Goal: Task Accomplishment & Management: Manage account settings

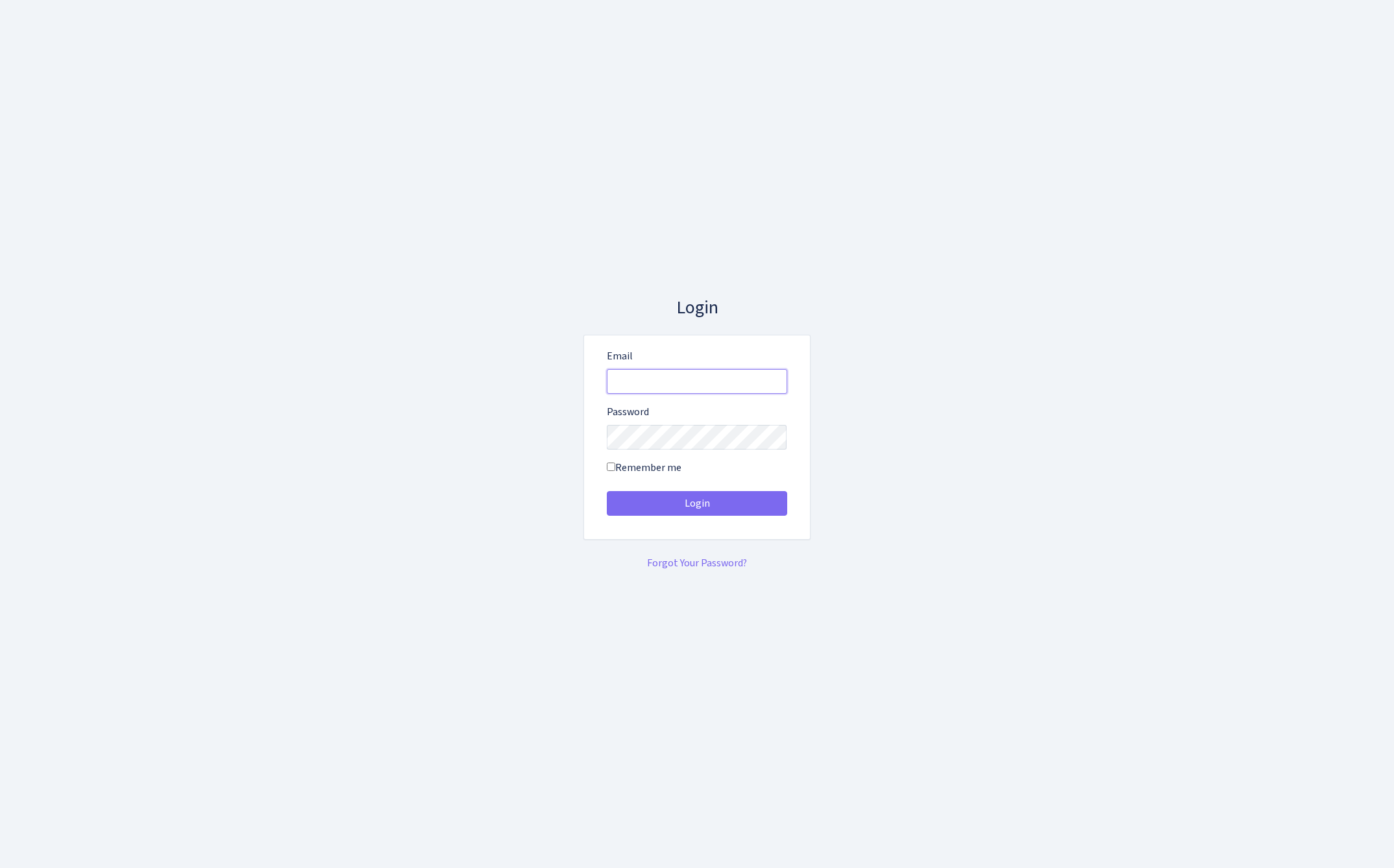
type input "admin@bank.com"
click at [696, 503] on button "Login" at bounding box center [696, 503] width 181 height 24
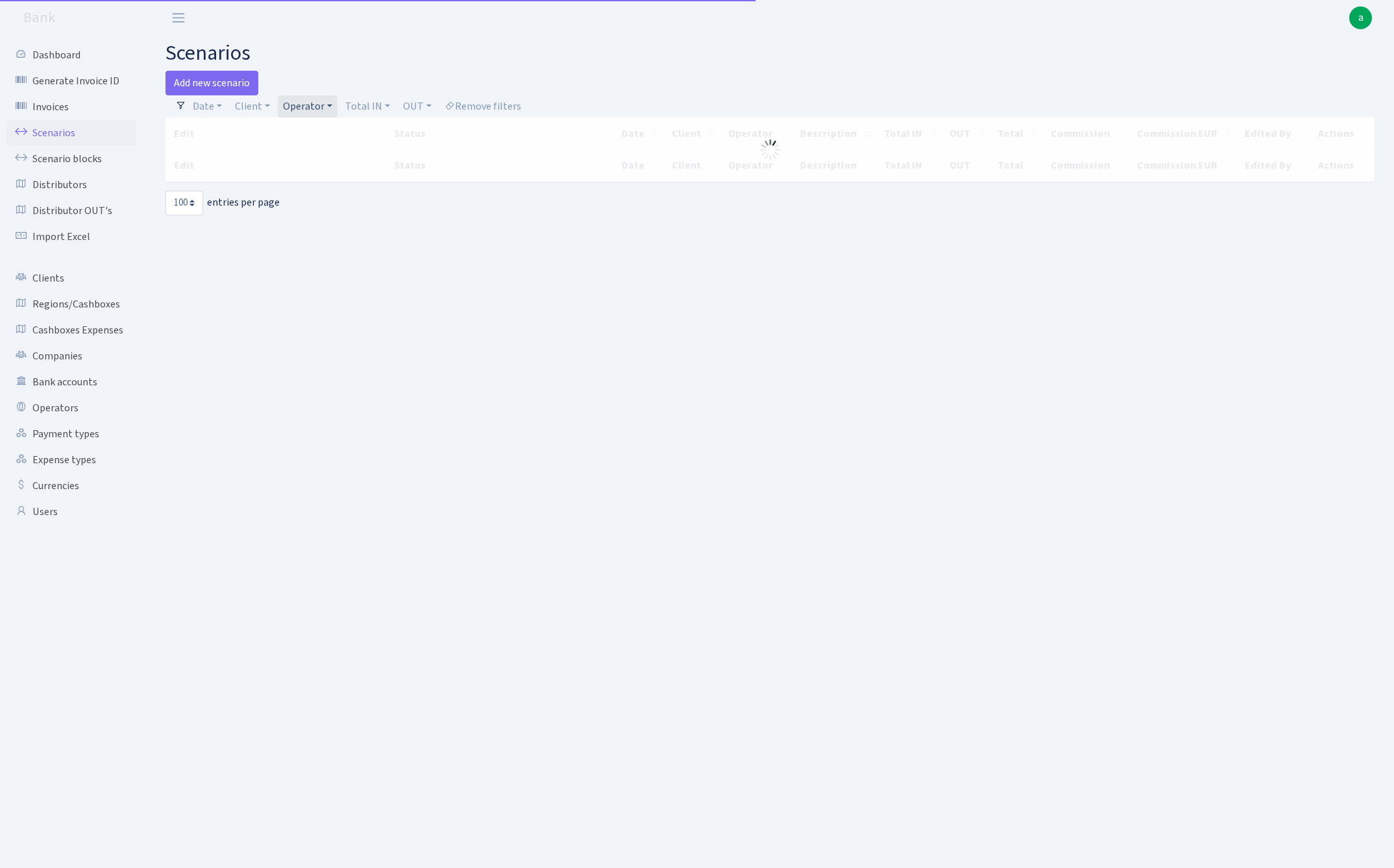
select select "100"
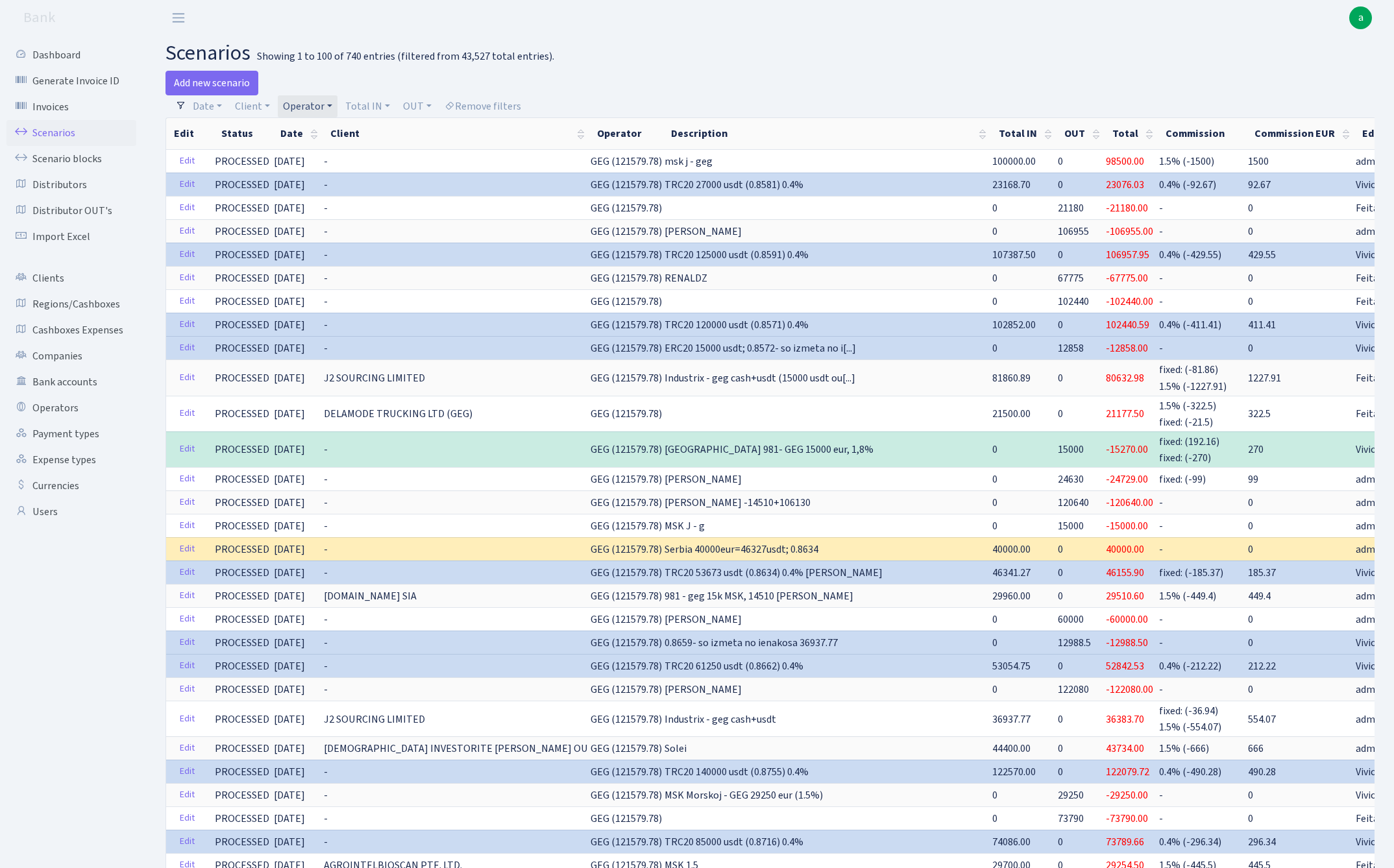
click at [299, 106] on link "Operator" at bounding box center [307, 106] width 60 height 22
click at [321, 148] on input "search" at bounding box center [329, 152] width 96 height 20
type input "erik"
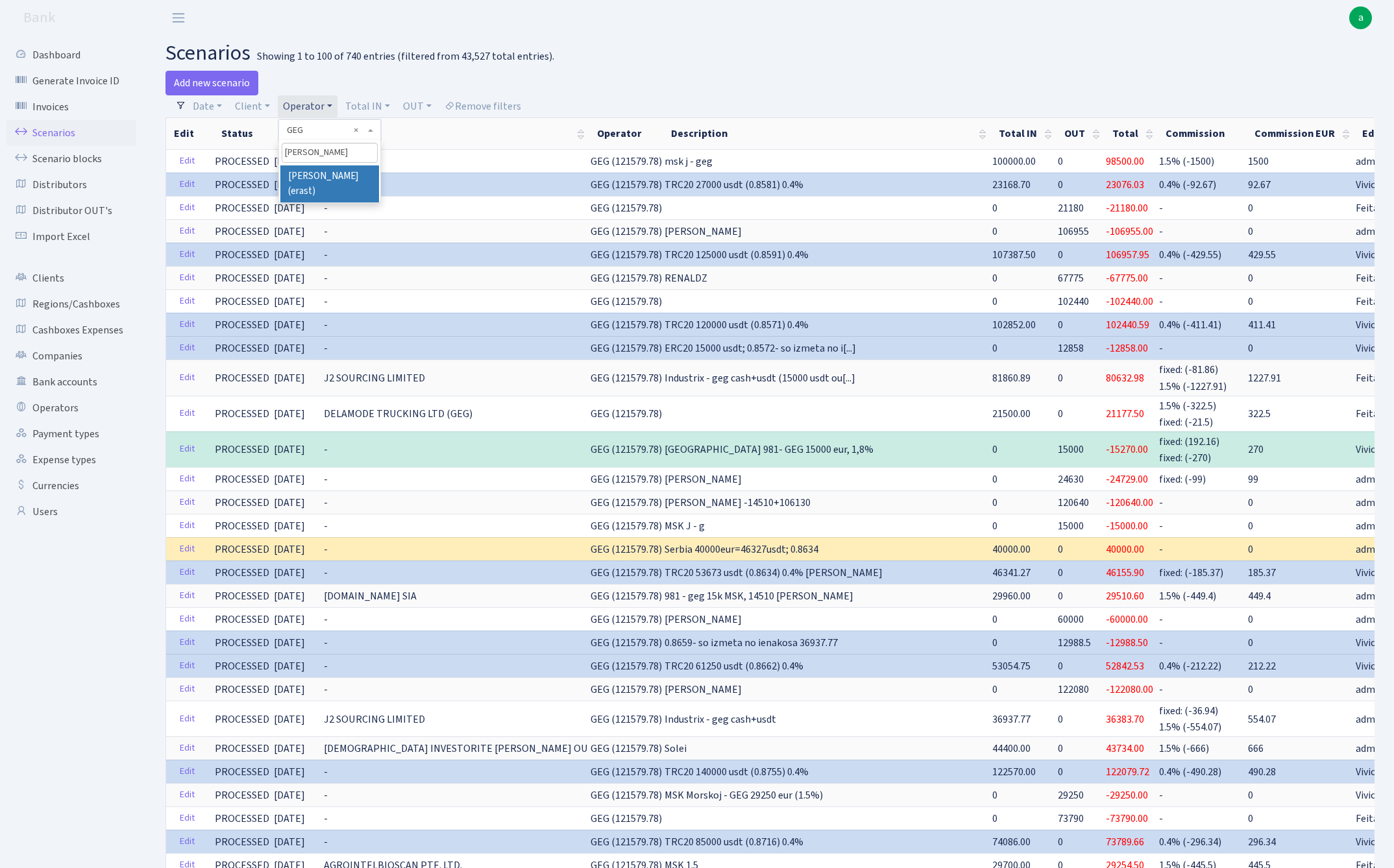
click at [344, 177] on li "[PERSON_NAME] (erast)" at bounding box center [329, 183] width 98 height 37
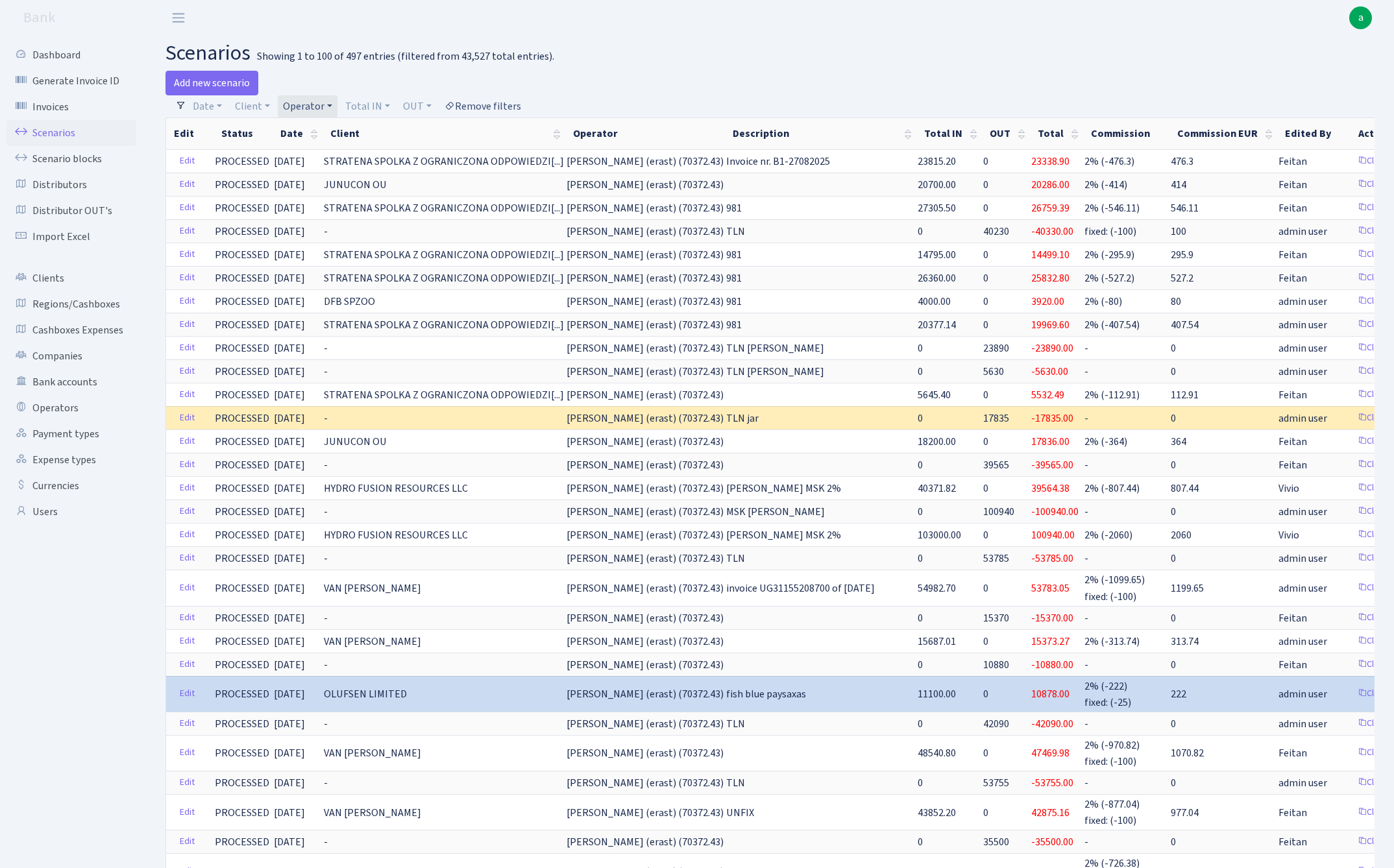
click at [496, 104] on link "Remove filters" at bounding box center [483, 106] width 87 height 22
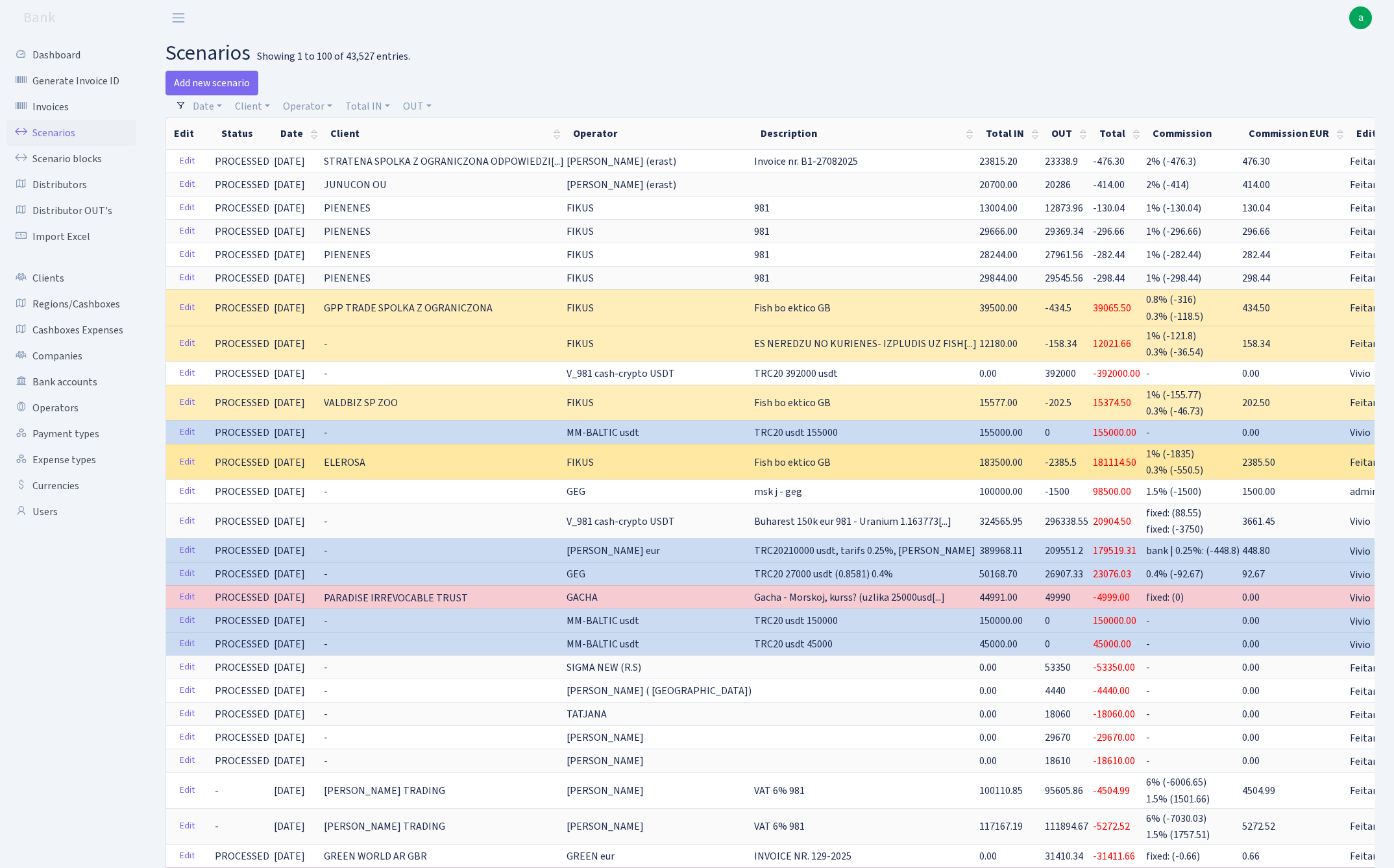
click at [345, 454] on span "ELEROSA" at bounding box center [345, 462] width 42 height 16
click at [188, 457] on link "Edit" at bounding box center [187, 462] width 27 height 20
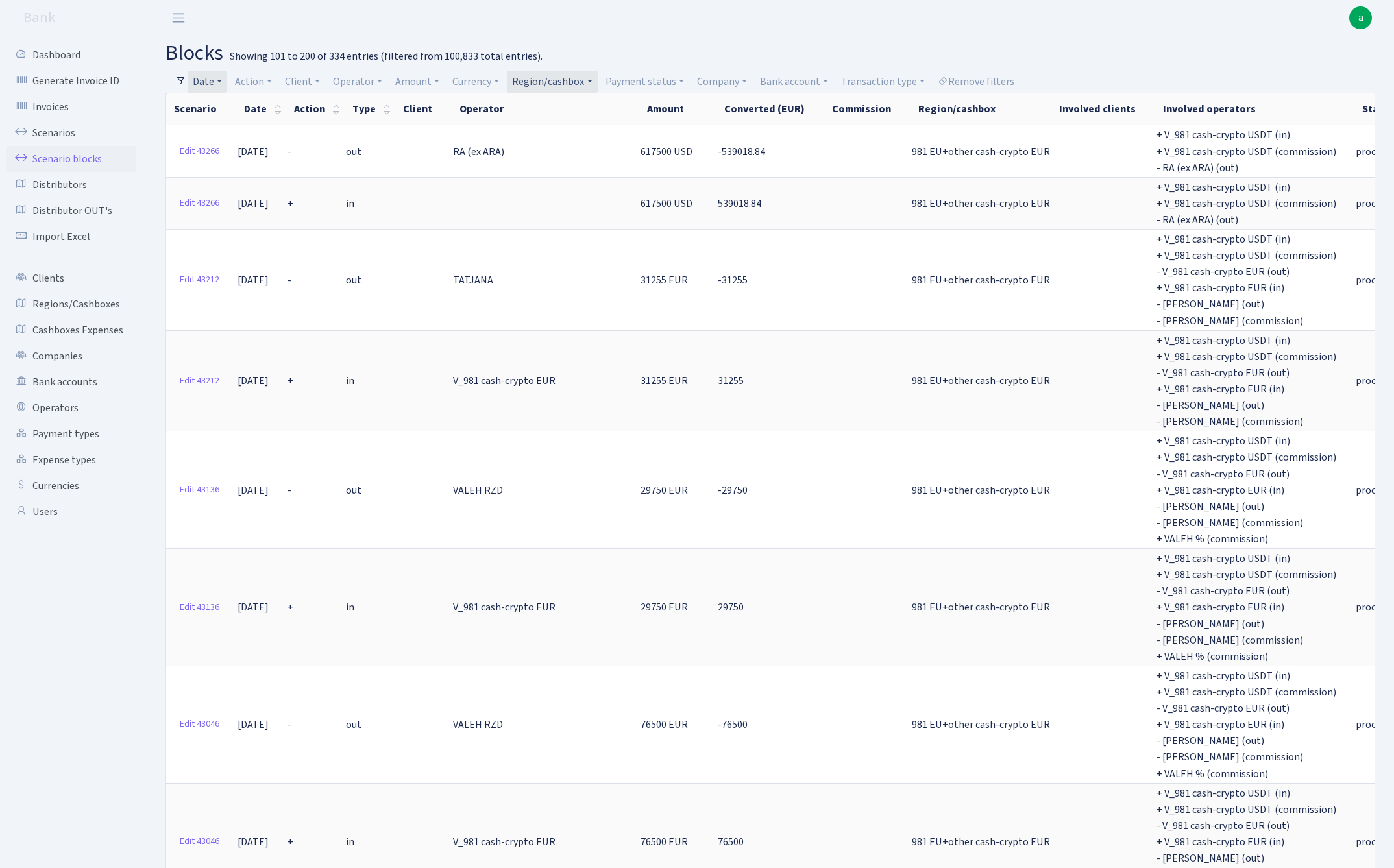
select select "100"
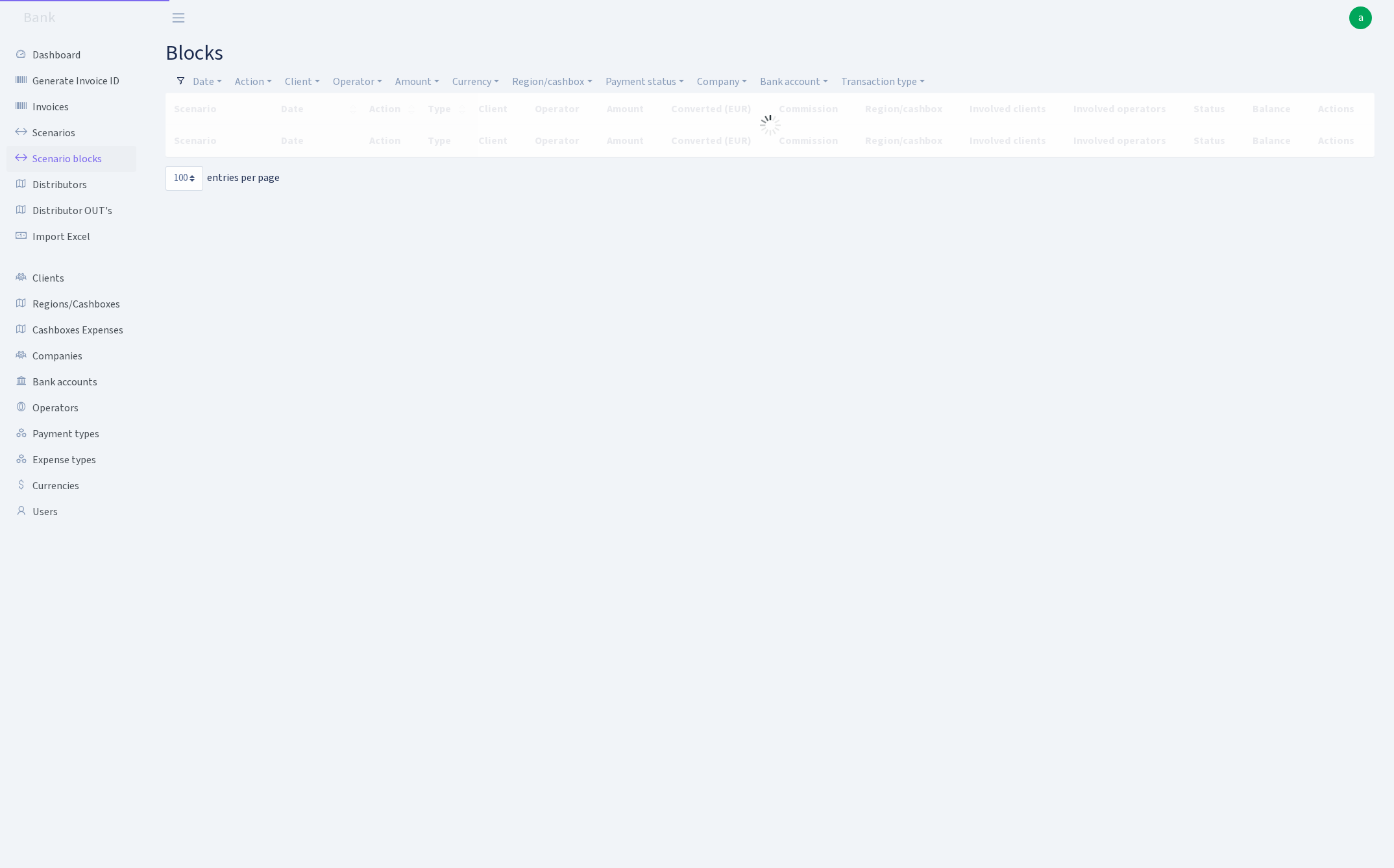
select select "100"
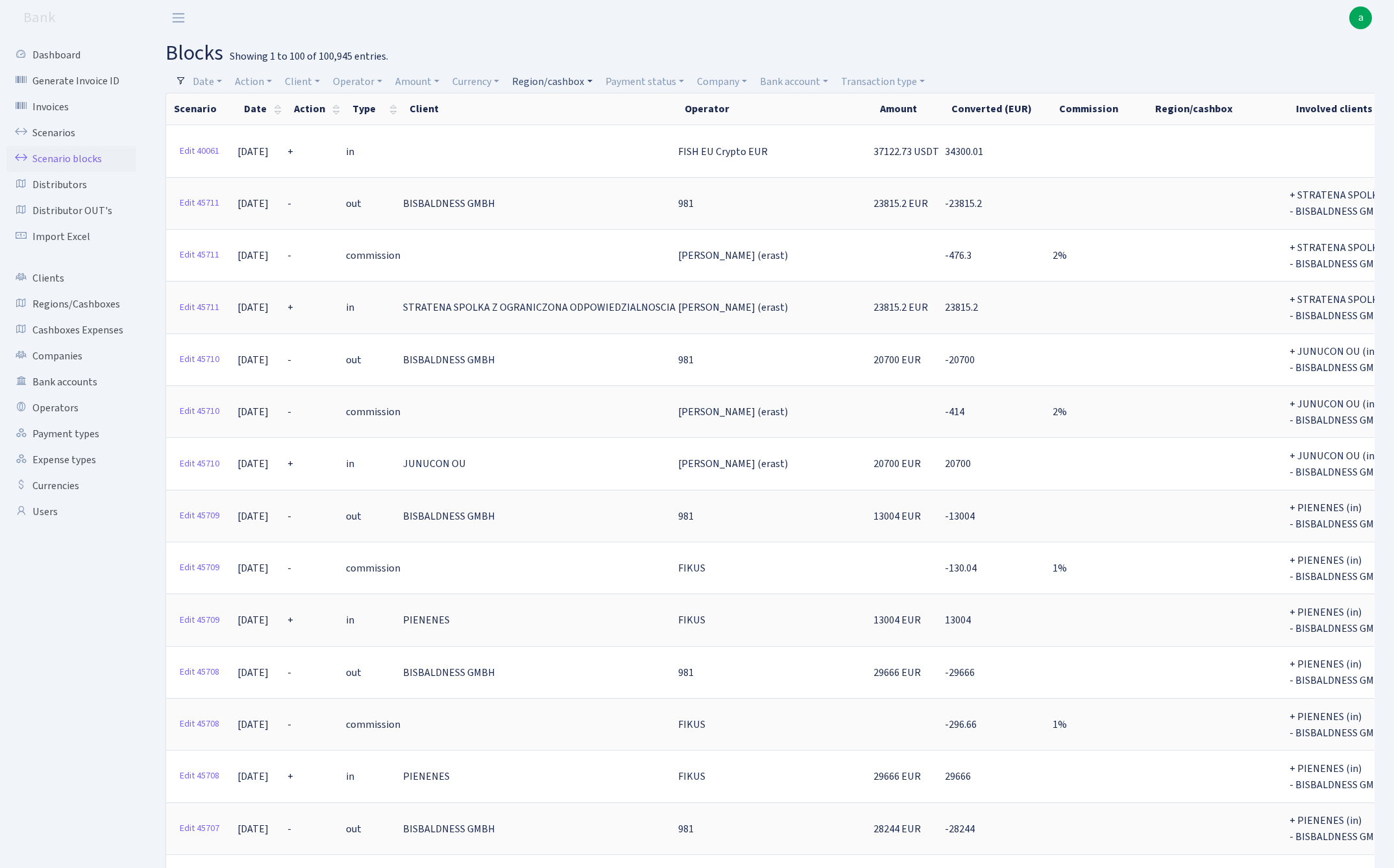
click at [537, 82] on link "Region/cashbox" at bounding box center [551, 81] width 90 height 22
click at [548, 129] on input "search" at bounding box center [559, 128] width 96 height 20
type input "rix"
click at [572, 146] on li "[PERSON_NAME]" at bounding box center [559, 152] width 98 height 23
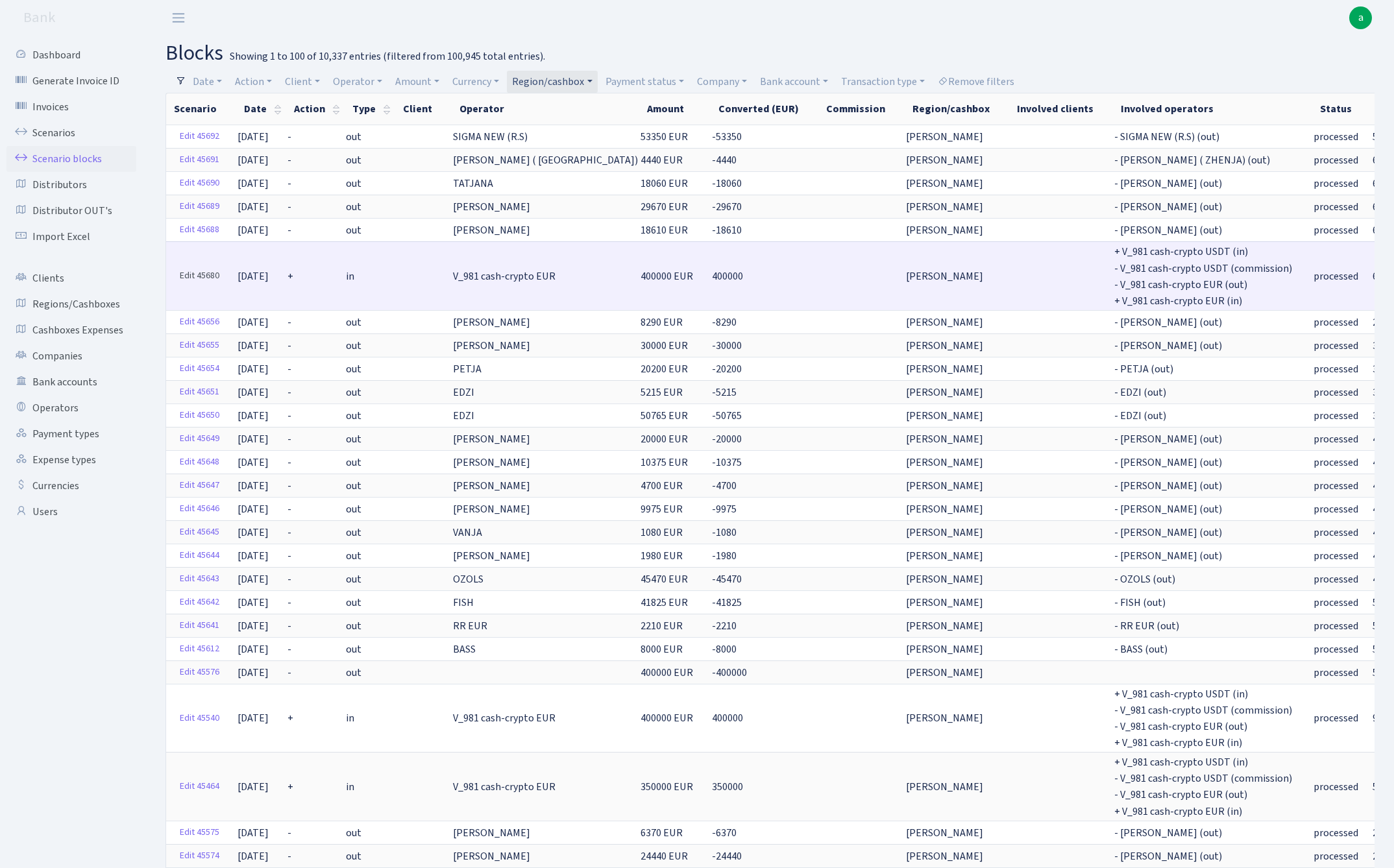
click at [188, 275] on link "Edit 45680" at bounding box center [199, 276] width 51 height 20
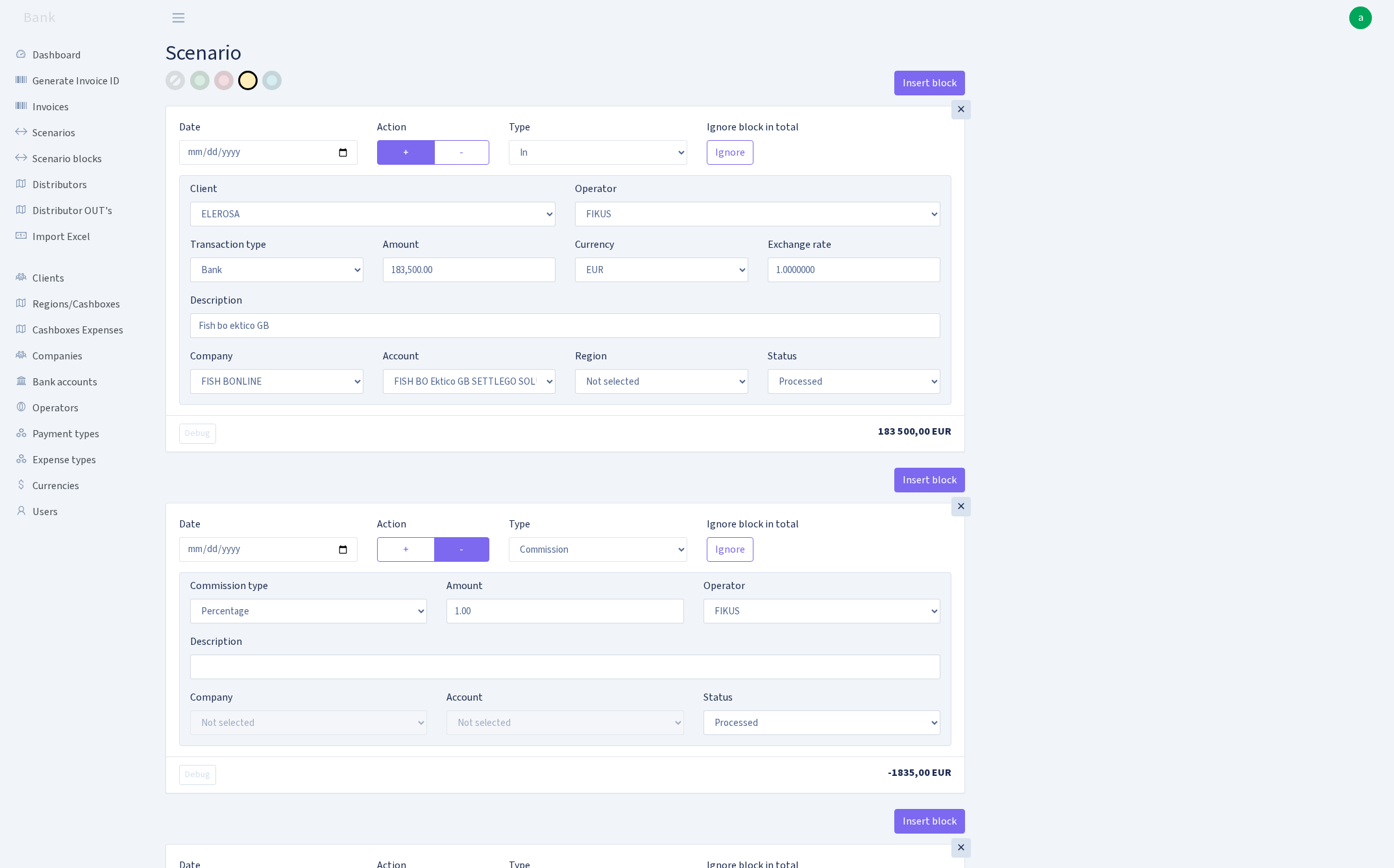
select select "in"
select select "3303"
select select "388"
select select "2"
select select "1"
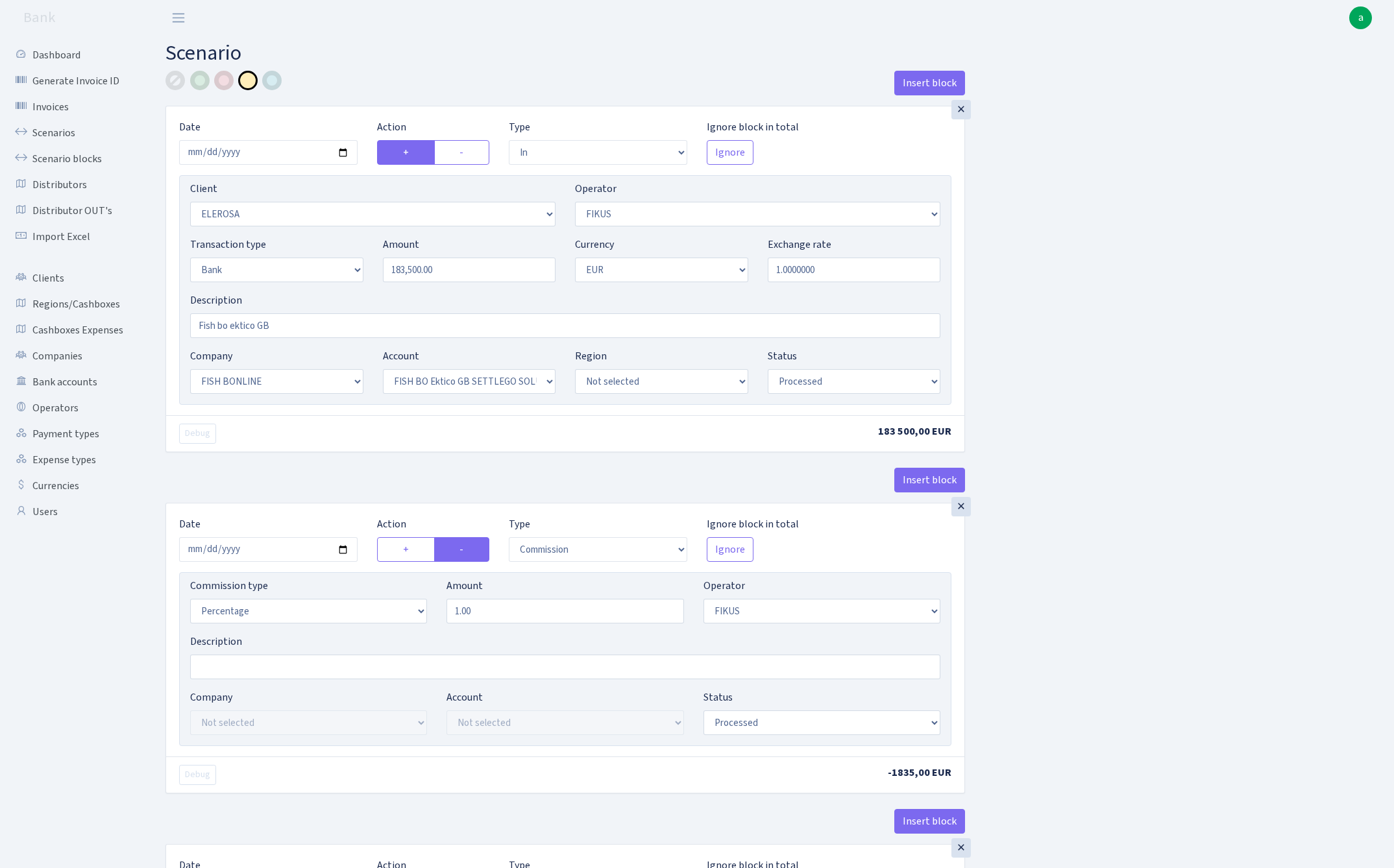
select select "22"
select select "63"
select select "processed"
select select "commission"
select select "388"
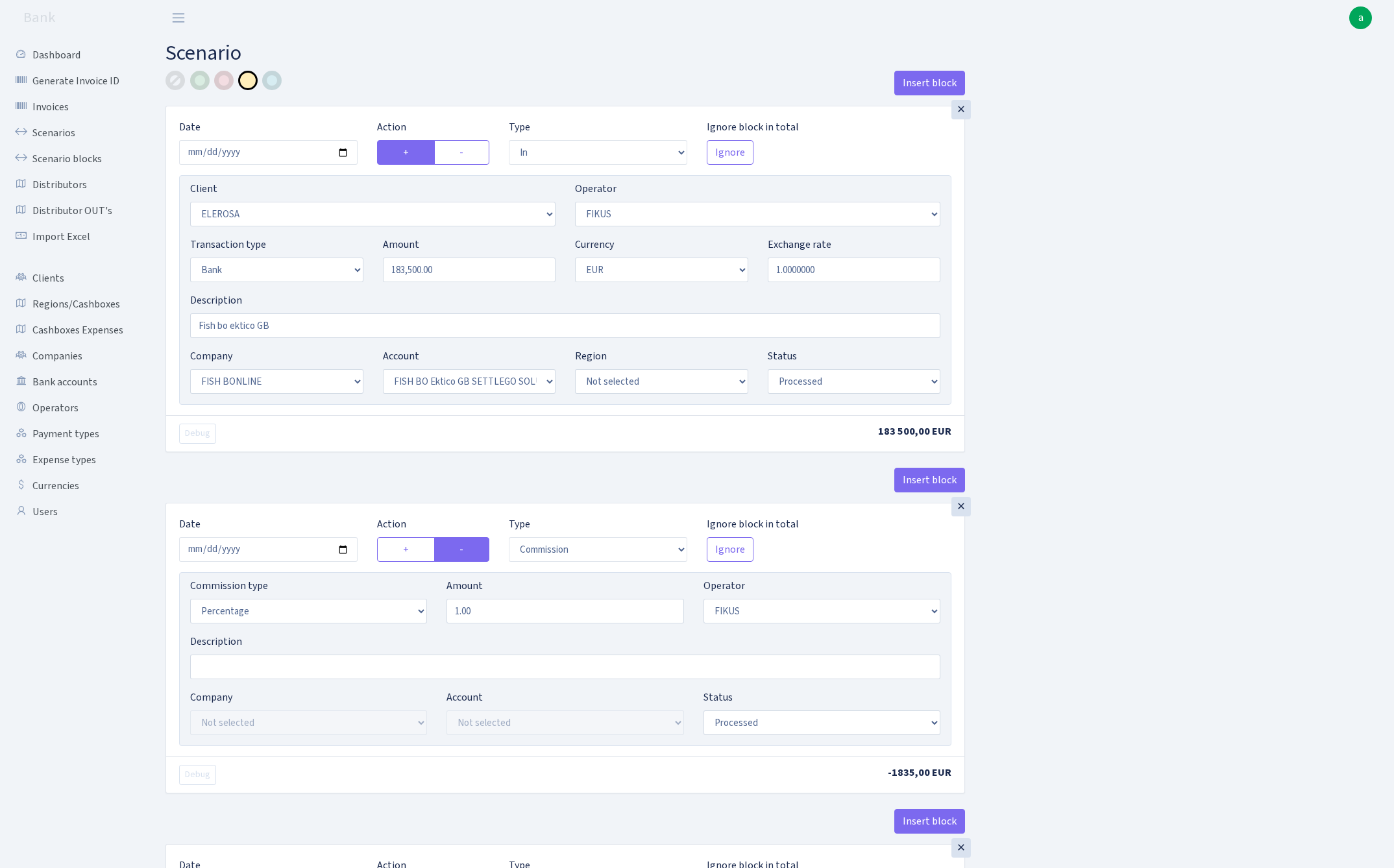
select select "processed"
select select "commission"
select select "1"
select select "22"
select select "63"
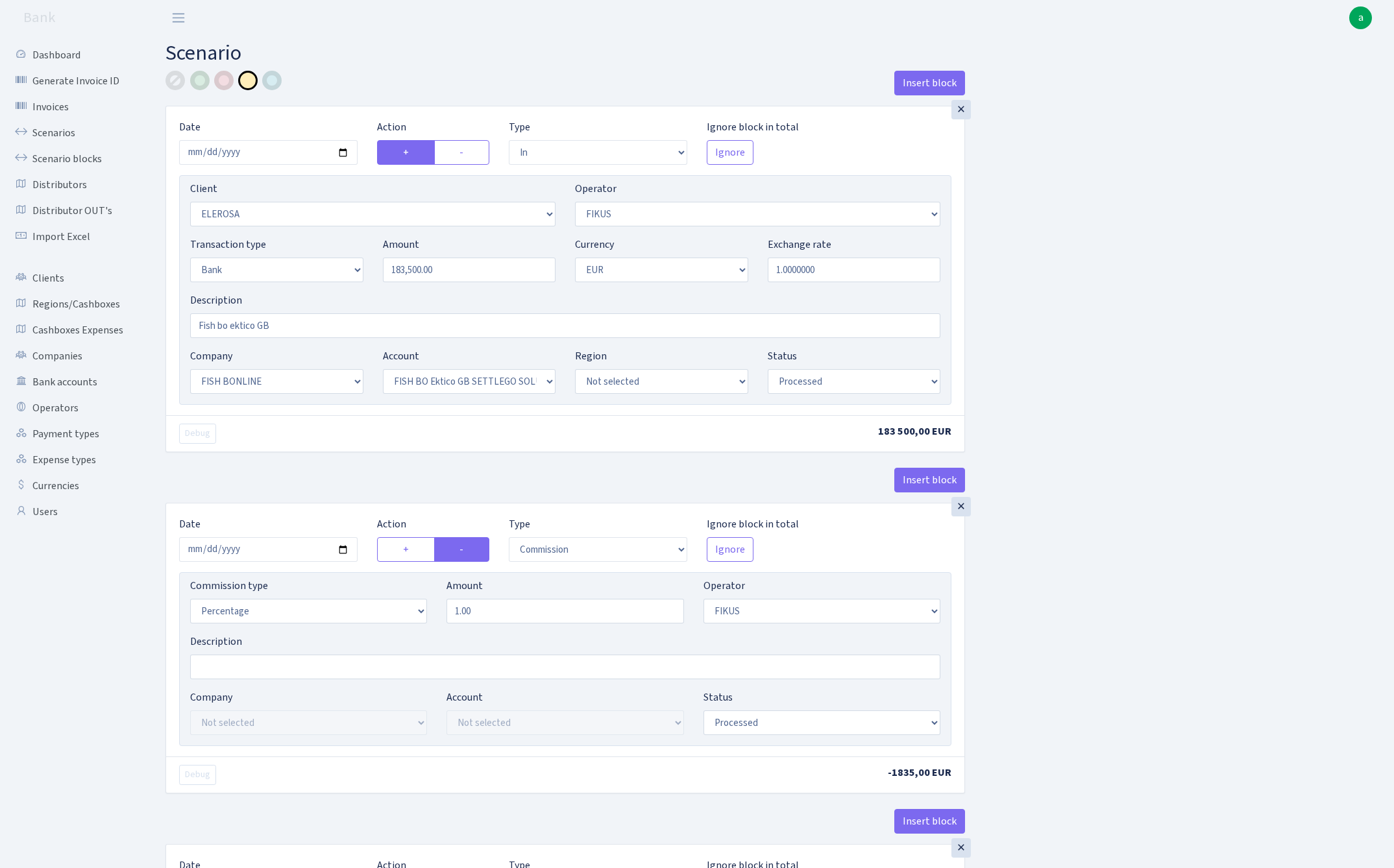
select select "processed"
select select "256"
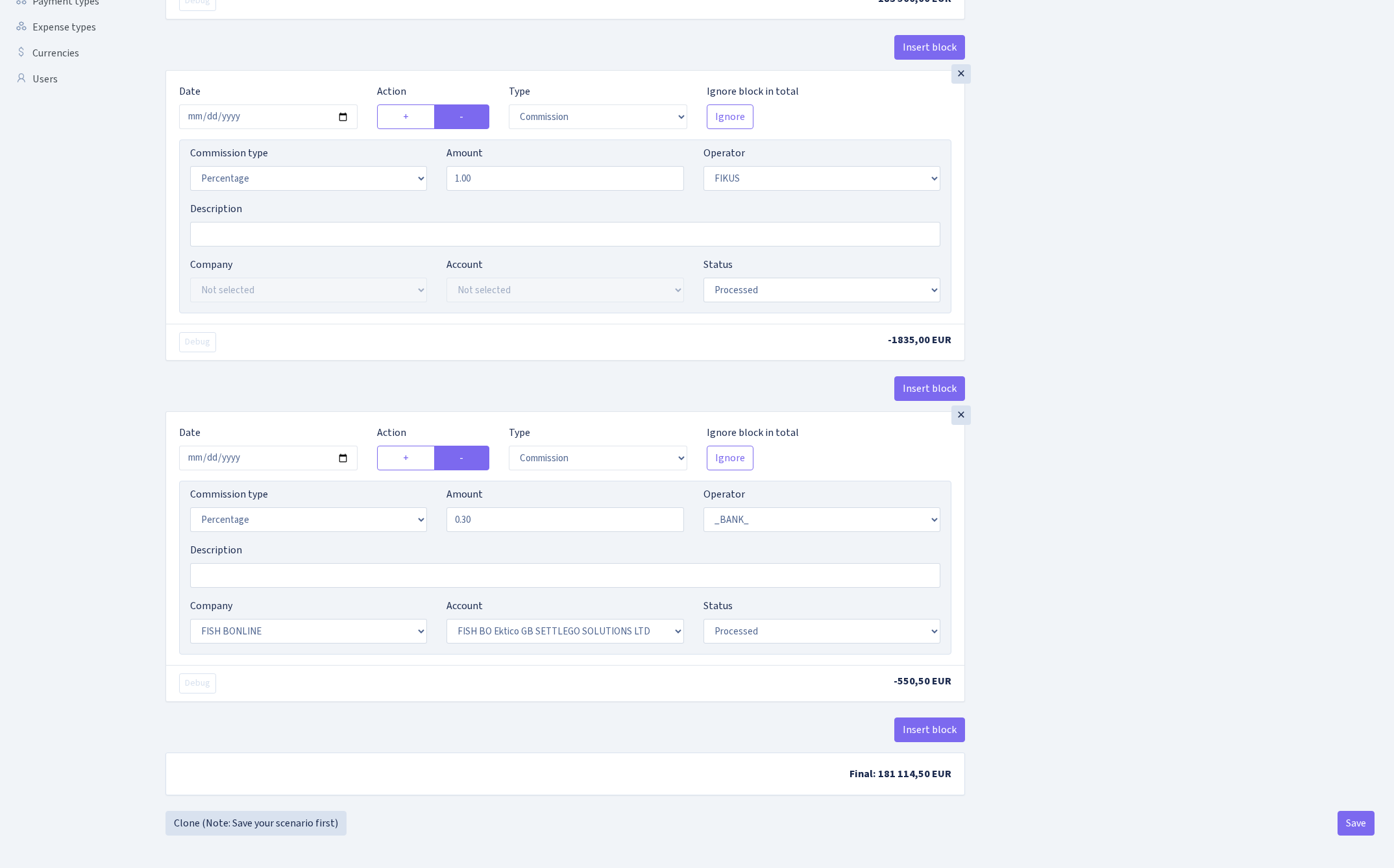
scroll to position [439, 0]
click at [1357, 826] on button "Save" at bounding box center [1355, 823] width 37 height 24
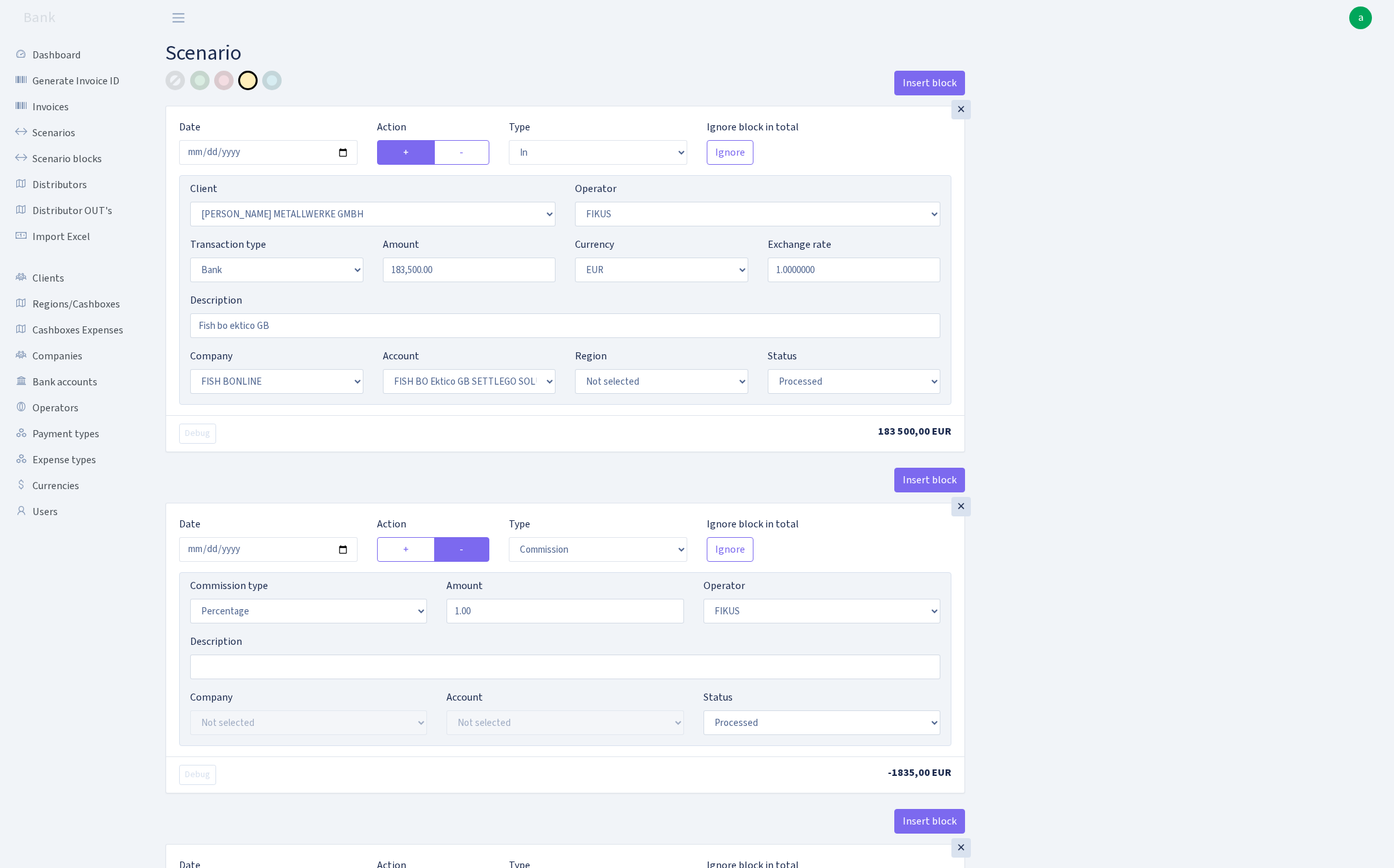
select select "in"
select select "256"
select select "388"
select select "2"
select select "1"
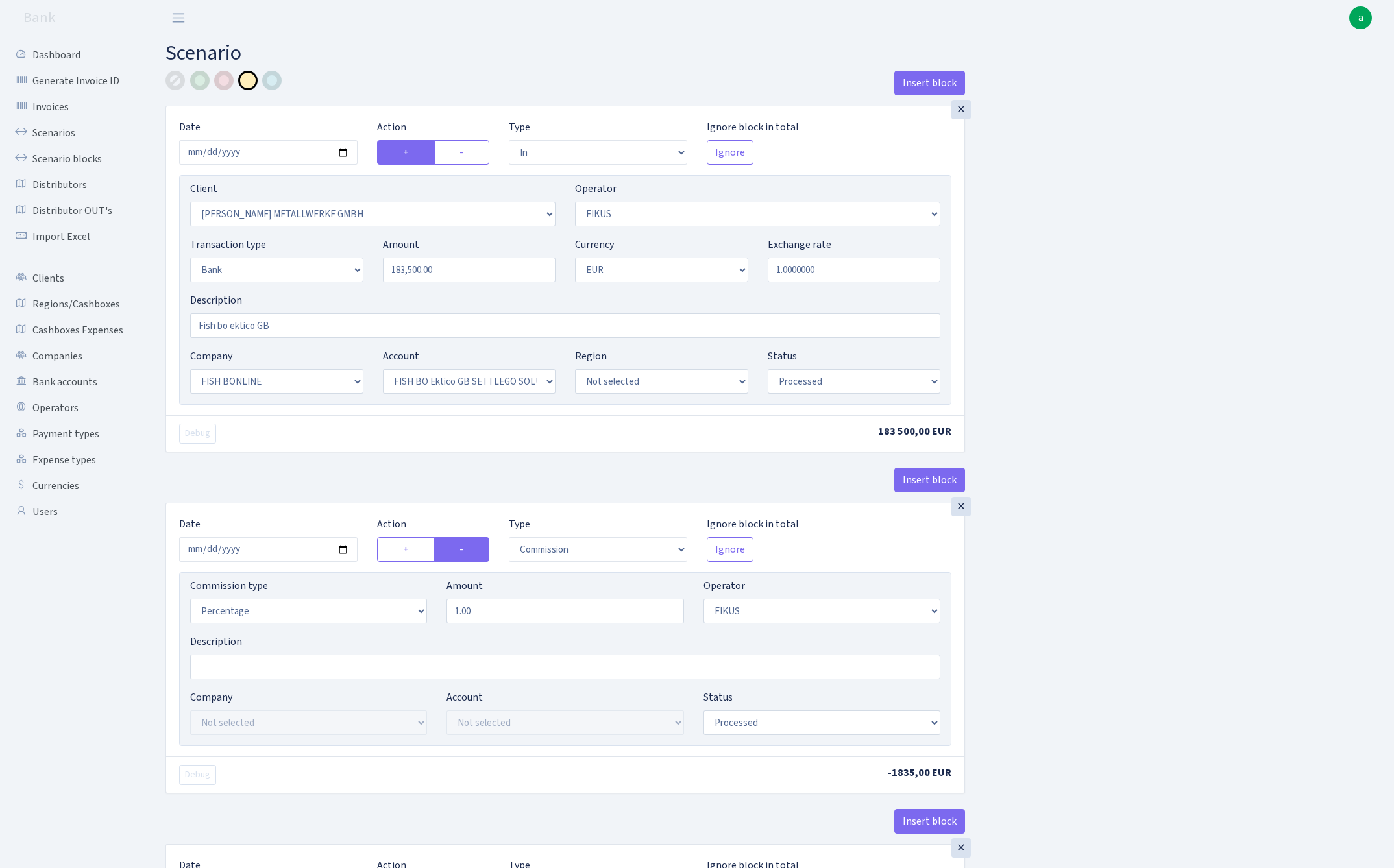
select select "22"
select select "63"
select select "processed"
select select "commission"
select select "388"
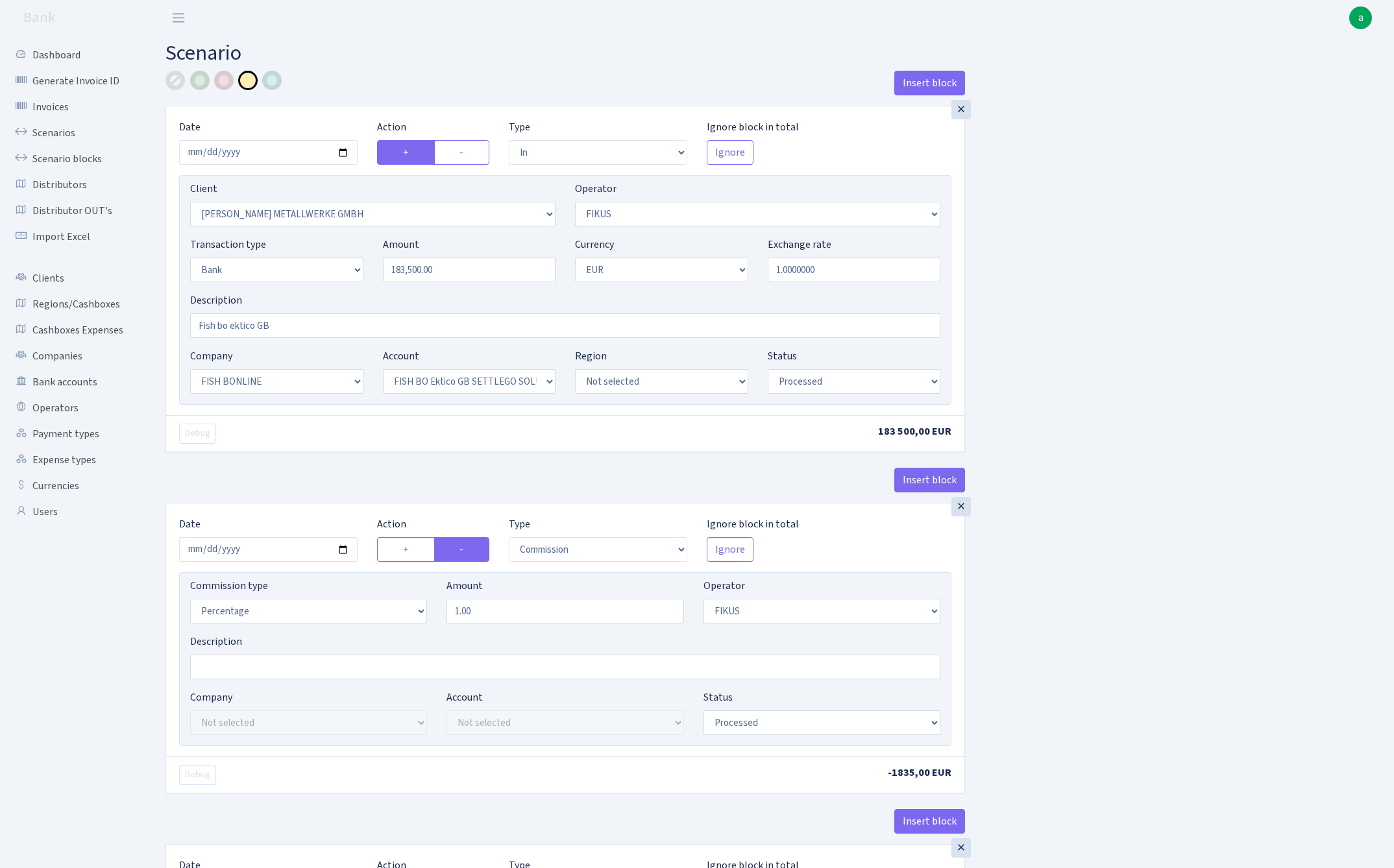
select select "processed"
select select "commission"
select select "1"
select select "22"
select select "63"
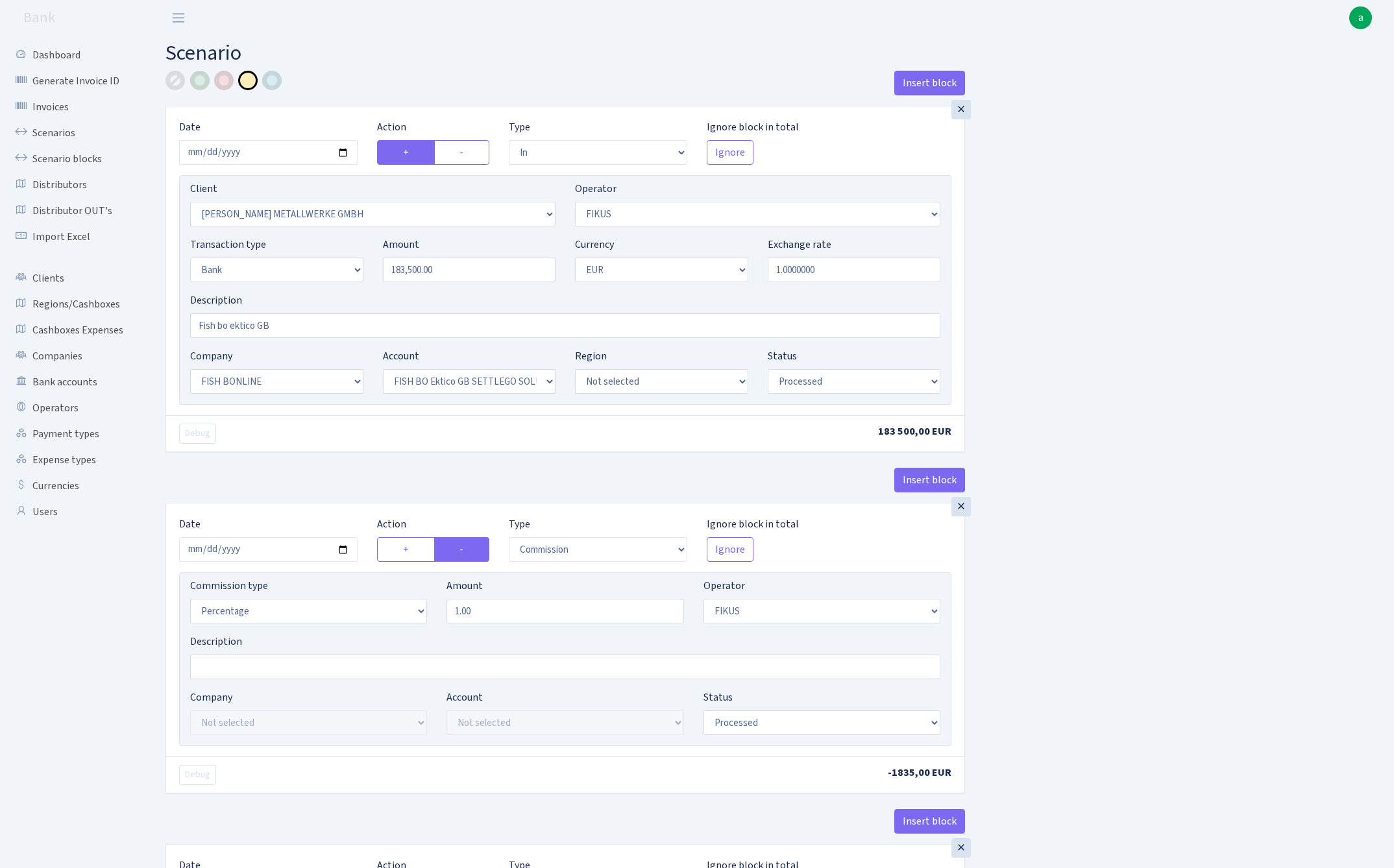
select select "processed"
click at [45, 133] on link "Scenarios" at bounding box center [71, 133] width 129 height 26
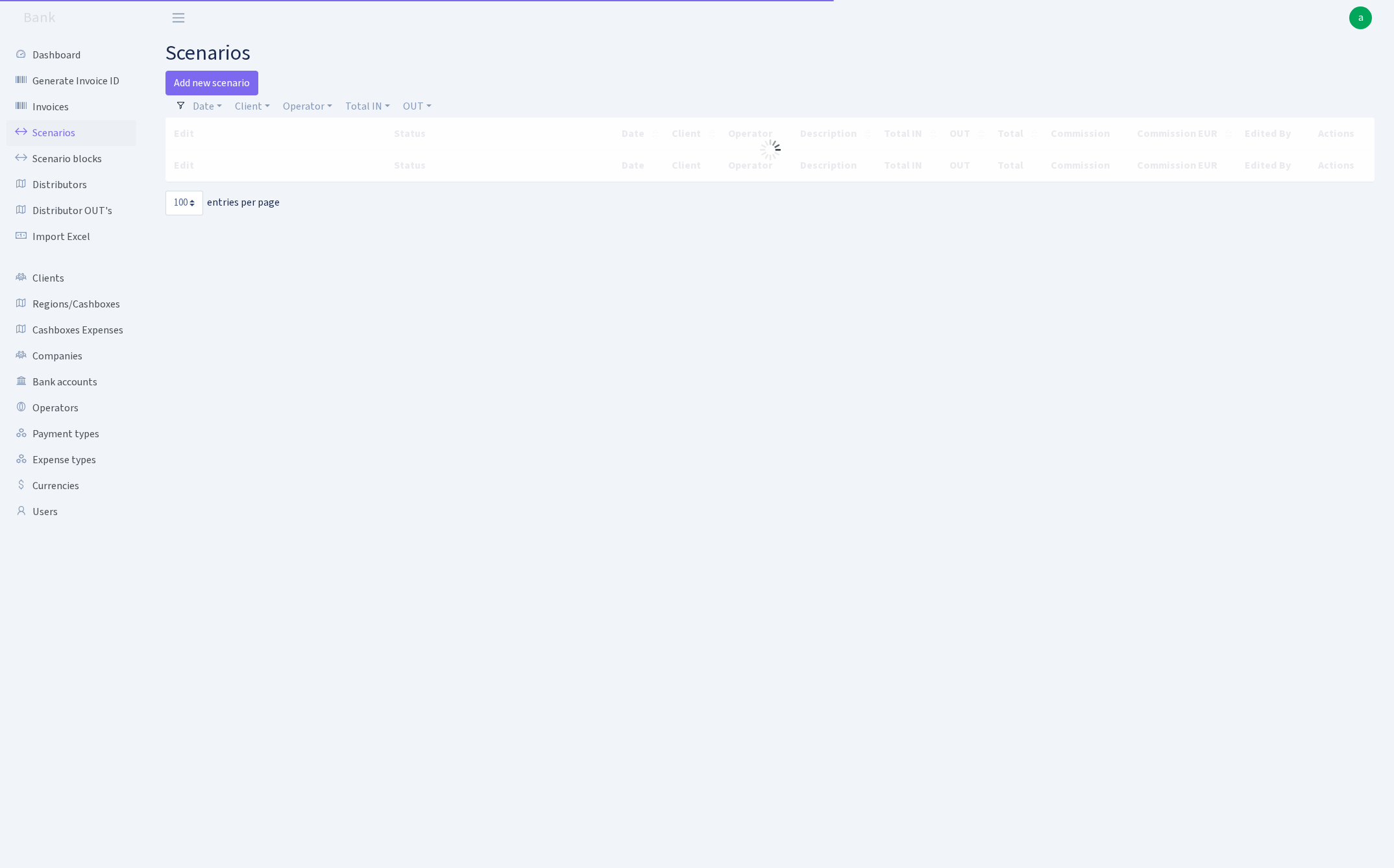
select select "100"
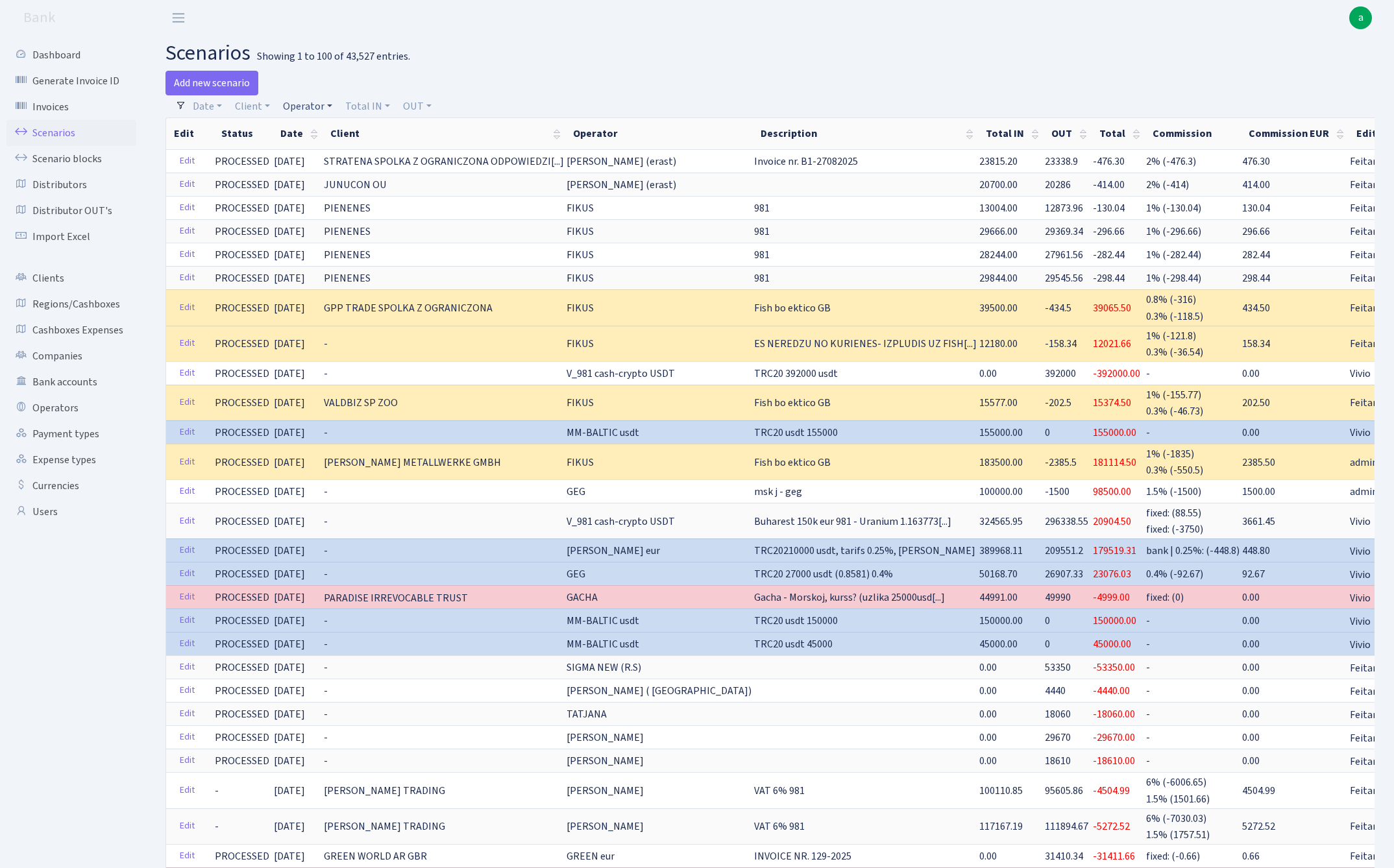
click at [301, 104] on link "Operator" at bounding box center [307, 106] width 60 height 22
click at [307, 151] on input "search" at bounding box center [329, 152] width 96 height 20
type input "fikus"
click at [287, 176] on li "FIKUS" at bounding box center [329, 177] width 98 height 23
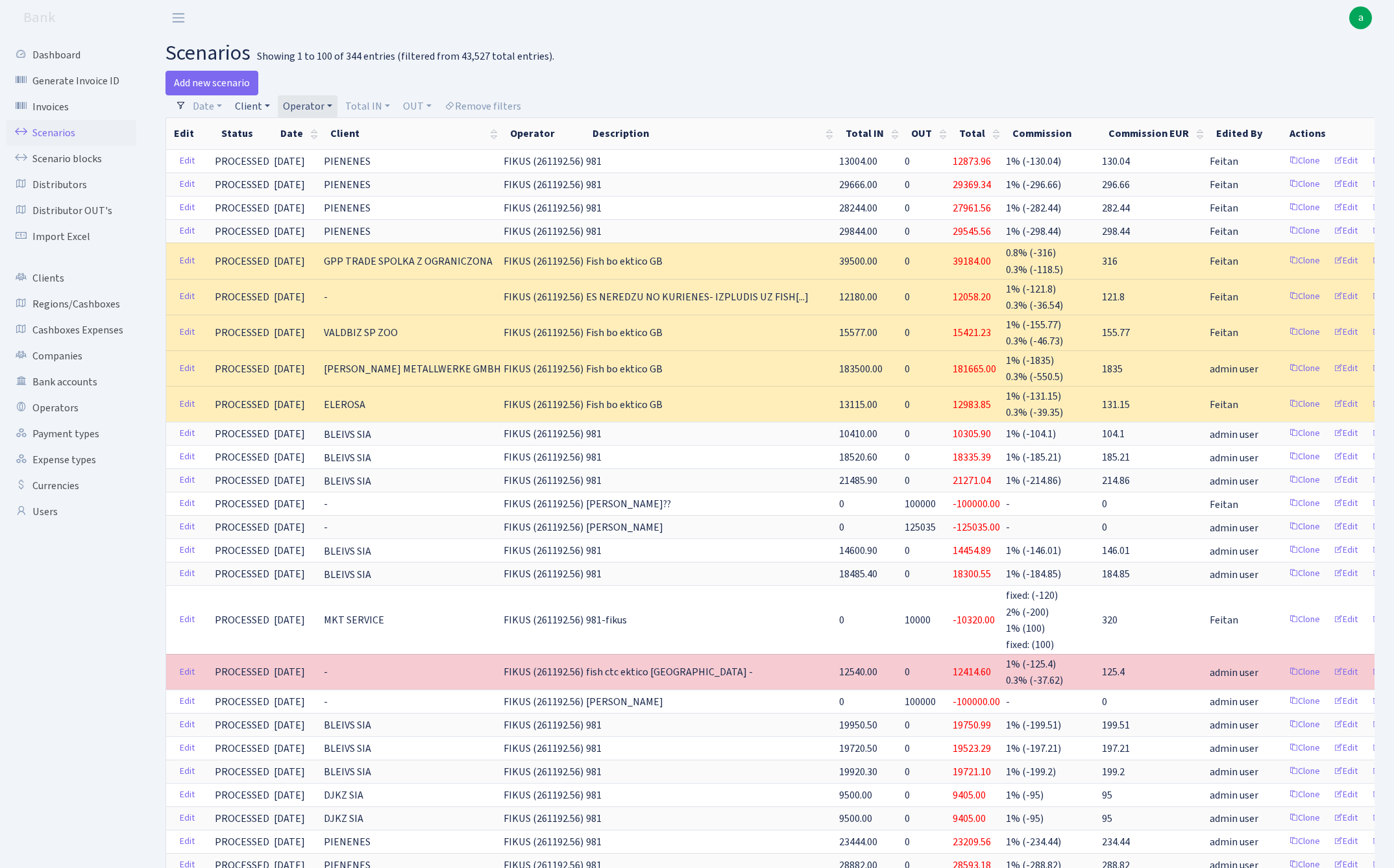
click at [248, 107] on link "Client" at bounding box center [252, 106] width 45 height 22
click at [265, 152] on input "search" at bounding box center [281, 152] width 96 height 20
click at [647, 60] on h2 "scenarios Showing 1 to 100 of 344 entries (filtered from 43,527 total entries)." at bounding box center [770, 53] width 1208 height 24
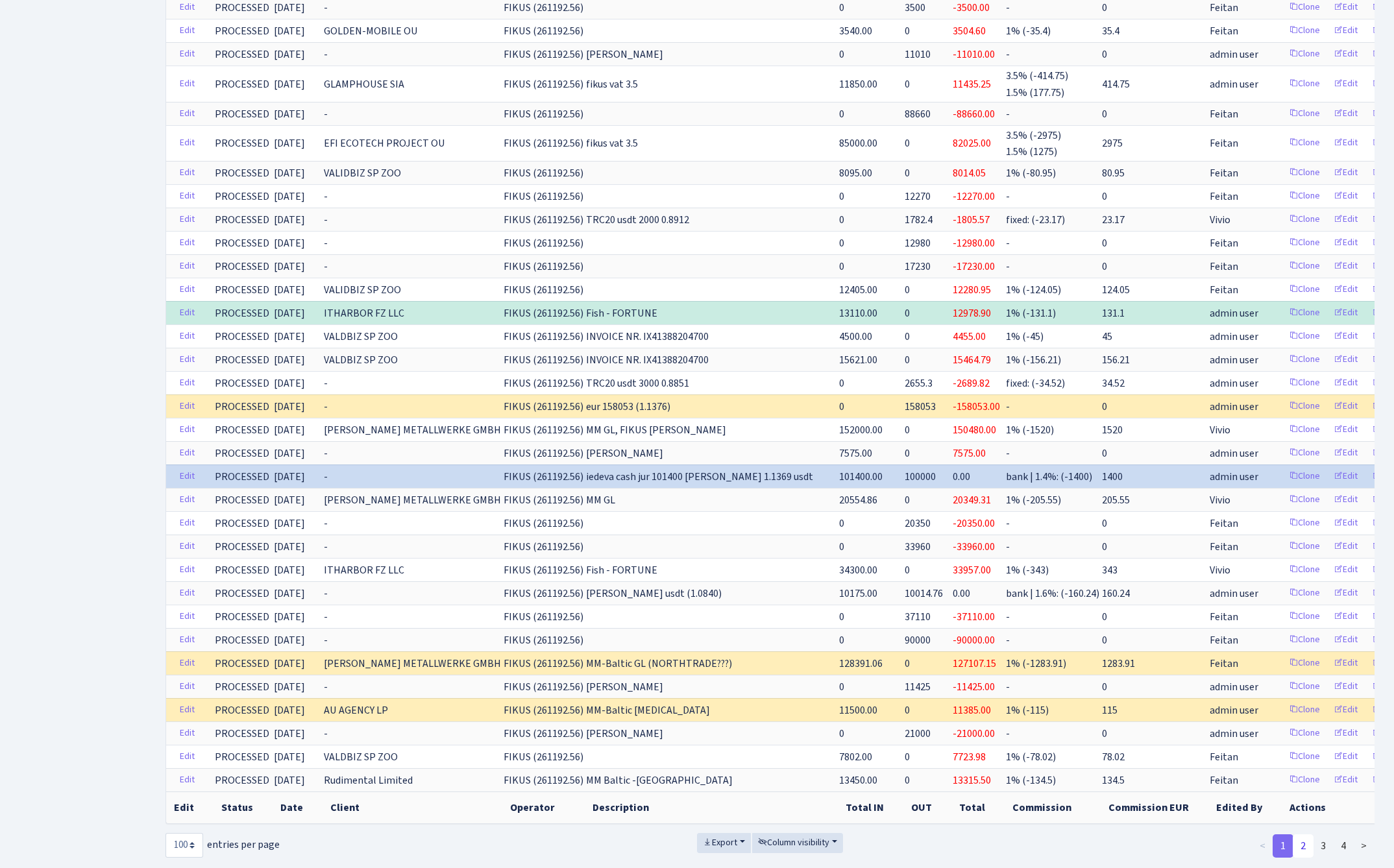
scroll to position [2045, 0]
click at [1301, 835] on link "2" at bounding box center [1303, 846] width 21 height 23
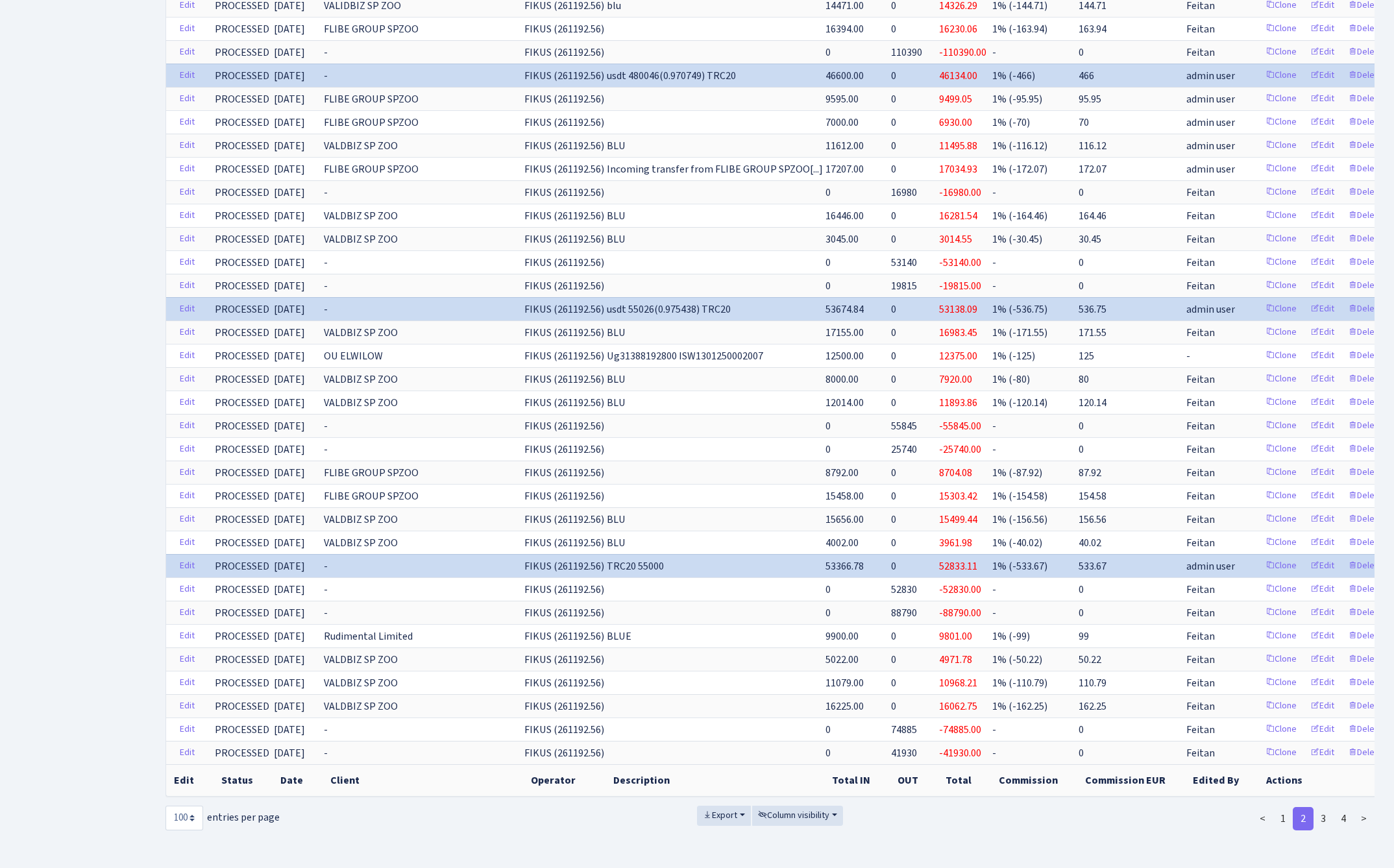
scroll to position [1720, 0]
click at [1322, 820] on link "3" at bounding box center [1323, 818] width 21 height 23
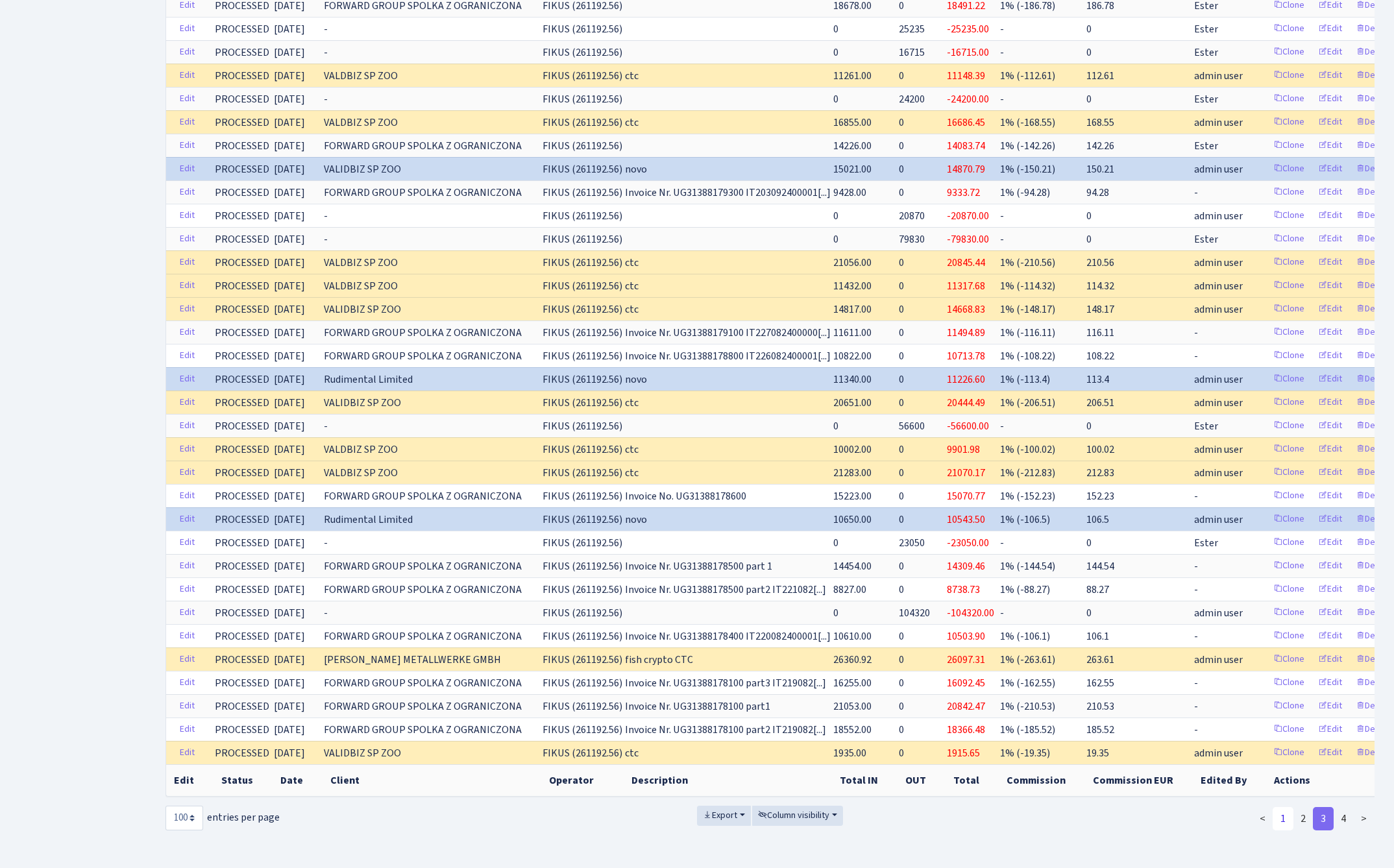
click at [1282, 821] on link "1" at bounding box center [1283, 818] width 21 height 23
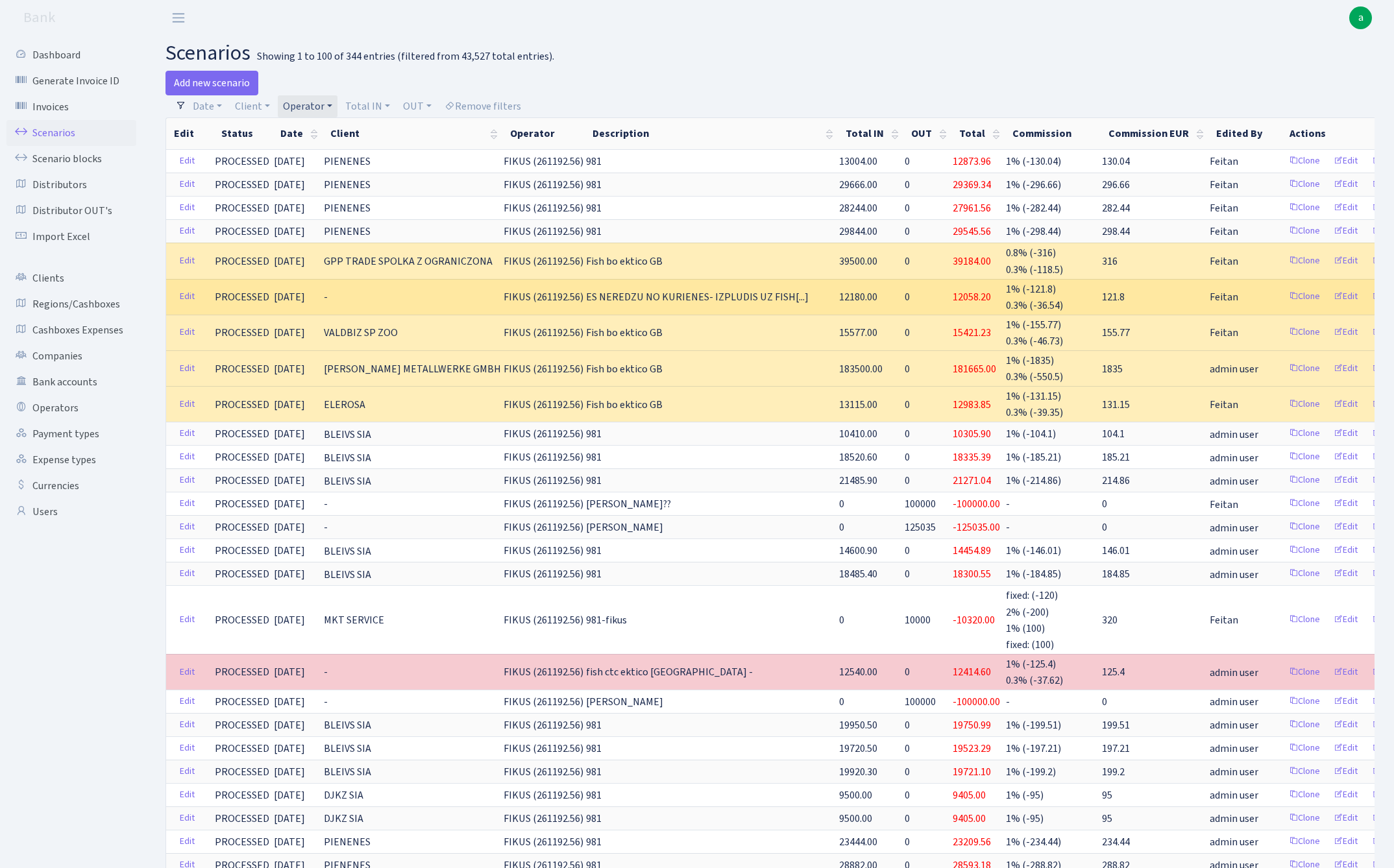
scroll to position [0, 0]
click at [186, 294] on link "Edit" at bounding box center [187, 297] width 27 height 20
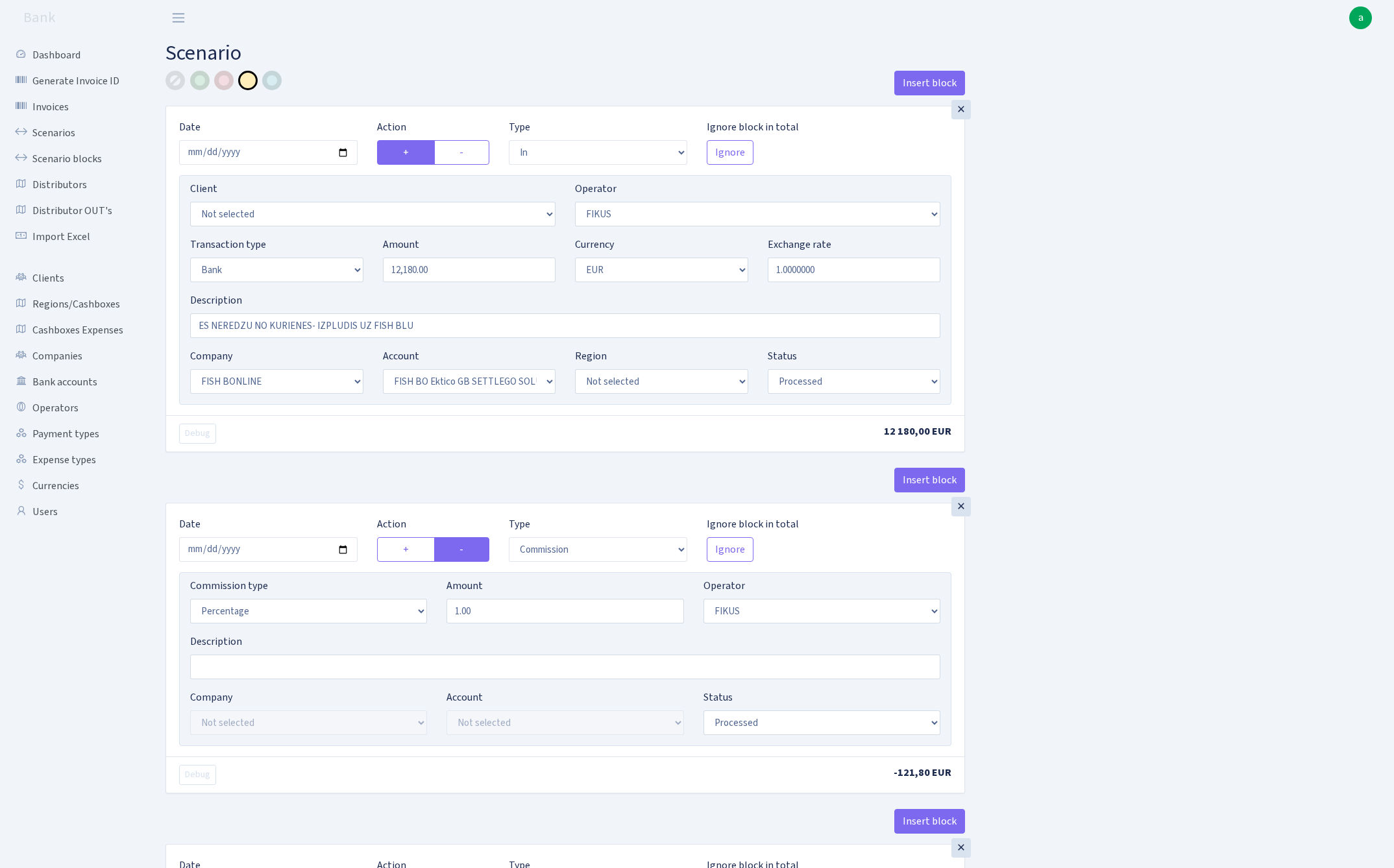
select select "in"
select select "388"
select select "2"
select select "1"
select select "22"
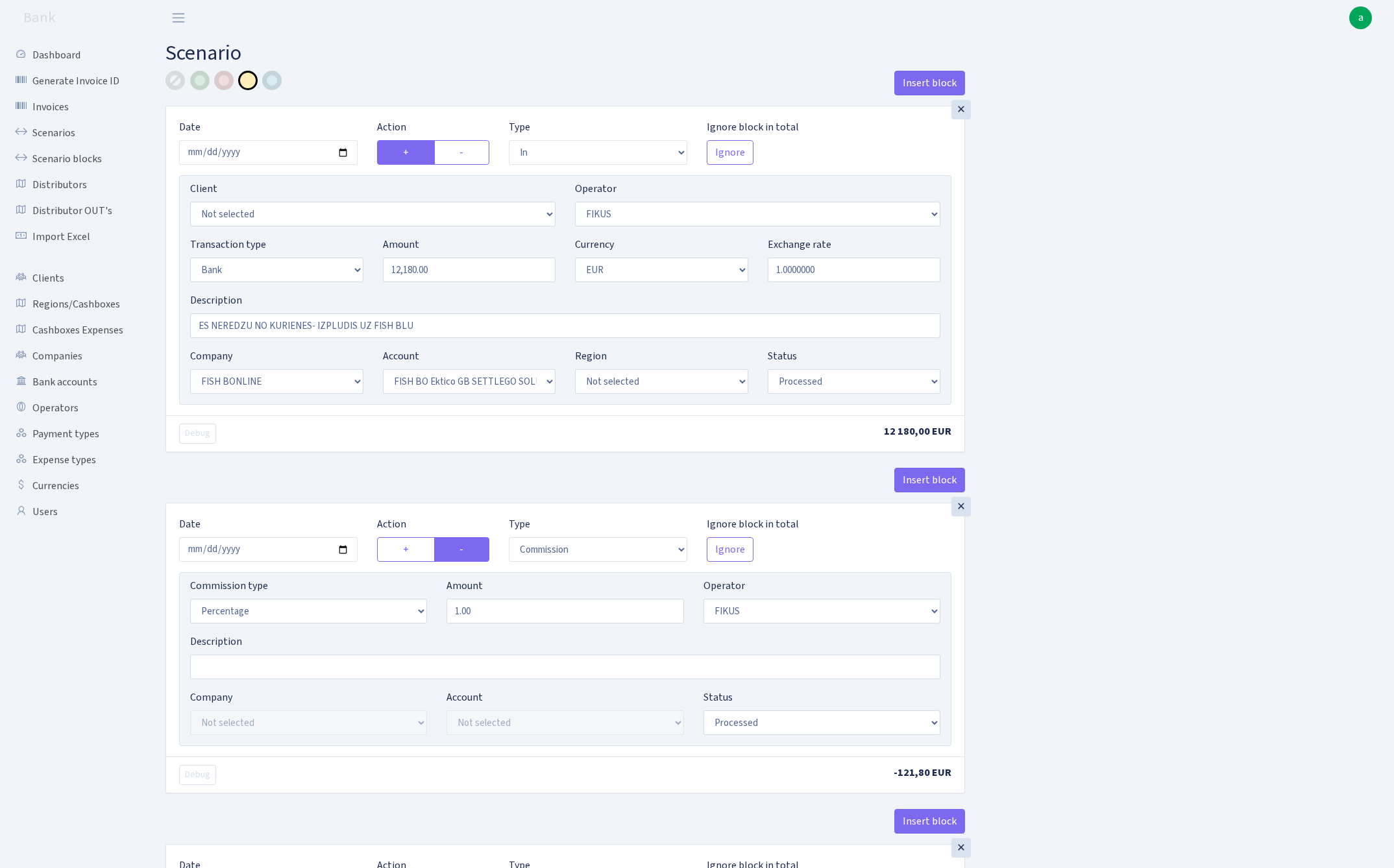
select select "63"
select select "processed"
select select "commission"
select select "388"
select select "processed"
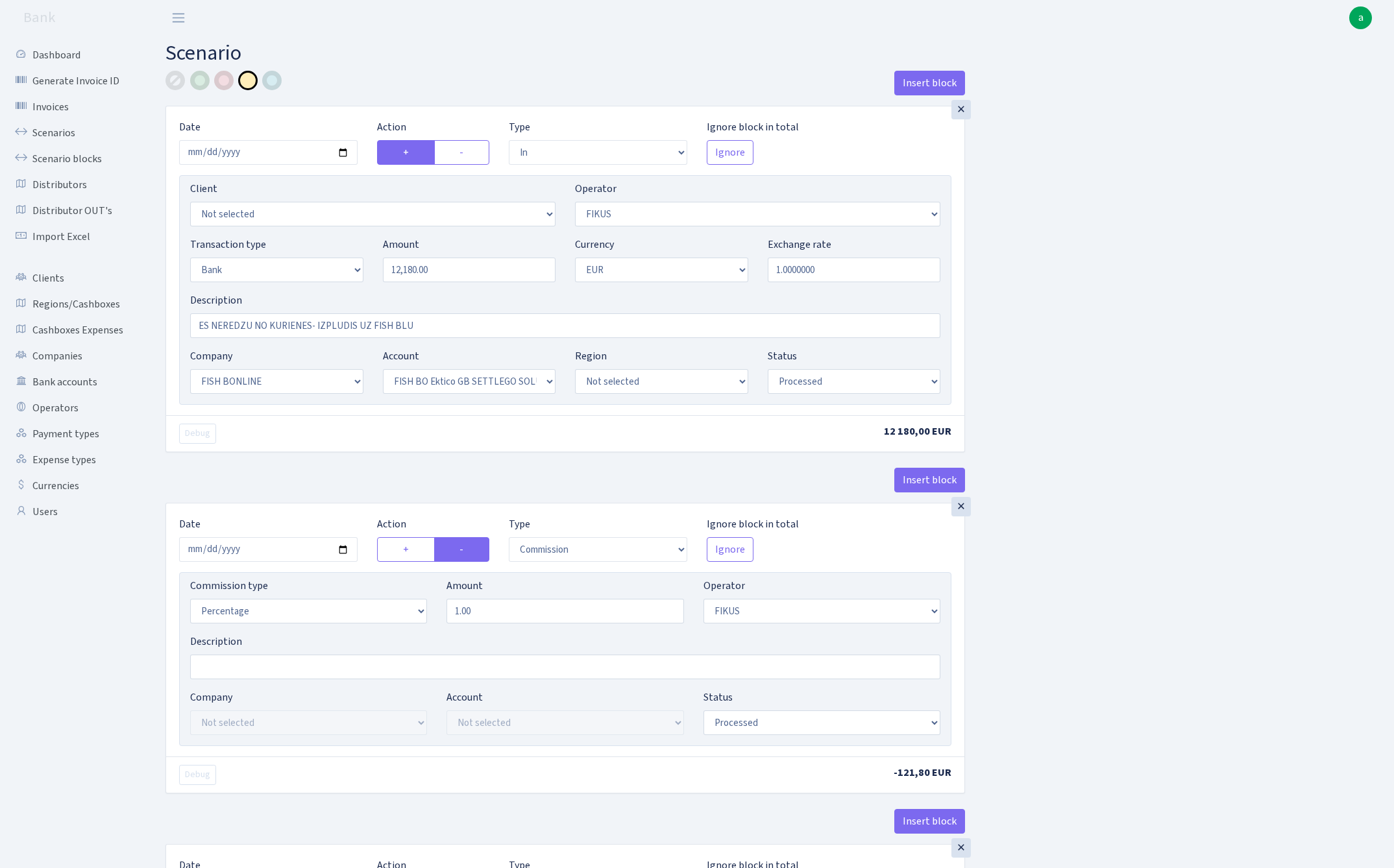
select select "commission"
select select "1"
select select "22"
select select "63"
select select "processed"
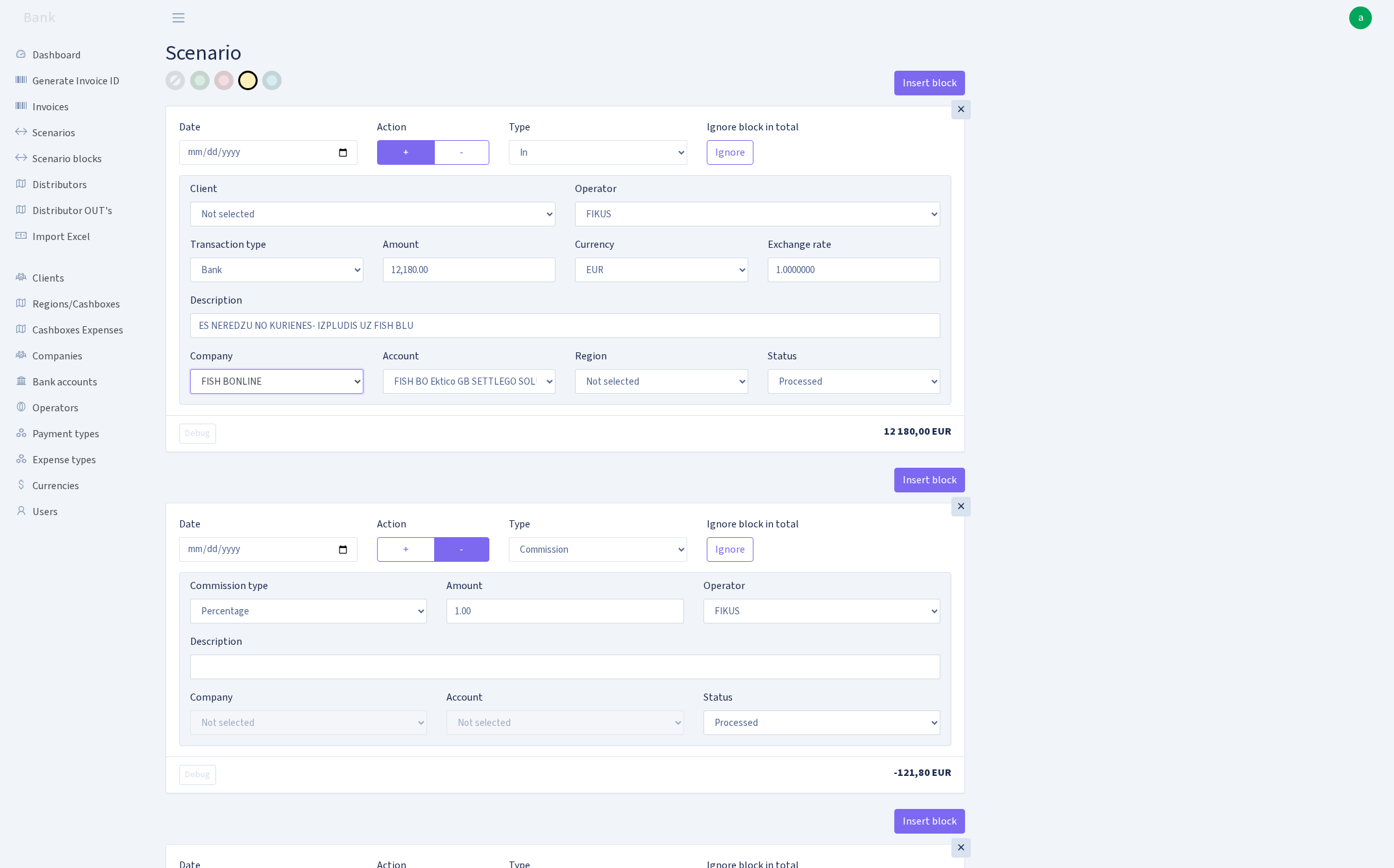
select select "23"
select select "67"
drag, startPoint x: 201, startPoint y: 323, endPoint x: 350, endPoint y: 328, distance: 149.1
click at [350, 328] on input "ES NEREDZU NO KURIENES- IZPLUDIS UZ FISH BLU" at bounding box center [565, 326] width 750 height 24
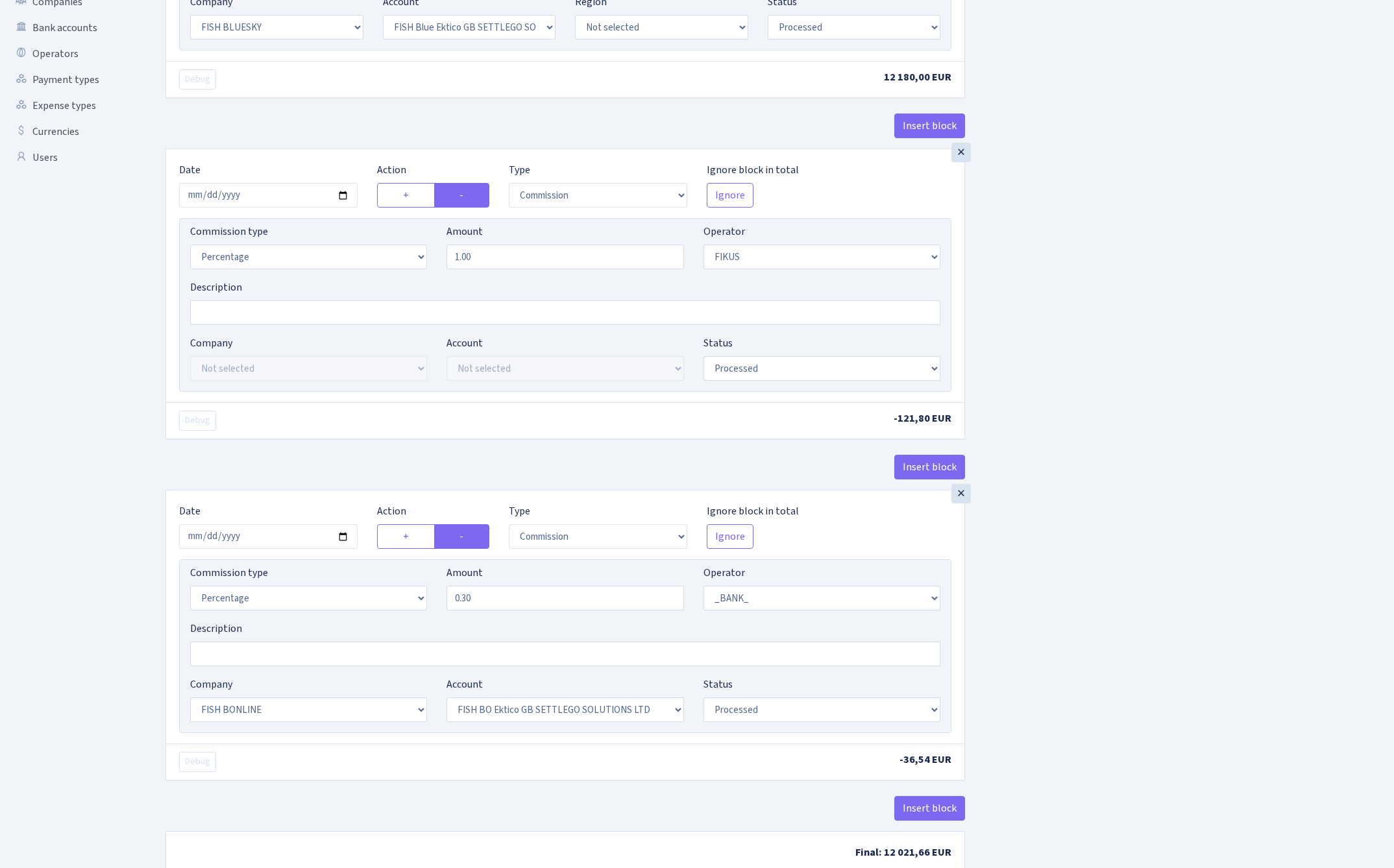
scroll to position [356, 0]
type input "UZ FISH BLU"
select select "23"
select select "67"
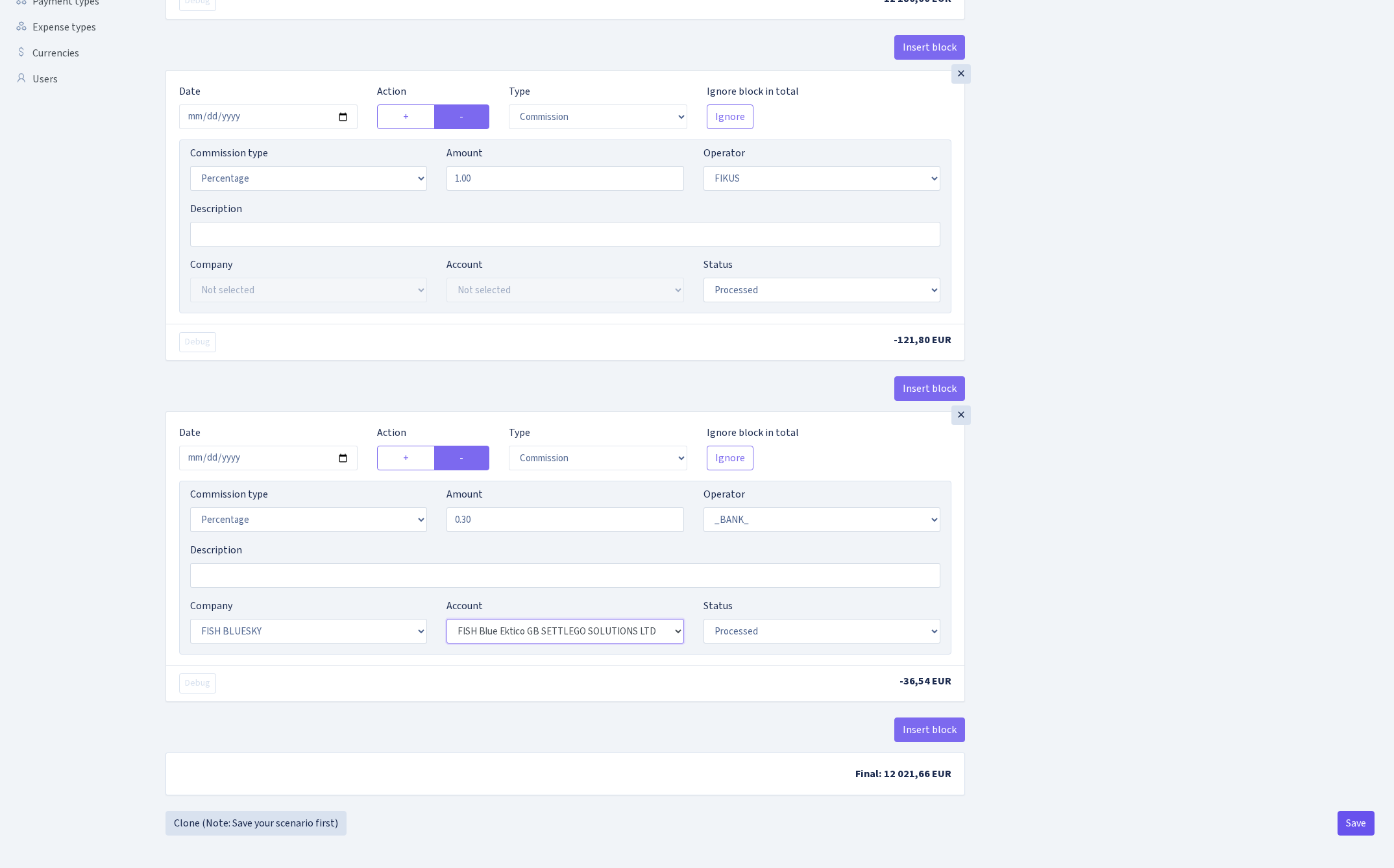
scroll to position [439, 0]
click at [1356, 828] on button "Save" at bounding box center [1355, 823] width 37 height 24
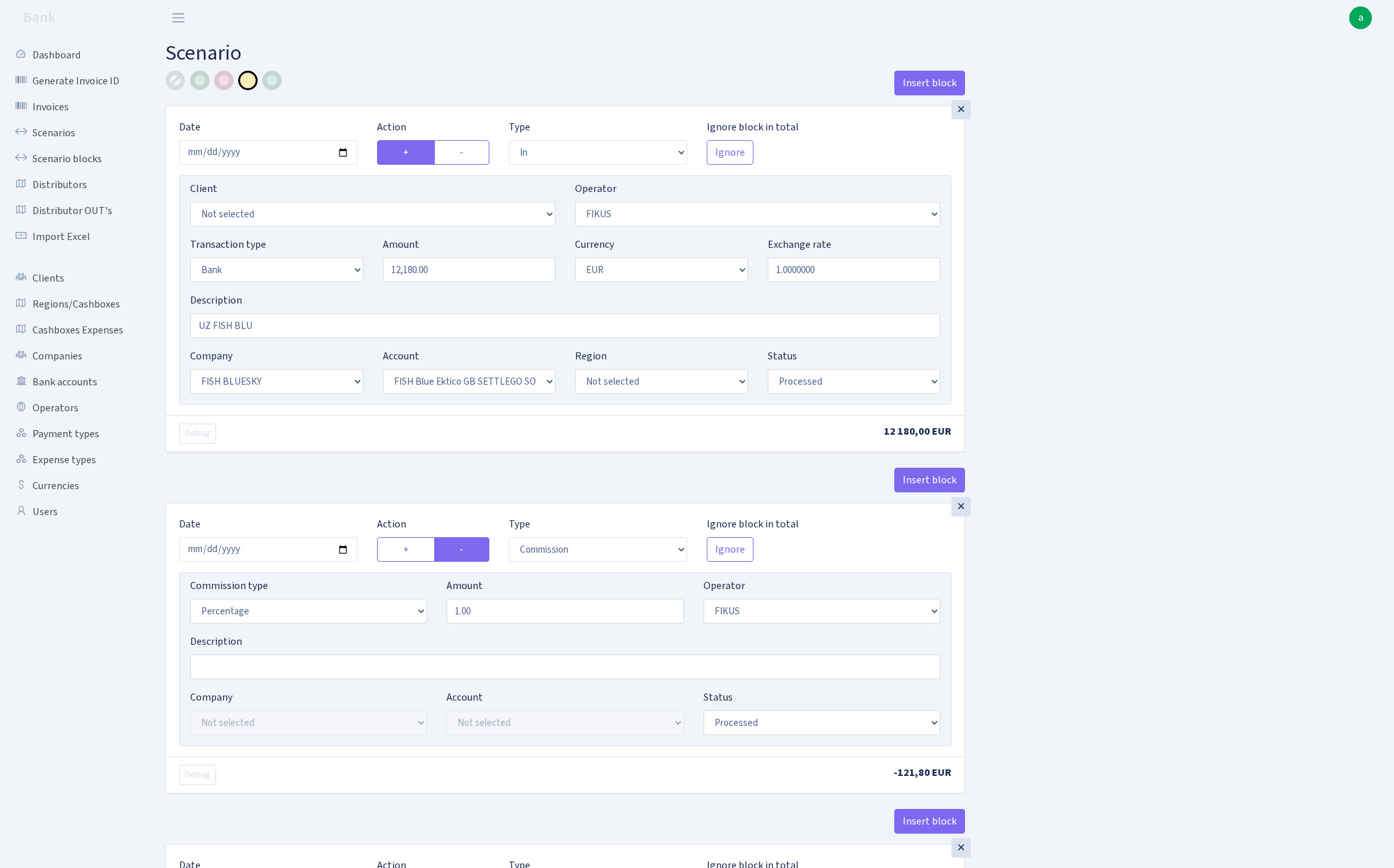
select select "in"
select select "388"
select select "2"
select select "1"
select select "23"
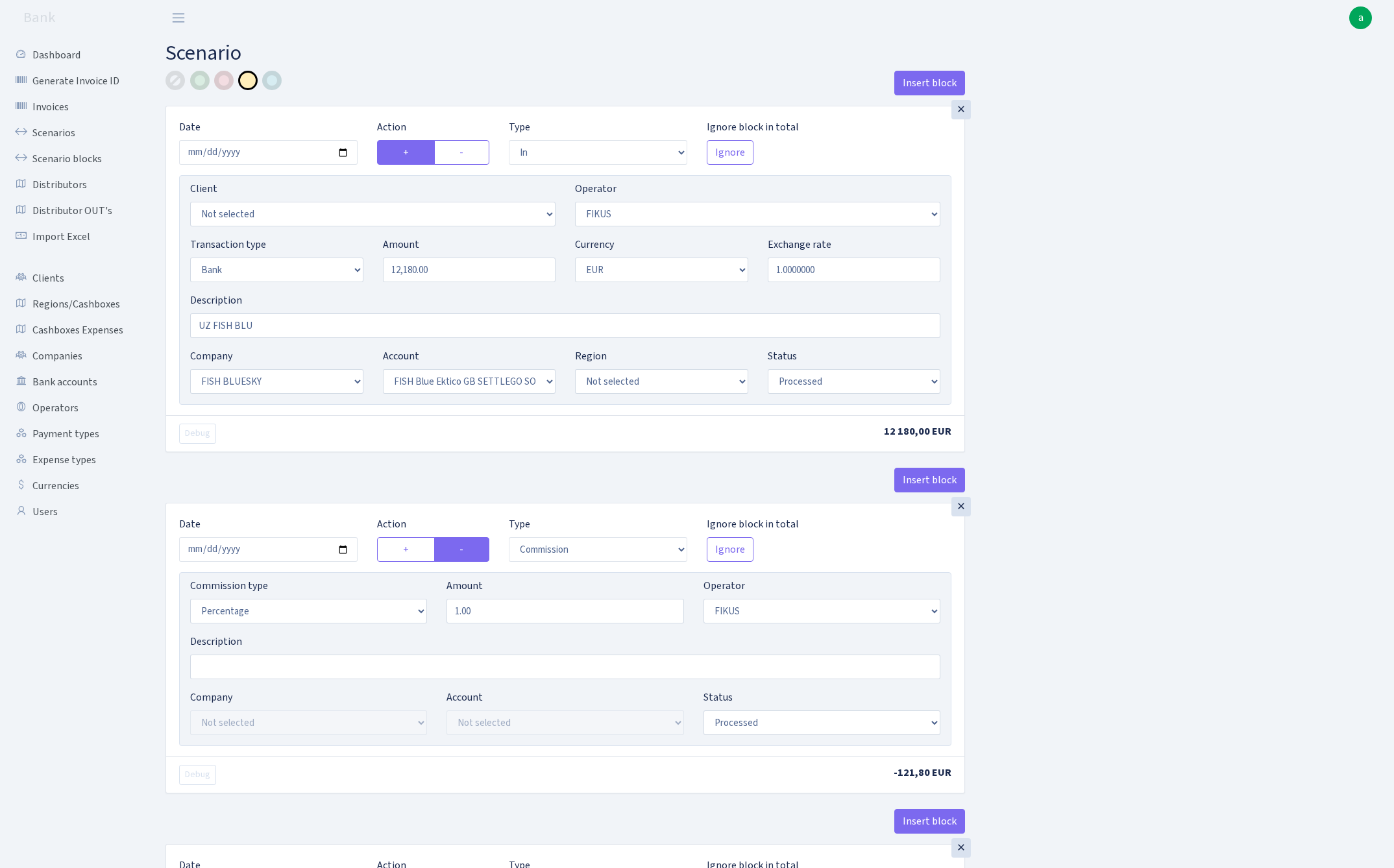
select select "67"
select select "processed"
select select "commission"
select select "388"
select select "processed"
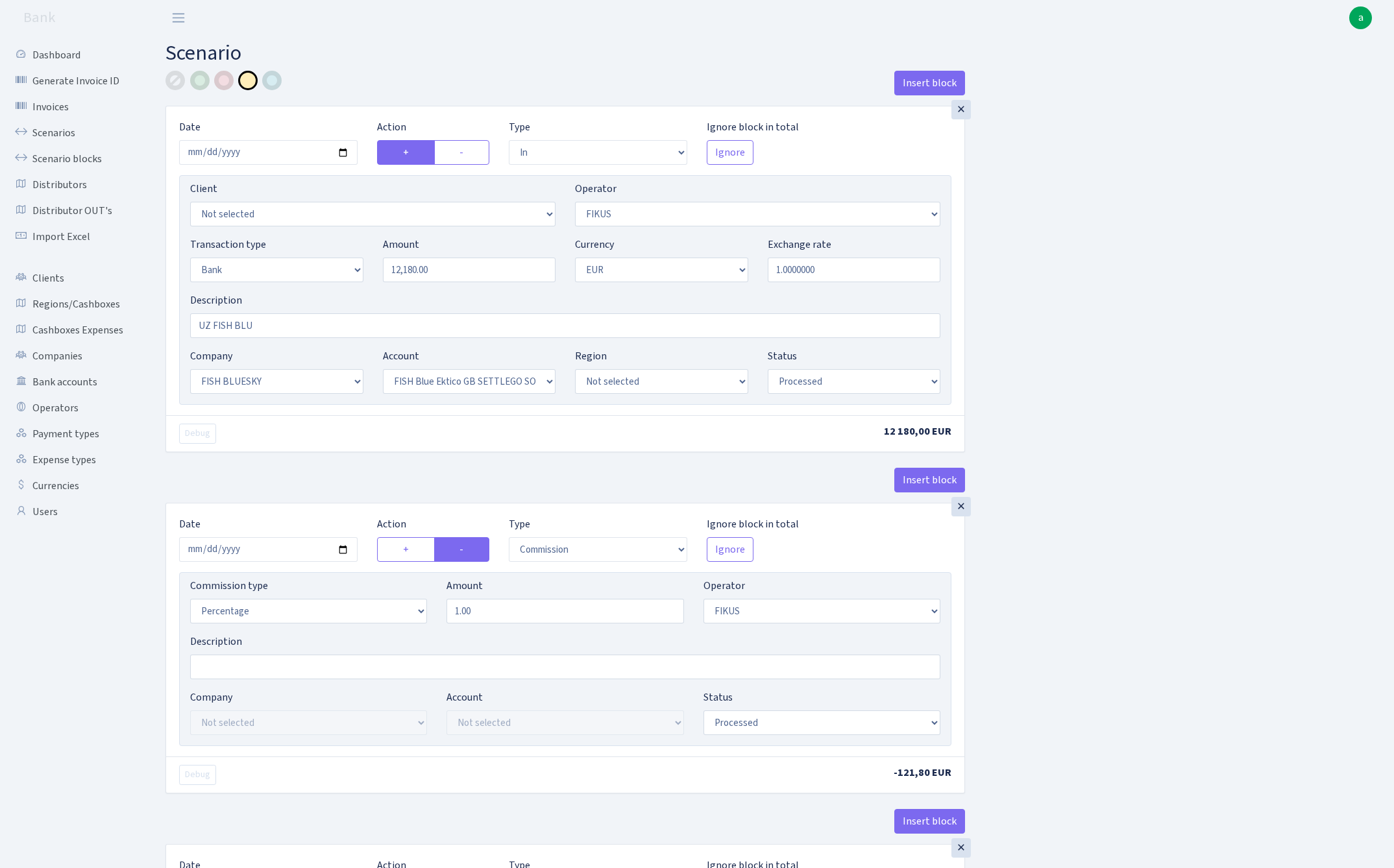
select select "commission"
select select "1"
select select "23"
select select "67"
select select "processed"
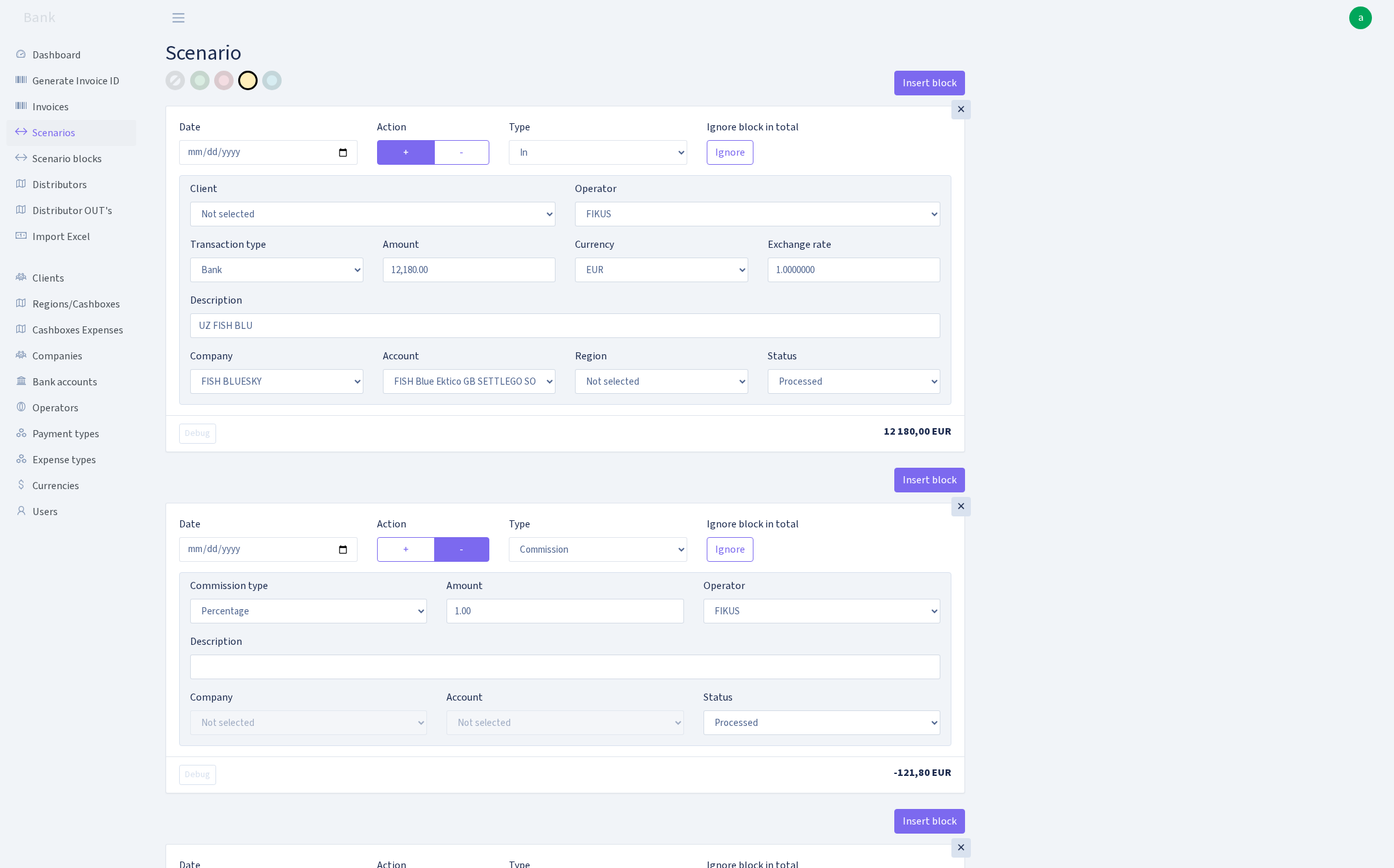
click at [31, 131] on link "Scenarios" at bounding box center [71, 133] width 129 height 26
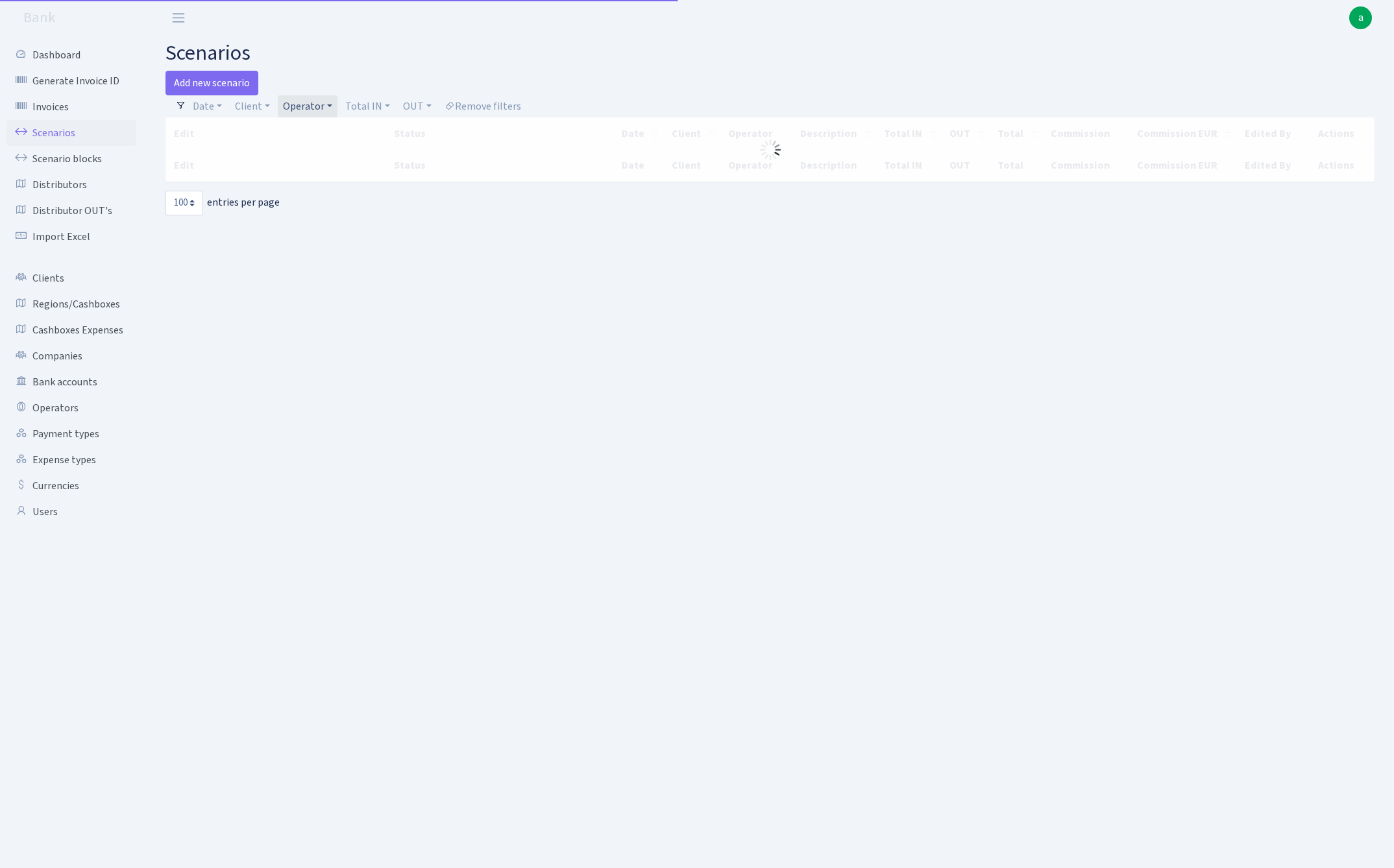
select select "100"
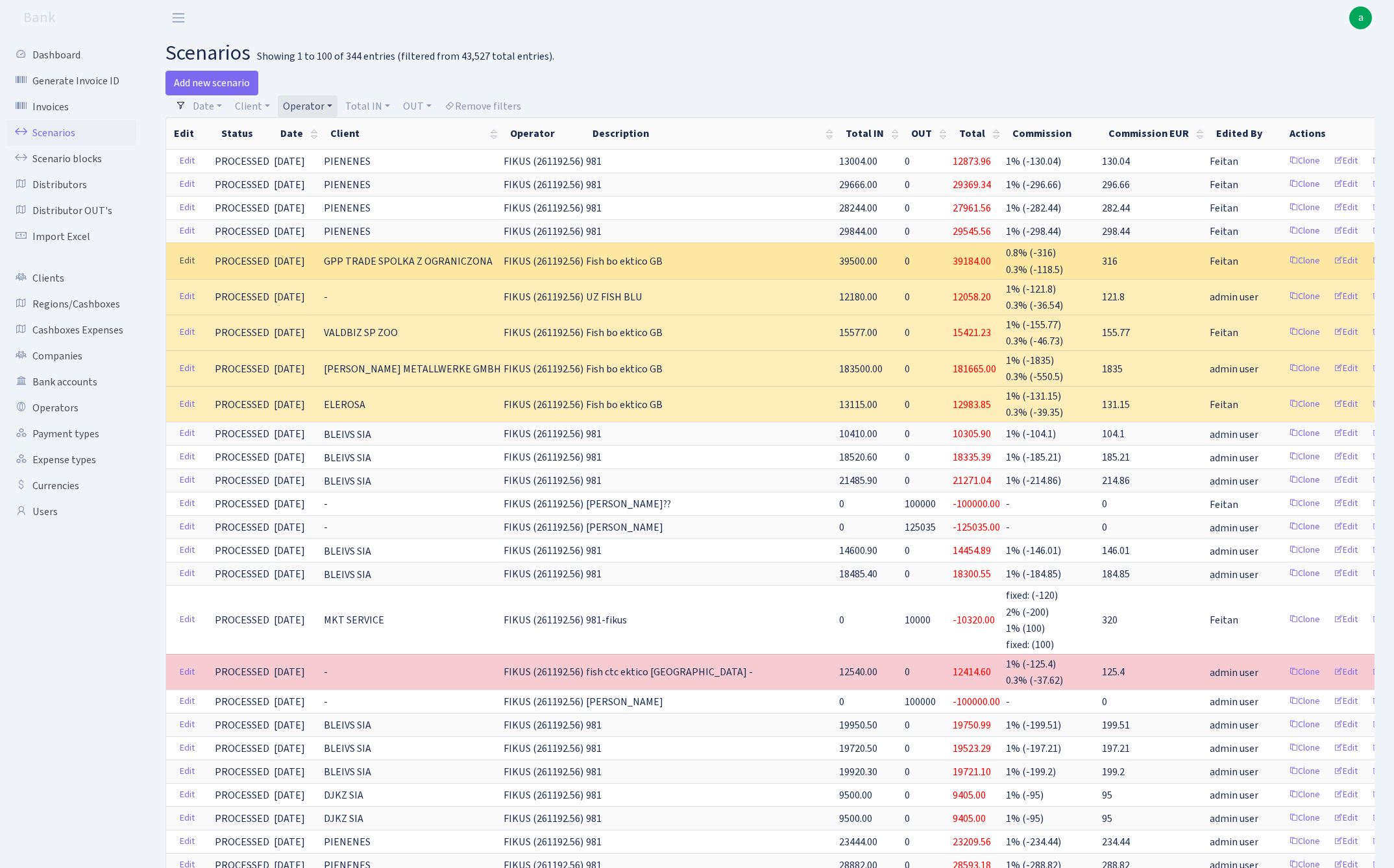
click at [185, 262] on link "Edit" at bounding box center [187, 261] width 27 height 20
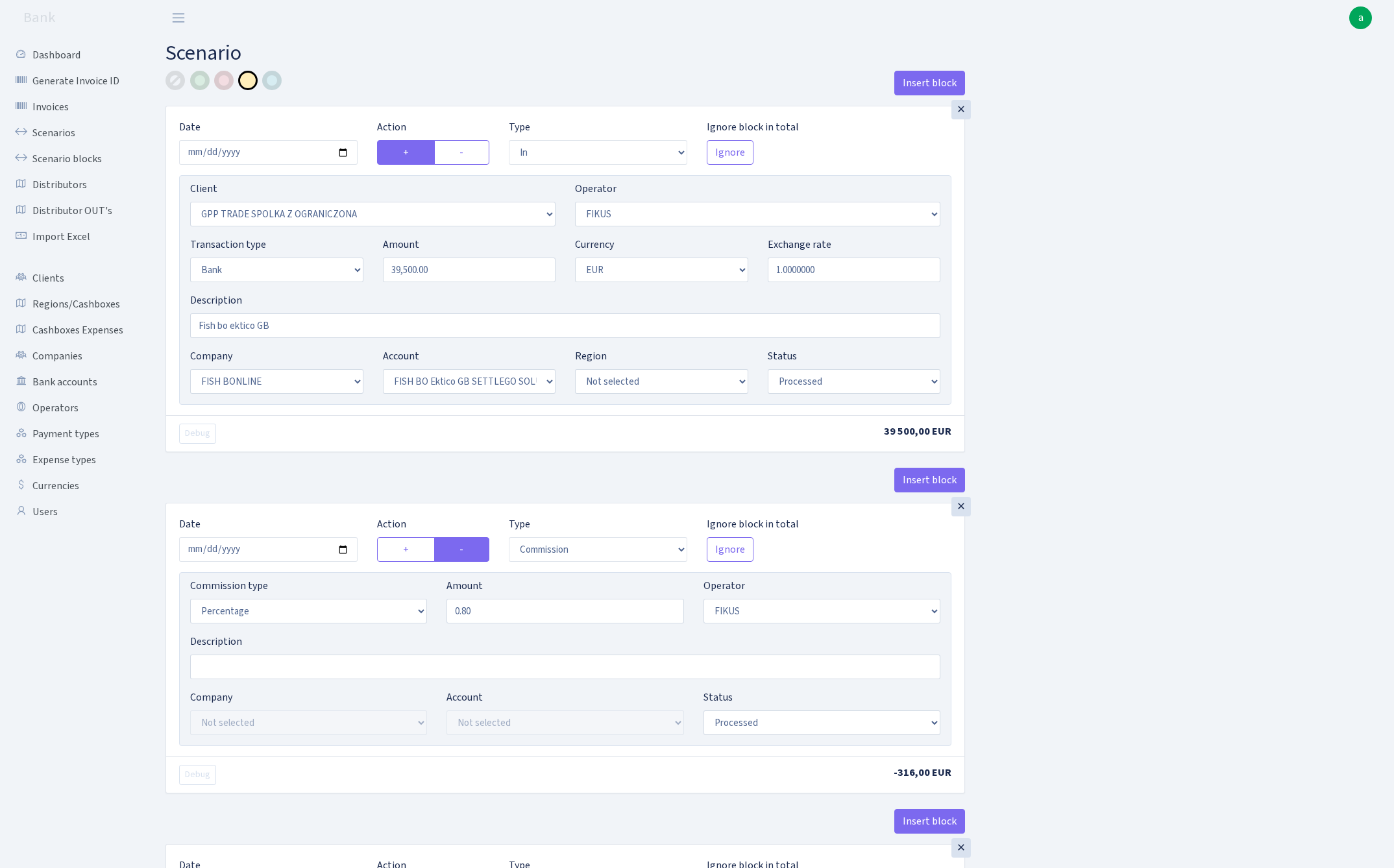
select select "in"
select select "3325"
select select "388"
select select "2"
select select "1"
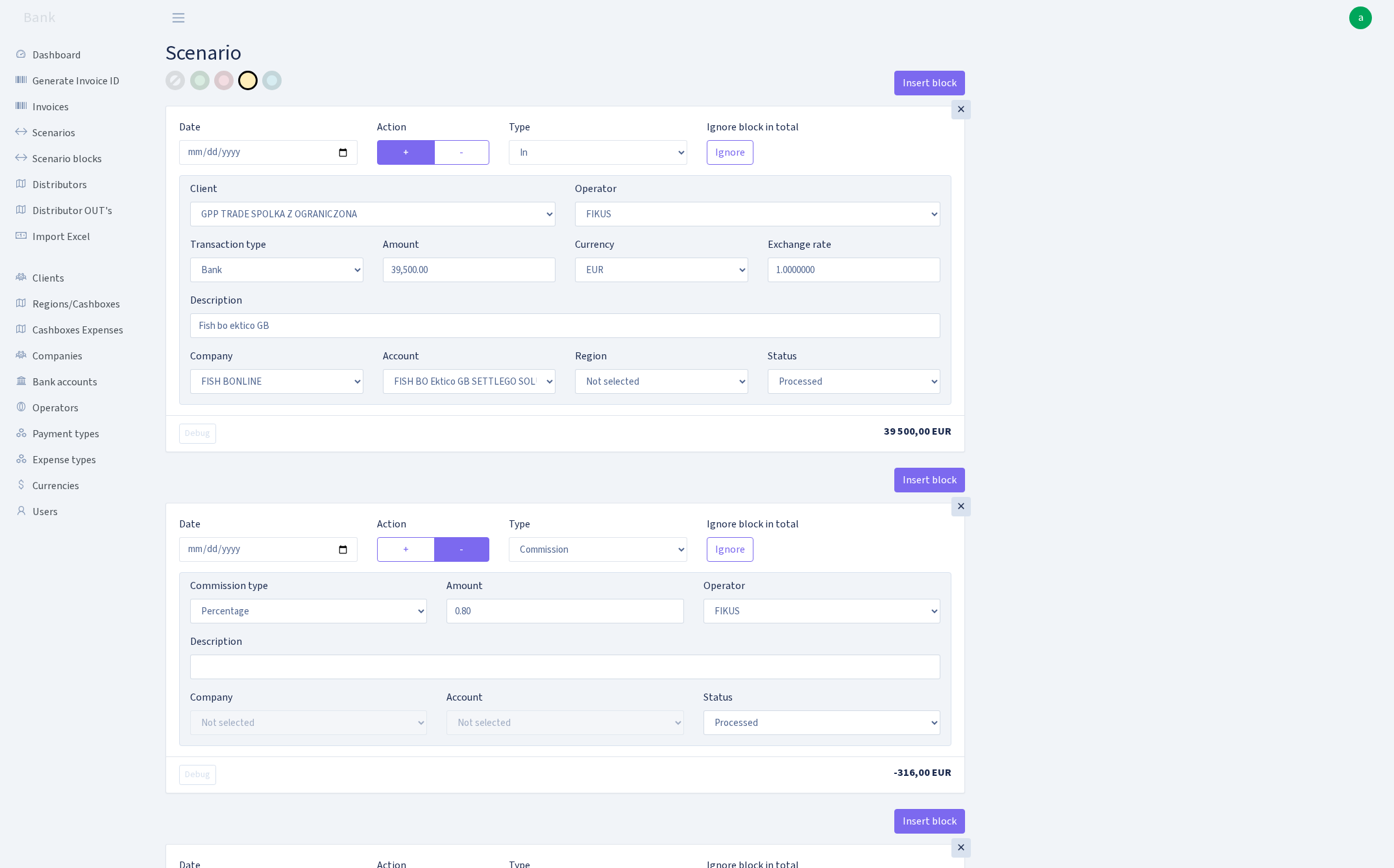
select select "22"
select select "63"
select select "processed"
select select "commission"
select select "388"
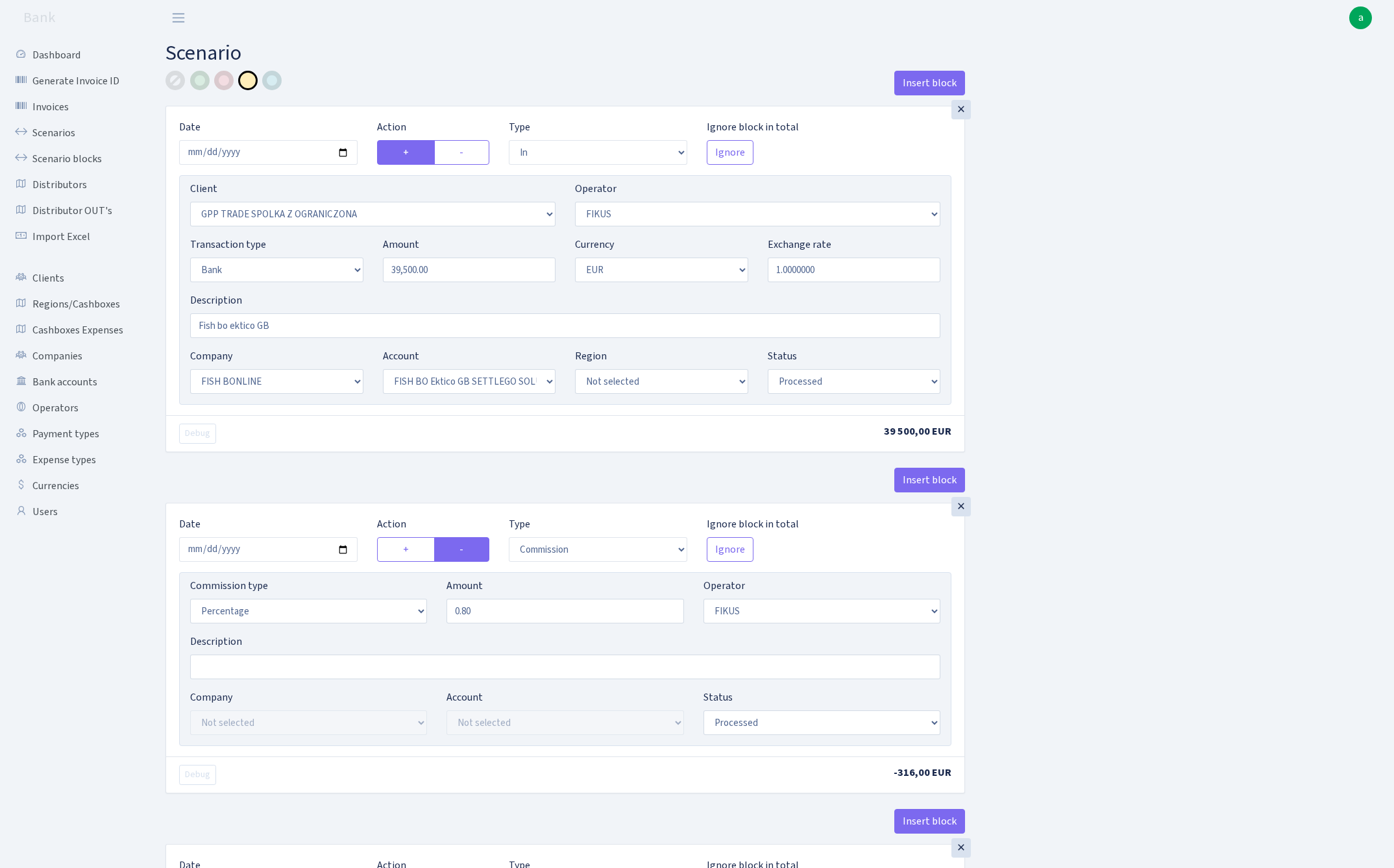
select select "processed"
select select "commission"
select select "1"
select select "22"
select select "63"
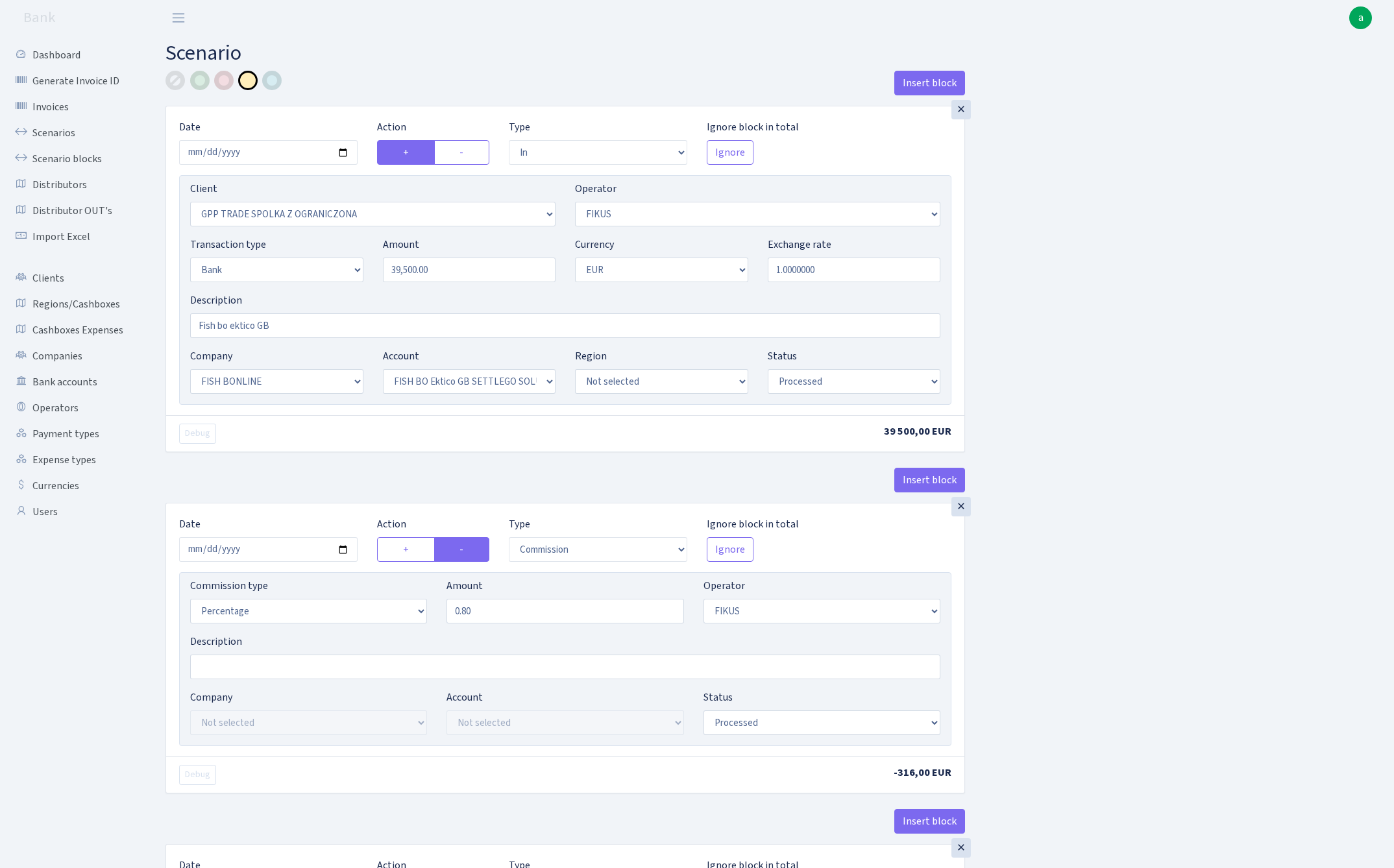
select select "processed"
select select "23"
select select "67"
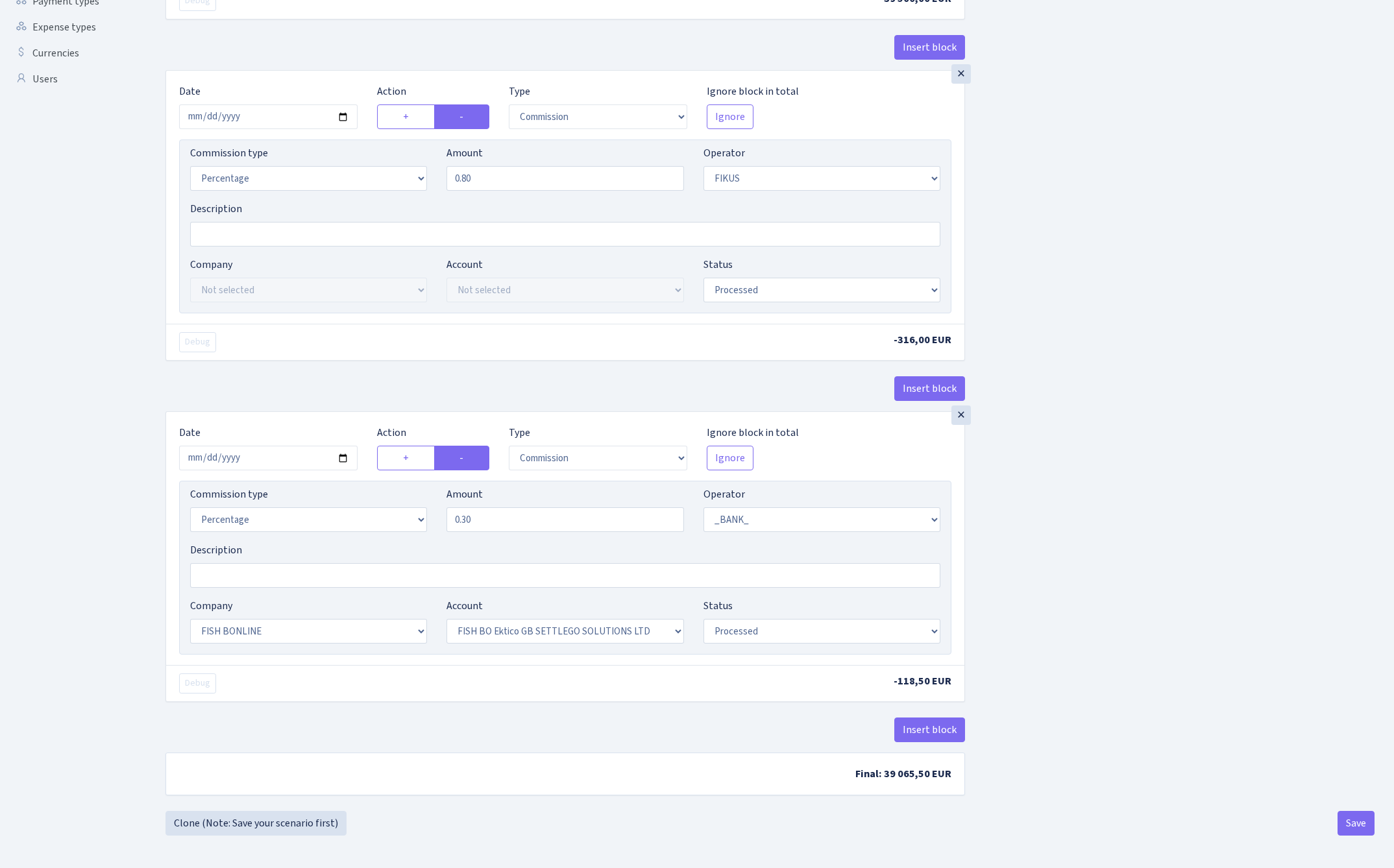
scroll to position [439, 0]
select select "23"
select select "67"
click at [1163, 508] on div "Insert block × Date 2025-08-28 Action + - Type --- In Out Commission Field requ…" at bounding box center [770, 224] width 1229 height 1173
click at [1353, 818] on button "Save" at bounding box center [1355, 823] width 37 height 24
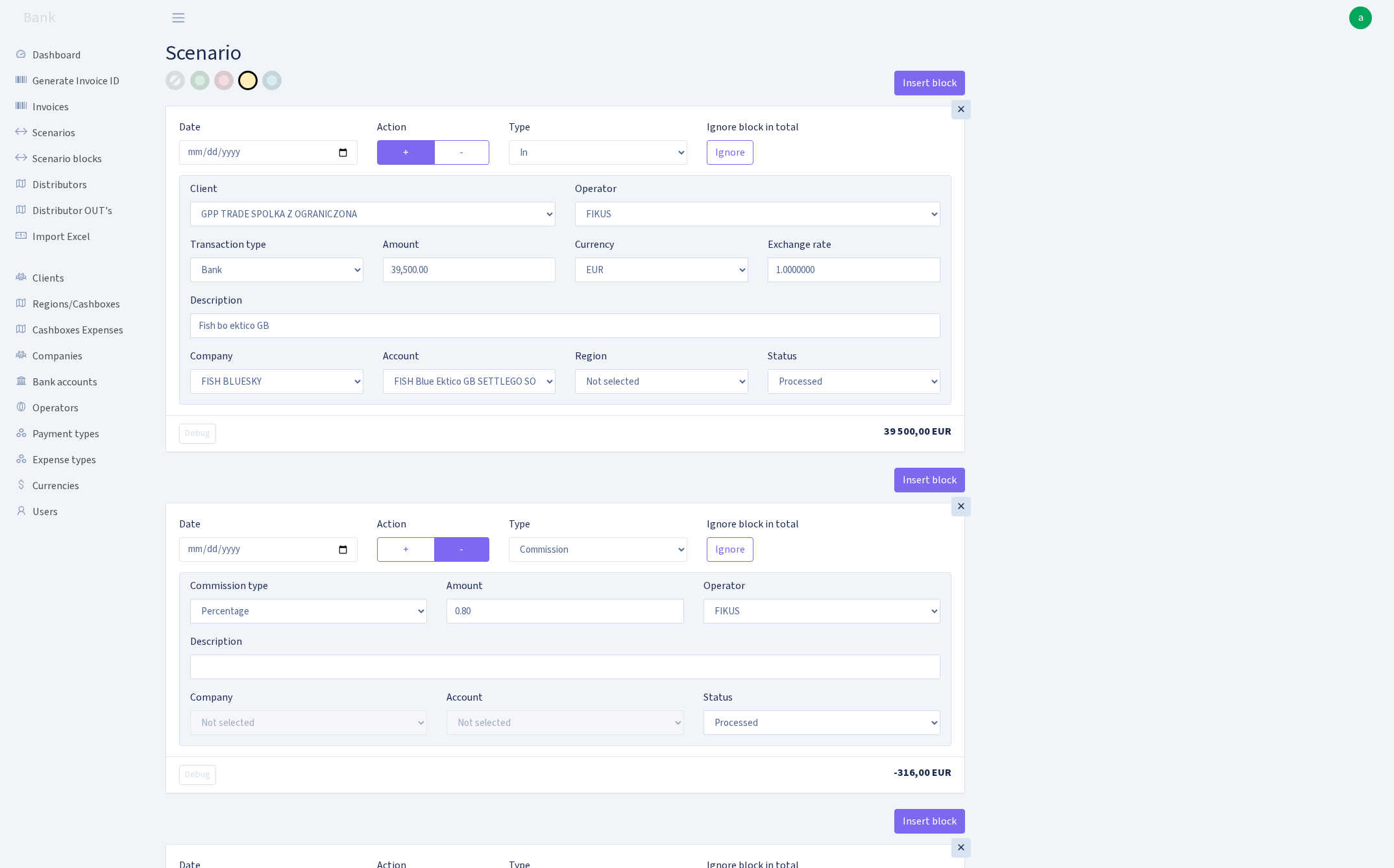
select select "in"
select select "3325"
select select "388"
select select "2"
select select "1"
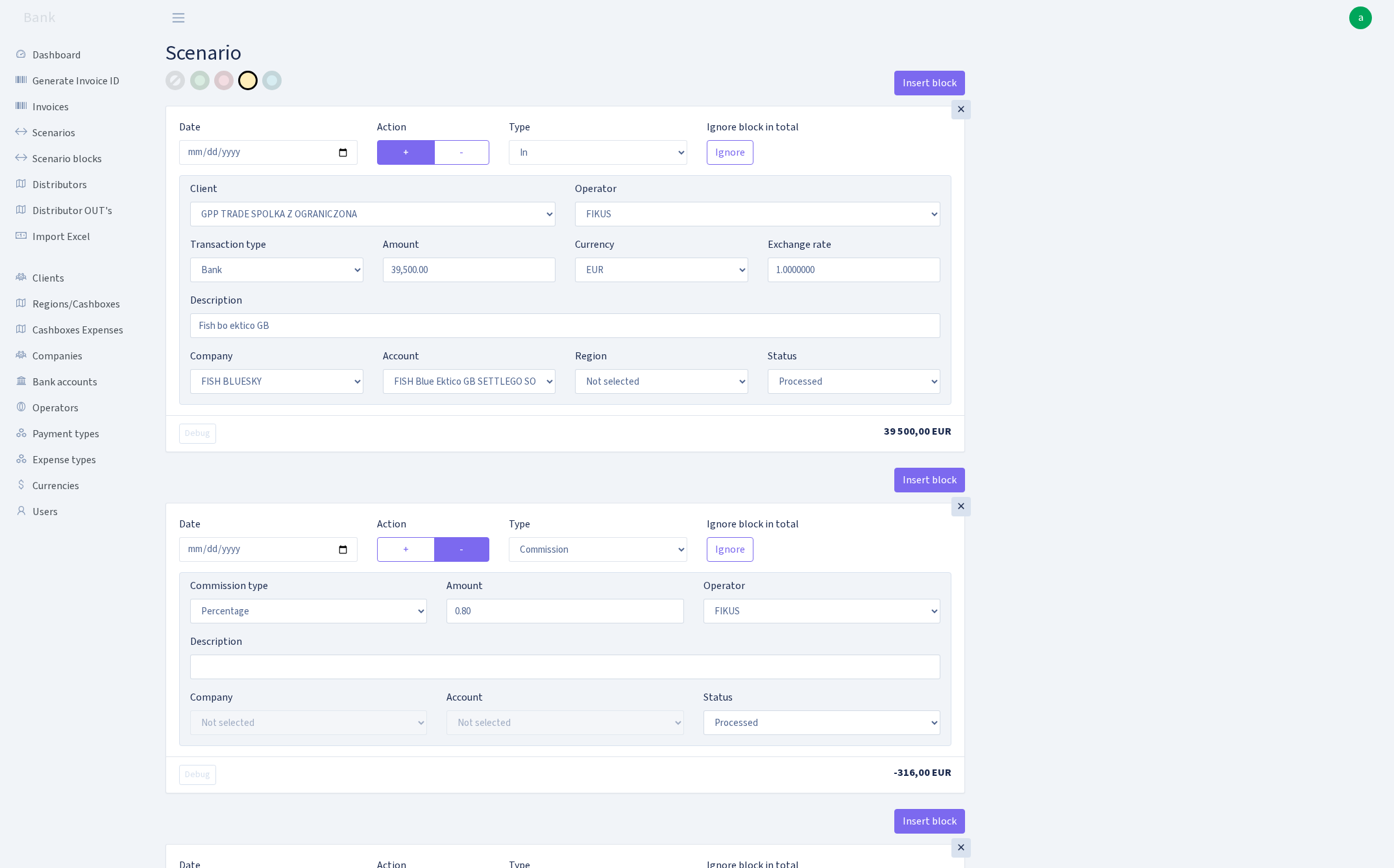
select select "23"
select select "67"
select select "processed"
select select "commission"
select select "388"
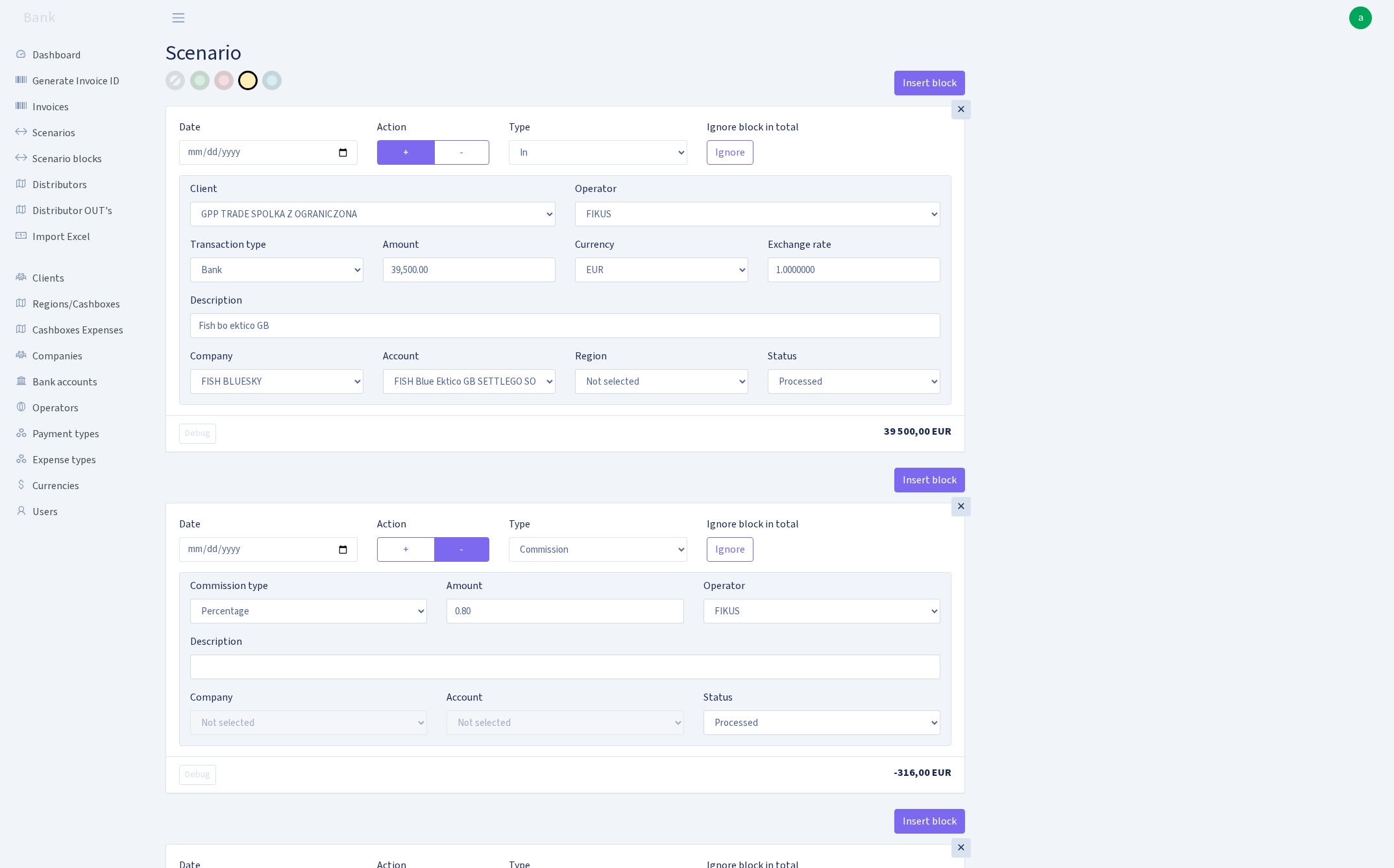
select select "processed"
select select "commission"
select select "1"
select select "23"
select select "67"
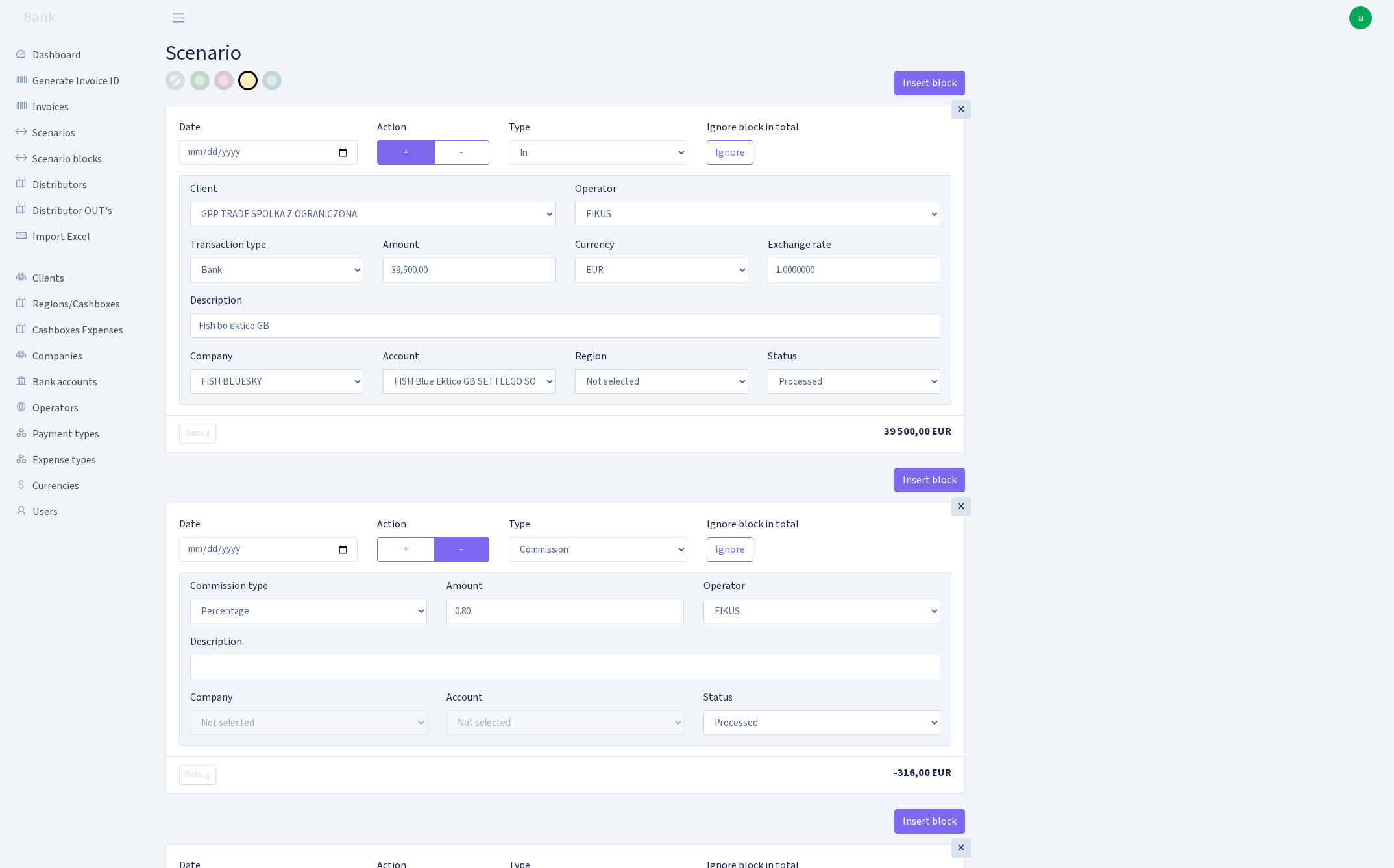
select select "processed"
click at [60, 133] on link "Scenarios" at bounding box center [71, 133] width 129 height 26
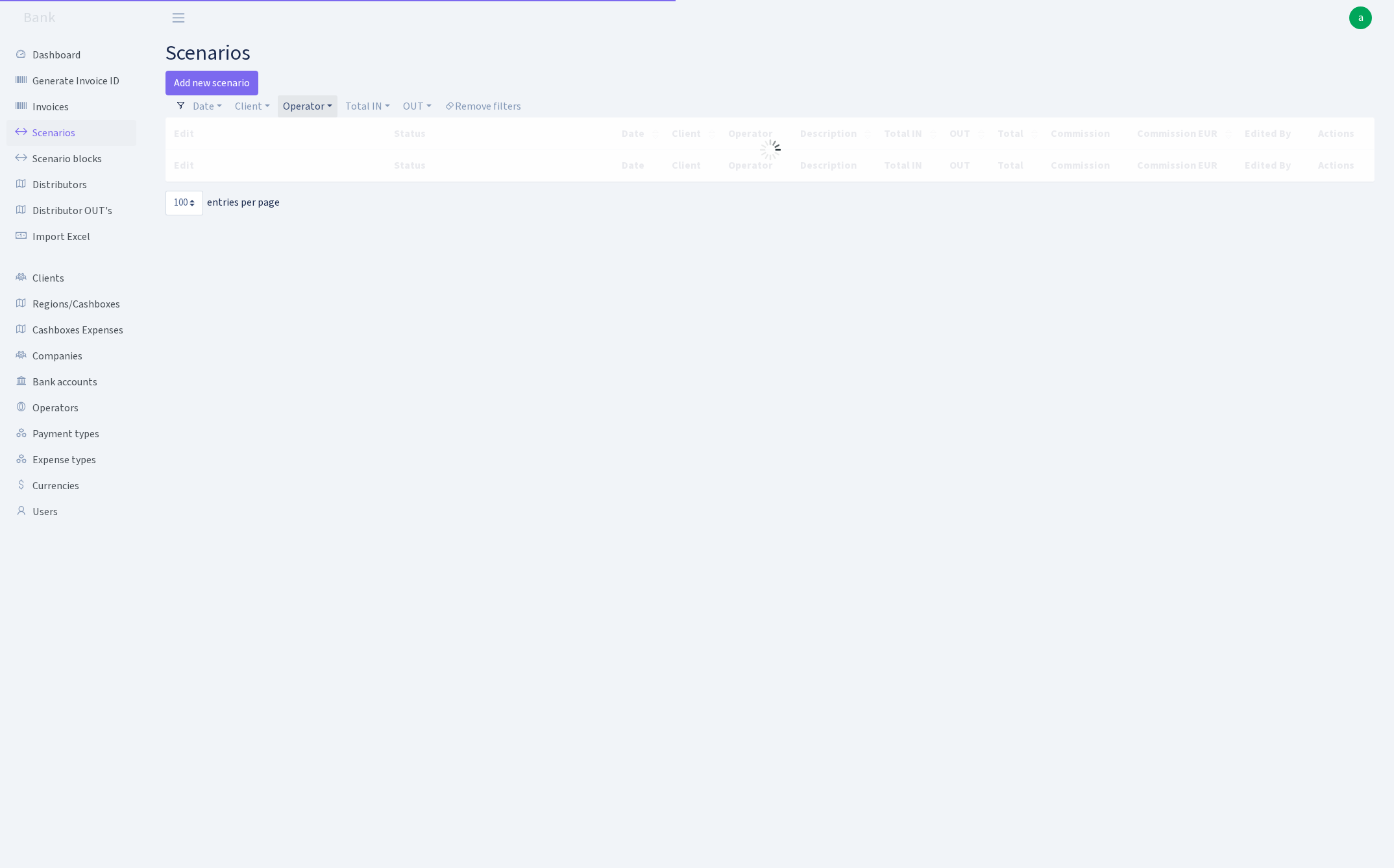
select select "100"
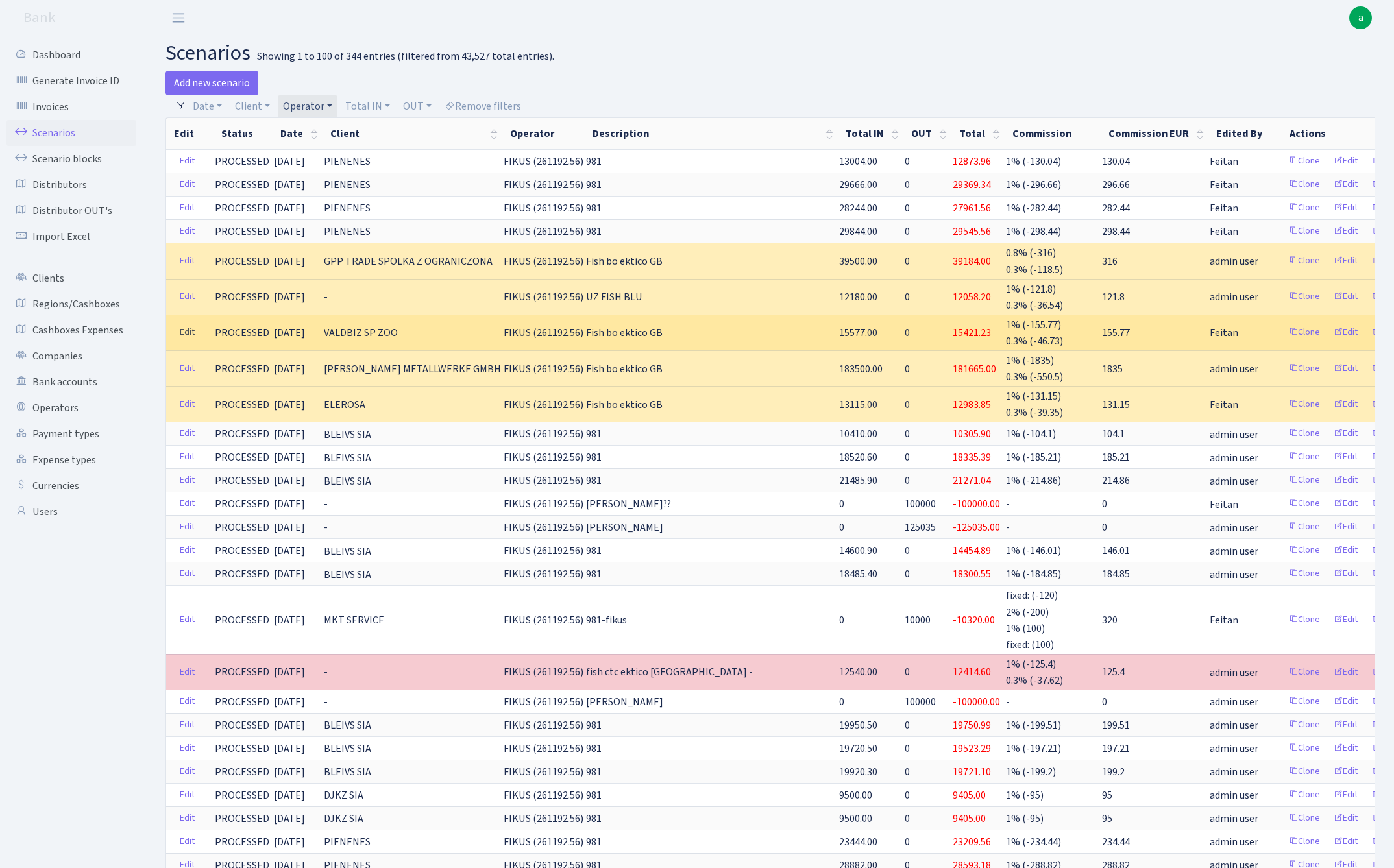
click at [189, 332] on link "Edit" at bounding box center [187, 332] width 27 height 20
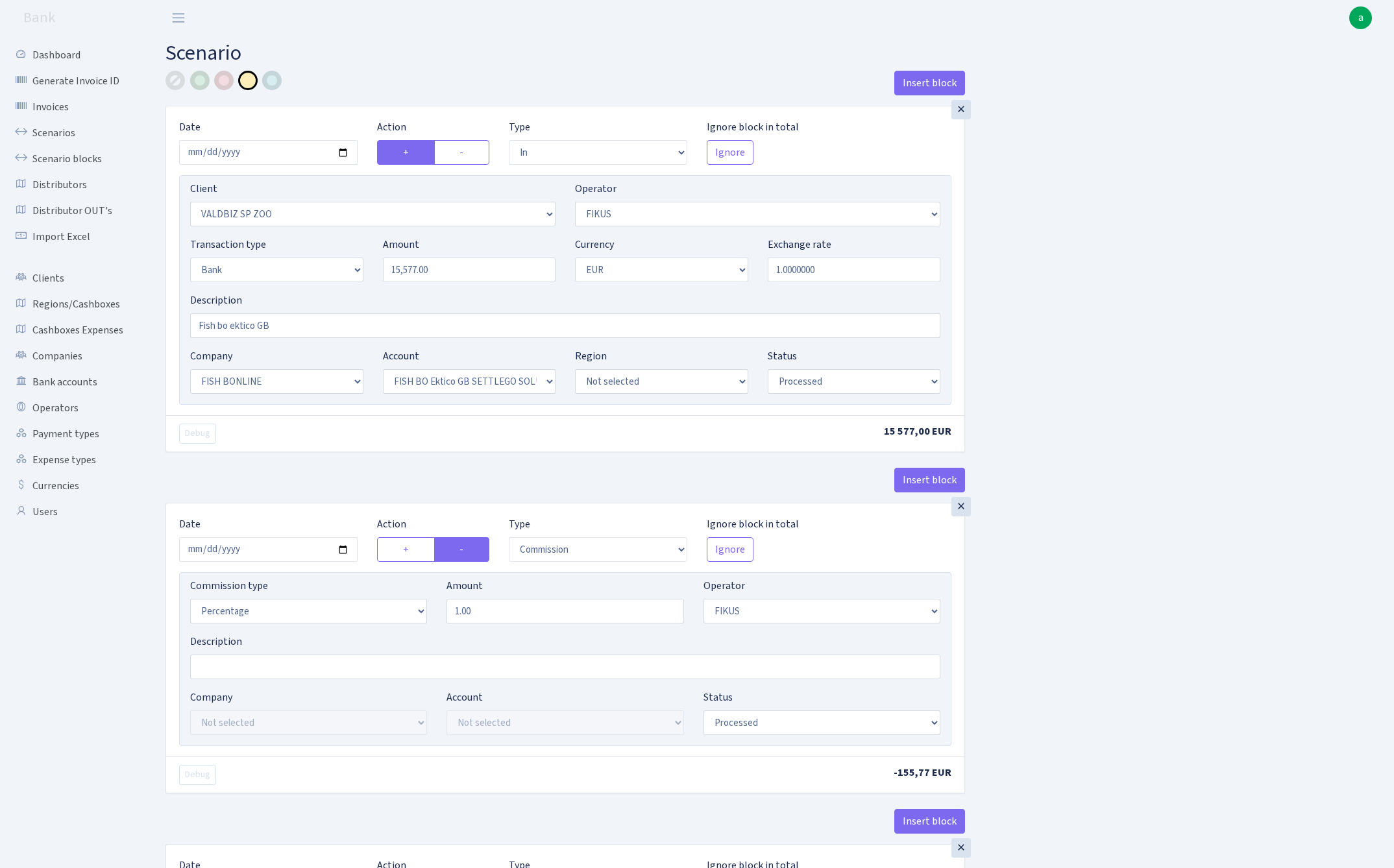
select select "in"
select select "2680"
select select "388"
select select "2"
select select "1"
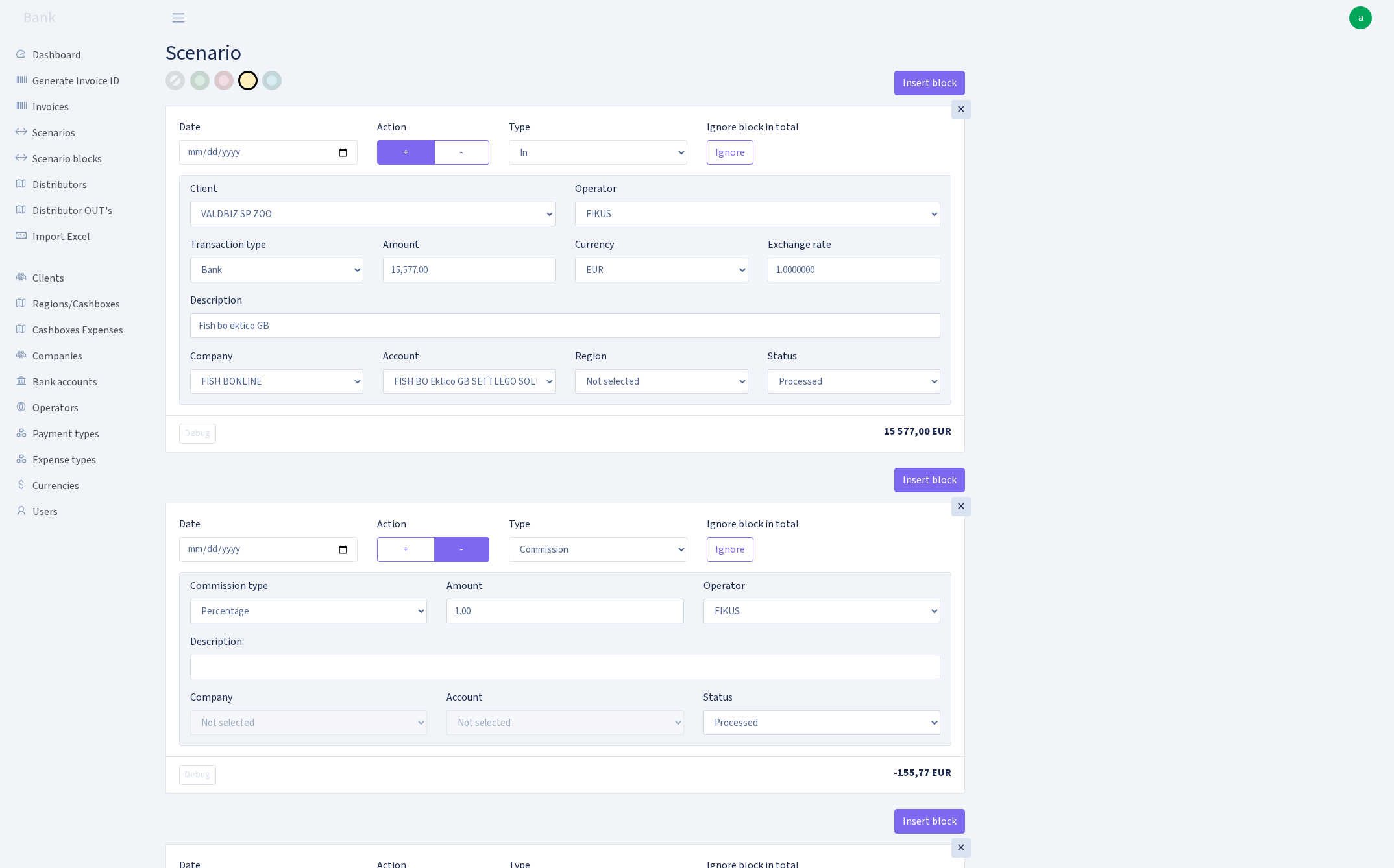
select select "22"
select select "63"
select select "processed"
select select "commission"
select select "388"
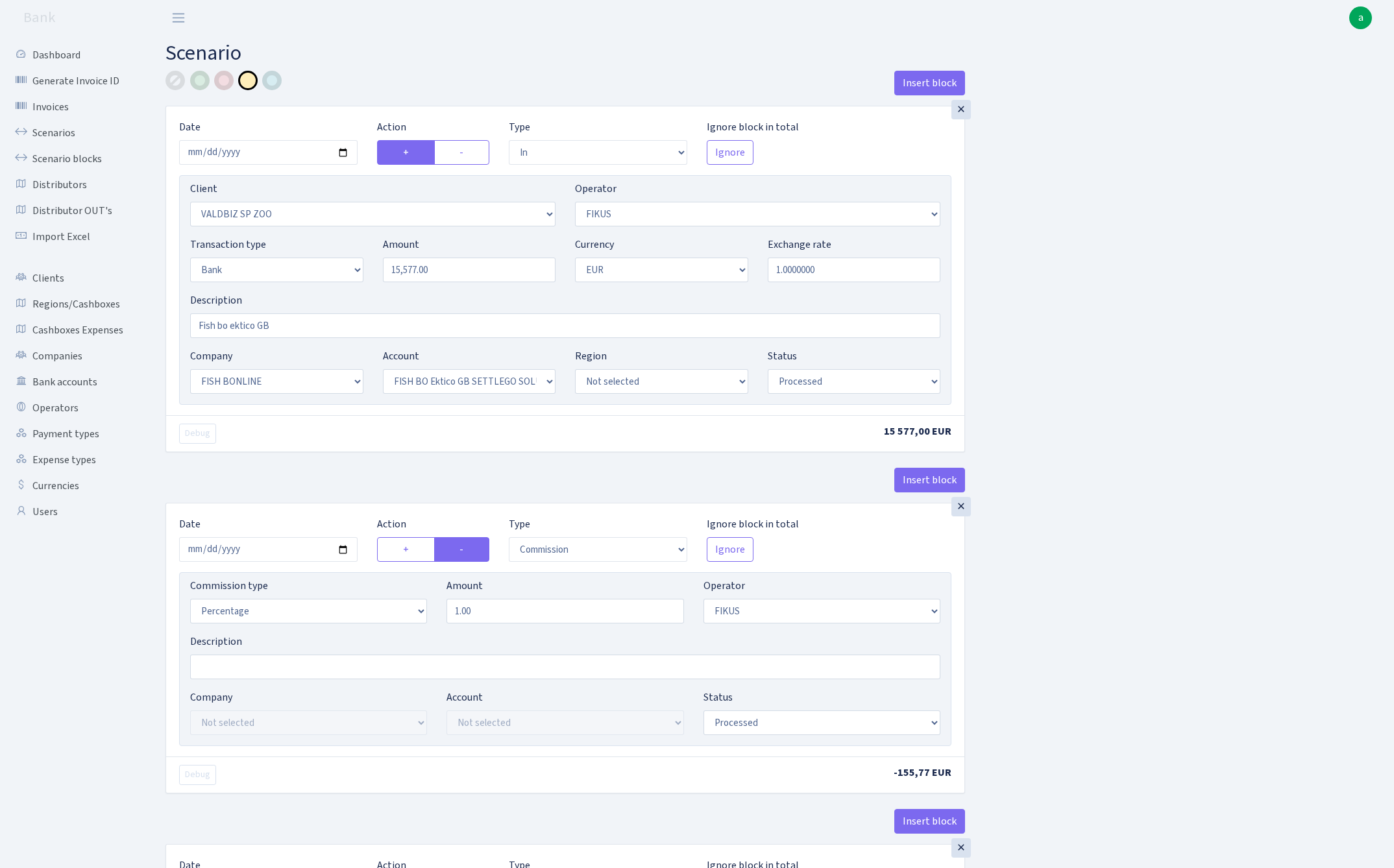
select select "processed"
select select "commission"
select select "1"
select select "22"
select select "63"
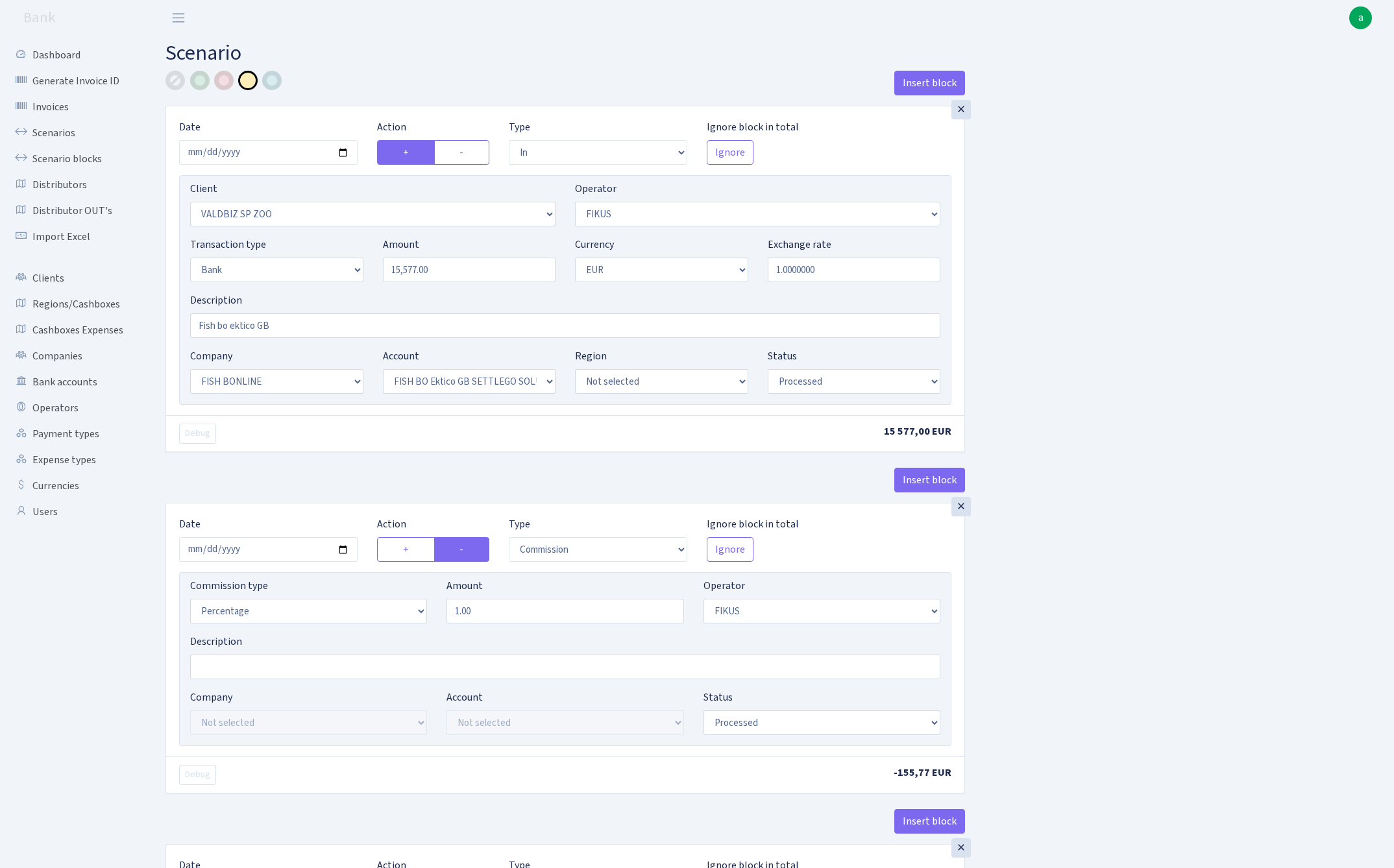
select select "processed"
select select "23"
select select "67"
click at [223, 328] on input "Fish bo ektico GB" at bounding box center [565, 326] width 750 height 24
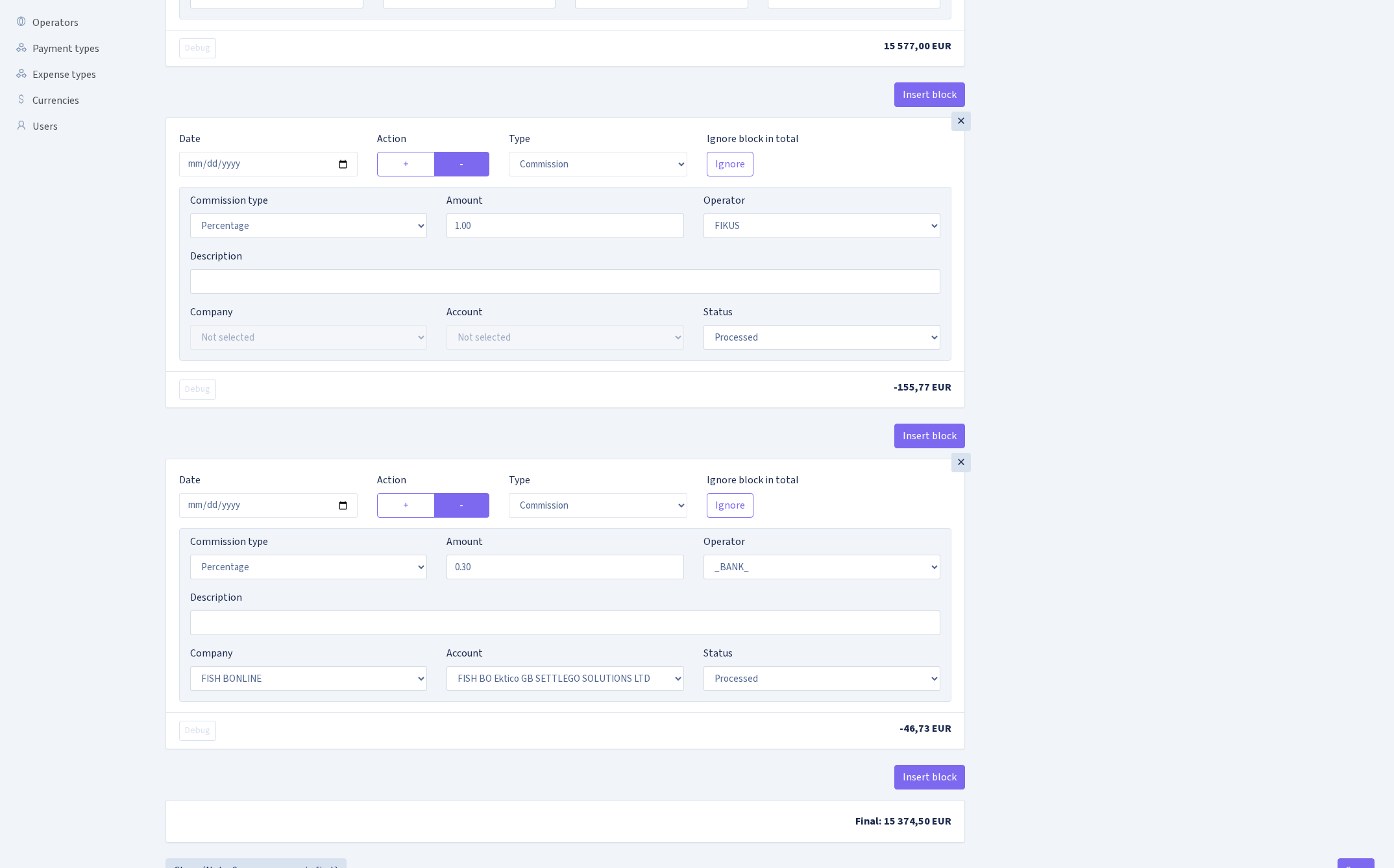
scroll to position [439, 0]
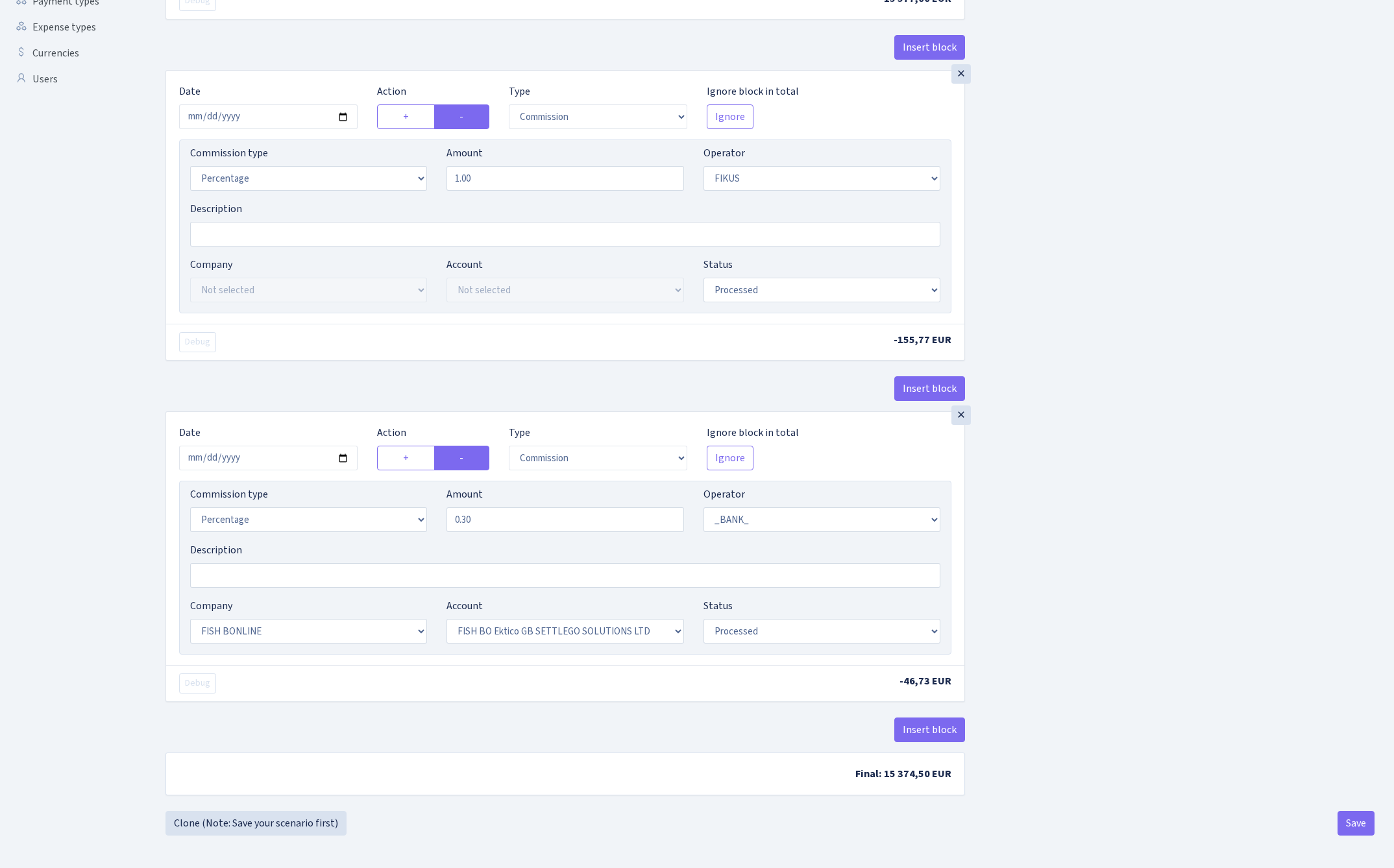
type input "Fish blue ektico GB"
select select "21"
select select
select select "23"
select select "67"
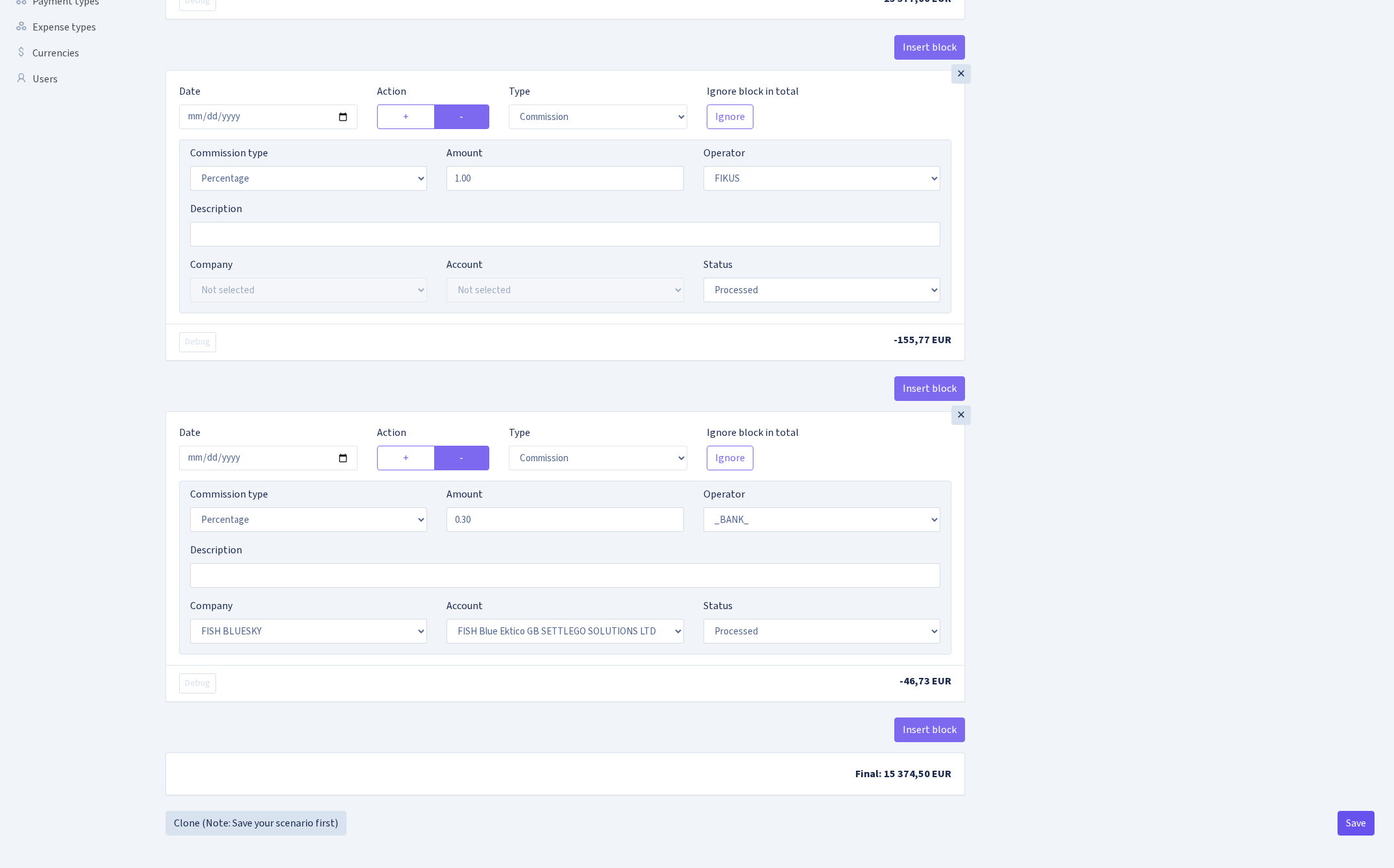
click at [1366, 826] on button "Save" at bounding box center [1355, 823] width 37 height 24
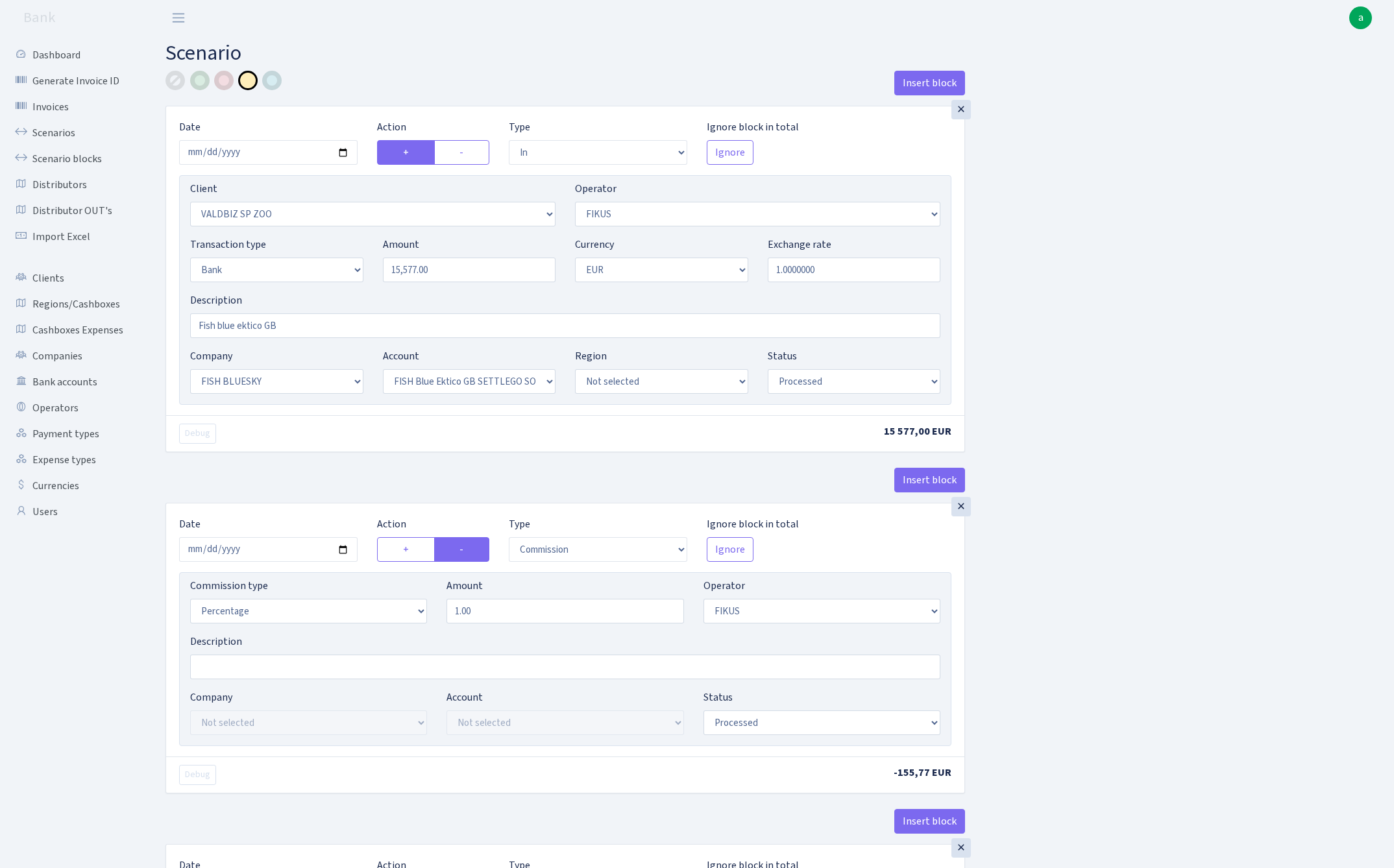
select select "in"
select select "2680"
select select "388"
select select "2"
select select "1"
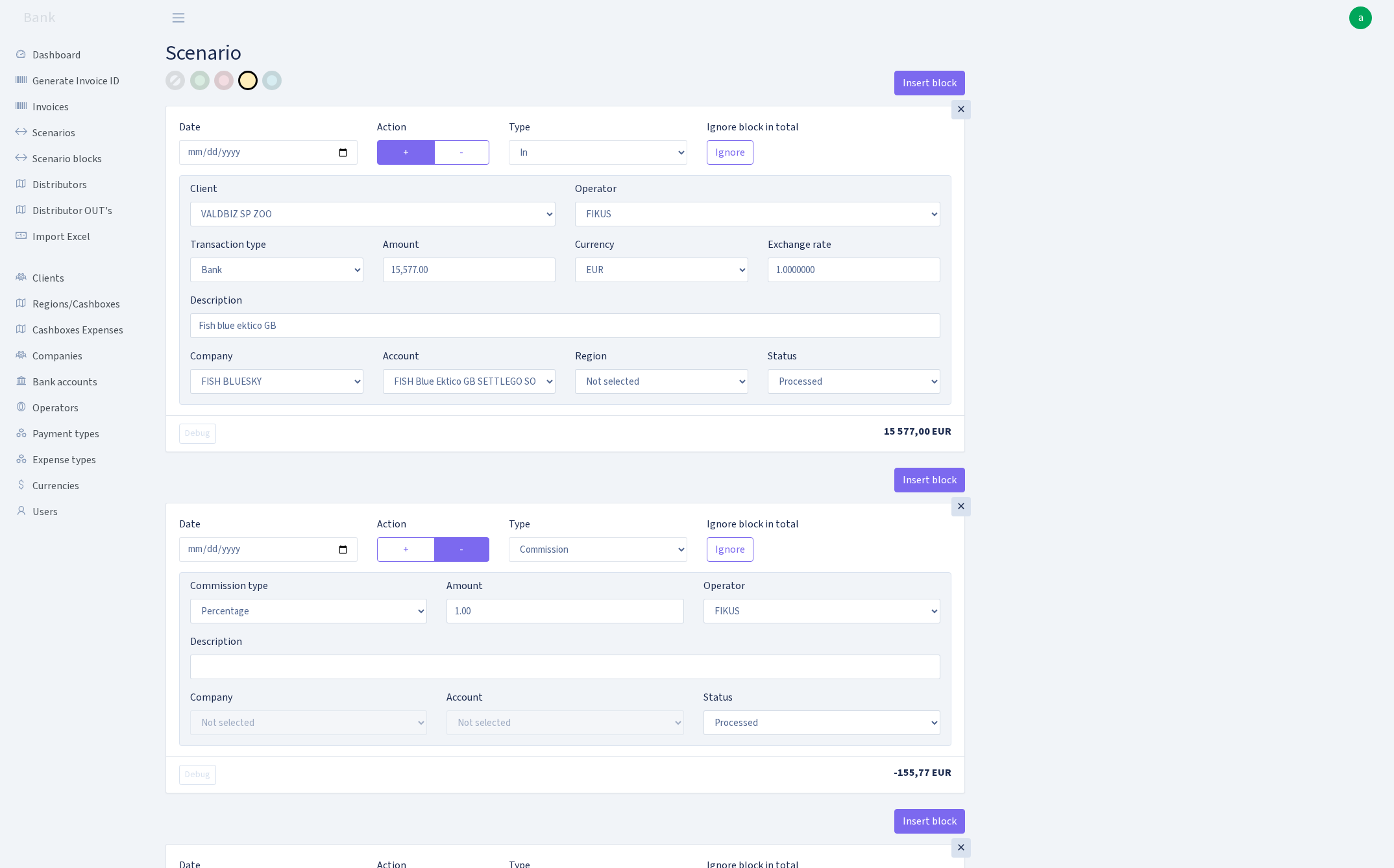
select select "23"
select select "67"
select select "processed"
select select "commission"
select select "388"
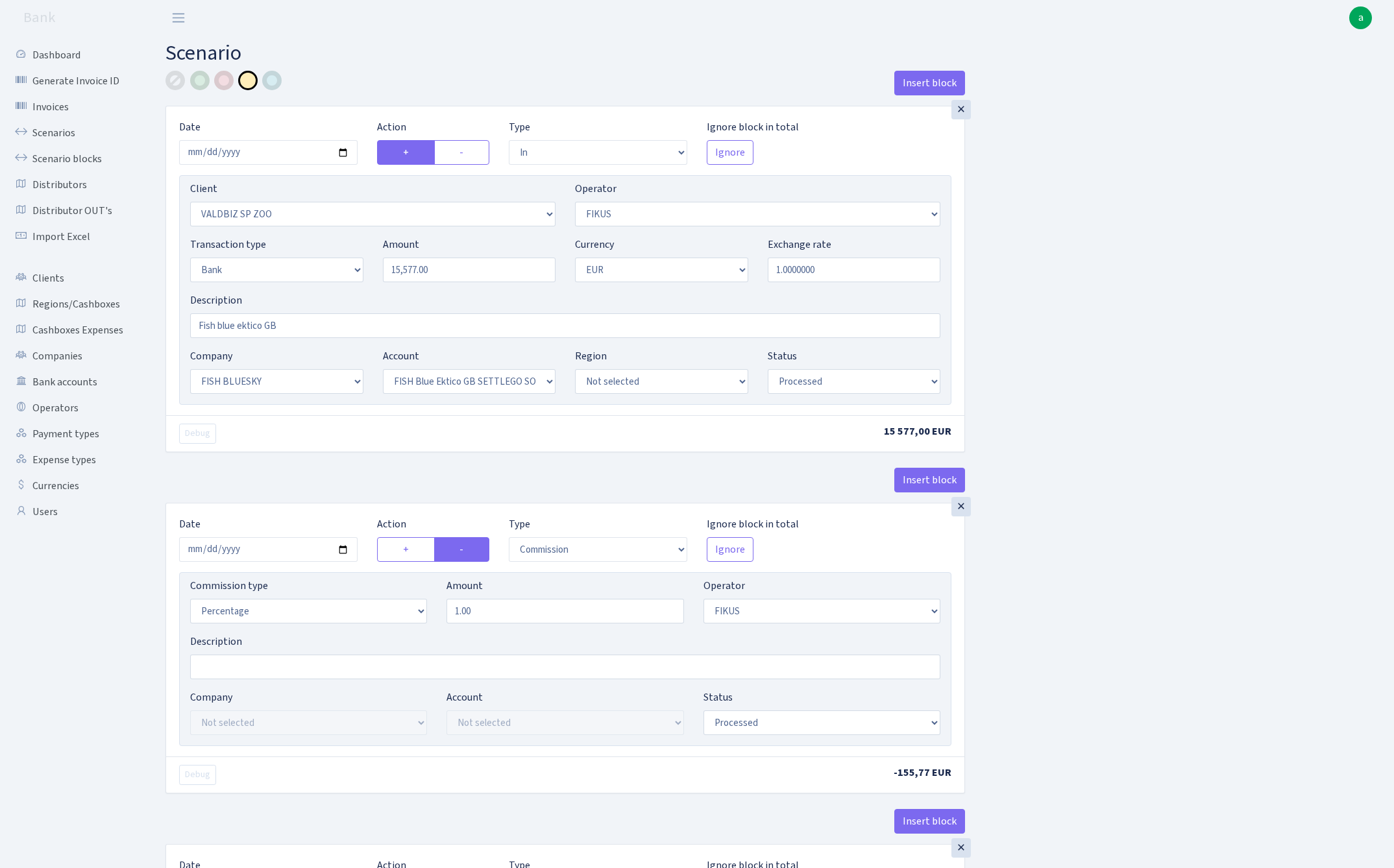
select select "processed"
select select "commission"
select select "1"
select select "23"
select select "67"
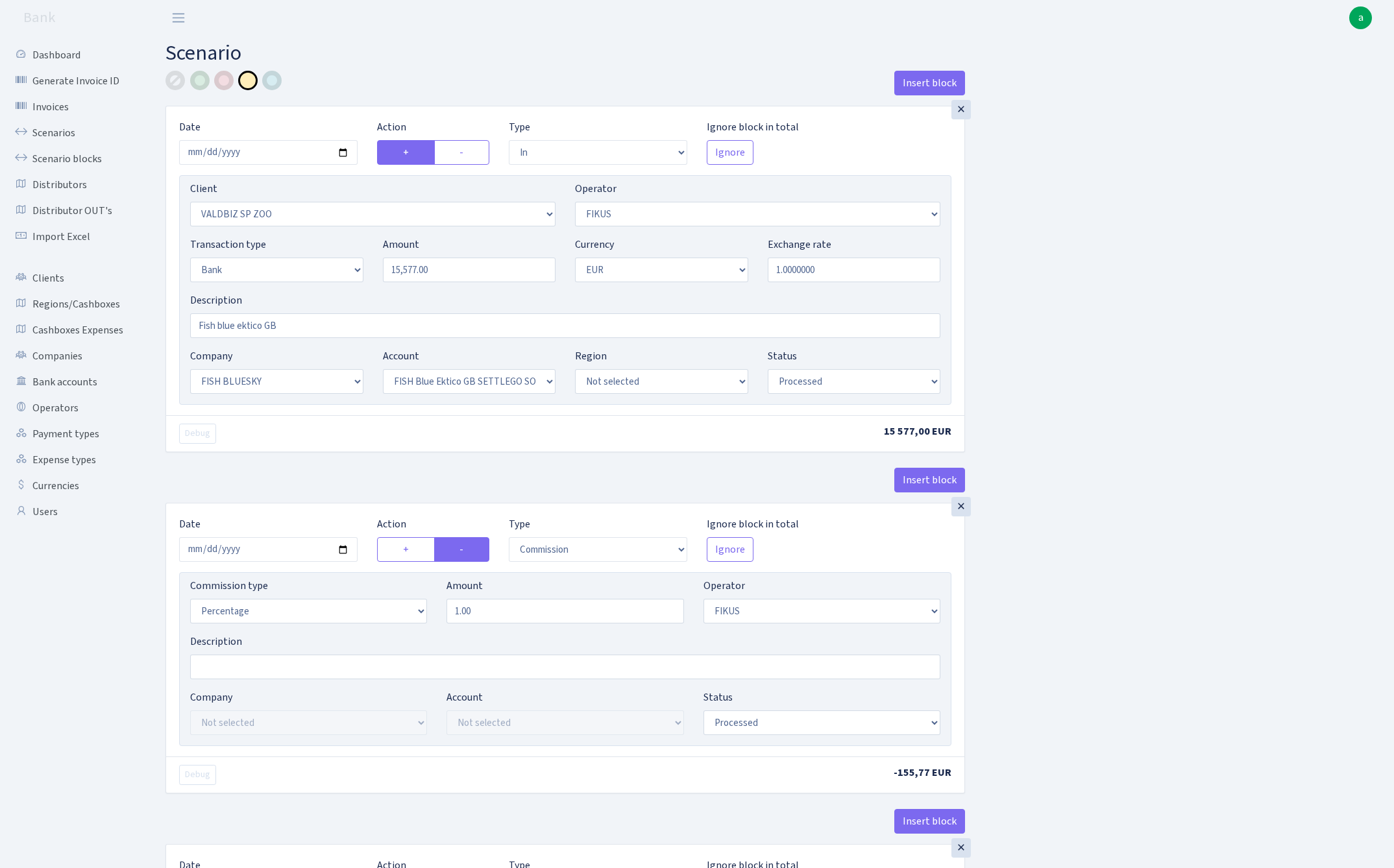
select select "processed"
click at [47, 130] on link "Scenarios" at bounding box center [71, 133] width 129 height 26
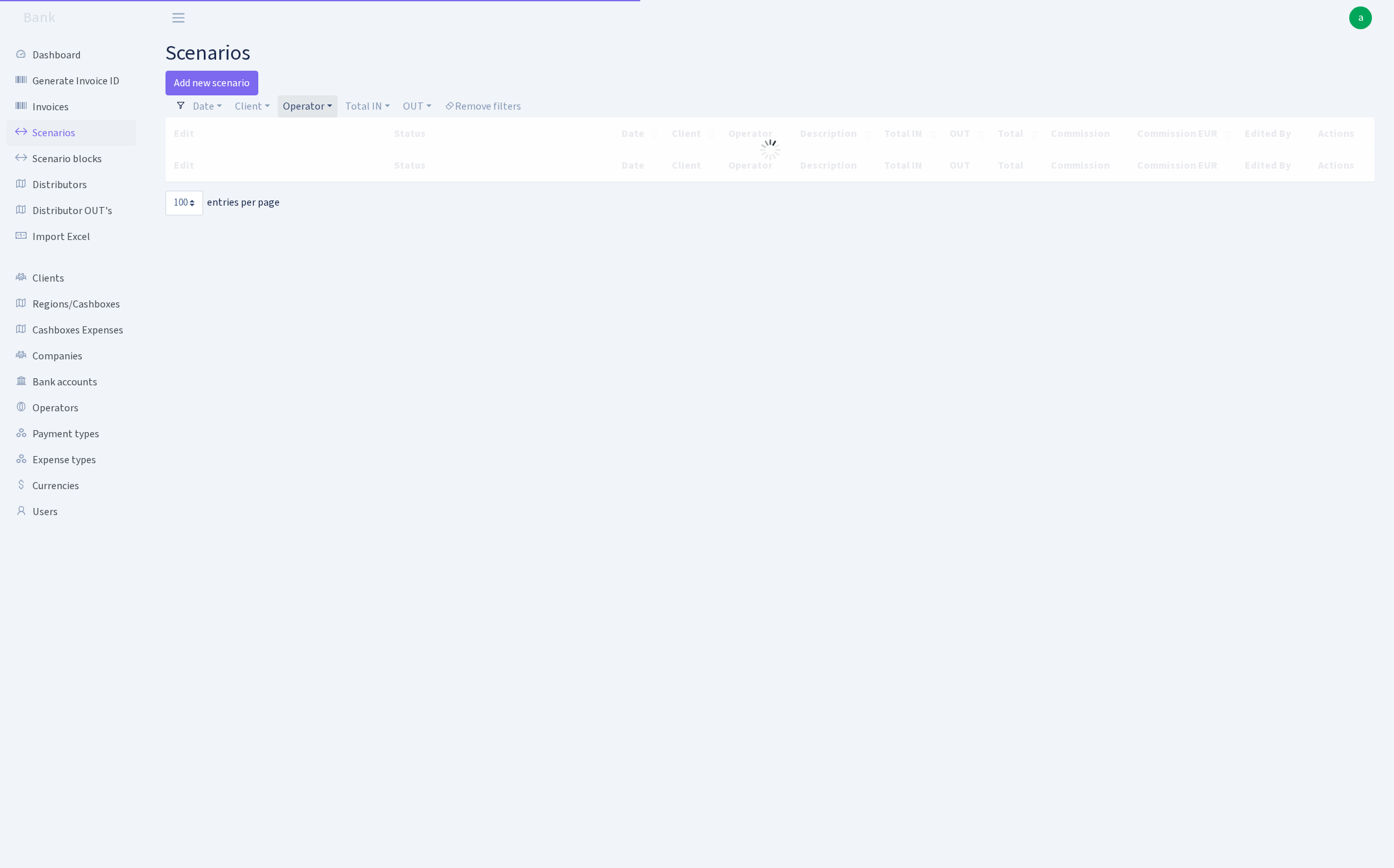
select select "100"
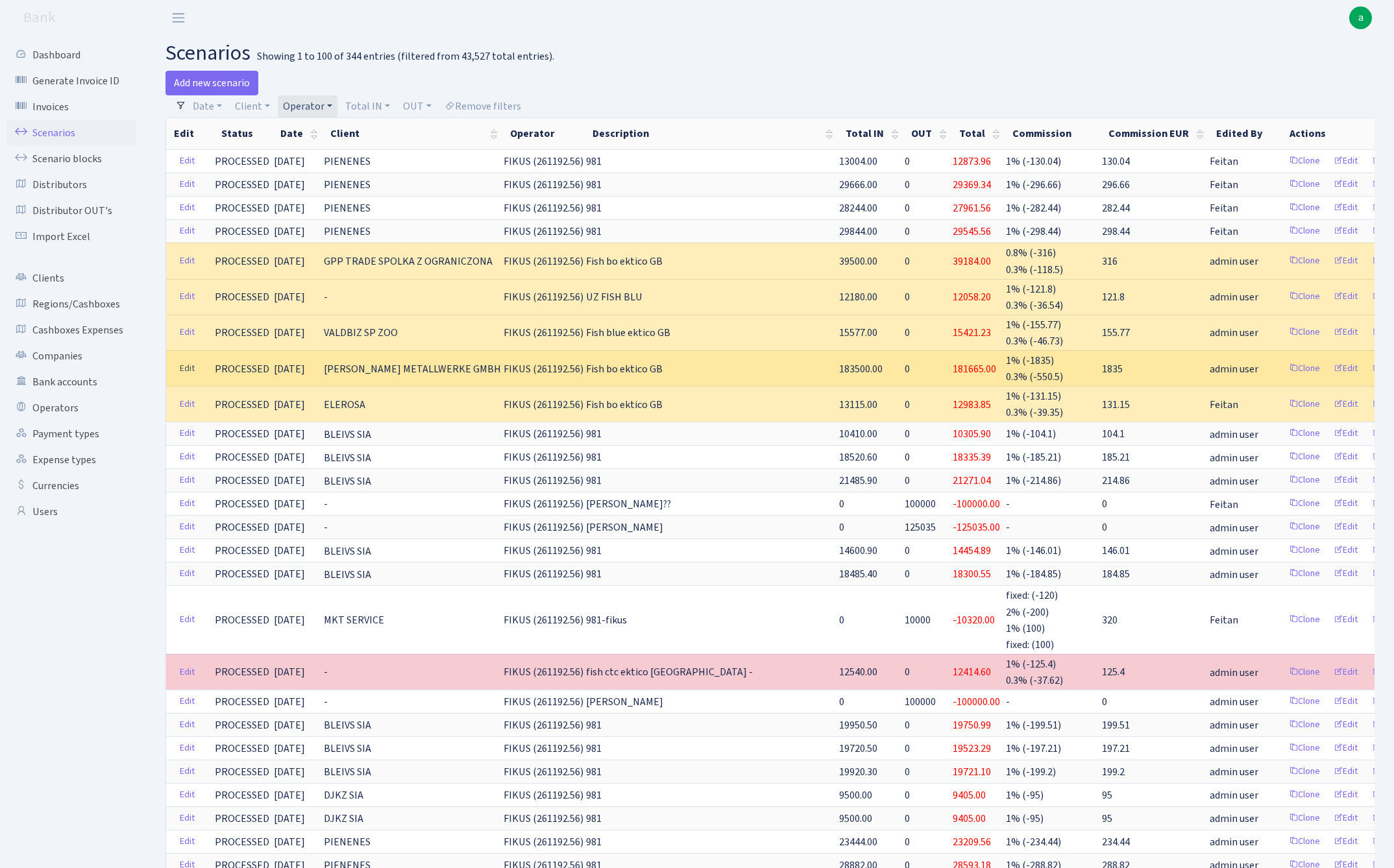
click at [191, 363] on link "Edit" at bounding box center [187, 369] width 27 height 20
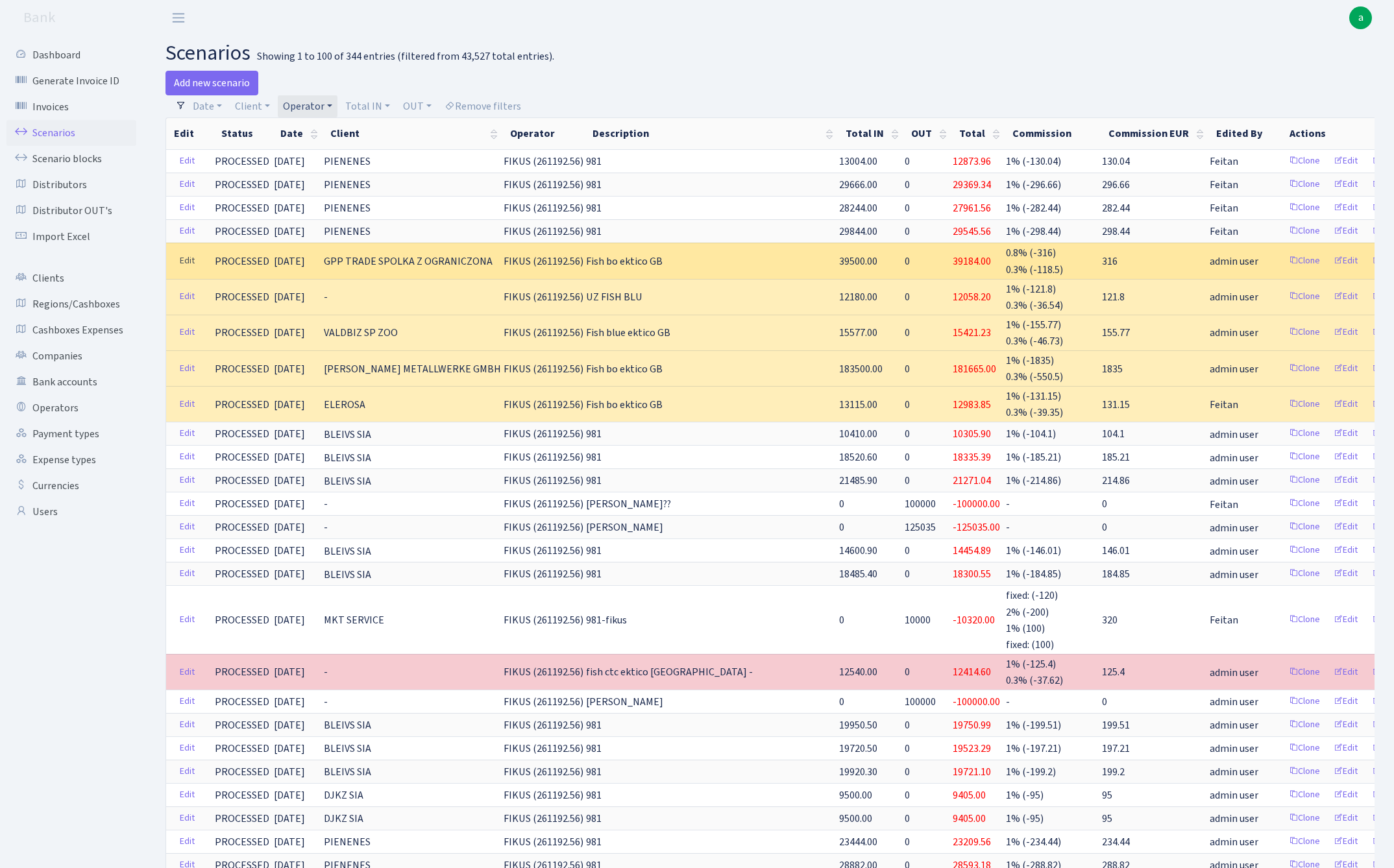
click at [188, 262] on link "Edit" at bounding box center [187, 261] width 27 height 20
click at [188, 257] on link "Edit" at bounding box center [187, 261] width 27 height 20
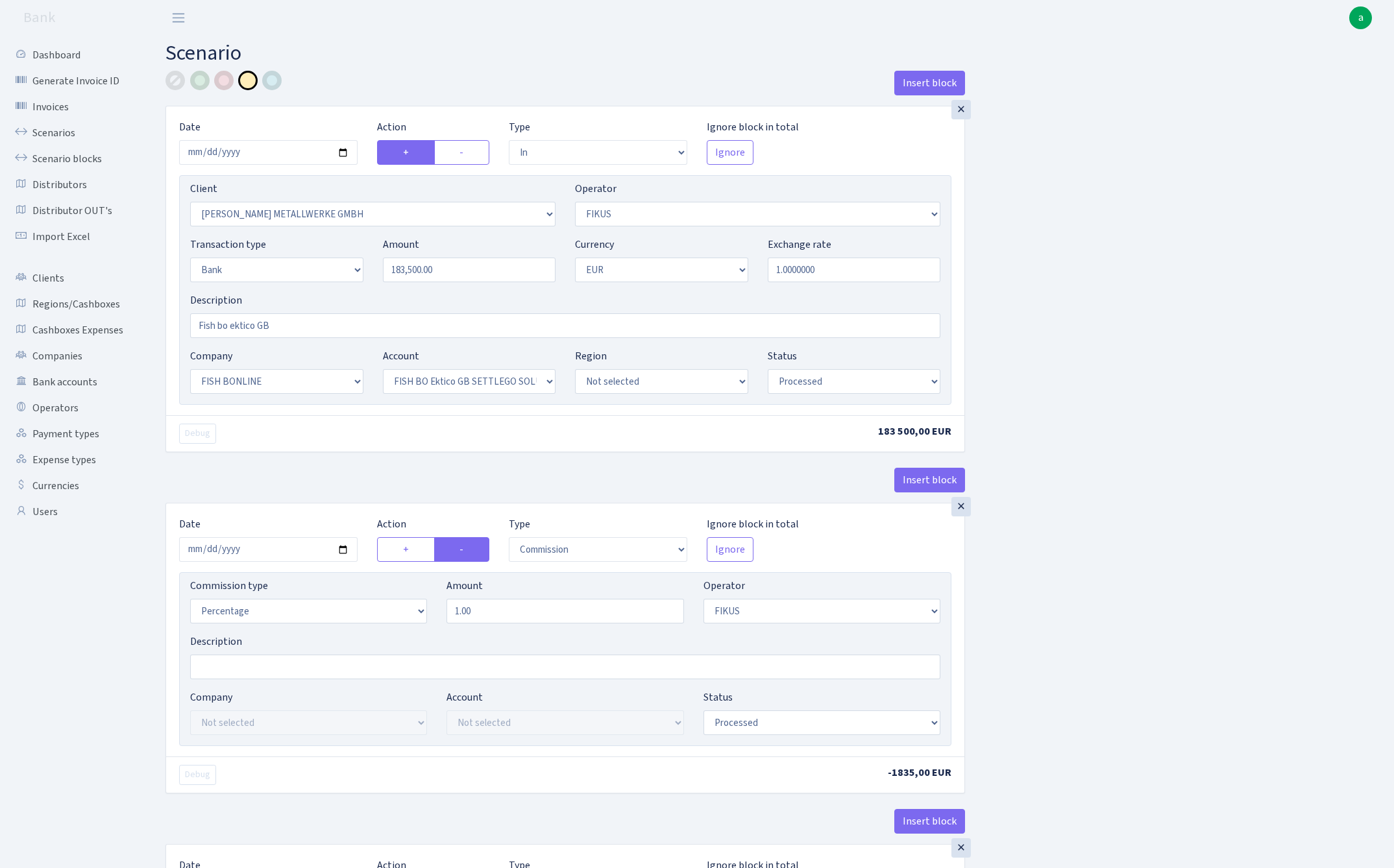
select select "in"
select select "256"
select select "388"
select select "2"
select select "1"
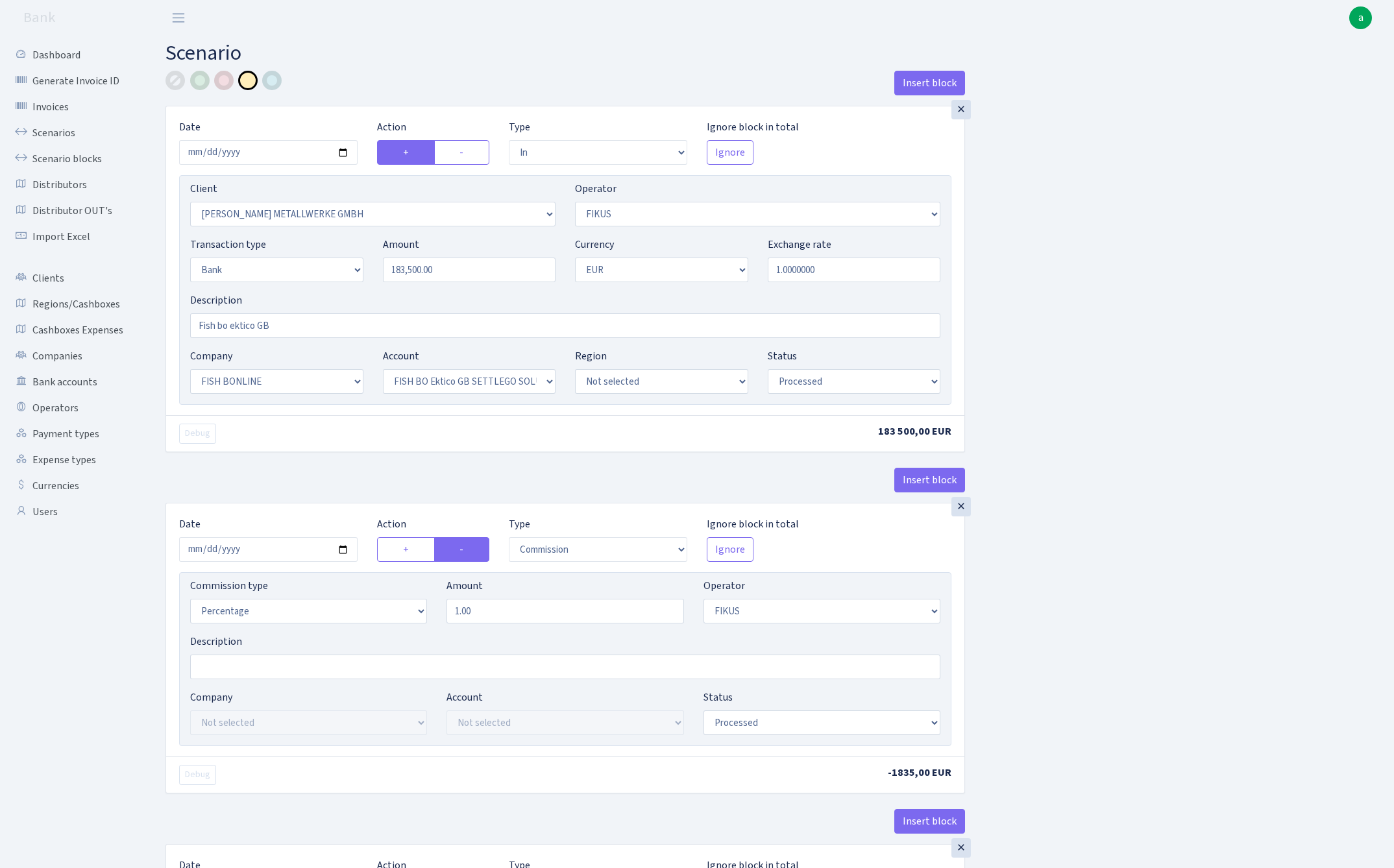
select select "22"
select select "63"
select select "processed"
select select "commission"
select select "388"
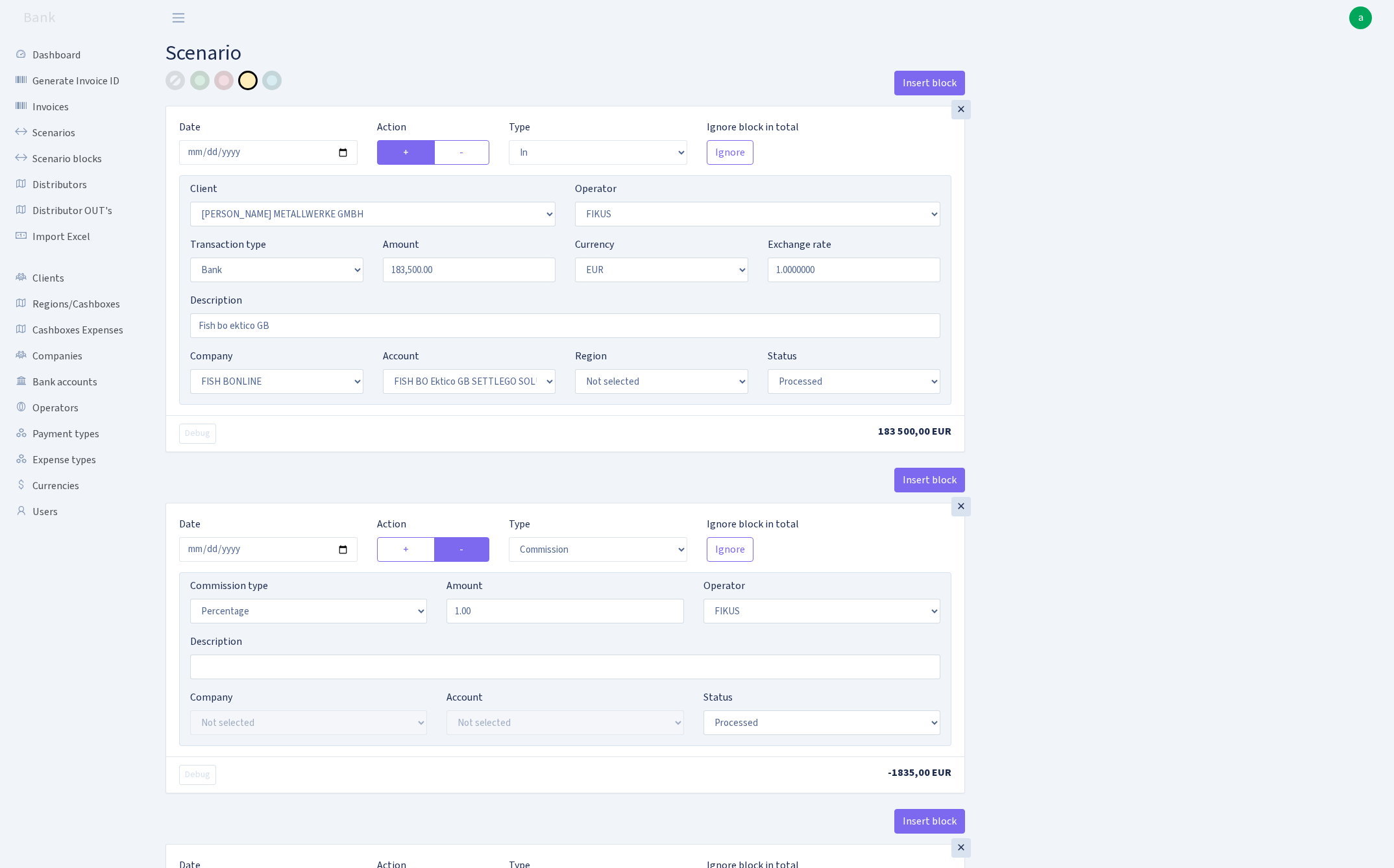
select select "processed"
select select "commission"
select select "1"
select select "22"
select select "63"
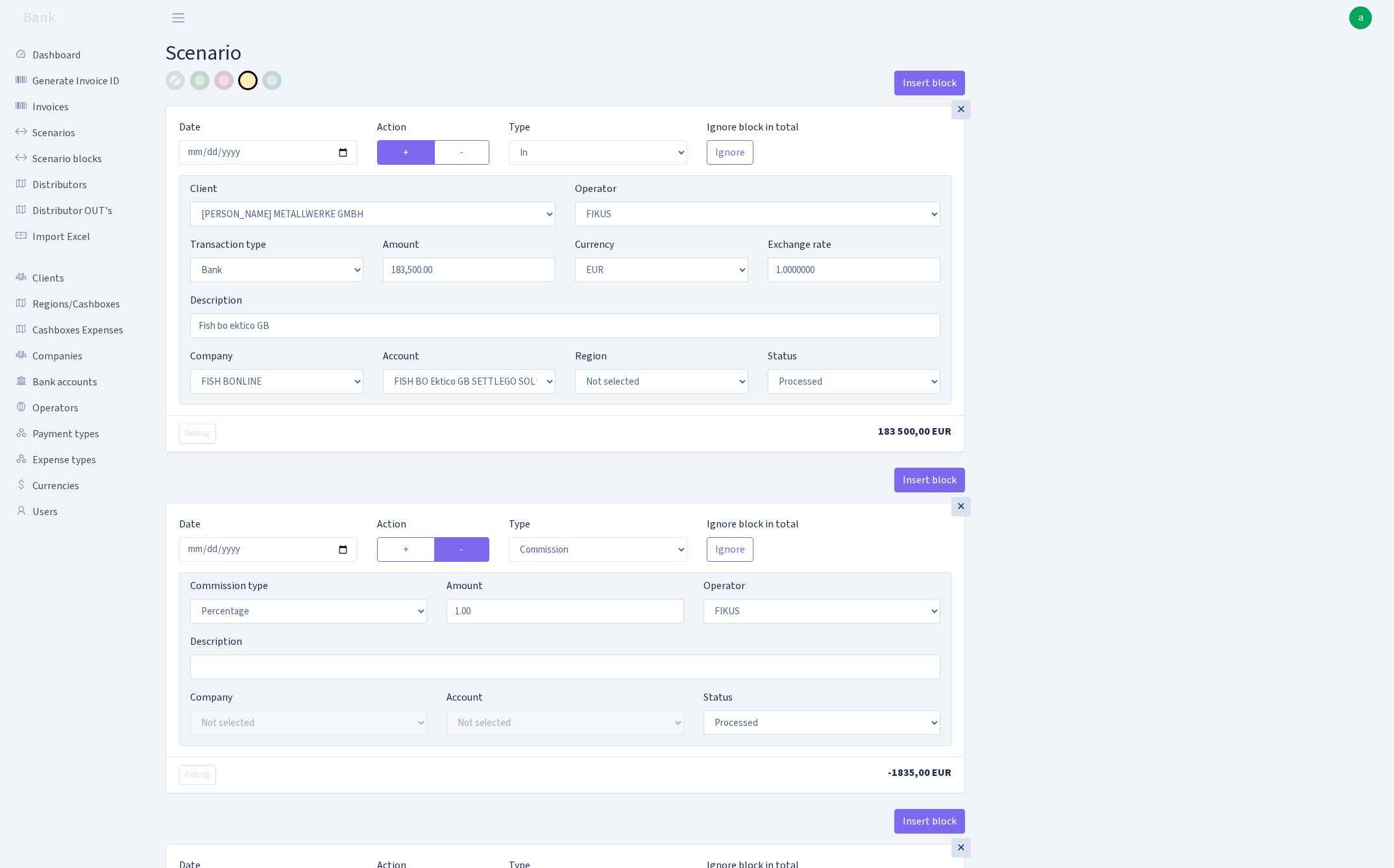
select select "processed"
select select "in"
select select "3325"
select select "388"
select select "2"
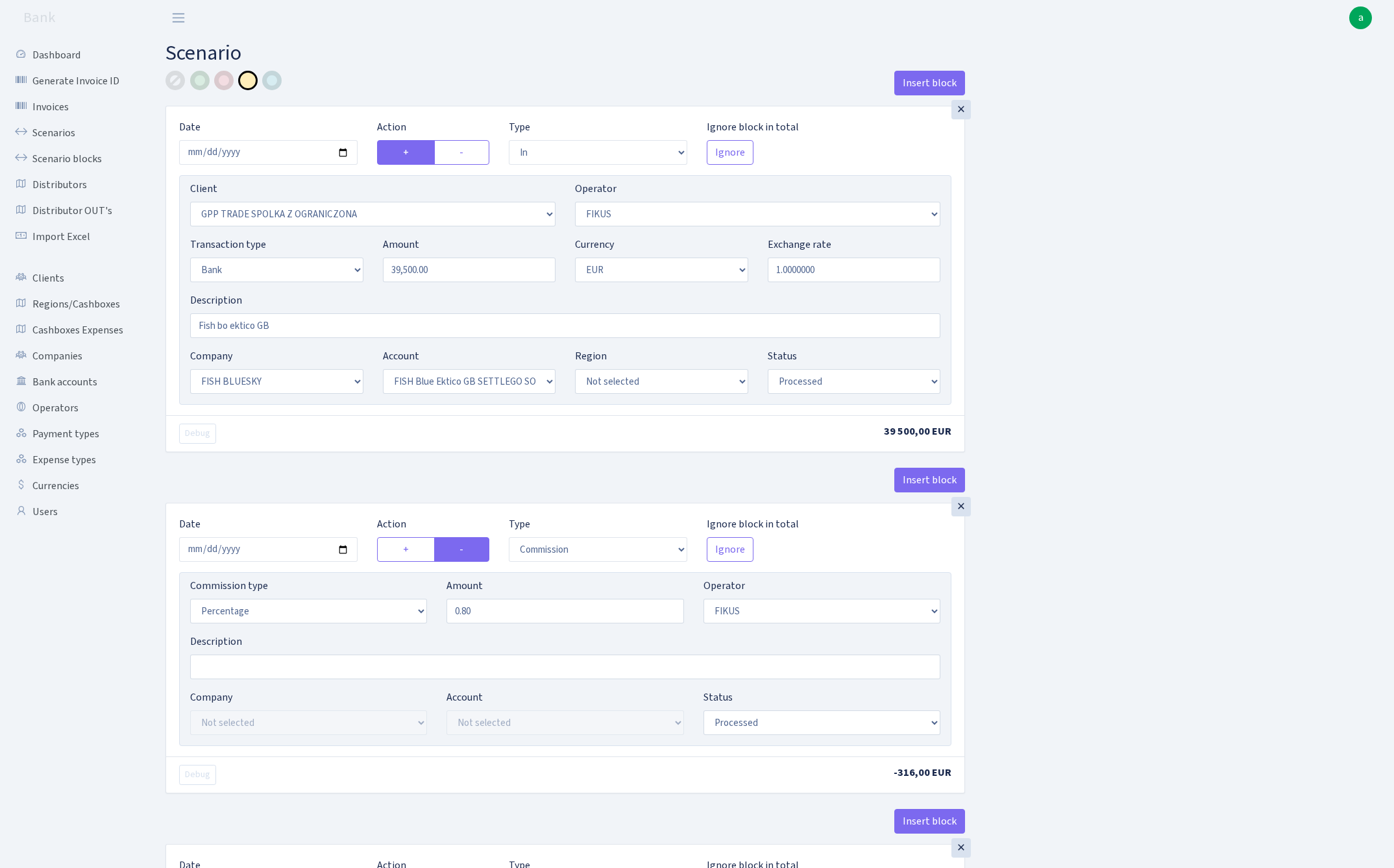
select select "1"
select select "23"
select select "67"
select select "processed"
select select "commission"
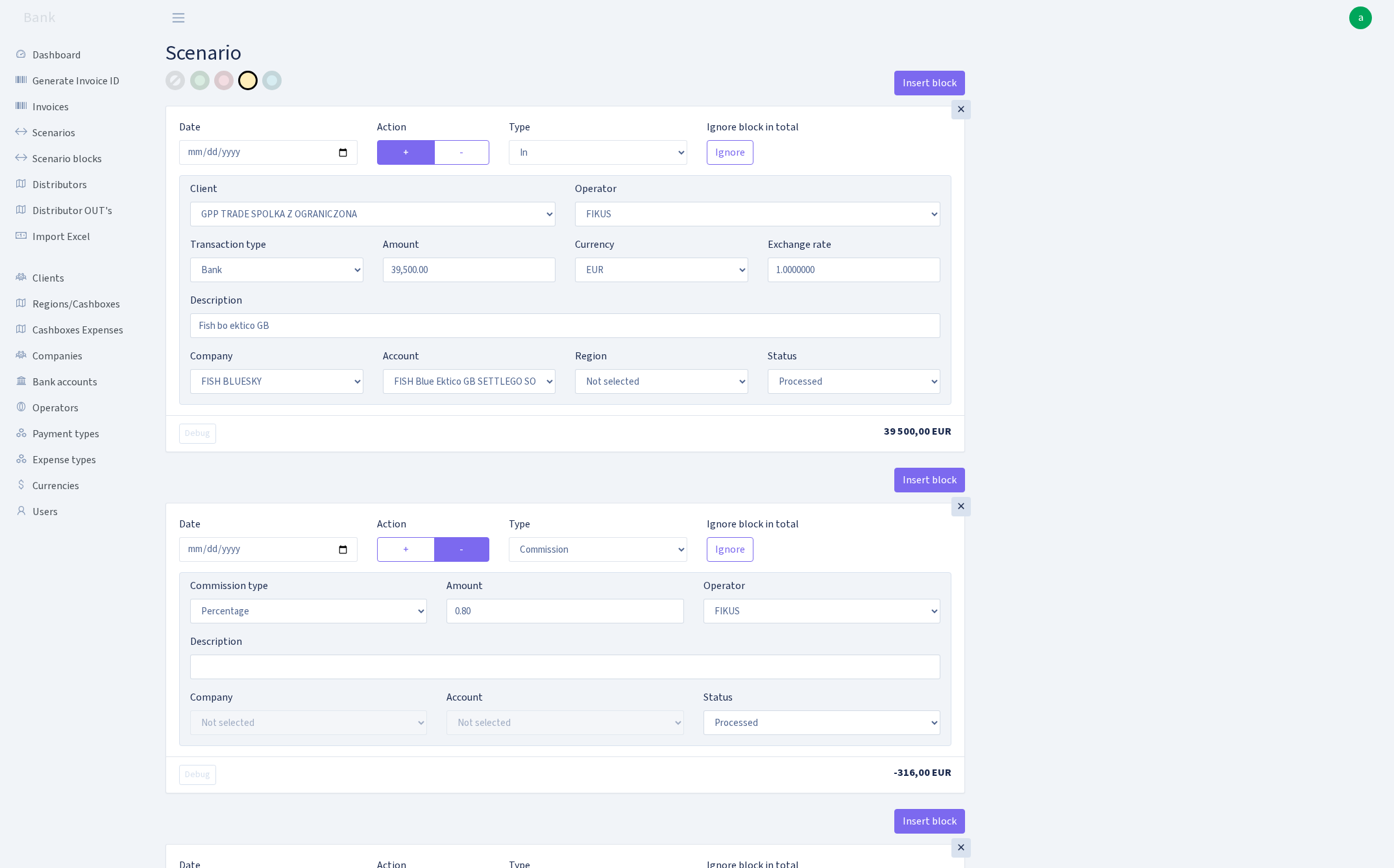
select select "388"
select select "processed"
select select "commission"
select select "1"
select select "23"
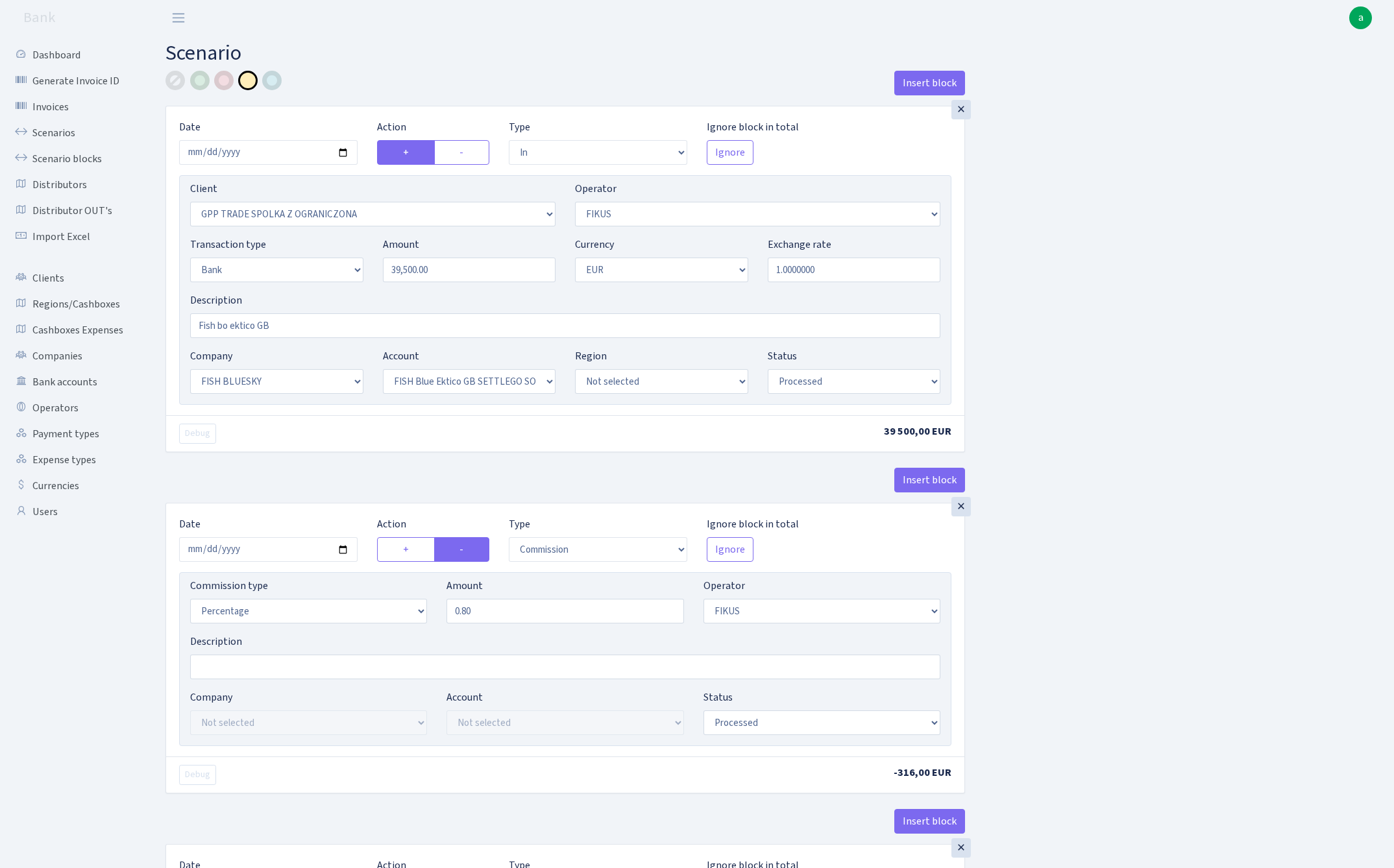
select select "67"
select select "processed"
select select "in"
select select "3325"
select select "388"
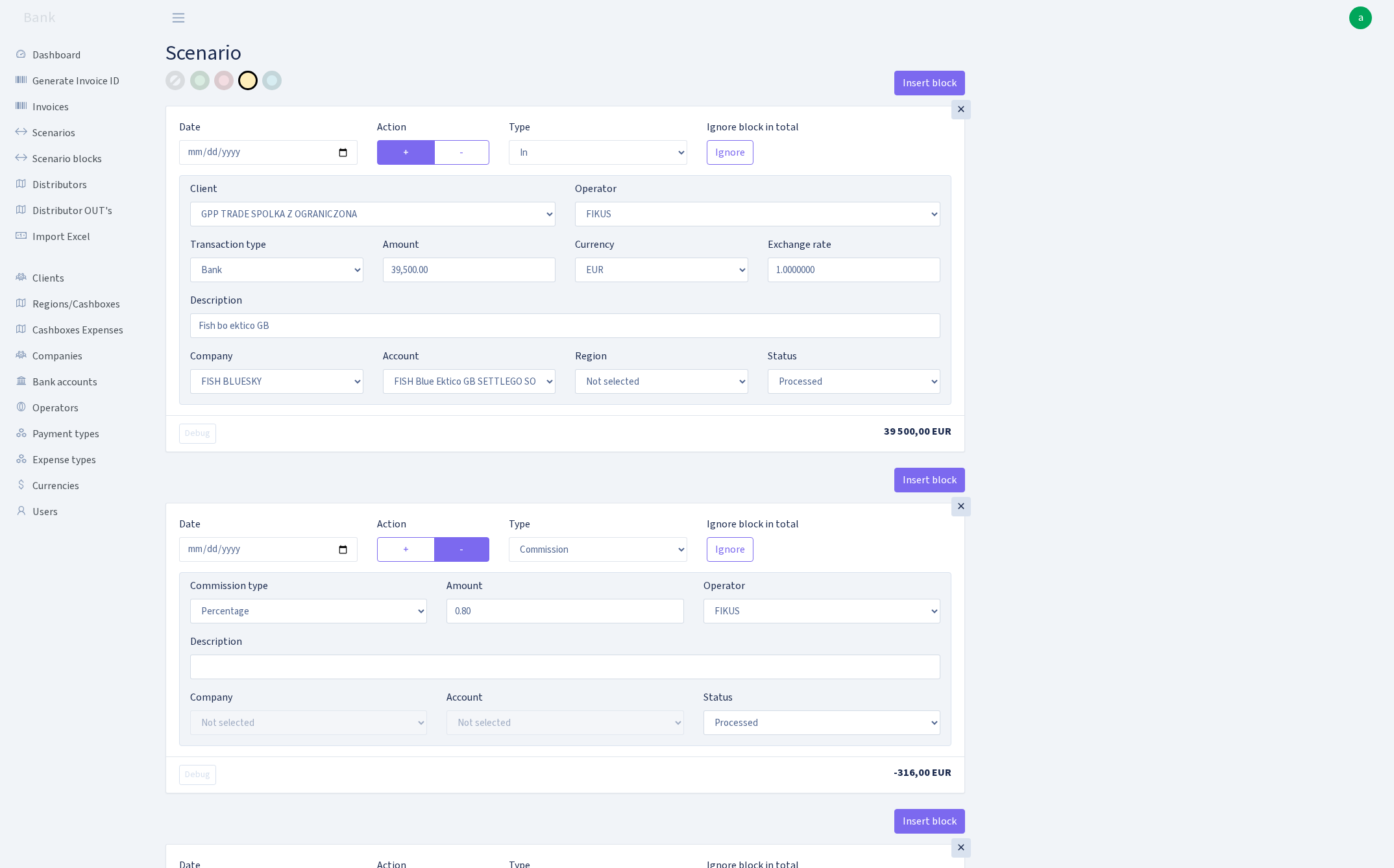
select select "2"
select select "1"
select select "23"
select select "67"
select select "processed"
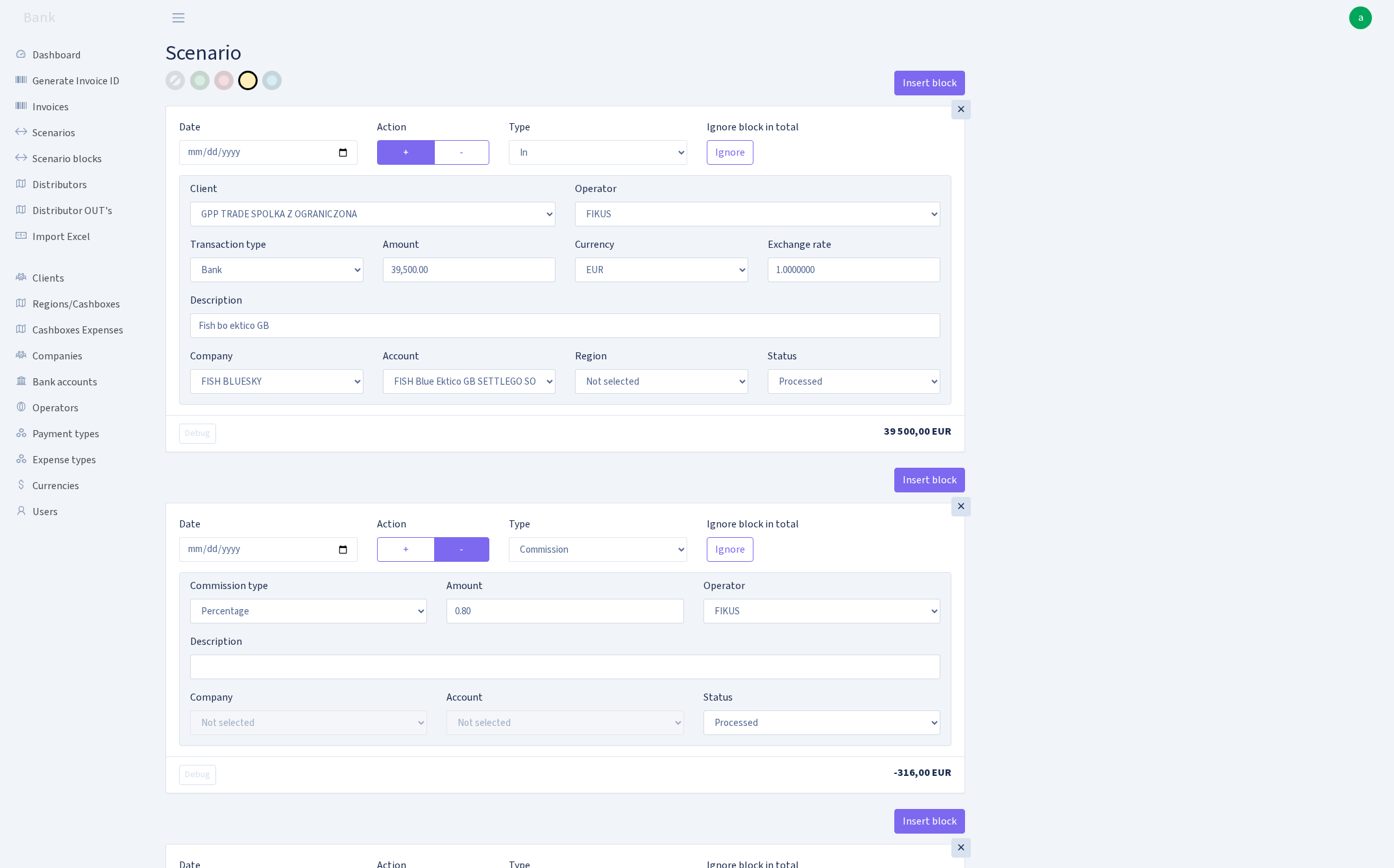
select select "commission"
select select "388"
select select "processed"
select select "commission"
select select "1"
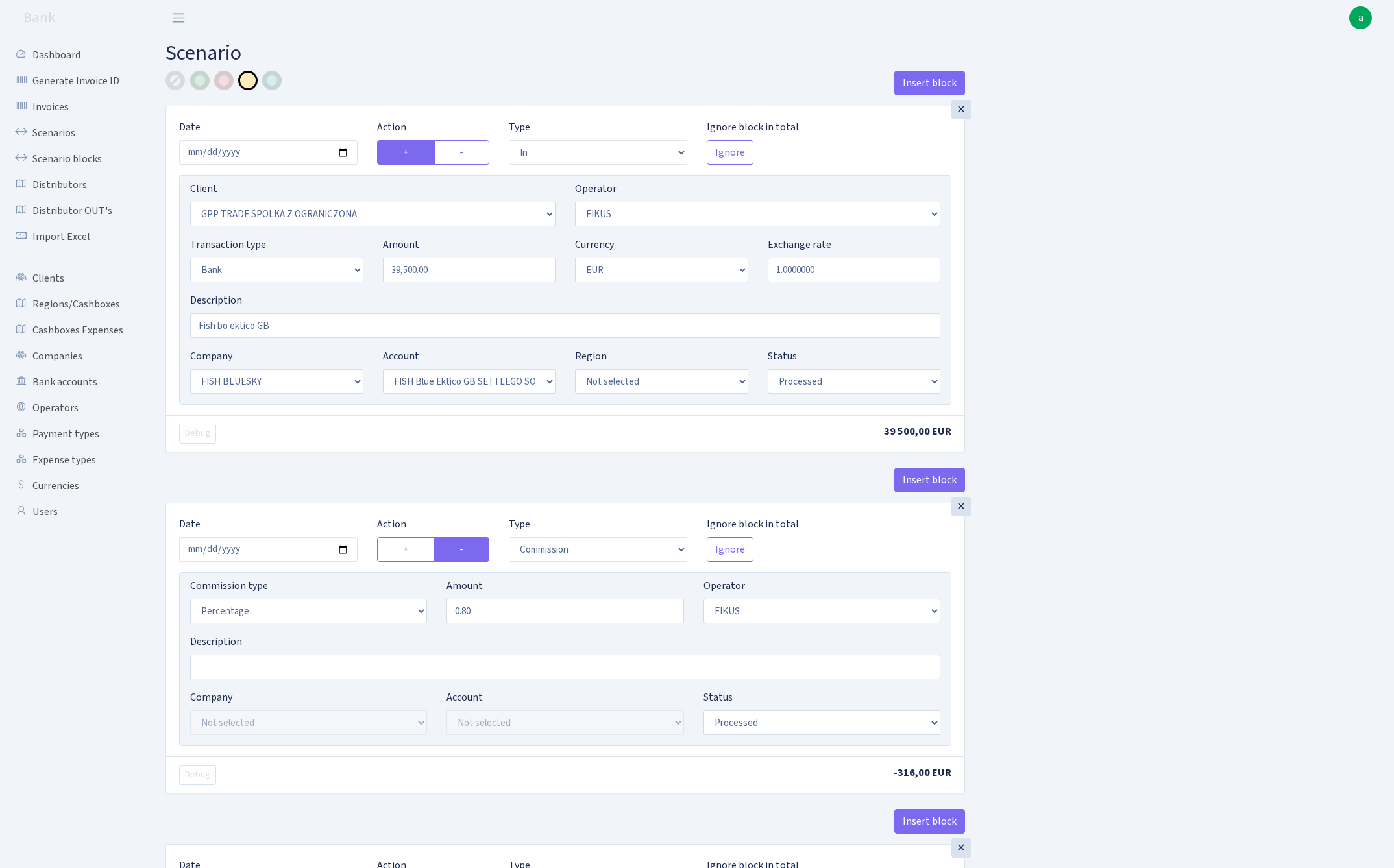
select select "23"
select select "67"
select select "processed"
click at [222, 328] on input "Fish bo ektico GB" at bounding box center [565, 326] width 750 height 24
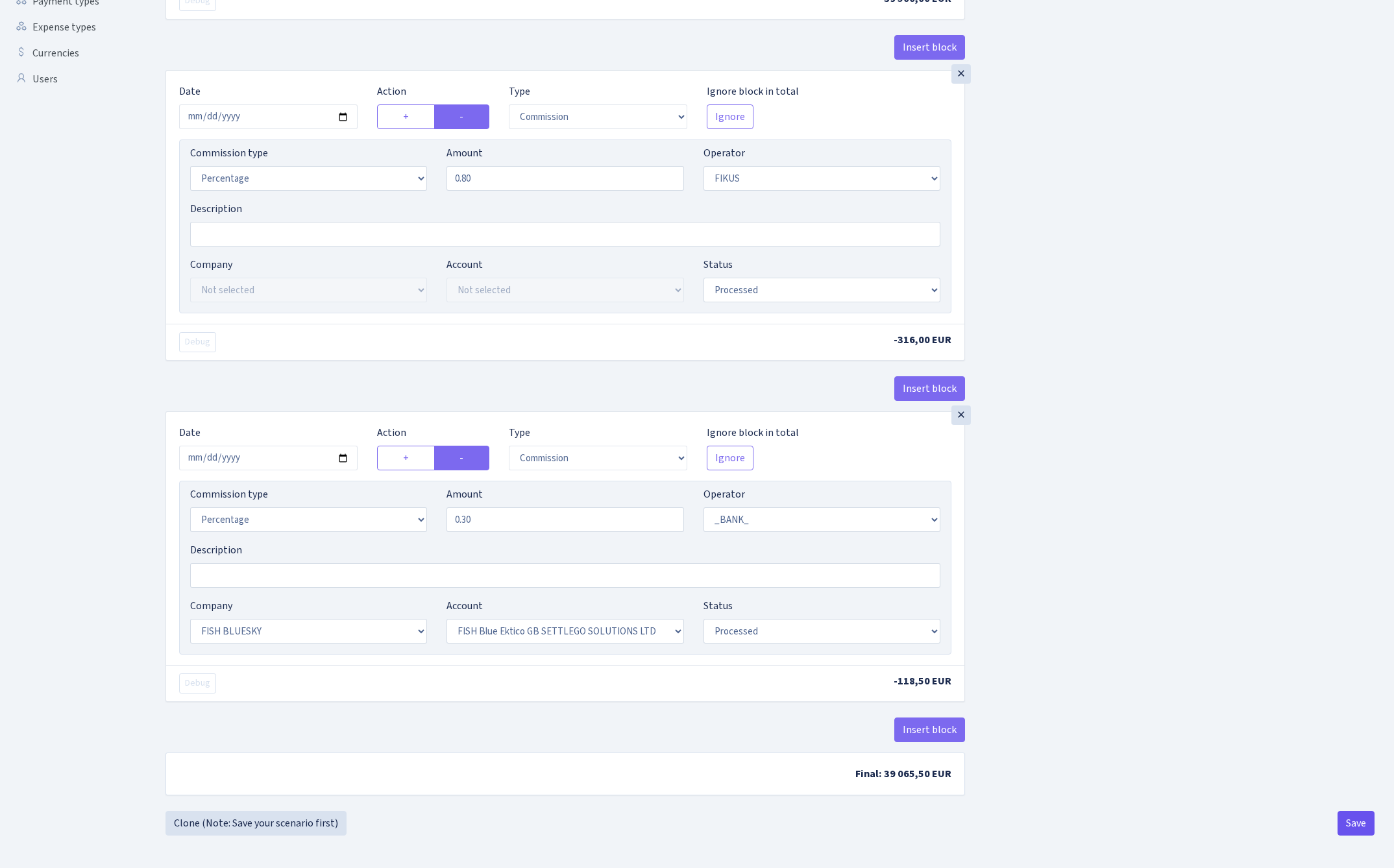
type input "Fish blue ektico GB"
click at [1353, 823] on button "Save" at bounding box center [1355, 823] width 37 height 24
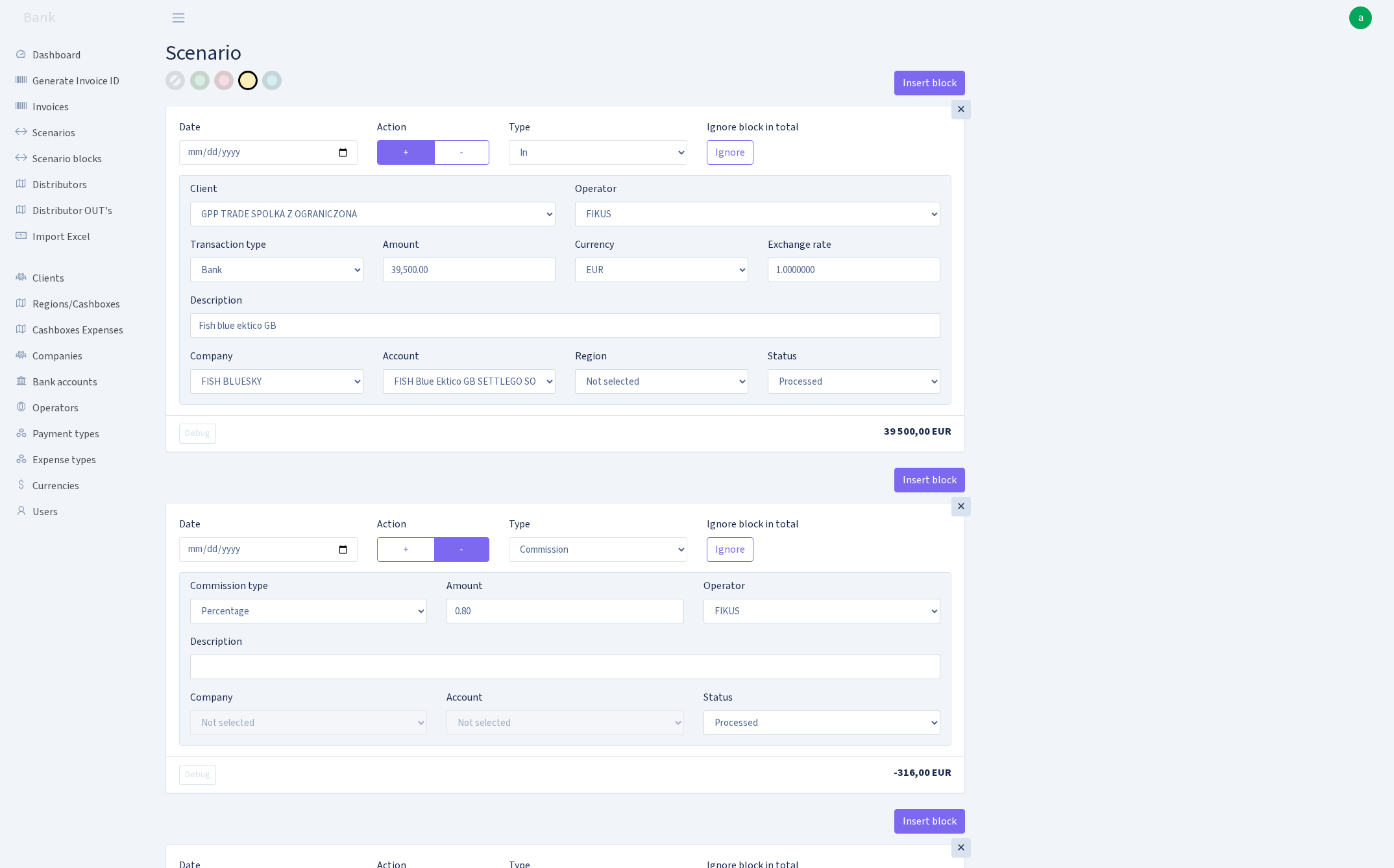
select select "in"
select select "3325"
select select "388"
select select "2"
select select "1"
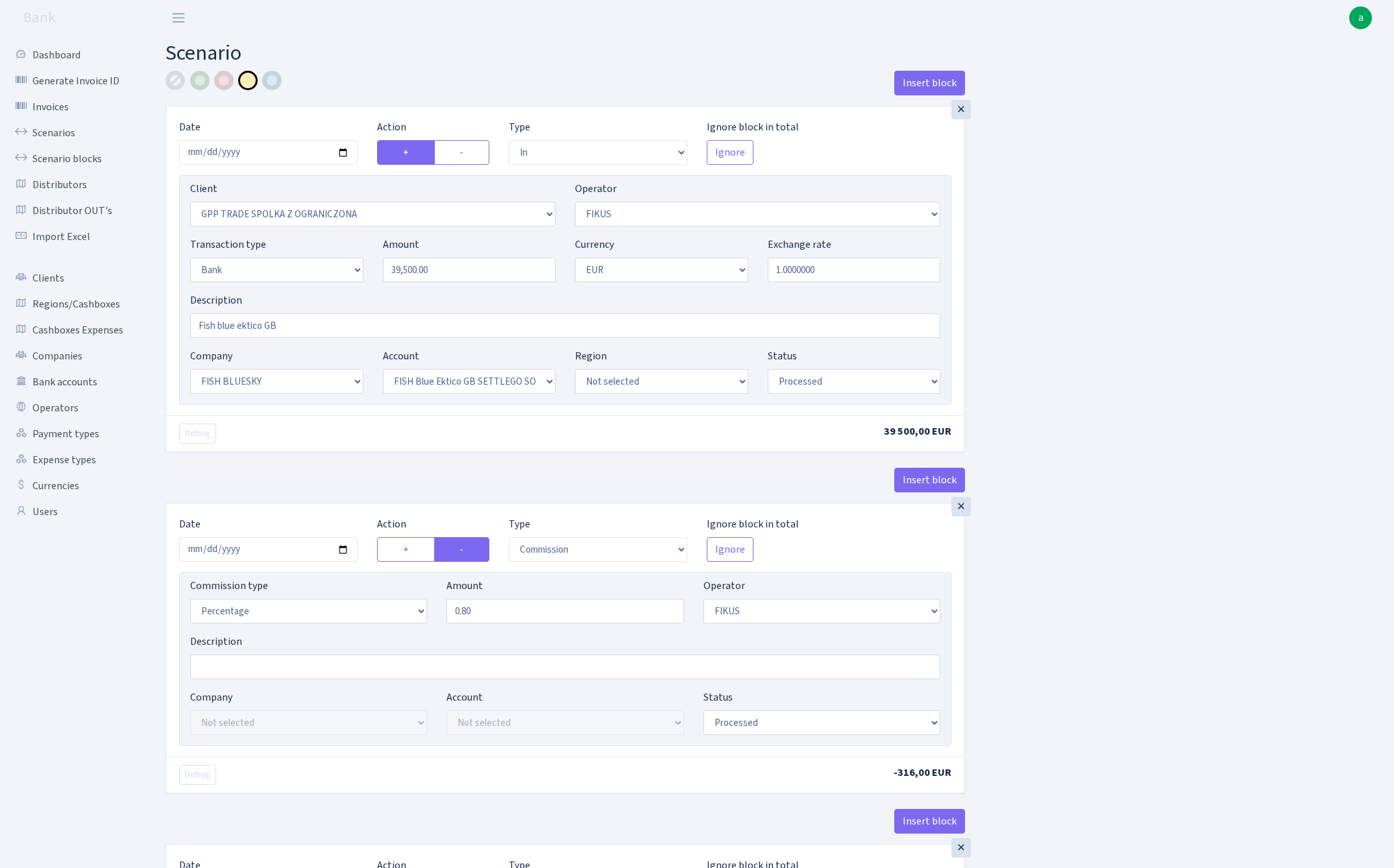
select select "23"
select select "67"
select select "processed"
select select "commission"
select select "388"
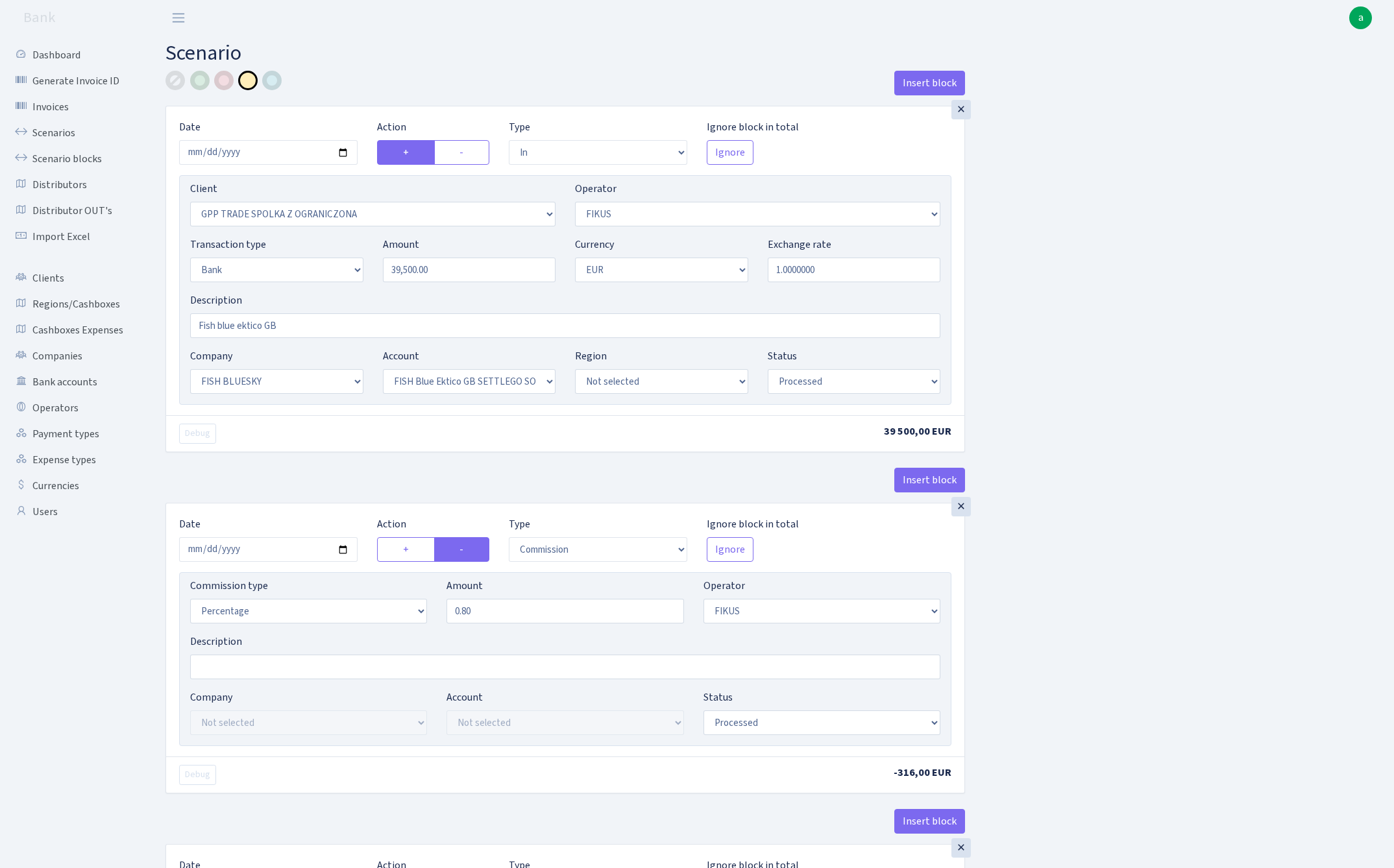
select select "processed"
select select "commission"
select select "1"
select select "23"
select select "67"
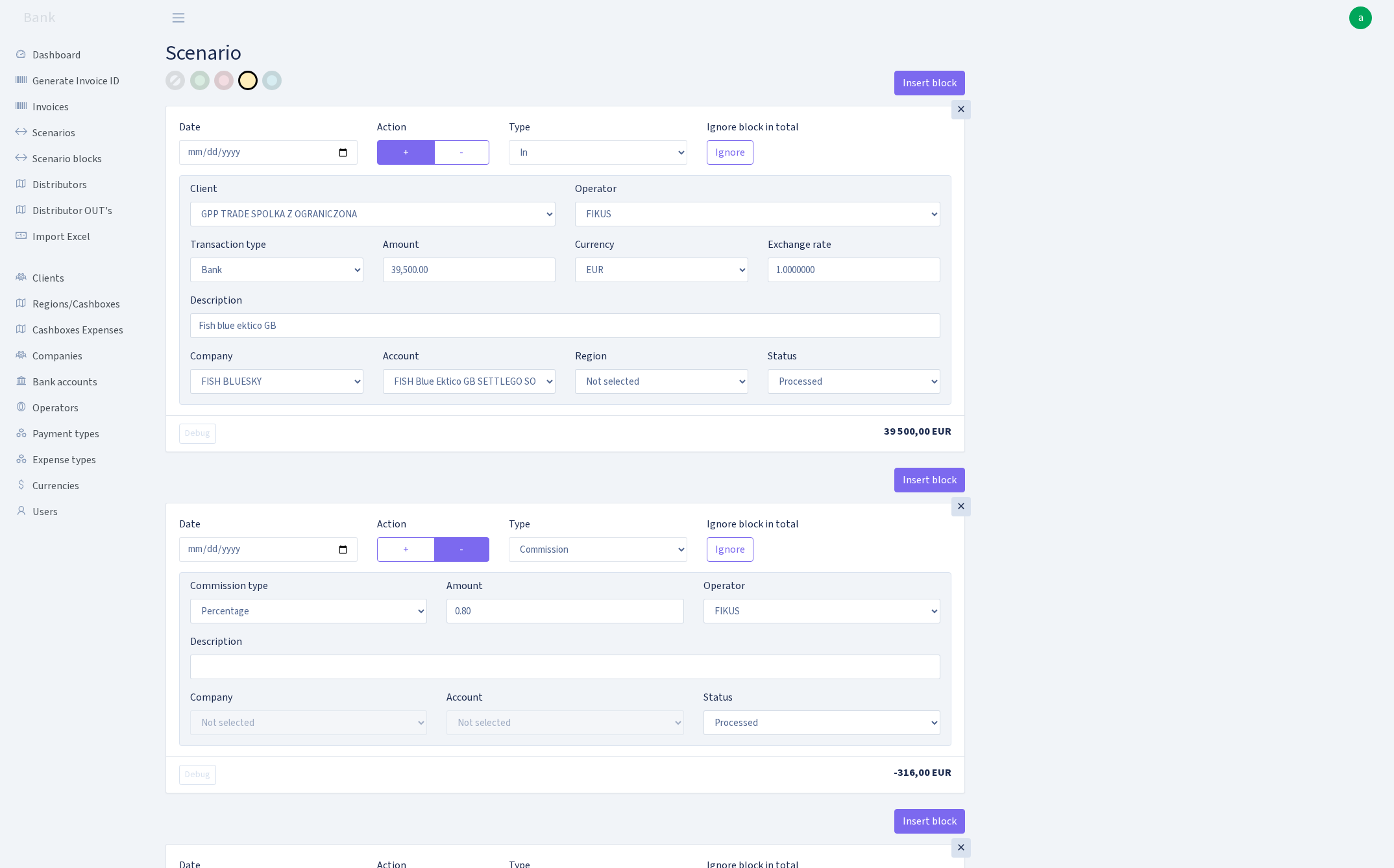
select select "processed"
click at [45, 135] on link "Scenarios" at bounding box center [71, 133] width 129 height 26
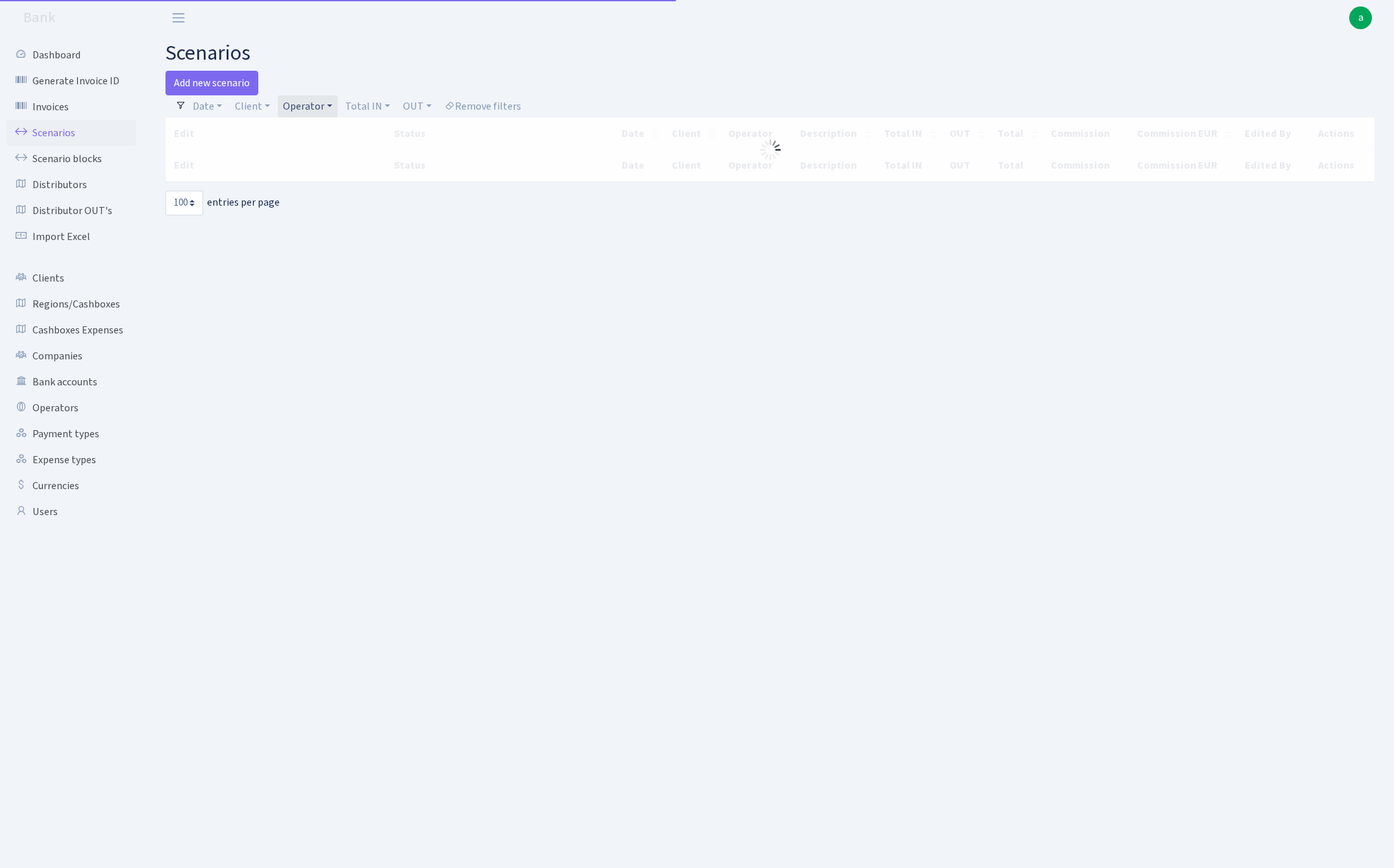
select select "100"
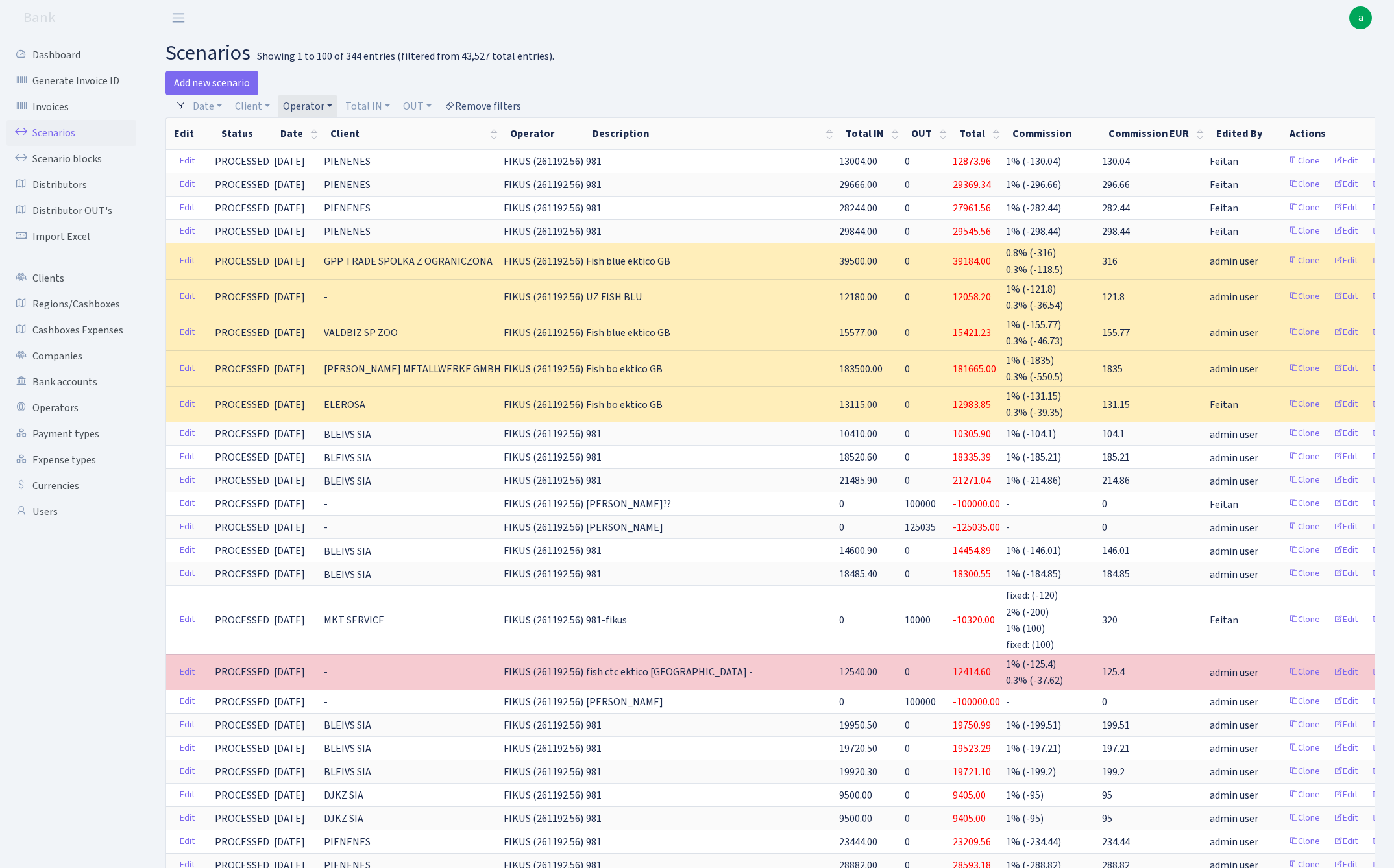
click at [491, 103] on link "Remove filters" at bounding box center [483, 106] width 87 height 22
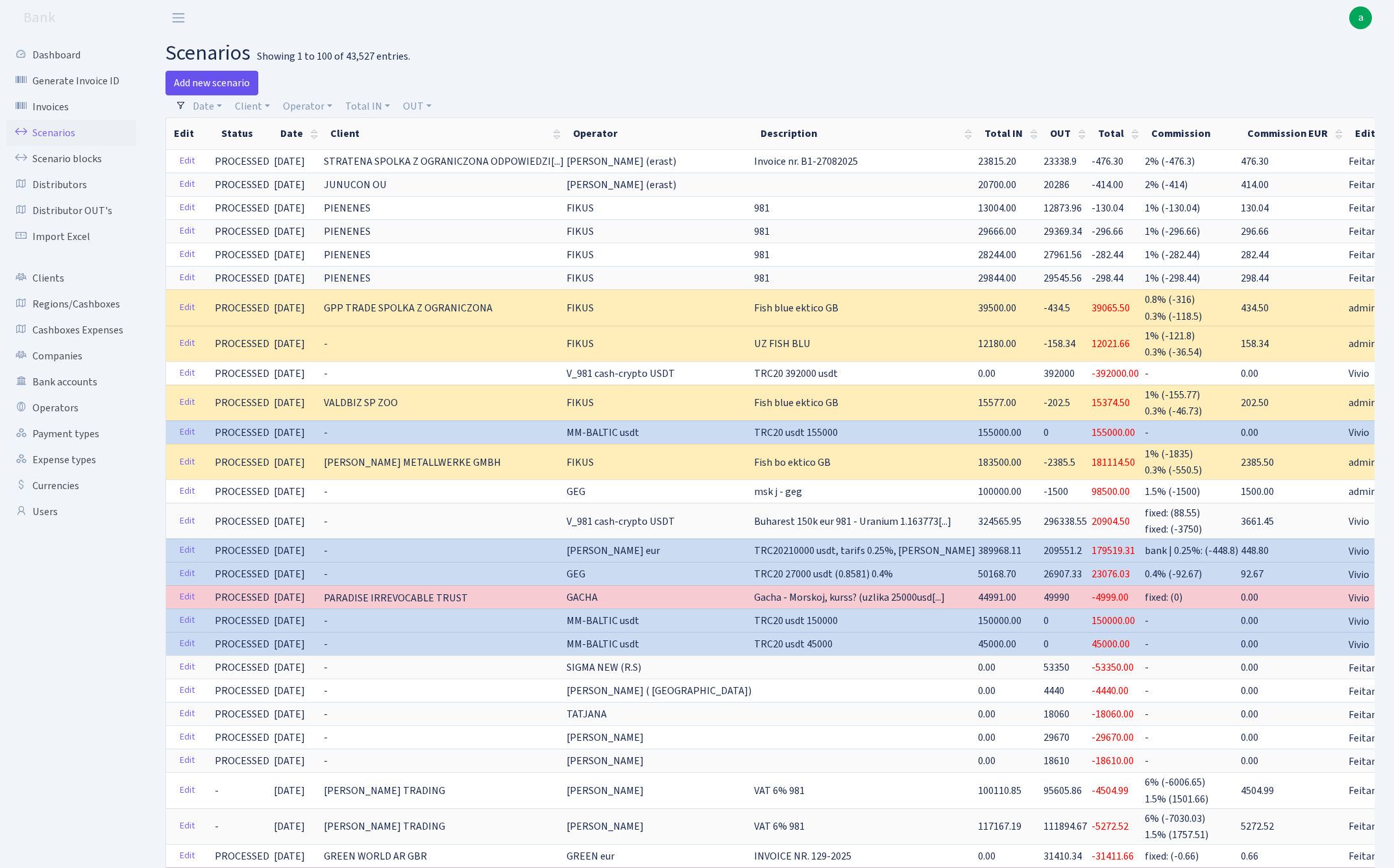
click at [240, 88] on link "Add new scenario" at bounding box center [211, 83] width 93 height 24
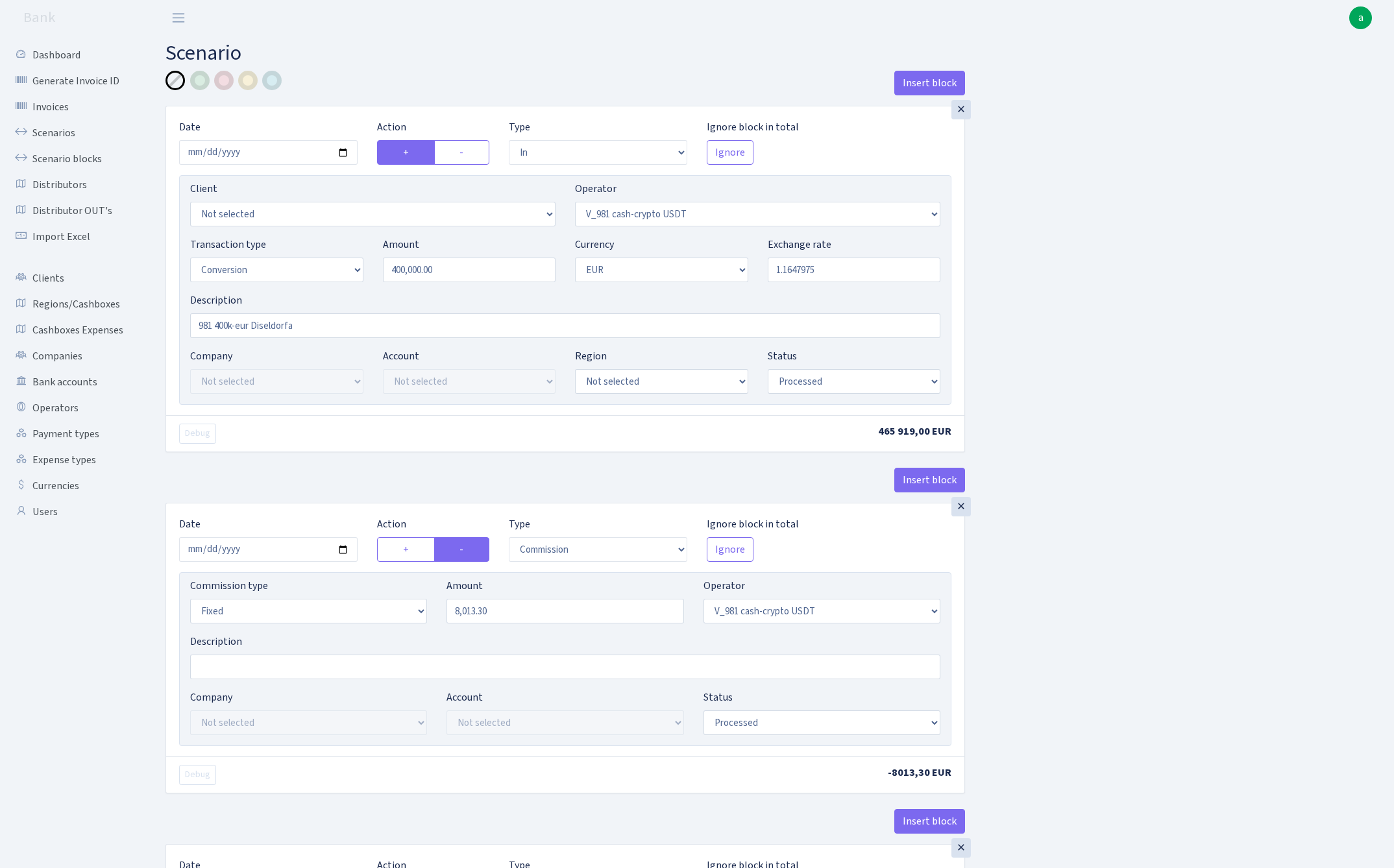
select select "in"
select select "435"
select select "15"
select select "1"
select select "processed"
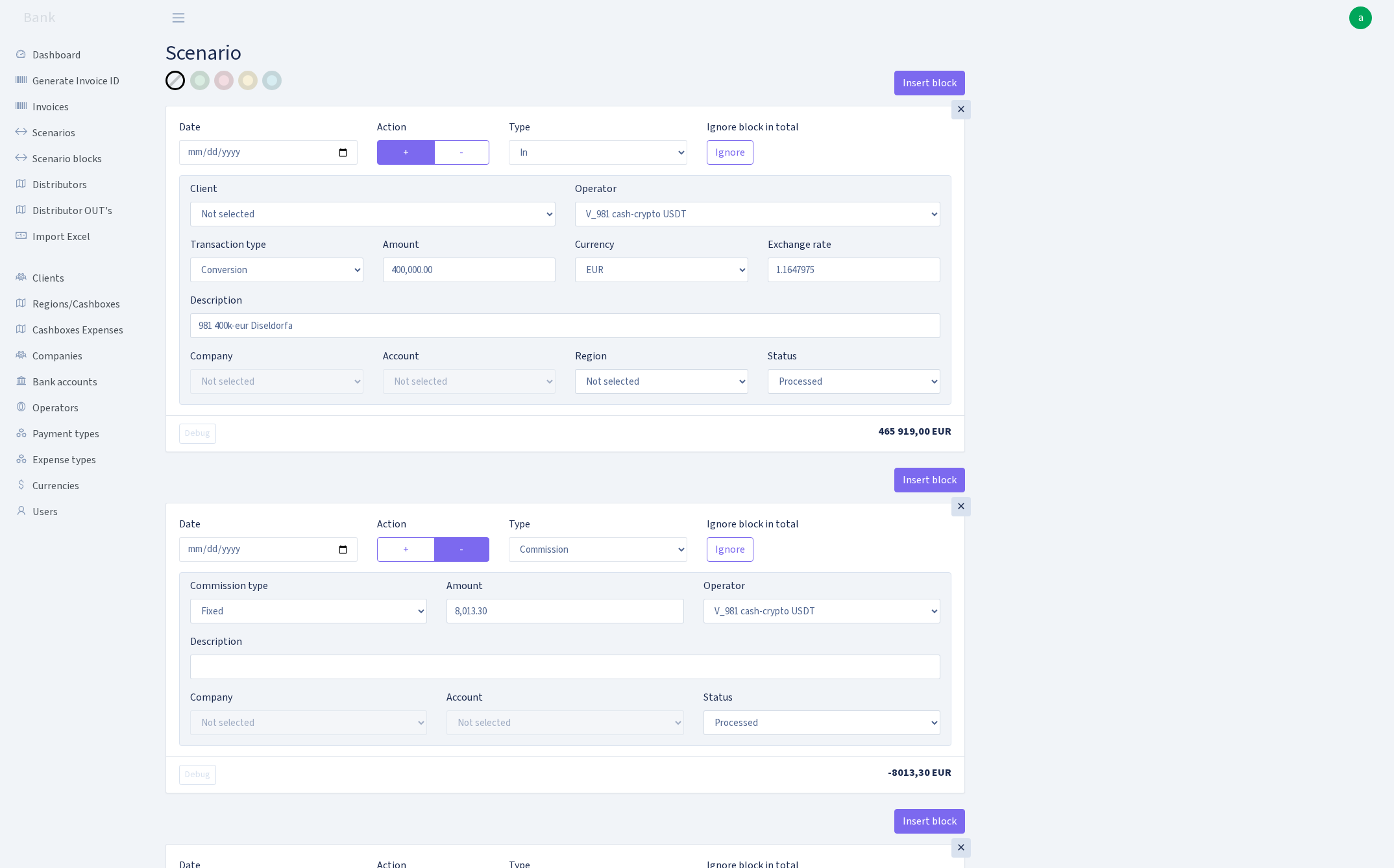
select select "commission"
select select "fixed"
select select "435"
select select "processed"
select select "out"
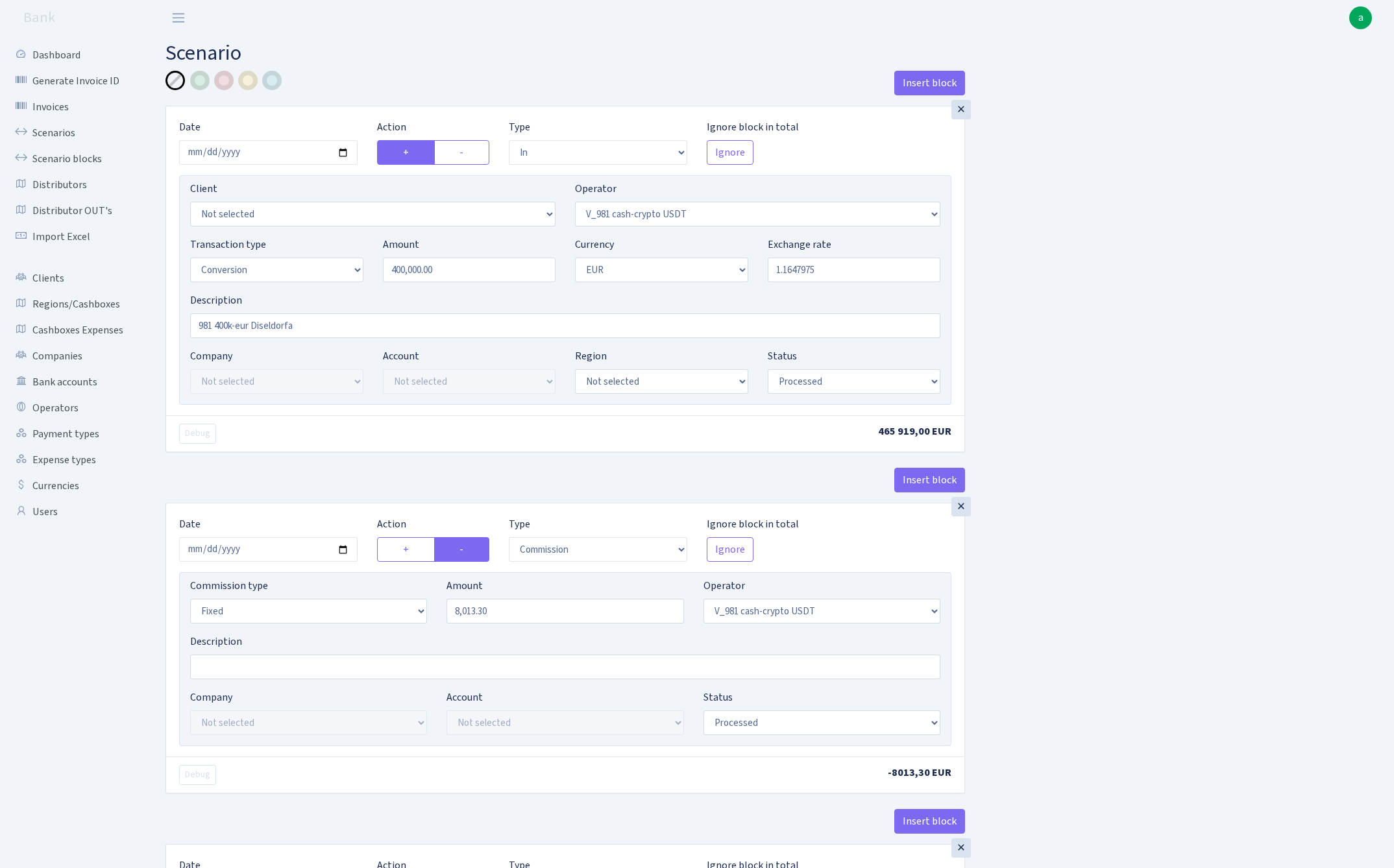
select select "434"
select select "15"
select select "1"
select select "processed"
select select "in"
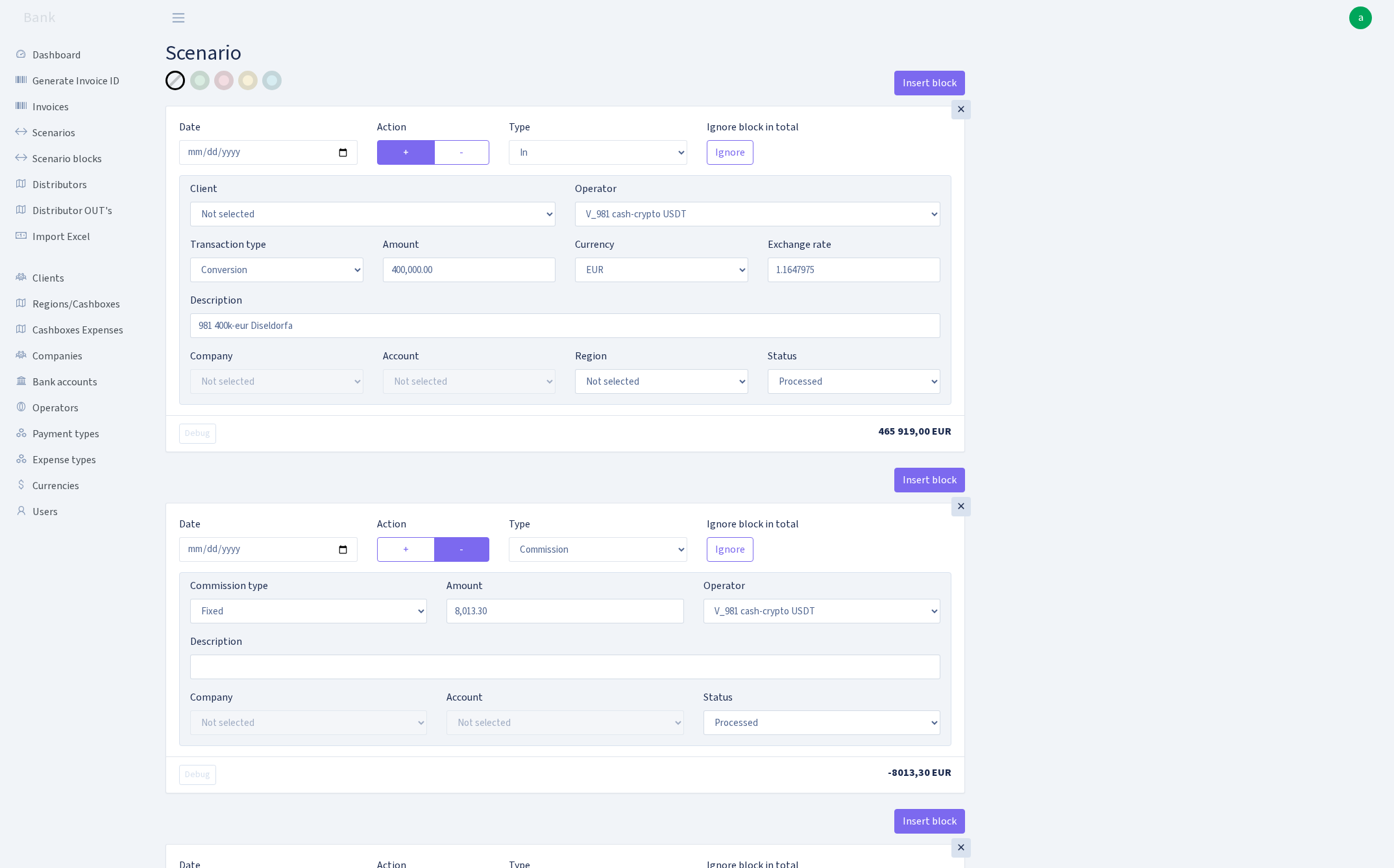
select select "434"
select select "1"
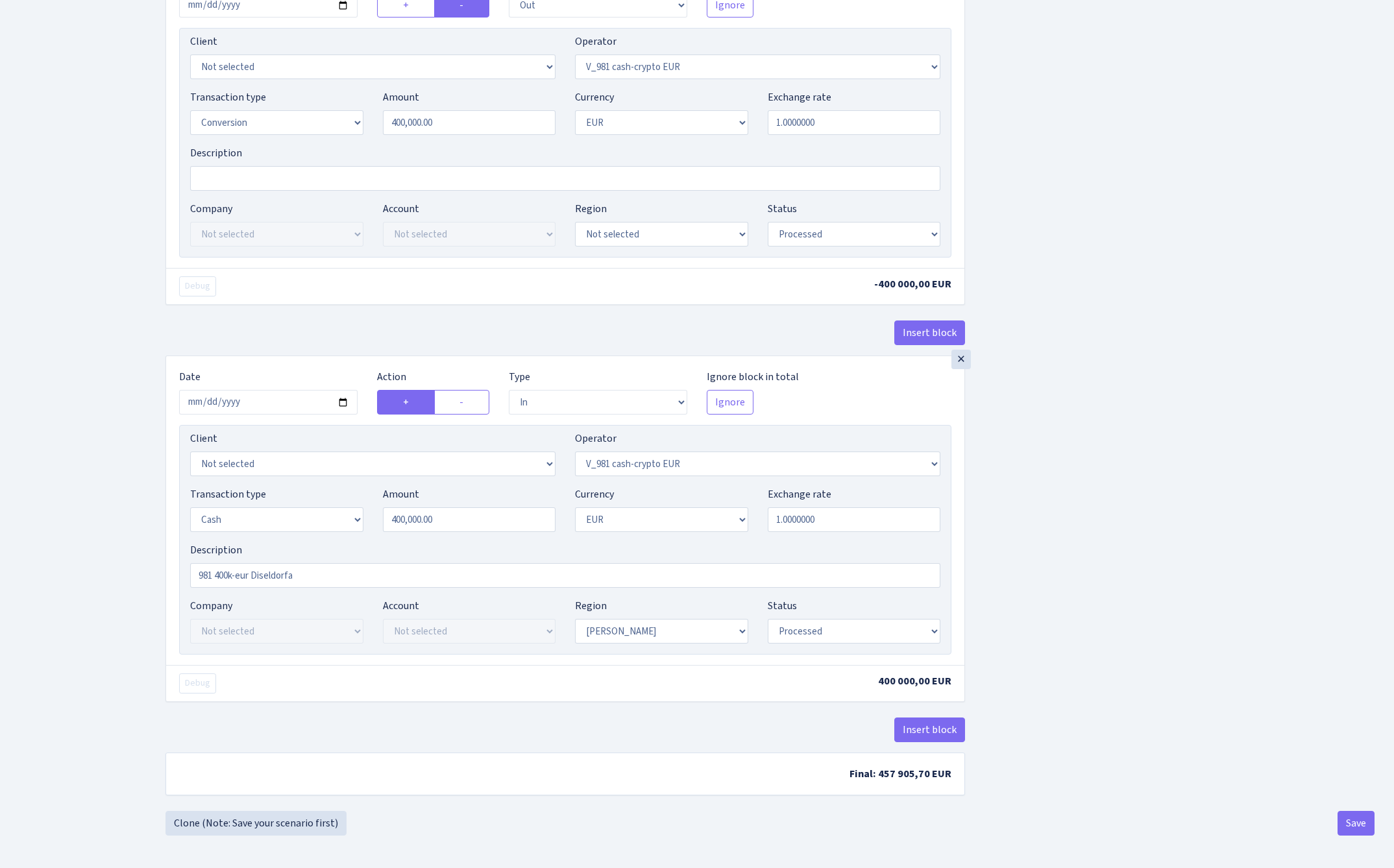
scroll to position [892, 0]
select select "pending"
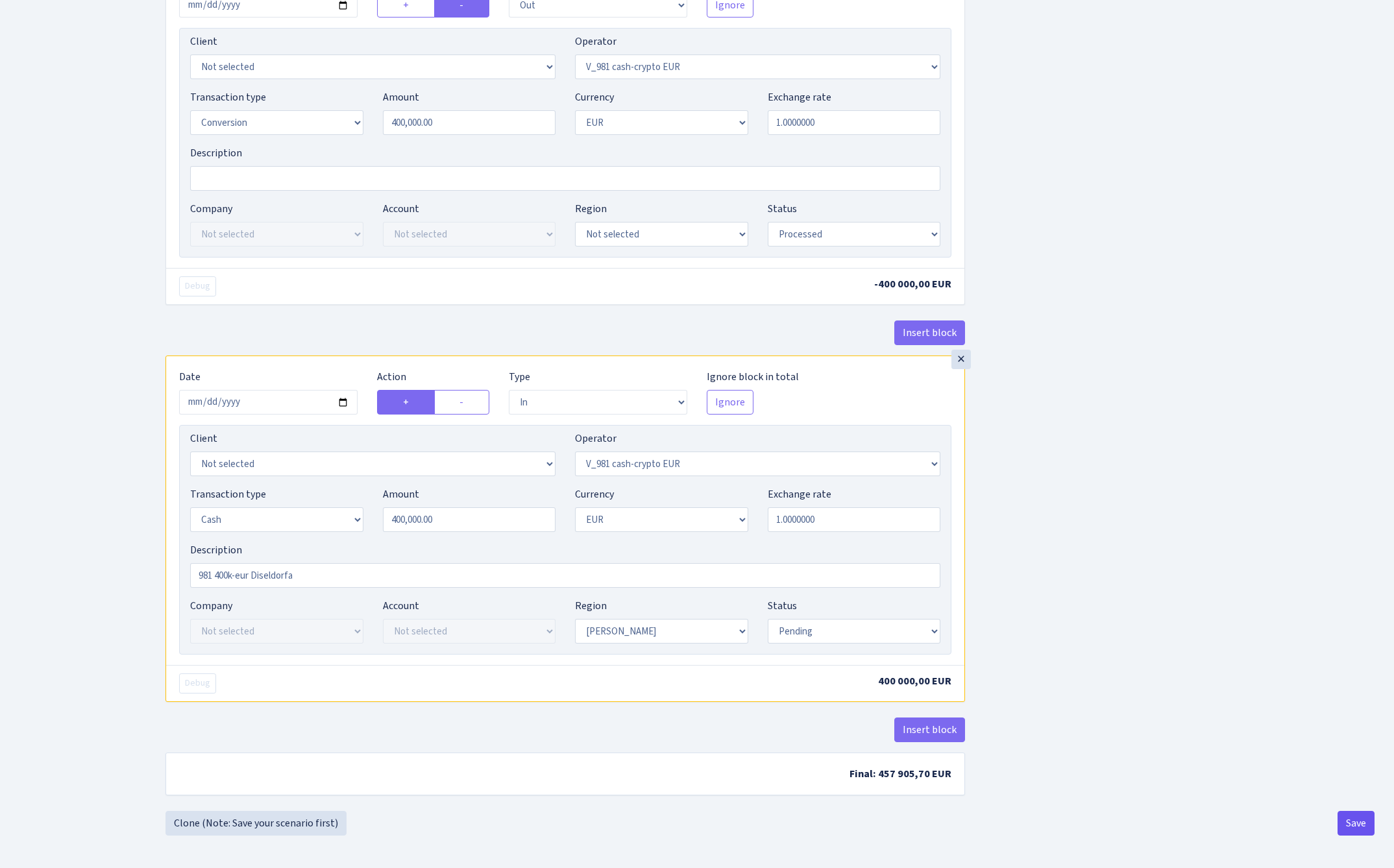
click at [1351, 833] on button "Save" at bounding box center [1355, 823] width 37 height 24
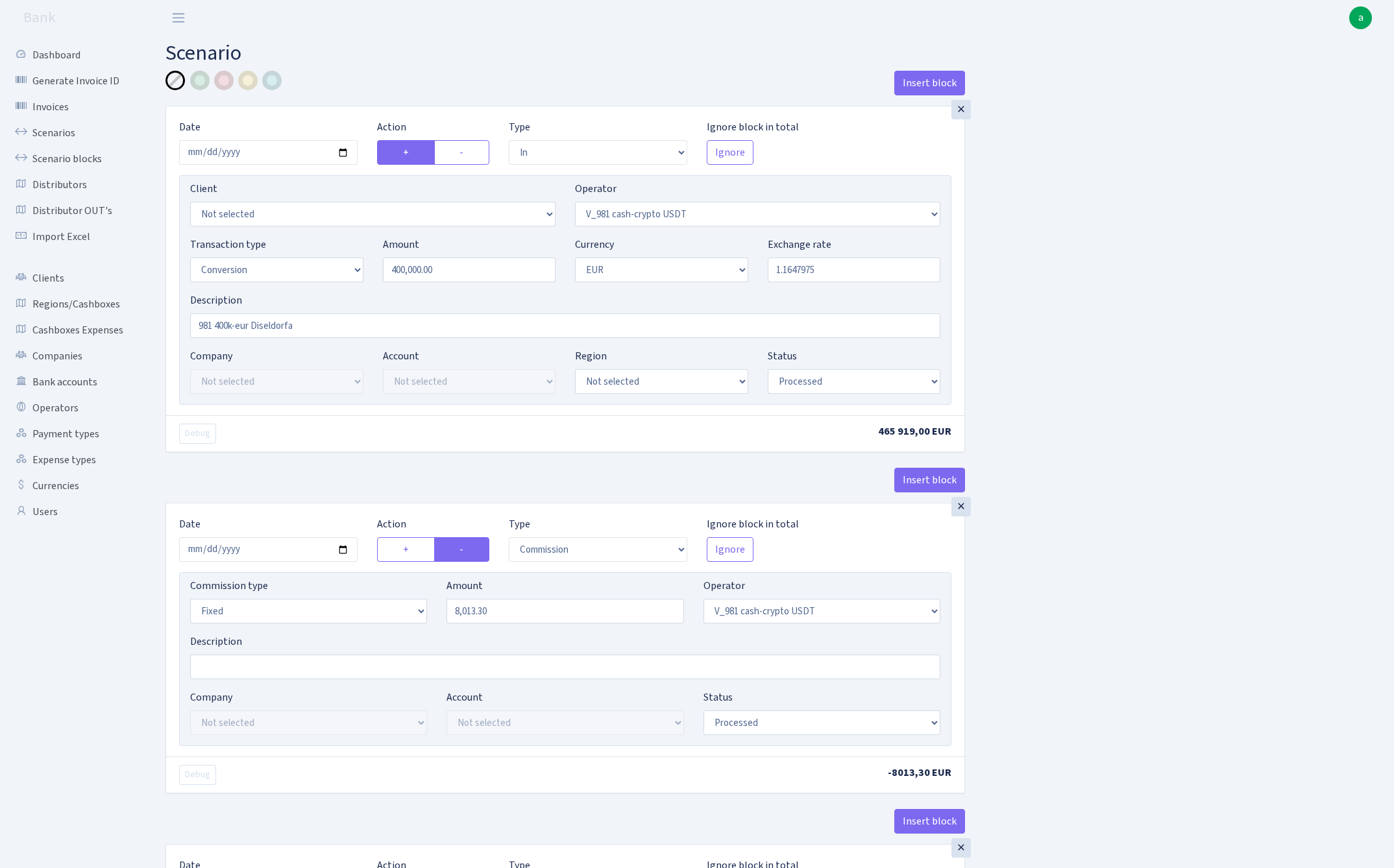
select select "in"
select select "435"
select select "15"
select select "1"
select select "processed"
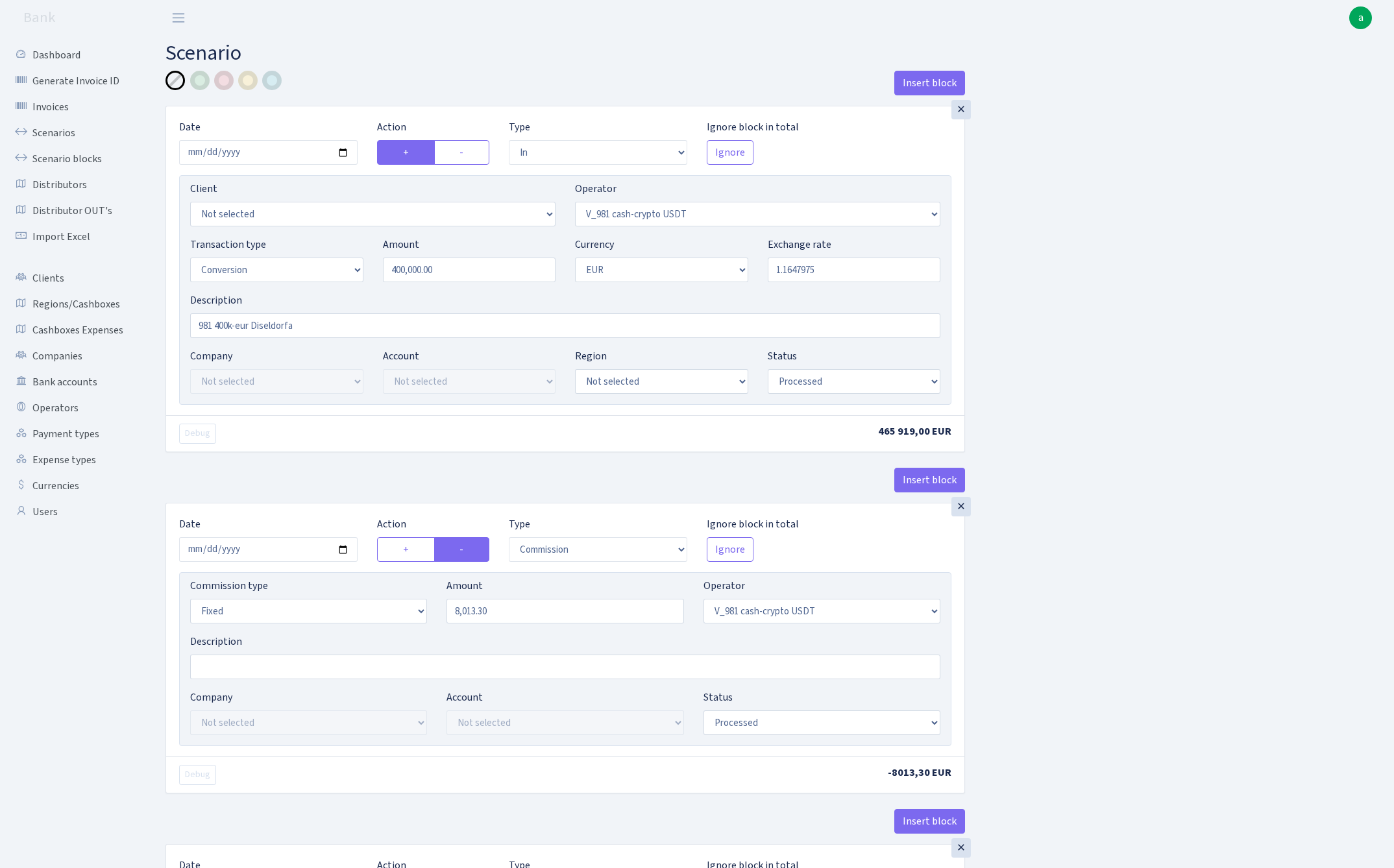
select select "commission"
select select "fixed"
select select "435"
select select "processed"
select select "out"
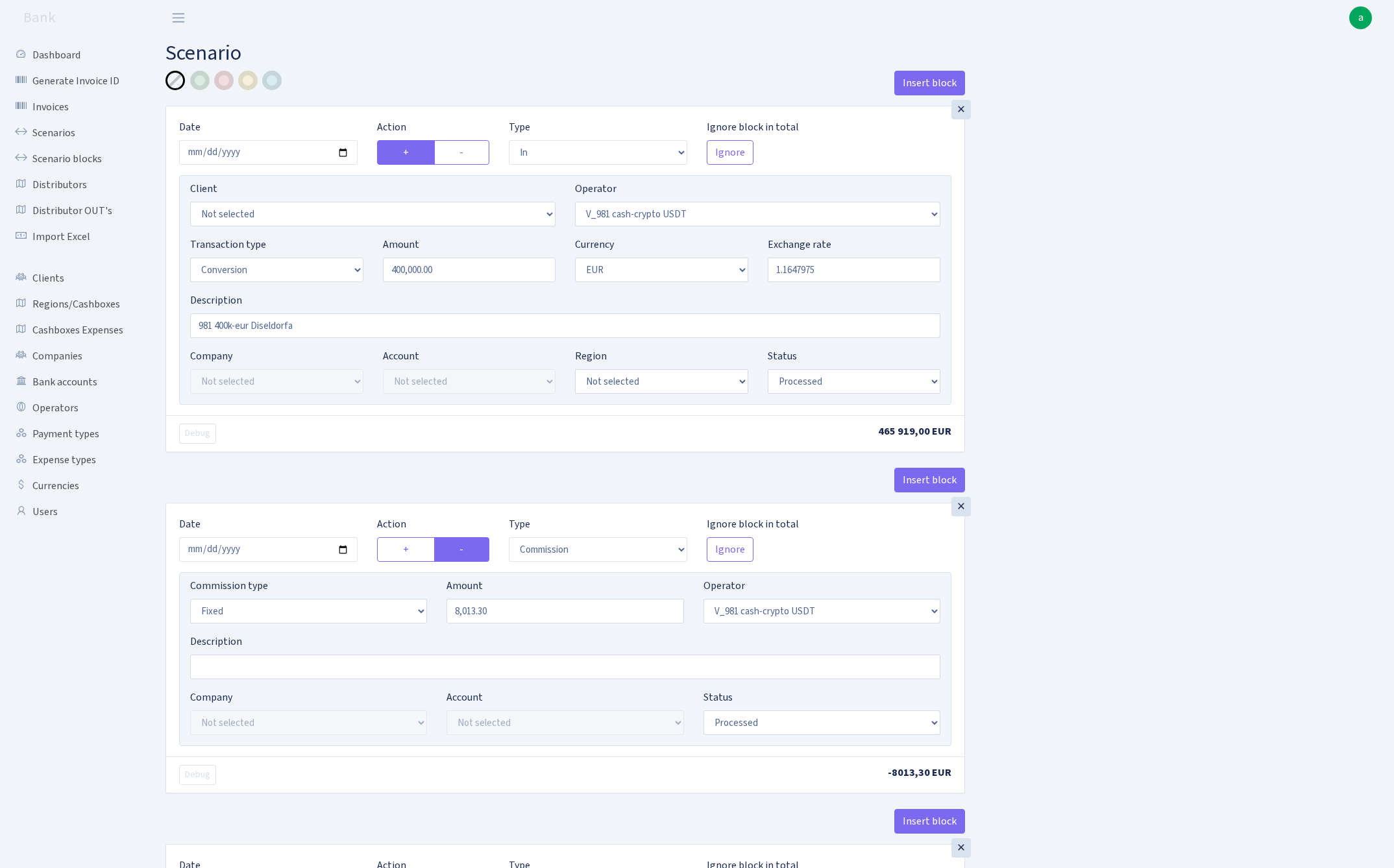
select select "434"
select select "15"
select select "1"
select select "processed"
select select "in"
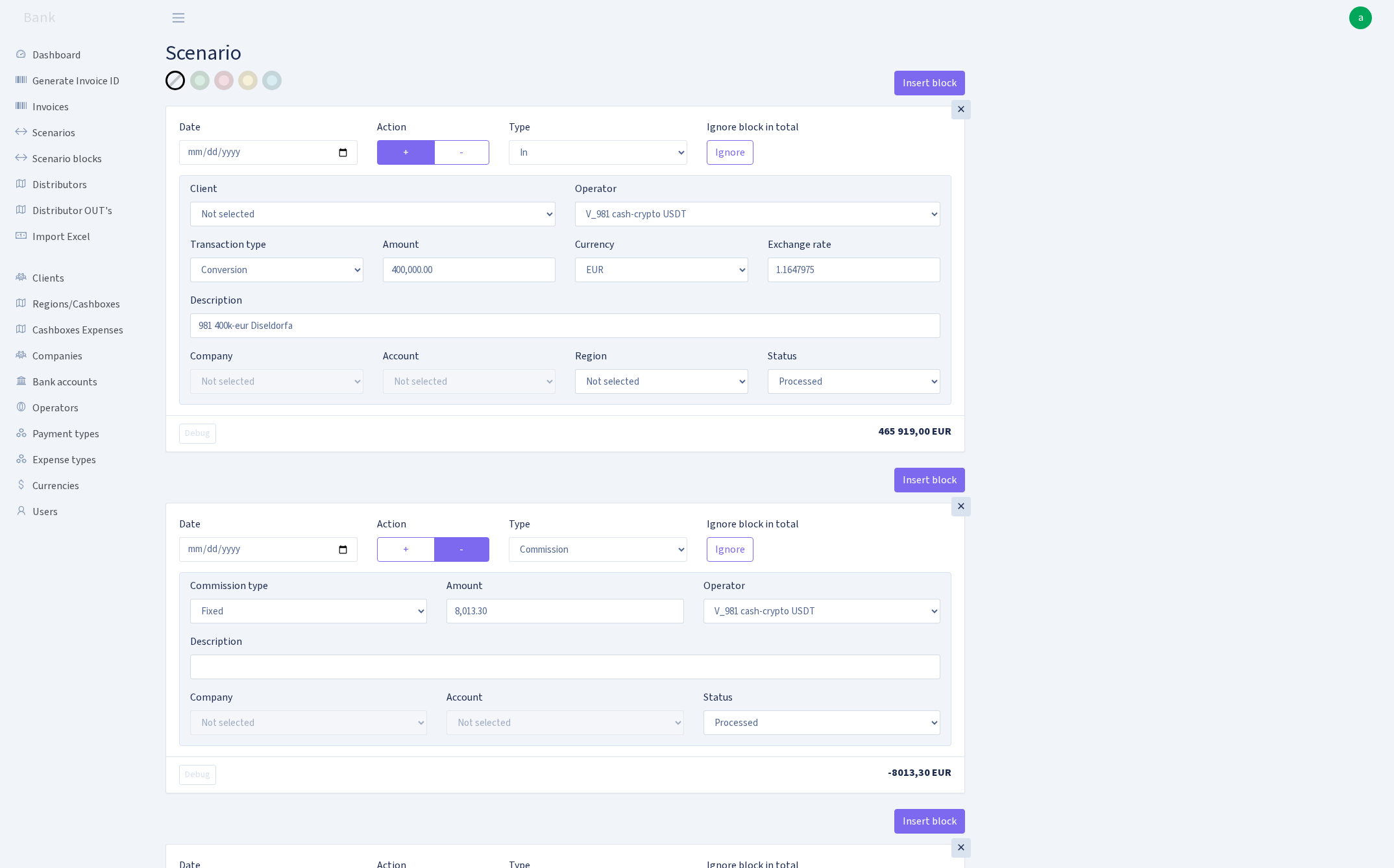
select select "434"
select select "1"
select select "pending"
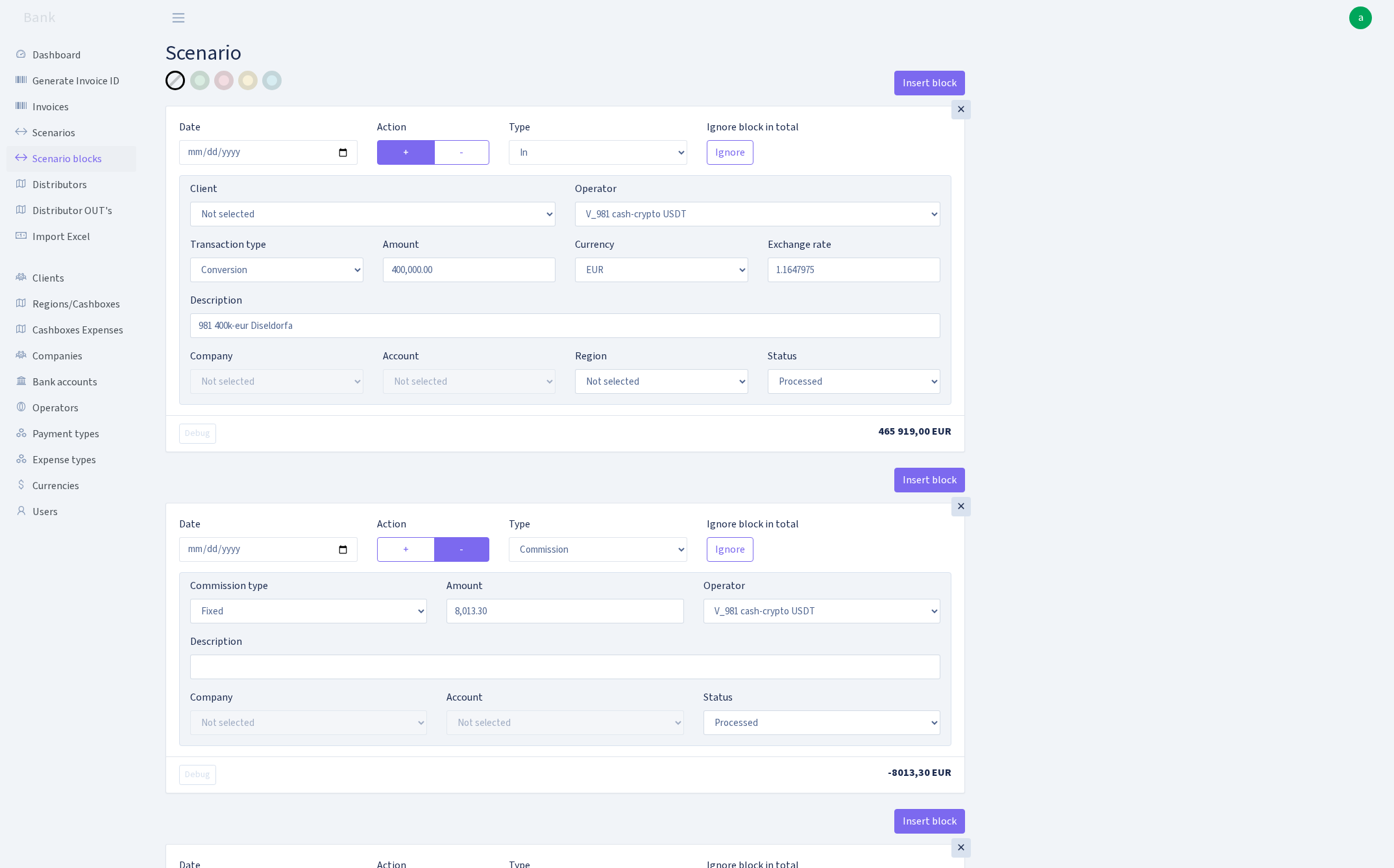
click at [73, 159] on link "Scenario blocks" at bounding box center [71, 159] width 129 height 26
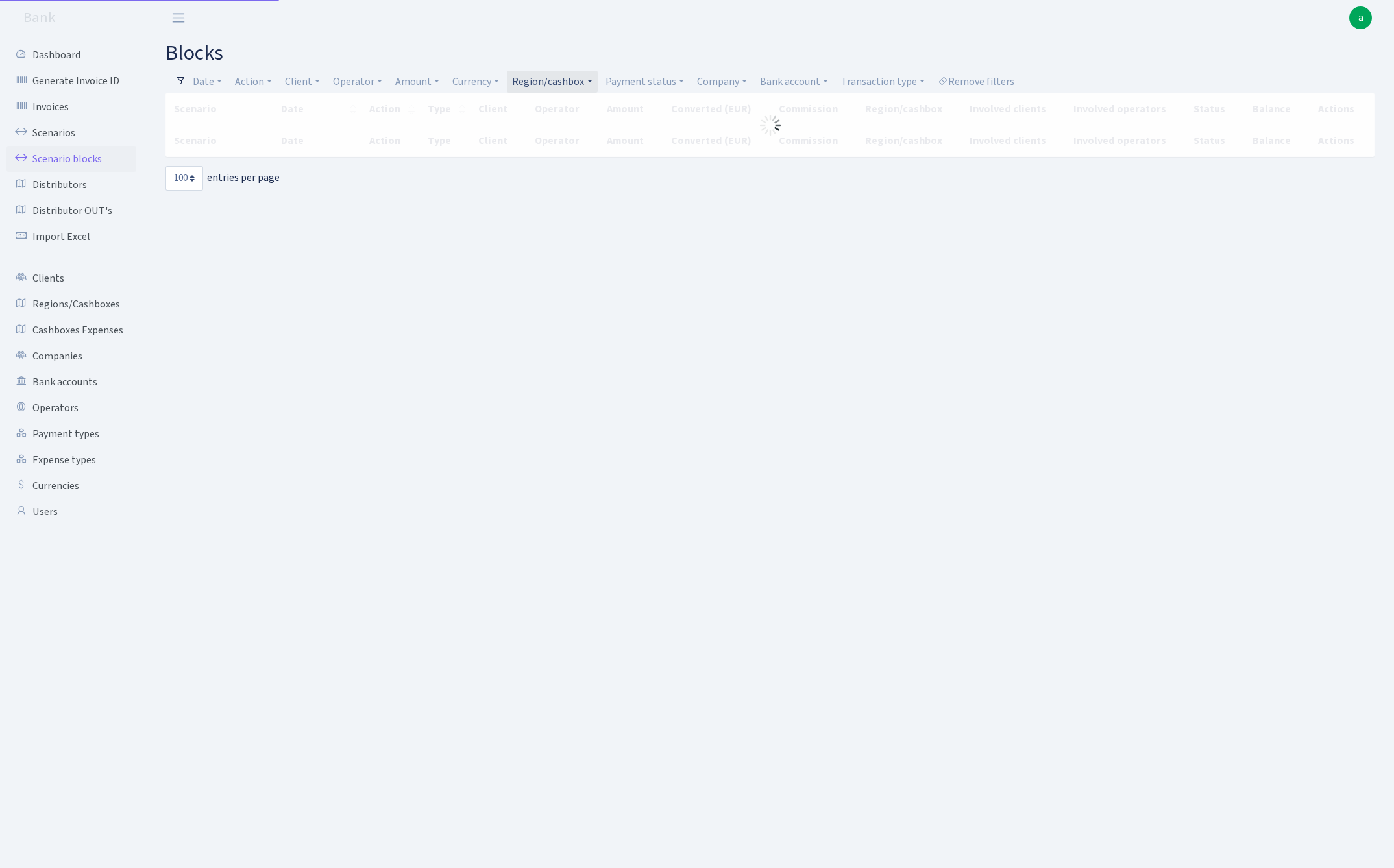
select select "100"
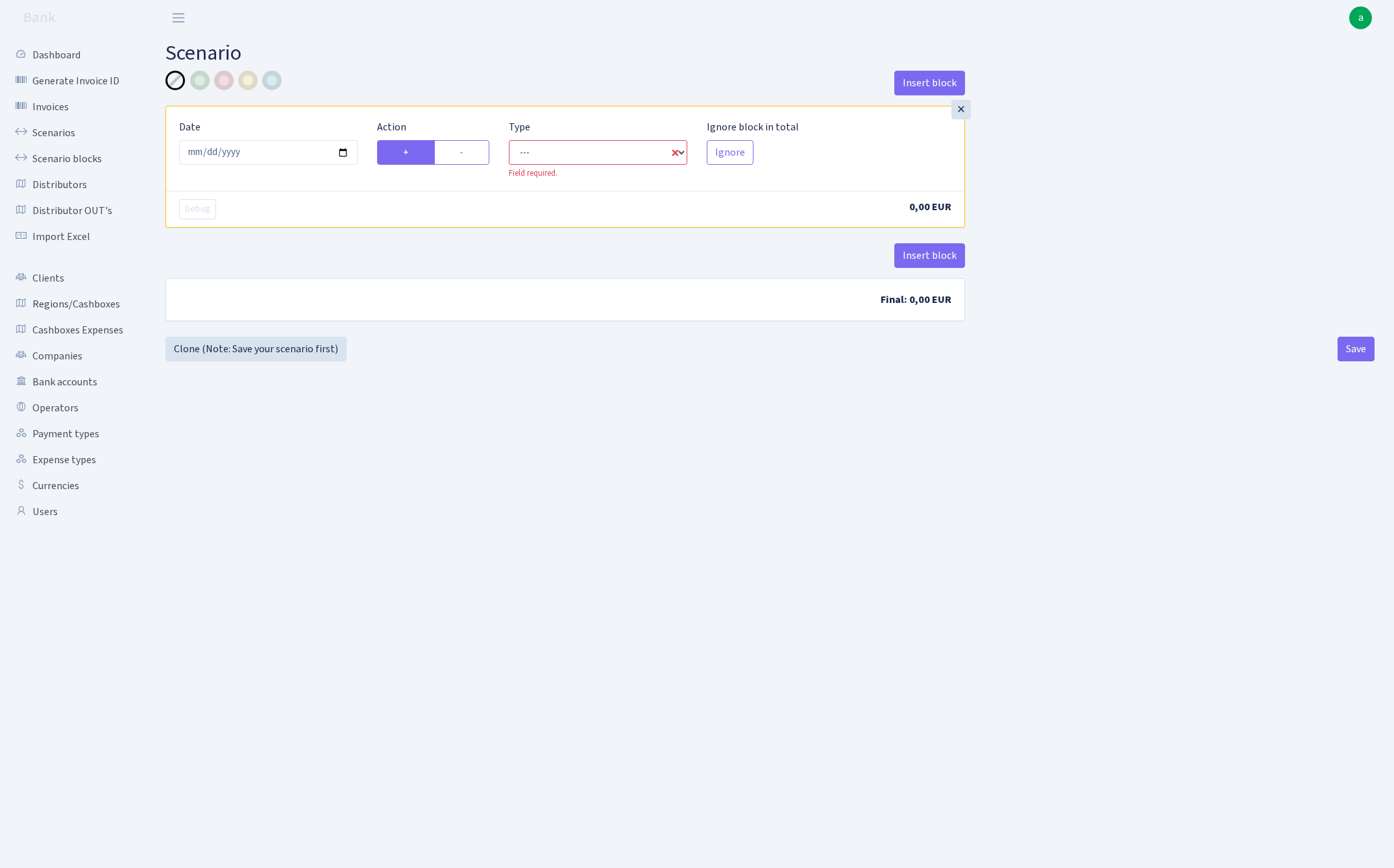
select select "in"
select select "1"
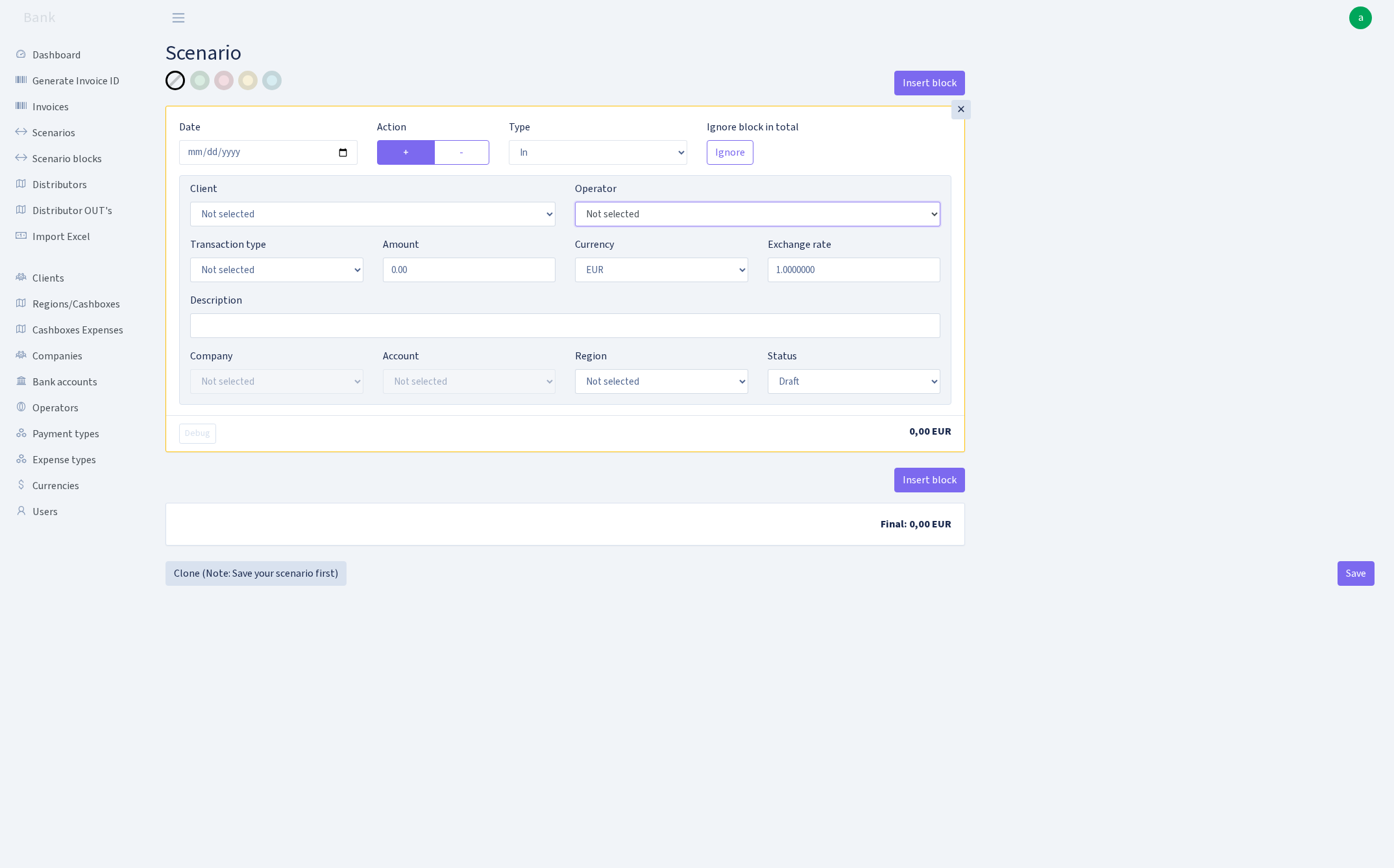
select select "7"
select select "1"
click at [258, 329] on input "Description" at bounding box center [565, 326] width 750 height 24
type input "[PERSON_NAME]"
select select "1"
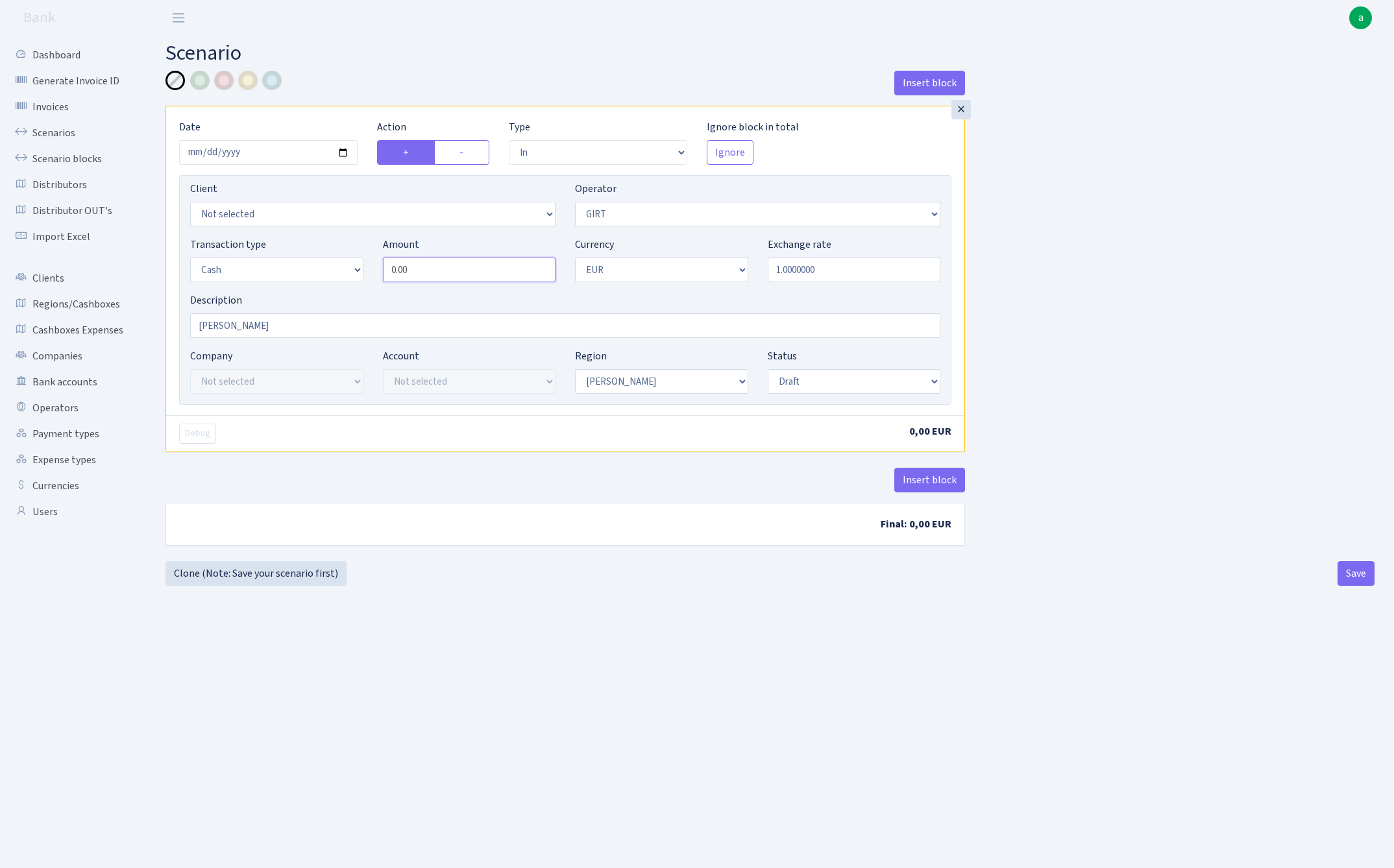
click at [441, 274] on input "0.00" at bounding box center [469, 270] width 173 height 24
type input "6,900.00"
select select "processed"
drag, startPoint x: 808, startPoint y: 374, endPoint x: 1051, endPoint y: 403, distance: 244.7
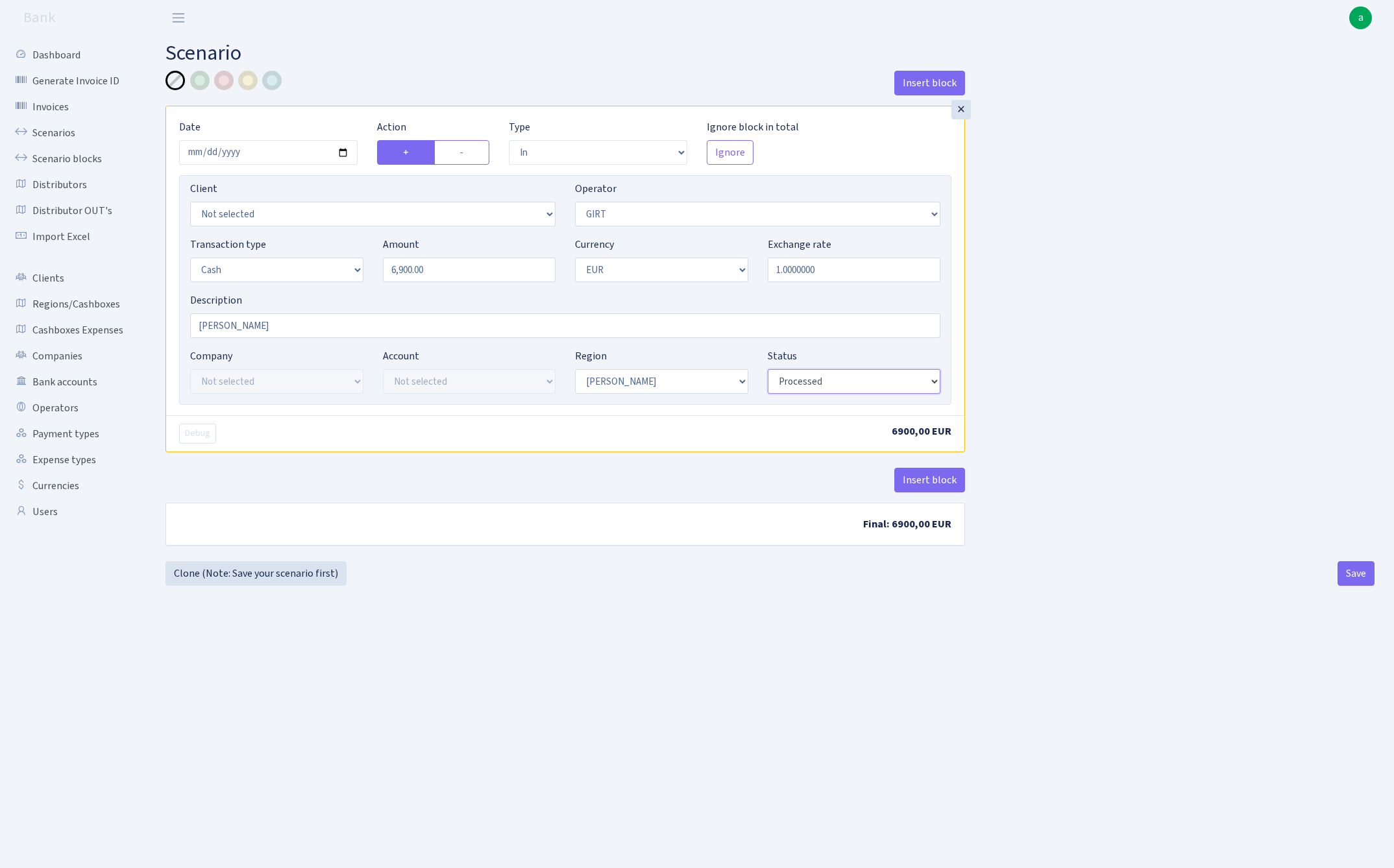
click at [1051, 403] on div "Insert block × Date [DATE] Action + - Type --- In Out Commission Field required…" at bounding box center [770, 316] width 1229 height 490
click at [1348, 574] on button "Save" at bounding box center [1355, 573] width 37 height 24
select select "in"
select select "7"
select select "1"
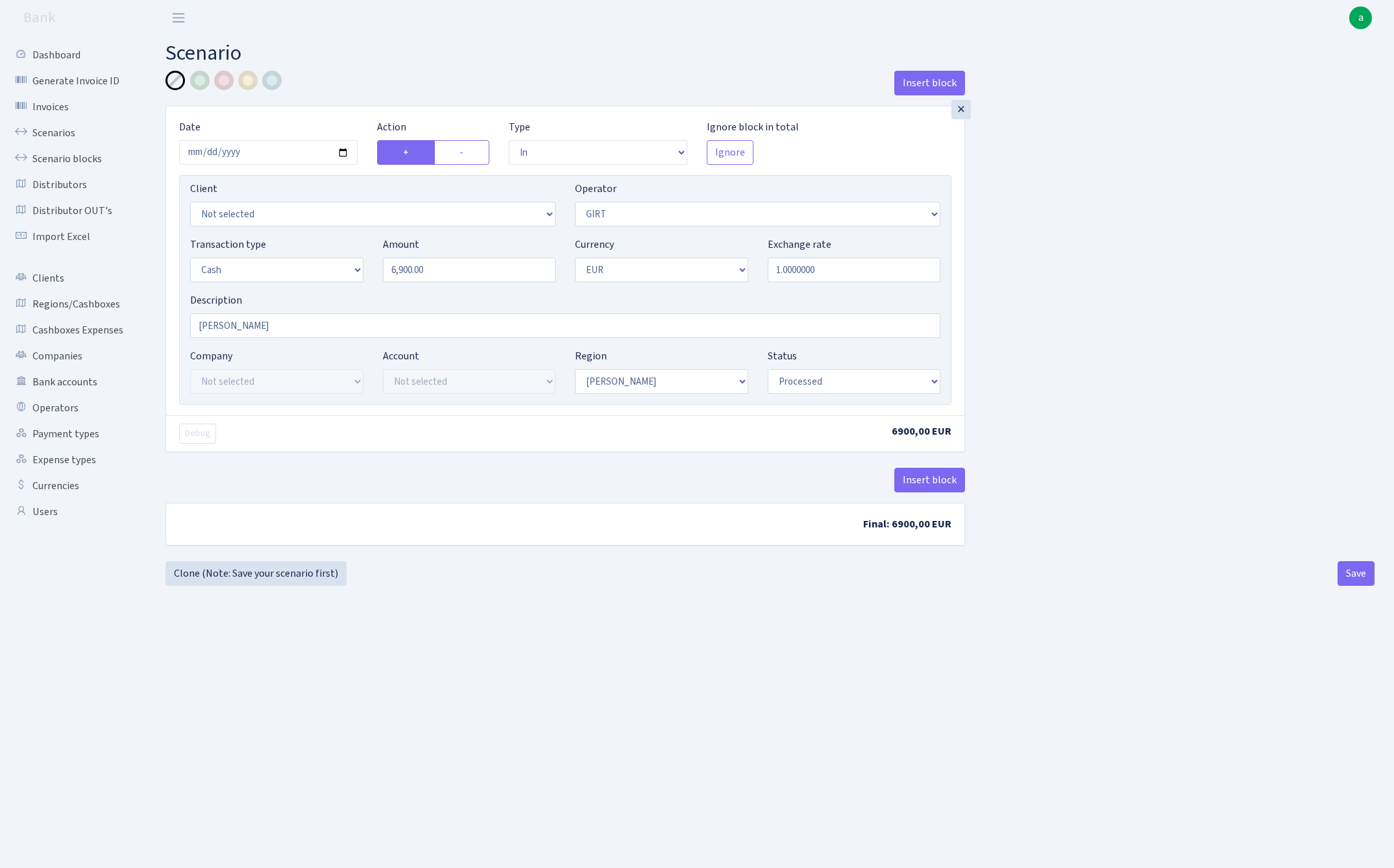
select select "1"
select select "processed"
click at [265, 581] on link "Clone (Note: Save your scenario first)" at bounding box center [256, 573] width 181 height 24
select select "in"
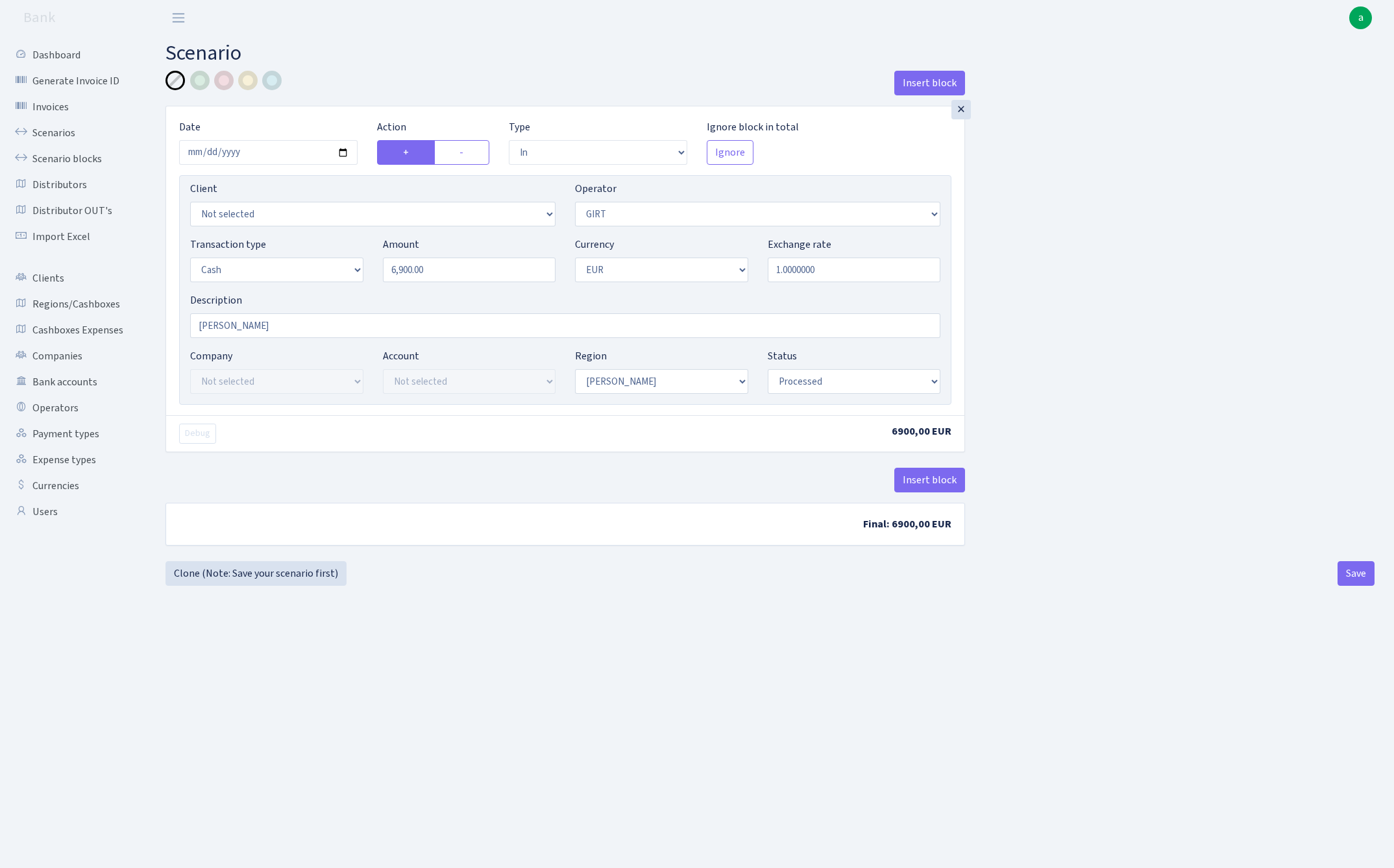
select select "7"
select select "1"
select select "processed"
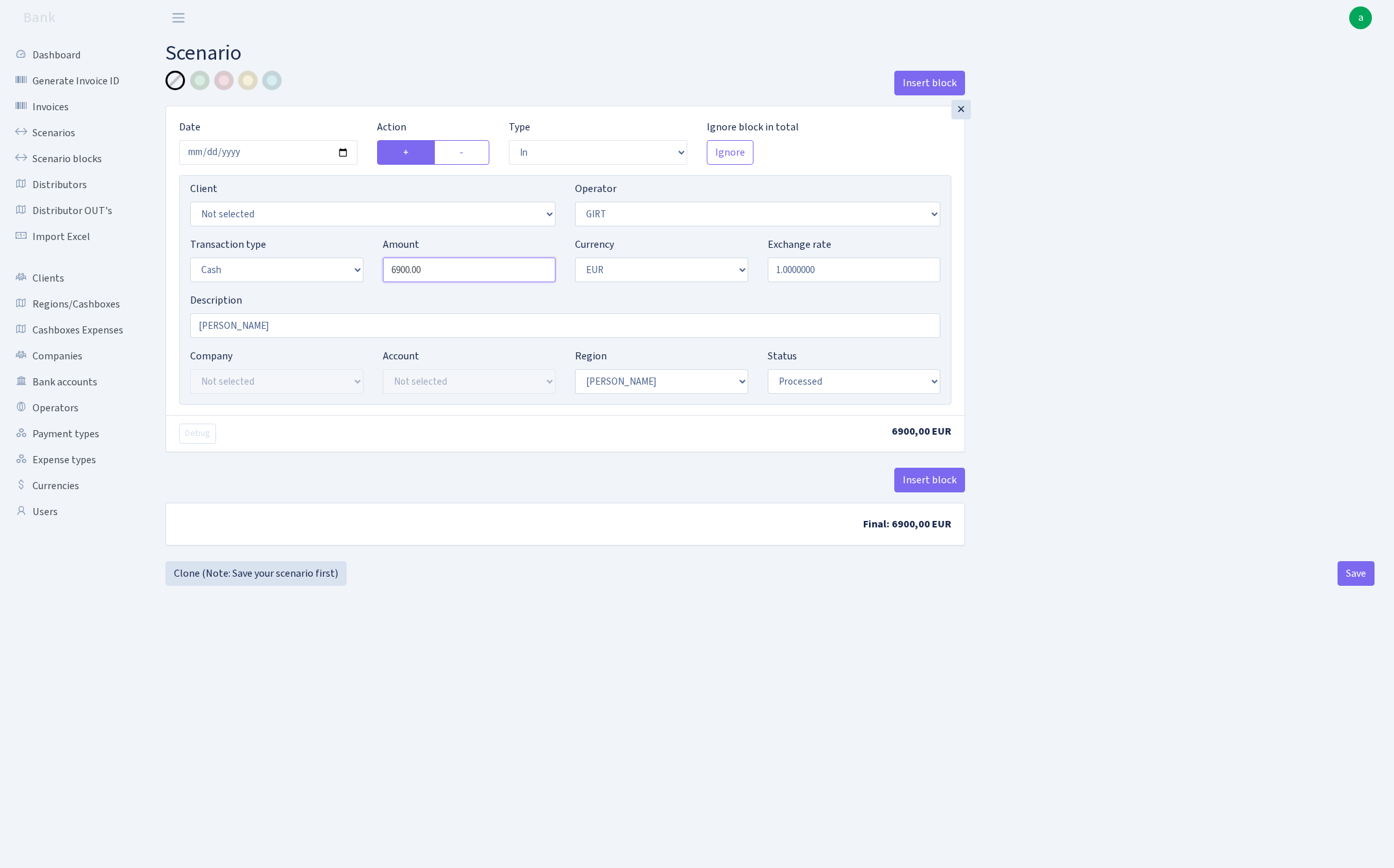
click at [437, 274] on input "6900.00" at bounding box center [469, 270] width 173 height 24
type input "349,100.00"
click at [1026, 379] on div "Insert block × Date [DATE] Action + - Type --- In Out Commission Field required…" at bounding box center [770, 316] width 1229 height 490
click at [1354, 574] on button "Save" at bounding box center [1355, 573] width 37 height 24
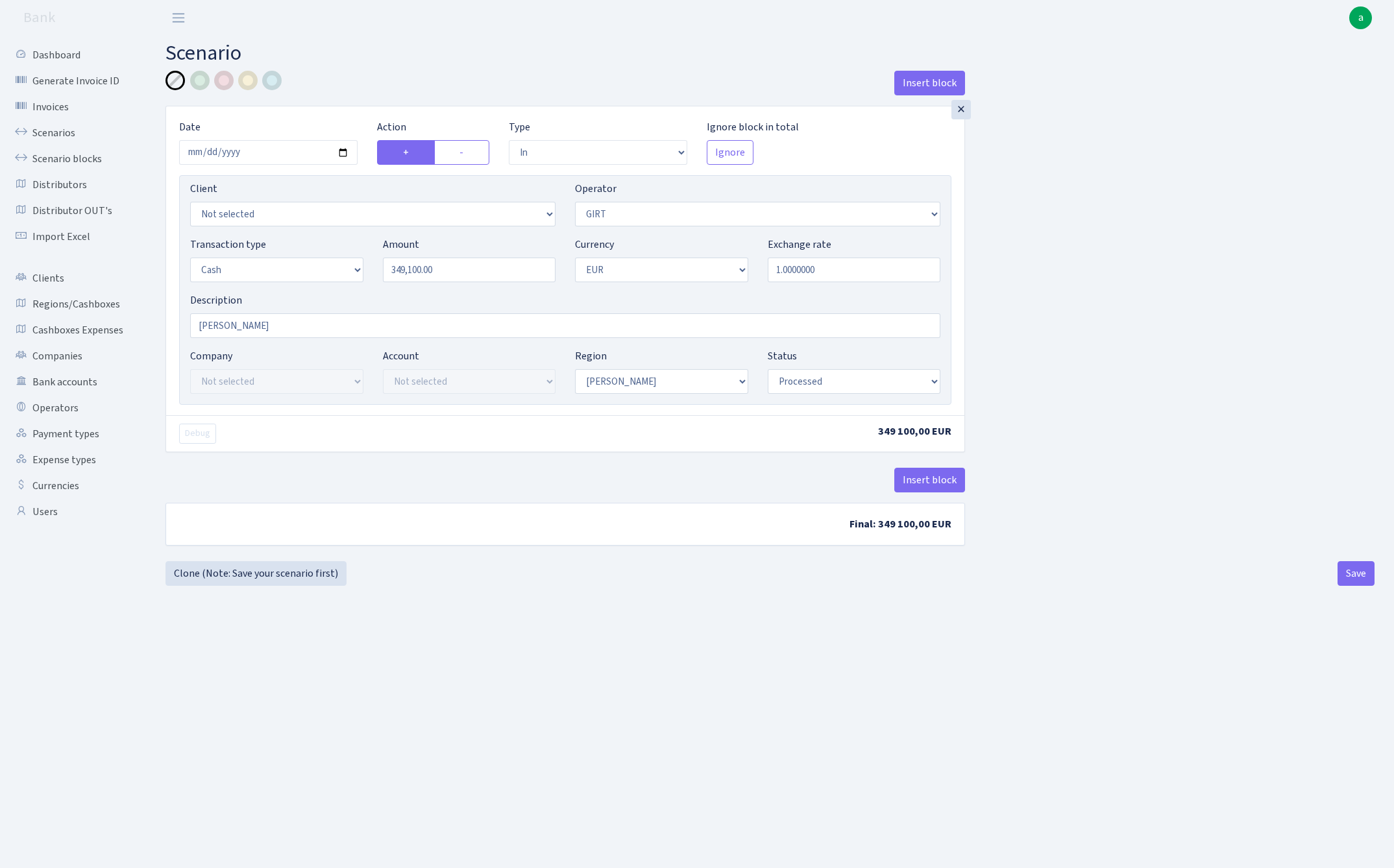
select select "in"
select select "7"
select select "1"
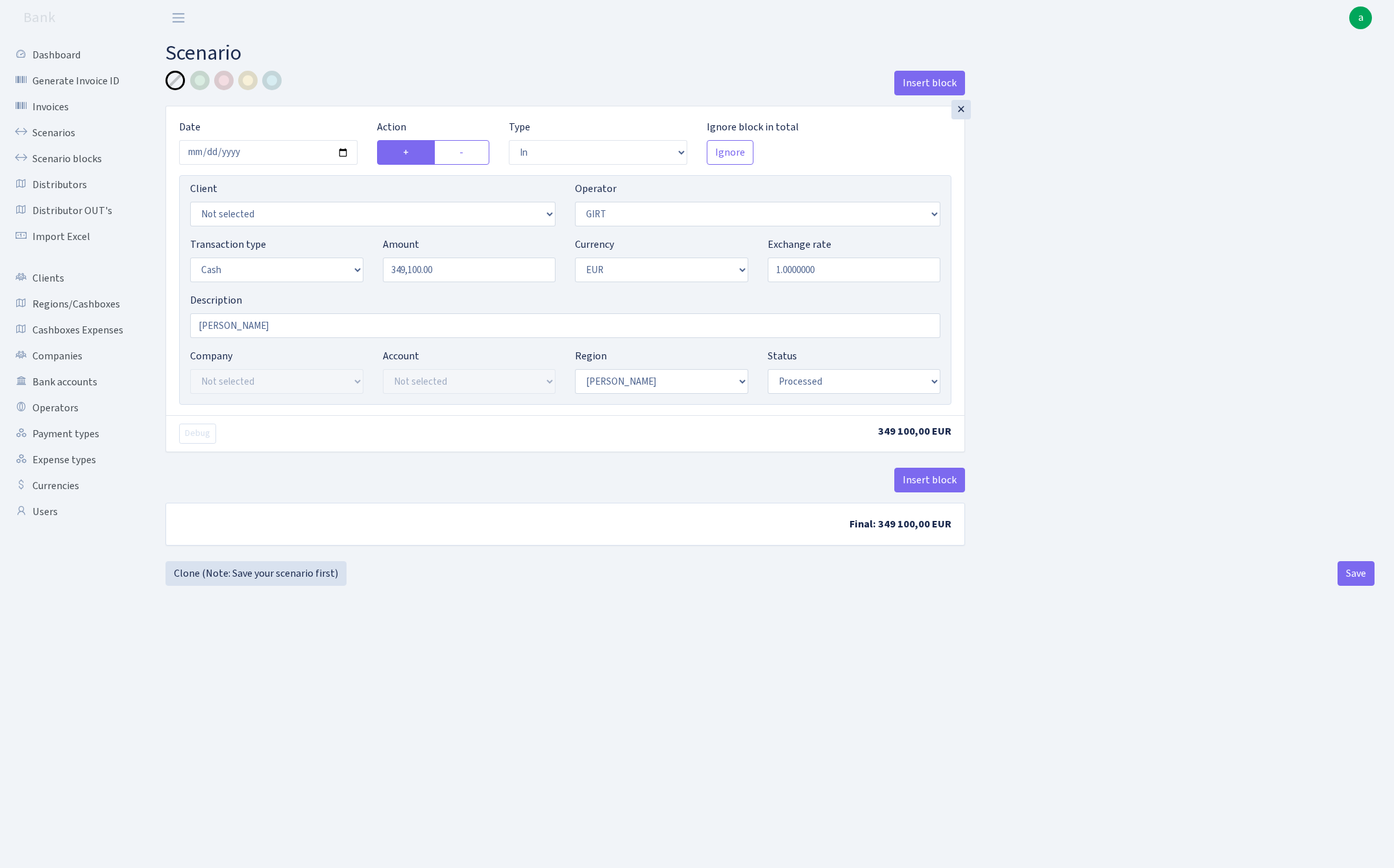
select select "processed"
click at [278, 577] on link "Clone (Note: Save your scenario first)" at bounding box center [256, 573] width 181 height 24
select select "in"
select select "7"
select select "1"
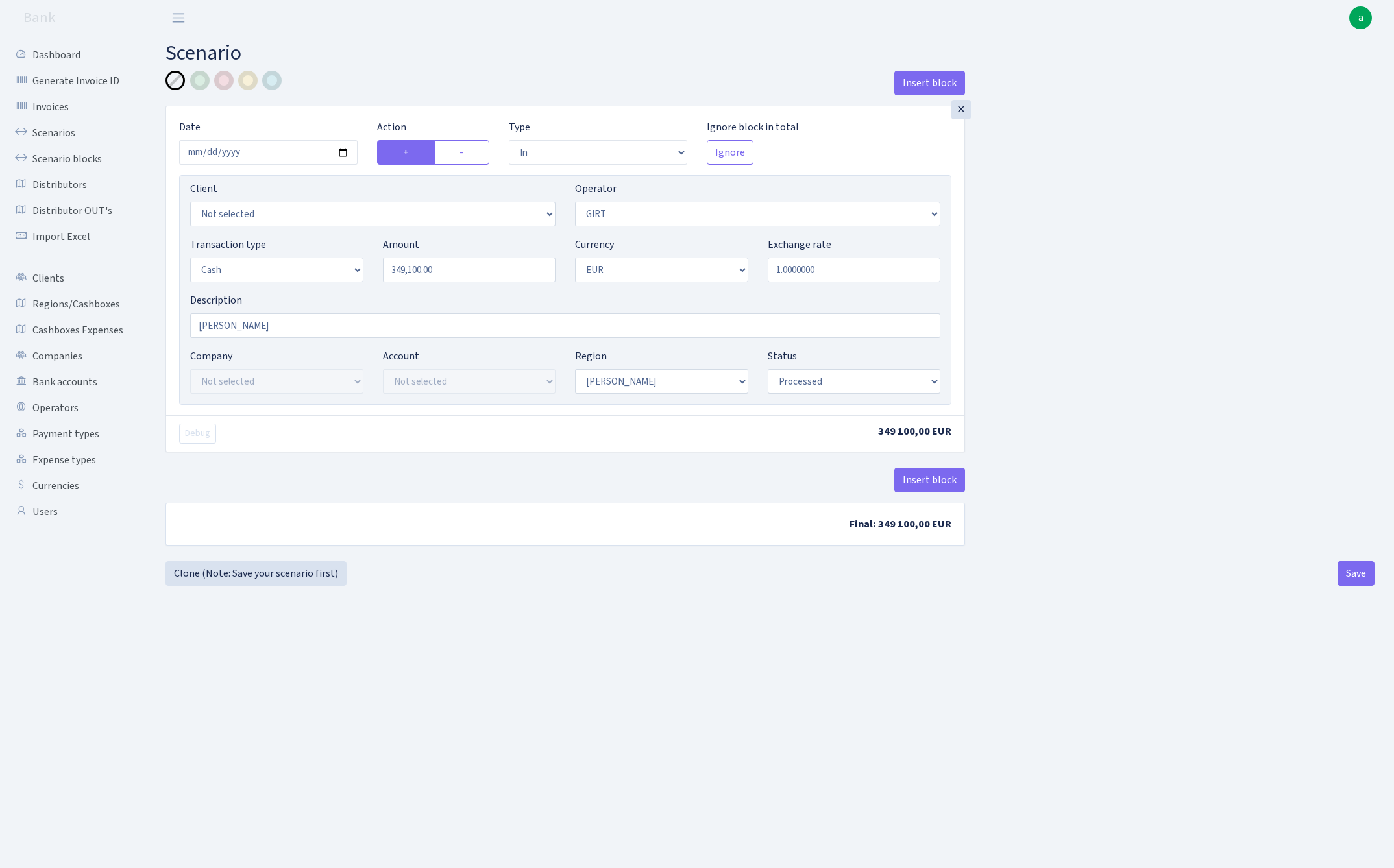
select select "1"
select select "processed"
click at [467, 268] on input "349100.00" at bounding box center [469, 270] width 173 height 24
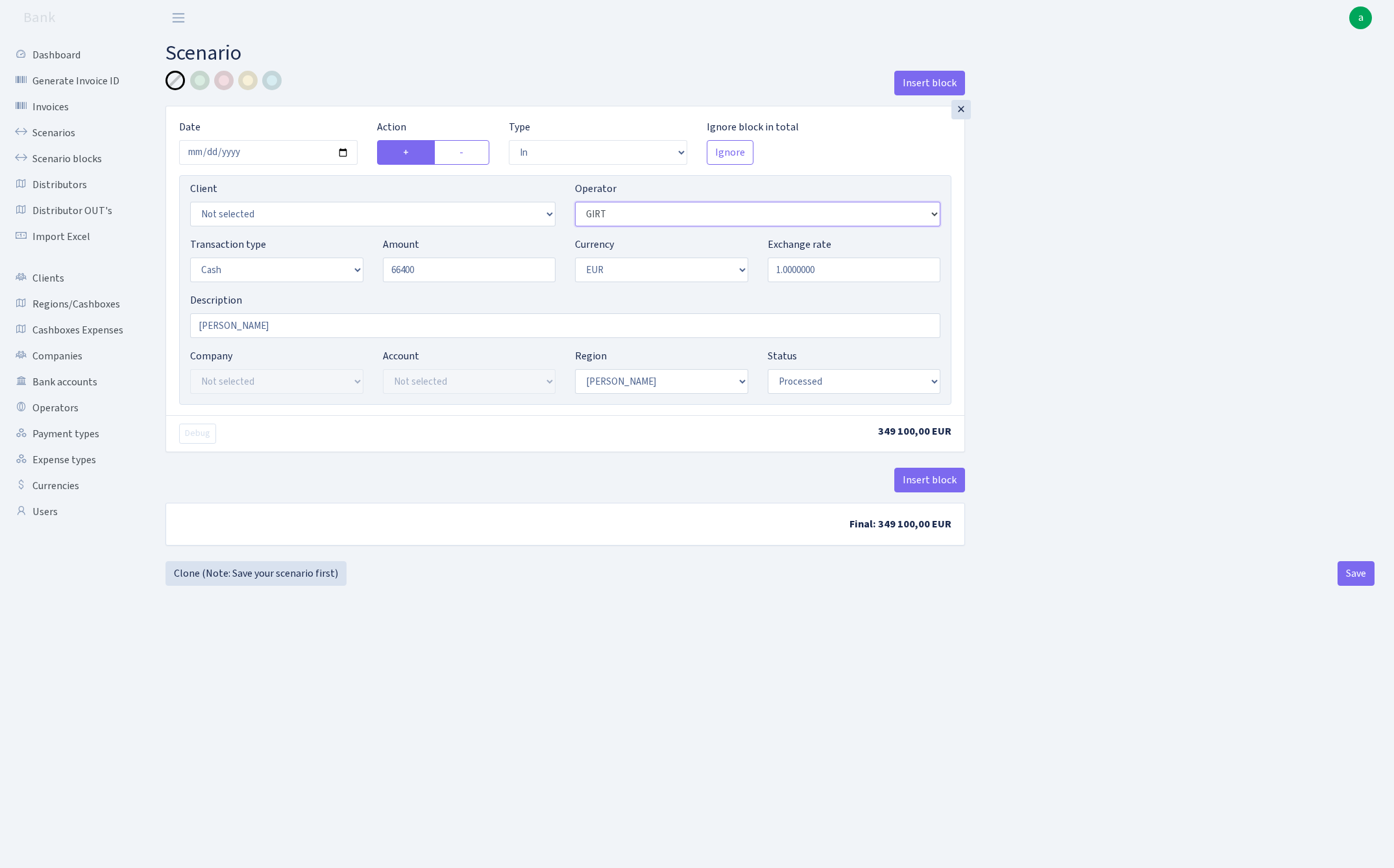
type input "66,400.00"
select select "260"
click at [1358, 576] on button "Save" at bounding box center [1355, 573] width 37 height 24
select select "in"
select select "260"
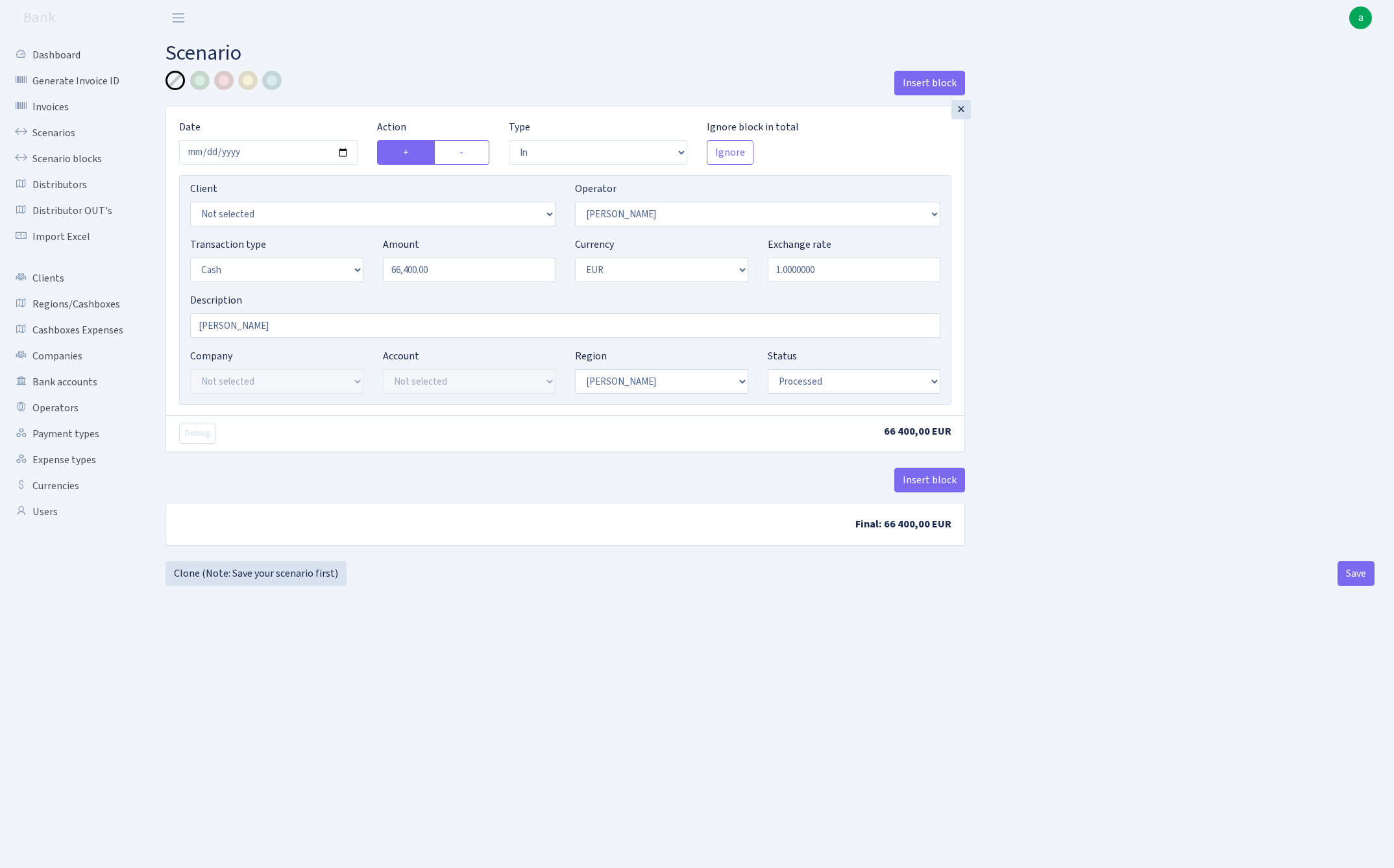
select select "1"
select select "processed"
click at [52, 134] on link "Scenarios" at bounding box center [71, 133] width 129 height 26
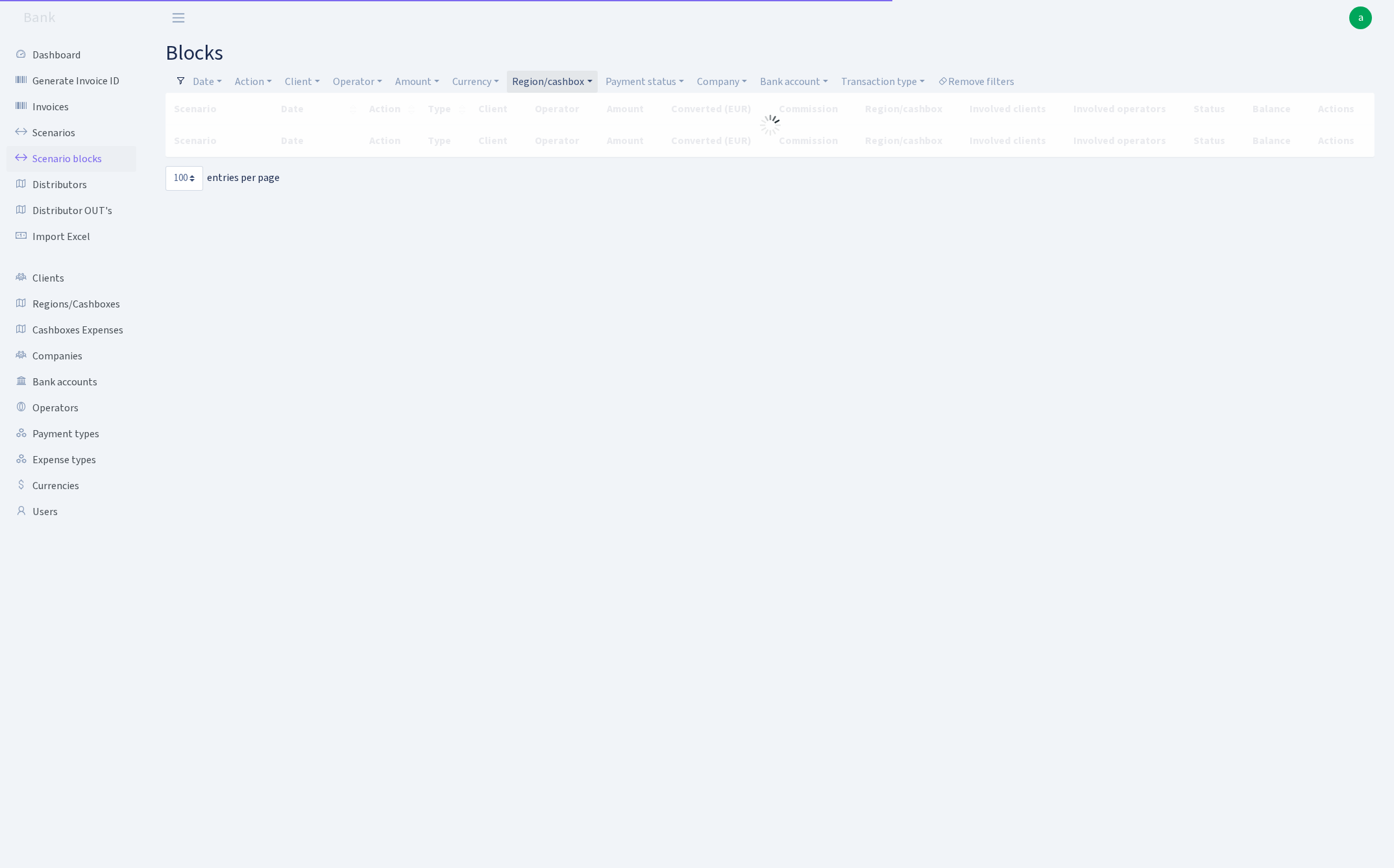
select select "100"
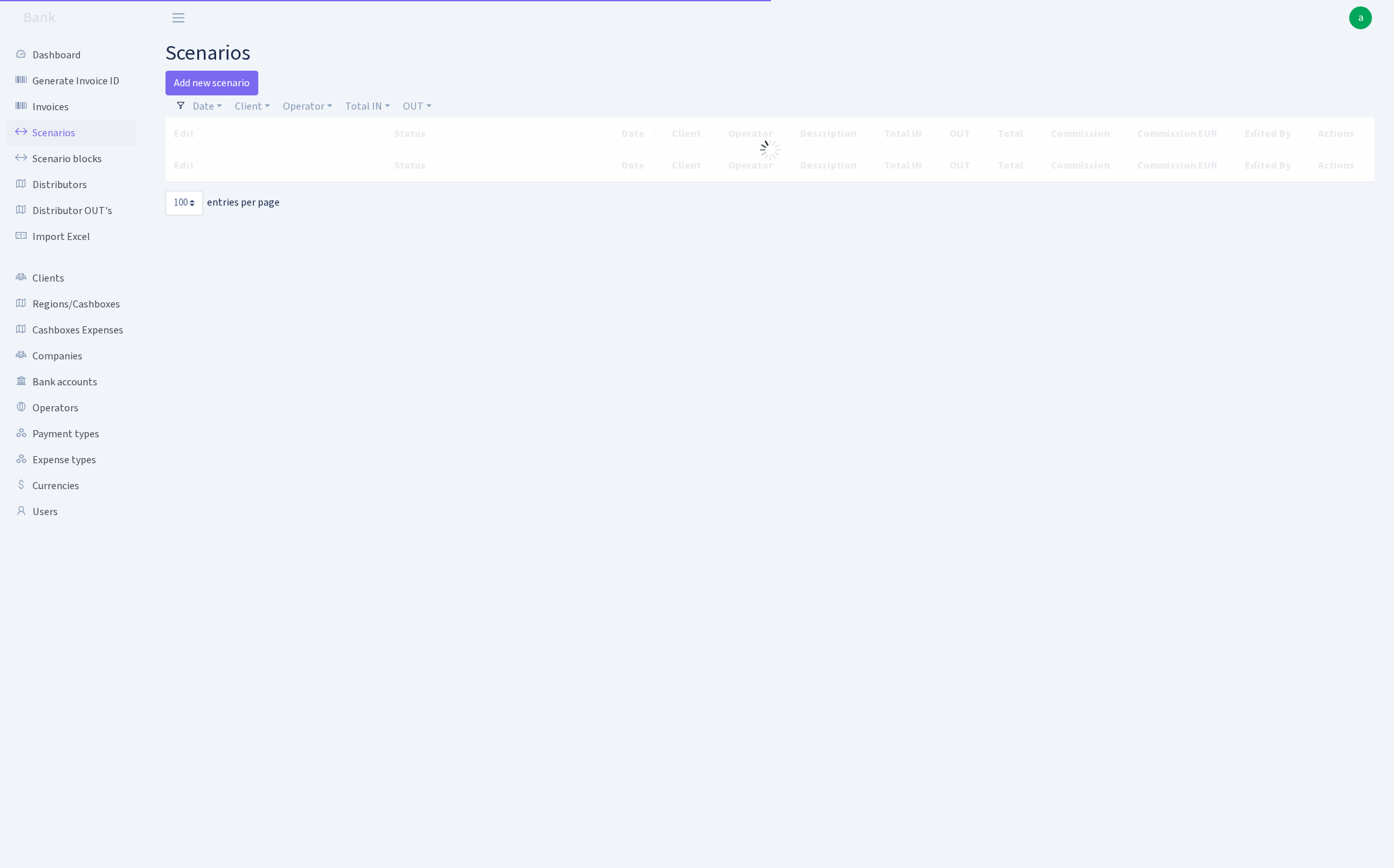
select select "100"
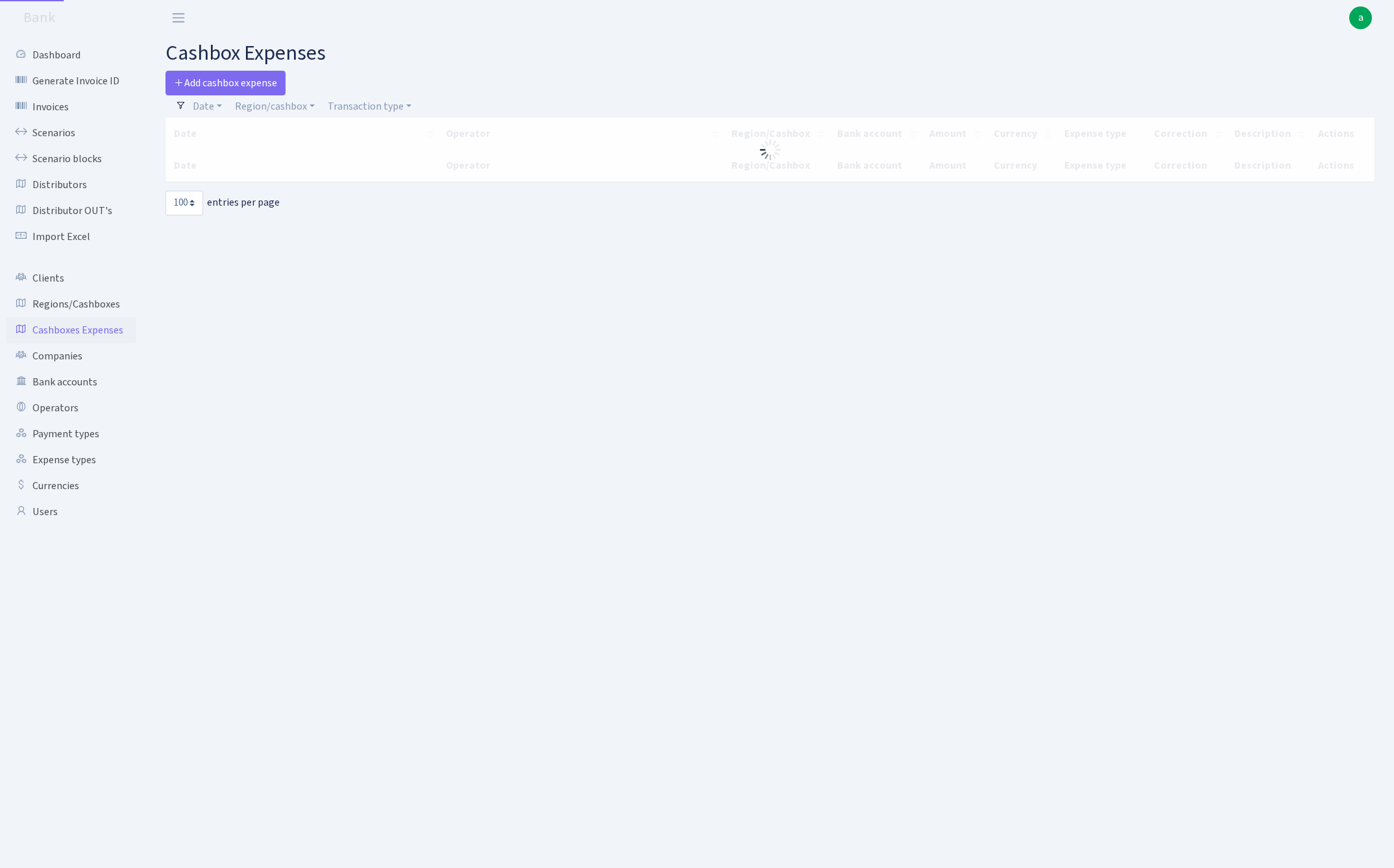
select select "100"
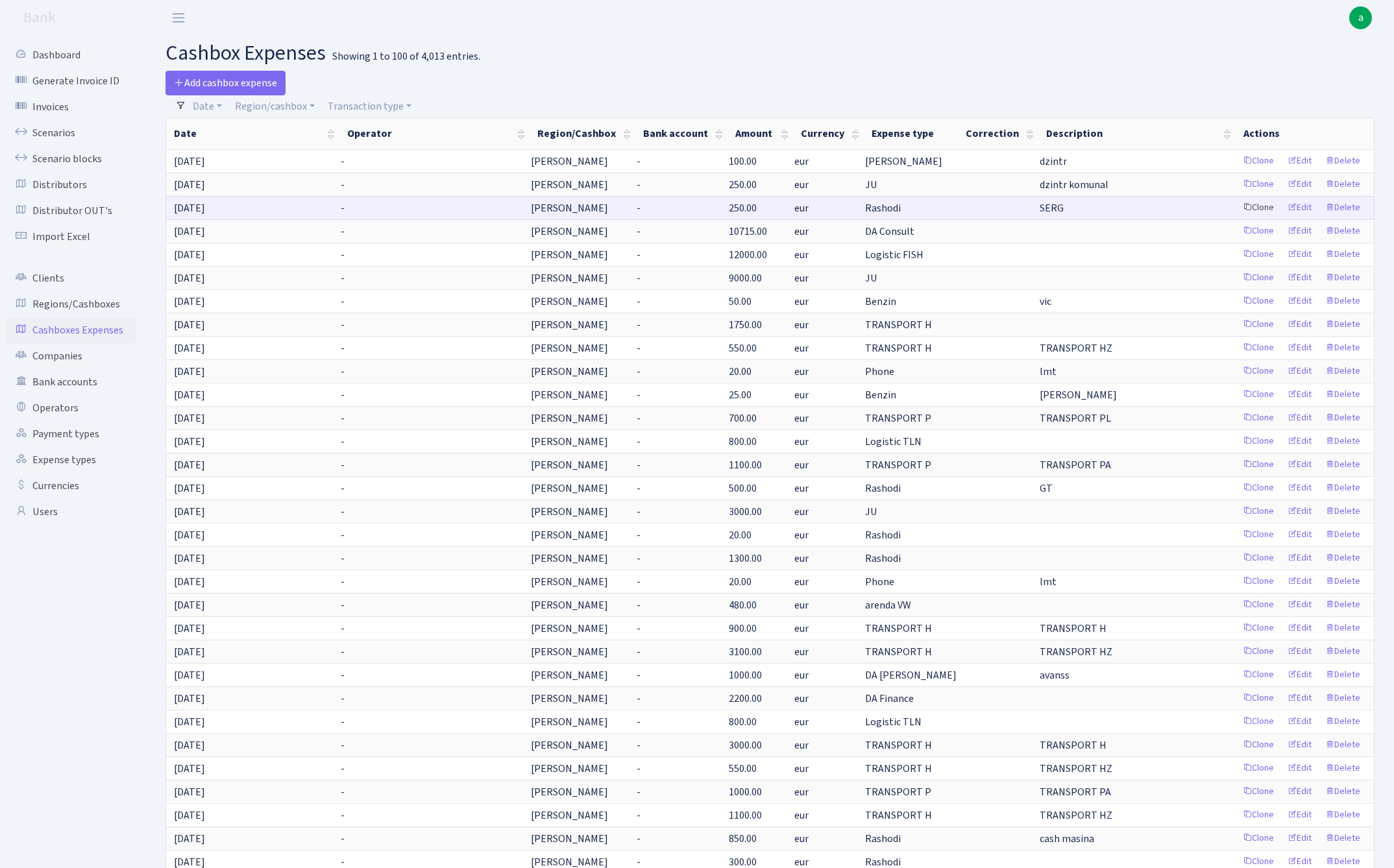
click at [1267, 206] on link "Clone" at bounding box center [1258, 208] width 43 height 20
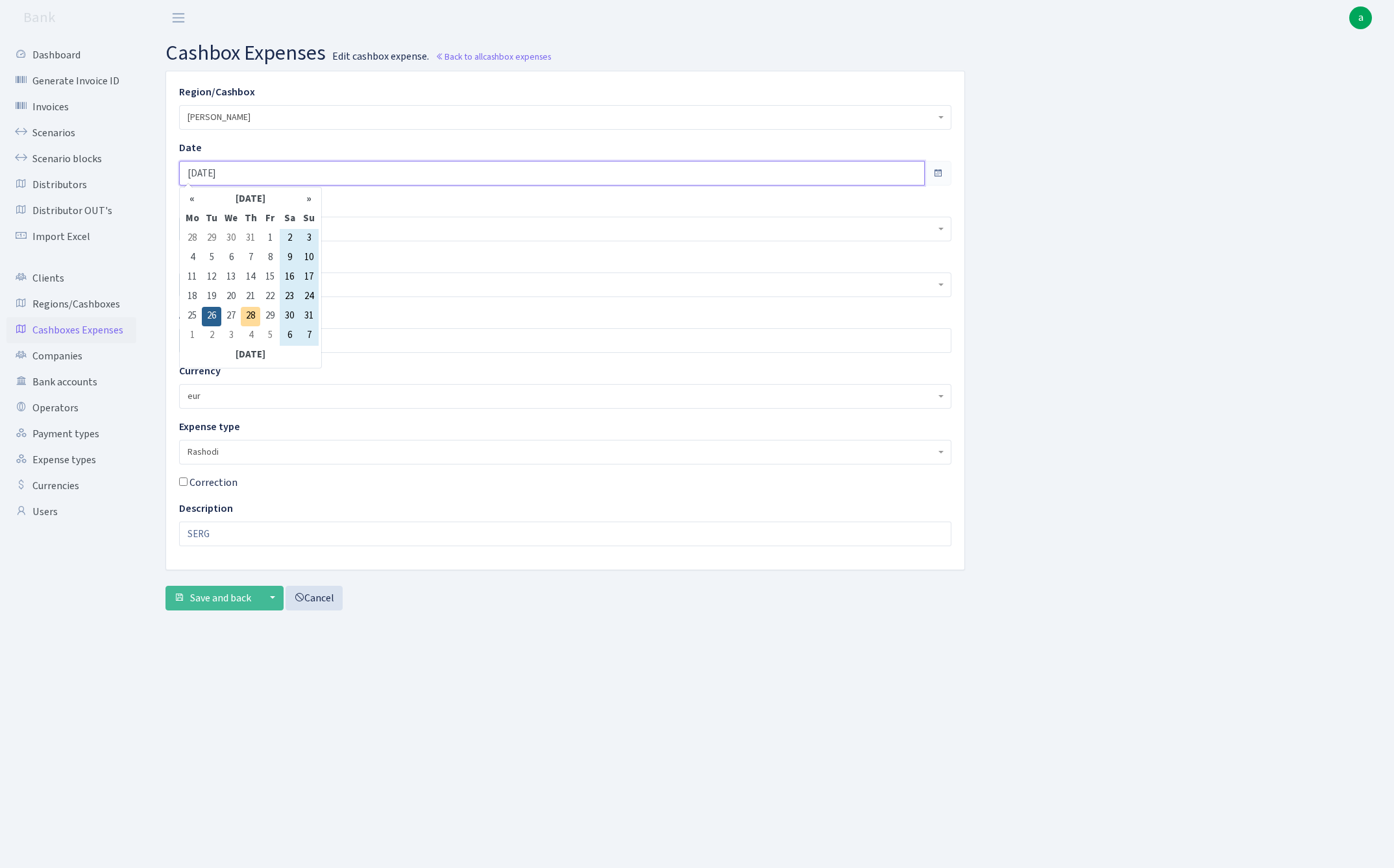
click at [258, 174] on input "[DATE]" at bounding box center [552, 173] width 745 height 24
click at [255, 316] on td "28" at bounding box center [250, 316] width 19 height 19
type input "[DATE]"
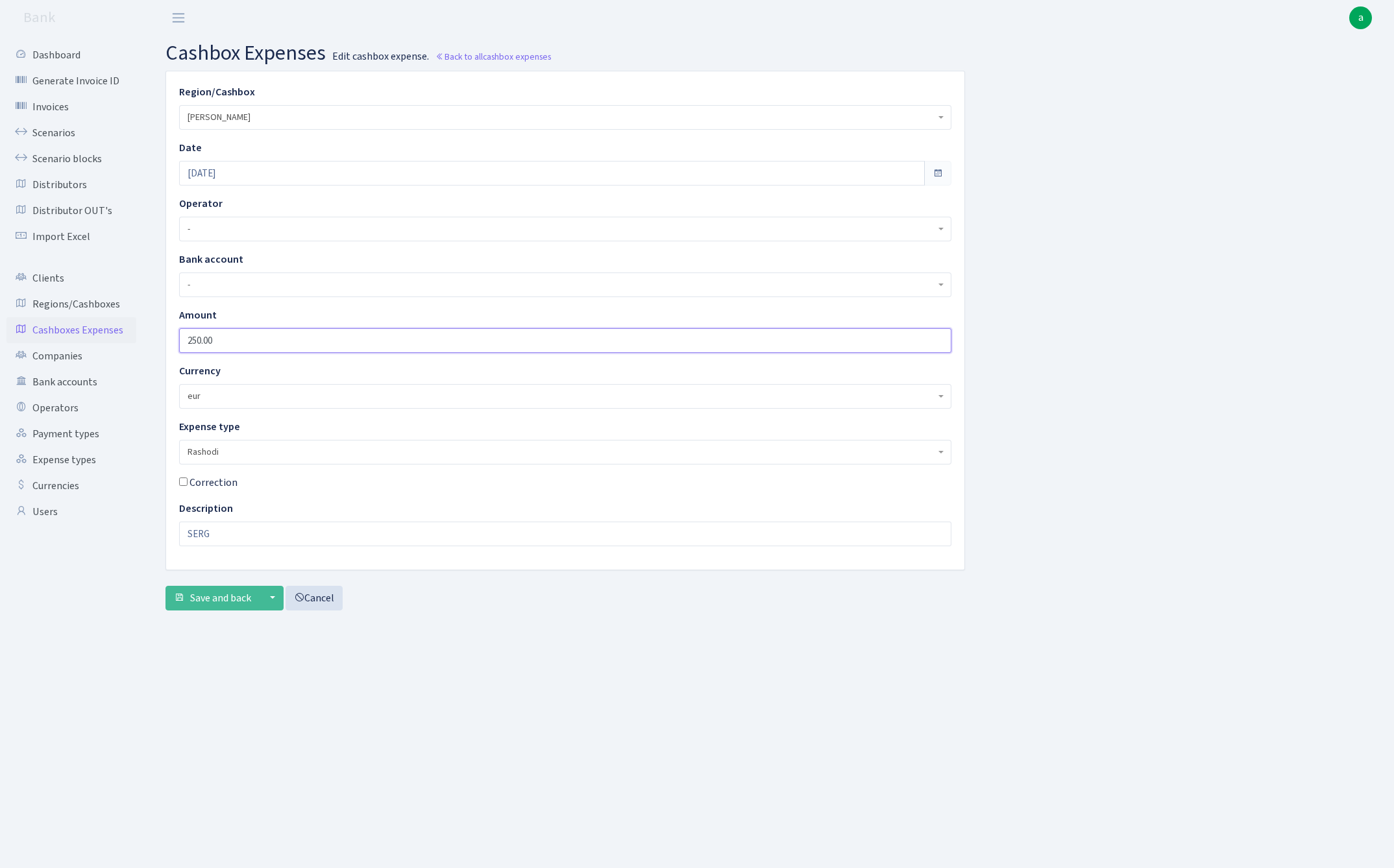
click at [240, 345] on input "250.00" at bounding box center [565, 340] width 772 height 24
type input "50"
click at [250, 529] on input "SERG" at bounding box center [565, 534] width 772 height 24
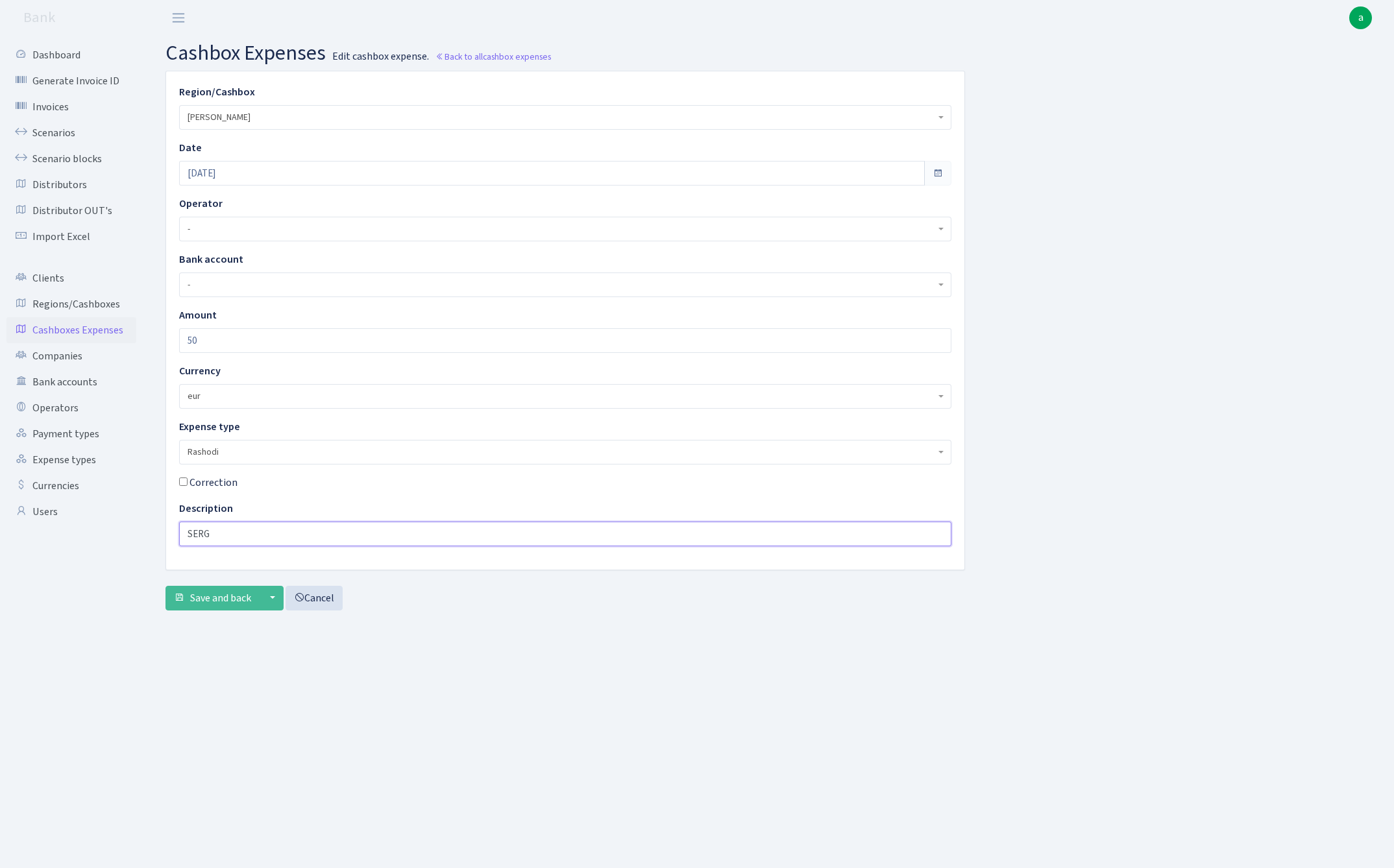
click at [250, 529] on input "SERG" at bounding box center [565, 534] width 772 height 24
type input "balloni rem masinki"
click at [213, 598] on span "Save and back" at bounding box center [220, 598] width 61 height 14
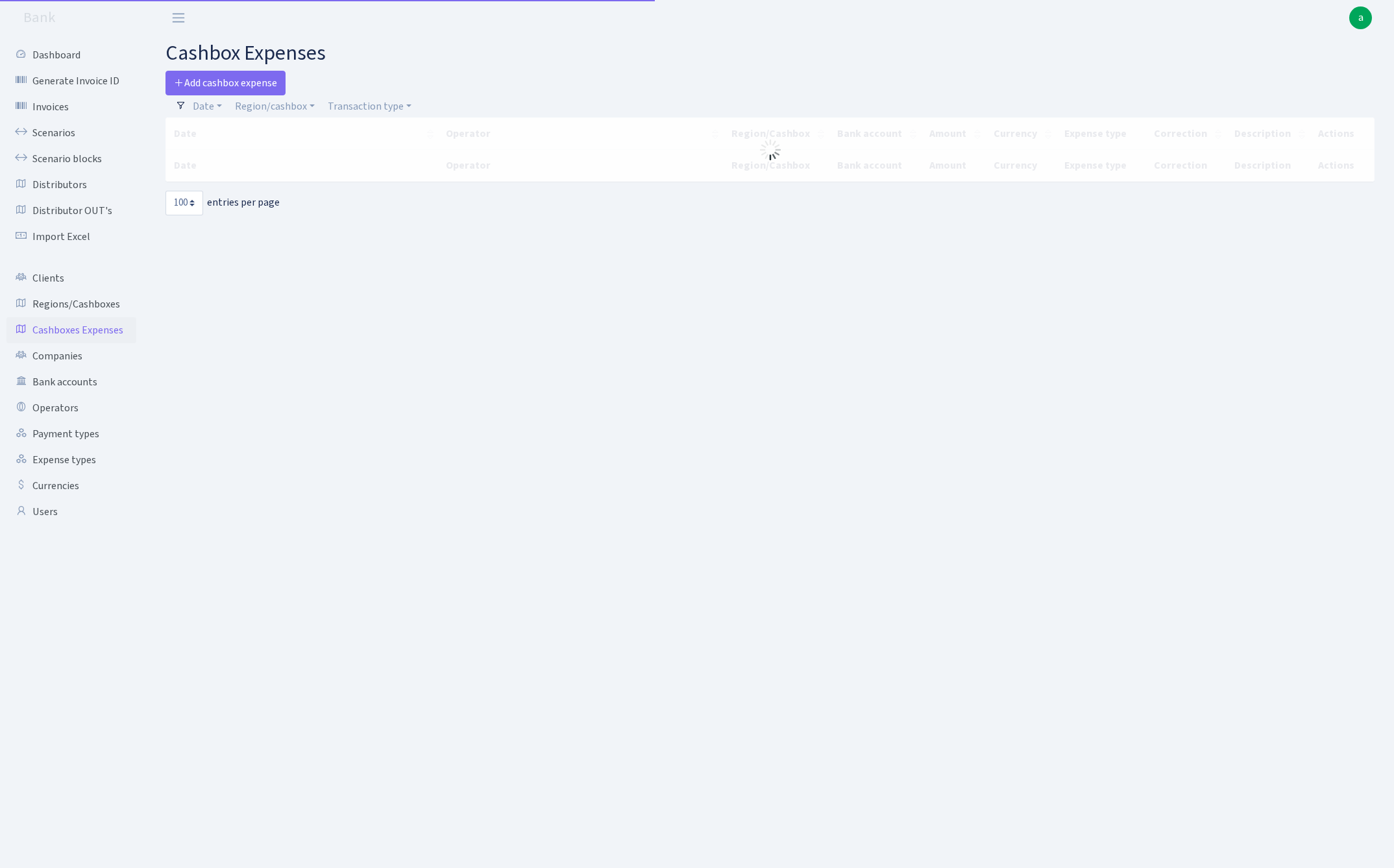
select select "100"
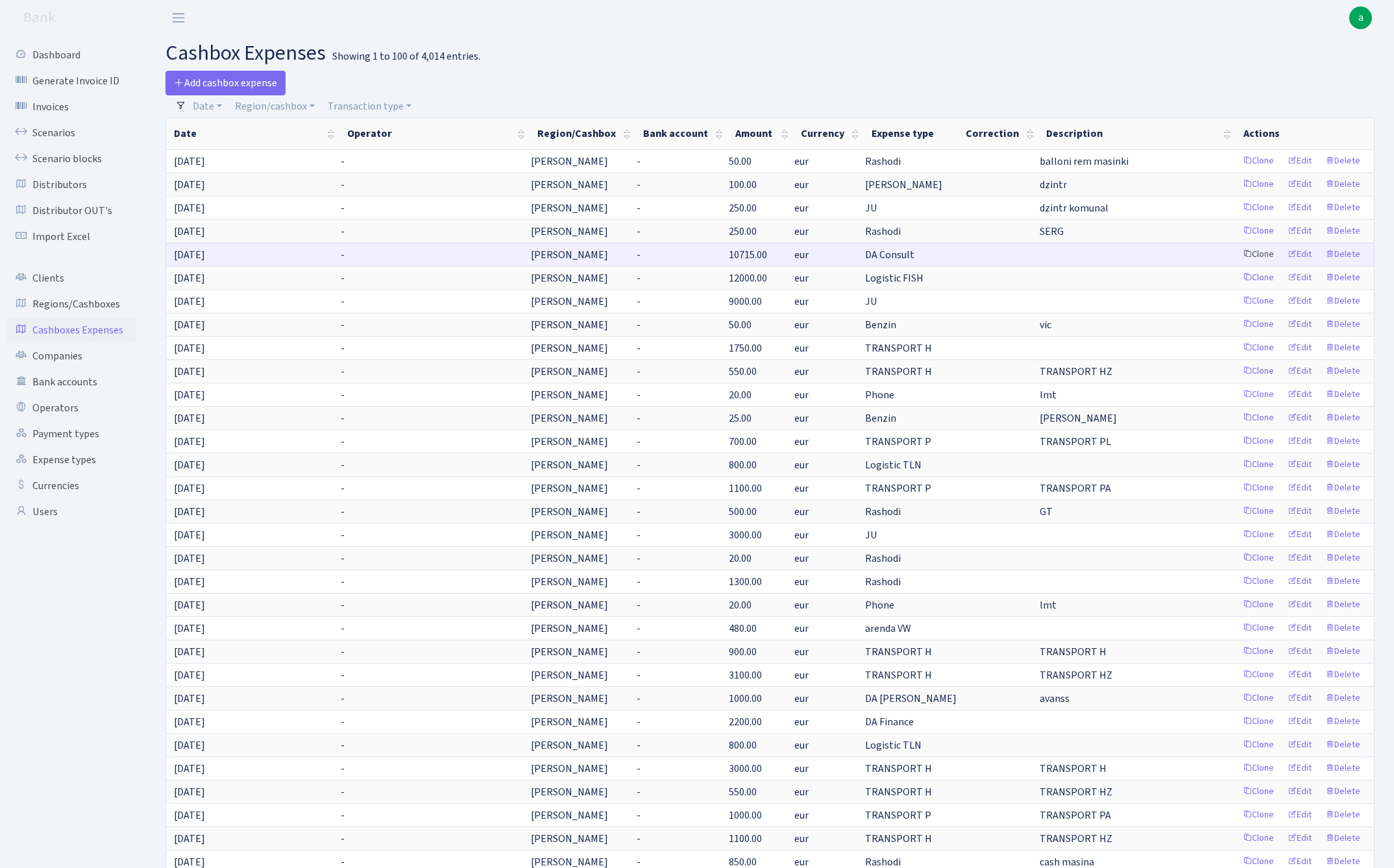
click at [1265, 257] on link "Clone" at bounding box center [1258, 255] width 43 height 20
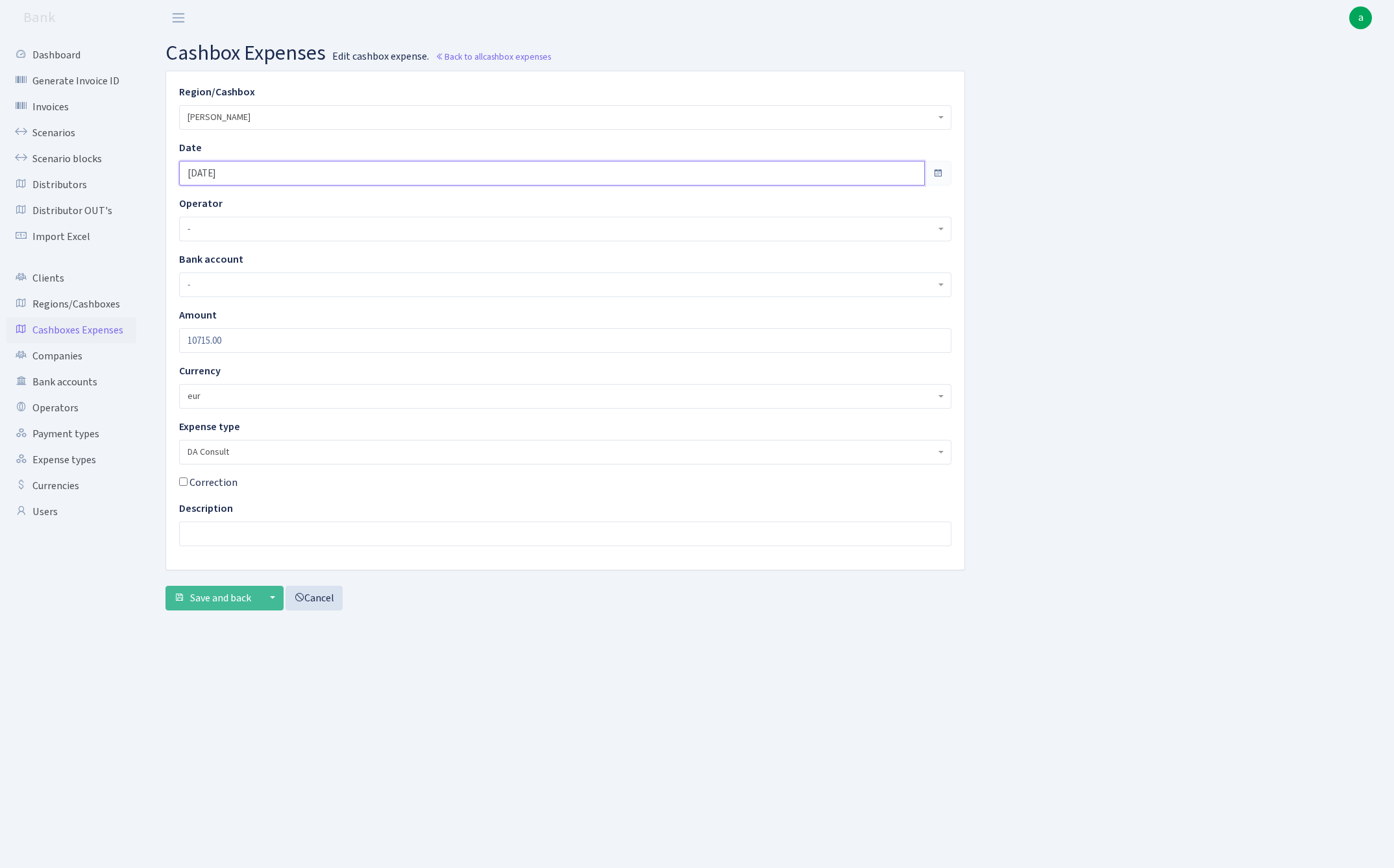
click at [258, 165] on input "[DATE]" at bounding box center [552, 173] width 745 height 24
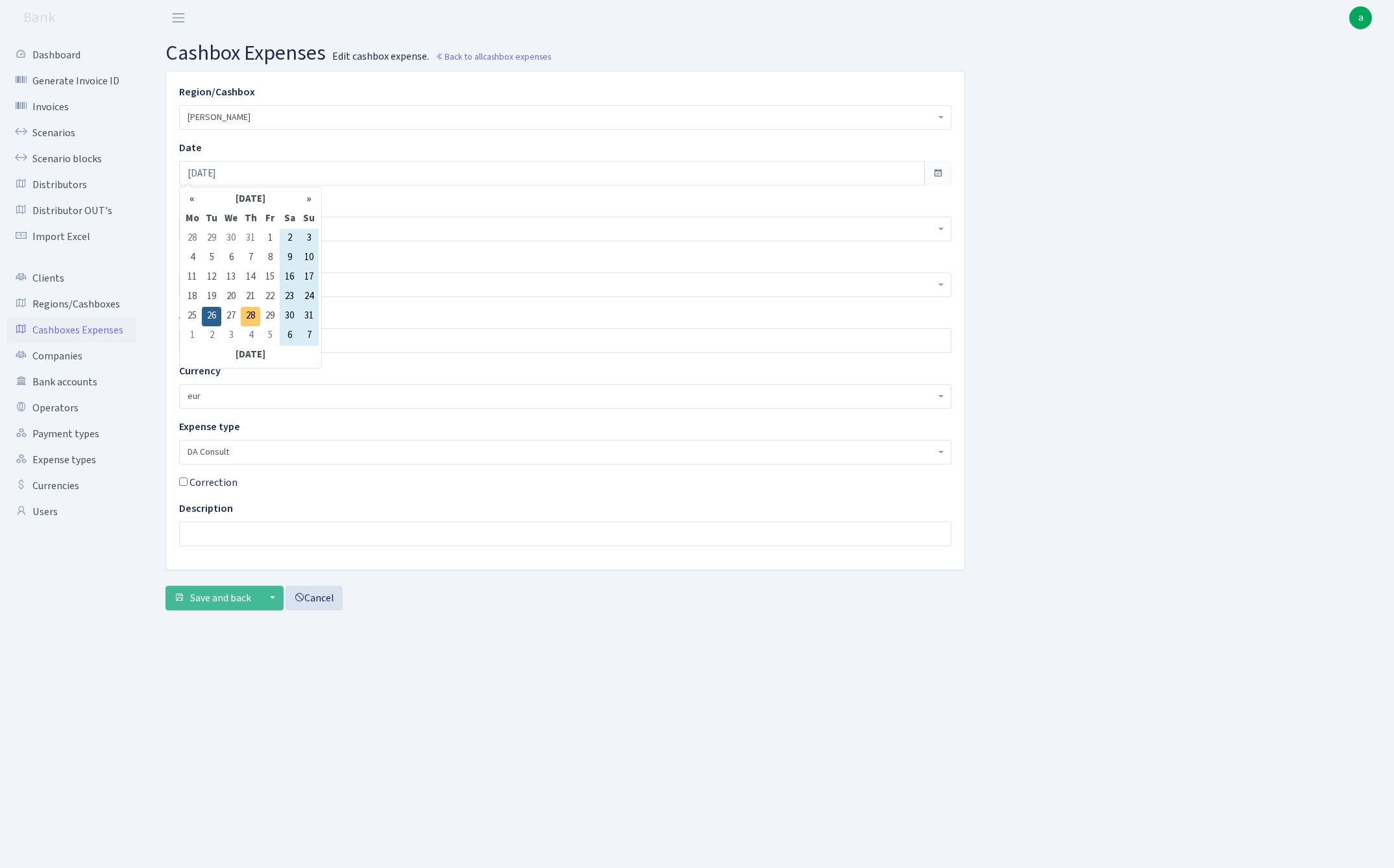
click at [252, 313] on td "28" at bounding box center [250, 316] width 19 height 19
type input "[DATE]"
click at [227, 452] on span "DA Consult" at bounding box center [561, 452] width 747 height 13
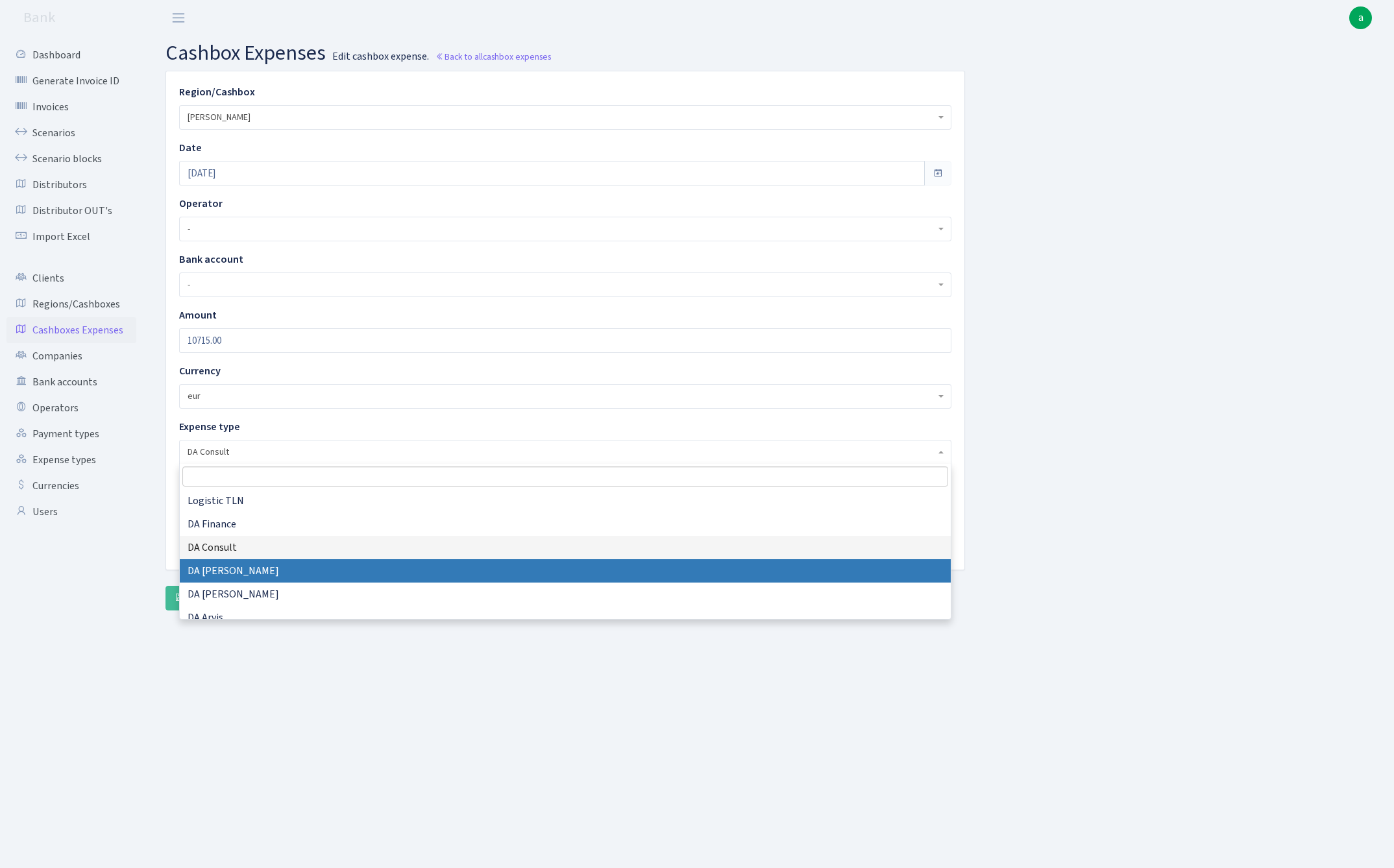
scroll to position [341, 0]
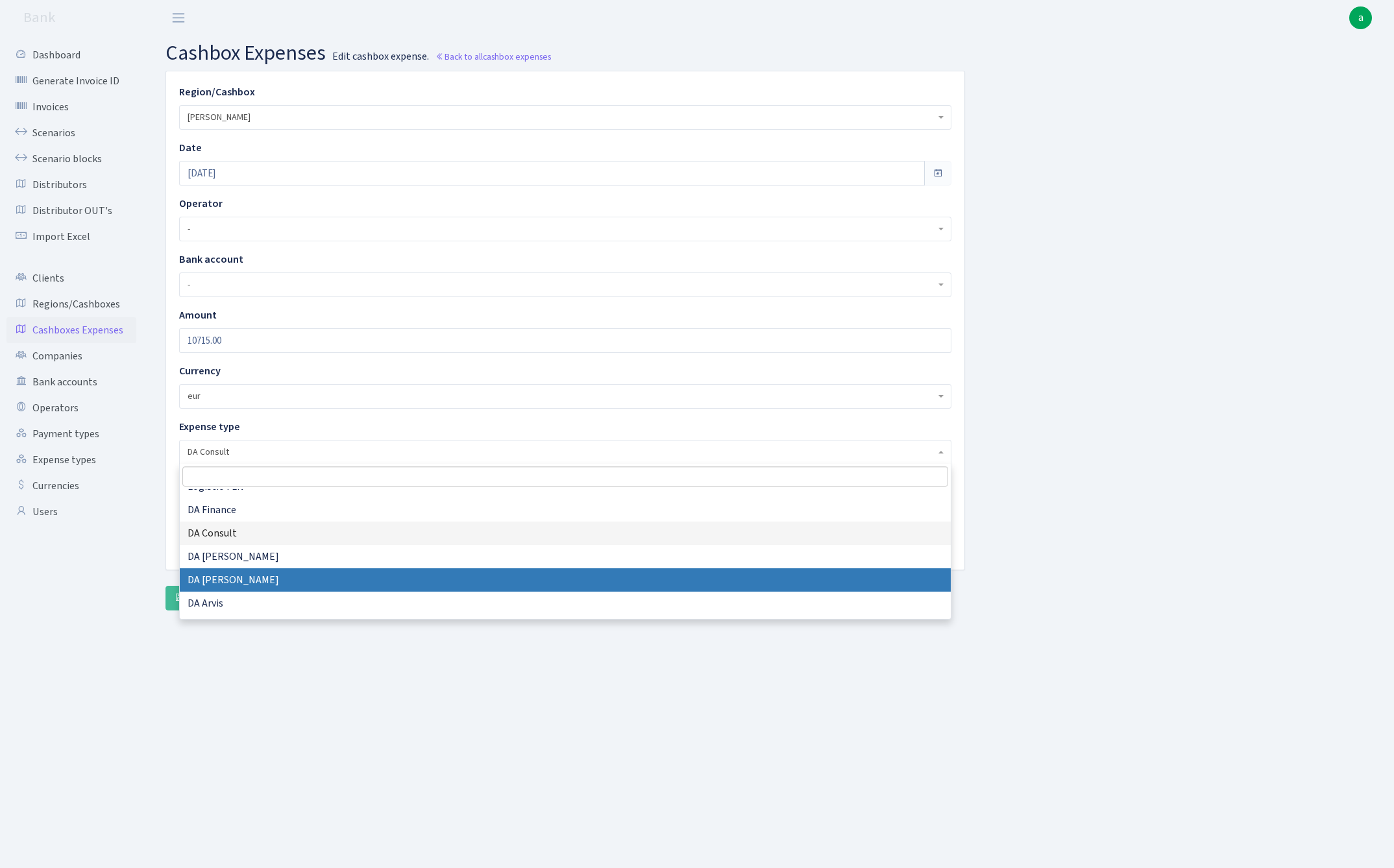
select select "18"
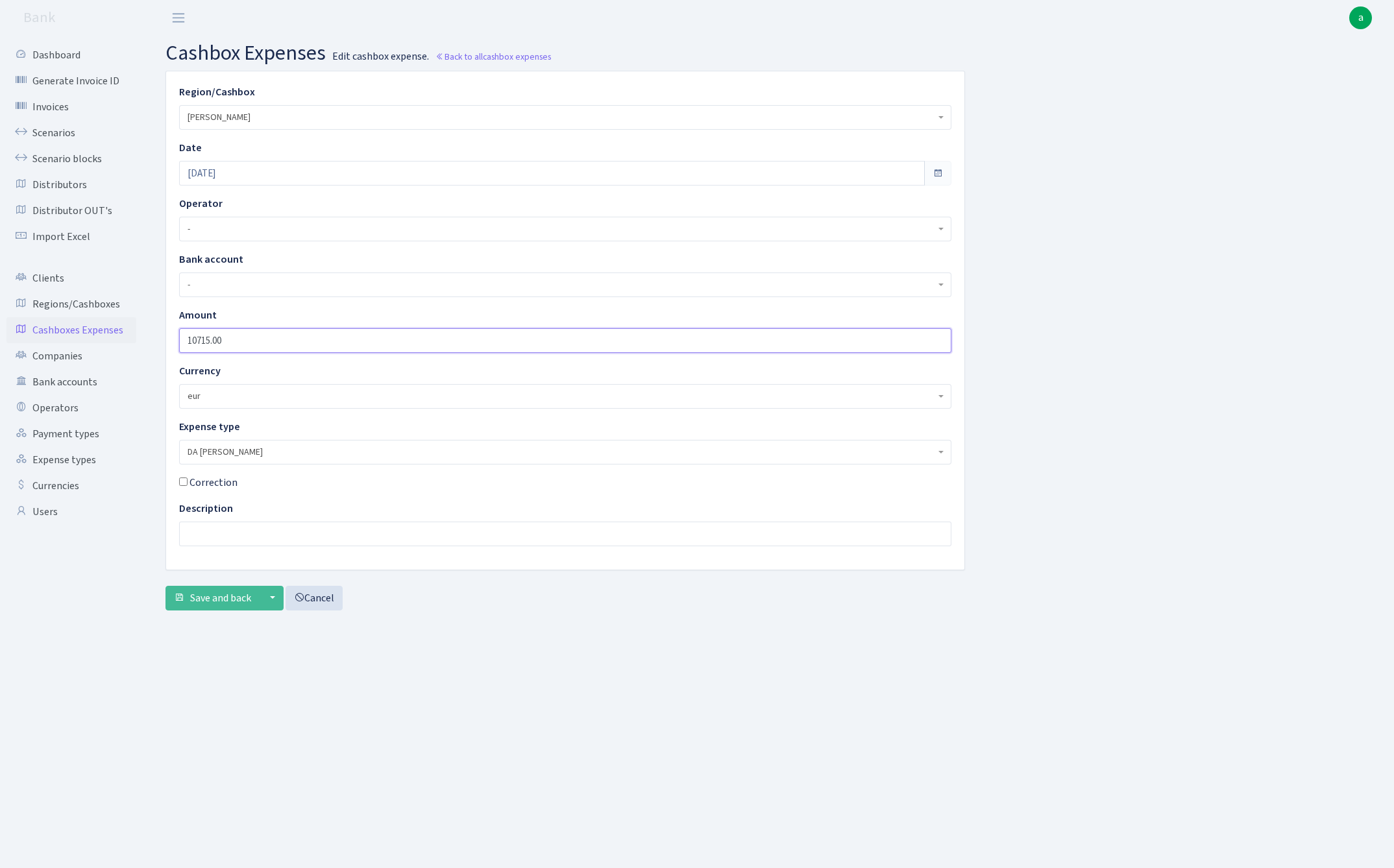
click at [263, 340] on input "10715.00" at bounding box center [565, 340] width 772 height 24
type input "1000"
click at [222, 527] on input "text" at bounding box center [565, 534] width 772 height 24
type input "d"
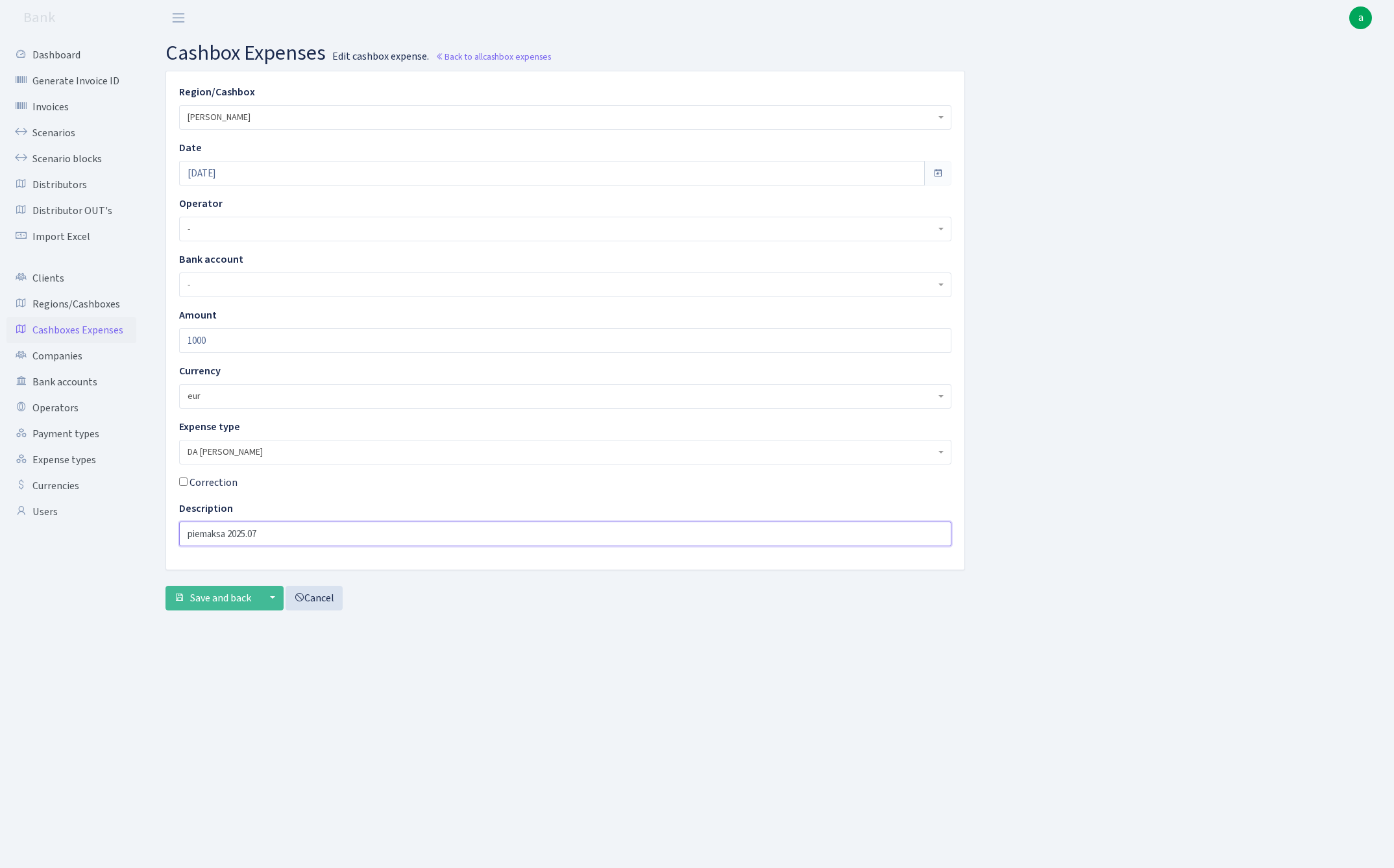
click at [275, 531] on input "piemaksa 2025.07" at bounding box center [565, 534] width 772 height 24
type input "piemaksa 2025.08"
click at [201, 599] on span "Save and back" at bounding box center [220, 598] width 61 height 14
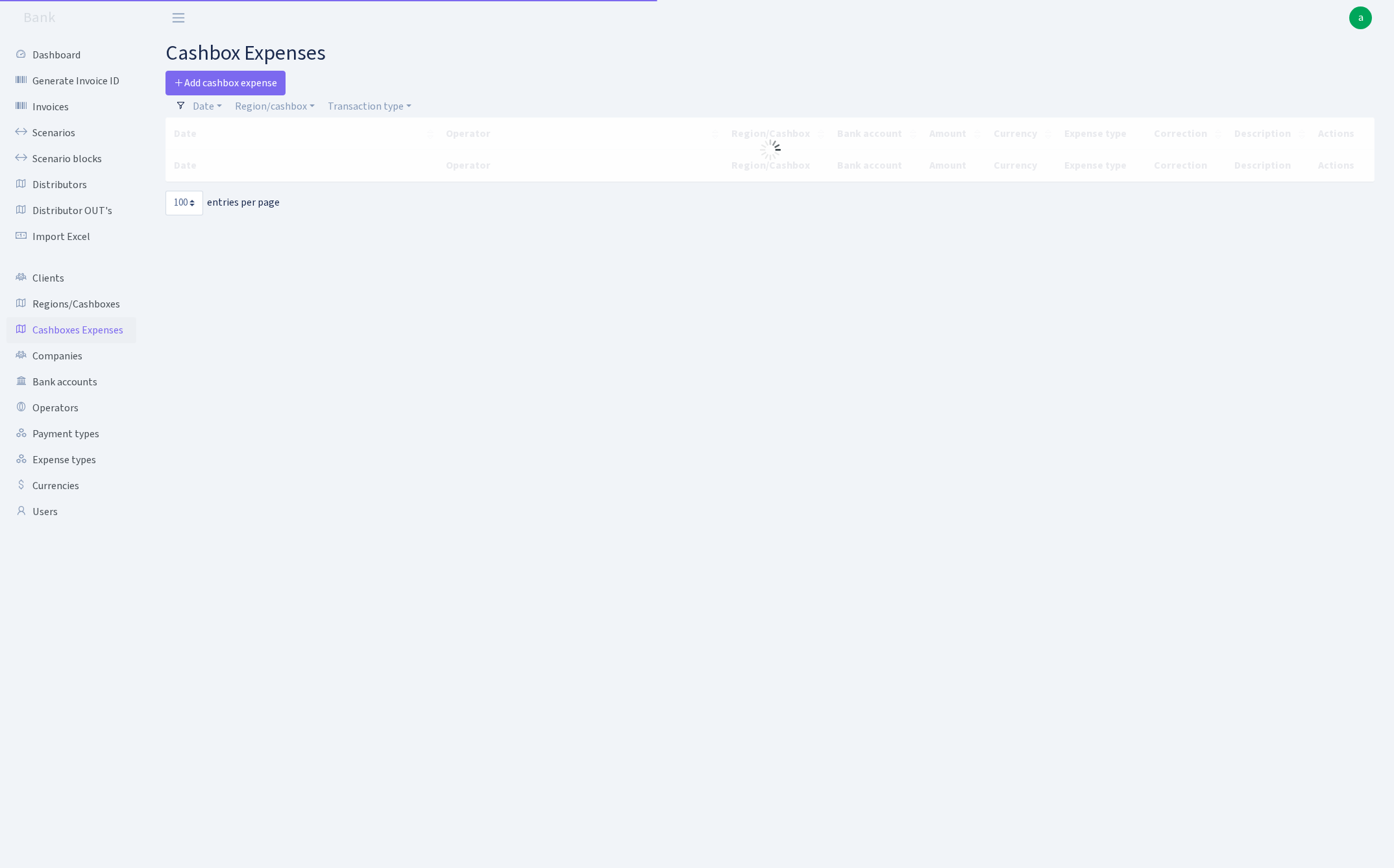
select select "100"
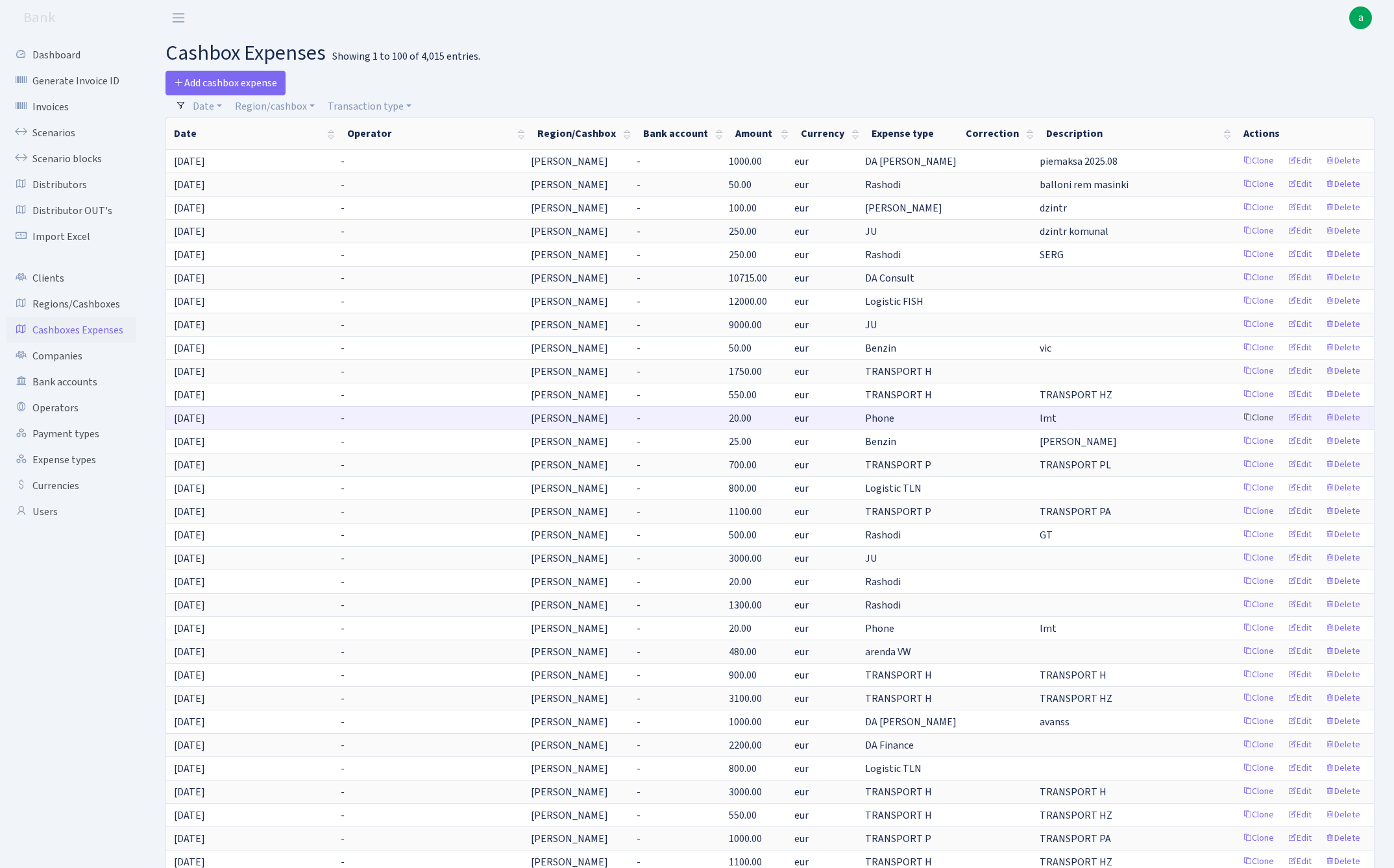
click at [1256, 418] on link "Clone" at bounding box center [1258, 418] width 43 height 20
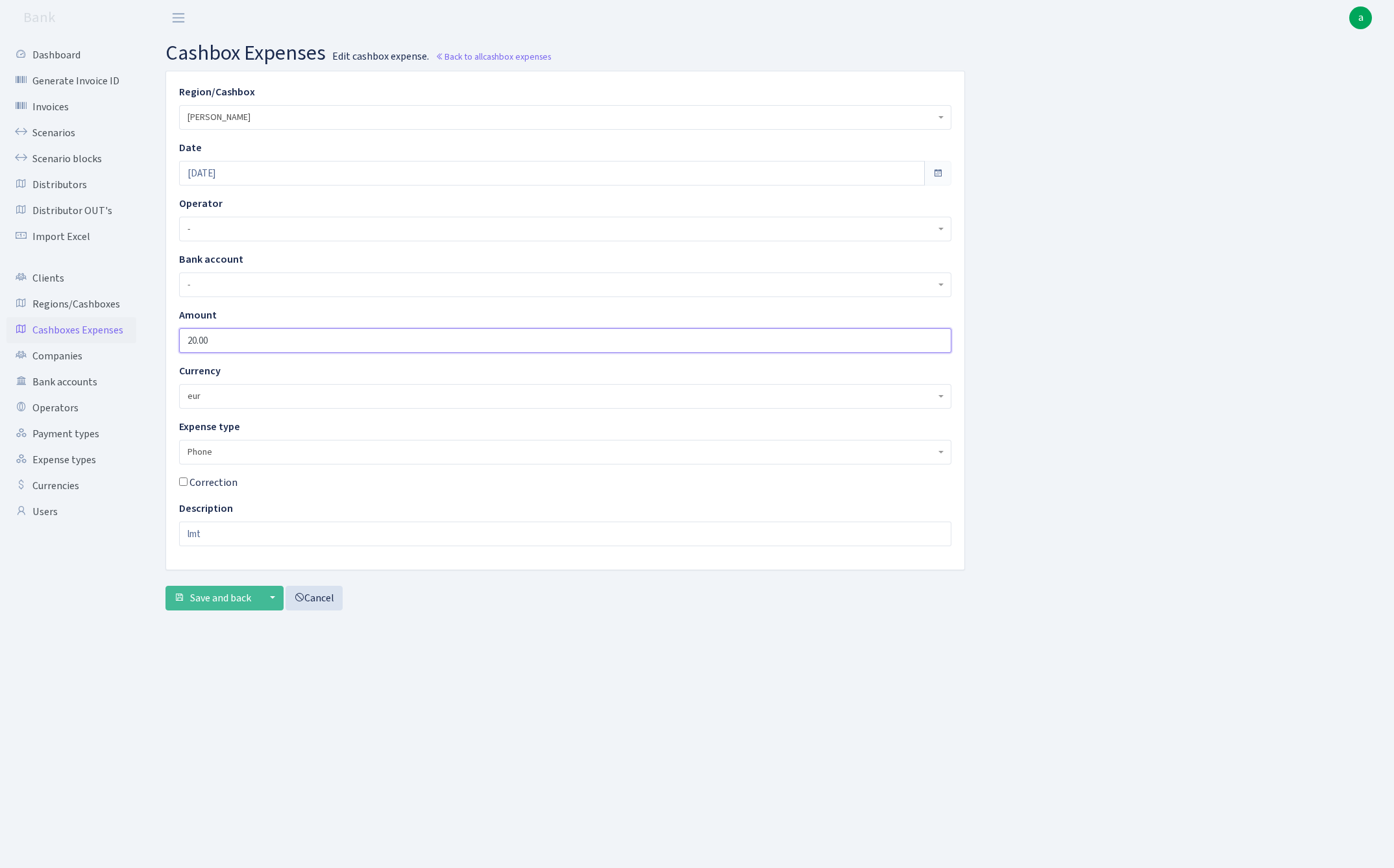
drag, startPoint x: 193, startPoint y: 344, endPoint x: 149, endPoint y: 345, distance: 44.0
click at [149, 345] on div "Region/Cashbox - 981 EU+other cash-crypto AED 981 EU+other cash-crypto EUR 981 …" at bounding box center [770, 345] width 1248 height 550
type input "30.00"
click at [253, 177] on input "[DATE]" at bounding box center [552, 173] width 745 height 24
click at [255, 317] on td "28" at bounding box center [250, 316] width 19 height 19
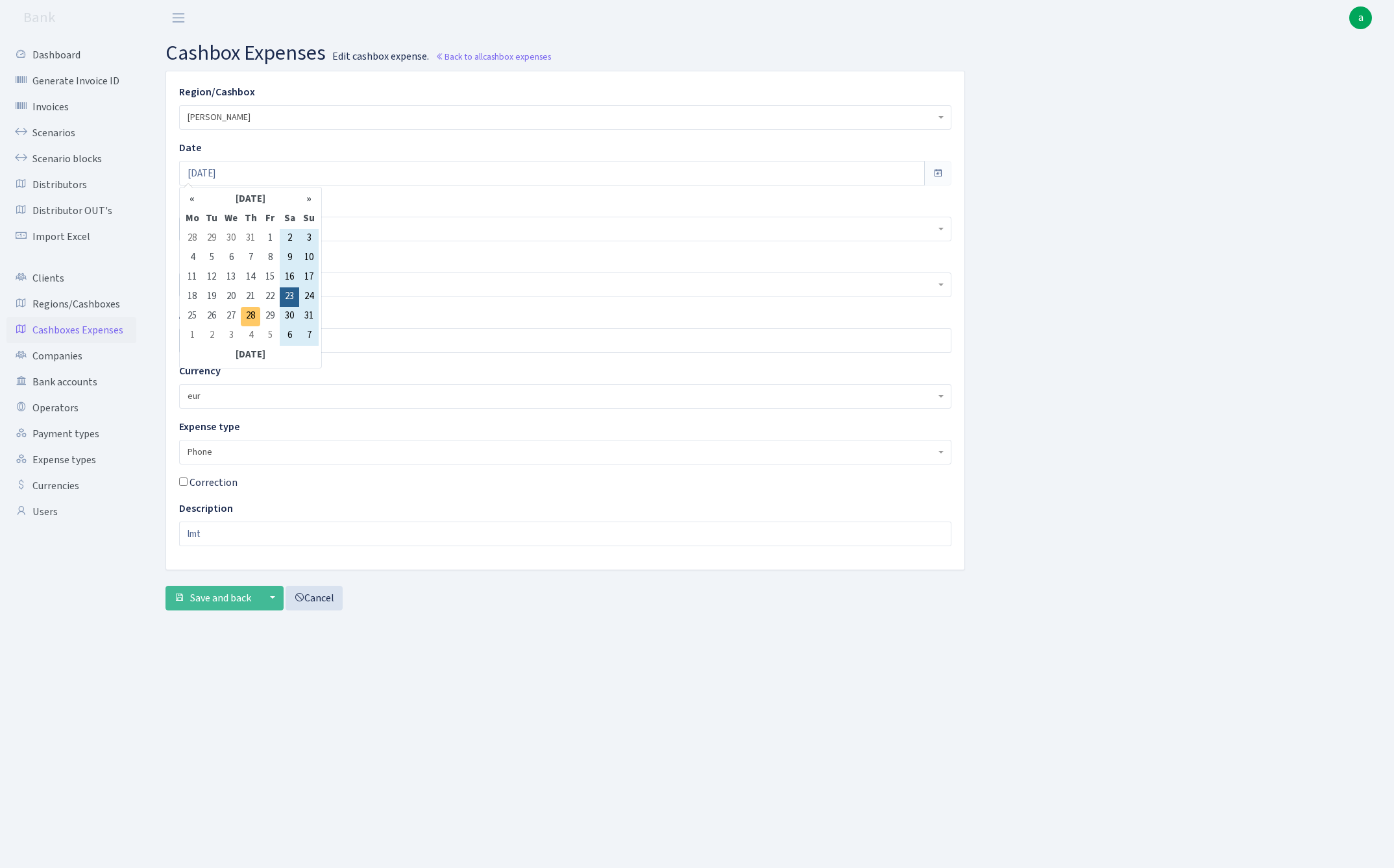
type input "[DATE]"
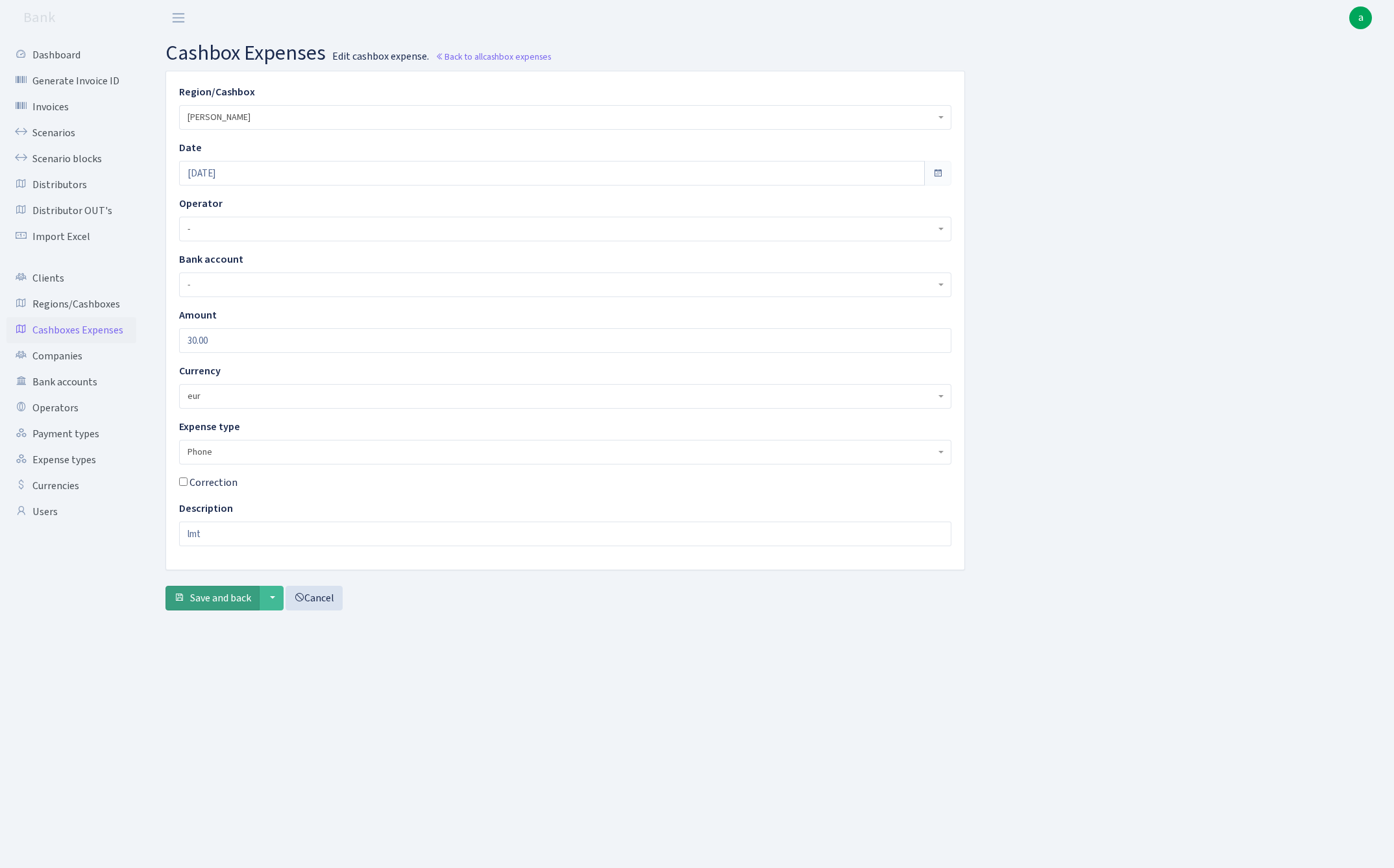
click at [206, 597] on span "Save and back" at bounding box center [220, 598] width 61 height 14
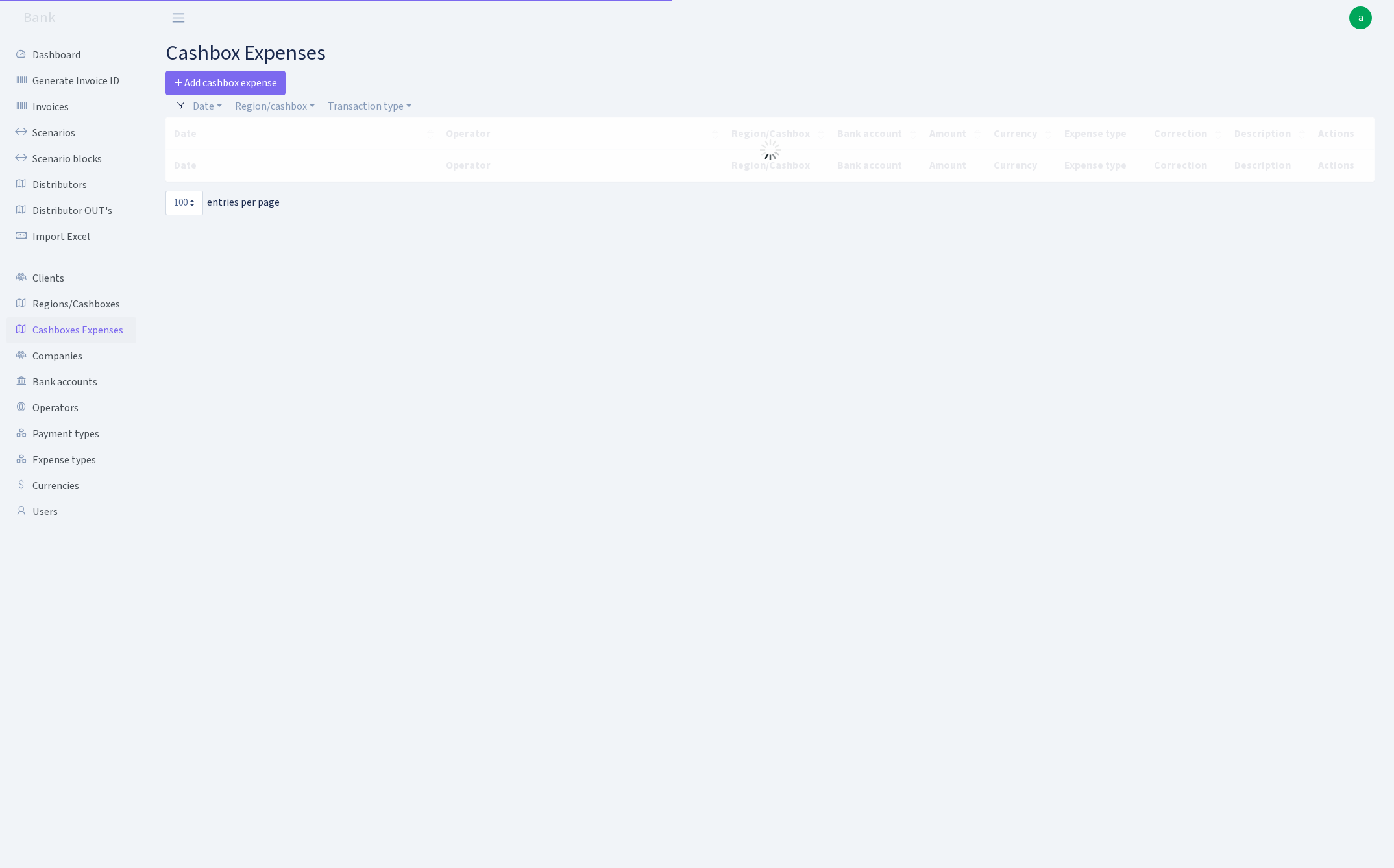
select select "100"
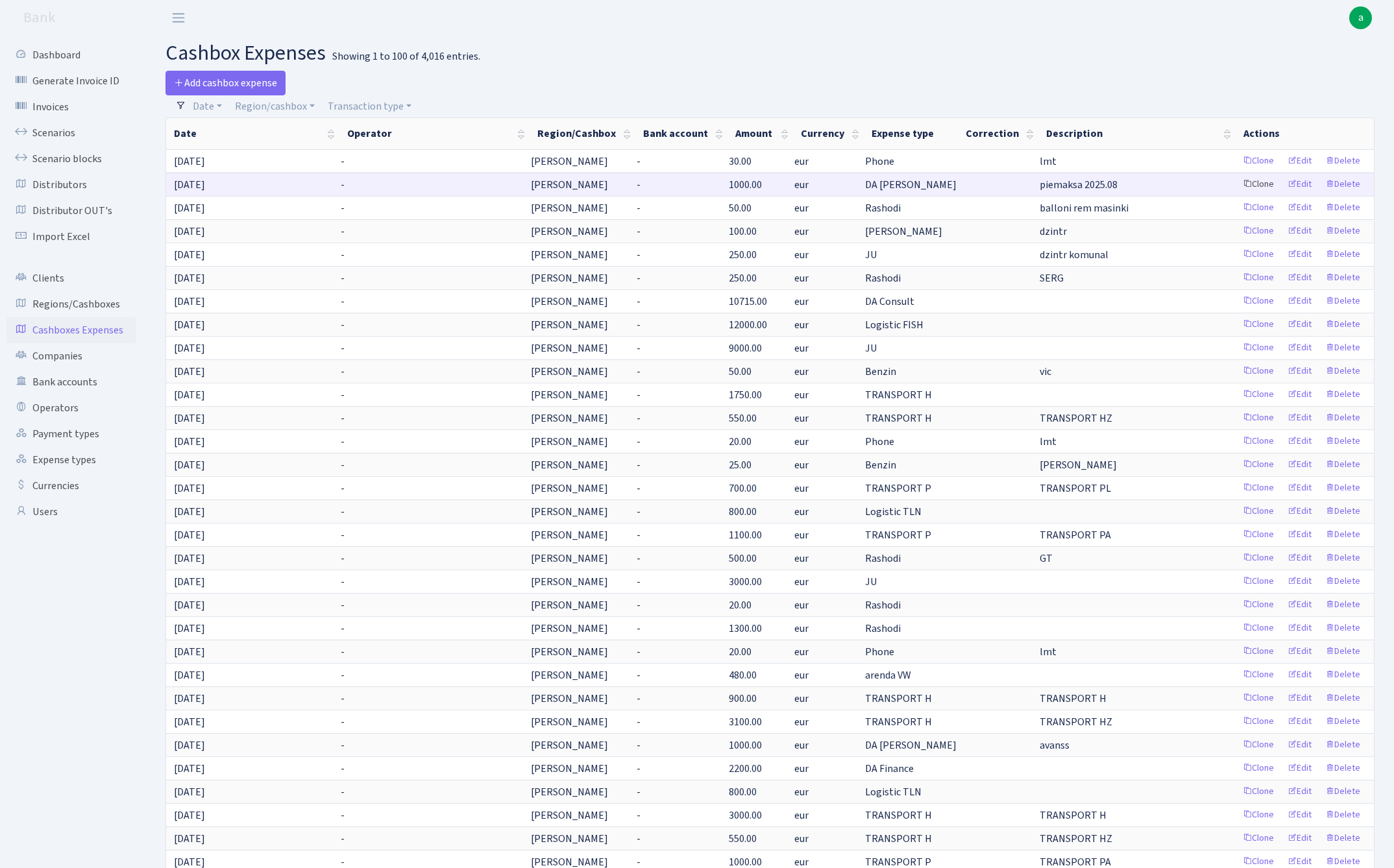
click at [1259, 184] on link "Clone" at bounding box center [1258, 185] width 43 height 20
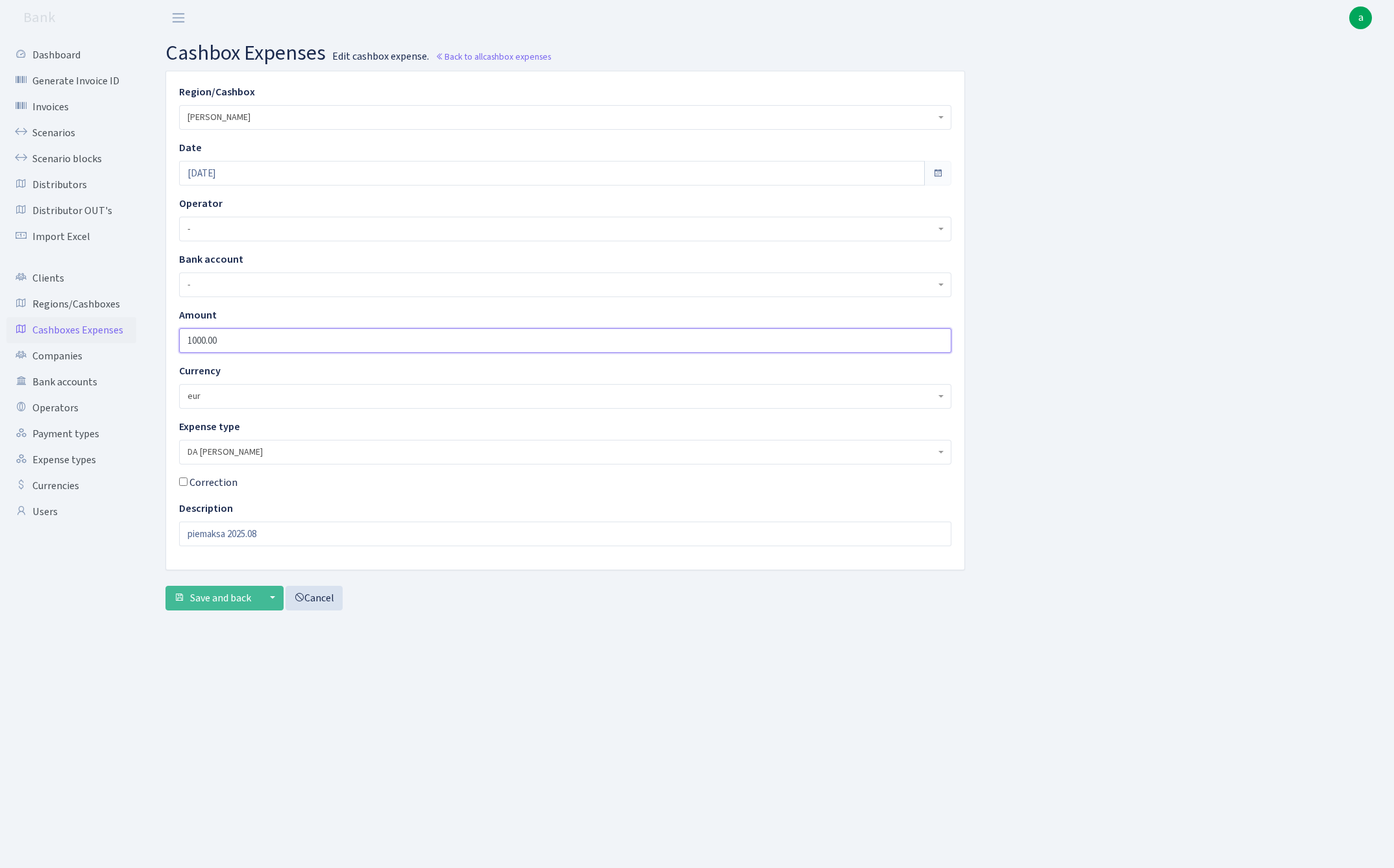
click at [197, 342] on input "1000.00" at bounding box center [565, 340] width 772 height 24
type input "1300.00"
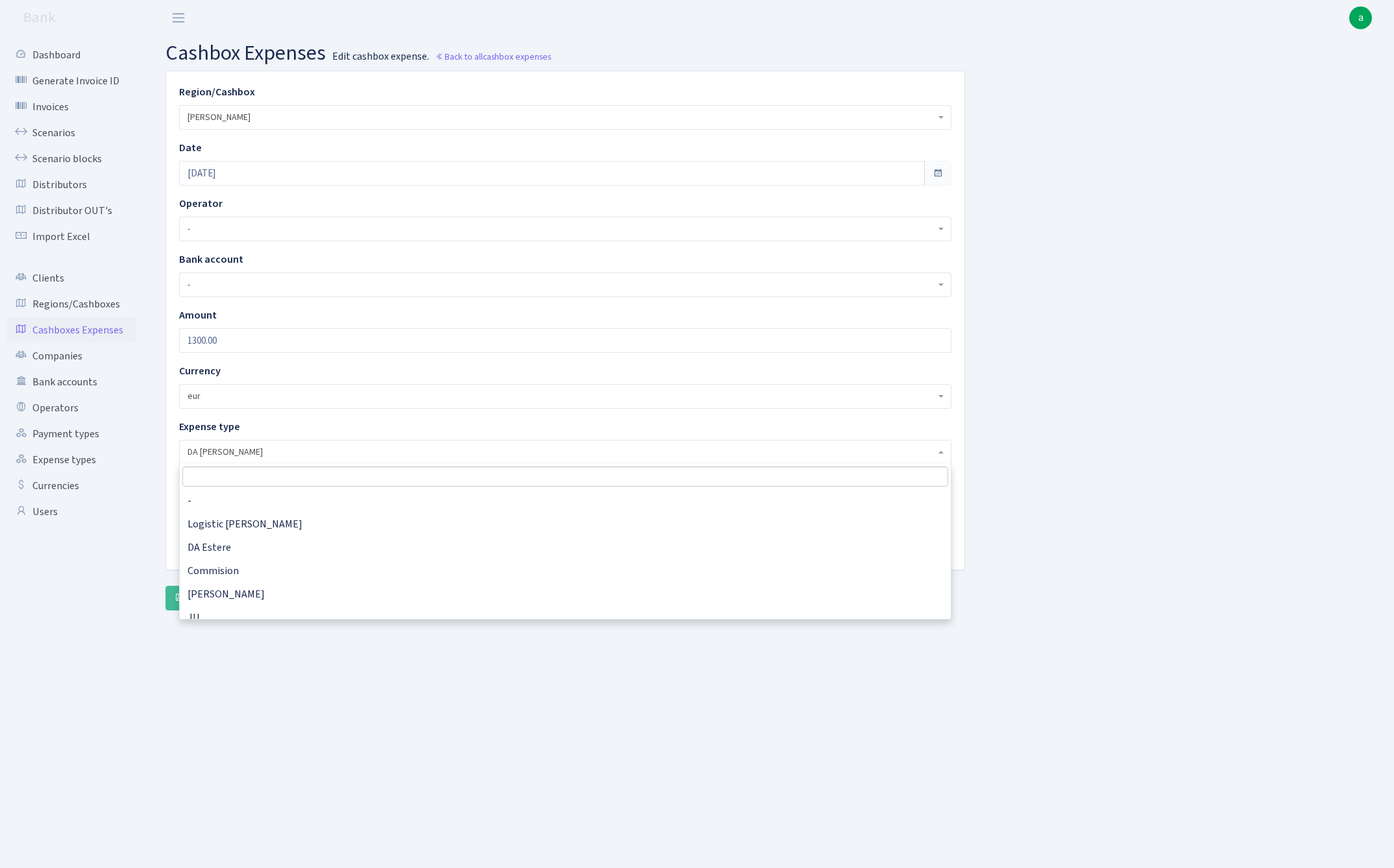
scroll to position [374, 0]
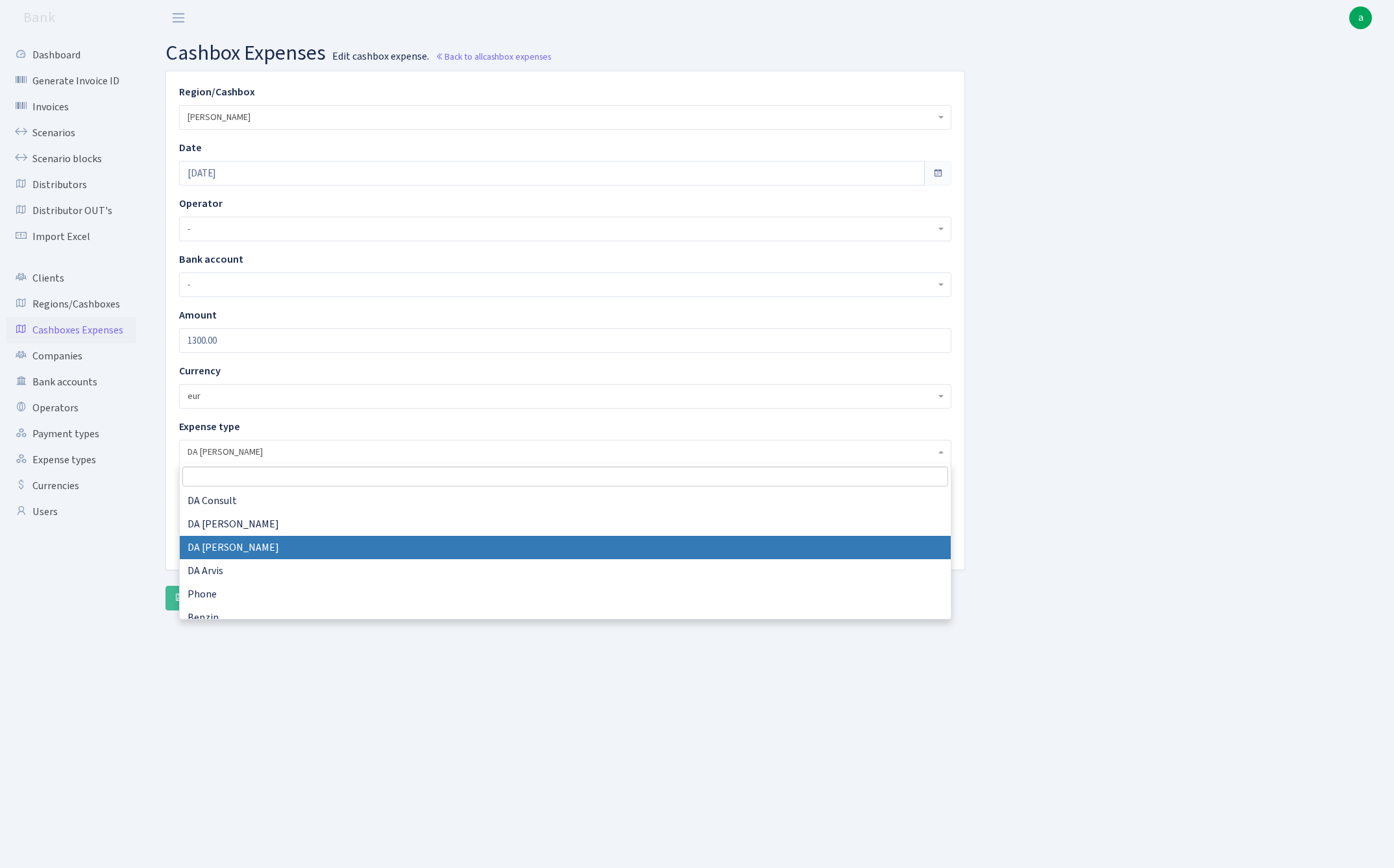
click at [263, 446] on span "DA [PERSON_NAME]" at bounding box center [561, 452] width 747 height 13
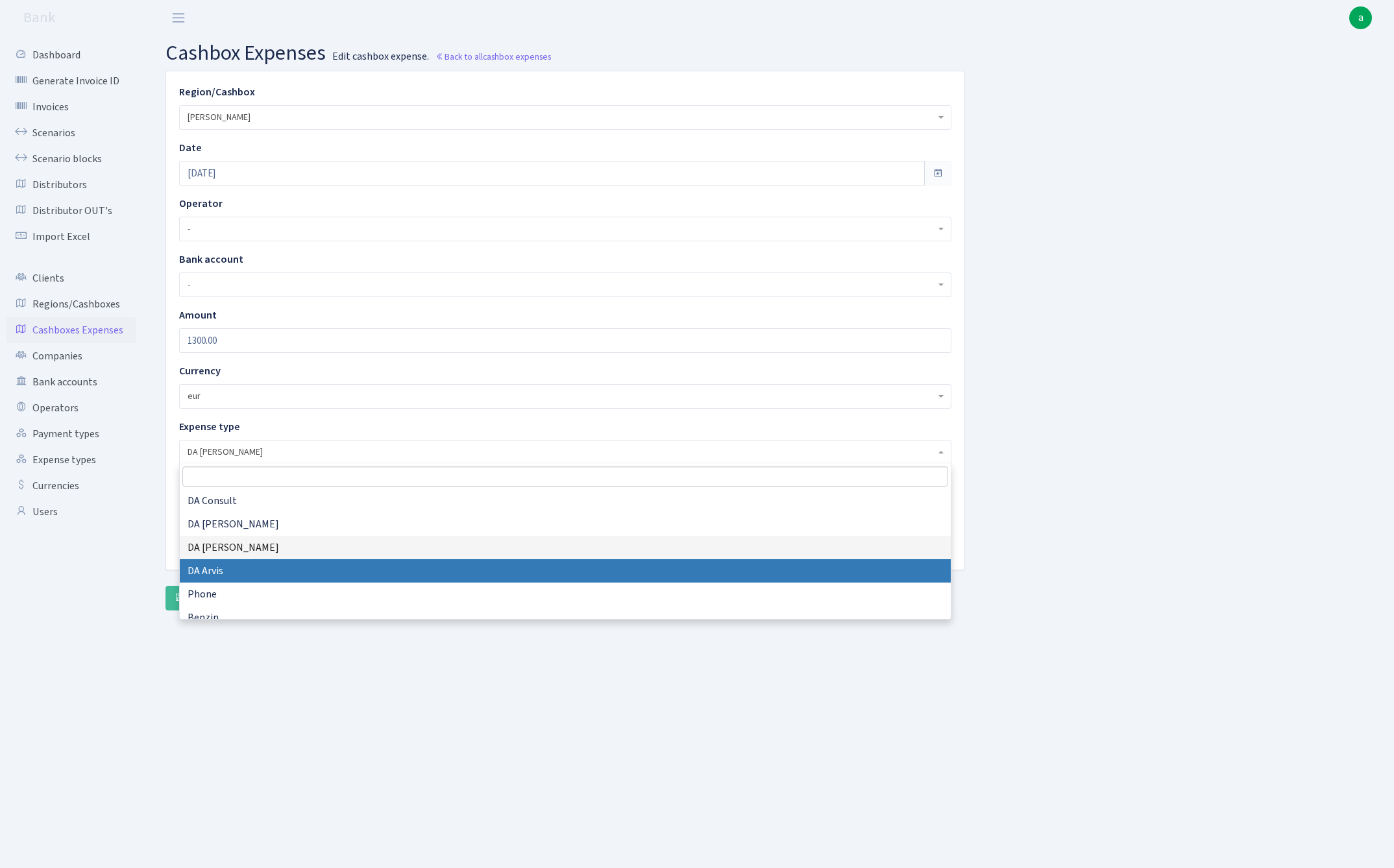
select select "19"
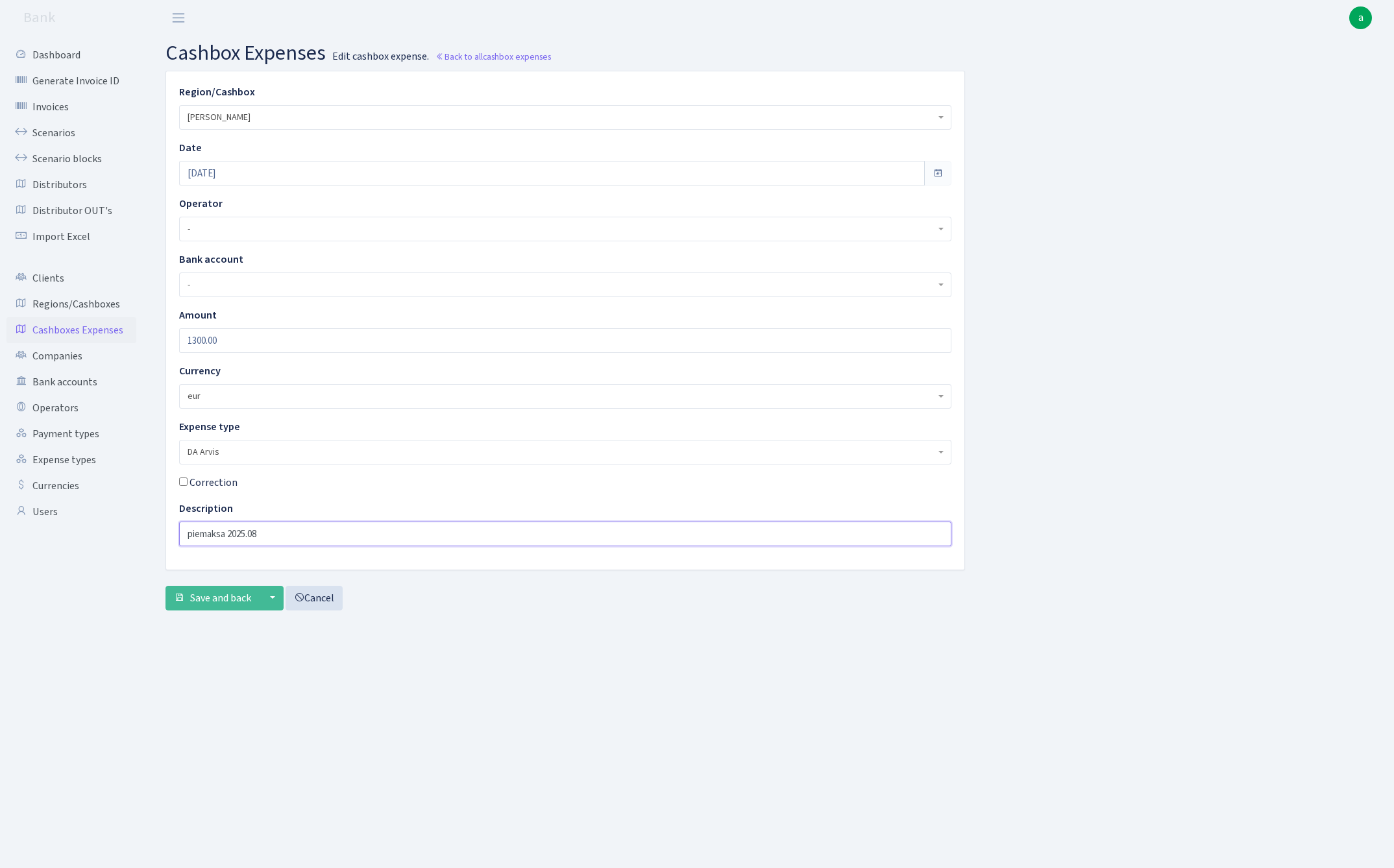
drag, startPoint x: 299, startPoint y: 541, endPoint x: 76, endPoint y: 533, distance: 223.1
click at [76, 533] on div "Dashboard Generate Invoice ID Invoices Scenarios Scenario blocks Distributors D…" at bounding box center [697, 436] width 1394 height 800
click at [209, 595] on span "Save and back" at bounding box center [220, 598] width 61 height 14
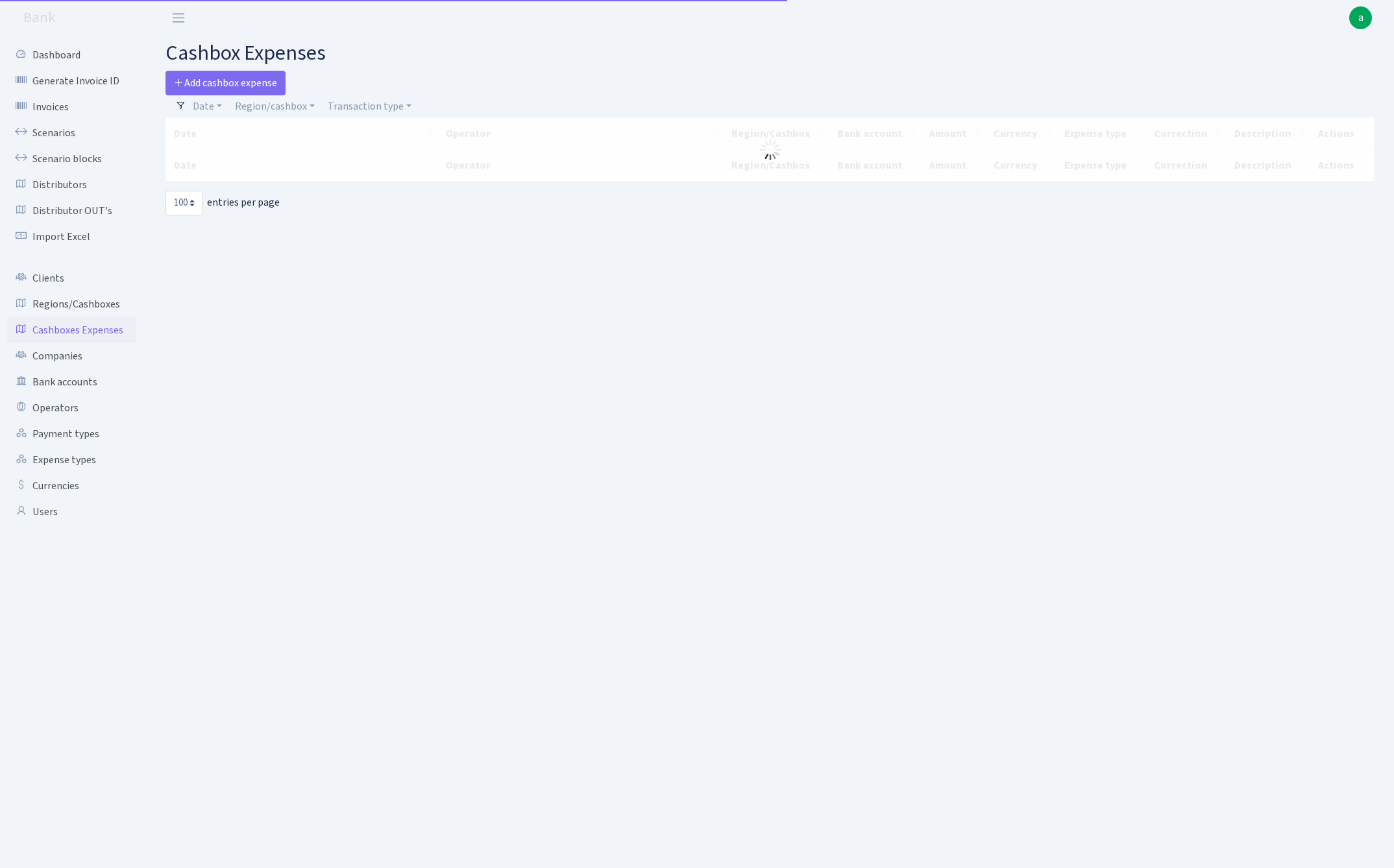
select select "100"
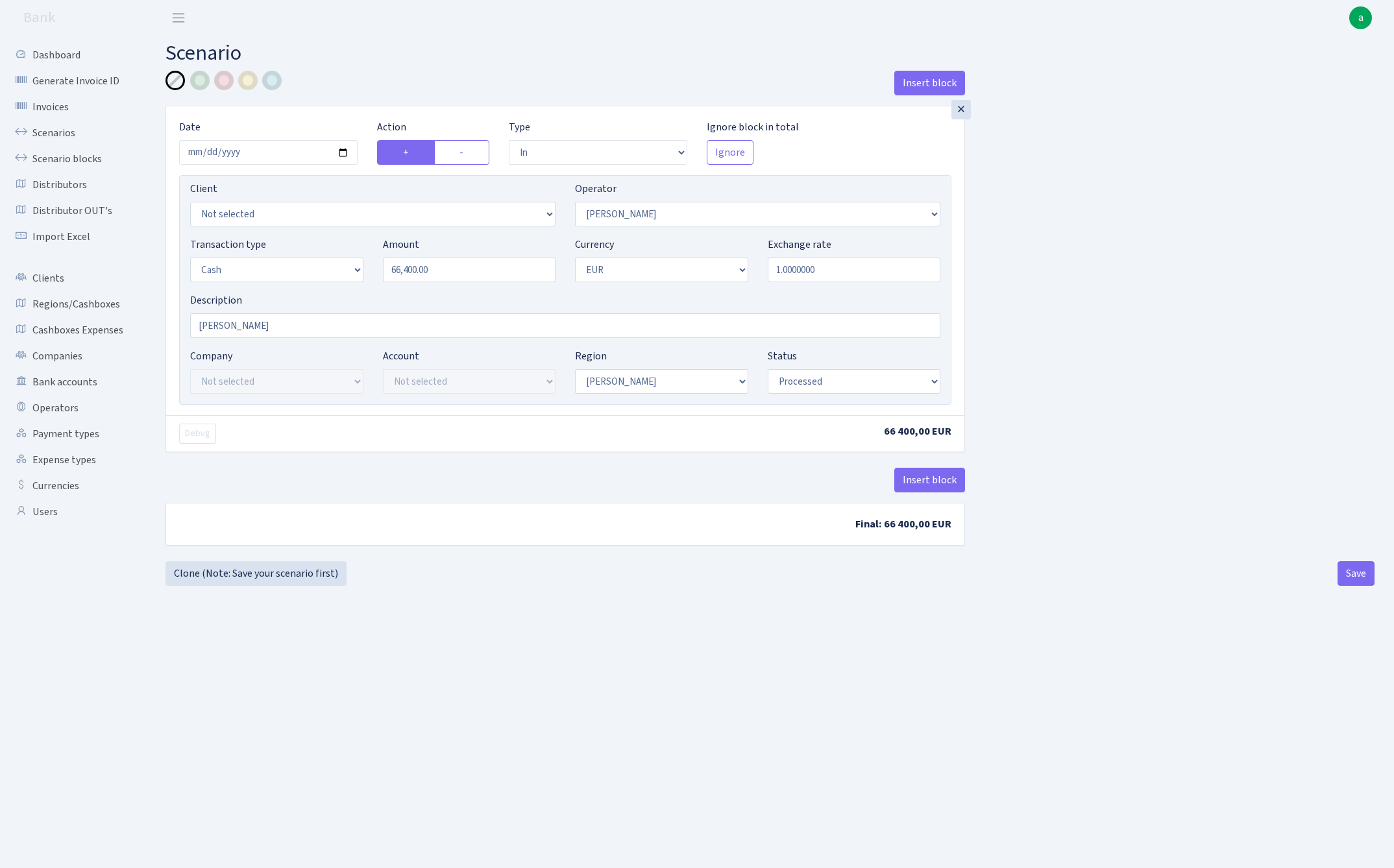
select select "in"
select select "260"
select select "1"
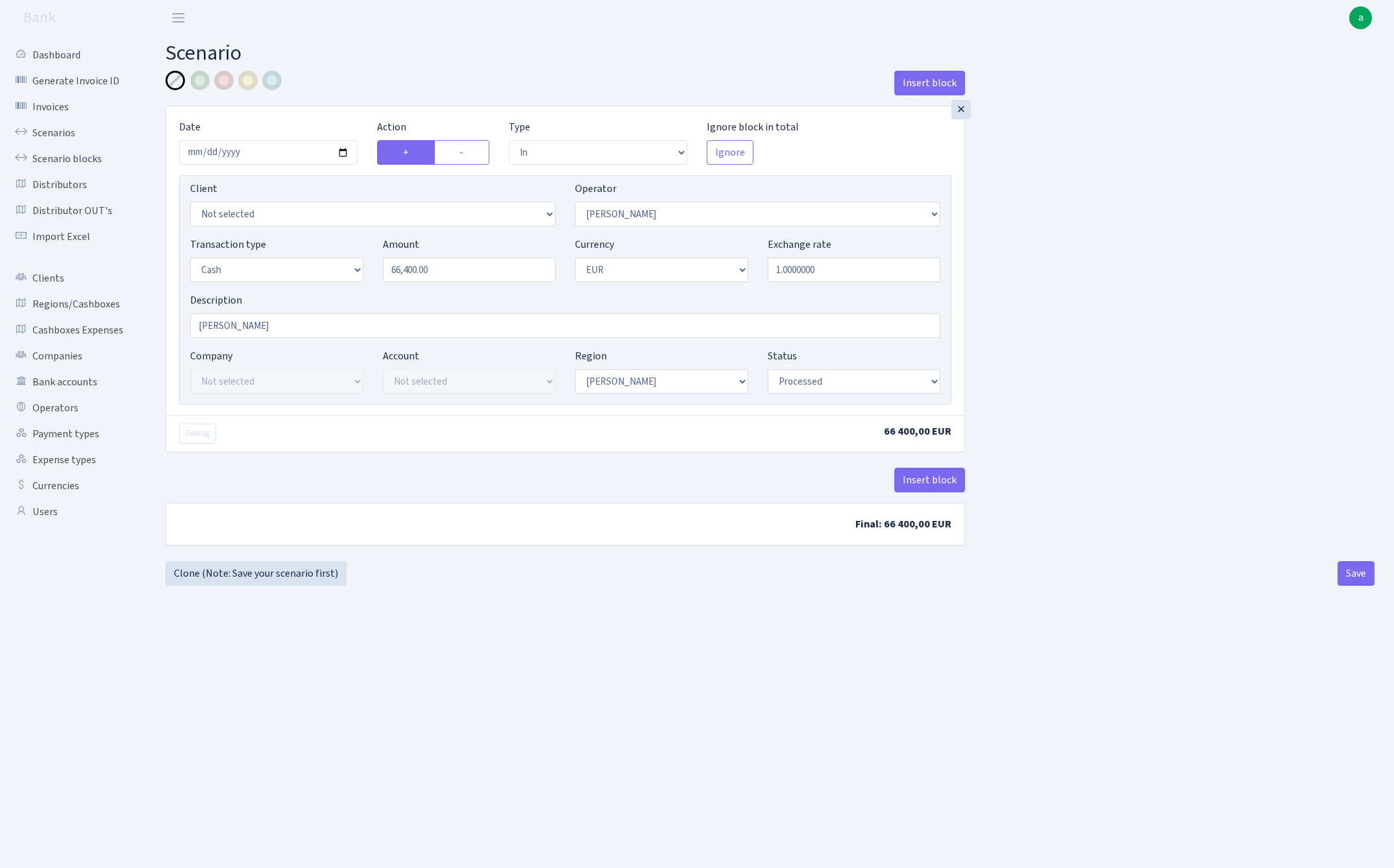
select select "processed"
click at [471, 153] on label "-" at bounding box center [462, 152] width 56 height 24
click at [468, 153] on input "-" at bounding box center [464, 149] width 9 height 9
radio input "true"
radio input "false"
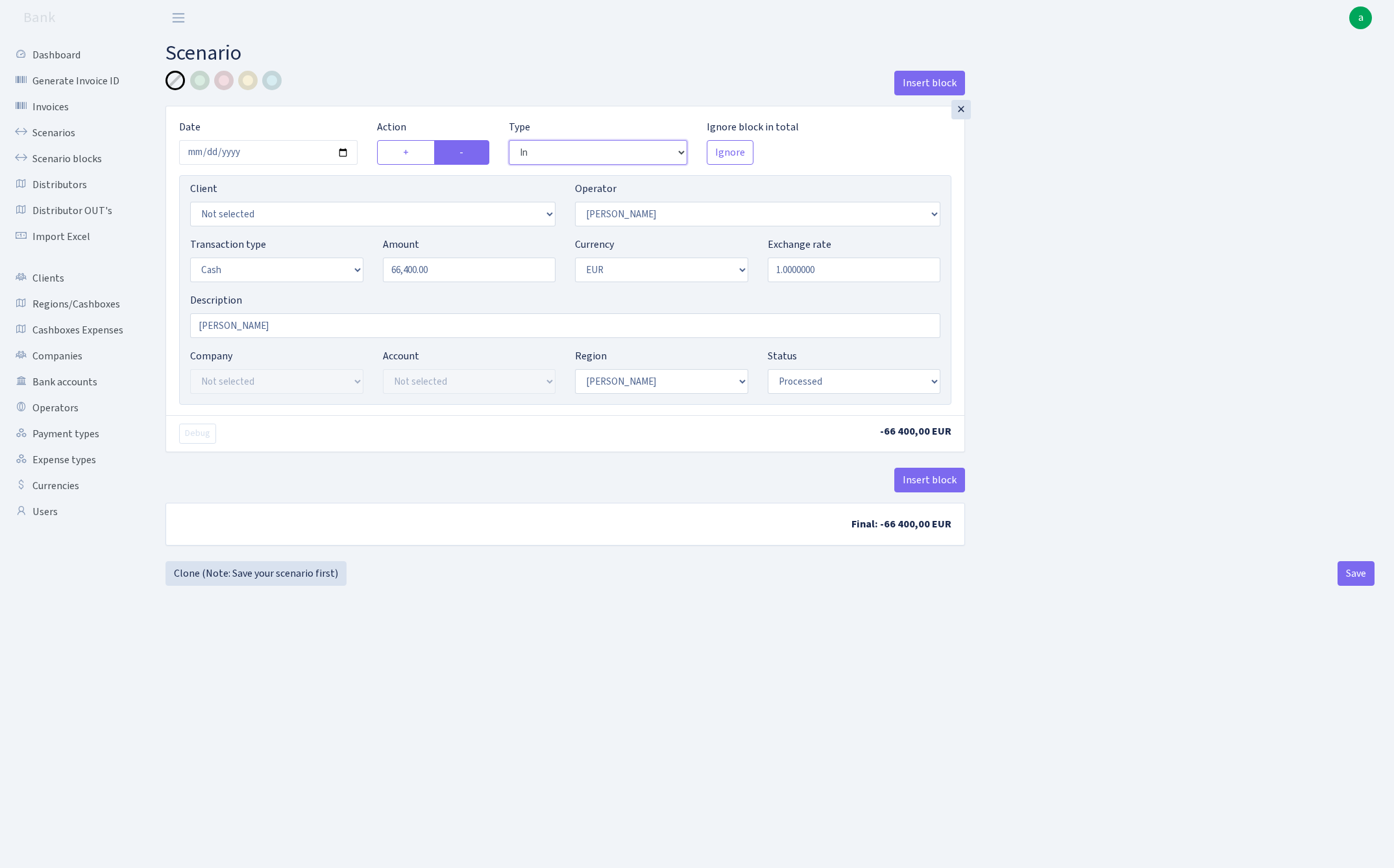
select select "out"
click at [460, 271] on input "66400.00" at bounding box center [469, 270] width 173 height 24
type input "6,600.00"
click at [1181, 309] on div "Insert block × Date 2025-08-28 Action + - Type --- In Out Commission Field requ…" at bounding box center [770, 316] width 1229 height 490
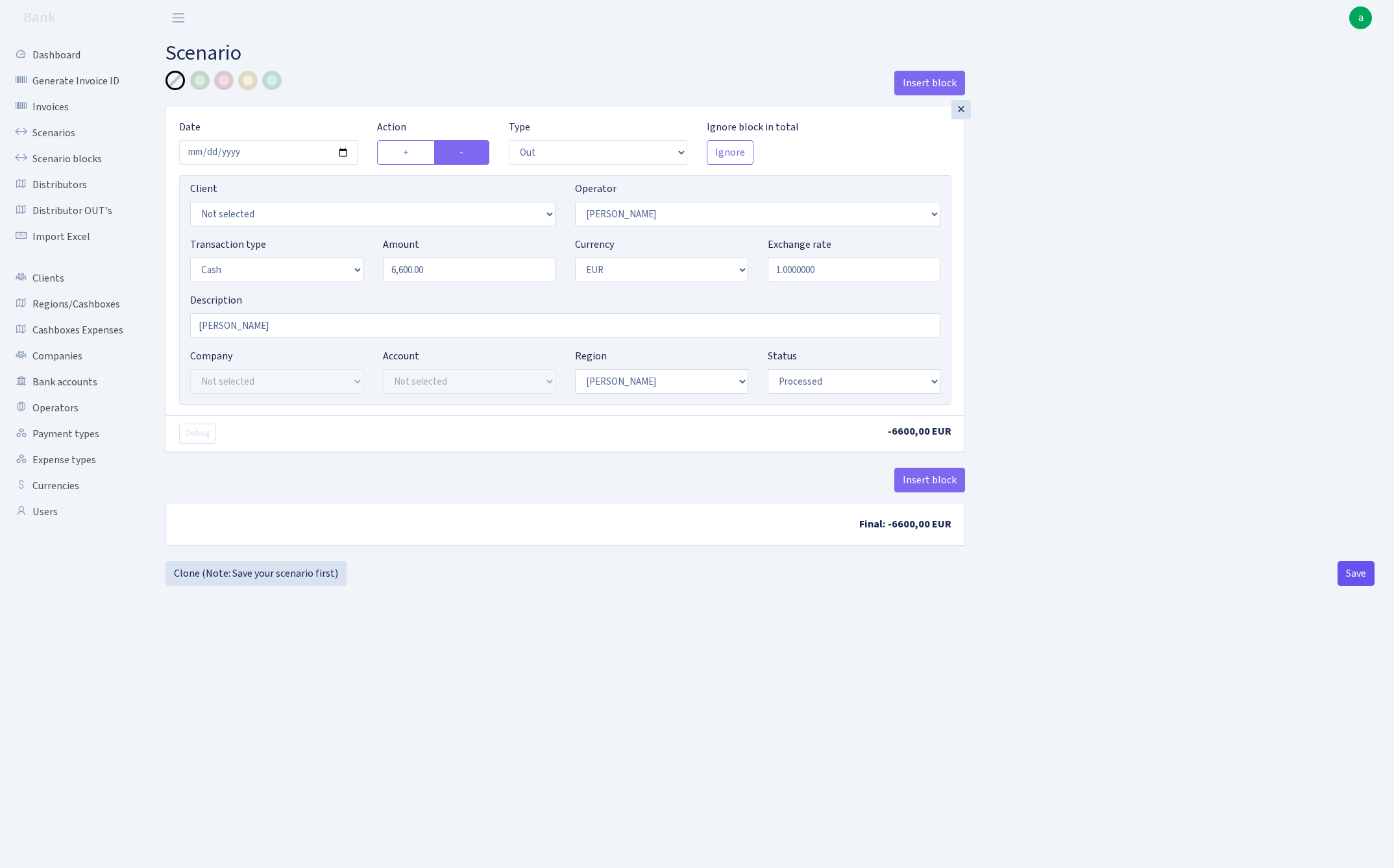
click at [1358, 579] on button "Save" at bounding box center [1355, 573] width 37 height 24
select select "out"
select select "260"
select select "1"
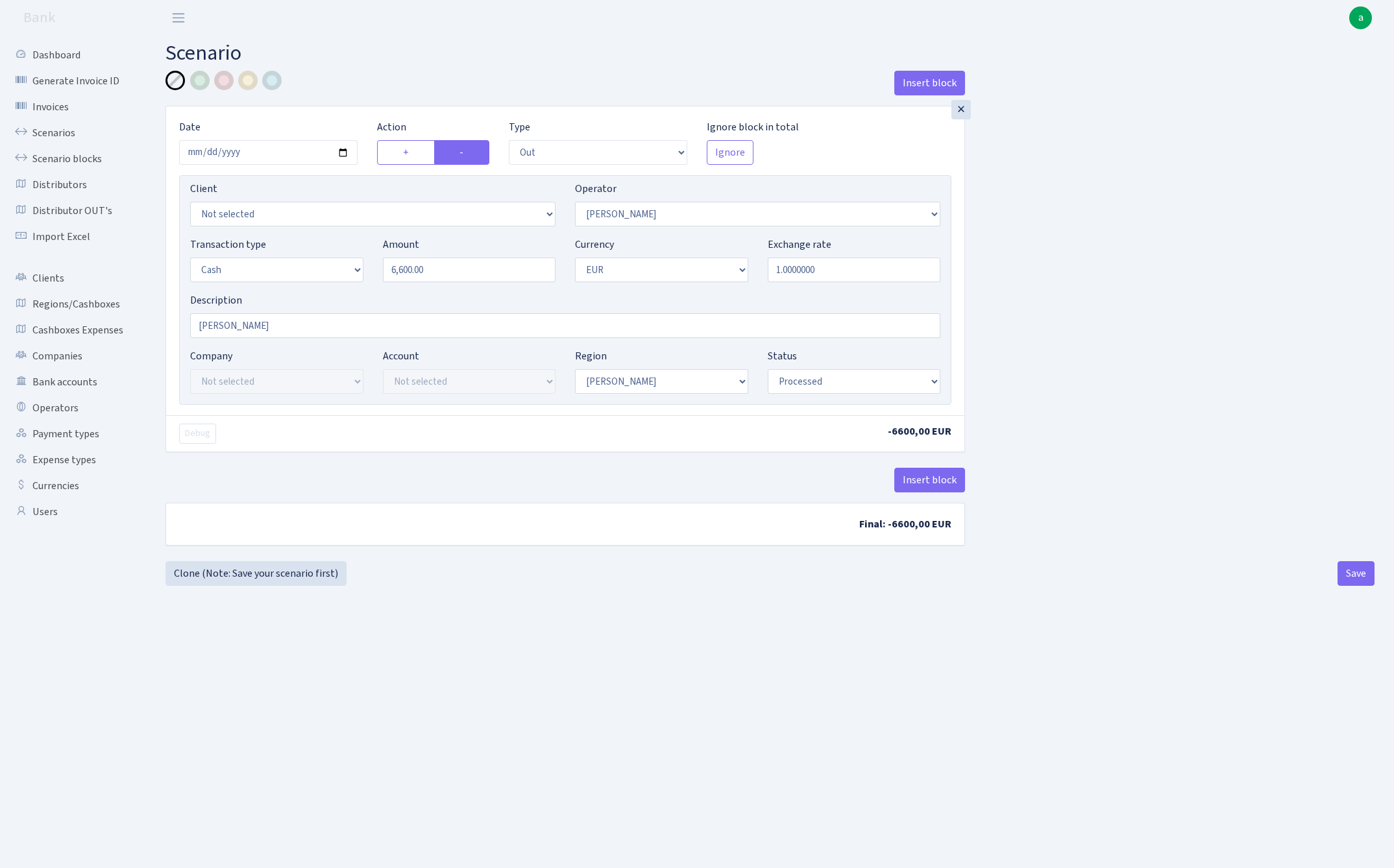
select select "1"
select select "processed"
click at [270, 572] on link "Clone (Note: Save your scenario first)" at bounding box center [256, 573] width 181 height 24
select select "out"
select select "260"
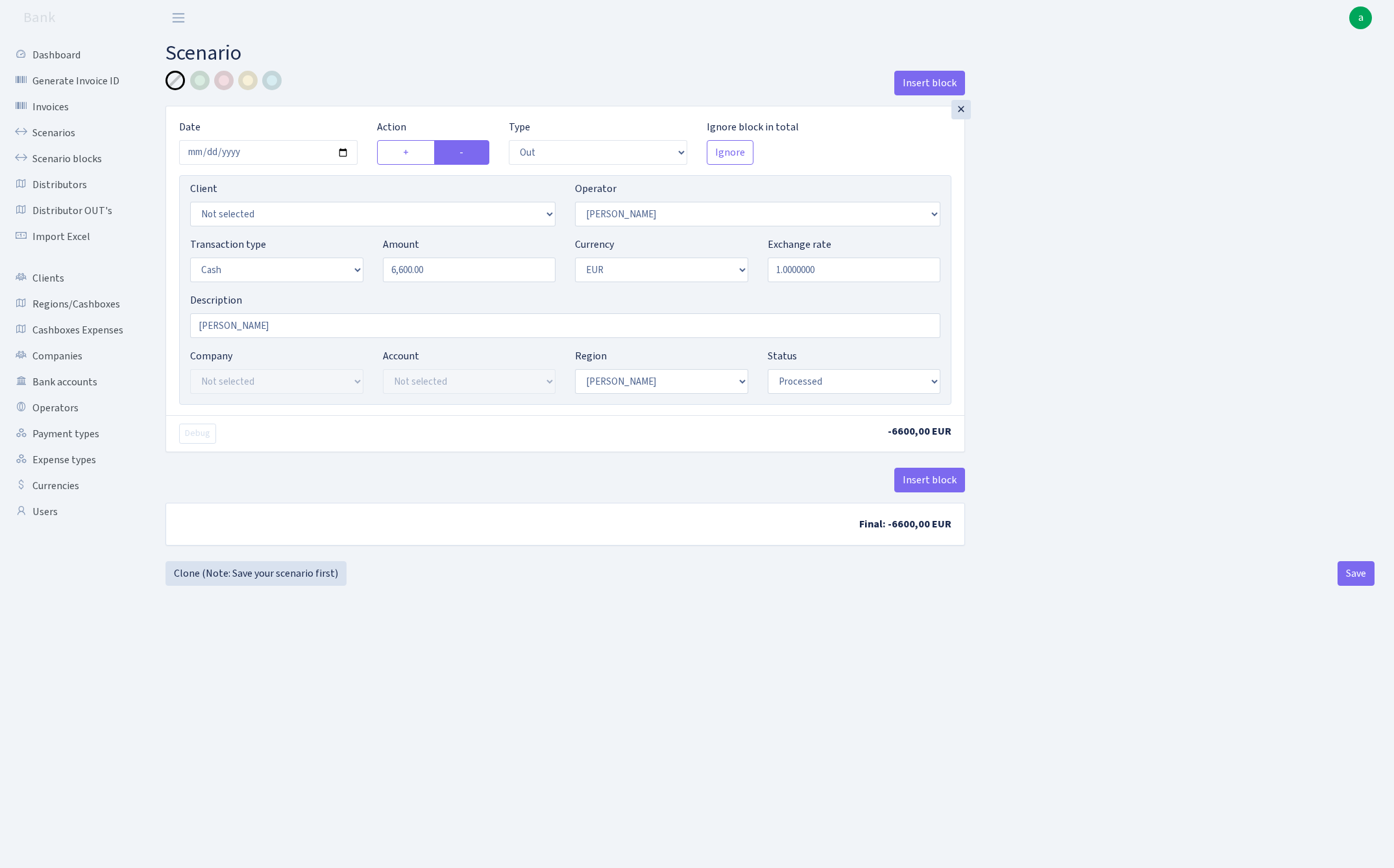
select select "1"
select select "processed"
click at [447, 270] on input "6600.00" at bounding box center [469, 270] width 173 height 24
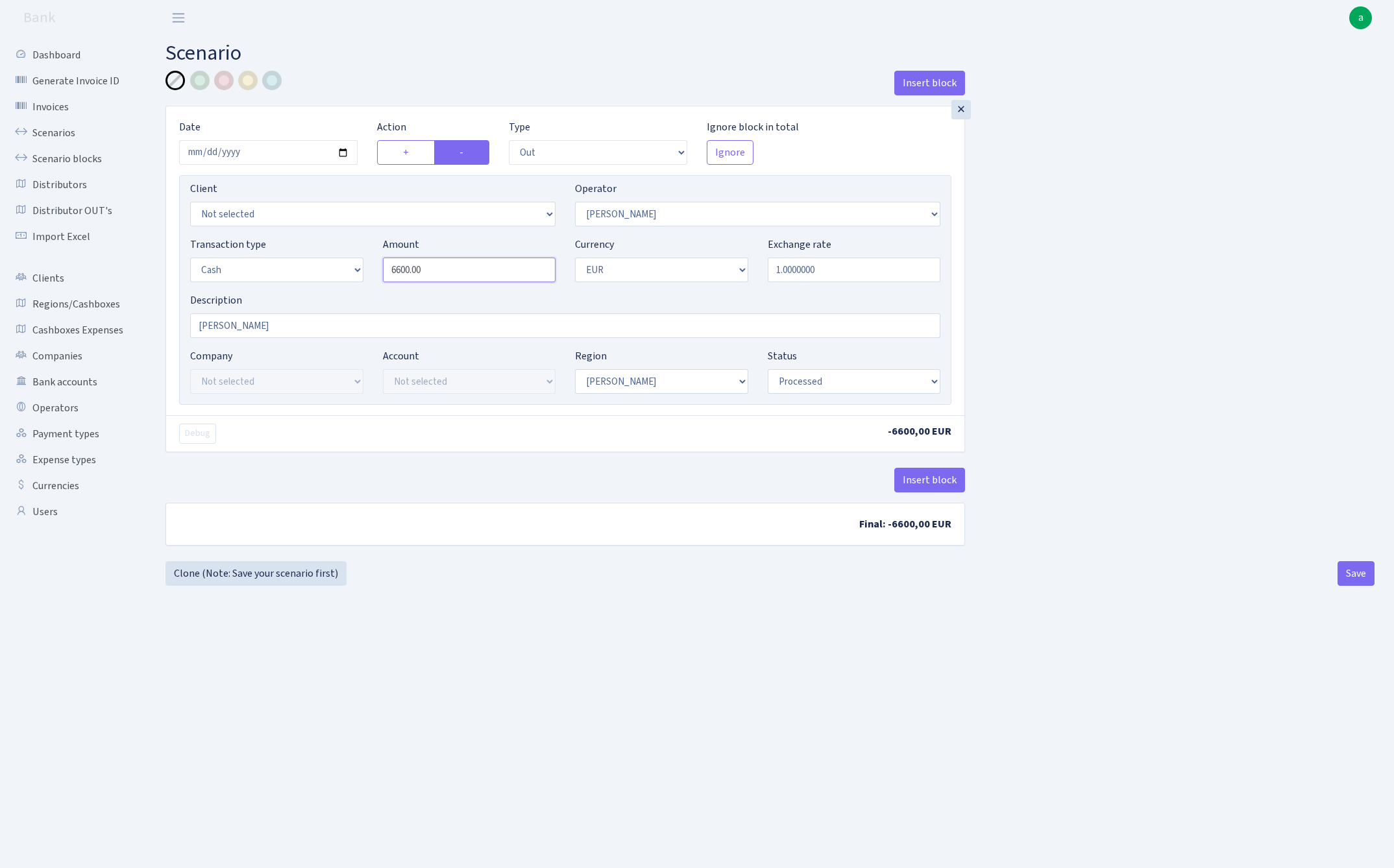
click at [447, 270] on input "6600.00" at bounding box center [469, 270] width 173 height 24
type input "22,700.00"
select select "392"
click at [1364, 585] on button "Save" at bounding box center [1355, 573] width 37 height 24
select select "out"
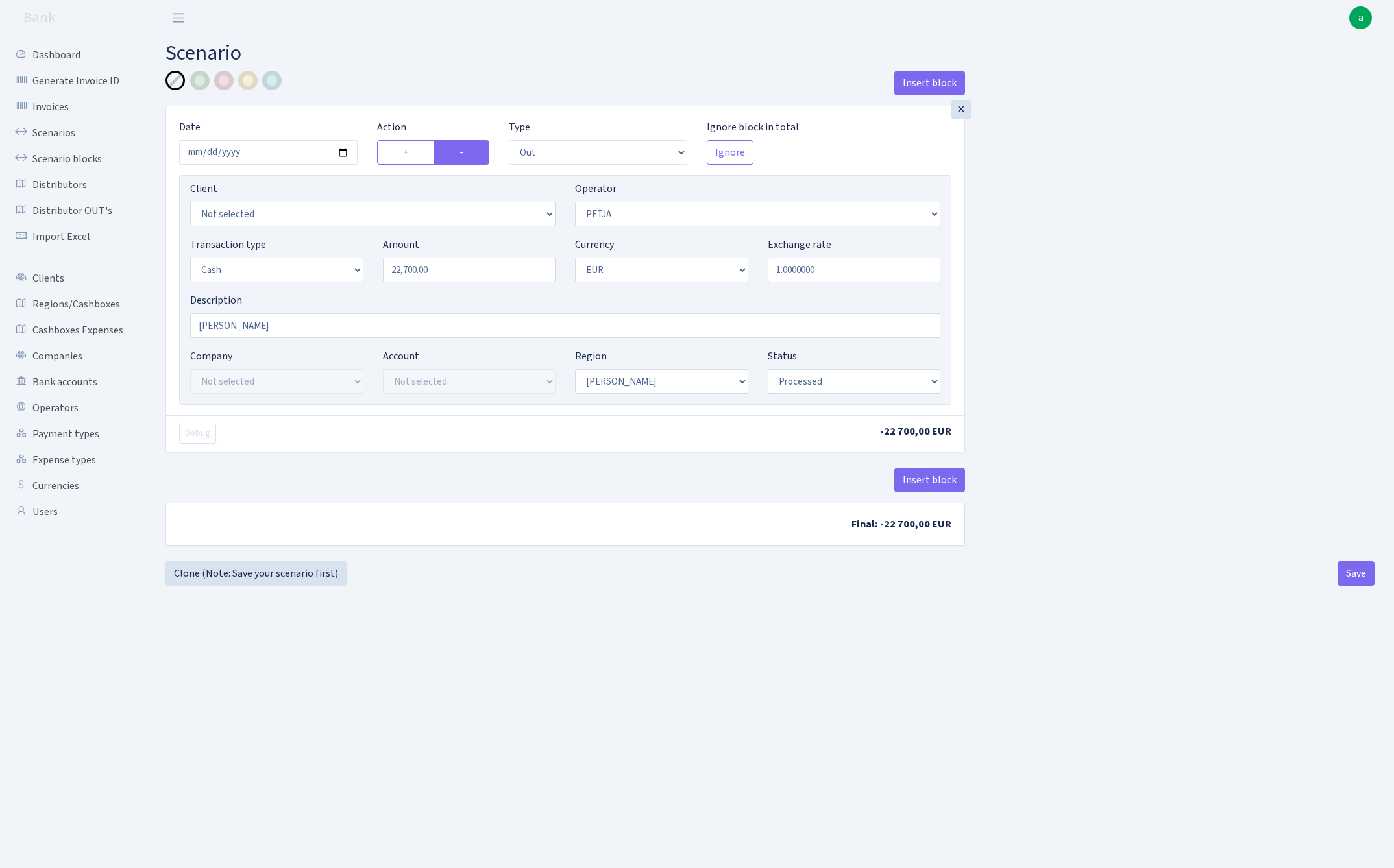
select select "392"
select select "1"
select select "processed"
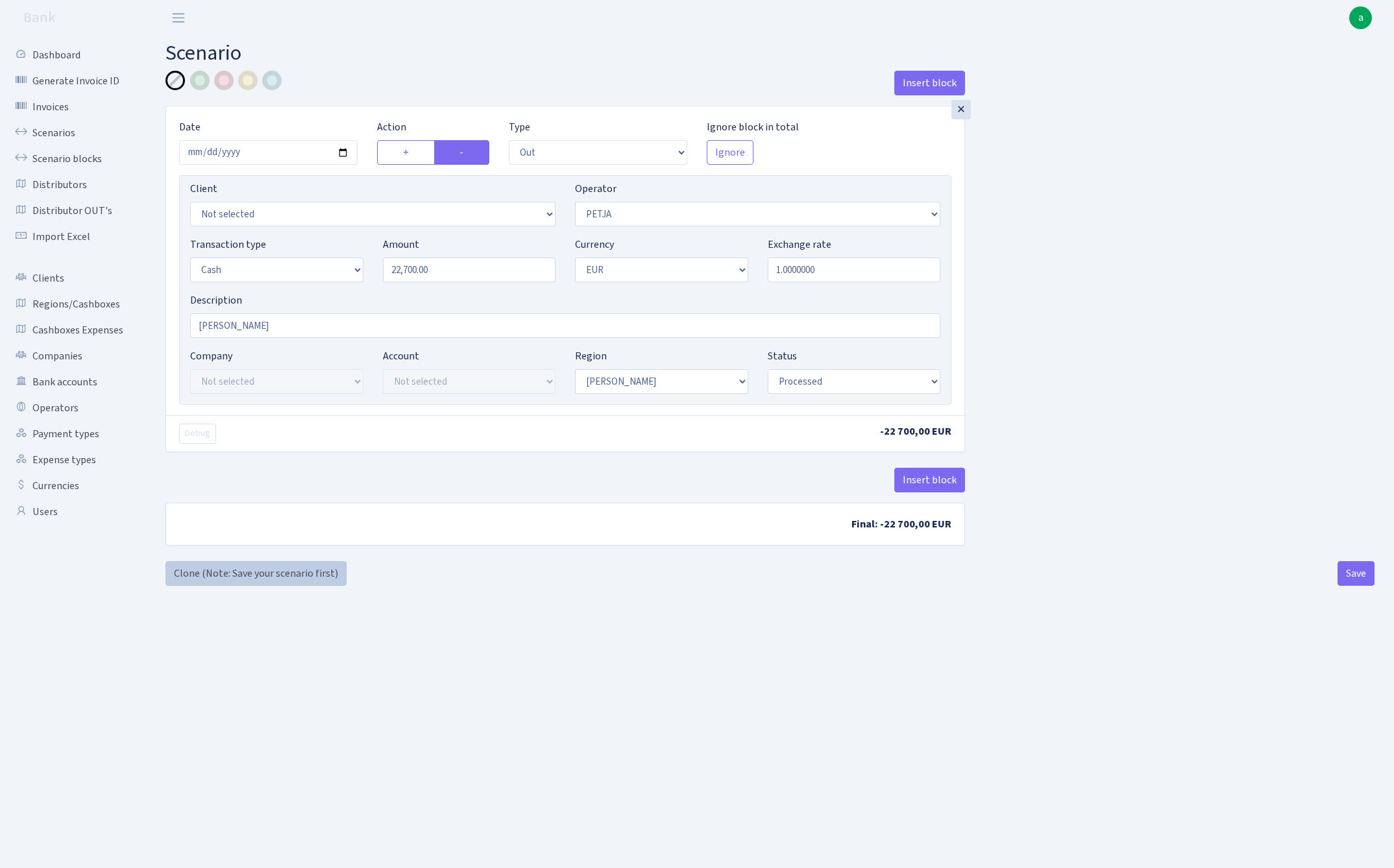
click at [297, 577] on link "Clone (Note: Save your scenario first)" at bounding box center [256, 573] width 181 height 24
select select "out"
select select "392"
select select "1"
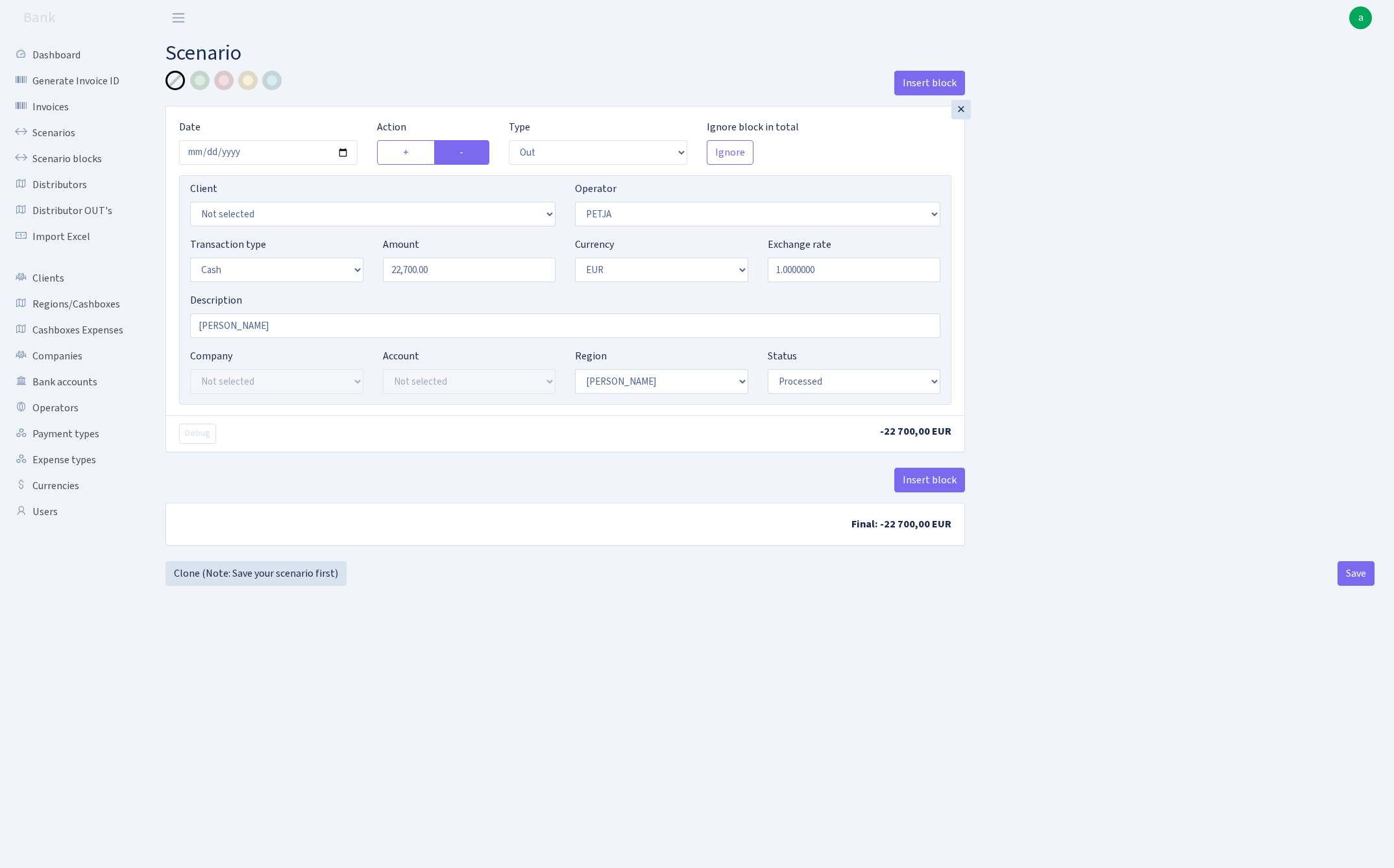
select select "1"
select select "processed"
click at [455, 270] on input "22700.00" at bounding box center [469, 270] width 173 height 24
type input "98,500.00"
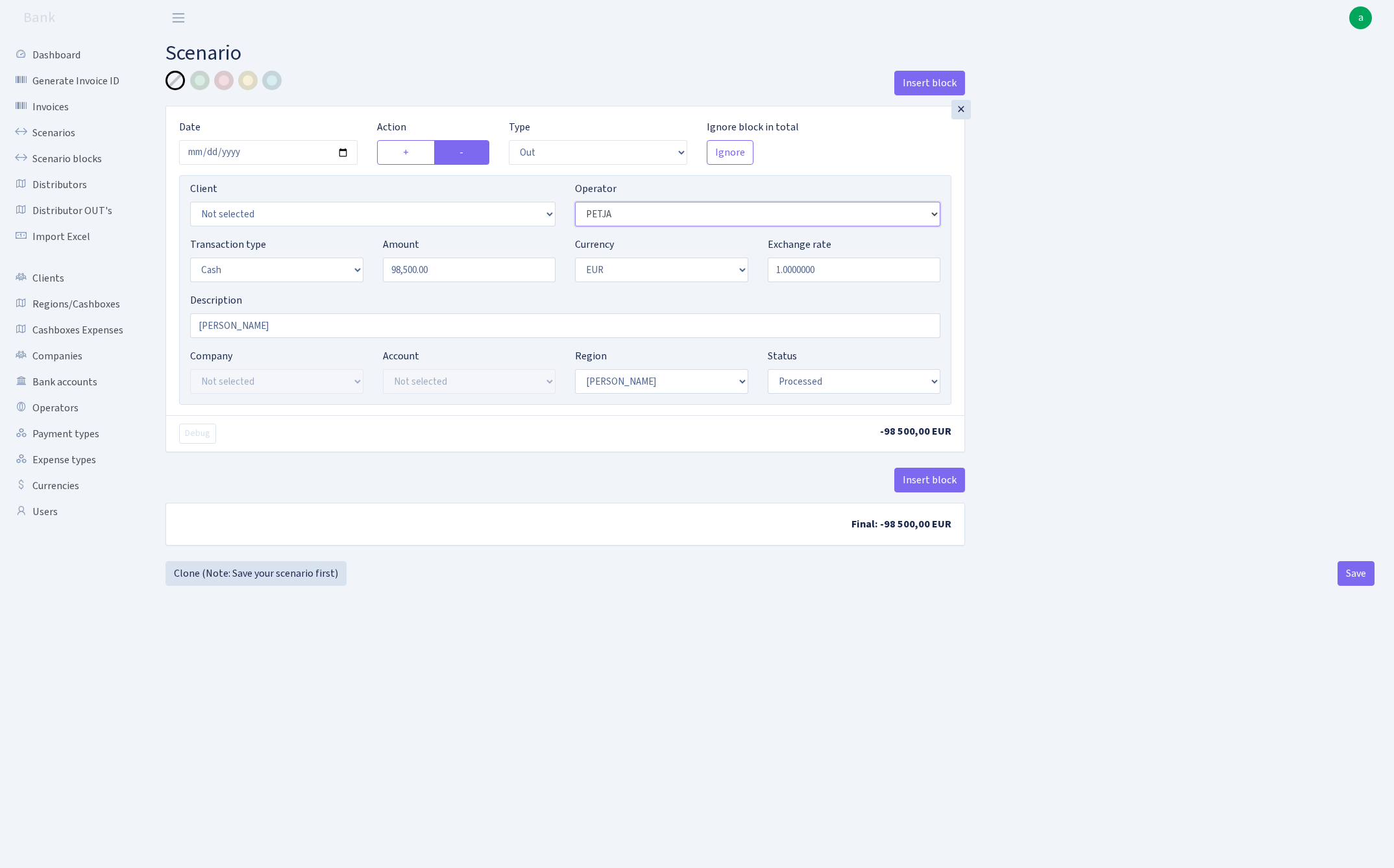
select select "65"
click at [1360, 577] on button "Save" at bounding box center [1355, 573] width 37 height 24
select select "out"
select select "65"
select select "1"
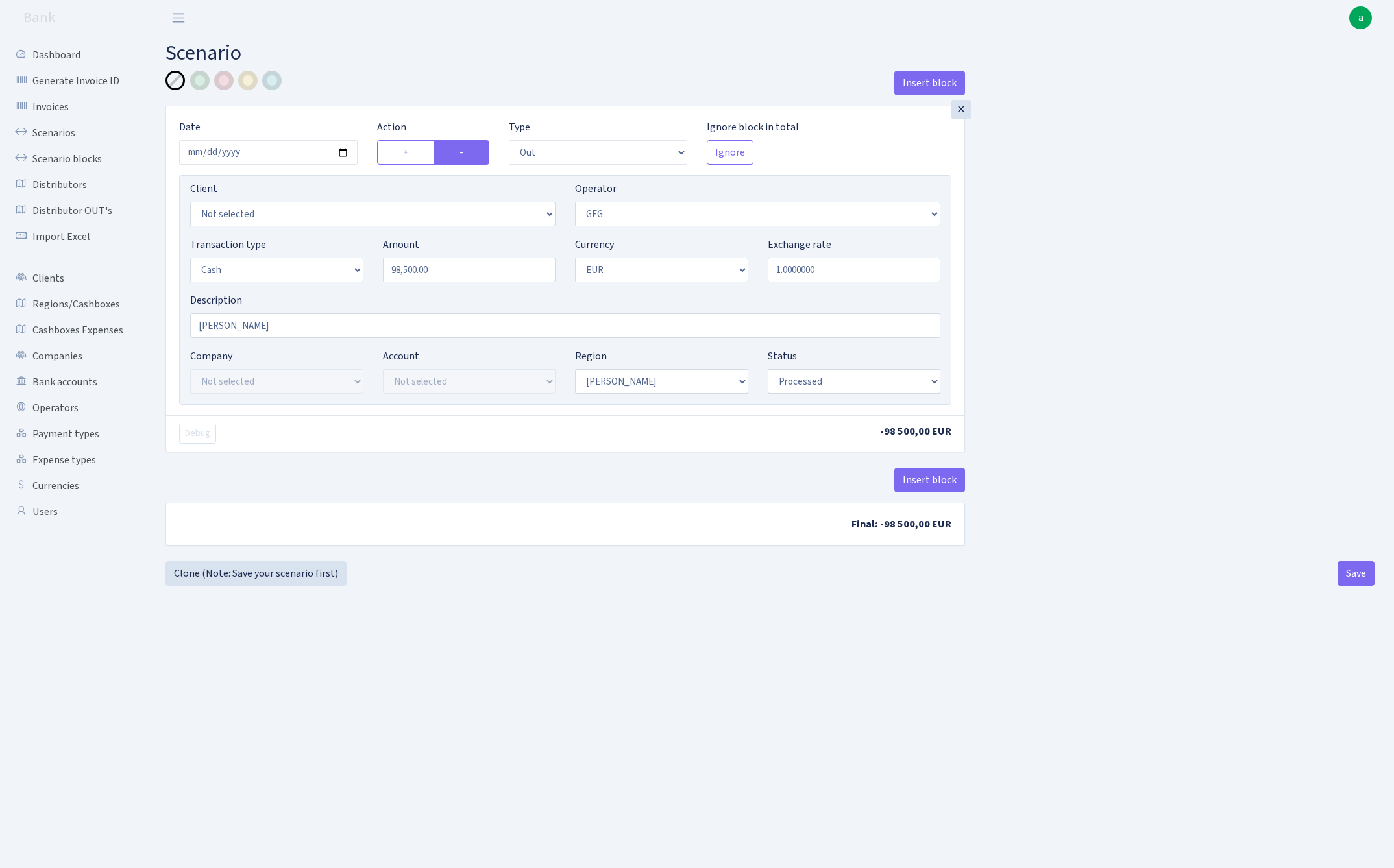
select select "1"
select select "processed"
click at [268, 572] on link "Clone (Note: Save your scenario first)" at bounding box center [256, 573] width 181 height 24
select select "out"
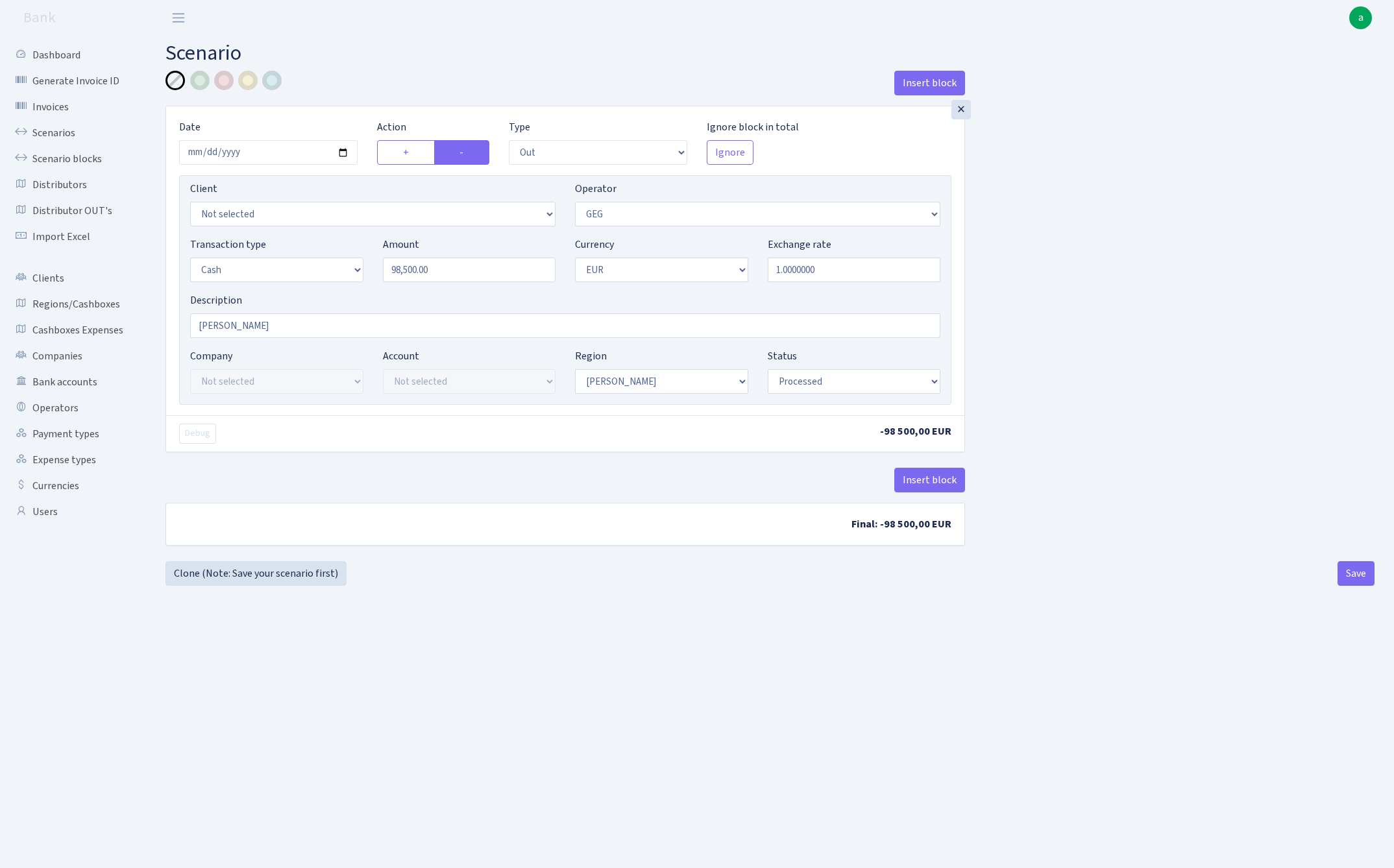
select select "65"
select select "1"
select select "processed"
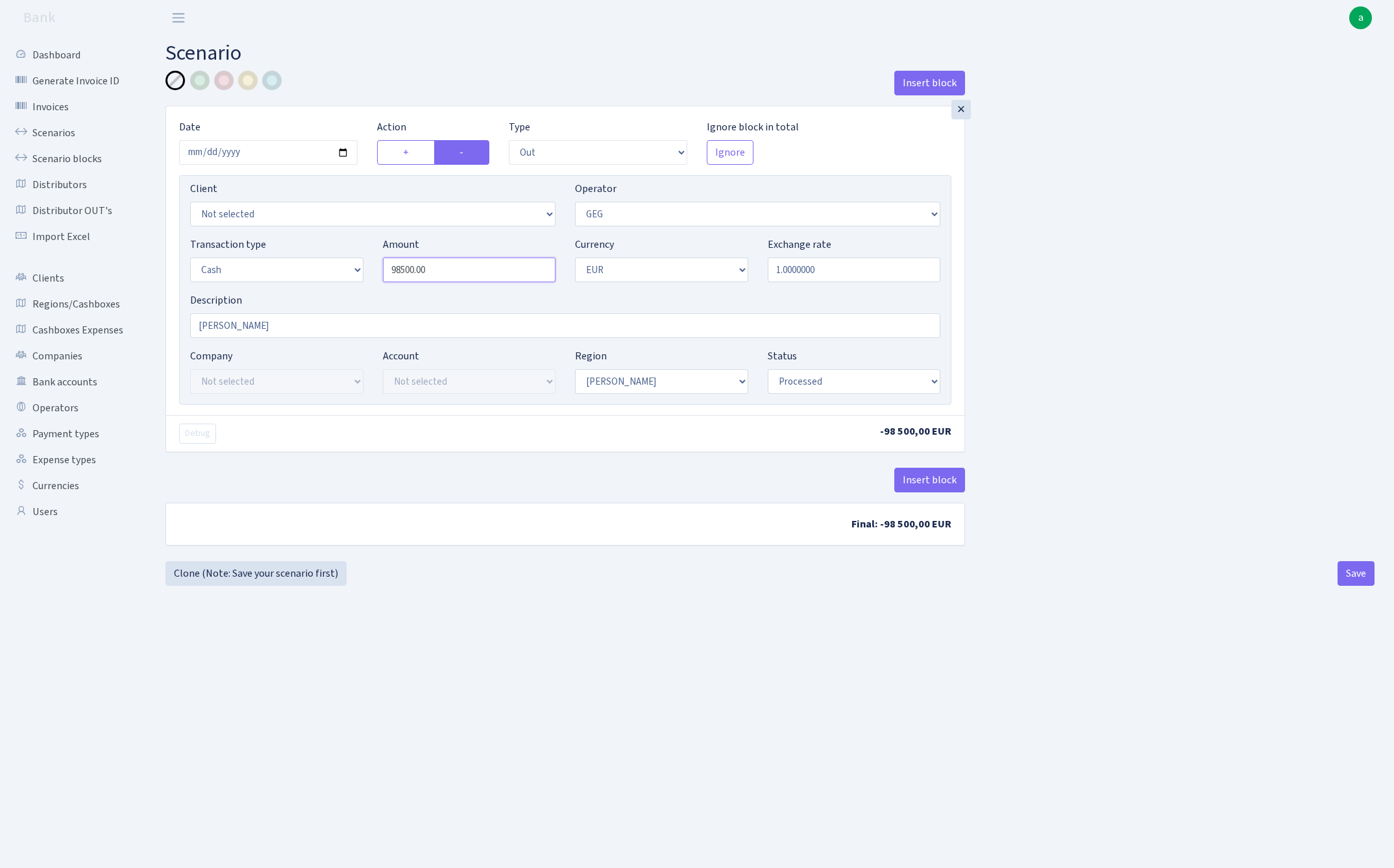
click at [455, 273] on input "98500.00" at bounding box center [469, 270] width 173 height 24
type input "23,075.00"
click at [1355, 572] on button "Save" at bounding box center [1355, 573] width 37 height 24
select select "out"
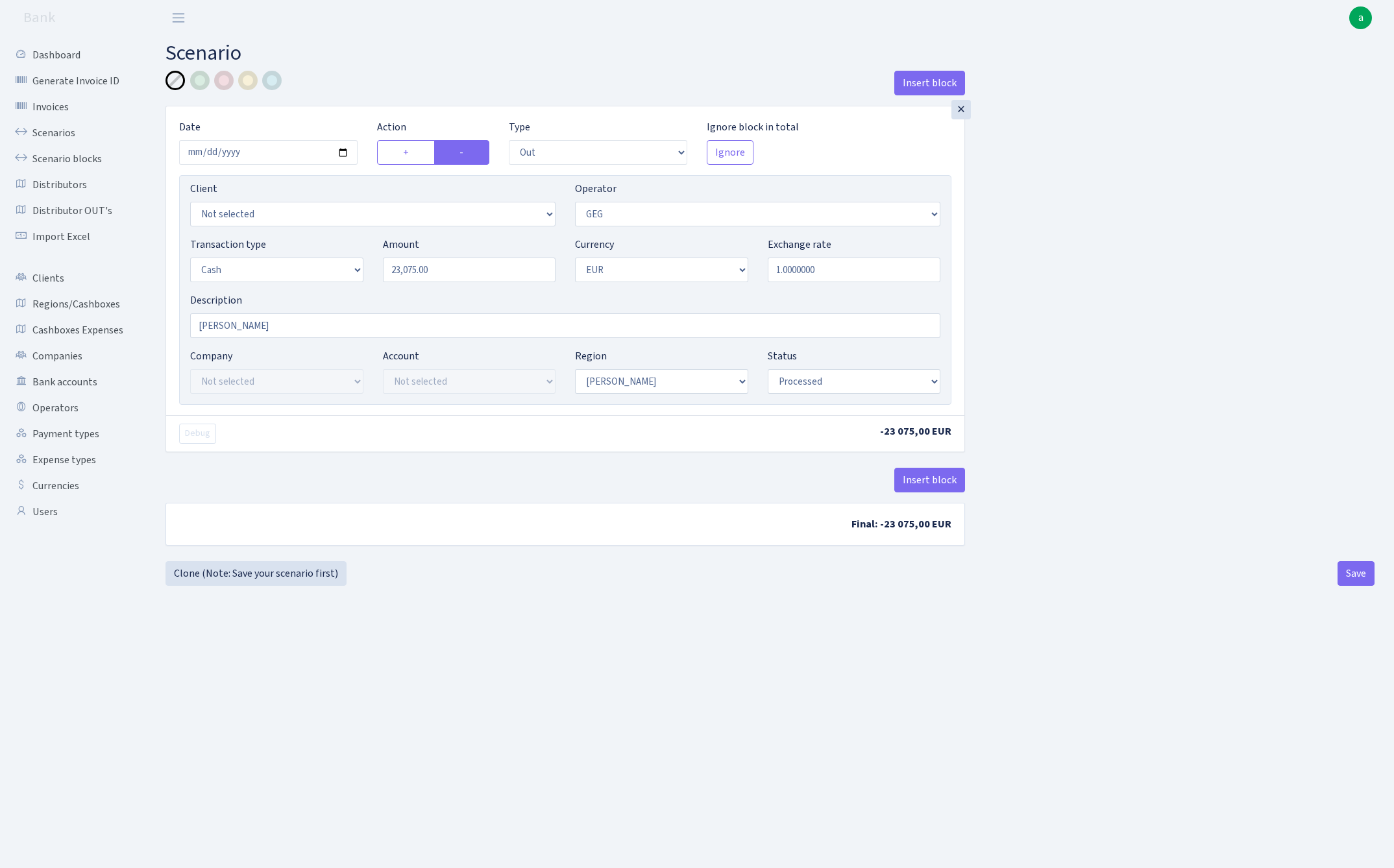
select select "65"
select select "1"
select select "processed"
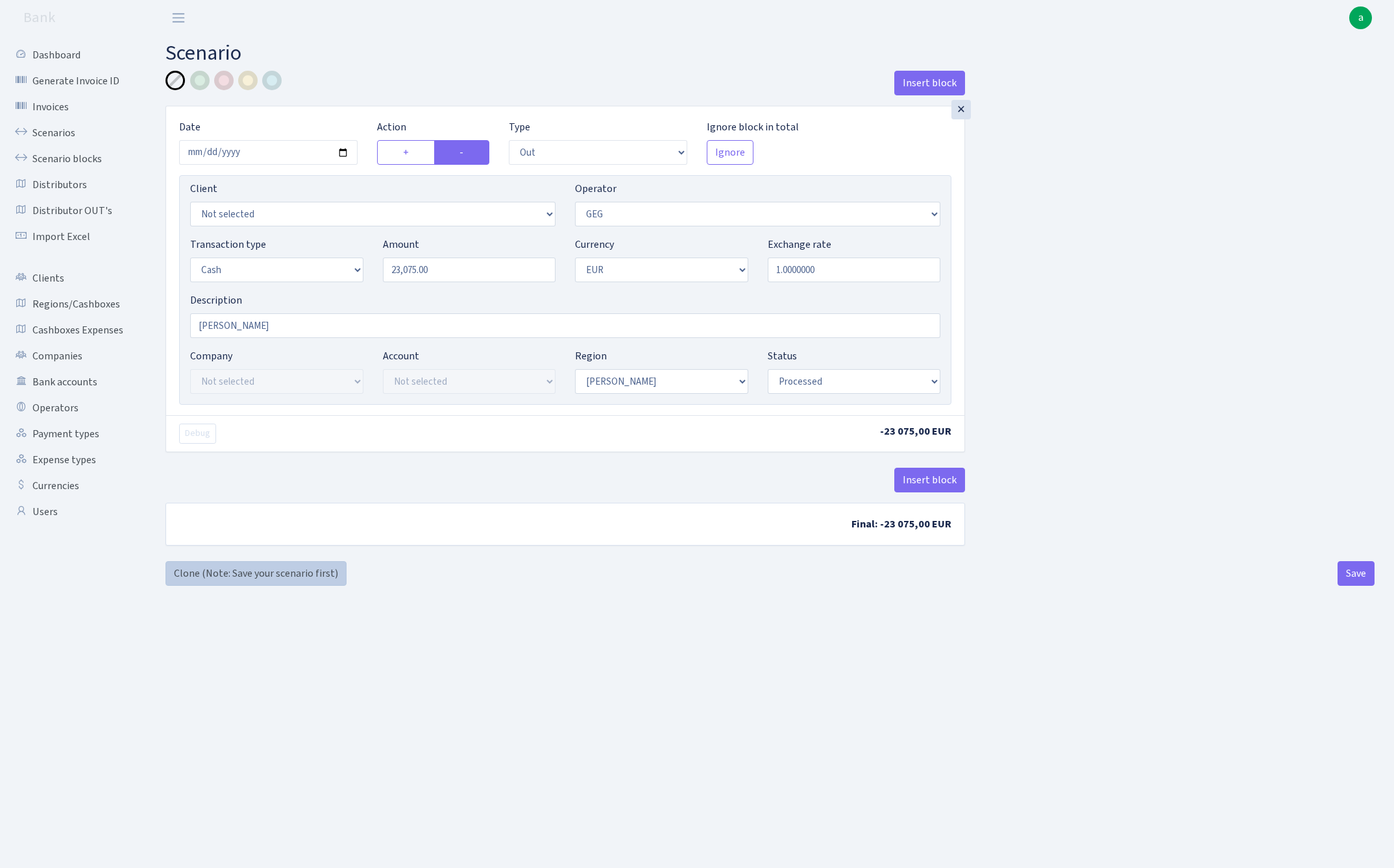
click at [266, 575] on link "Clone (Note: Save your scenario first)" at bounding box center [256, 573] width 181 height 24
select select "out"
select select "65"
select select "1"
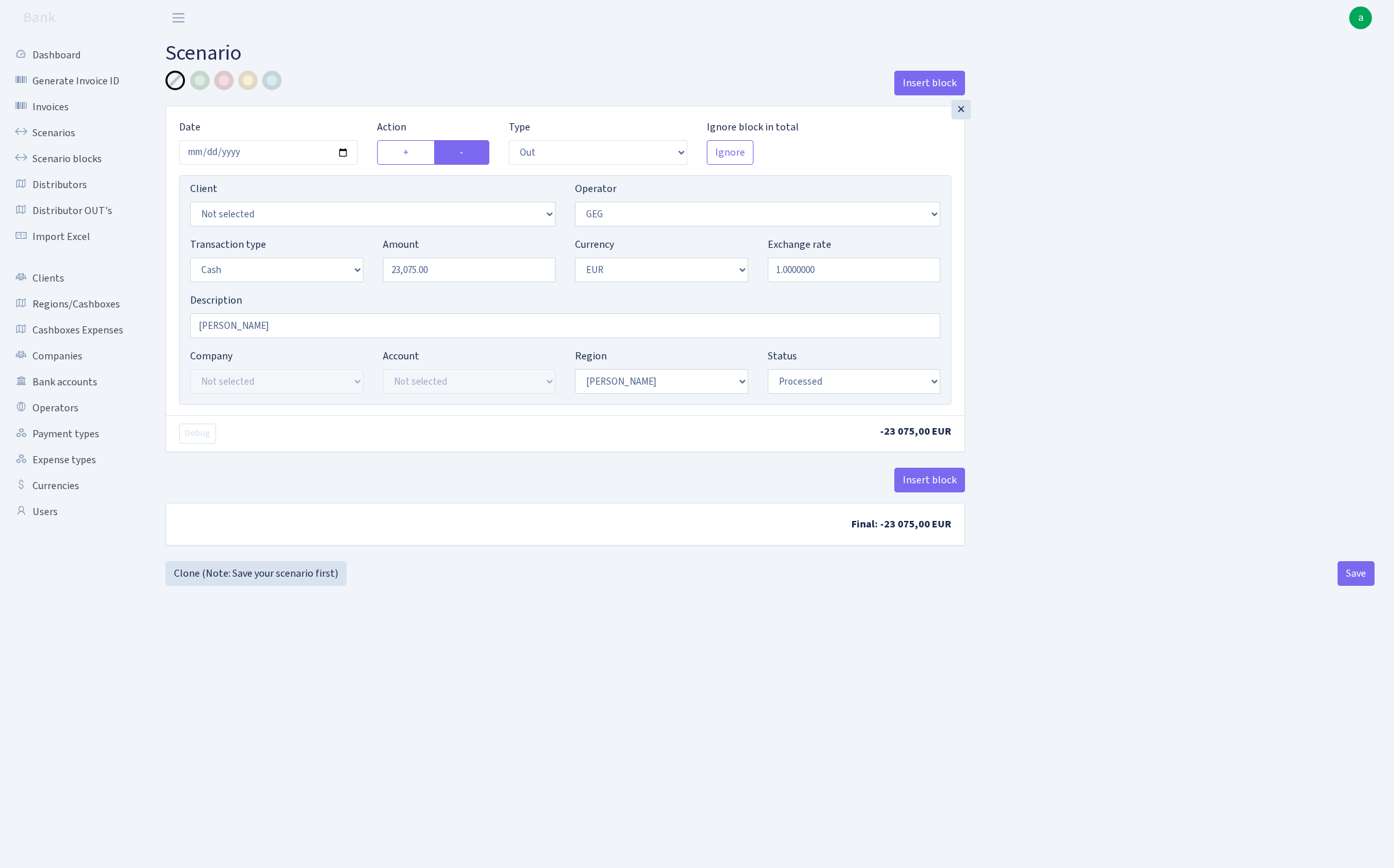
select select "1"
select select "processed"
click at [484, 271] on input "23075.00" at bounding box center [469, 270] width 173 height 24
type input "150,000.00"
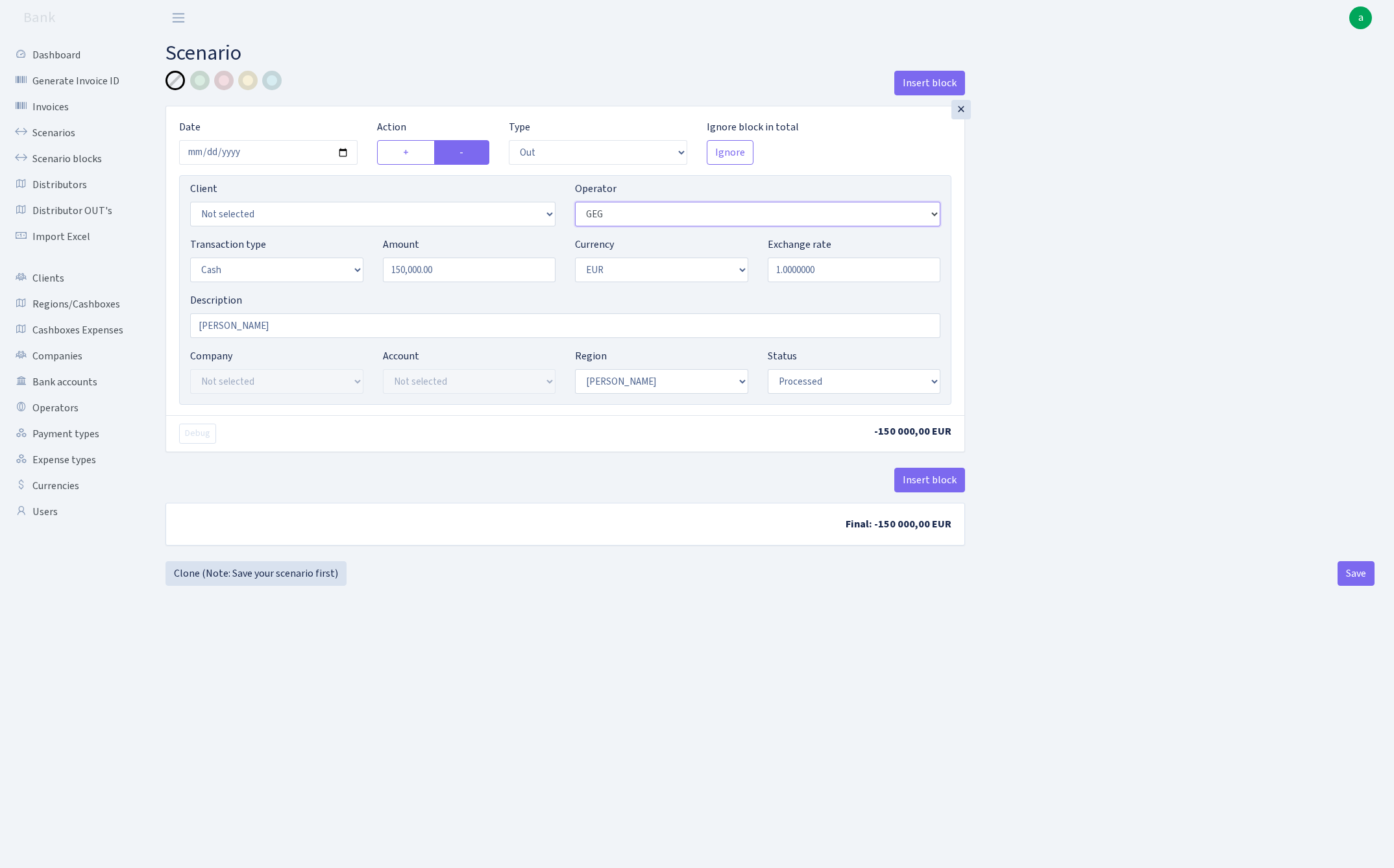
select select "403"
click at [1352, 577] on button "Save" at bounding box center [1355, 573] width 37 height 24
select select "out"
select select "403"
select select "1"
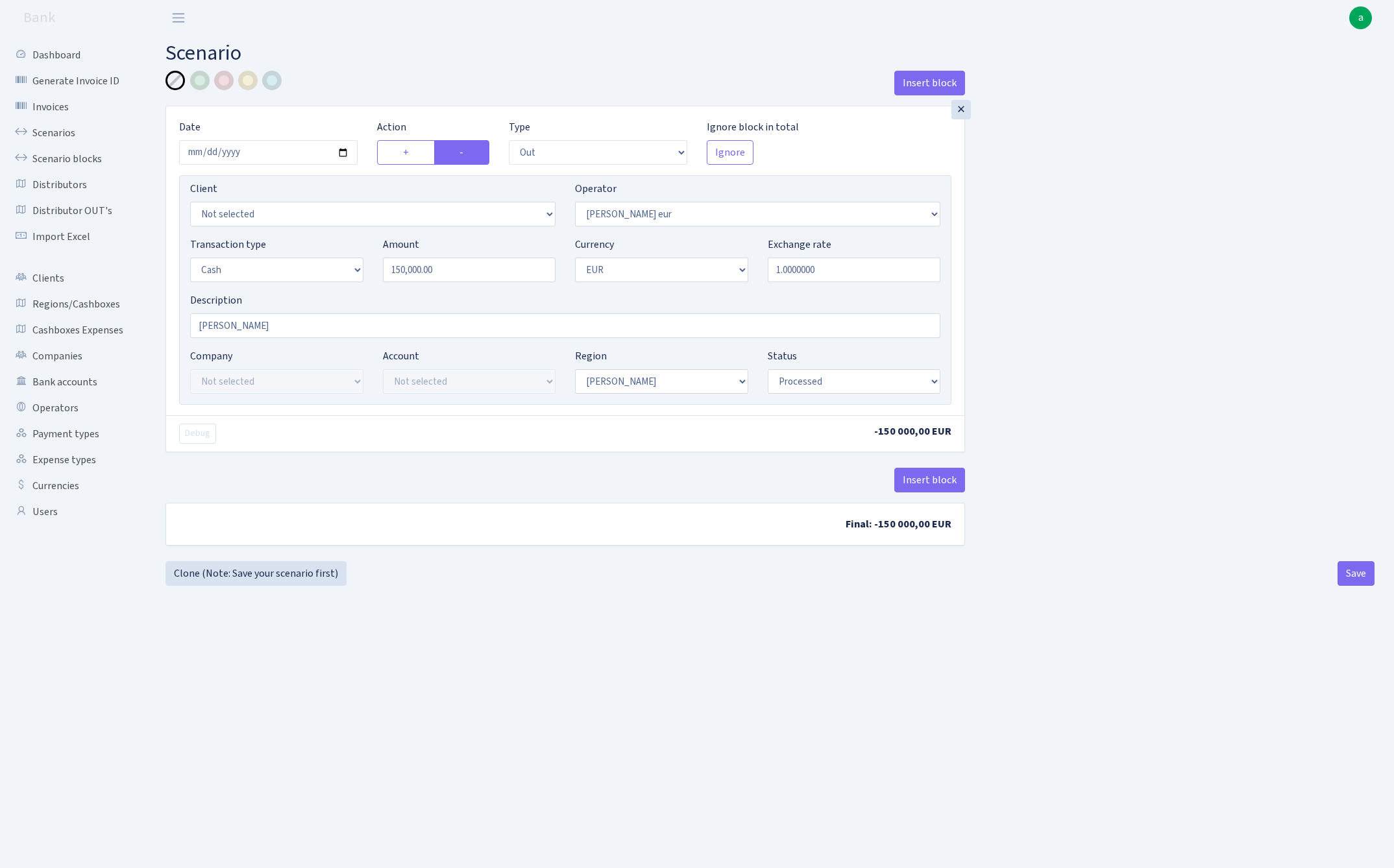
select select "1"
select select "processed"
click at [294, 574] on link "Clone (Note: Save your scenario first)" at bounding box center [256, 573] width 181 height 24
select select "out"
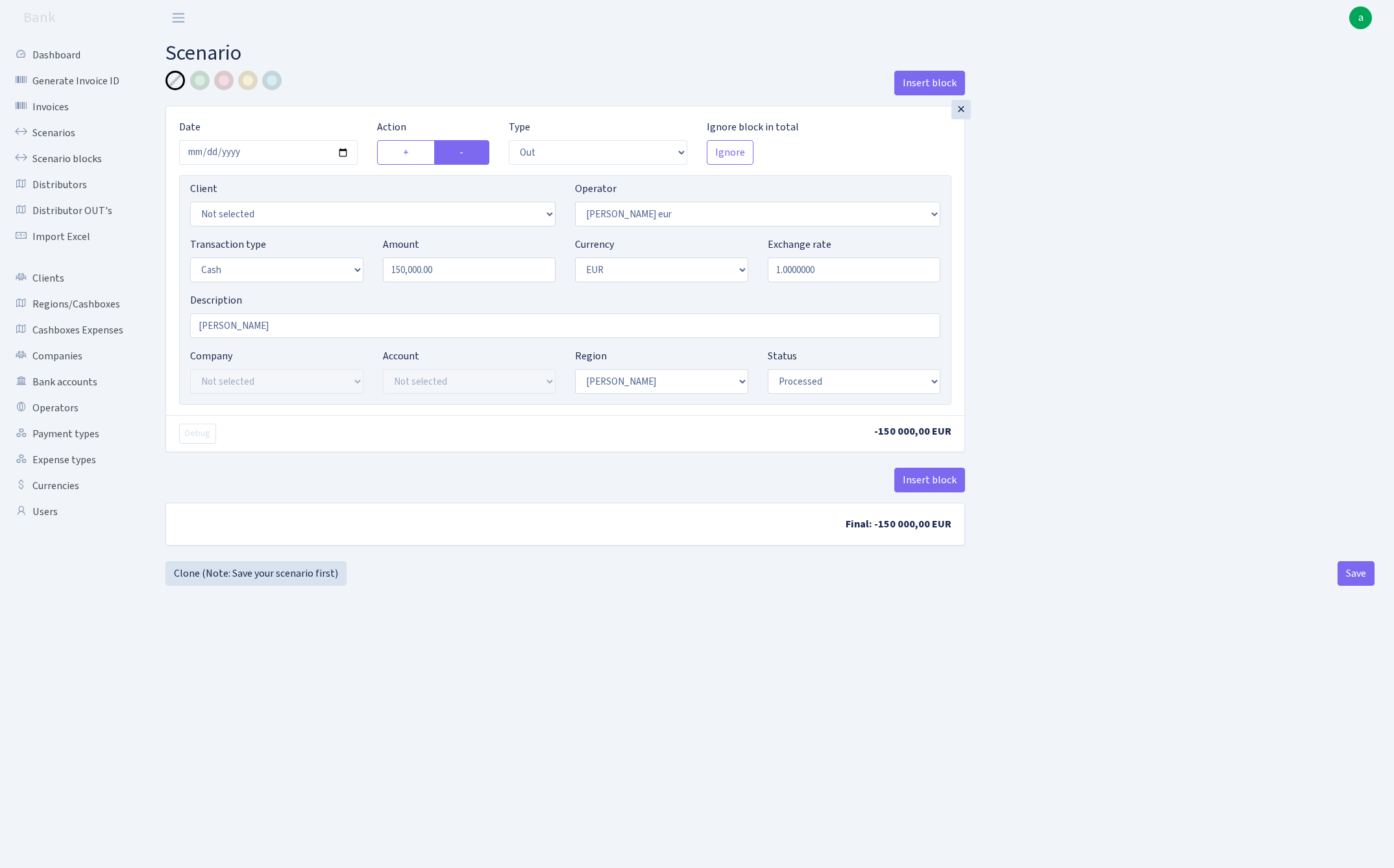
select select "403"
select select "1"
select select "processed"
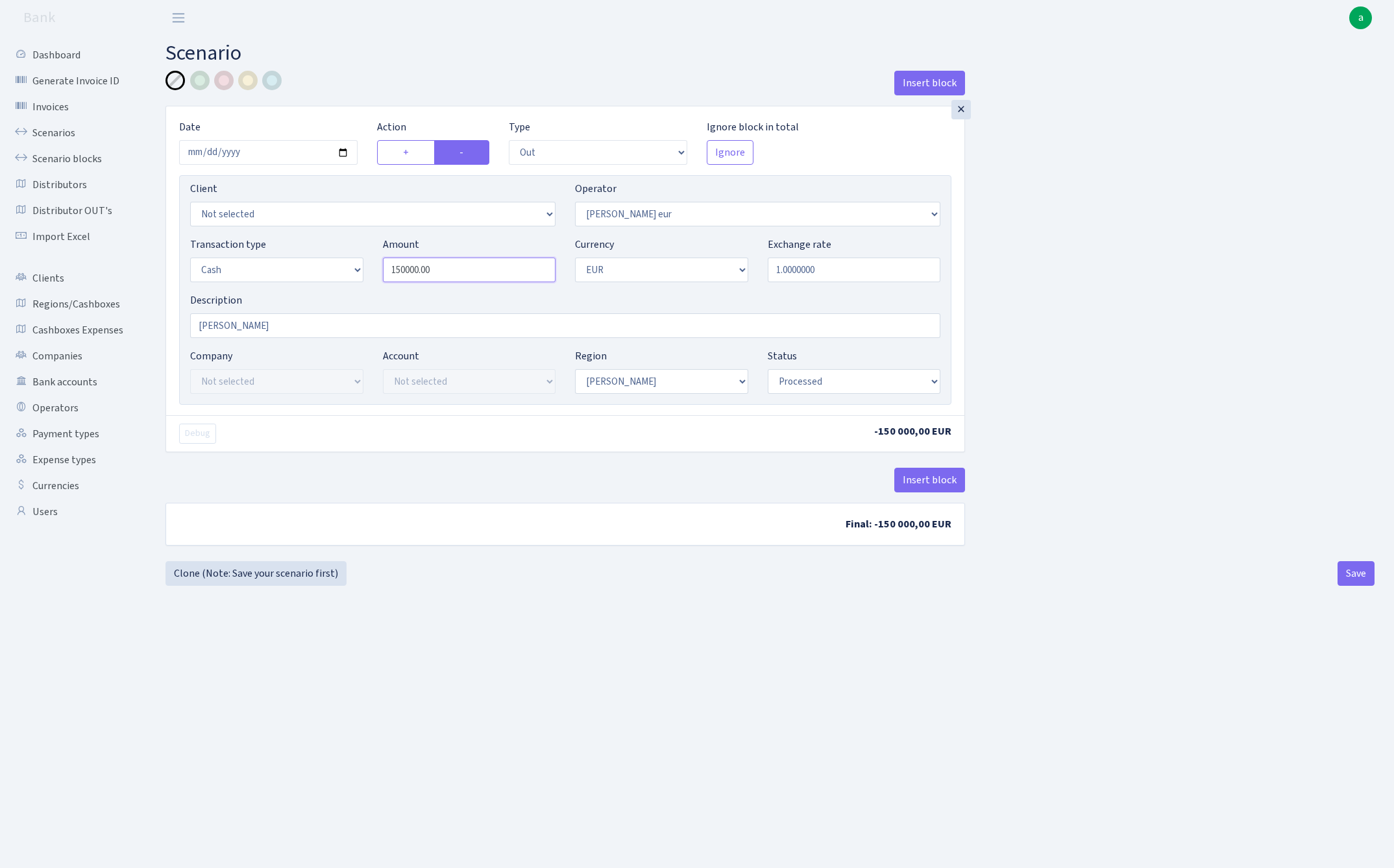
click at [467, 278] on input "150000.00" at bounding box center [469, 270] width 173 height 24
type input "25,000.00"
select select "475"
click at [1349, 572] on button "Save" at bounding box center [1355, 573] width 37 height 24
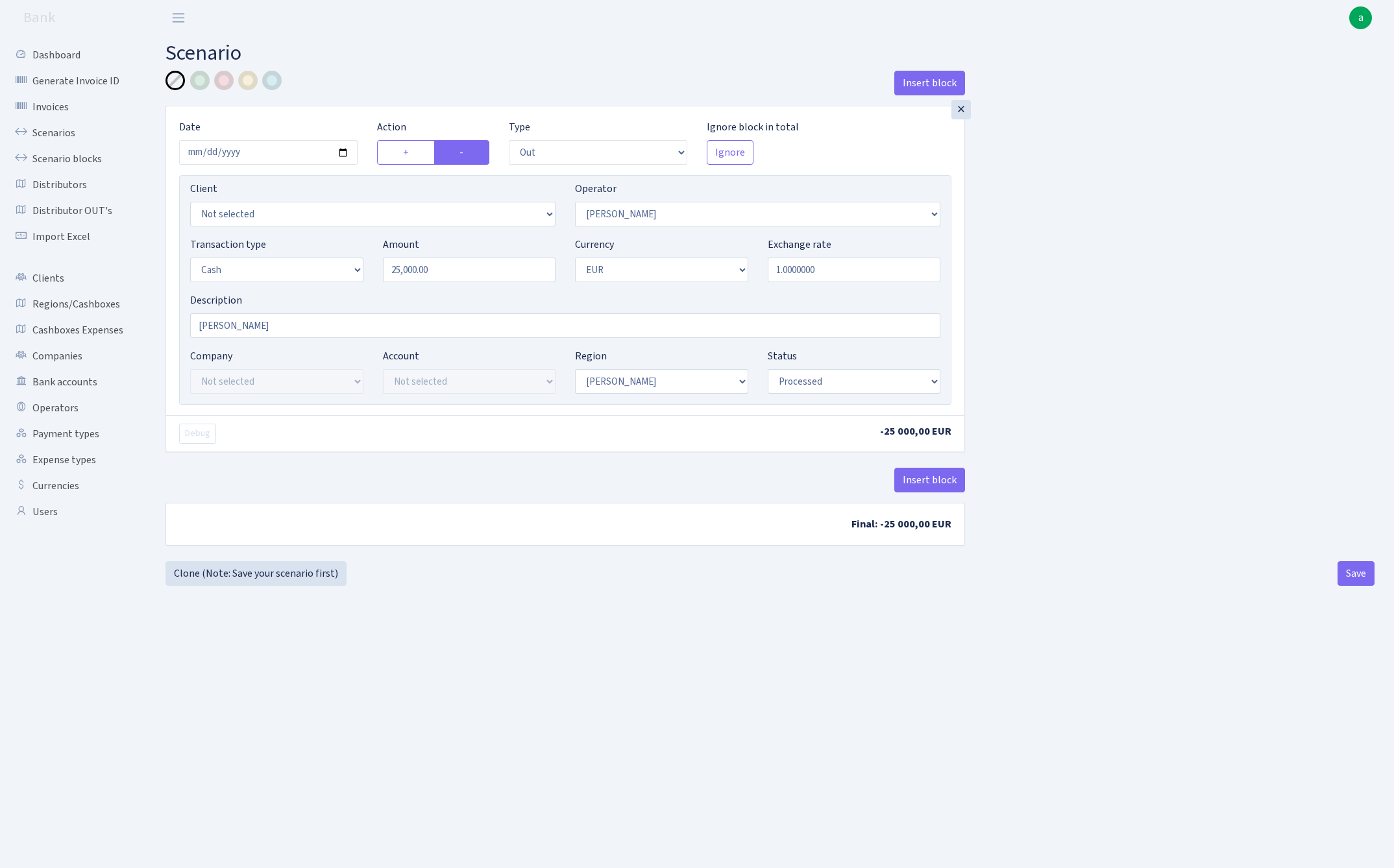
select select "out"
select select "475"
select select "1"
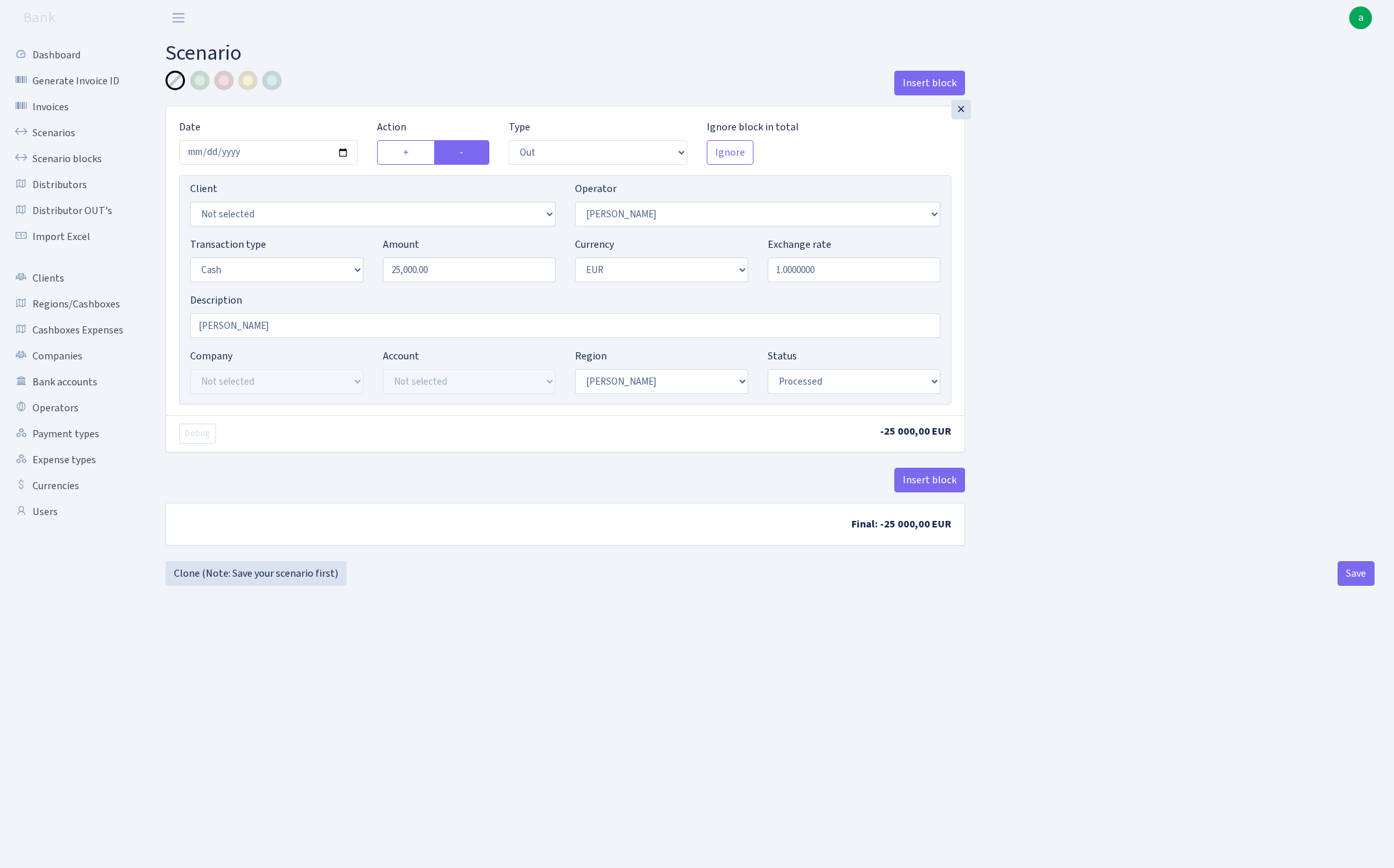
select select "processed"
click at [255, 572] on link "Clone (Note: Save your scenario first)" at bounding box center [256, 573] width 181 height 24
select select "out"
select select "475"
select select "1"
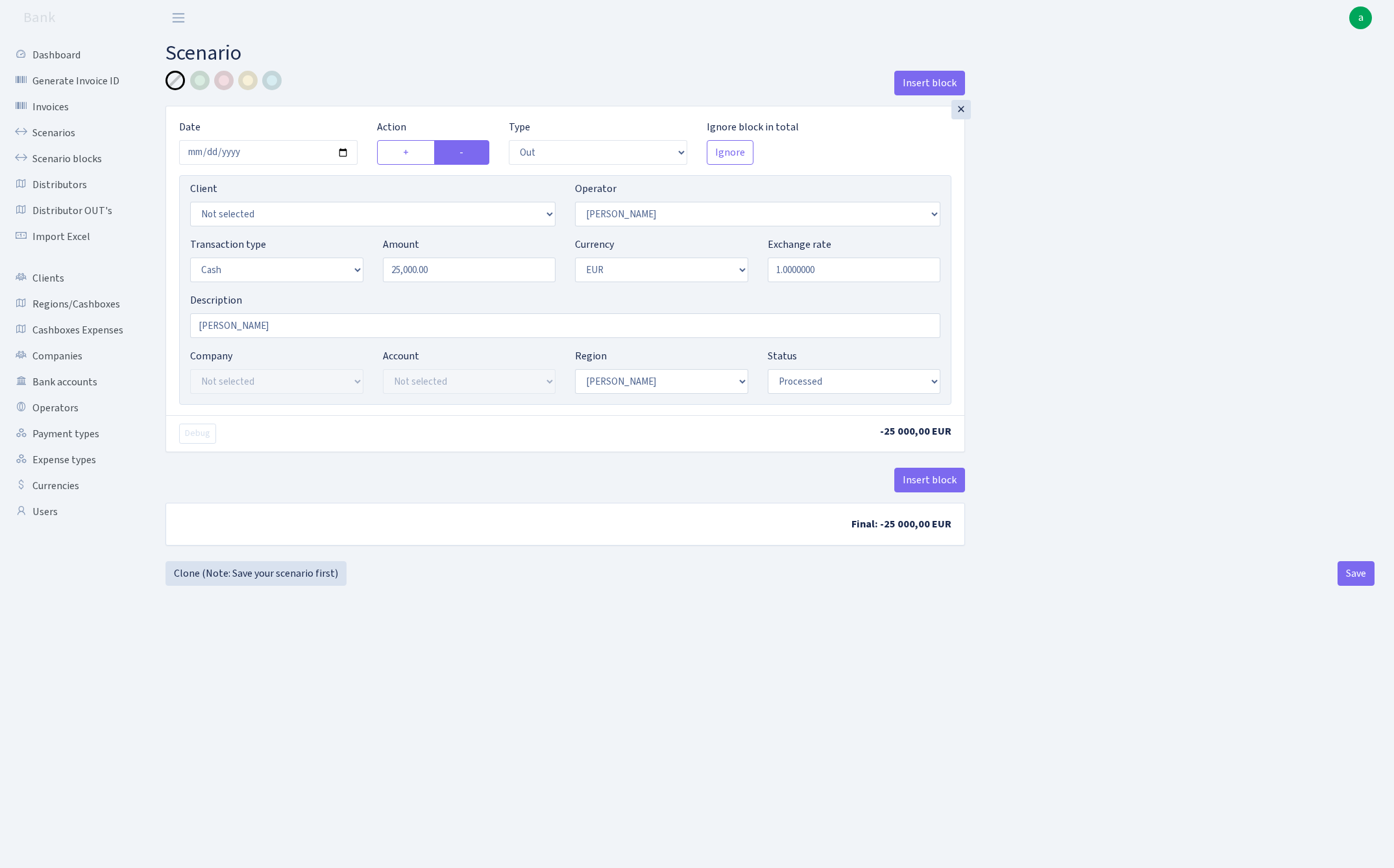
select select "1"
select select "processed"
click at [460, 268] on input "25000.00" at bounding box center [469, 270] width 173 height 24
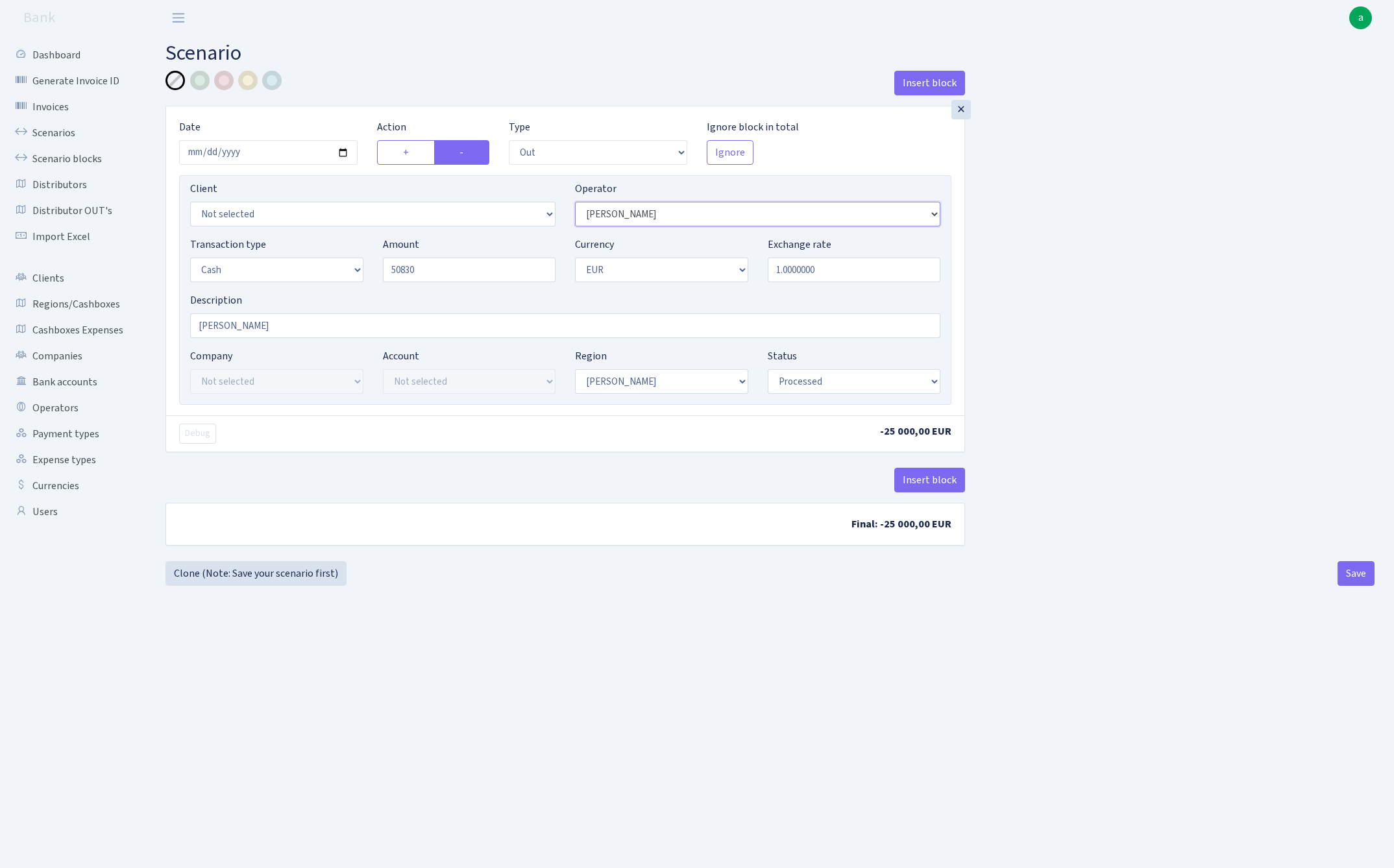
type input "50,830.00"
select select "14"
click at [1346, 574] on button "Save" at bounding box center [1355, 573] width 37 height 24
select select "out"
select select "14"
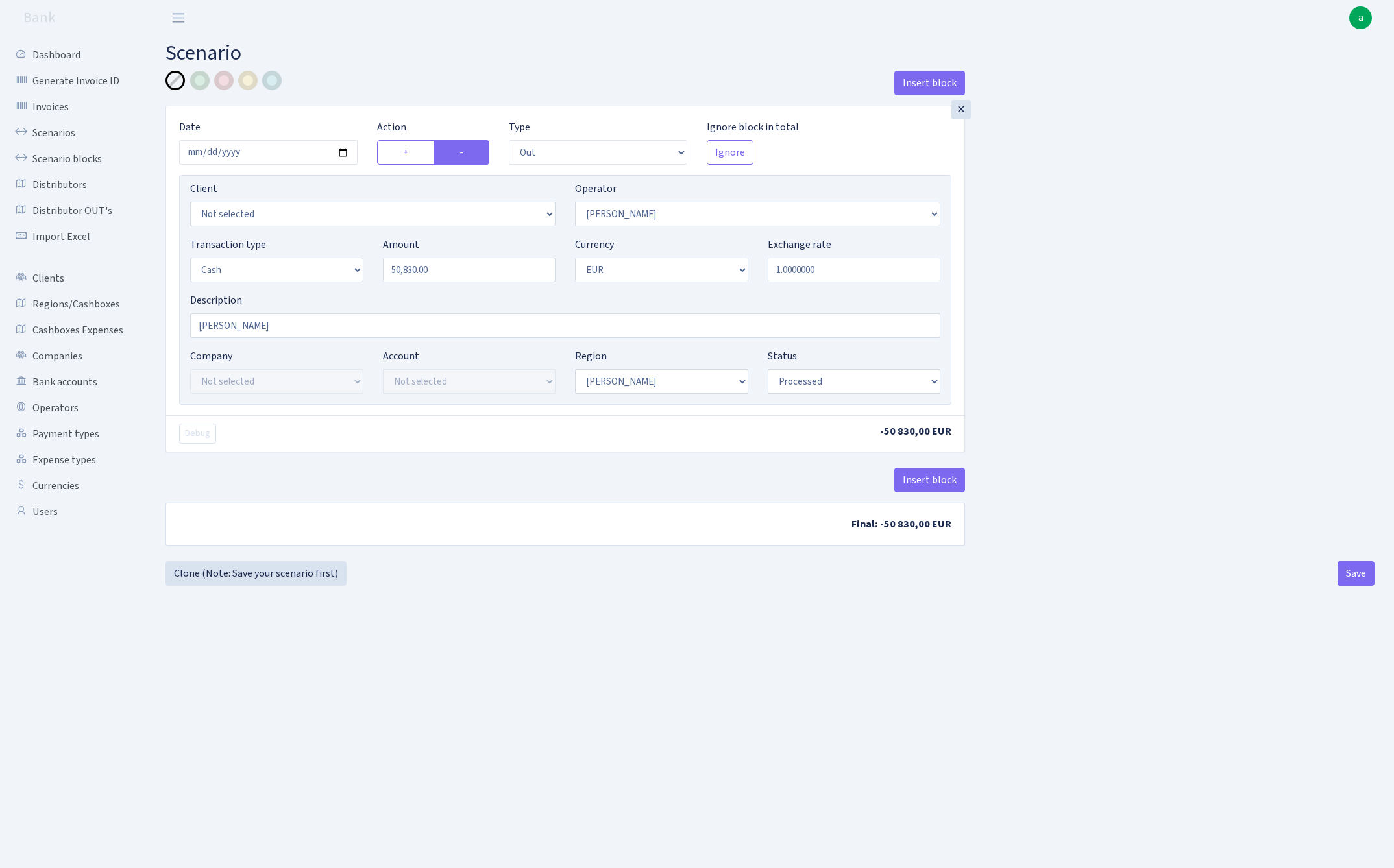
select select "1"
select select "processed"
click at [293, 568] on link "Clone (Note: Save your scenario first)" at bounding box center [256, 573] width 181 height 24
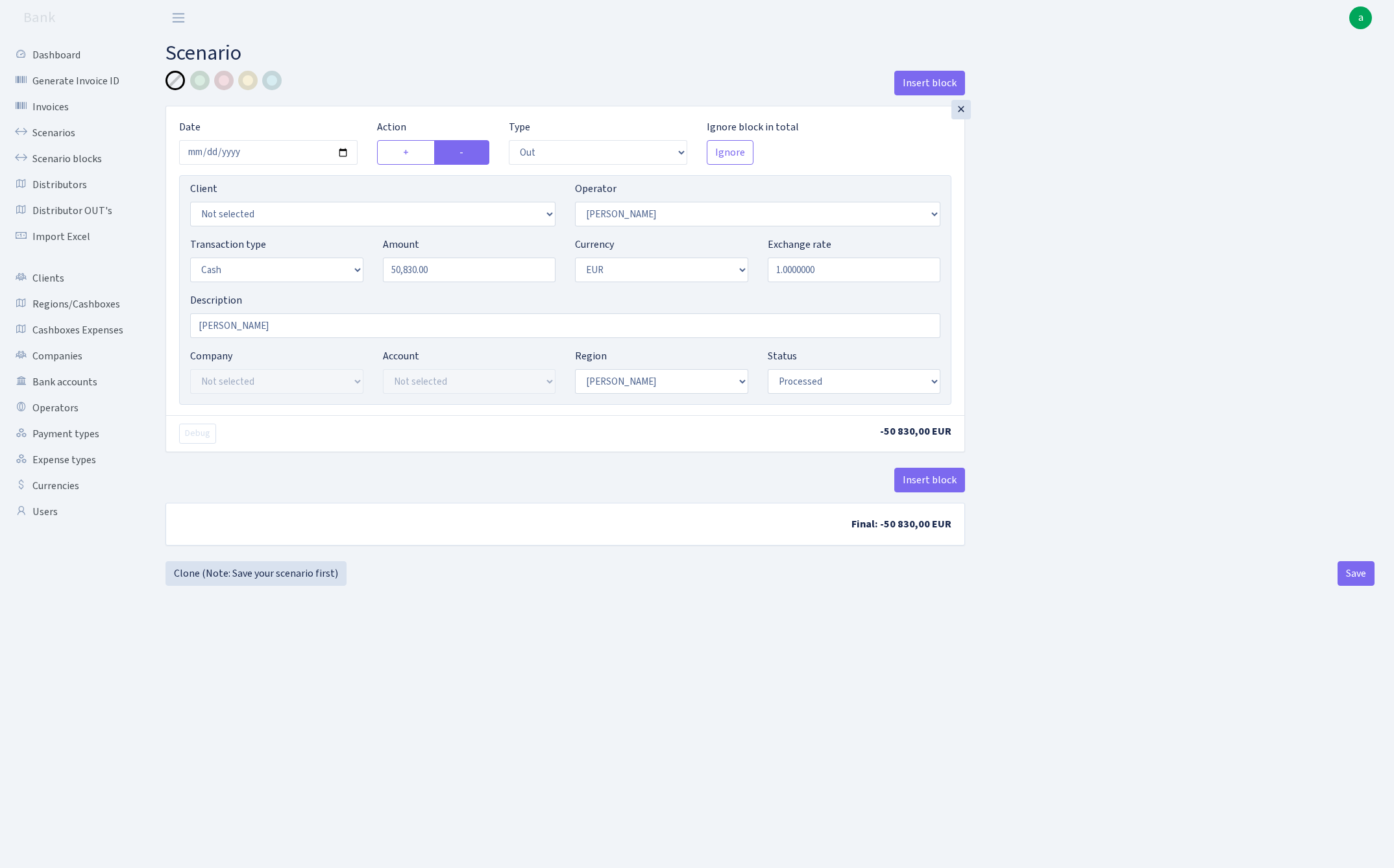
select select "out"
select select "14"
select select "1"
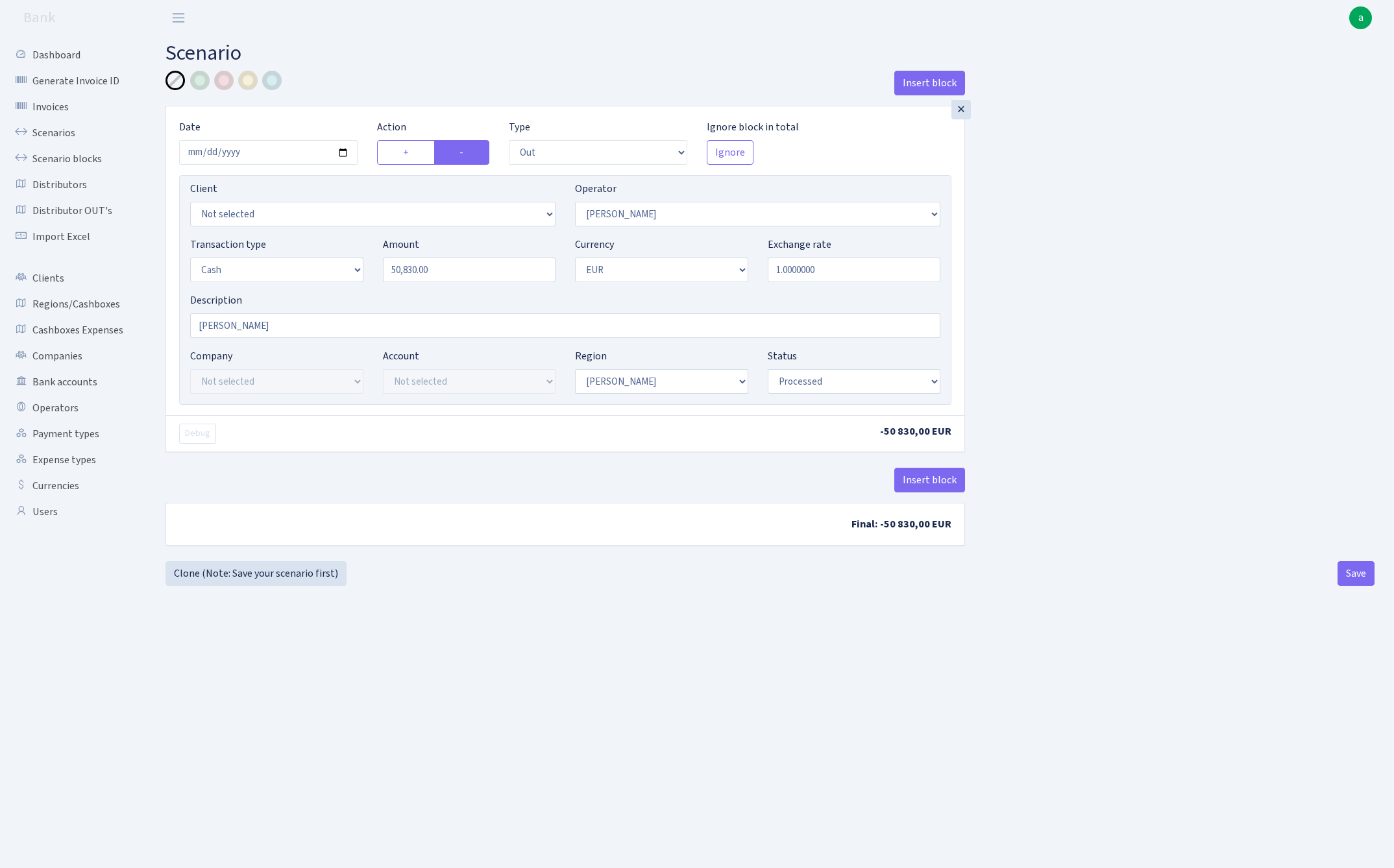
select select "processed"
click at [458, 273] on input "50830.00" at bounding box center [469, 270] width 173 height 24
type input "2,125.00"
select select "412"
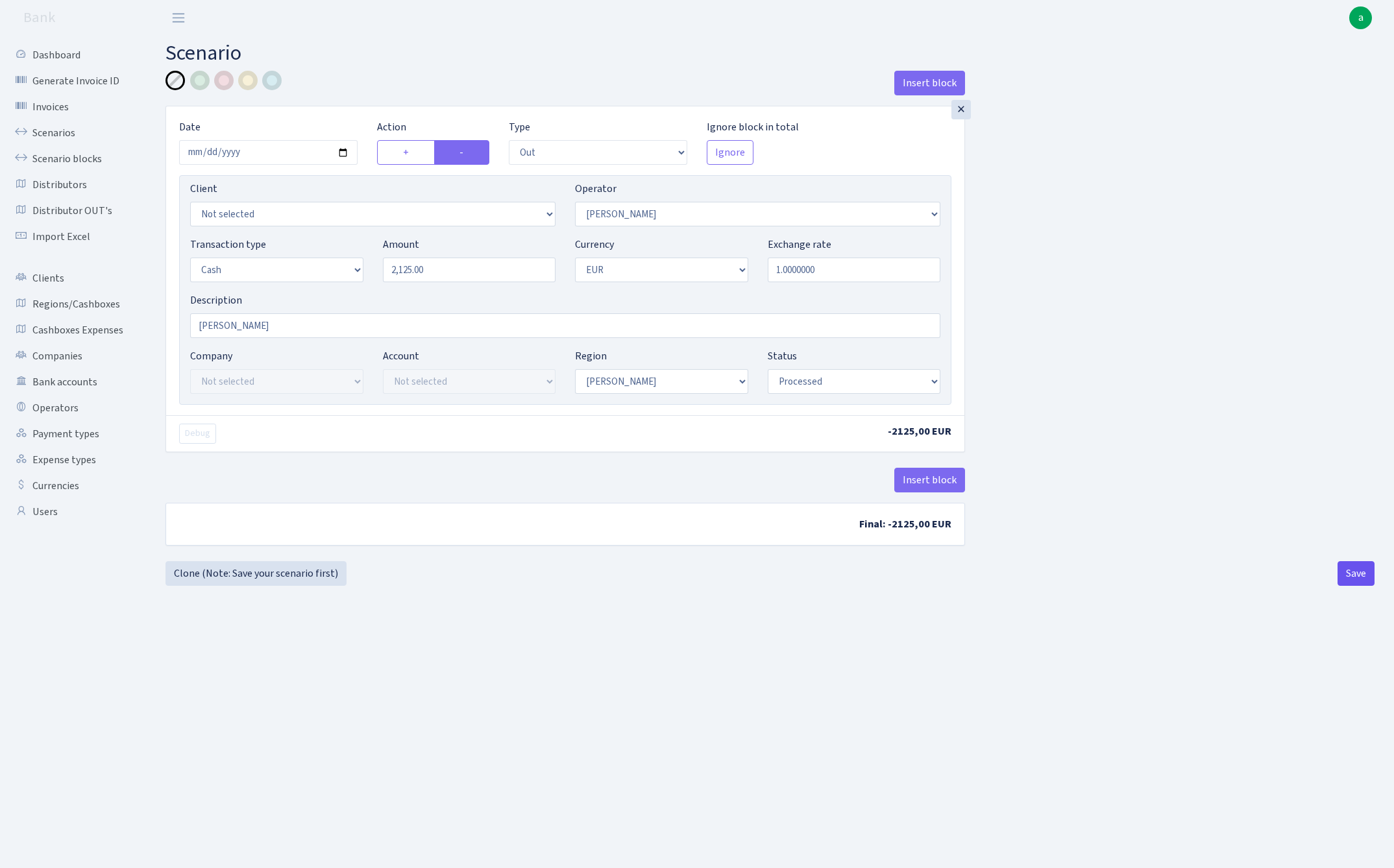
click at [1353, 580] on button "Save" at bounding box center [1355, 573] width 37 height 24
select select "out"
select select "412"
select select "1"
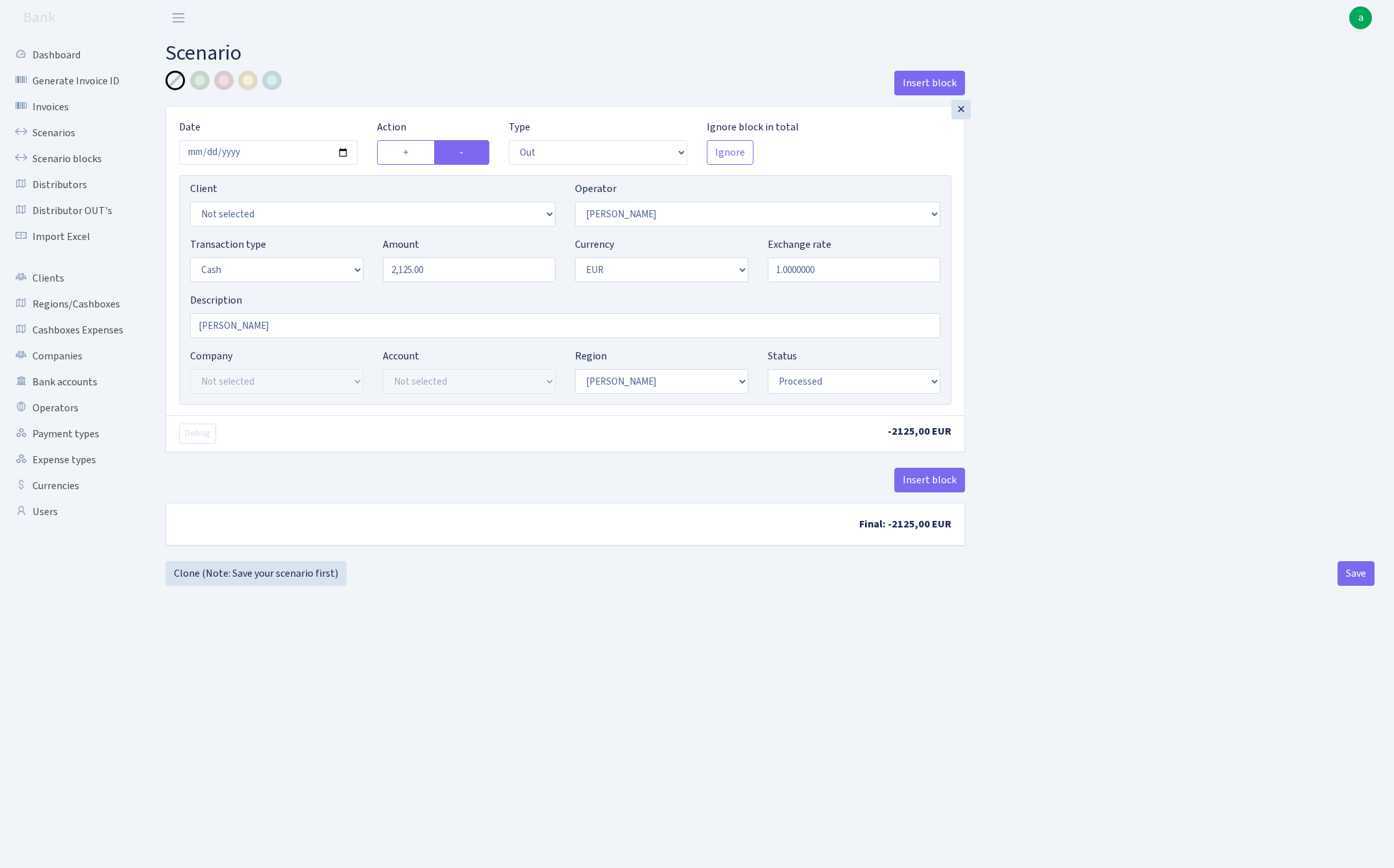
select select "1"
select select "processed"
click at [307, 577] on link "Clone (Note: Save your scenario first)" at bounding box center [256, 573] width 181 height 24
select select "out"
select select "412"
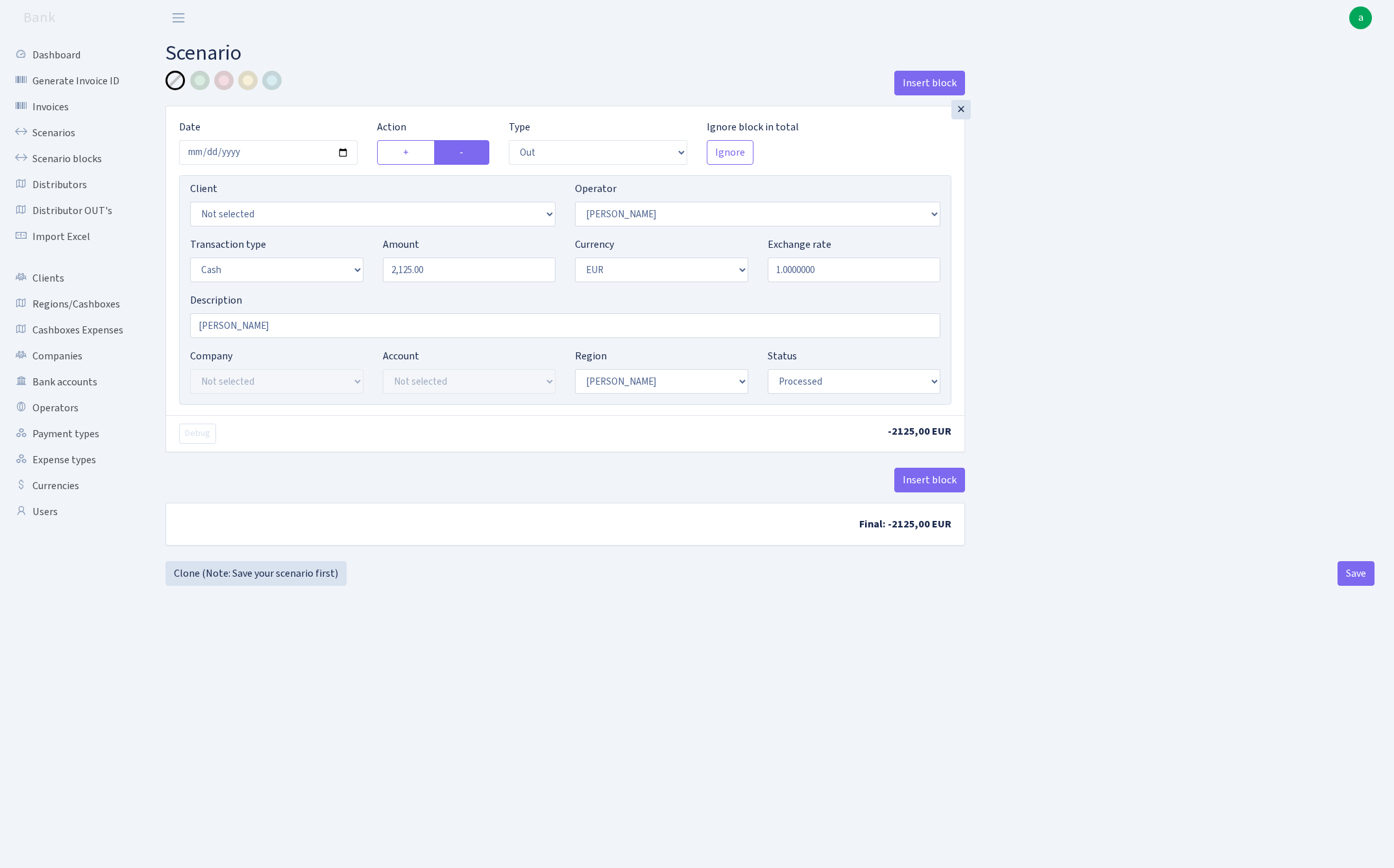
select select "1"
select select "processed"
click at [458, 274] on input "2125.00" at bounding box center [469, 270] width 173 height 24
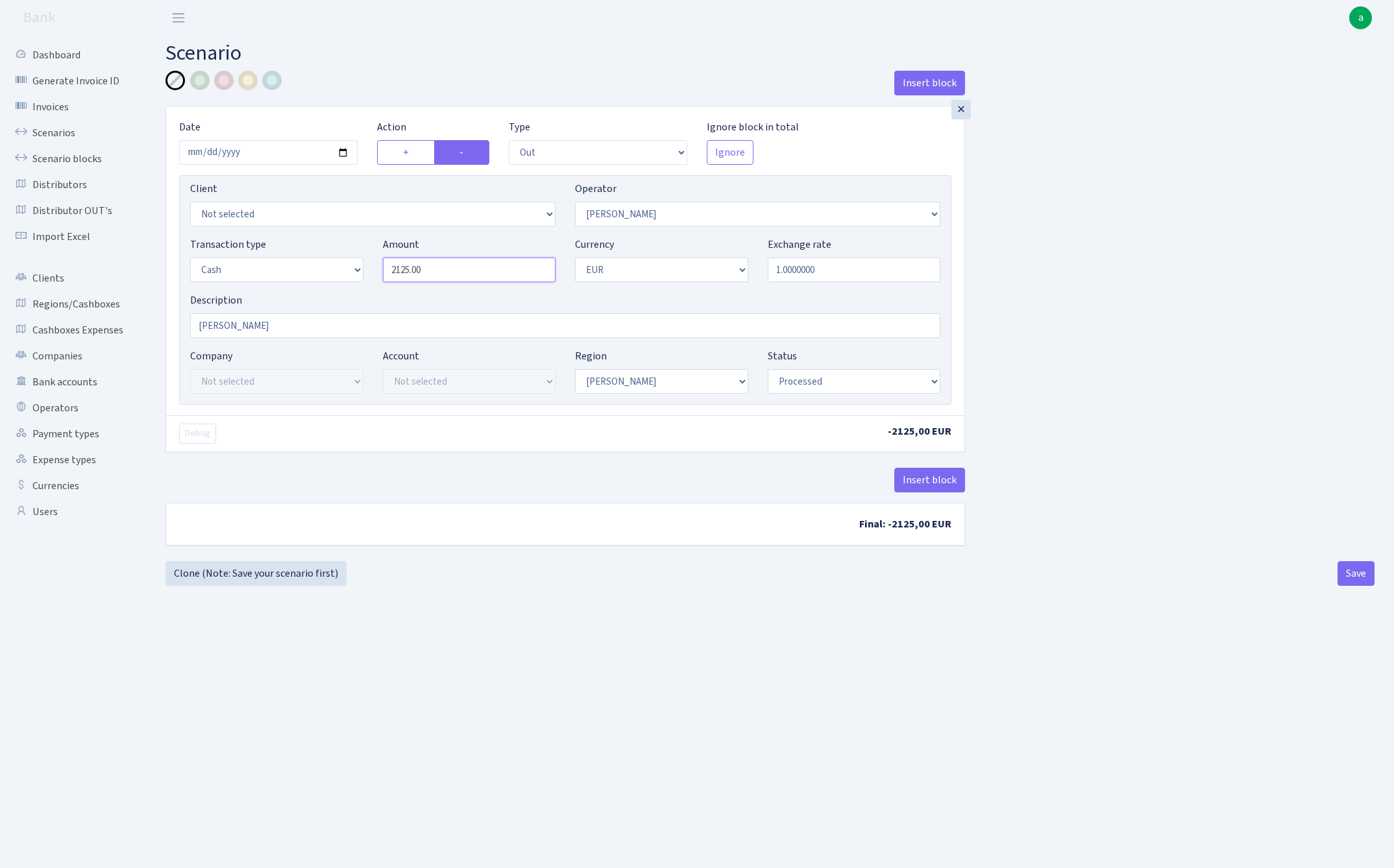
click at [458, 274] on input "2125.00" at bounding box center [469, 270] width 173 height 24
type input "28,530.00"
select select "439"
click at [1356, 575] on button "Save" at bounding box center [1355, 573] width 37 height 24
select select "out"
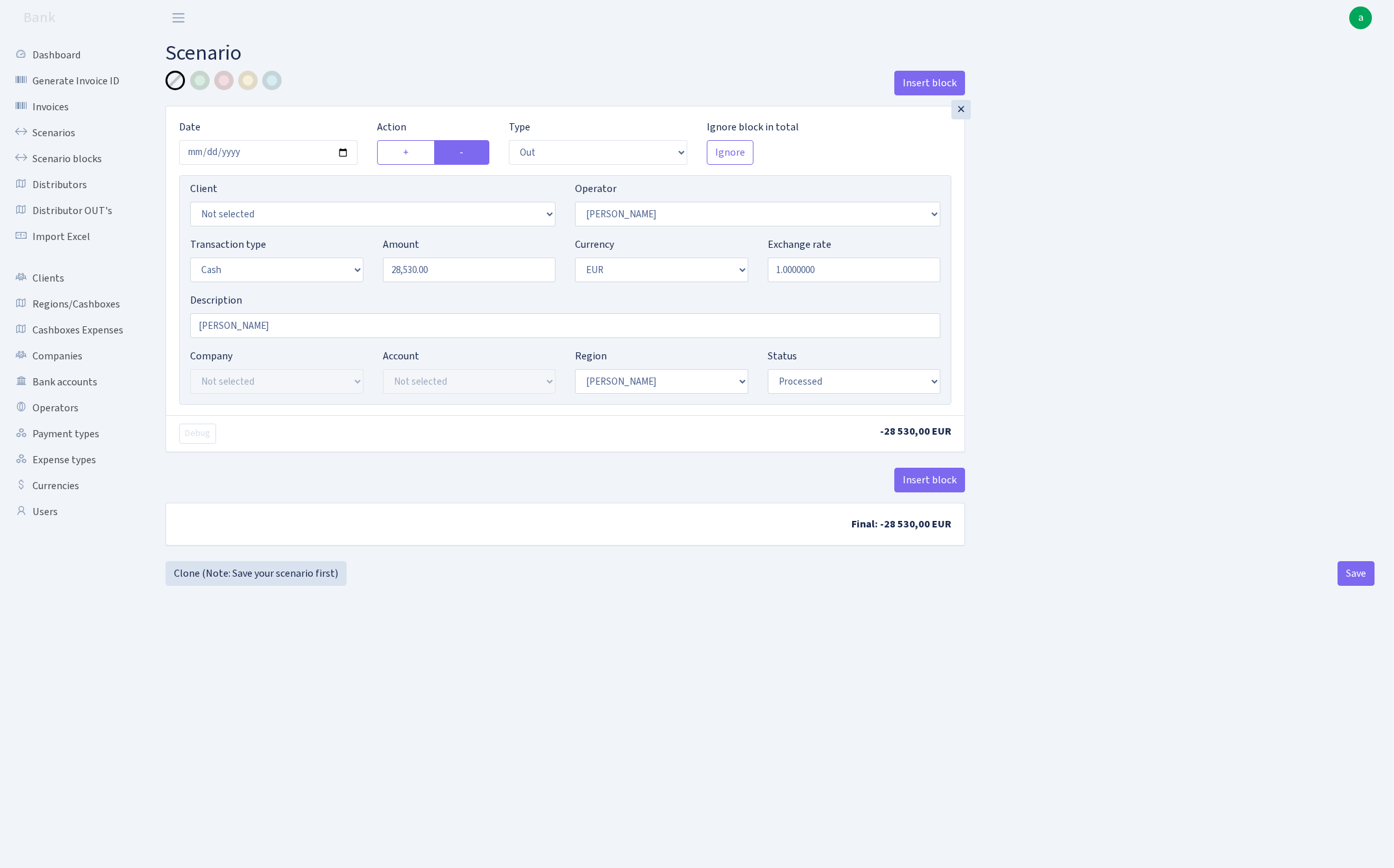
select select "439"
select select "1"
select select "processed"
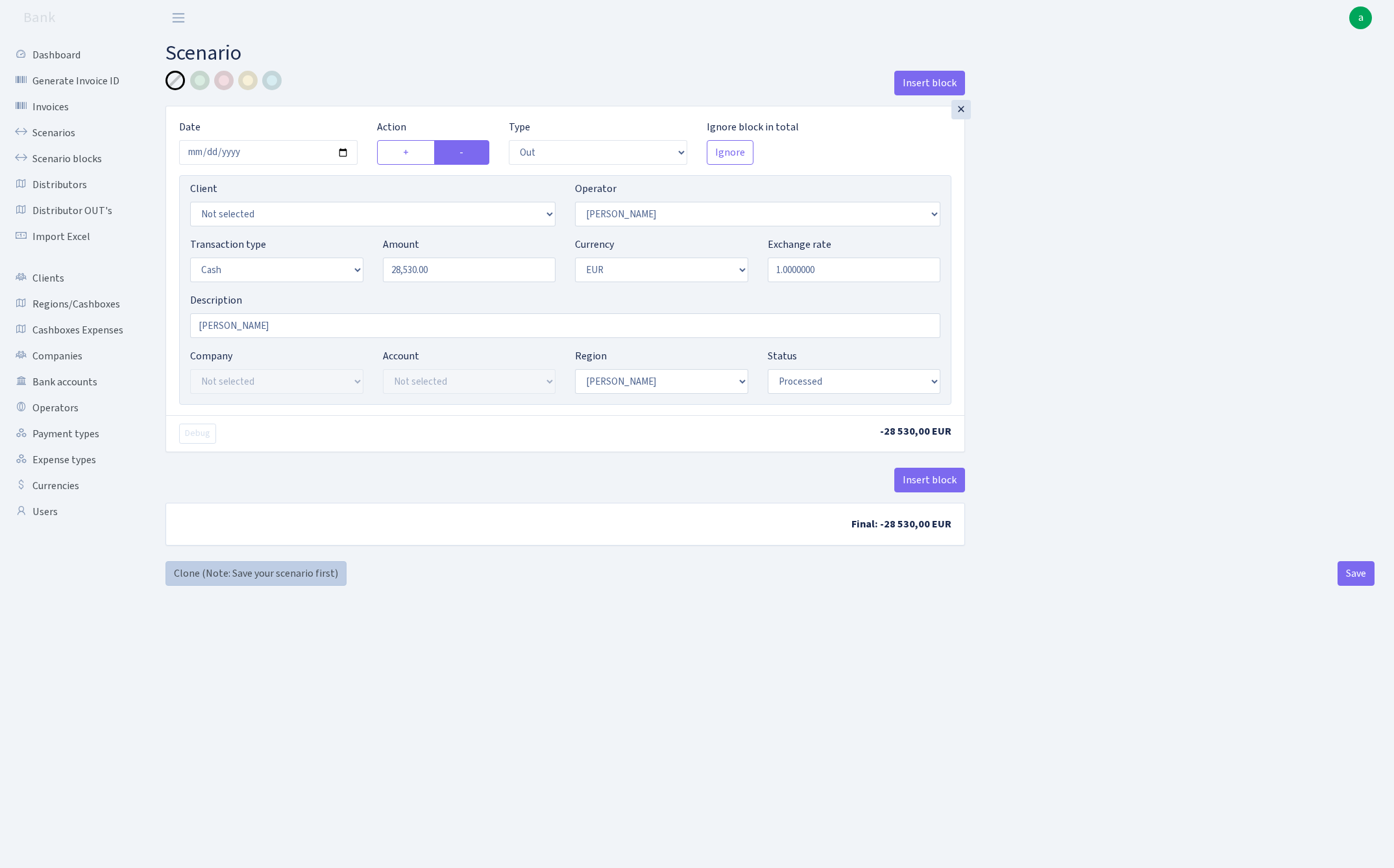
click at [261, 573] on link "Clone (Note: Save your scenario first)" at bounding box center [256, 573] width 181 height 24
select select "out"
select select "439"
select select "1"
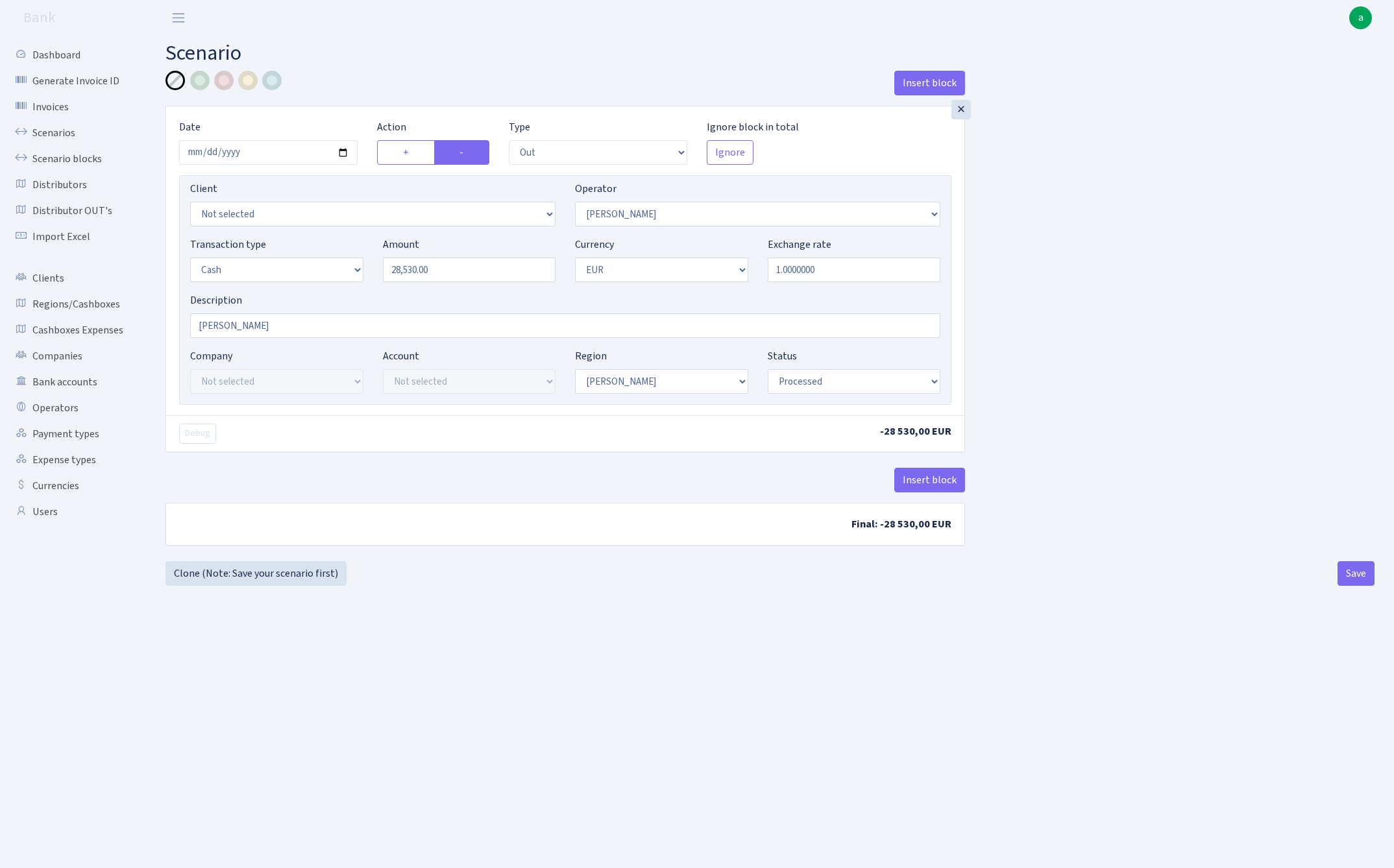
select select "1"
select select "processed"
click at [467, 265] on input "28530.00" at bounding box center [469, 270] width 173 height 24
type input "12,500.00"
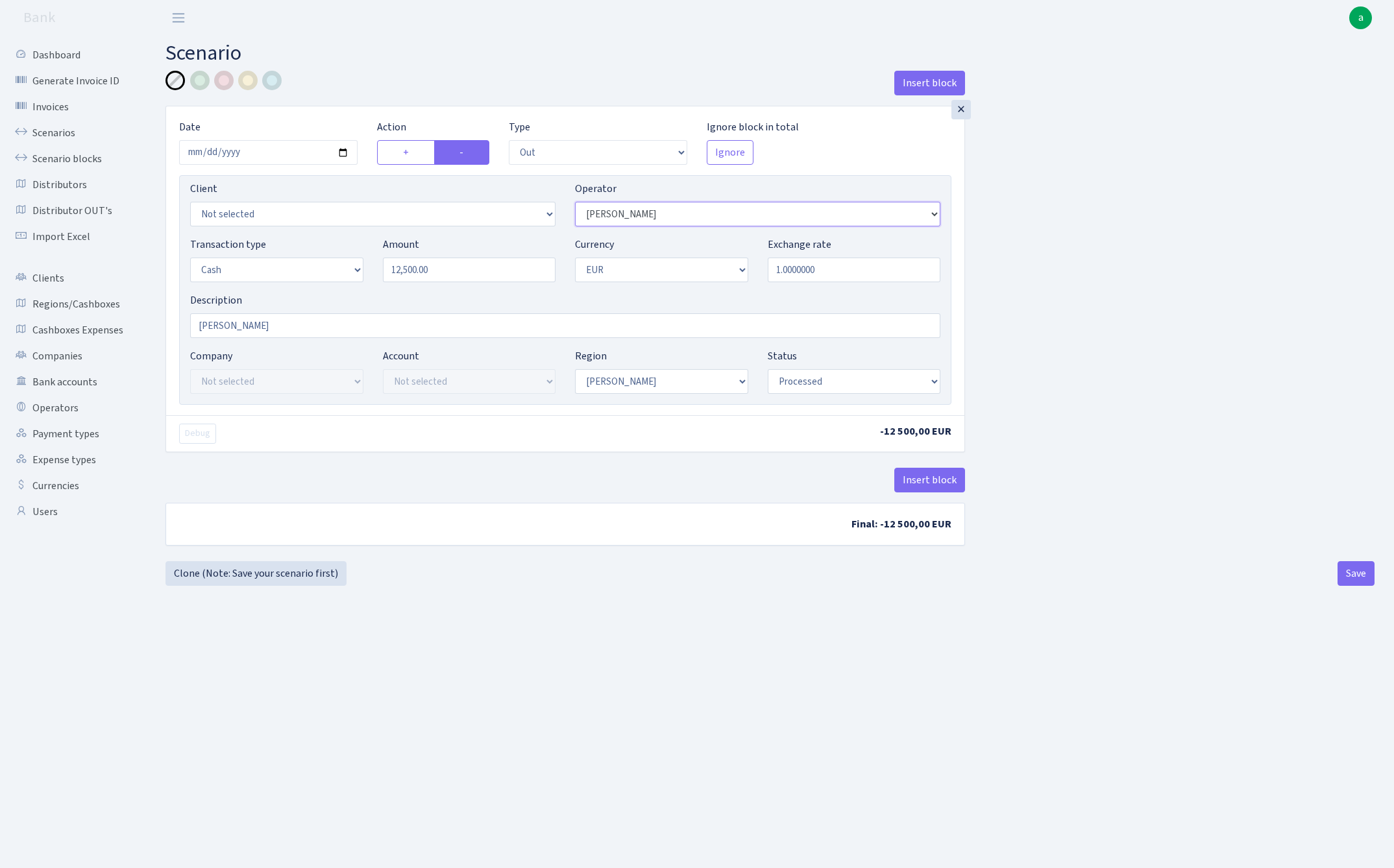
select select "4"
click at [1354, 567] on button "Save" at bounding box center [1355, 573] width 37 height 24
select select "out"
select select "4"
select select "1"
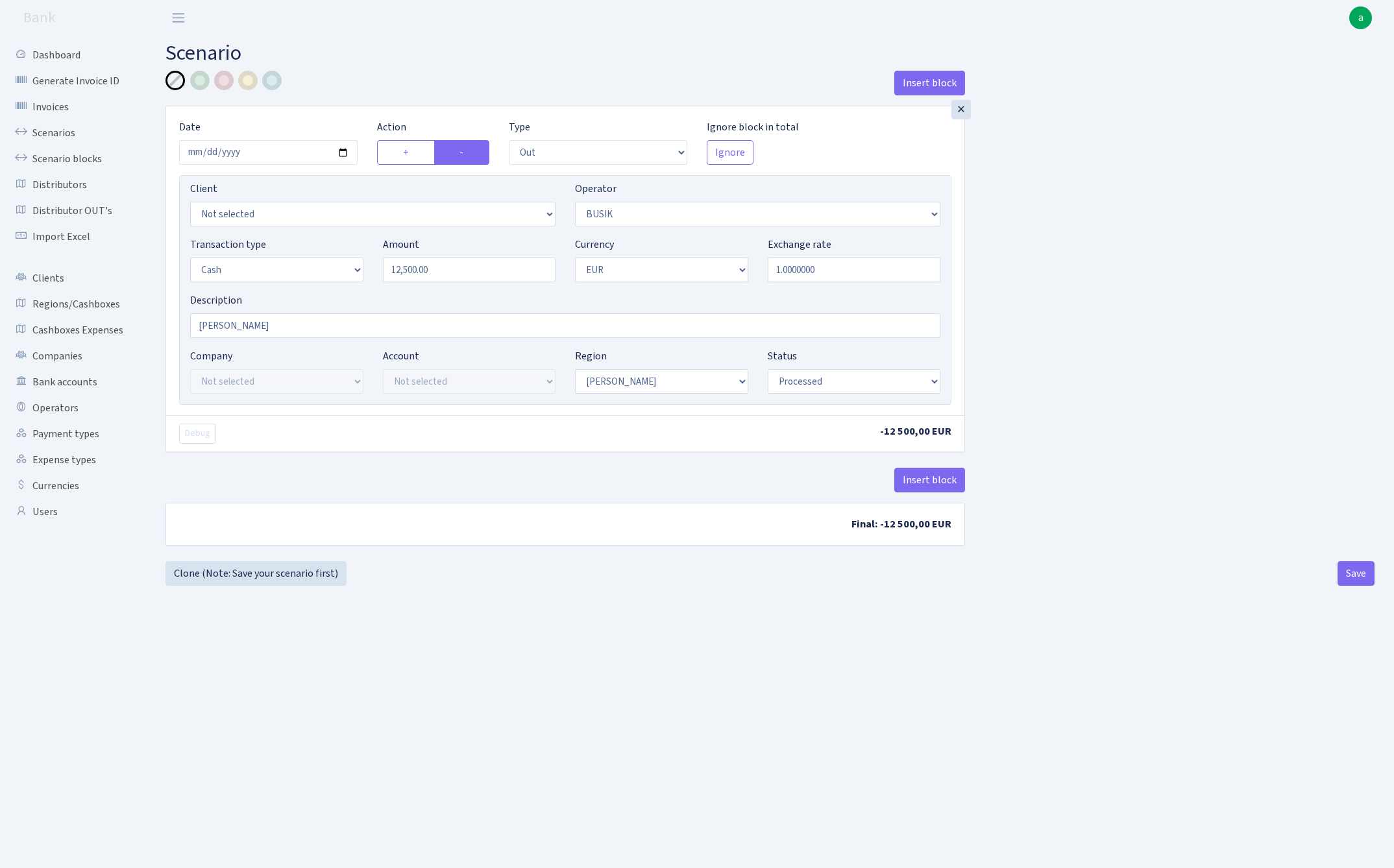
select select "1"
select select "processed"
click at [240, 574] on link "Clone (Note: Save your scenario first)" at bounding box center [256, 573] width 181 height 24
select select "out"
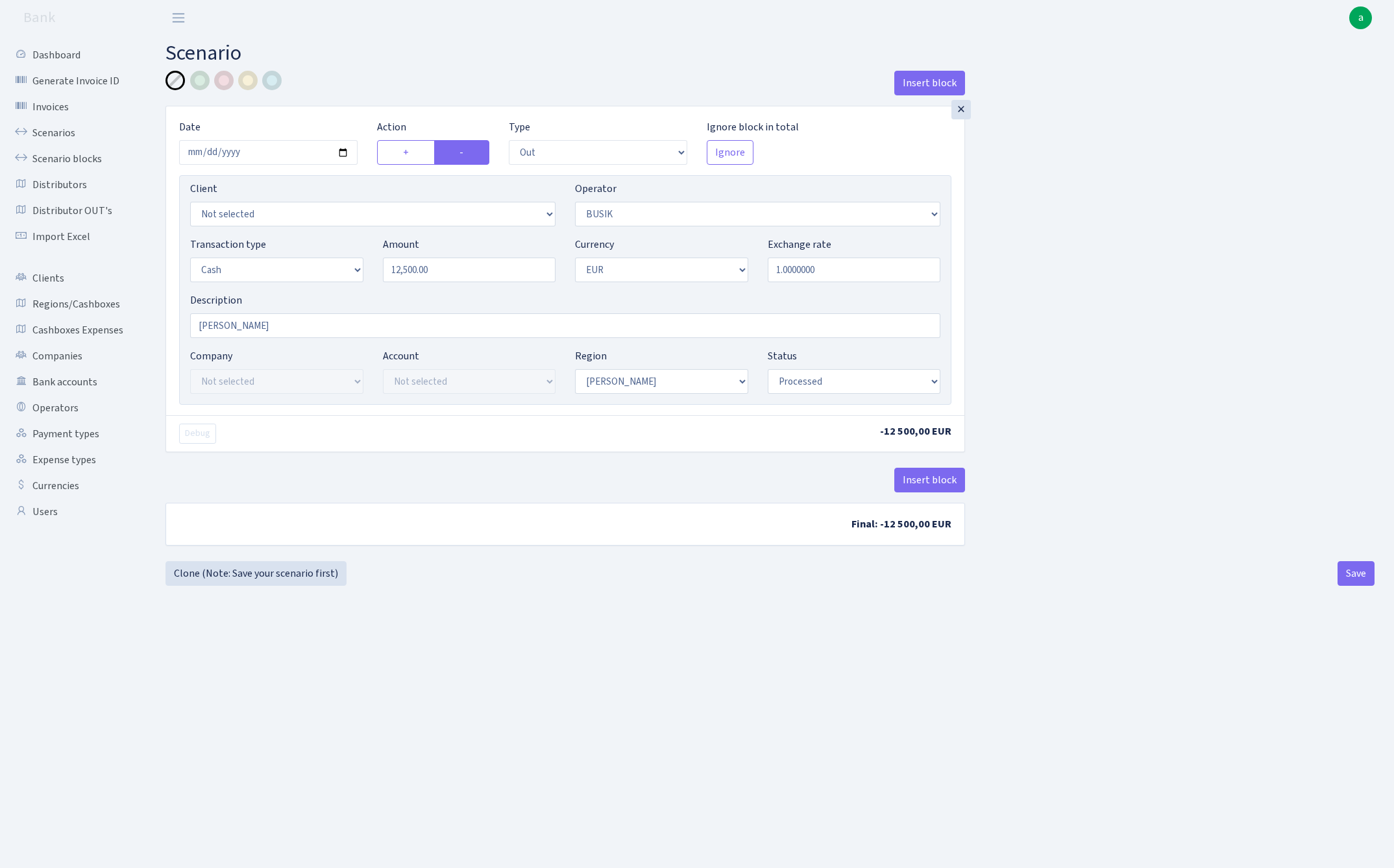
select select "4"
select select "1"
select select "processed"
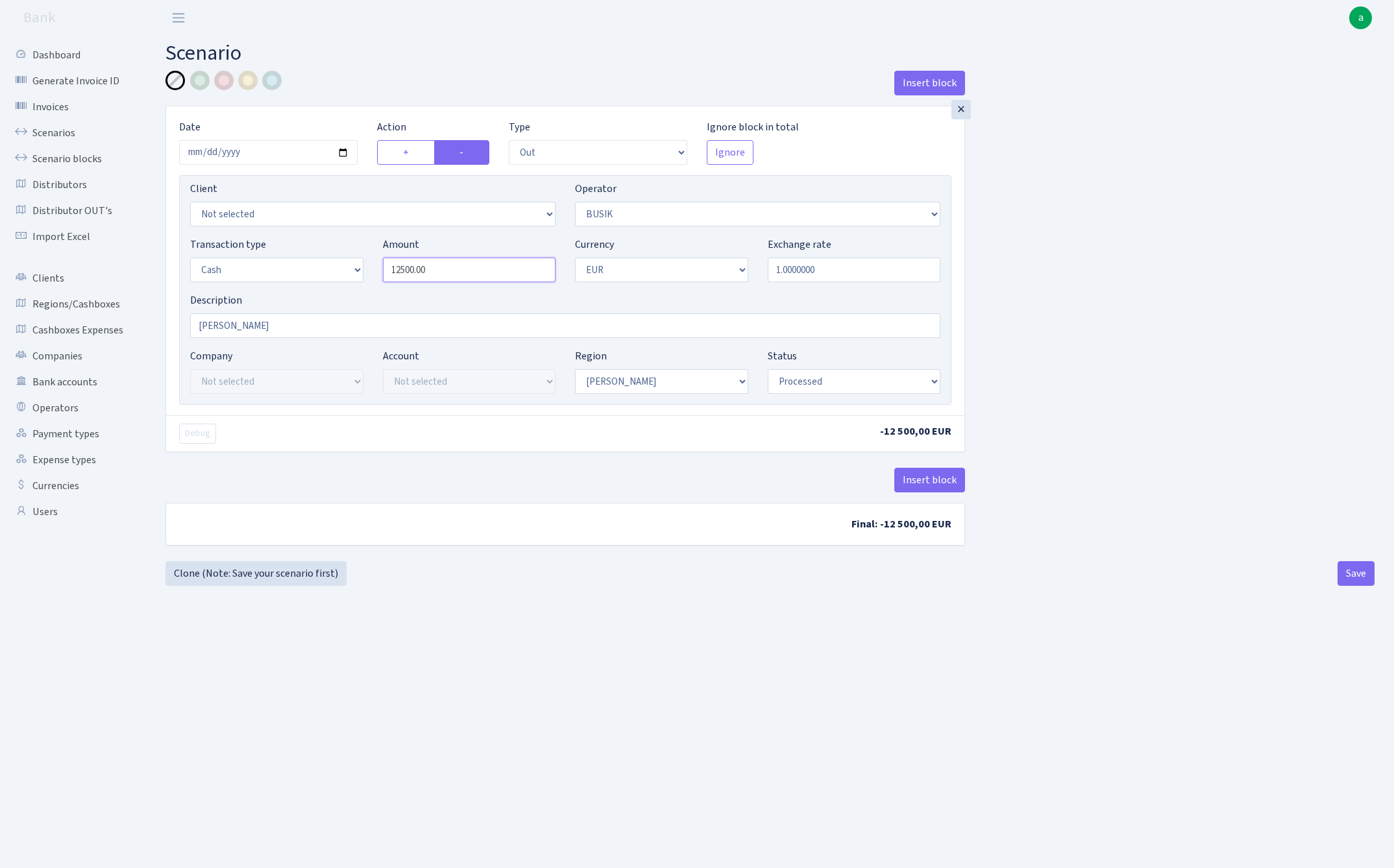
click at [463, 279] on input "12500.00" at bounding box center [469, 270] width 173 height 24
type input "150,000.00"
select select "356"
click at [1354, 577] on button "Save" at bounding box center [1355, 573] width 37 height 24
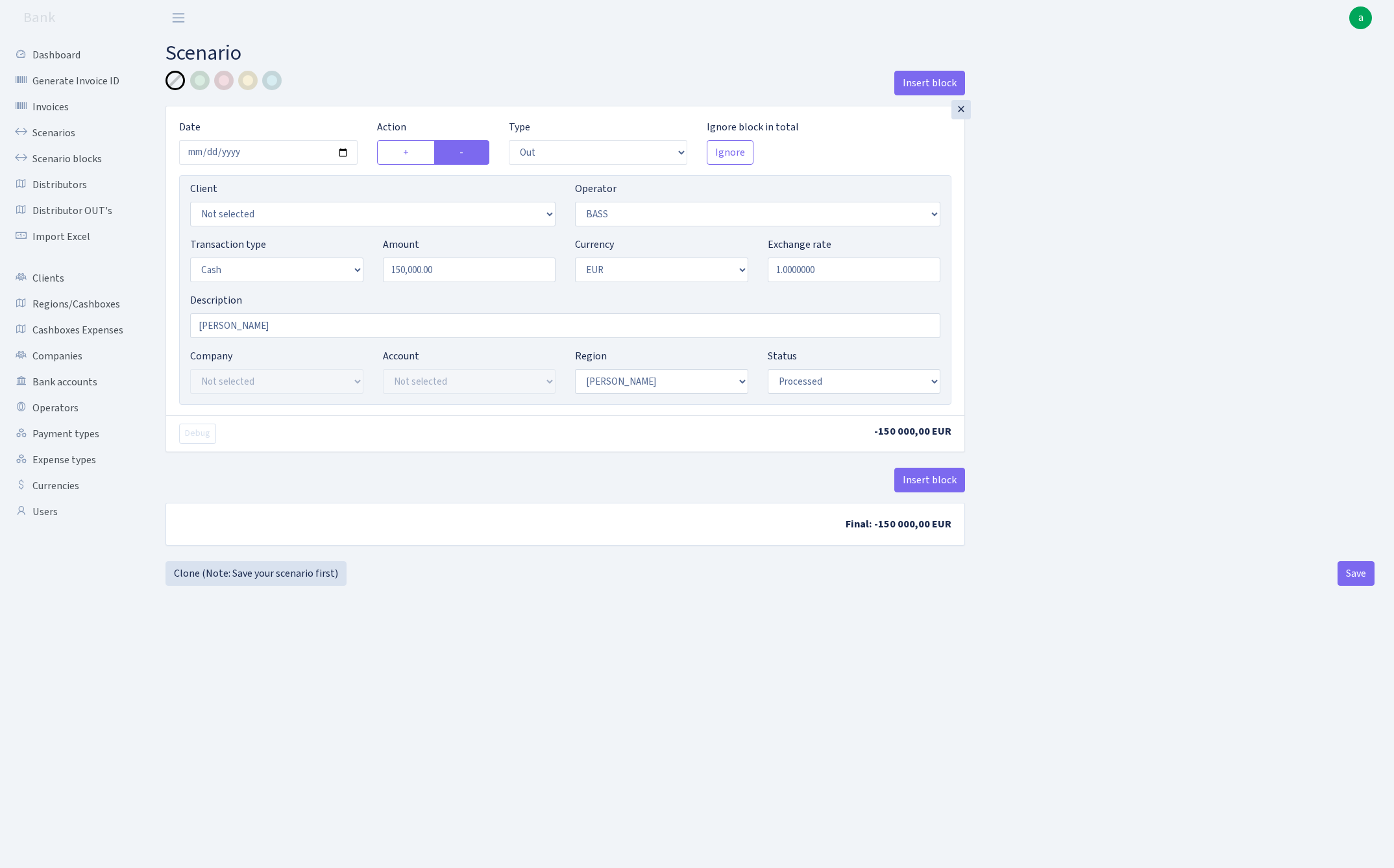
select select "out"
select select "356"
select select "1"
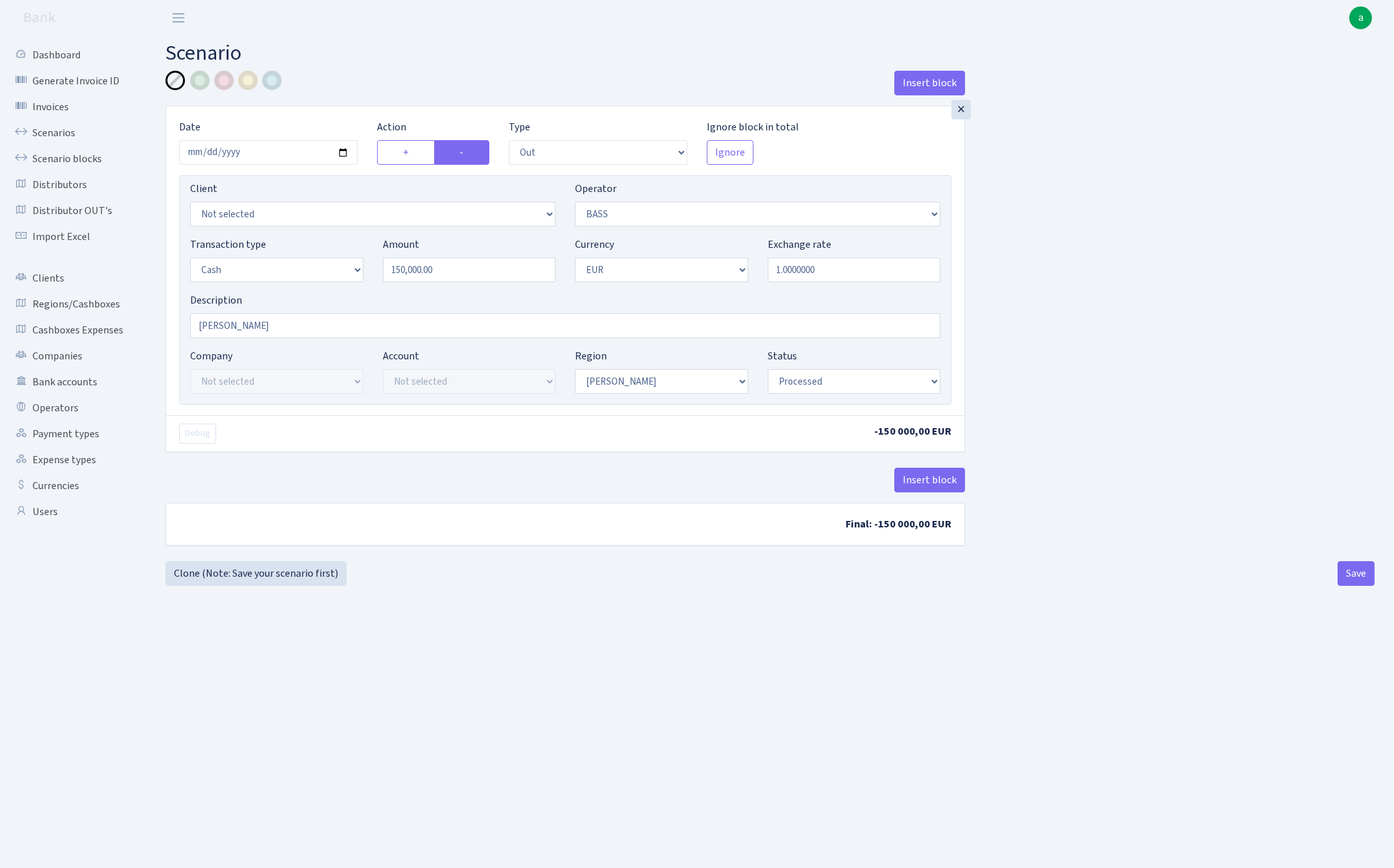
select select "processed"
click at [52, 131] on link "Scenarios" at bounding box center [71, 133] width 129 height 26
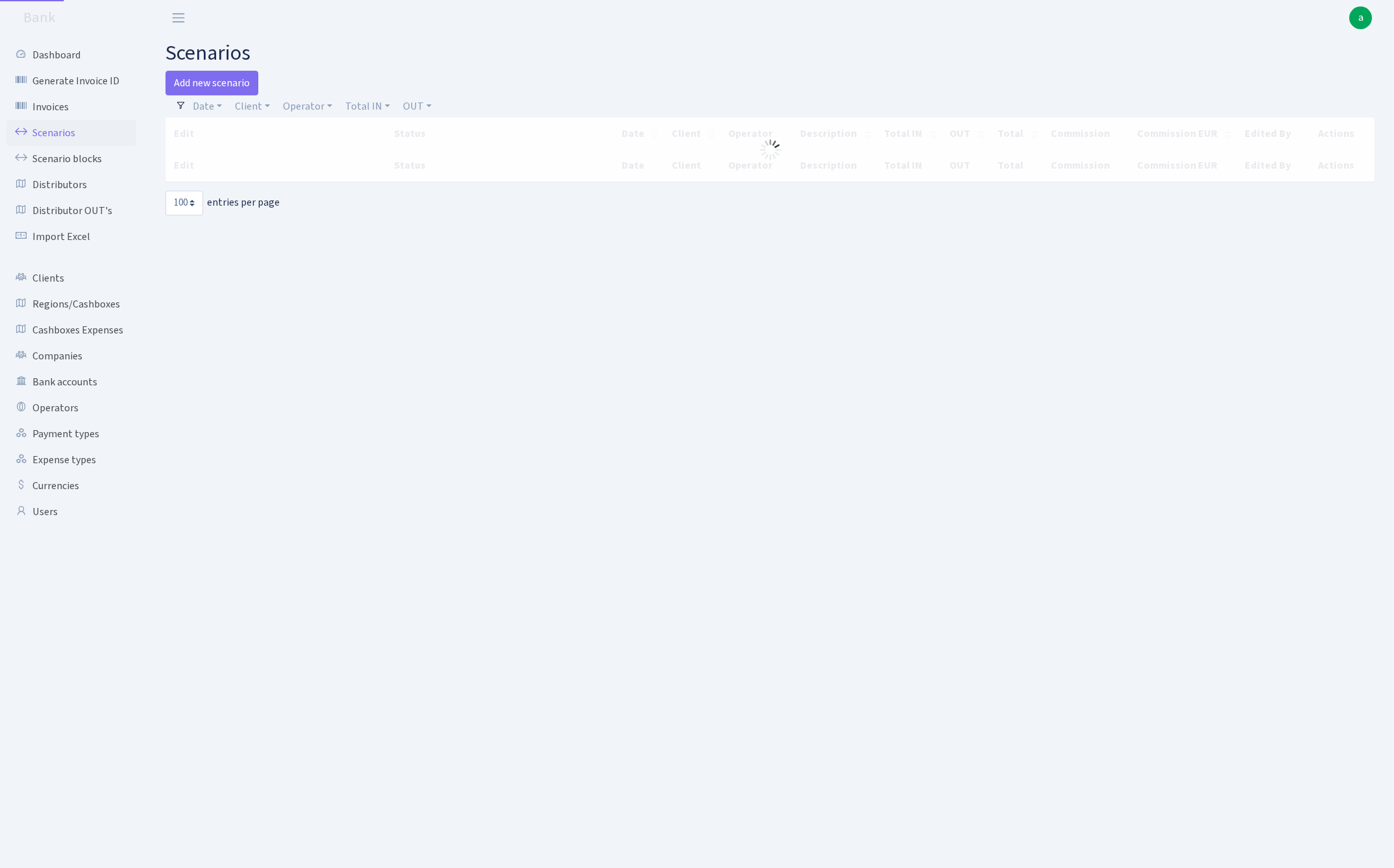
select select "100"
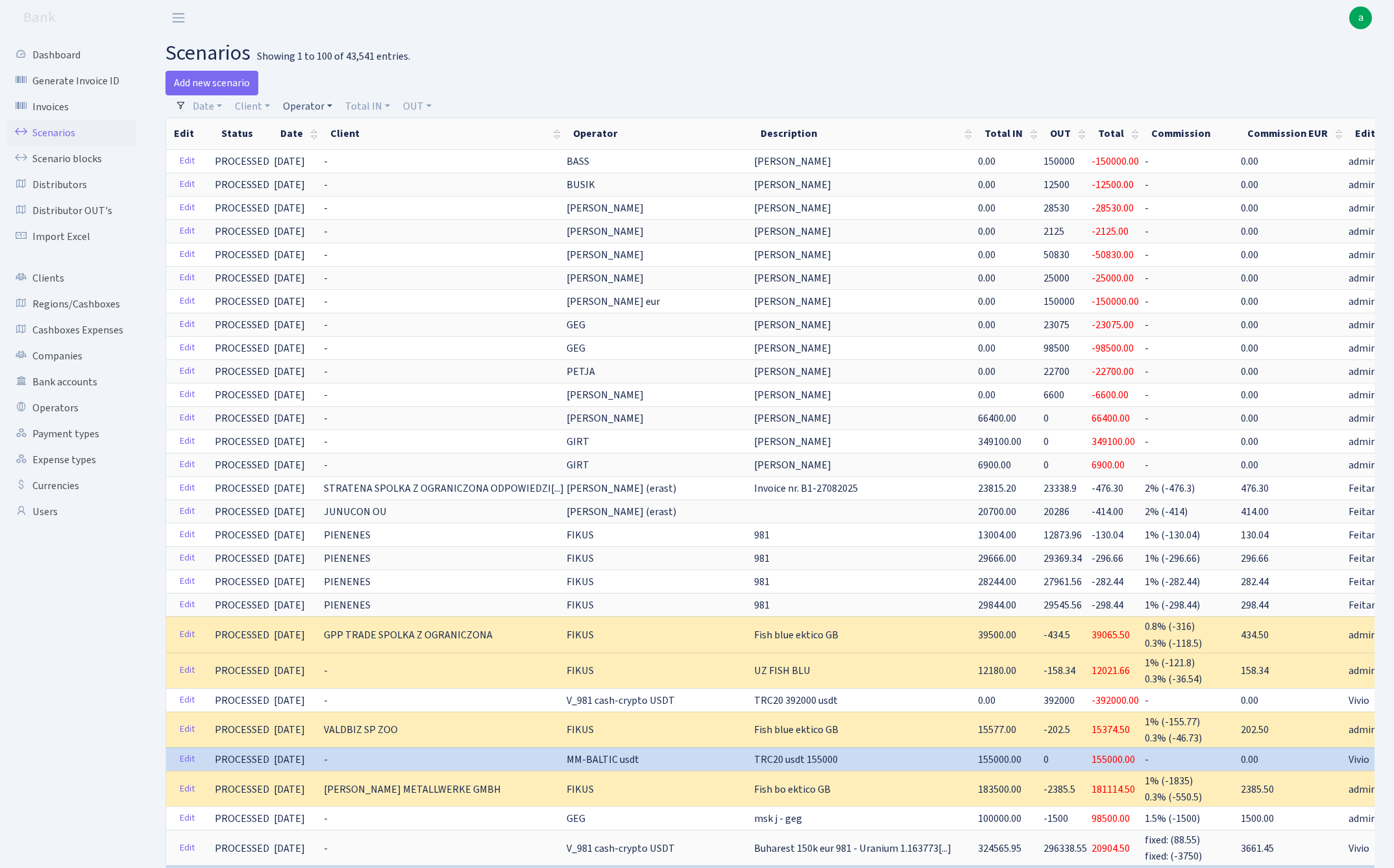
click at [297, 104] on link "Operator" at bounding box center [307, 106] width 60 height 22
click at [317, 155] on input "search" at bounding box center [329, 152] width 96 height 20
type input "pet"
click at [326, 180] on li "PETJA" at bounding box center [329, 177] width 98 height 23
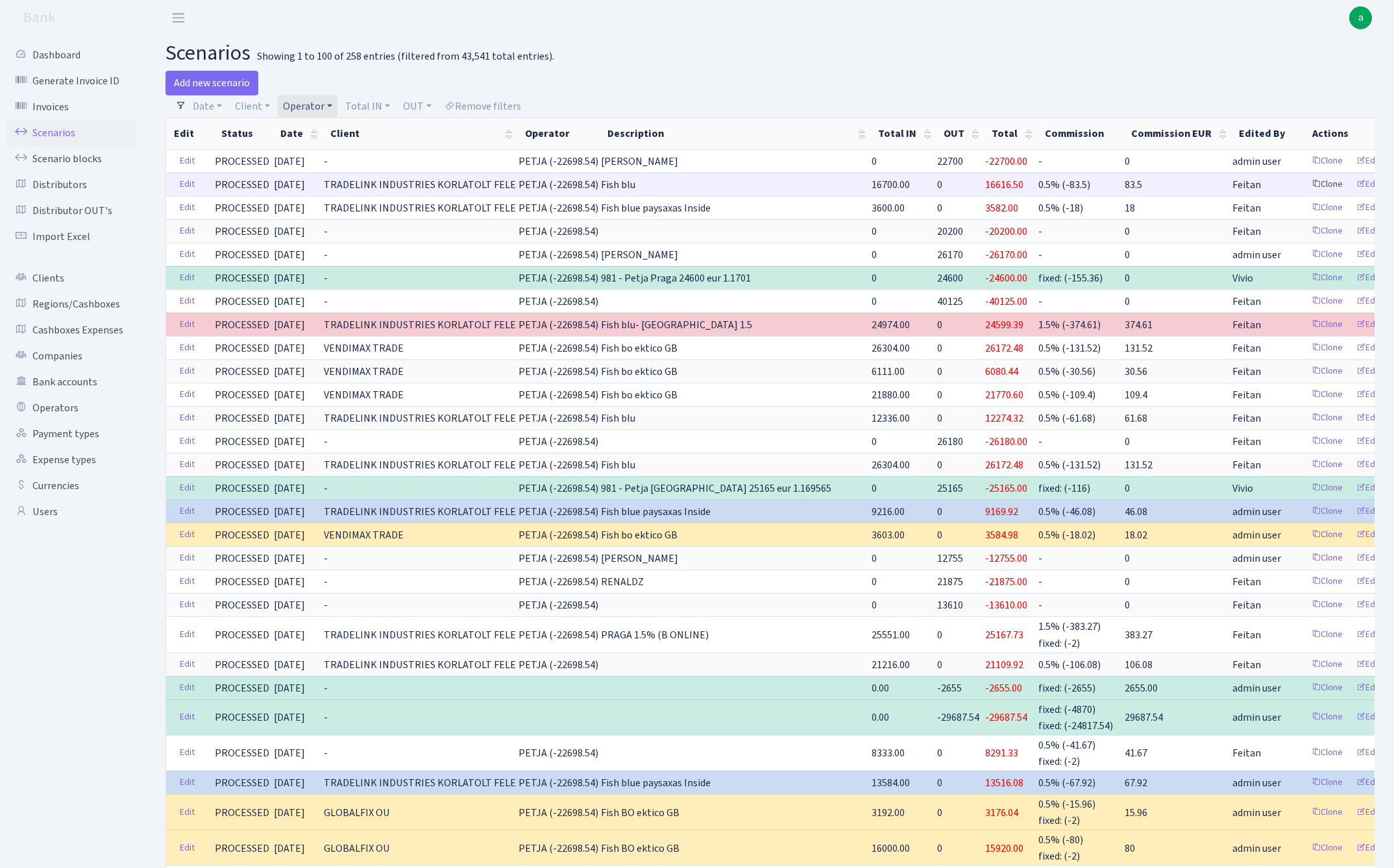
click at [1306, 184] on link "Clone" at bounding box center [1327, 185] width 43 height 20
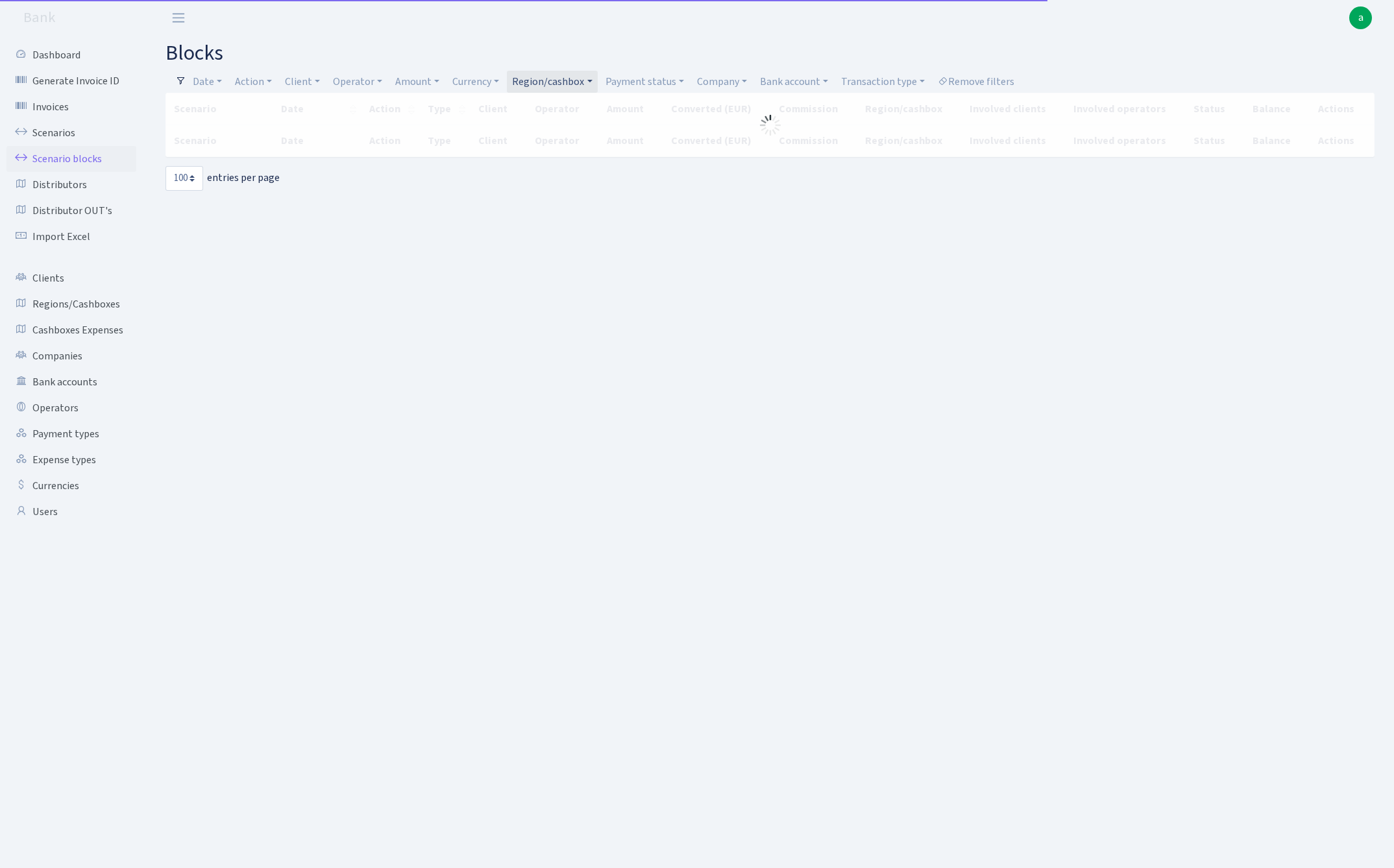
select select "100"
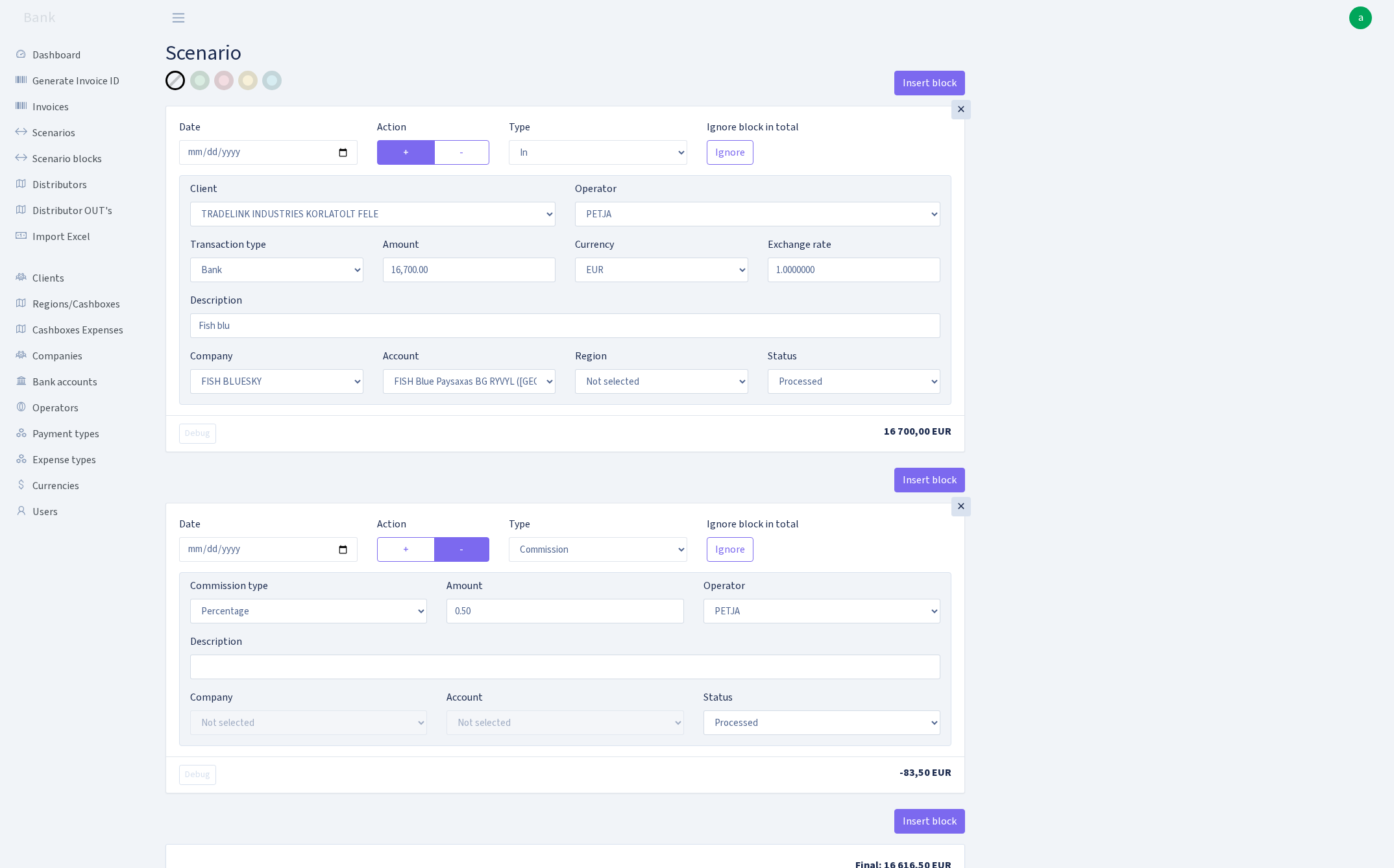
select select "in"
select select "3051"
select select "392"
select select "2"
select select "1"
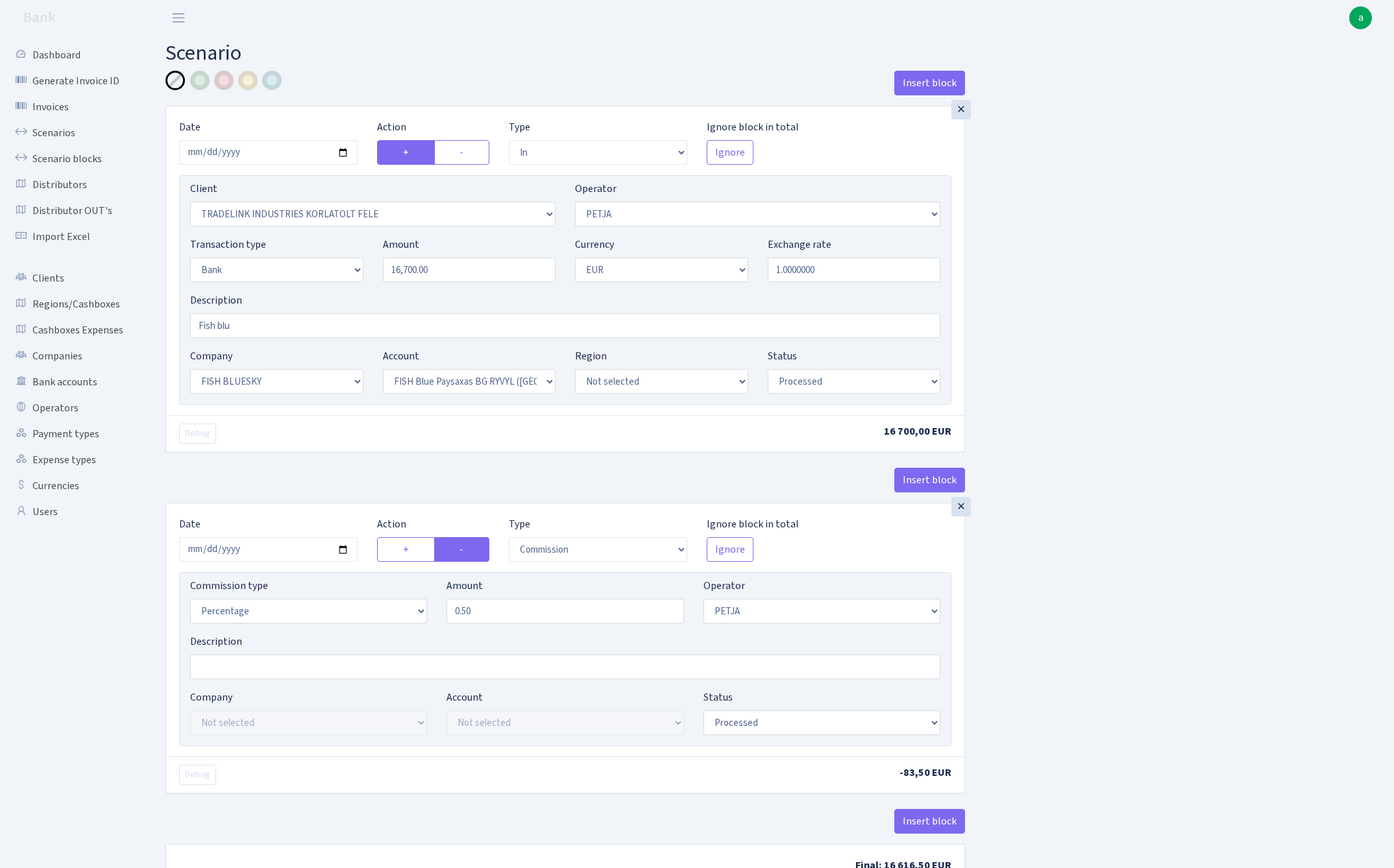
select select "23"
select select "68"
select select "processed"
select select "commission"
select select "392"
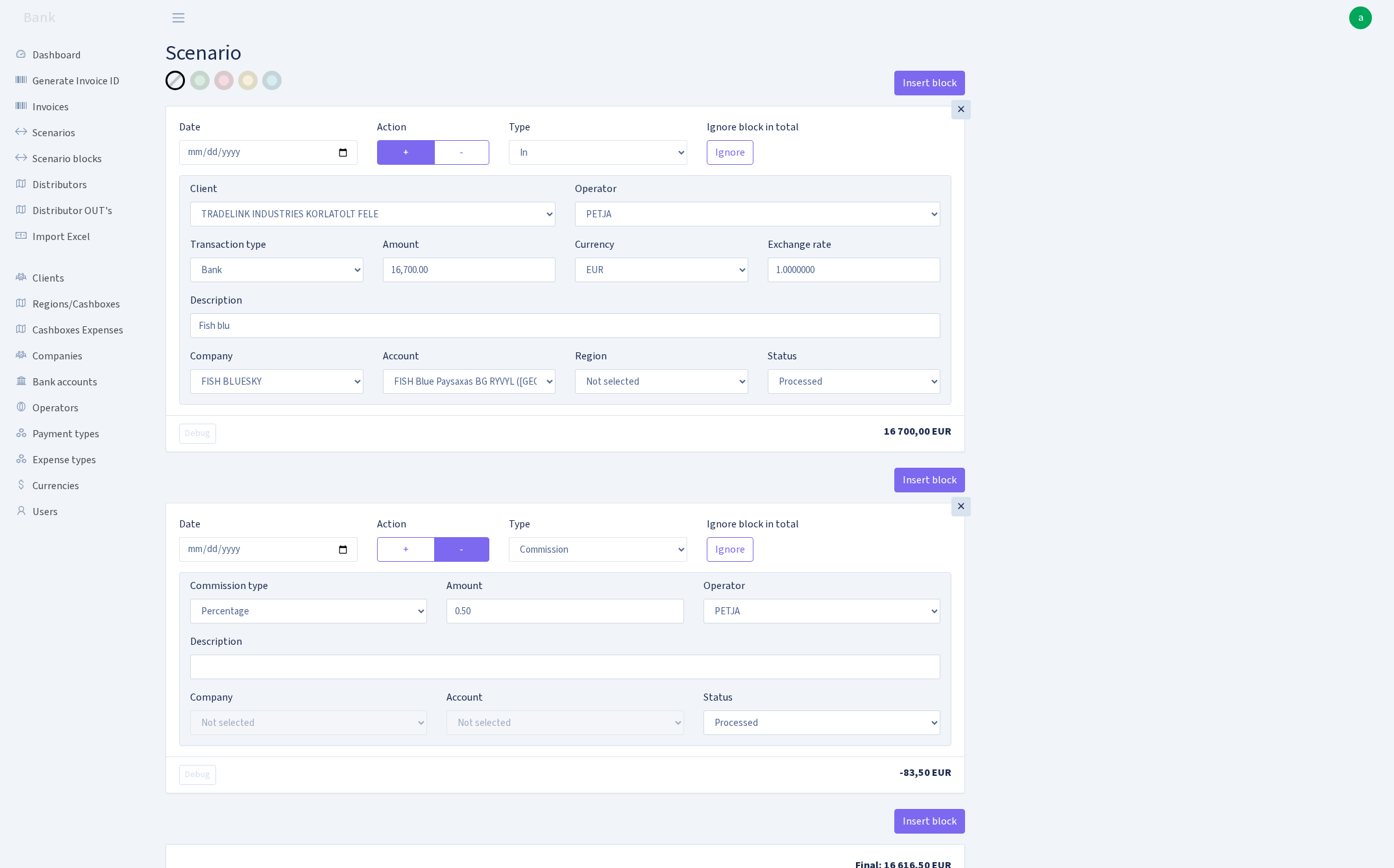
select select "processed"
click at [247, 157] on input "[DATE]" at bounding box center [268, 152] width 178 height 24
type input "2025-08-28"
click at [376, 88] on div "Insert block" at bounding box center [565, 88] width 799 height 35
click at [455, 270] on input "16700.00" at bounding box center [469, 270] width 173 height 24
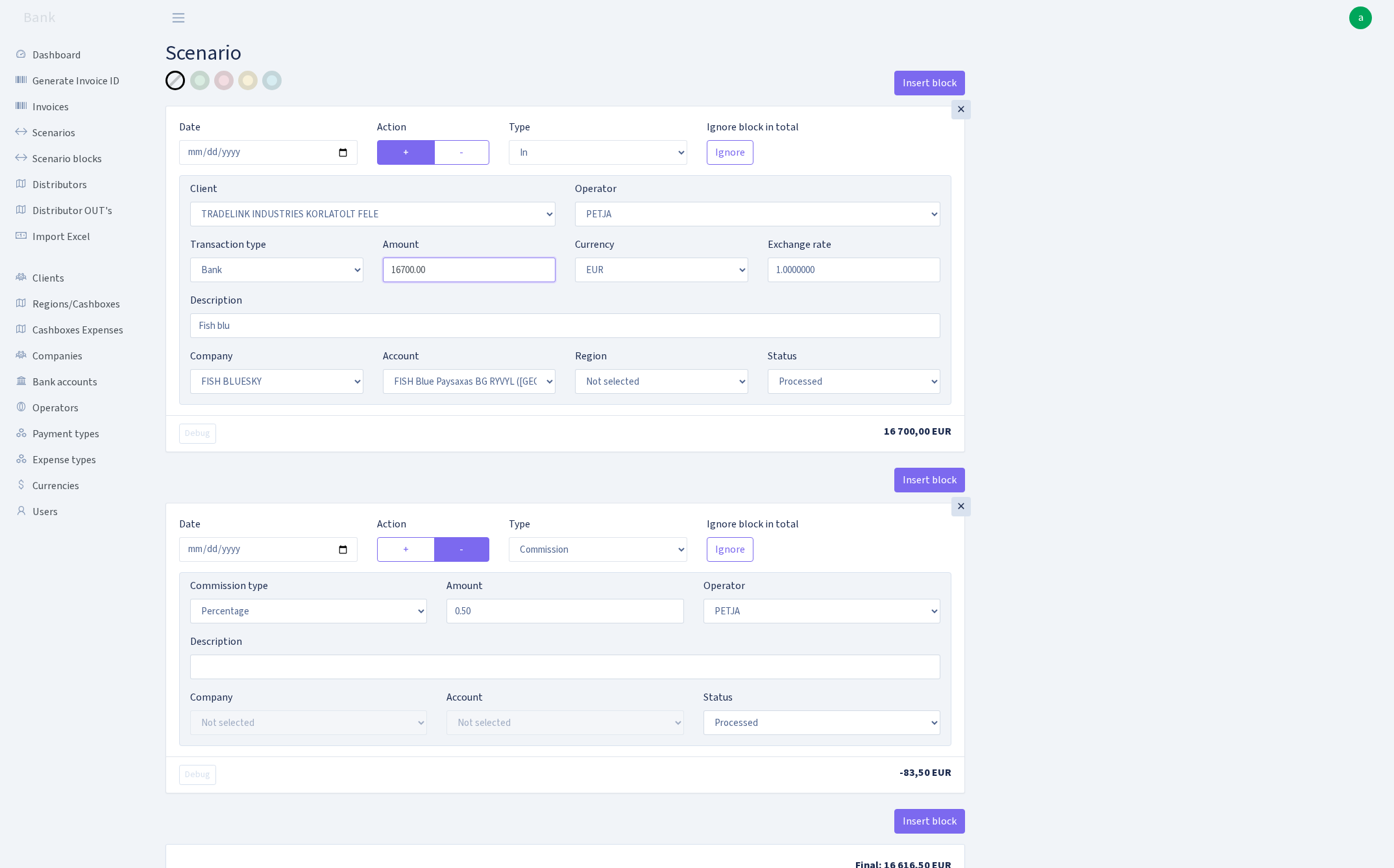
click at [455, 270] on input "16700.00" at bounding box center [469, 270] width 173 height 24
paste input "22814"
type input "22,814.00"
click at [247, 81] on div at bounding box center [247, 80] width 19 height 19
select select "2707"
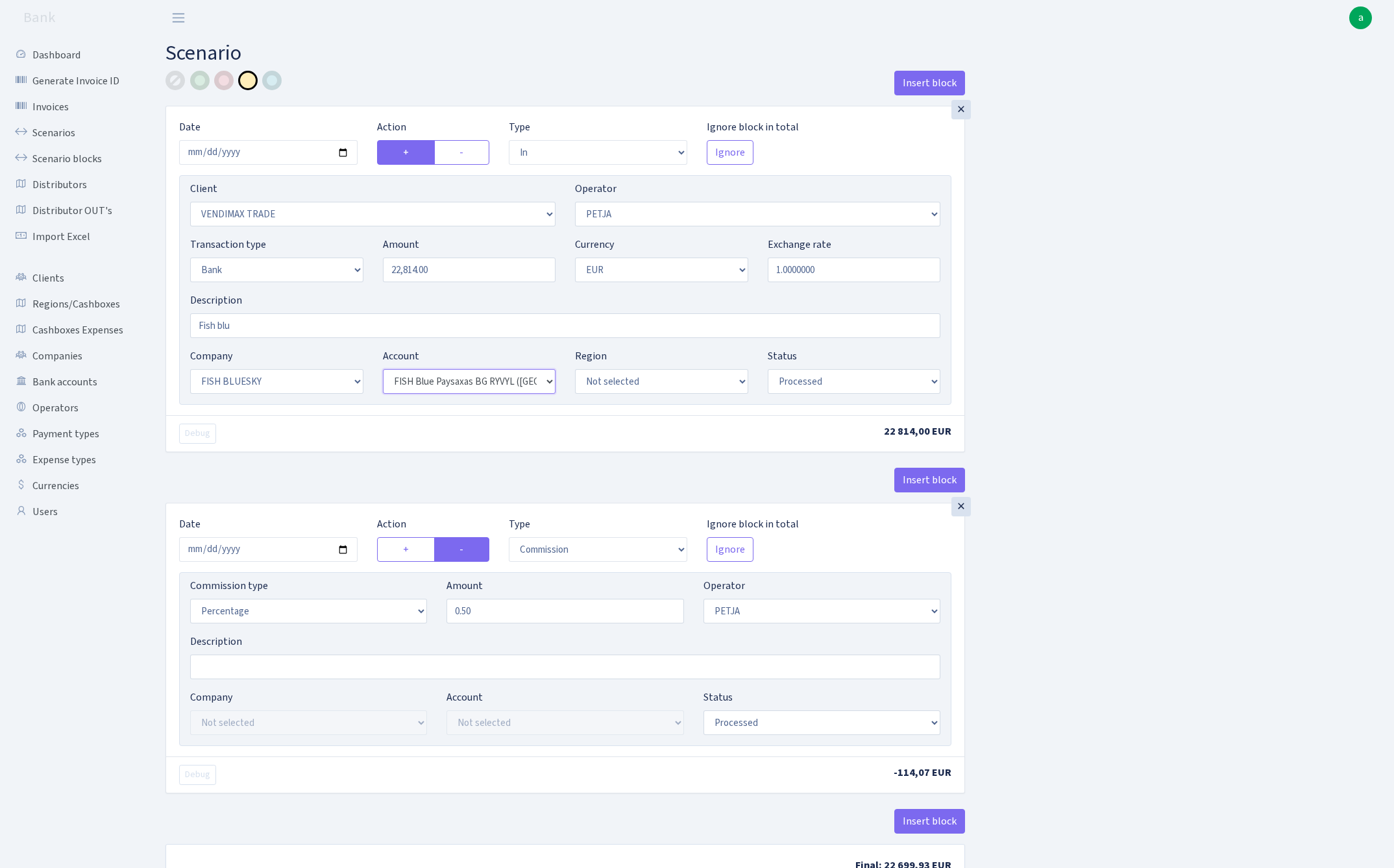
select select "67"
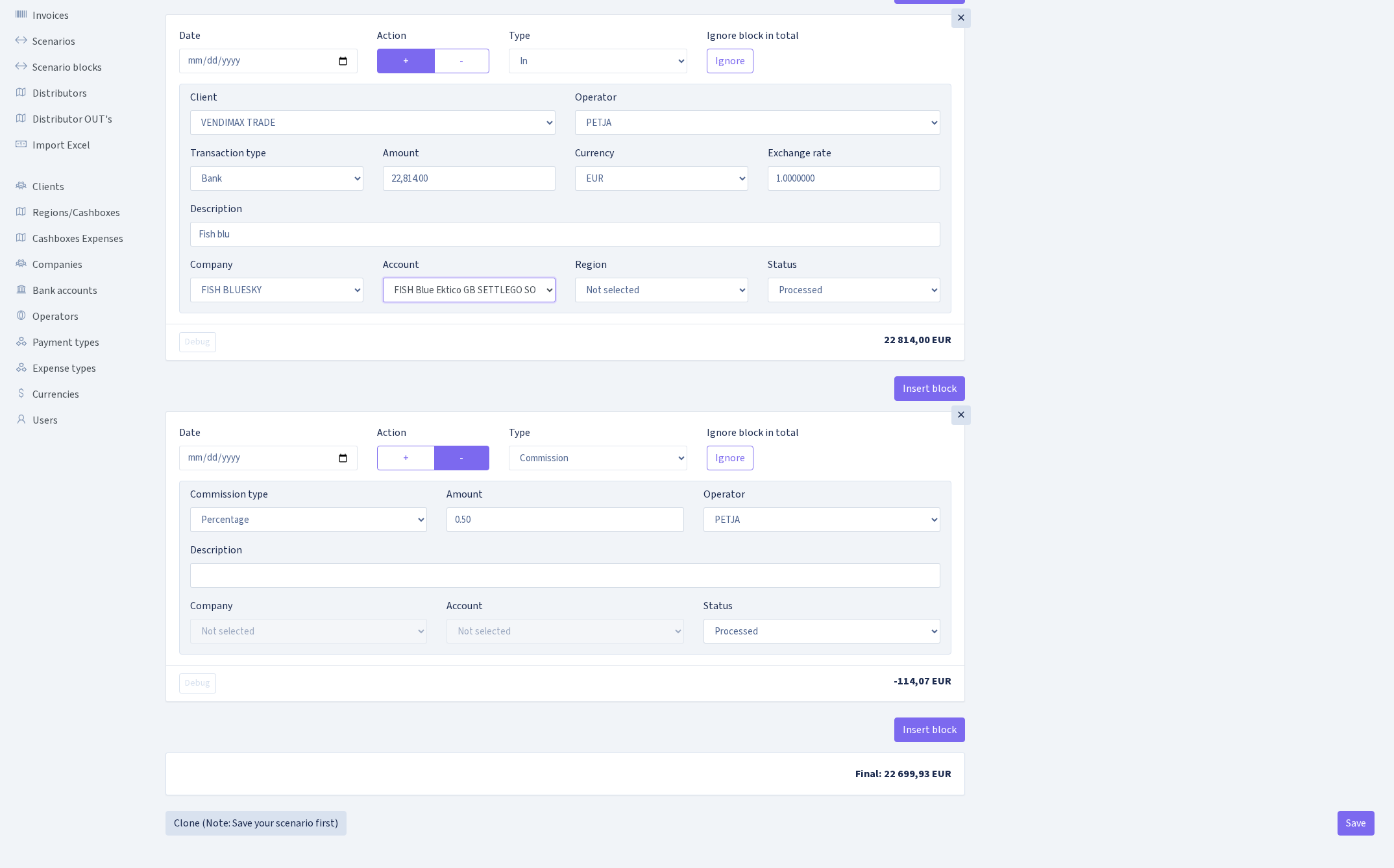
scroll to position [95, 0]
click at [274, 454] on input "2025-08-27" at bounding box center [268, 458] width 178 height 24
type input "2025-08-28"
click at [340, 398] on div "Insert block" at bounding box center [565, 393] width 799 height 35
click at [1357, 824] on button "Save" at bounding box center [1355, 823] width 37 height 24
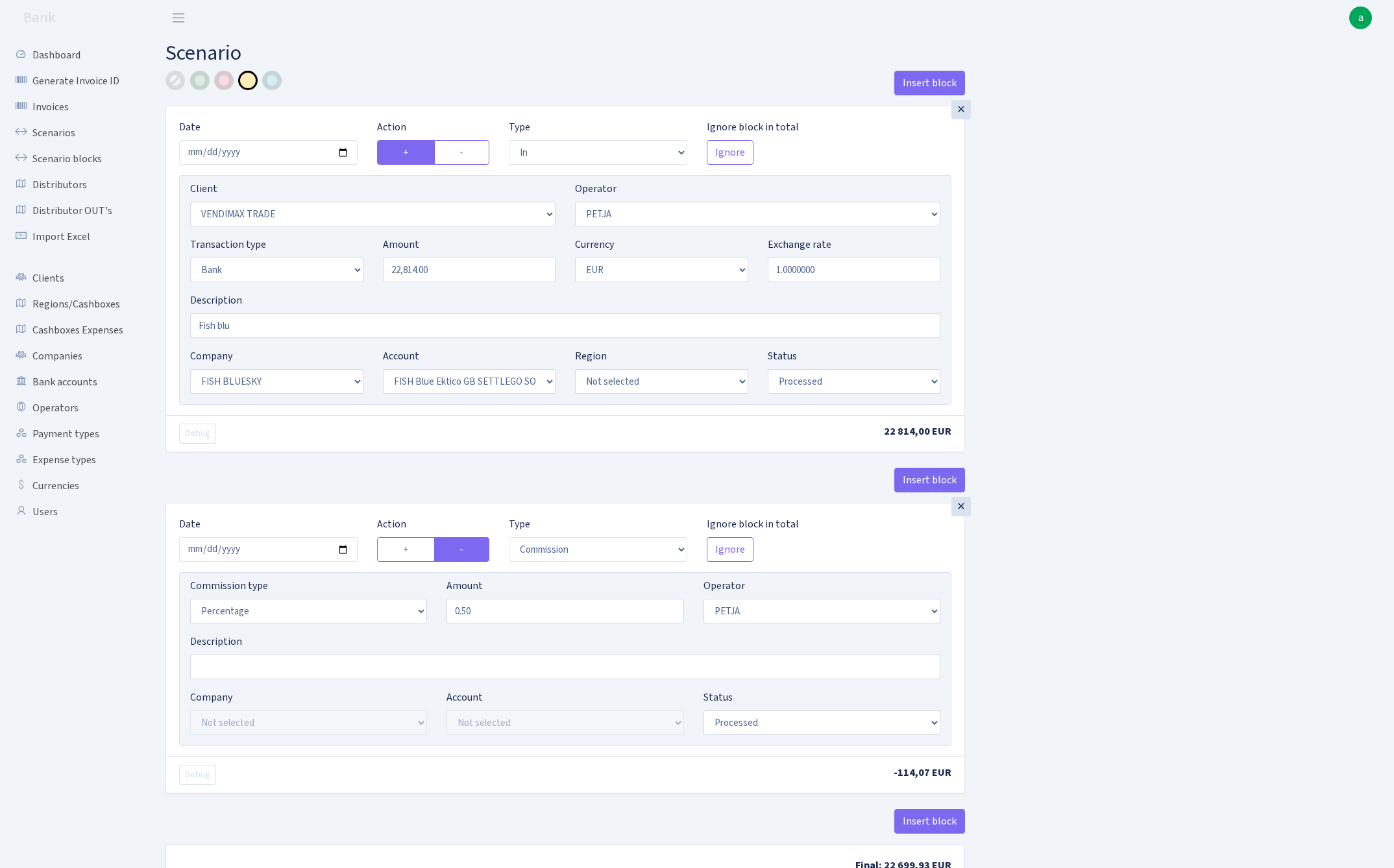
select select "in"
select select "2707"
select select "392"
select select "2"
select select "1"
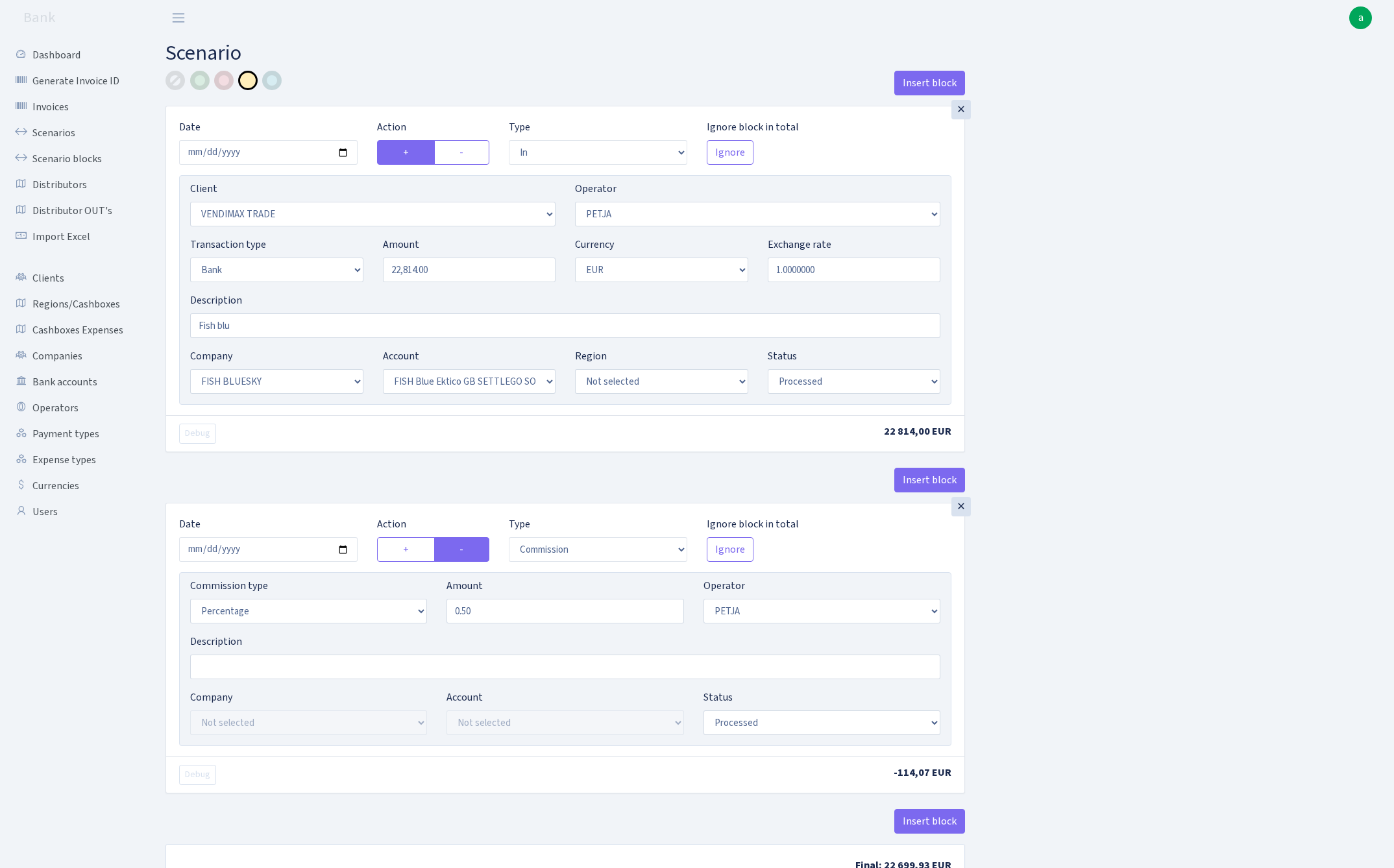
select select "23"
select select "67"
select select "processed"
select select "commission"
select select "392"
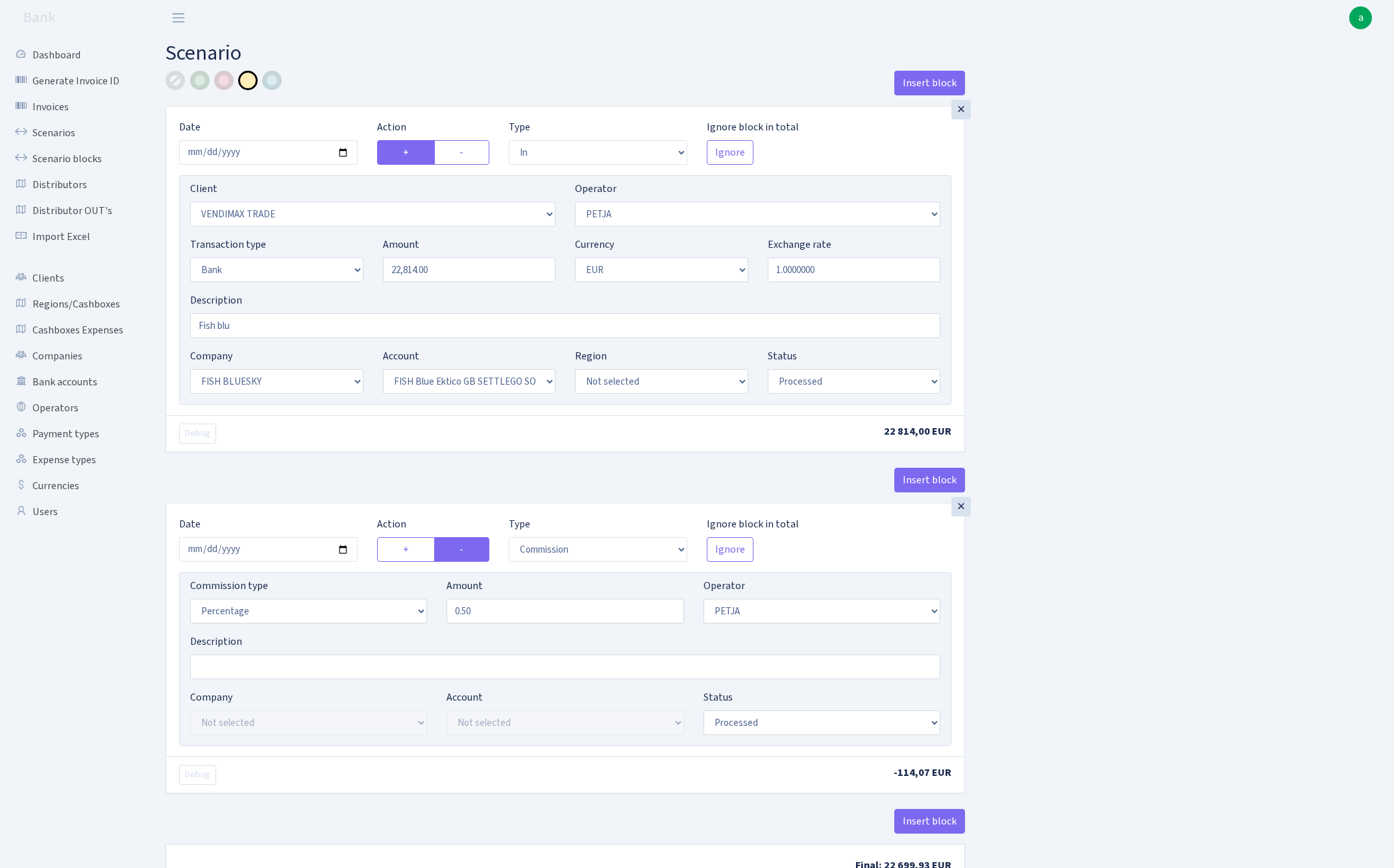
select select "processed"
click at [61, 127] on link "Scenarios" at bounding box center [71, 133] width 129 height 26
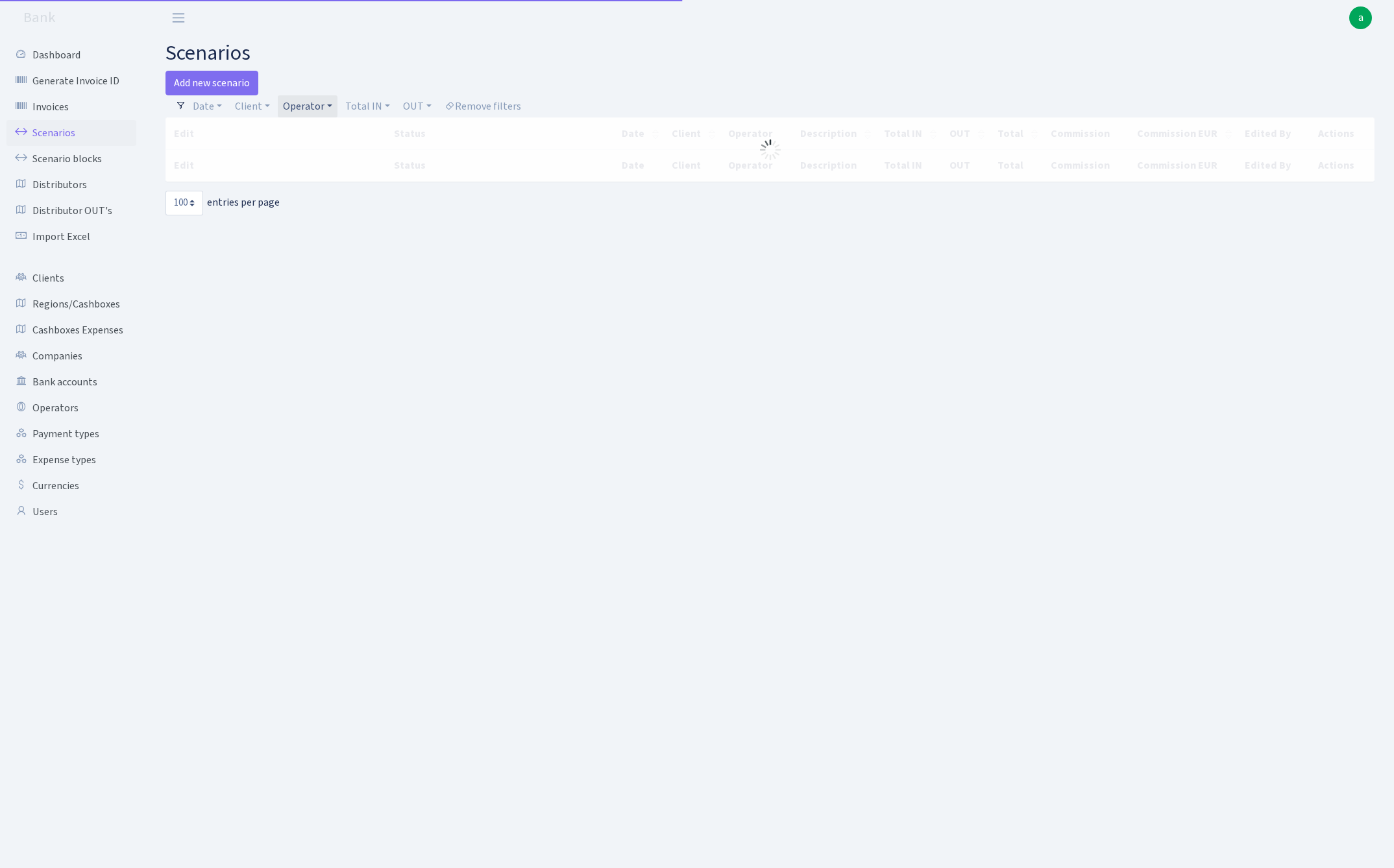
select select "100"
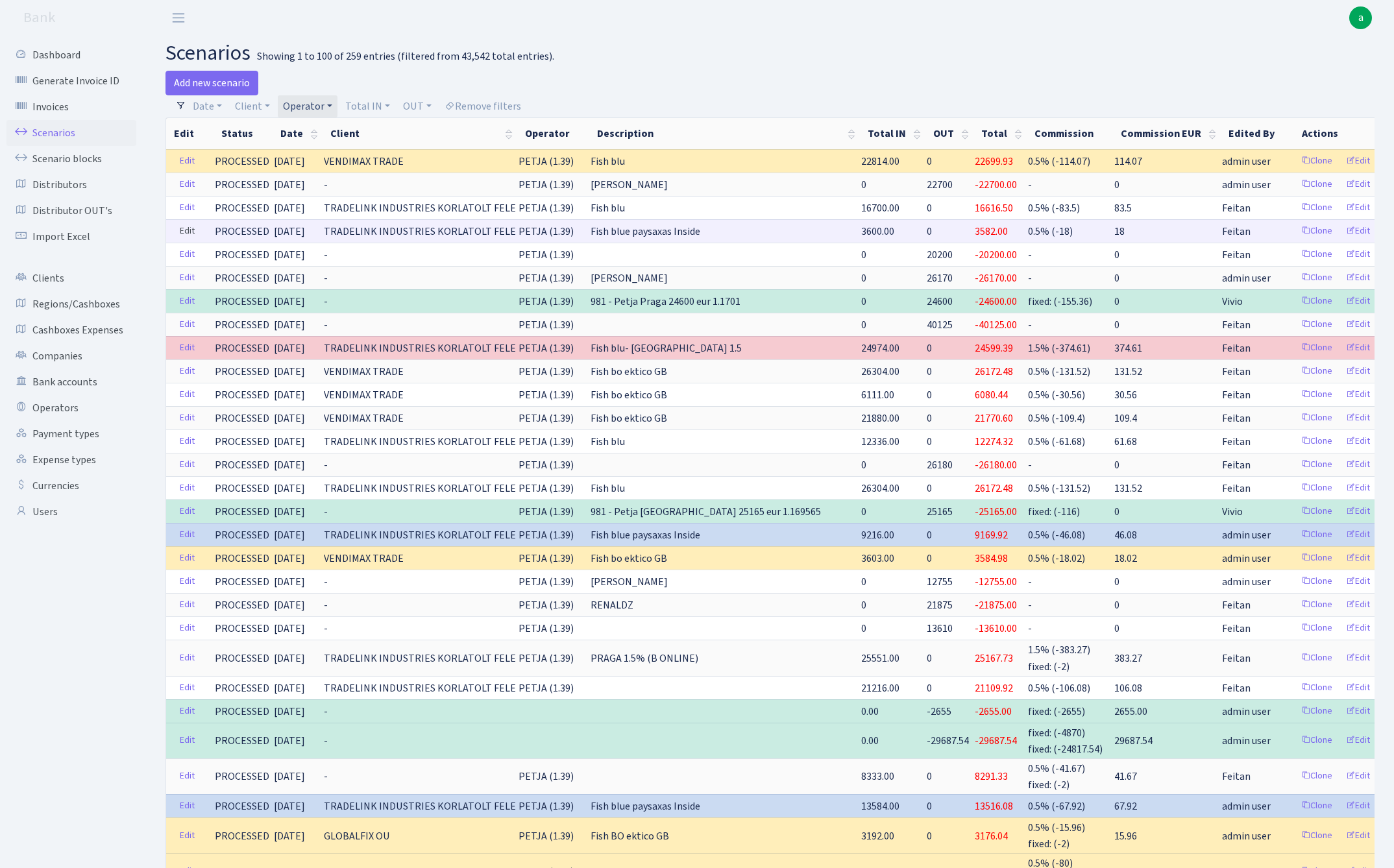
click at [187, 229] on link "Edit" at bounding box center [187, 232] width 27 height 20
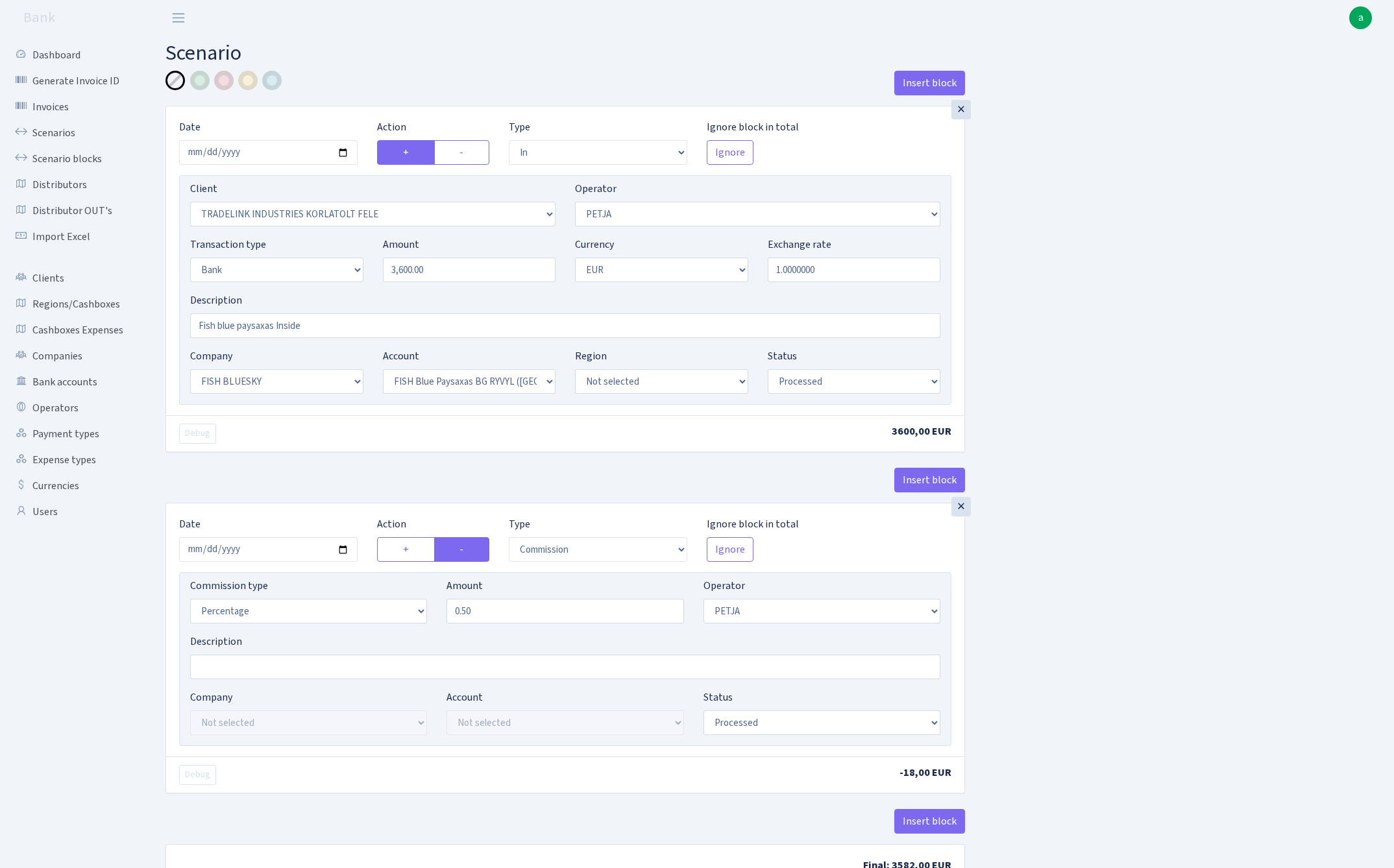
select select "in"
select select "3051"
select select "392"
select select "2"
select select "1"
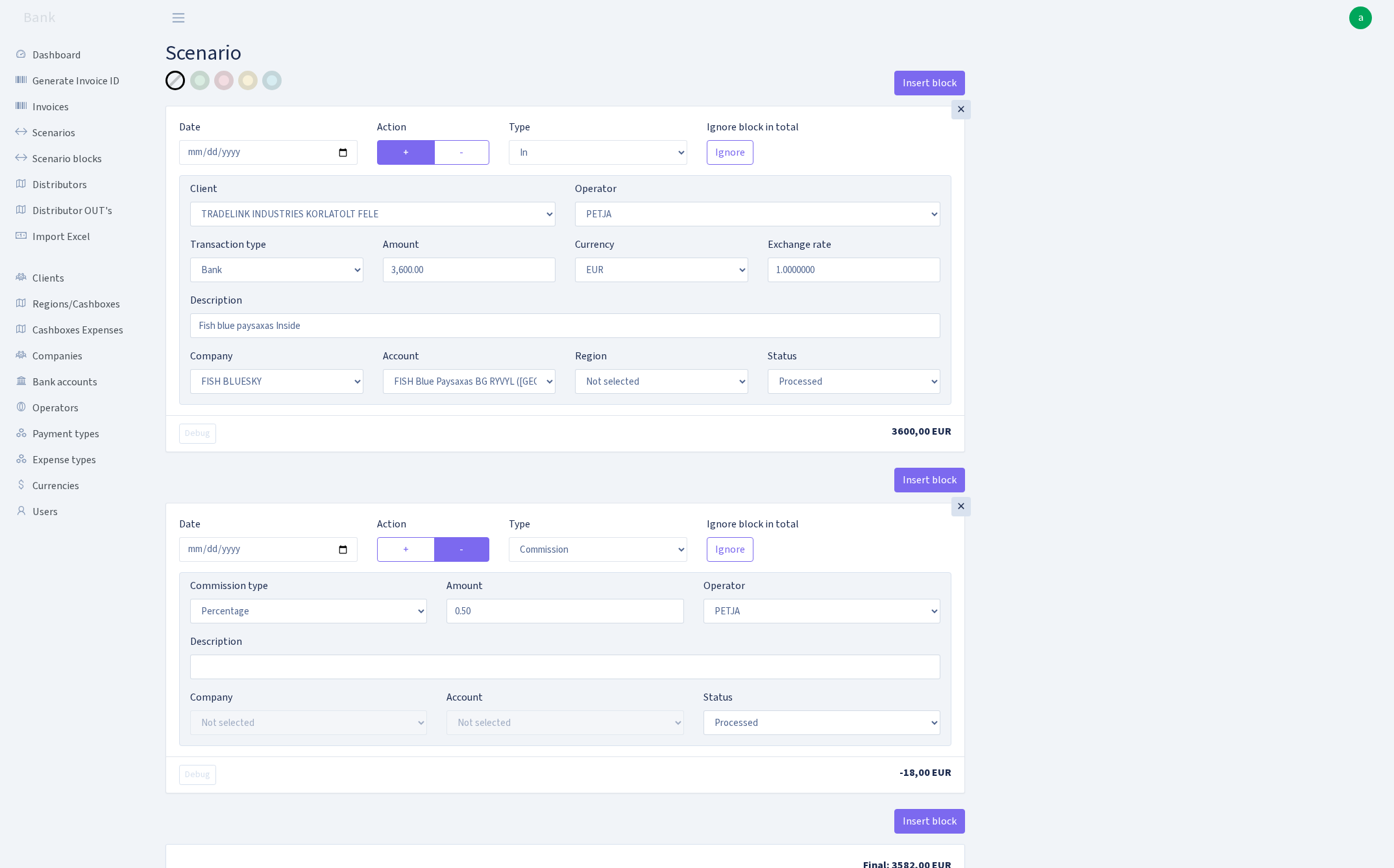
select select "23"
select select "68"
select select "processed"
select select "commission"
select select "392"
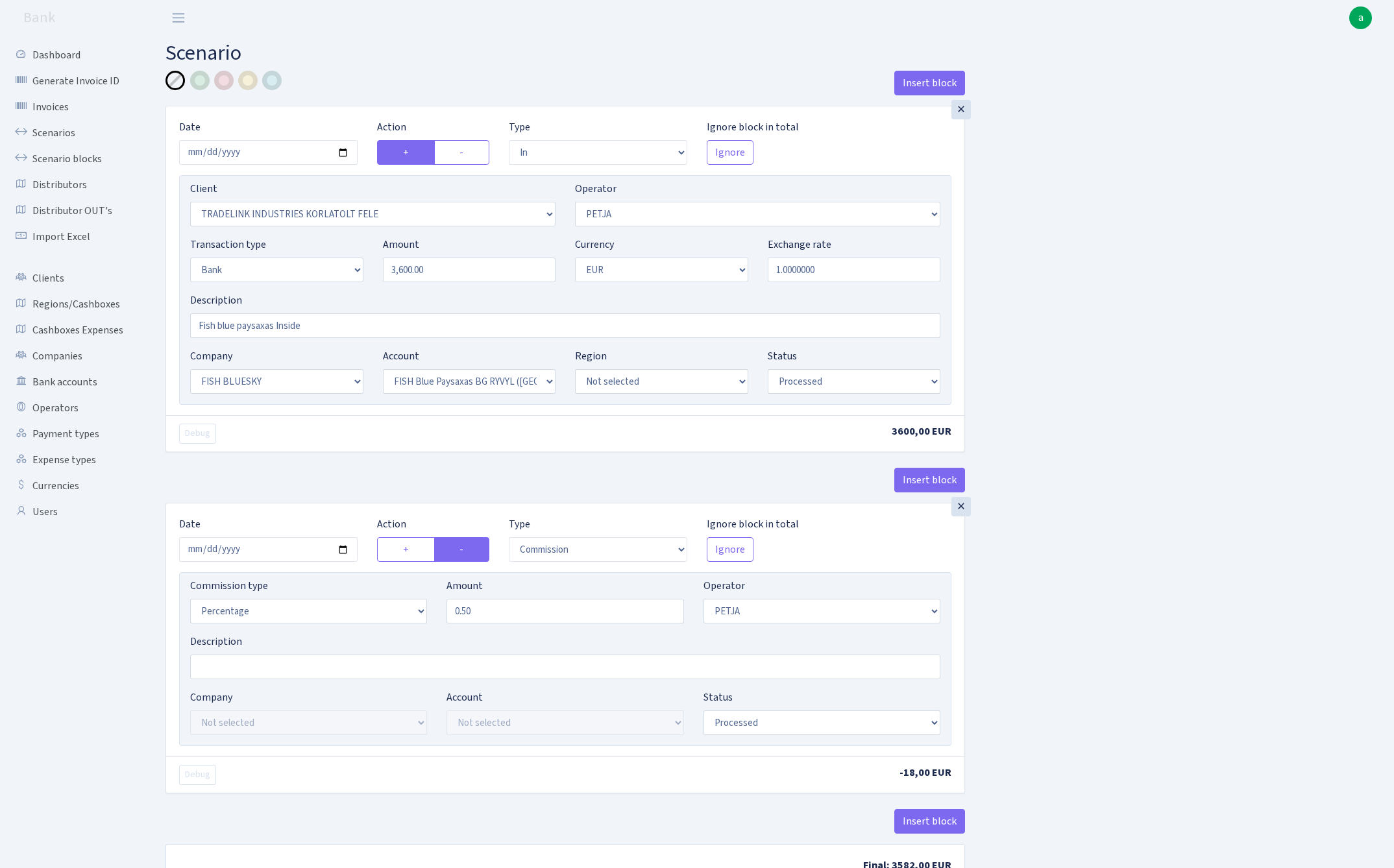
select select "processed"
click at [273, 81] on div at bounding box center [271, 80] width 19 height 19
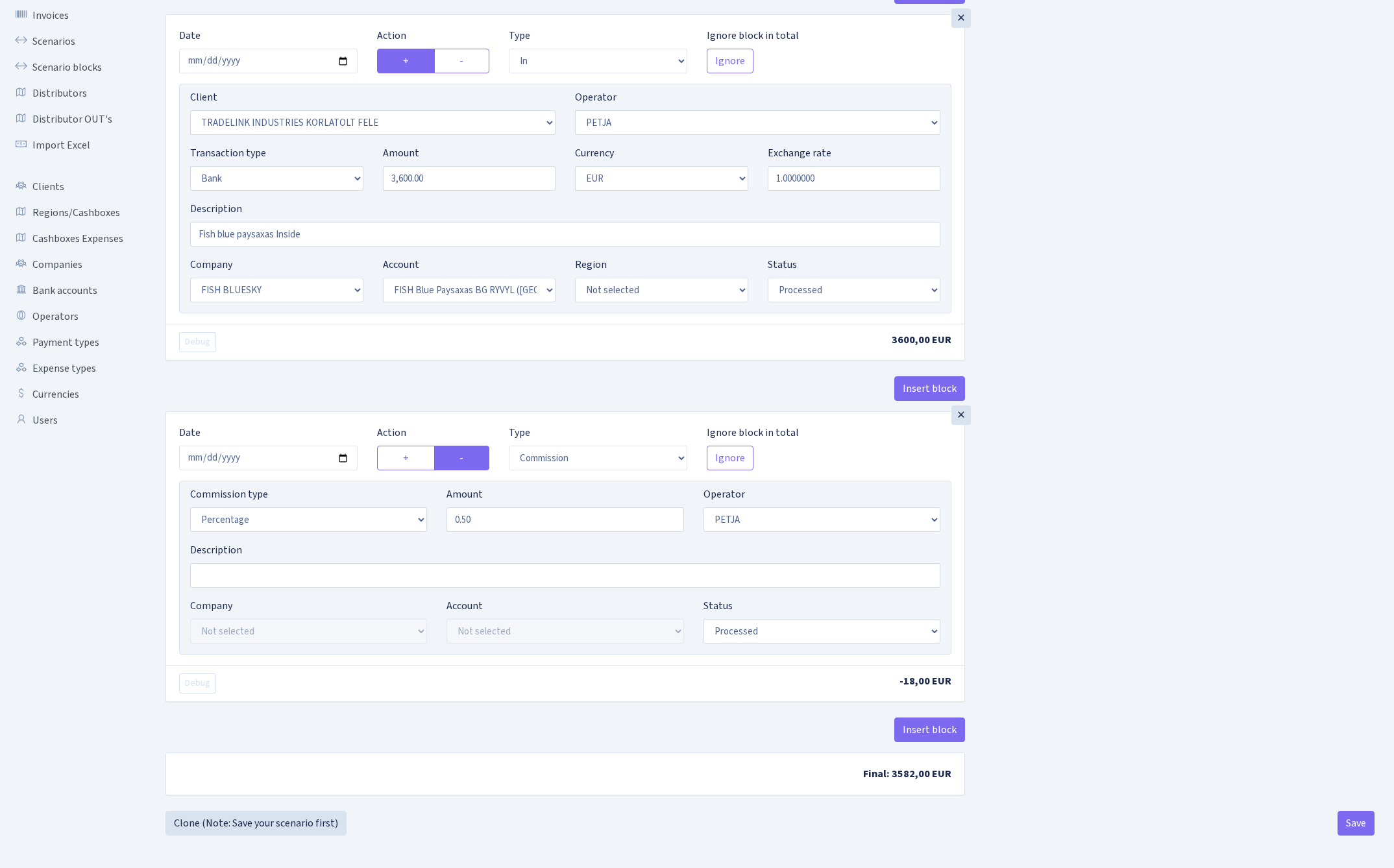
scroll to position [95, 0]
click at [1357, 824] on button "Save" at bounding box center [1355, 823] width 37 height 24
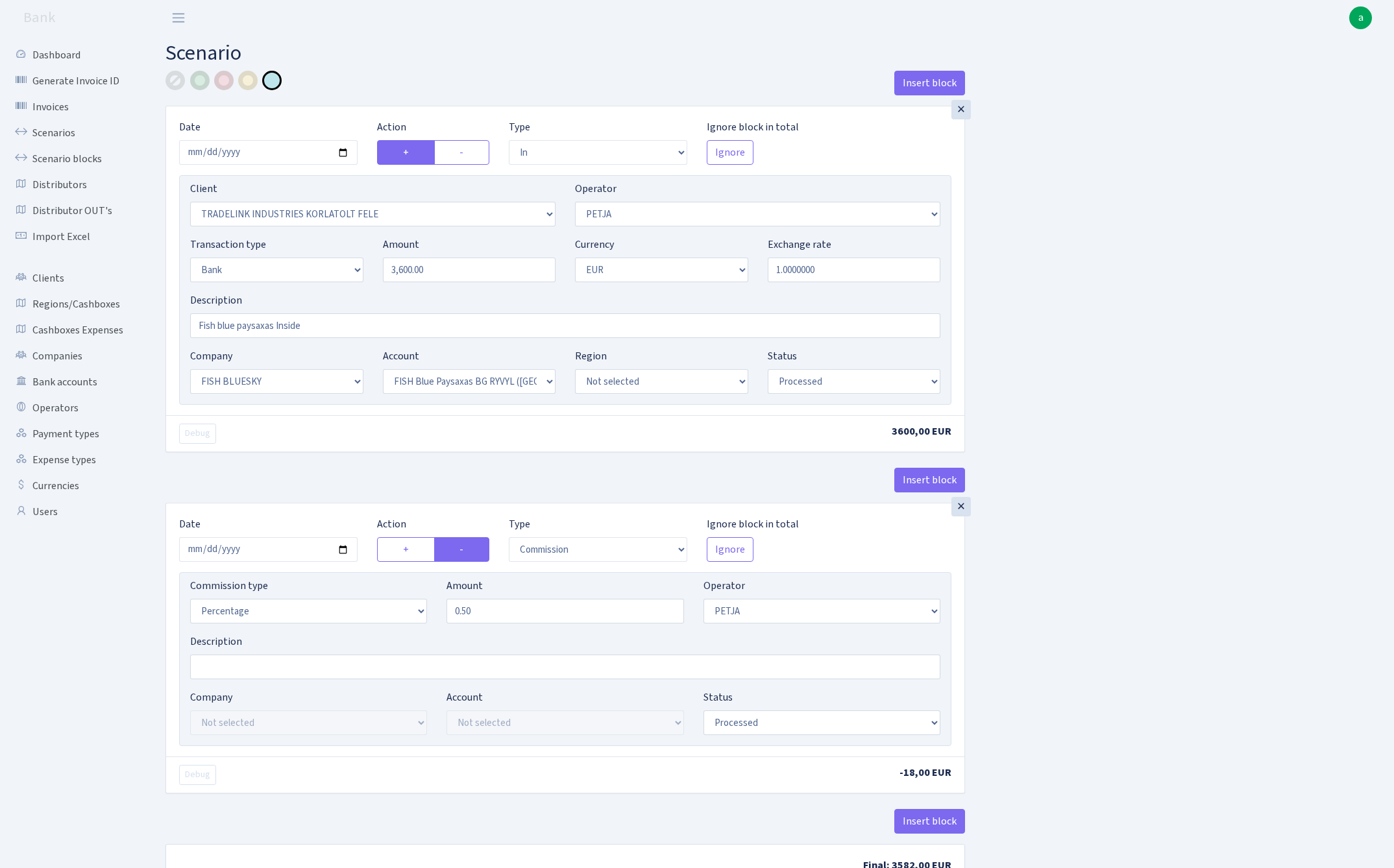
select select "in"
select select "3051"
select select "392"
select select "2"
select select "1"
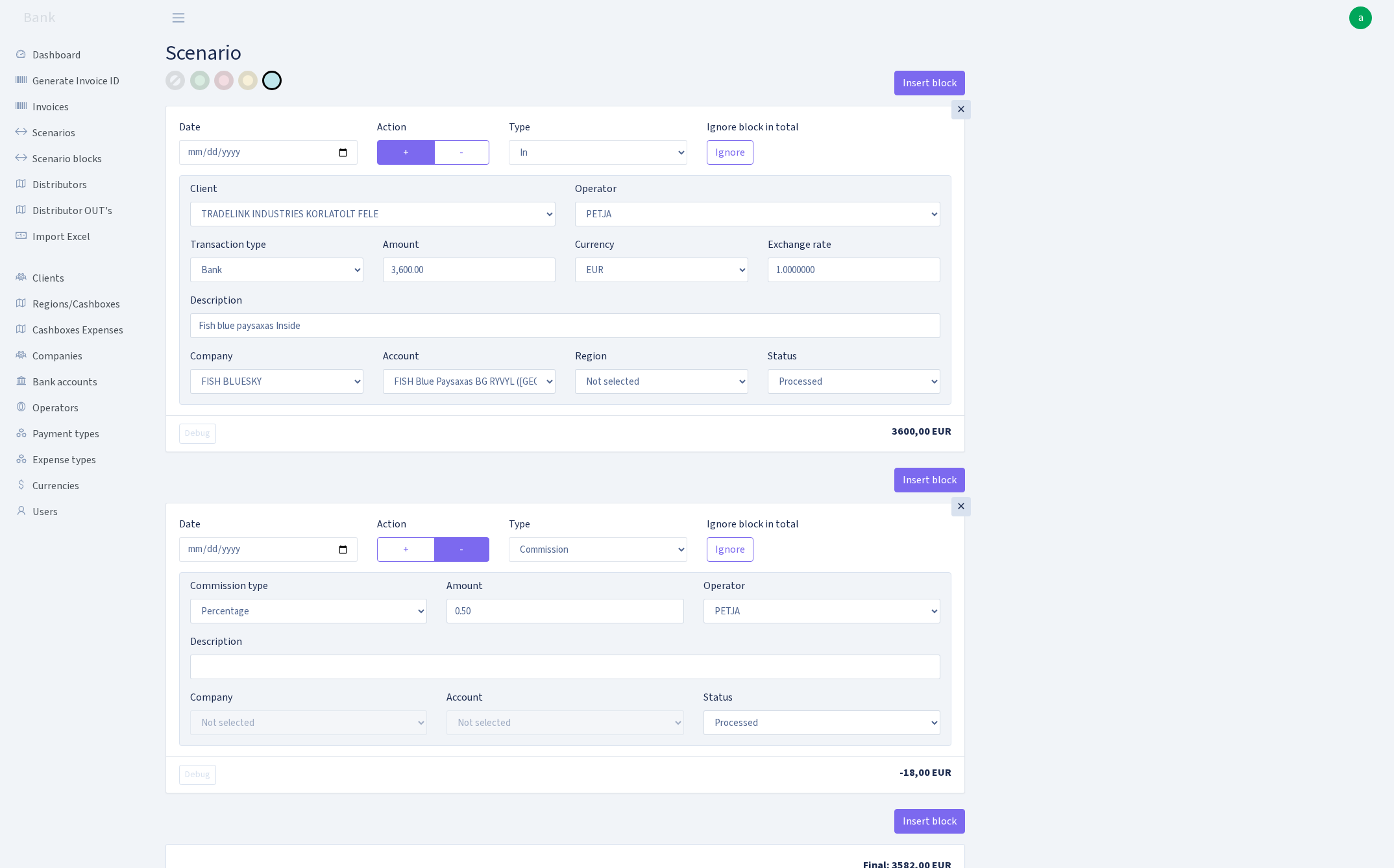
select select "23"
select select "68"
select select "processed"
select select "commission"
select select "392"
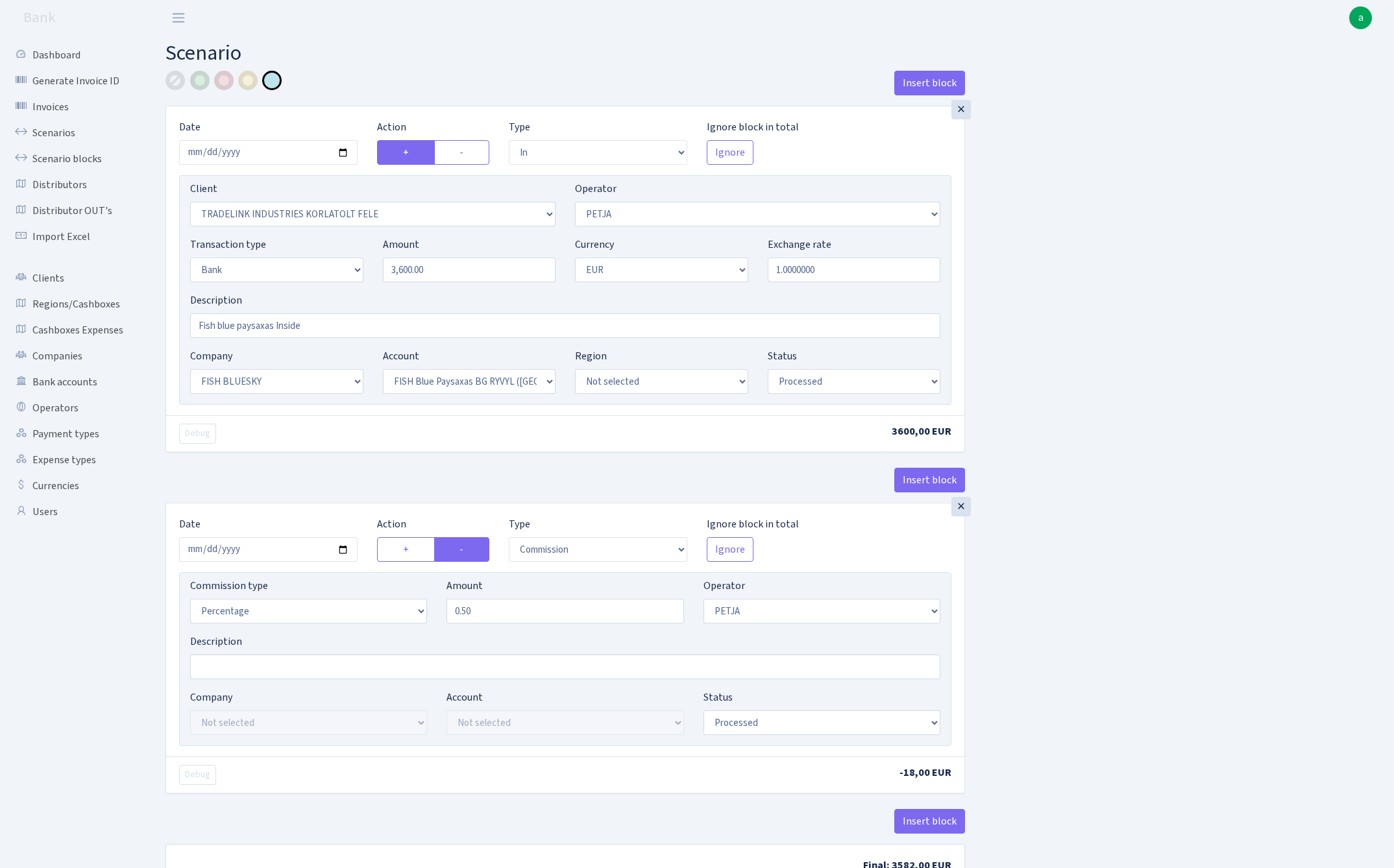
select select "processed"
click at [37, 135] on link "Scenarios" at bounding box center [71, 133] width 129 height 26
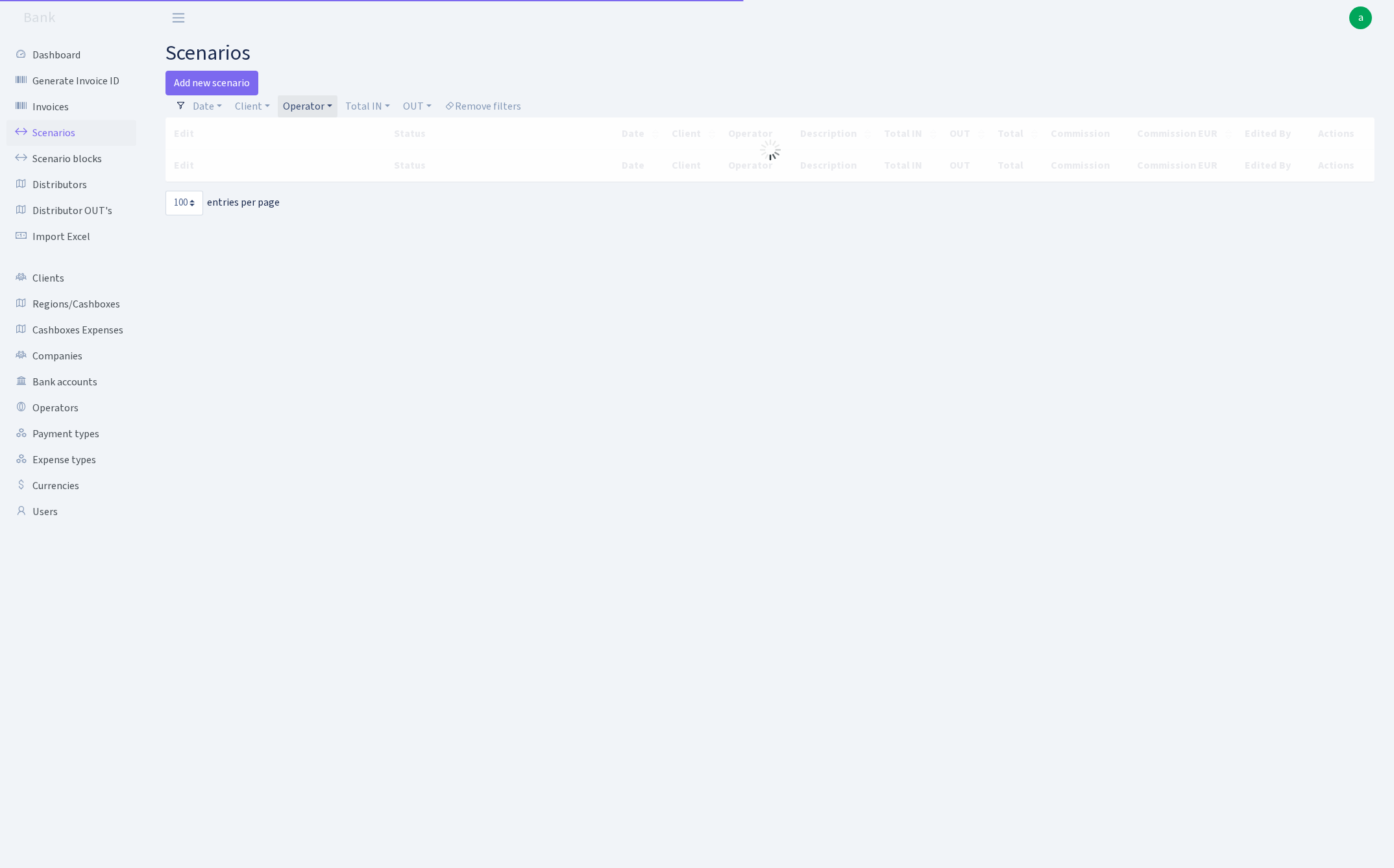
select select "100"
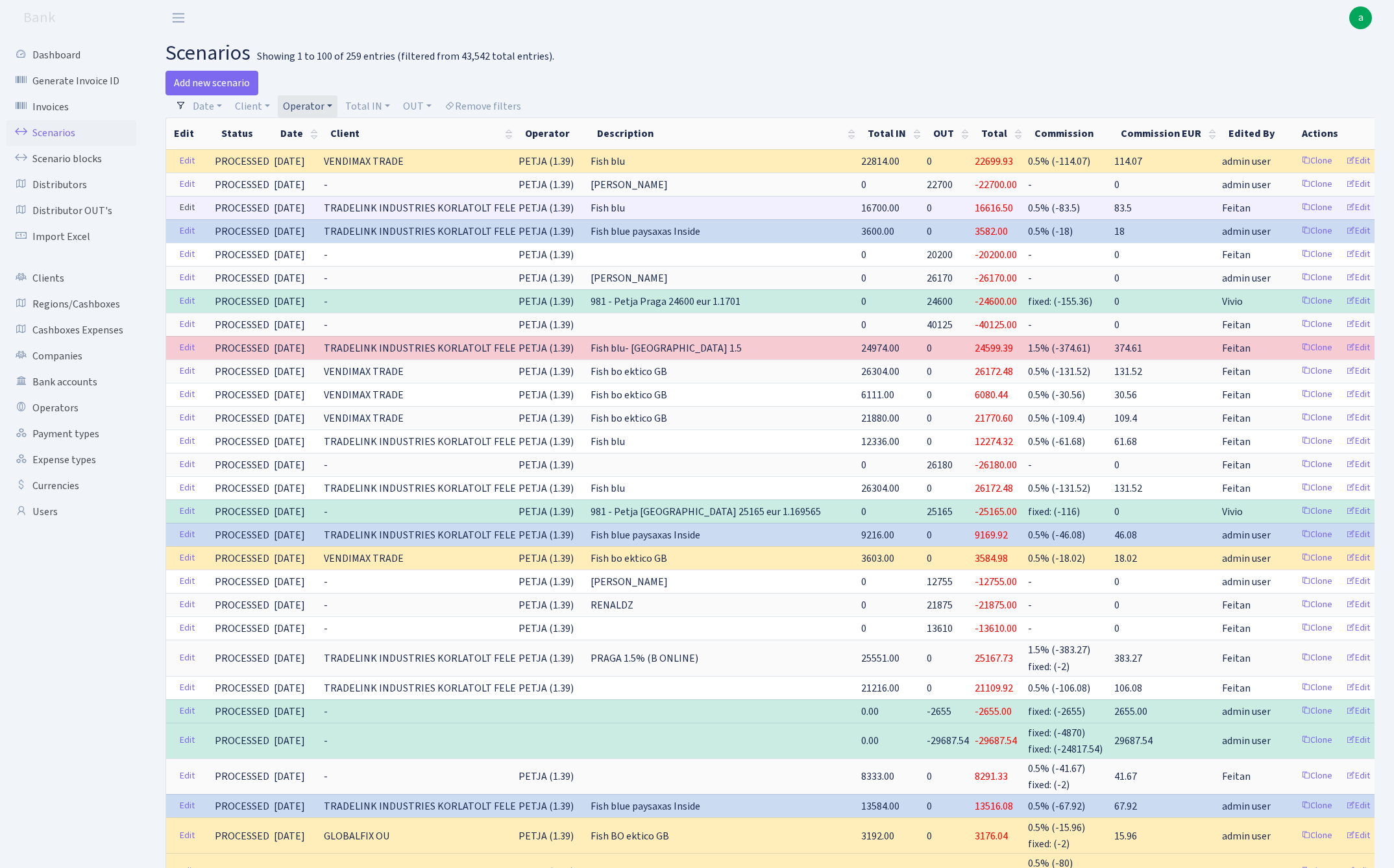
click at [179, 210] on link "Edit" at bounding box center [187, 208] width 27 height 20
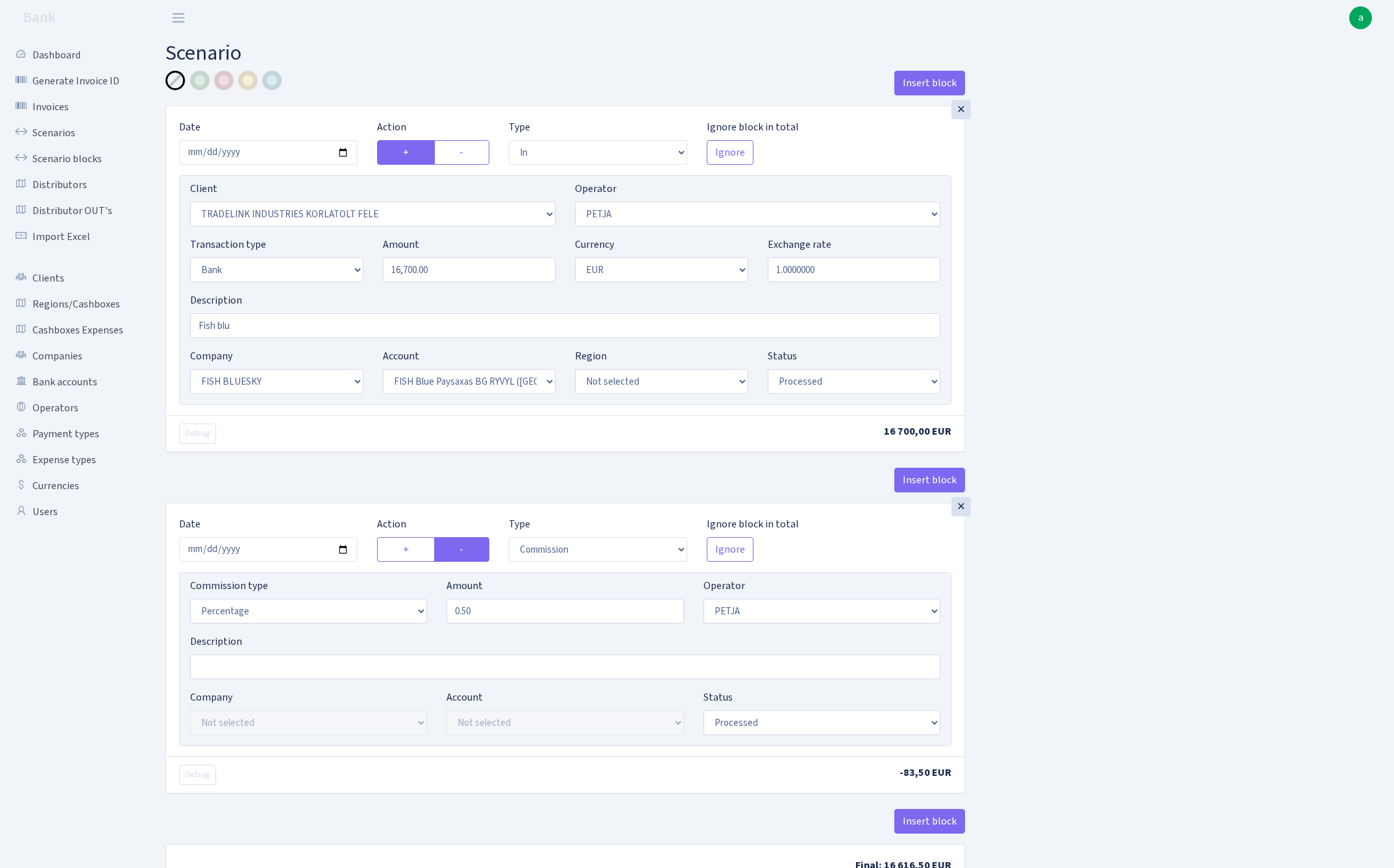
select select "in"
select select "3051"
select select "392"
select select "2"
select select "1"
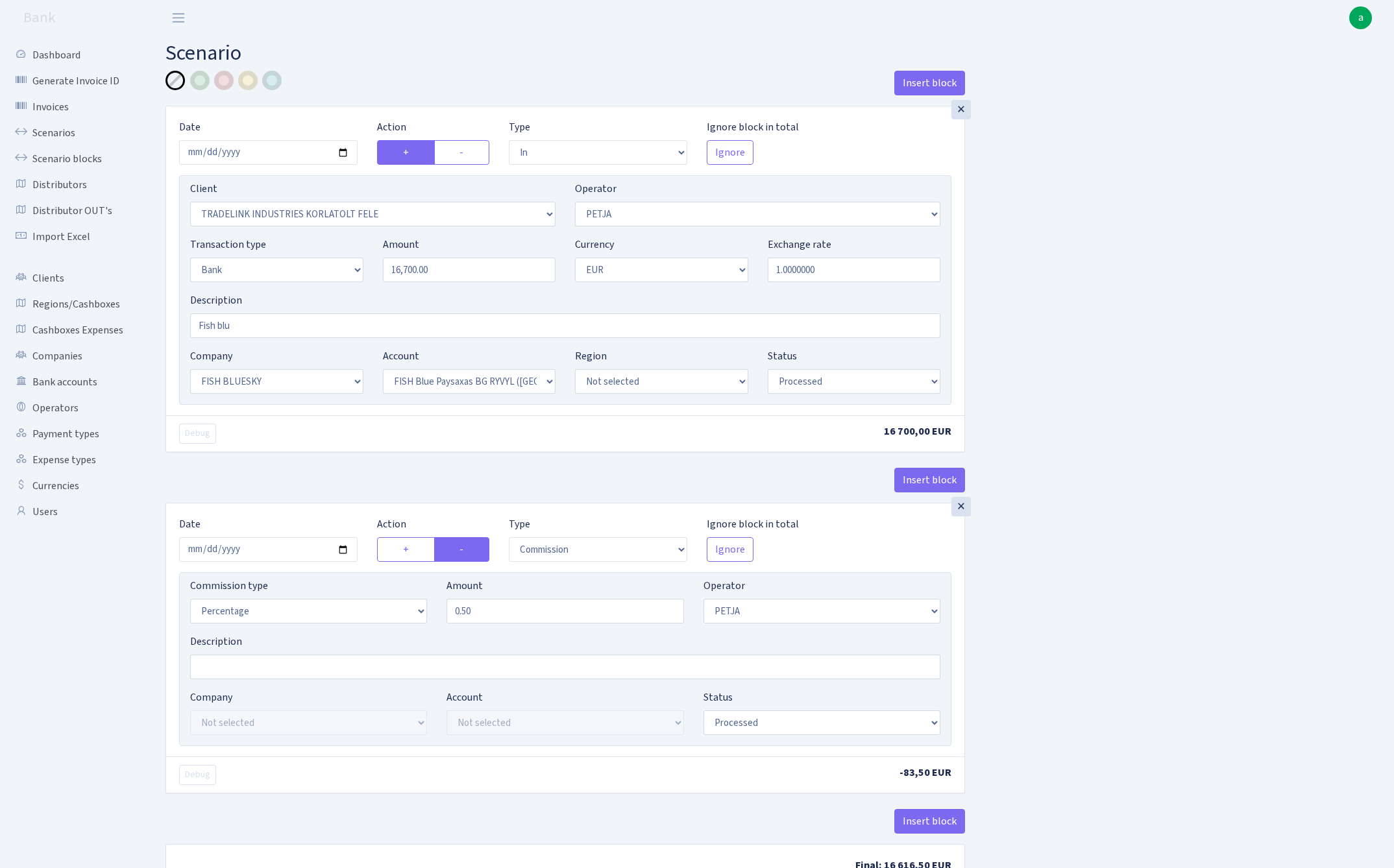
select select "23"
select select "68"
select select "processed"
select select "commission"
select select "392"
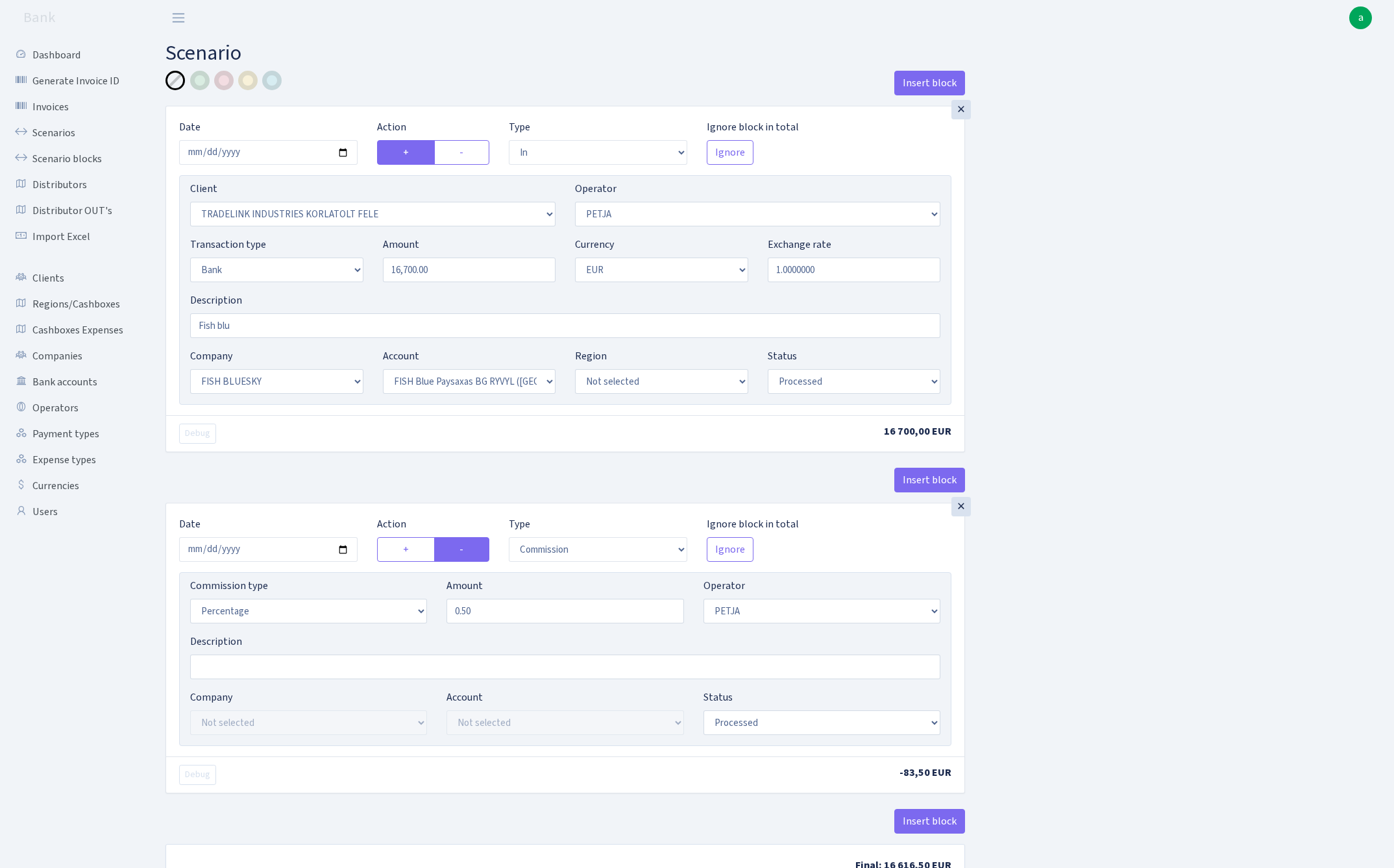
select select "processed"
select select "67"
select select "2707"
click at [247, 79] on div at bounding box center [247, 80] width 19 height 19
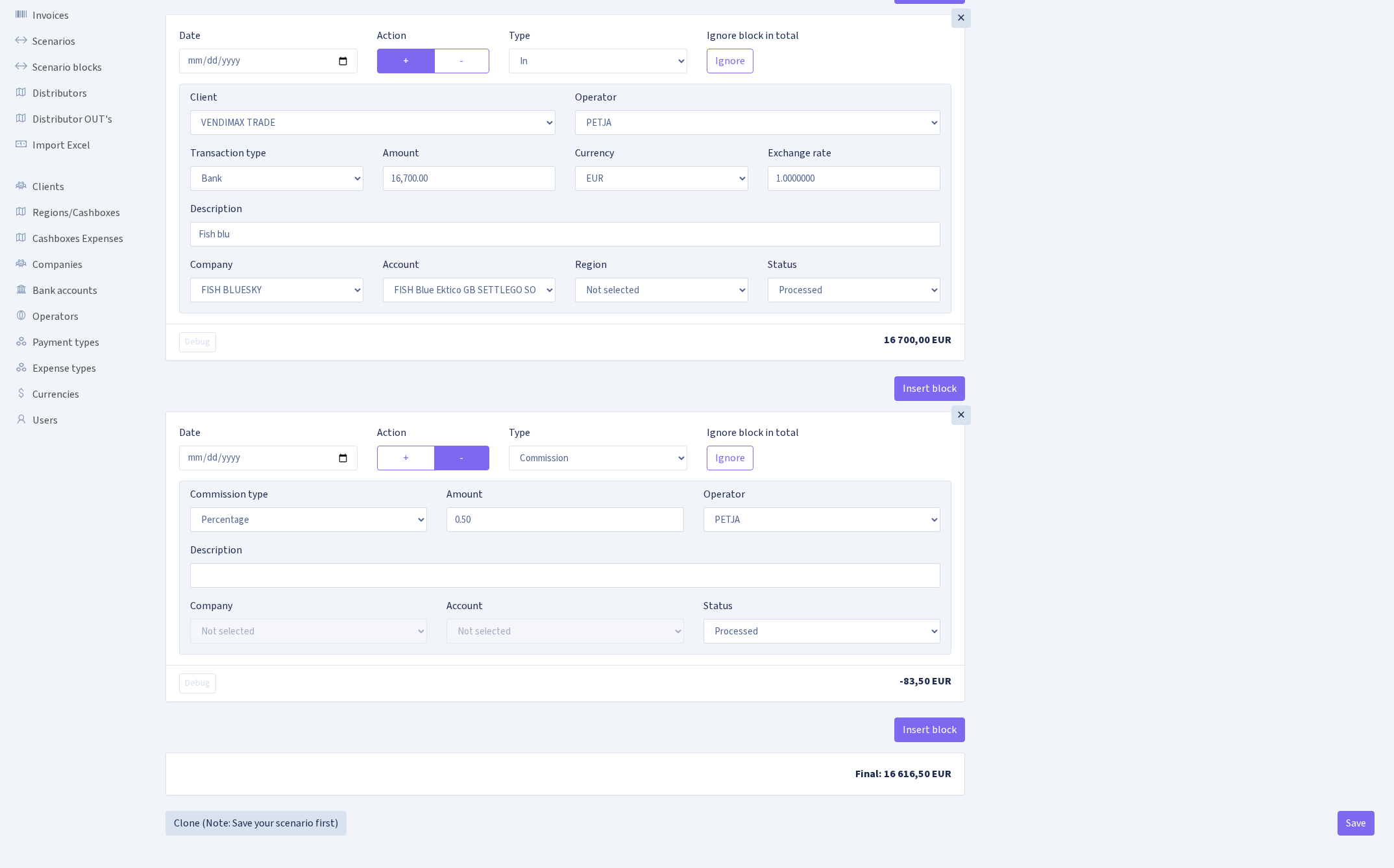
scroll to position [95, 0]
click at [1360, 822] on button "Save" at bounding box center [1355, 823] width 37 height 24
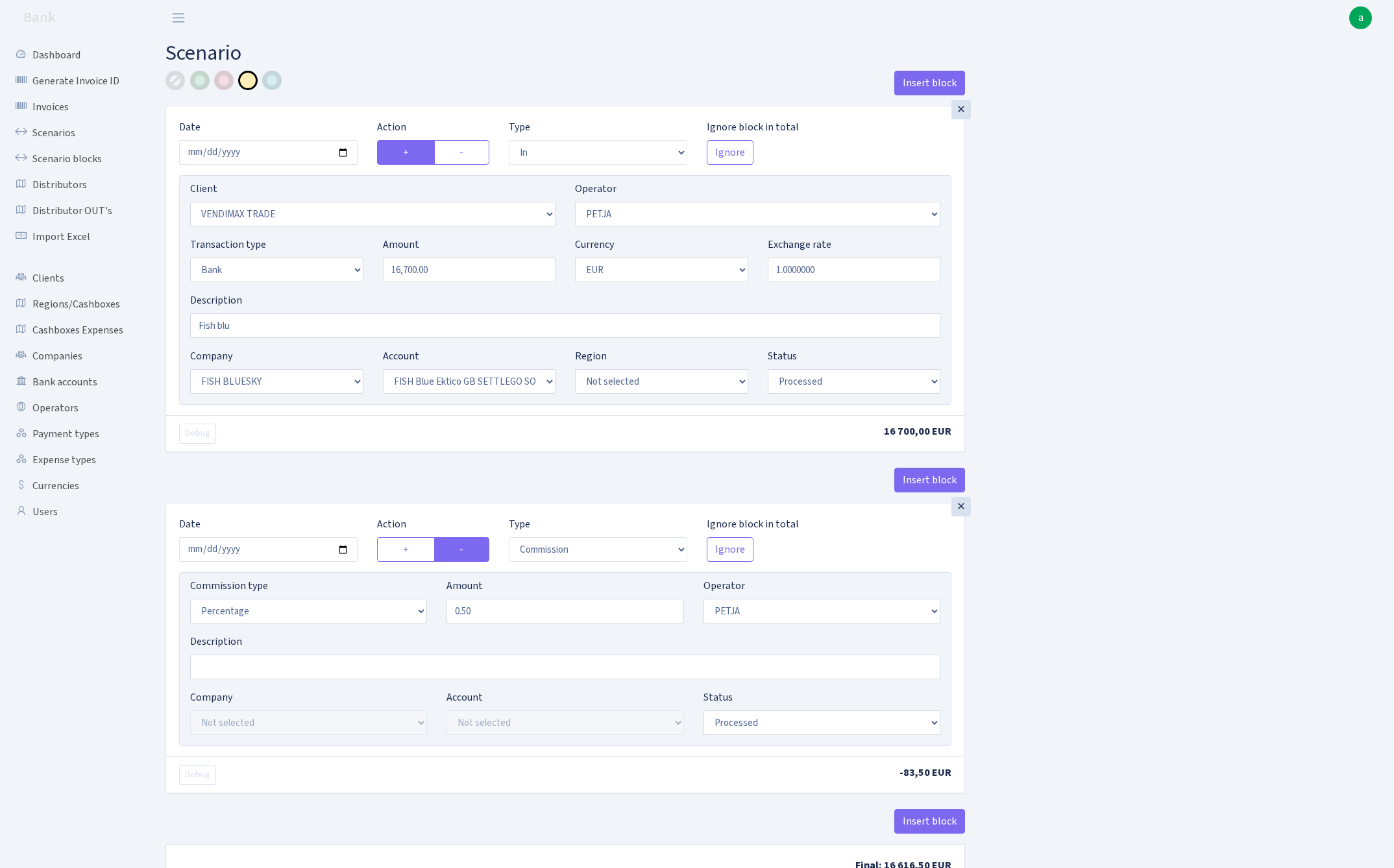
select select "in"
select select "2707"
select select "392"
select select "2"
select select "1"
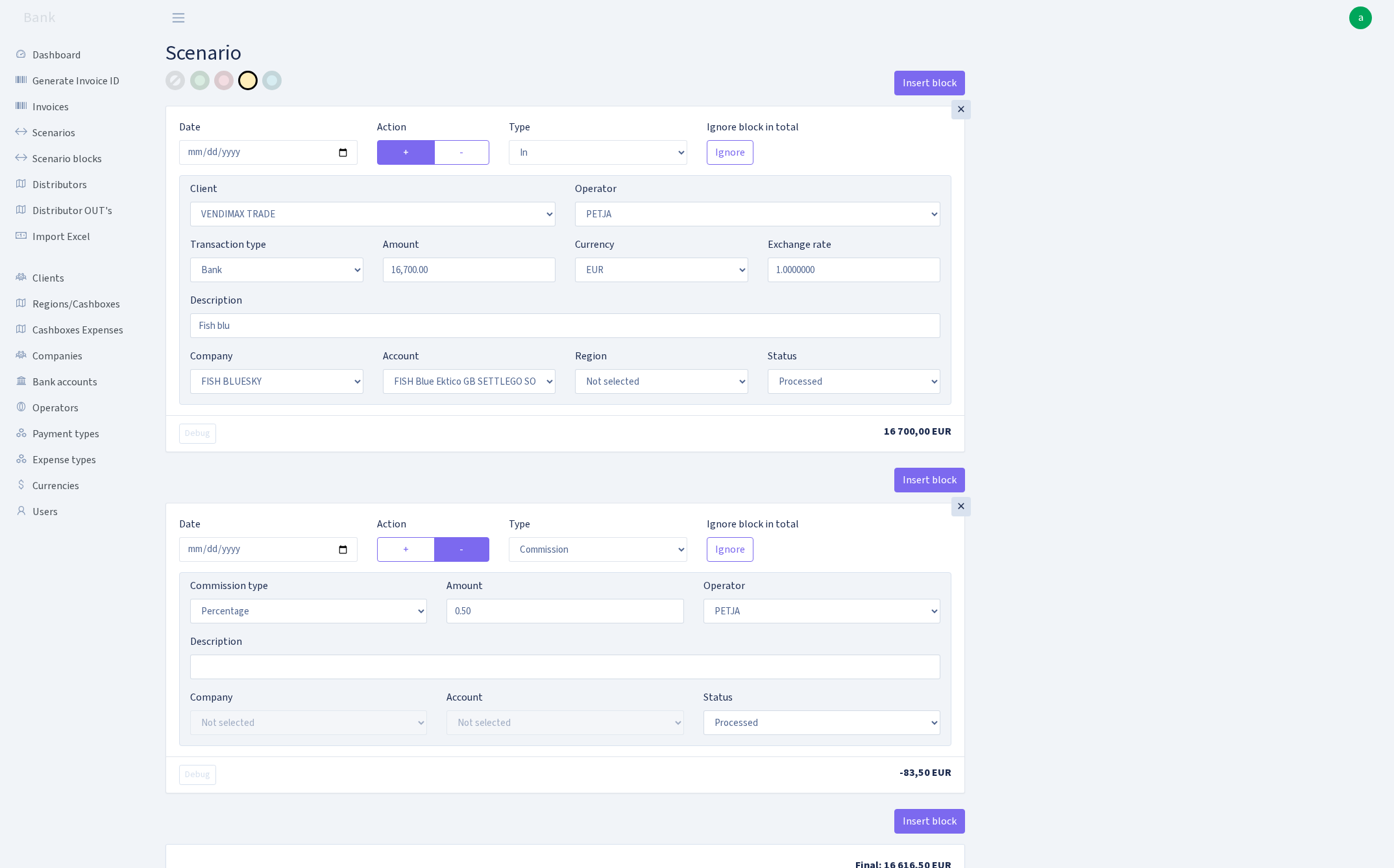
select select "23"
select select "67"
select select "processed"
select select "commission"
select select "392"
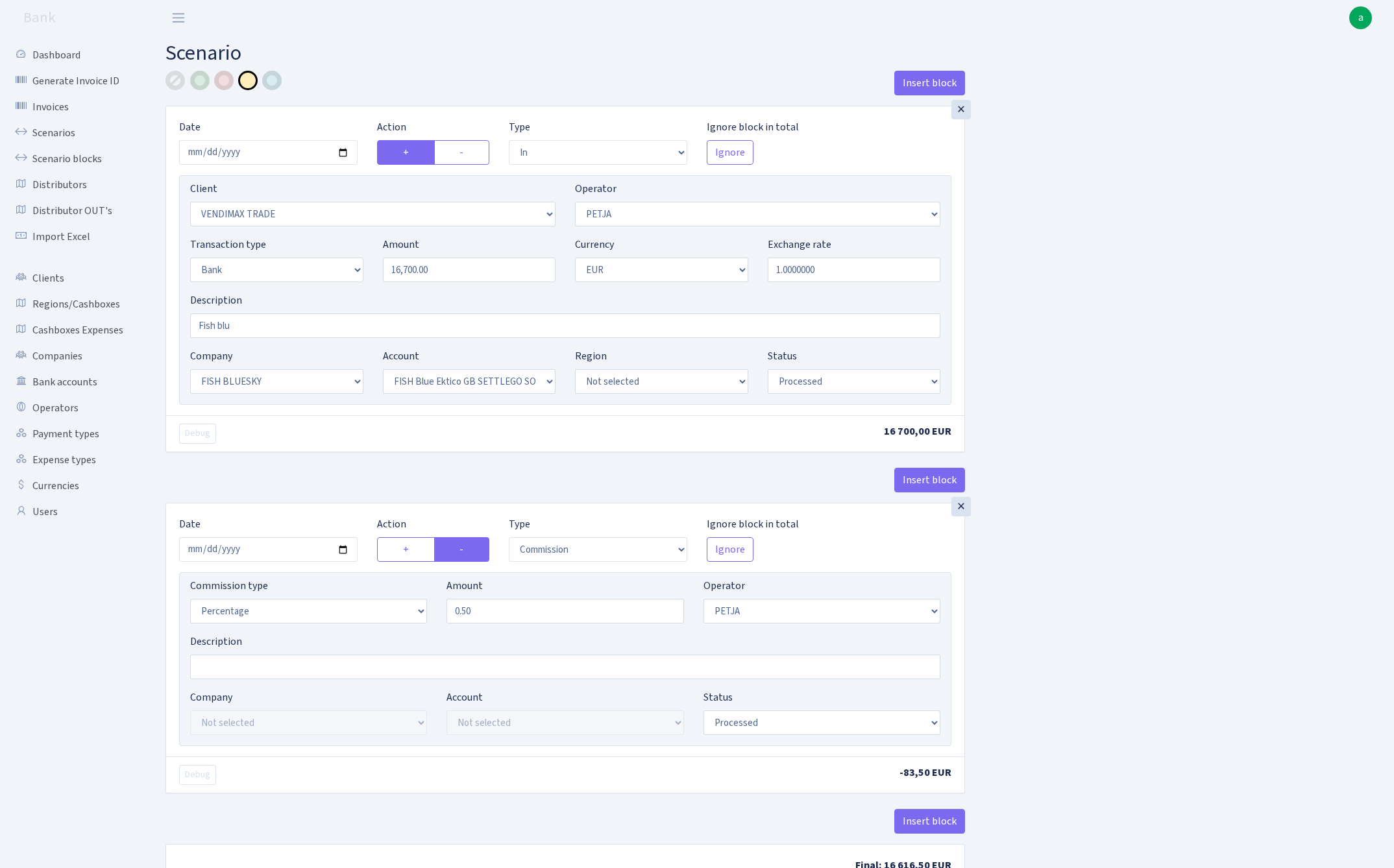
select select "processed"
click at [45, 131] on link "Scenarios" at bounding box center [71, 133] width 129 height 26
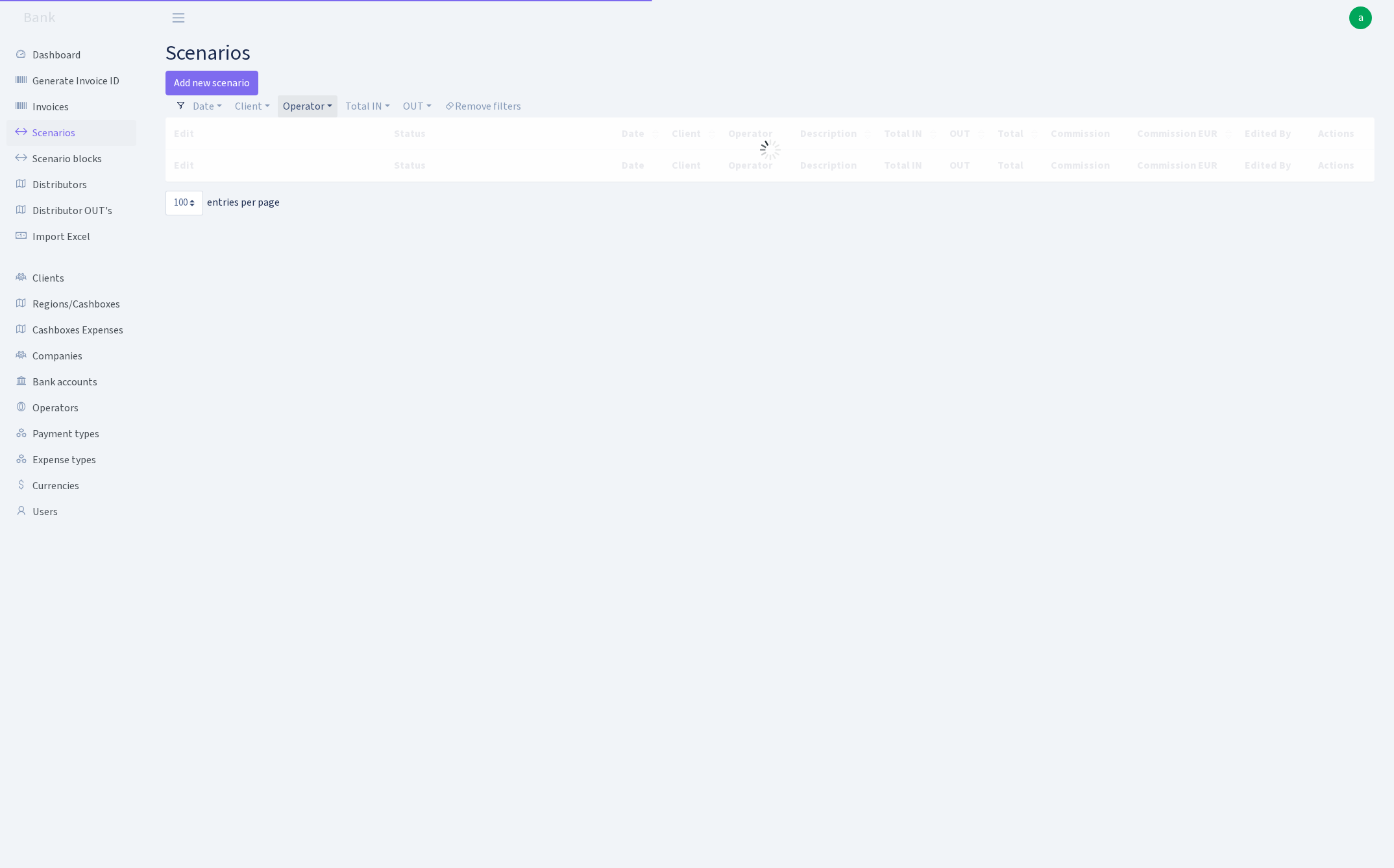
select select "100"
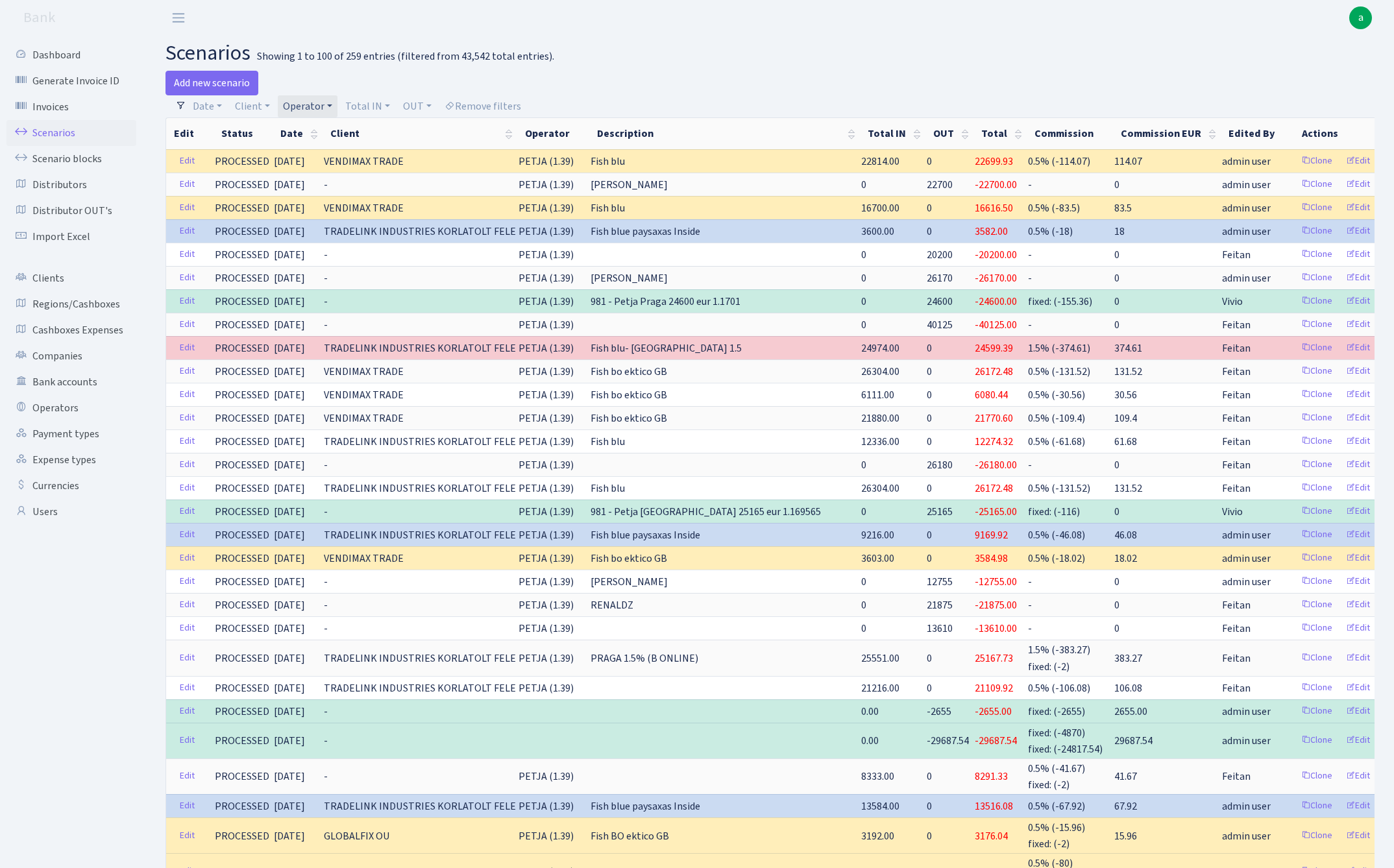
click at [305, 106] on link "Operator" at bounding box center [307, 106] width 60 height 22
click at [319, 152] on input "search" at bounding box center [329, 152] width 96 height 20
type input "peri"
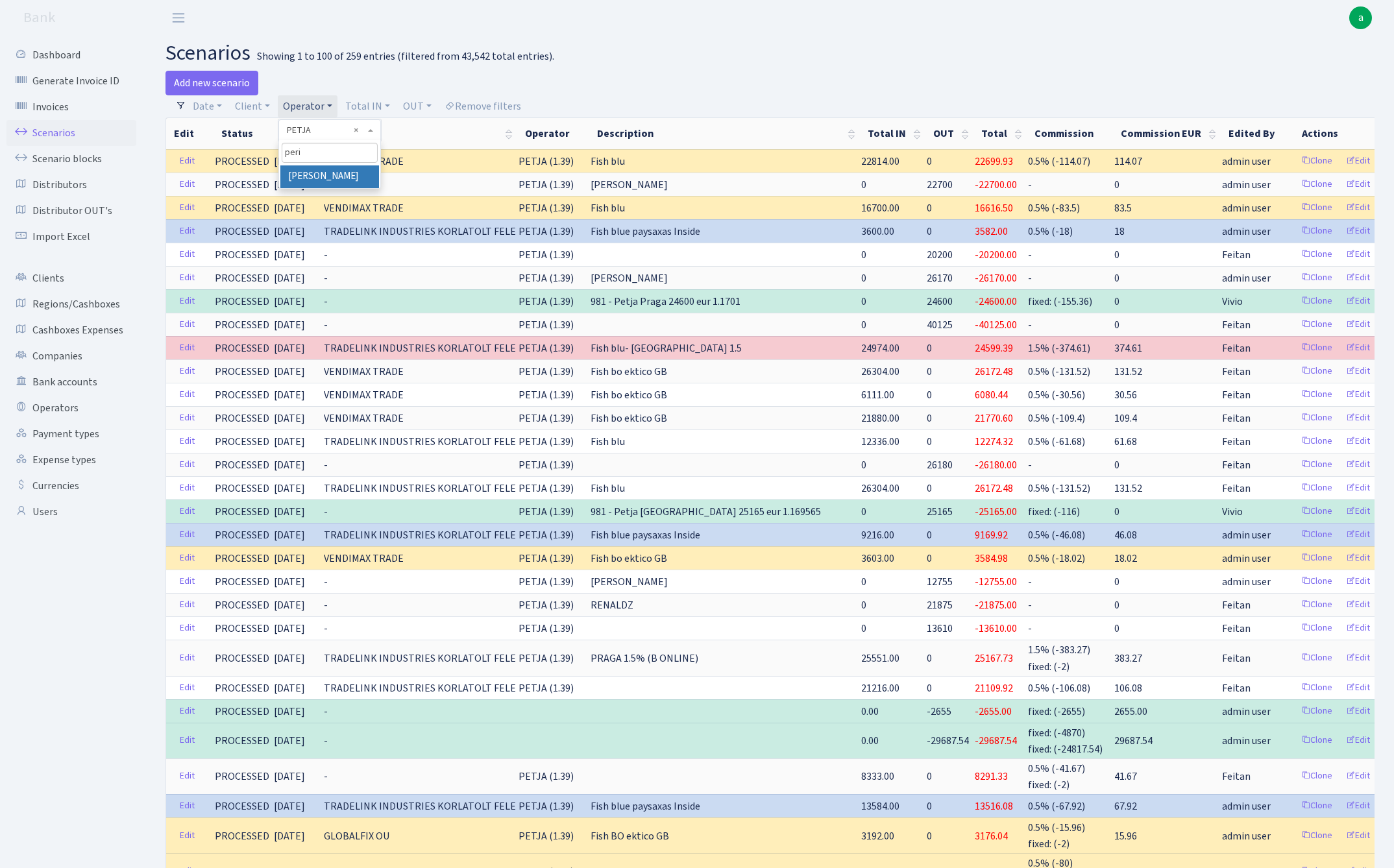
click at [322, 173] on li "[PERSON_NAME]" at bounding box center [329, 177] width 98 height 23
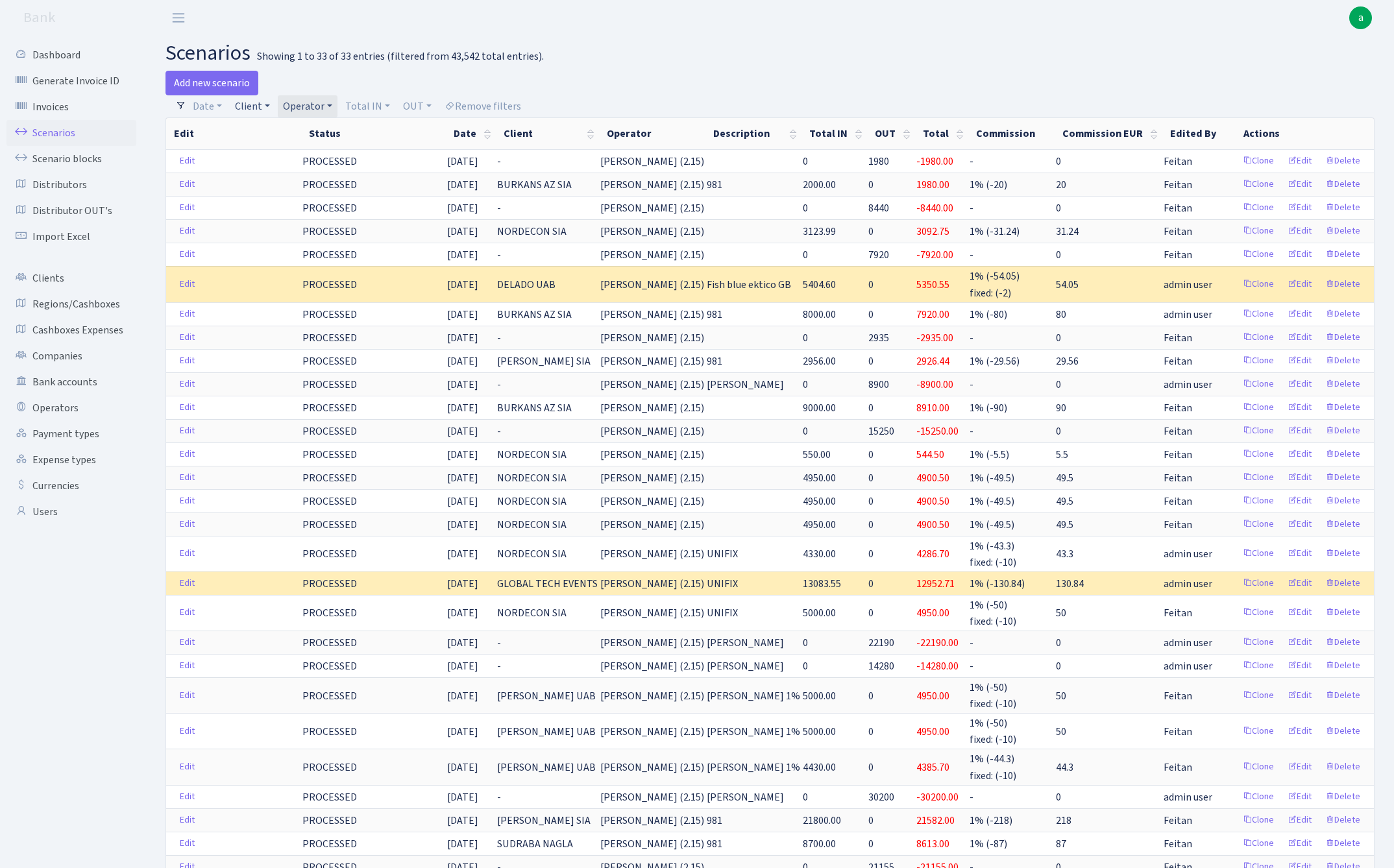
click at [242, 107] on link "Client" at bounding box center [252, 106] width 45 height 22
click at [258, 156] on input "search" at bounding box center [281, 152] width 96 height 20
type input "vill"
click at [670, 56] on h2 "scenarios Showing 1 to 33 of 33 entries (filtered from 43,542 total entries)." at bounding box center [770, 53] width 1208 height 24
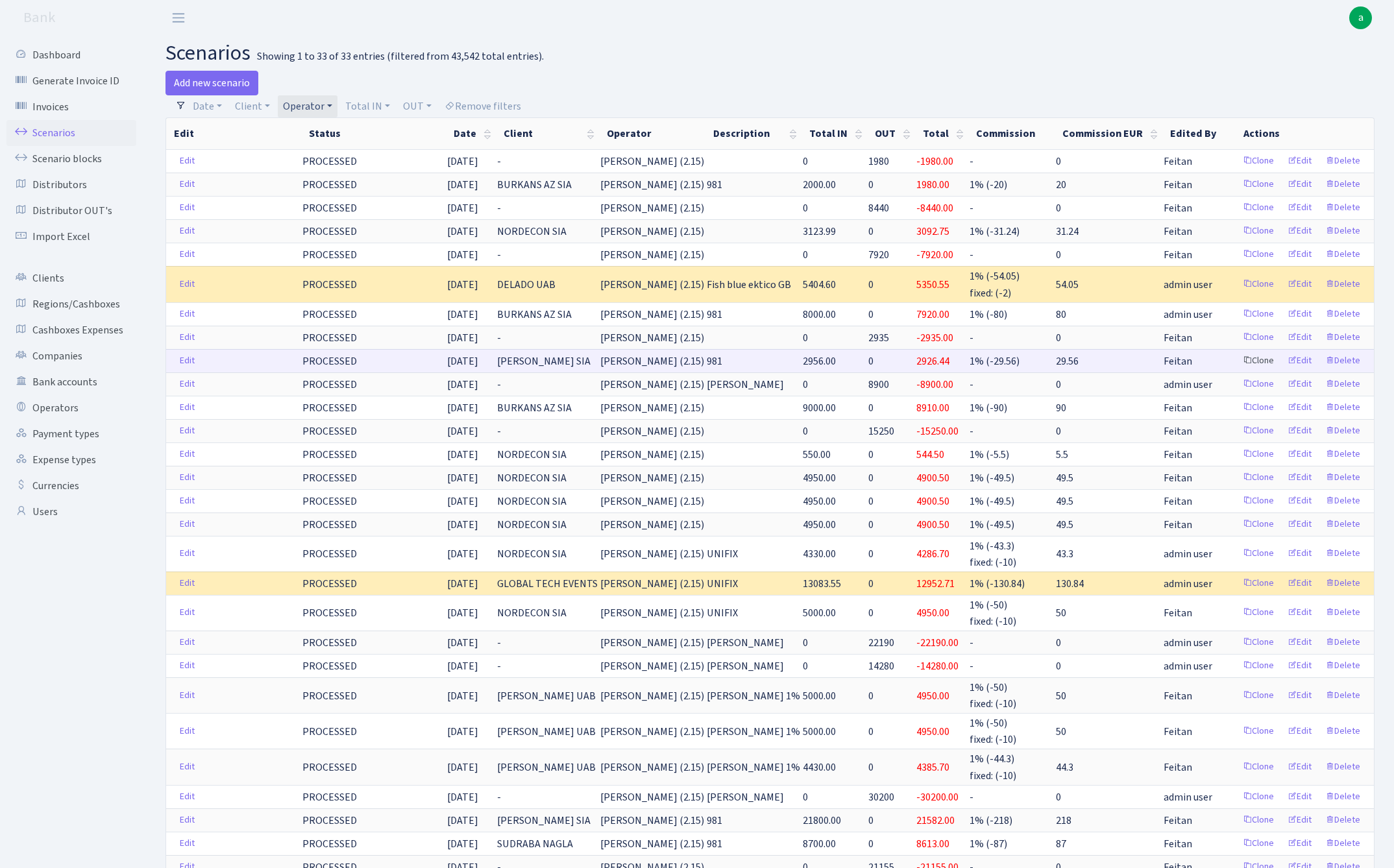
click at [1259, 356] on link "Clone" at bounding box center [1258, 361] width 43 height 20
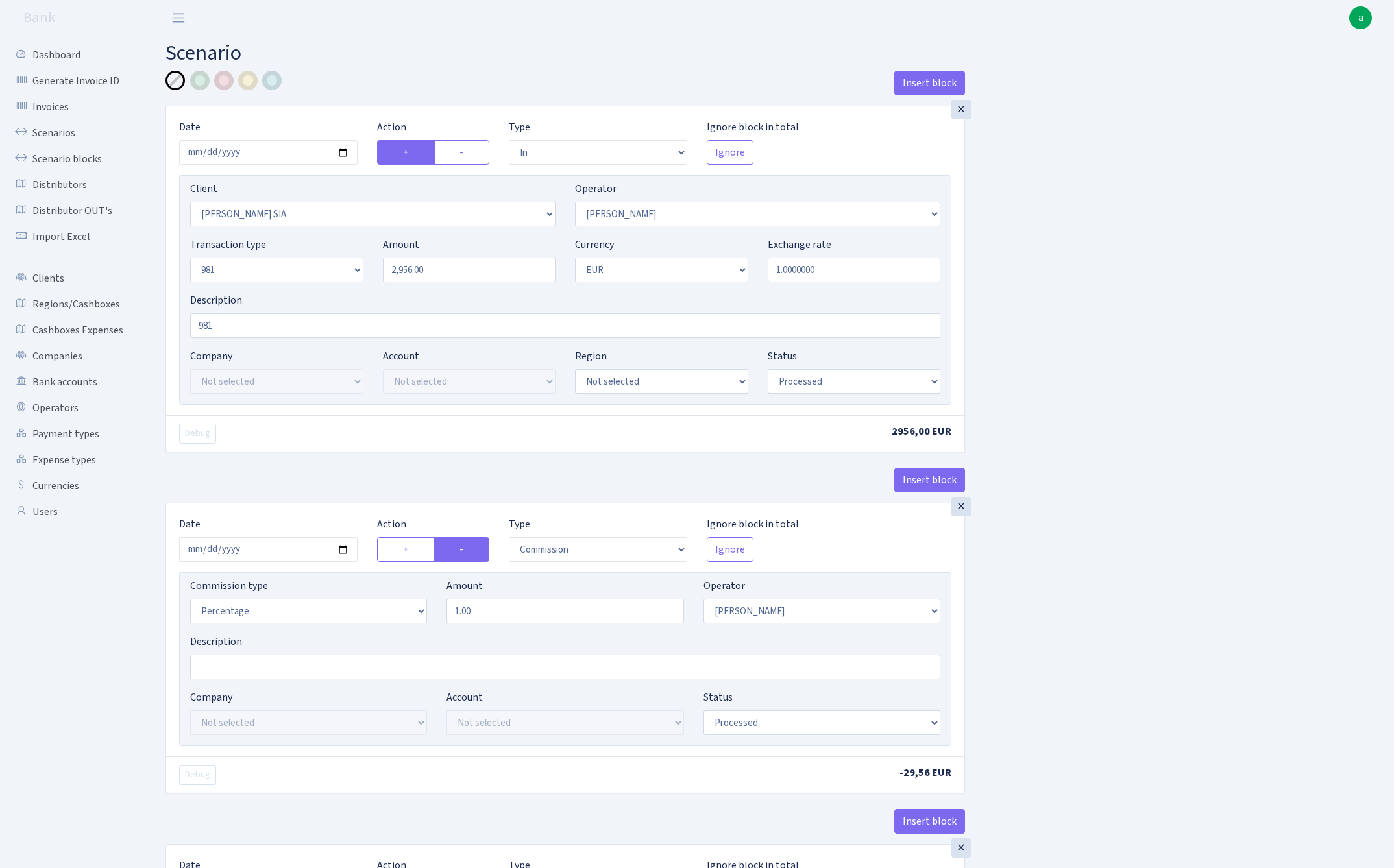
select select "in"
select select "3137"
select select "486"
select select "8"
select select "1"
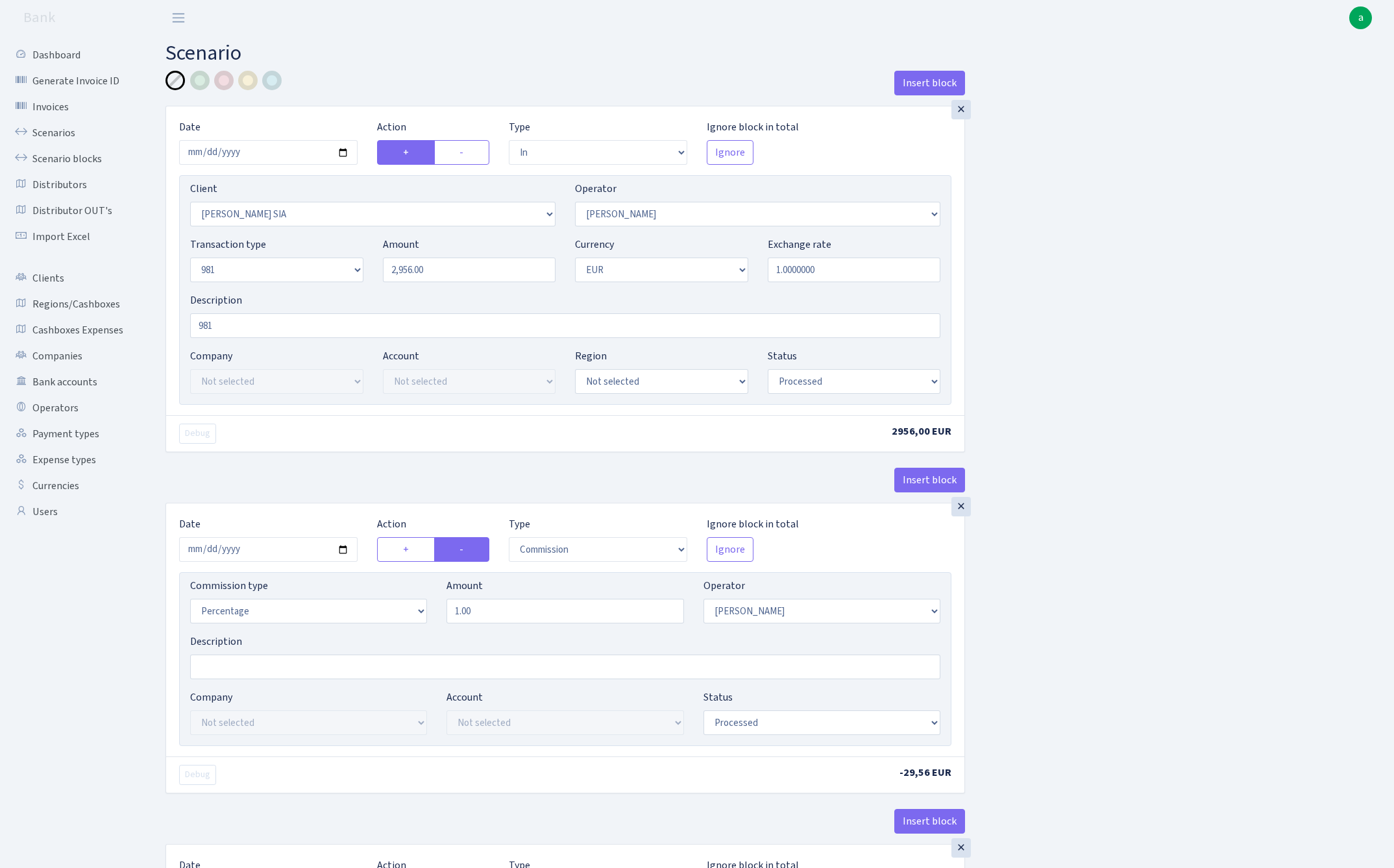
select select "processed"
select select "commission"
select select "486"
select select "processed"
select select "out"
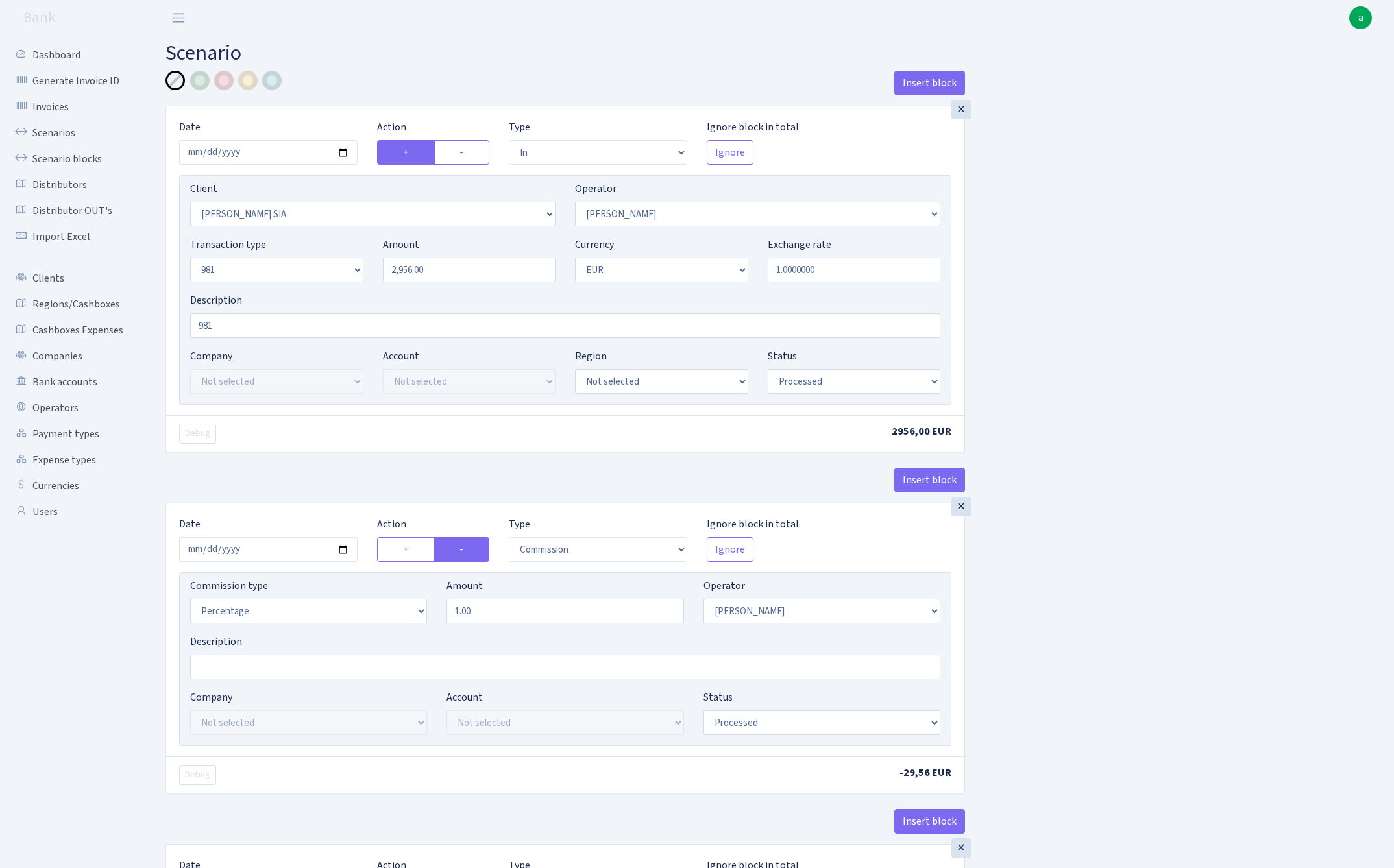
select select "342"
select select "61"
select select "8"
select select "1"
select select "processed"
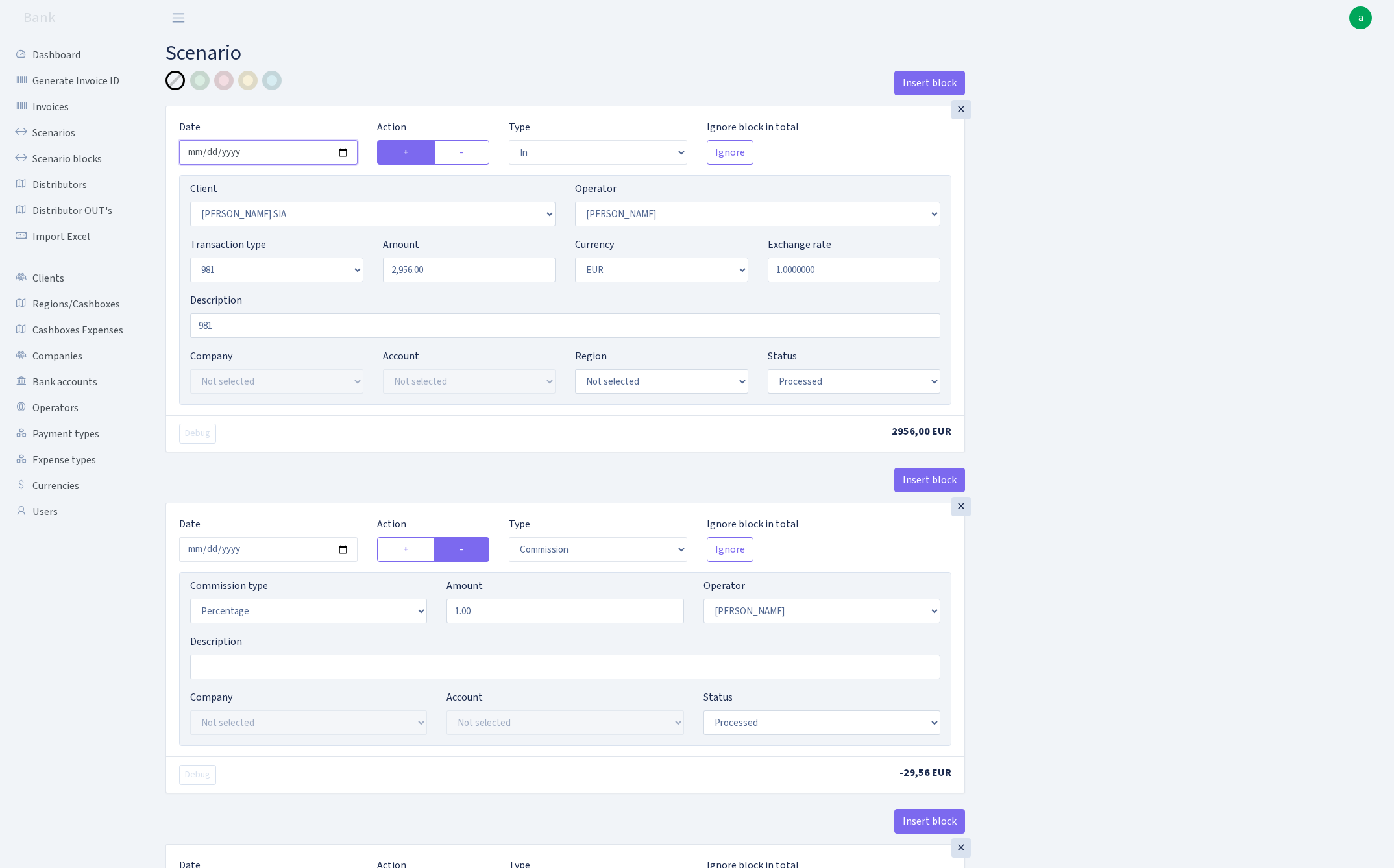
click at [255, 156] on input "2025-07-31" at bounding box center [268, 152] width 178 height 24
type input "[DATE]"
click at [475, 70] on div "Insert block" at bounding box center [565, 88] width 799 height 35
click at [470, 273] on input "2956.00" at bounding box center [469, 270] width 173 height 24
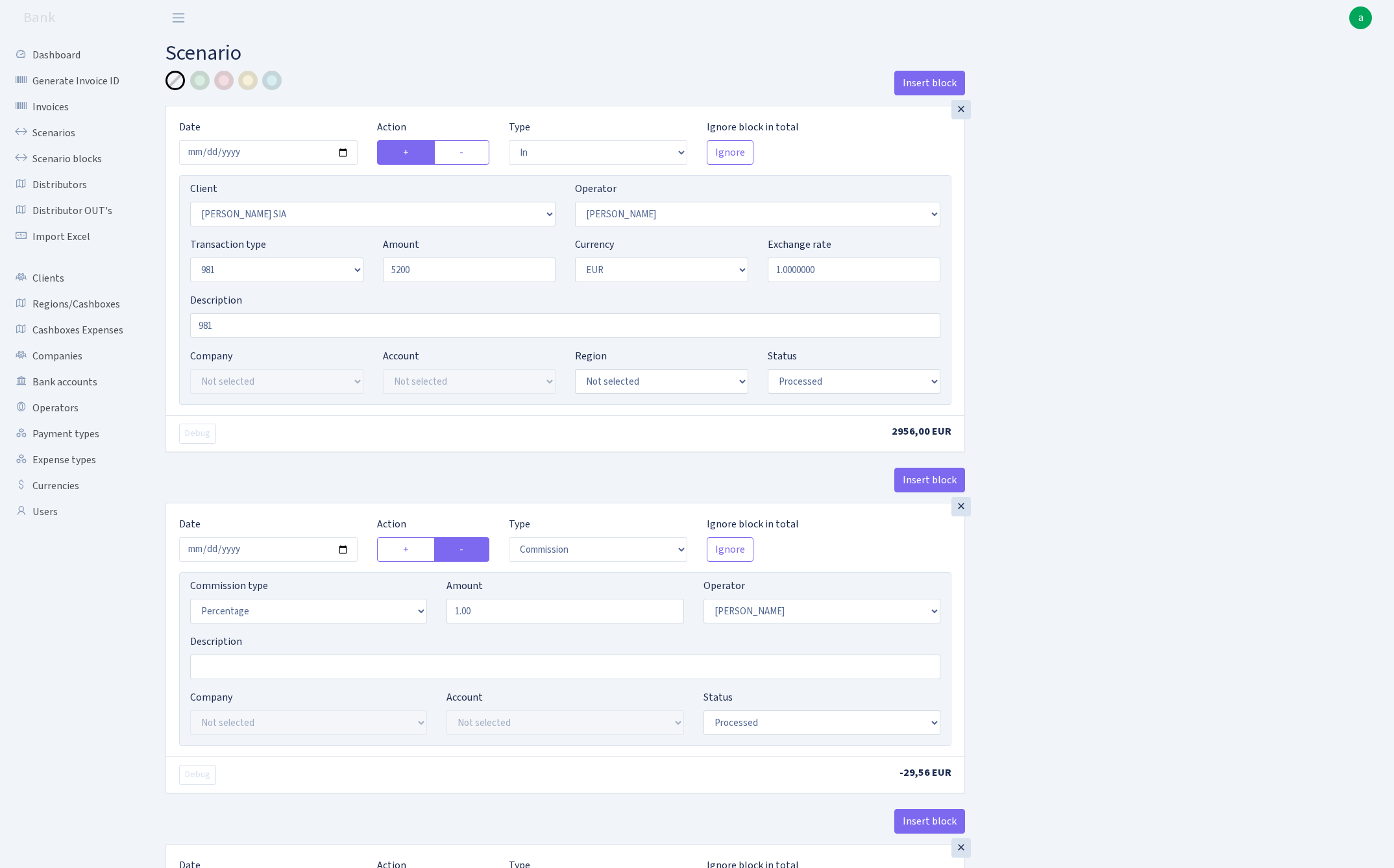
type input "5,200.00"
click at [1187, 359] on div "Insert block × Date 2025-08-28 Action + - Type --- In Out Commission Field requ…" at bounding box center [770, 685] width 1229 height 1228
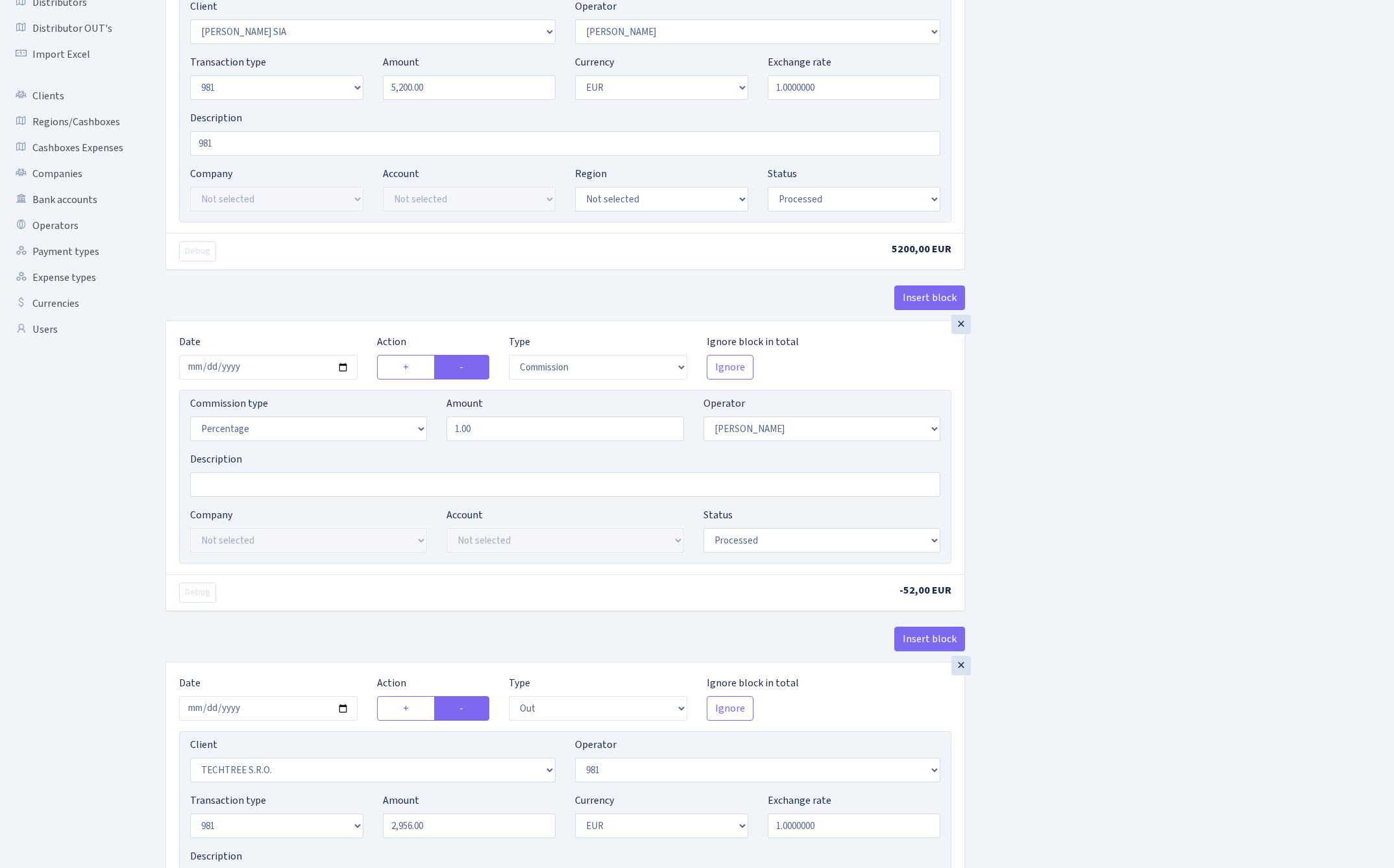
scroll to position [211, 0]
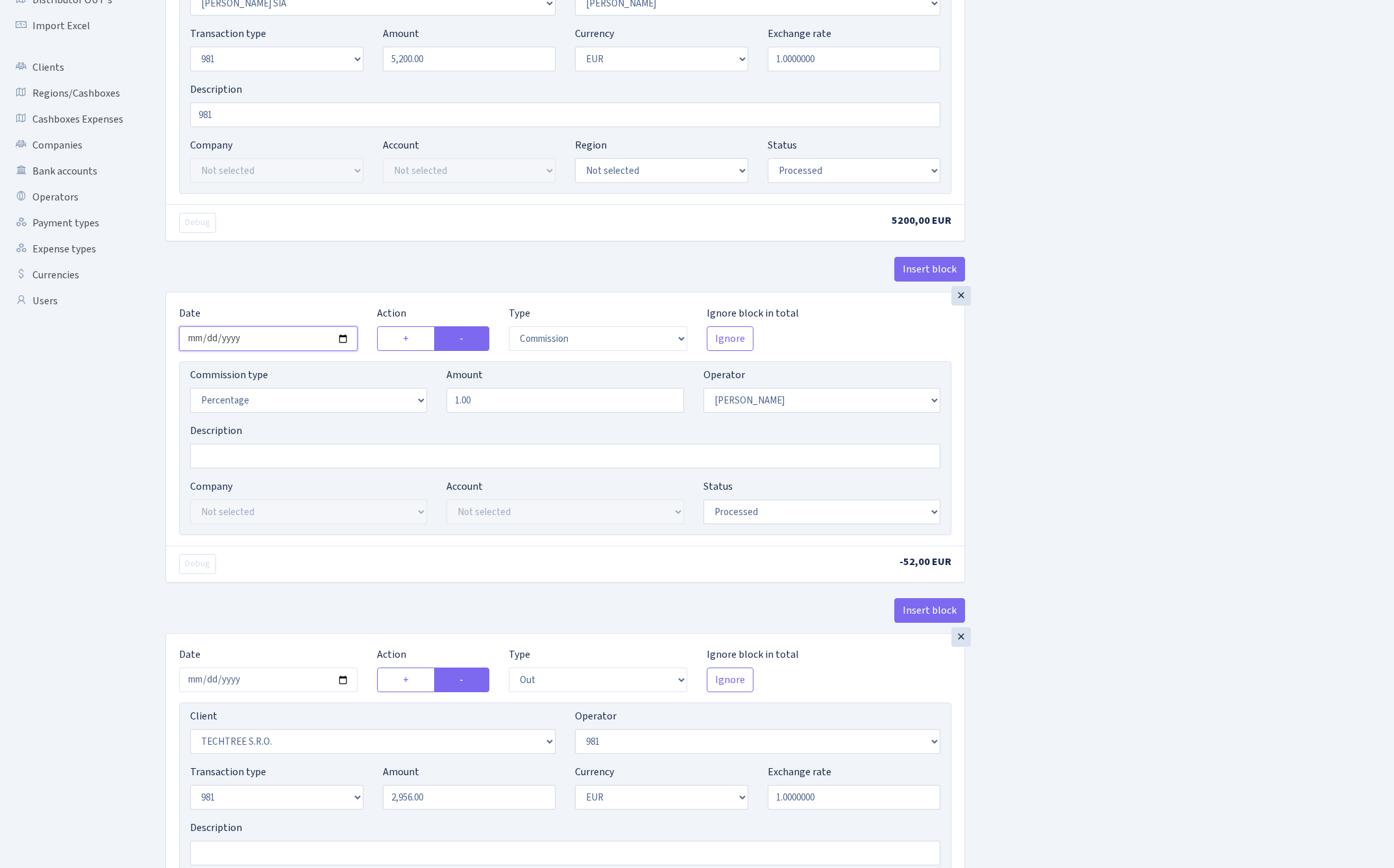
click at [265, 339] on input "2025-07-31" at bounding box center [268, 339] width 178 height 24
type input "2025-08-28"
click at [302, 262] on div "Insert block" at bounding box center [565, 274] width 799 height 35
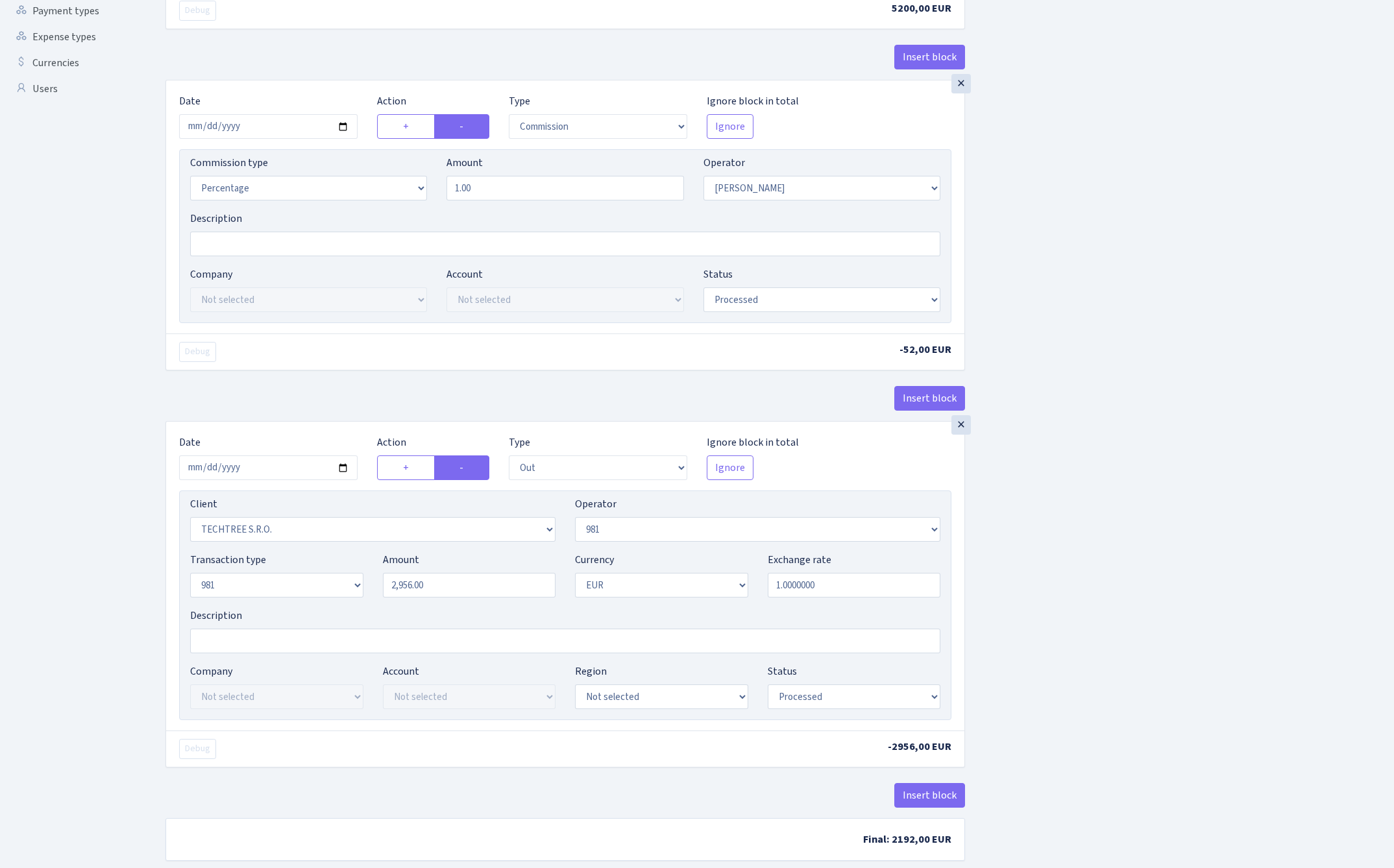
scroll to position [467, 0]
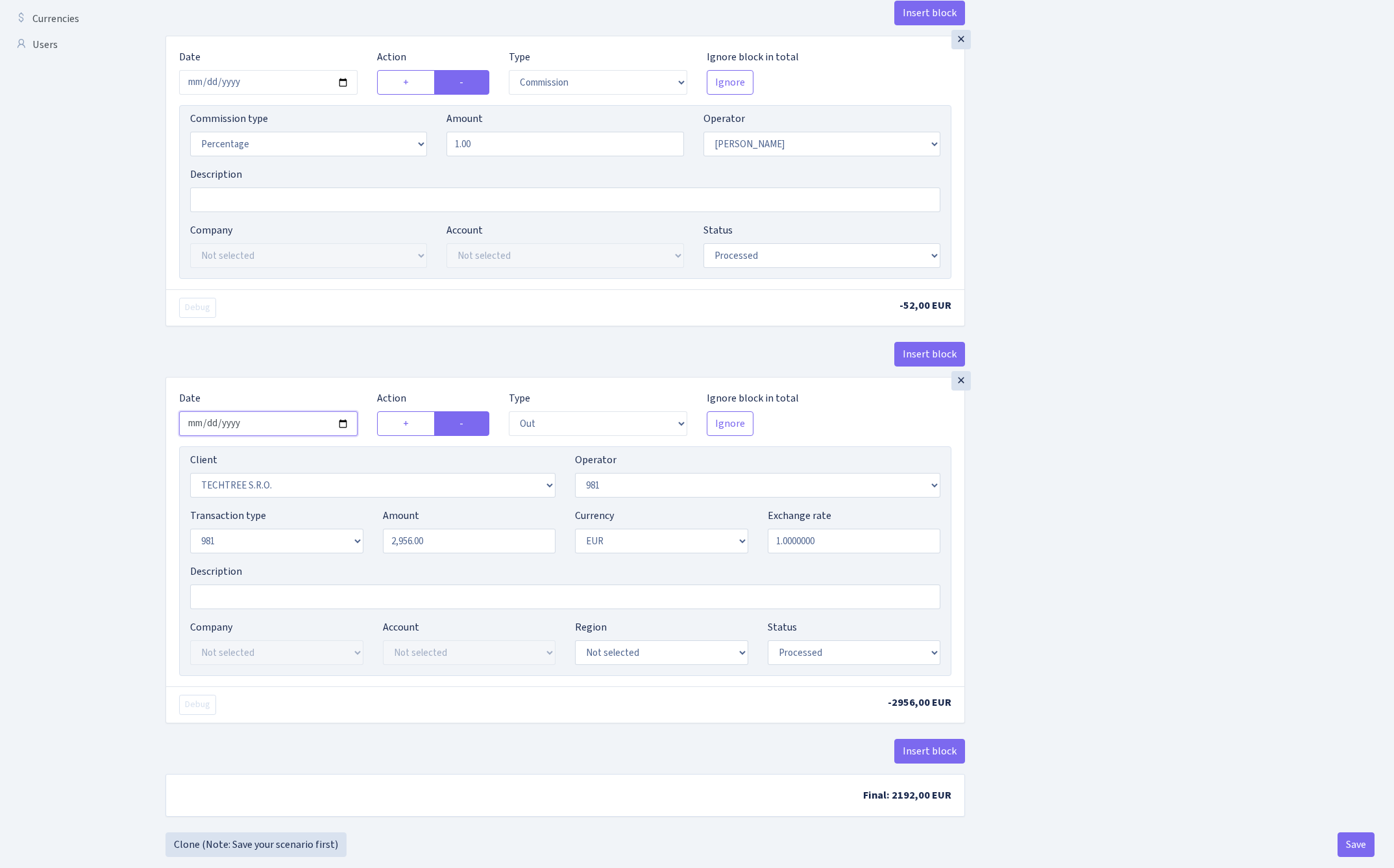
click at [268, 429] on input "2025-07-31" at bounding box center [268, 424] width 178 height 24
type input "2025-08-28"
click at [320, 366] on div "Insert block" at bounding box center [565, 359] width 799 height 35
click at [444, 547] on input "2956.00" at bounding box center [469, 541] width 173 height 24
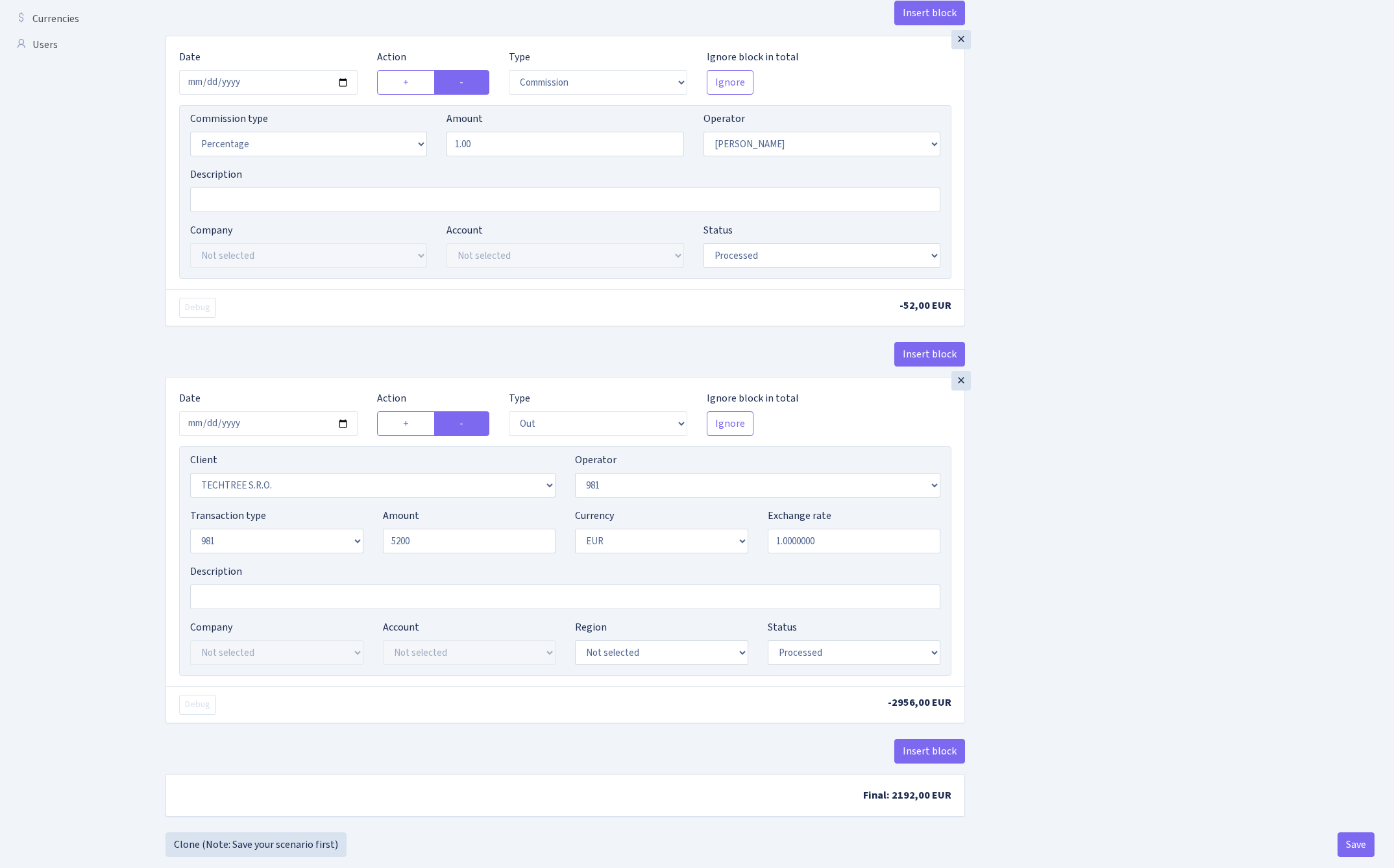
type input "5,200.00"
click at [1120, 553] on div "Insert block × Date 2025-08-28 Action + - Type --- In Out Commission Field requ…" at bounding box center [770, 215] width 1229 height 1223
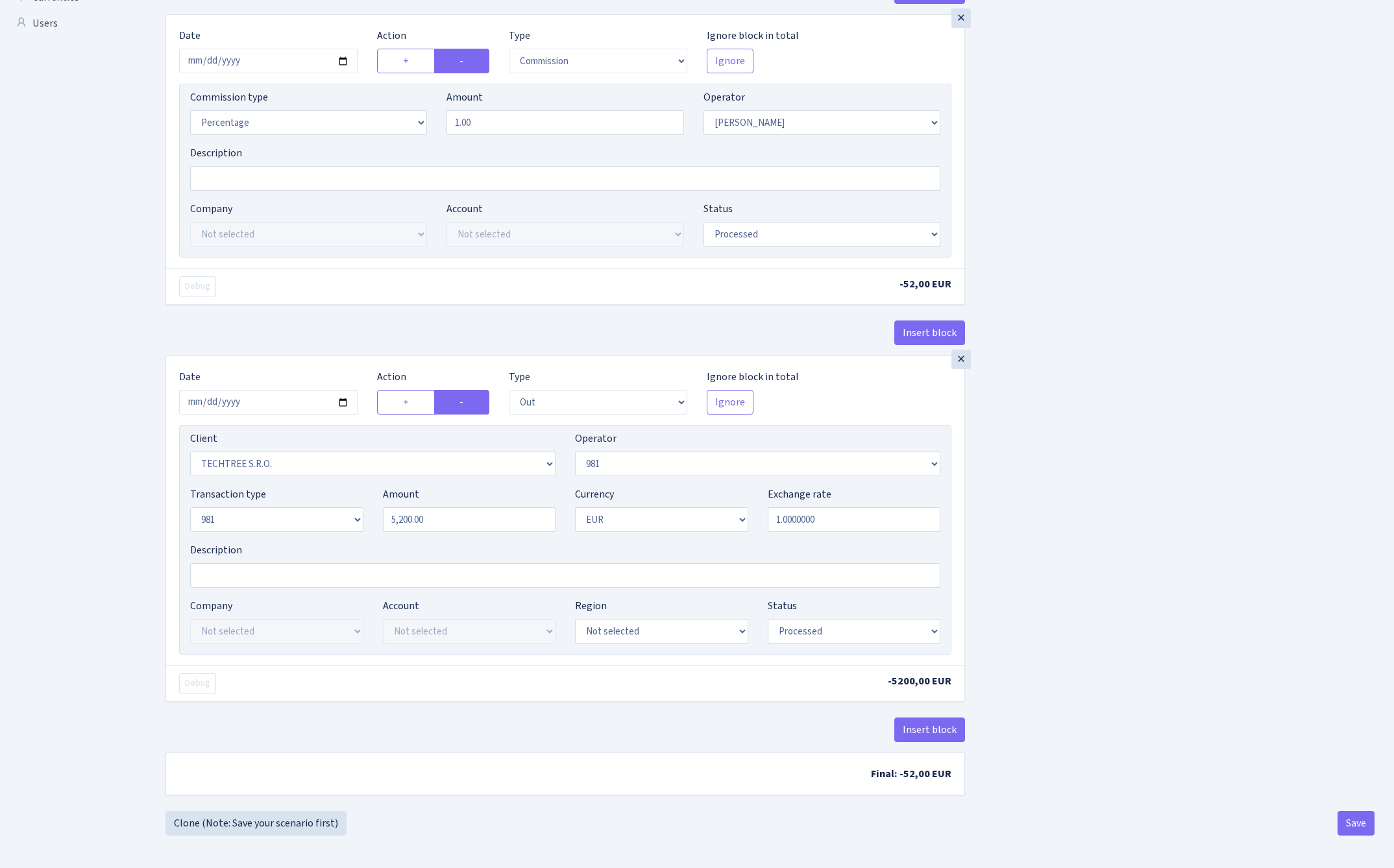
scroll to position [493, 0]
click at [1359, 823] on button "Save" at bounding box center [1355, 823] width 37 height 24
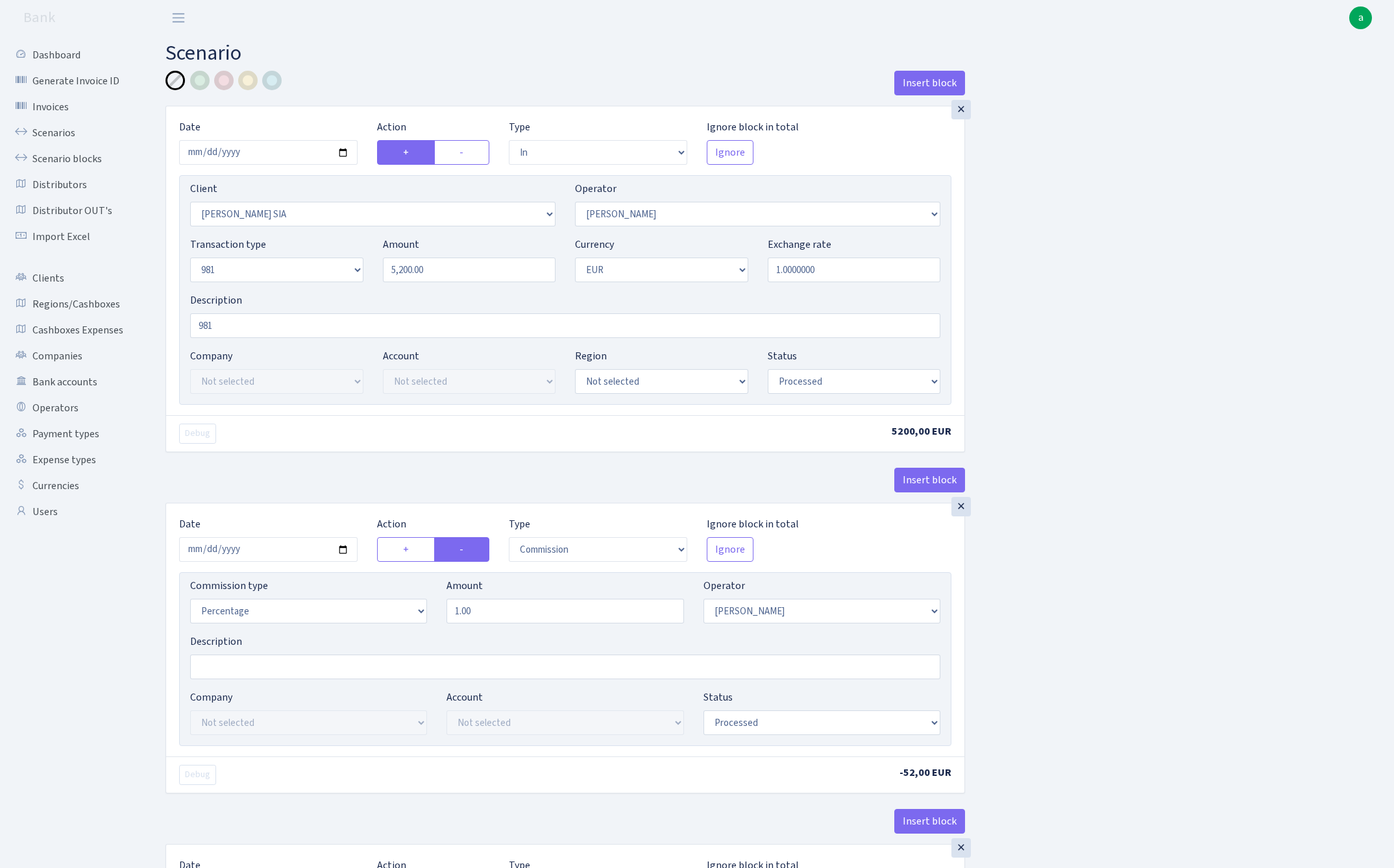
select select "in"
select select "3137"
select select "486"
select select "8"
select select "1"
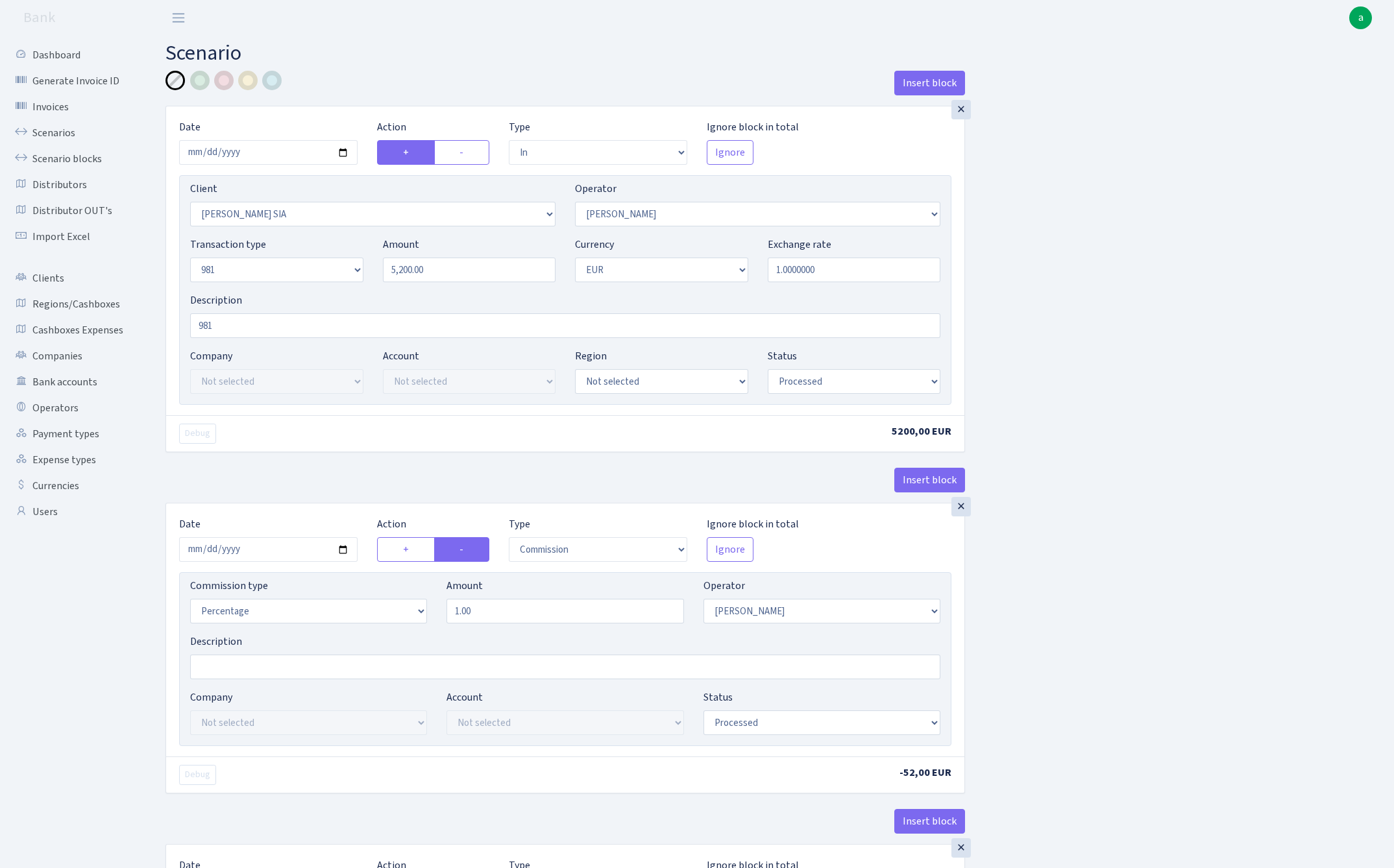
select select "processed"
select select "commission"
select select "486"
select select "processed"
select select "out"
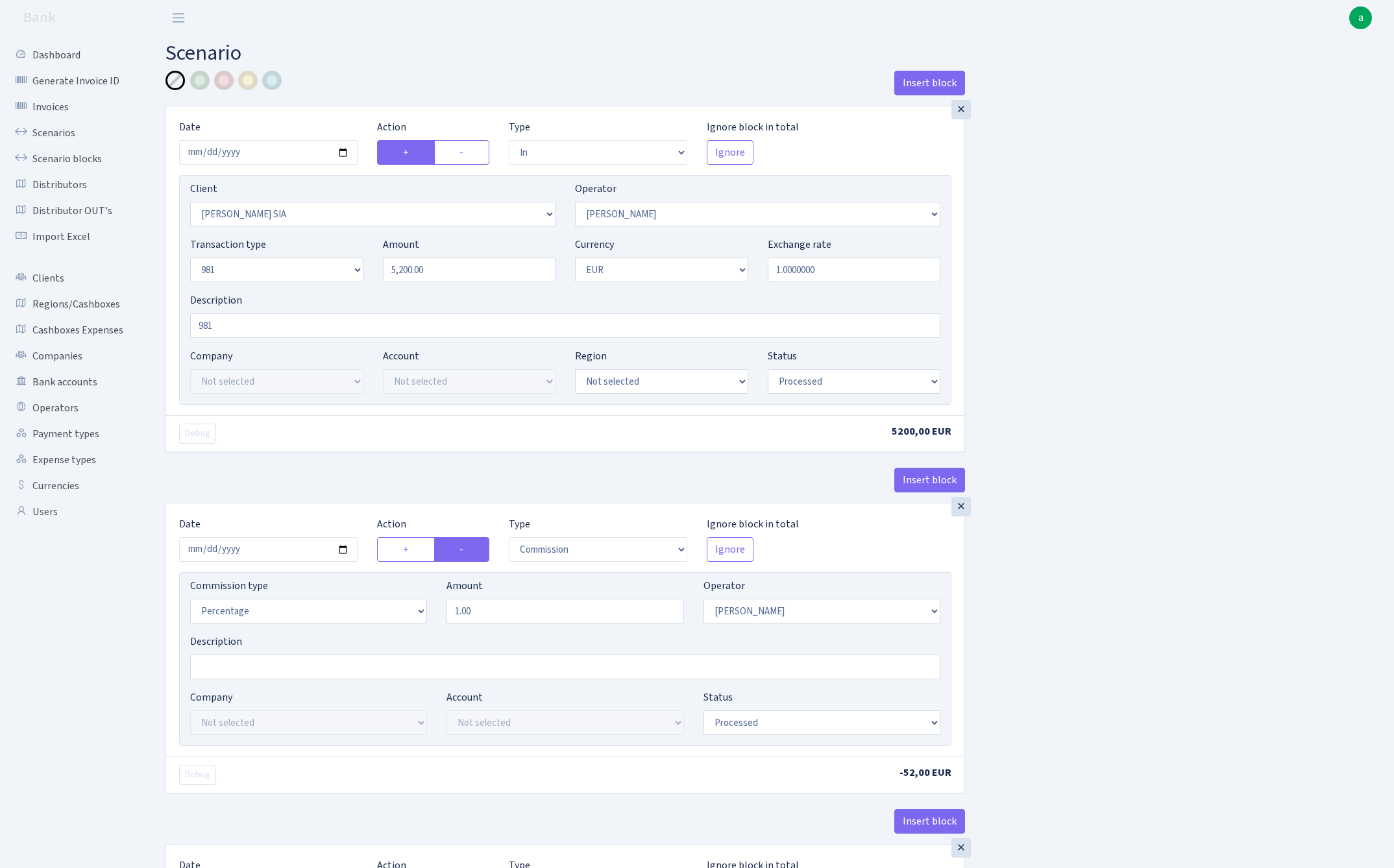
select select "342"
select select "61"
select select "8"
select select "1"
select select "processed"
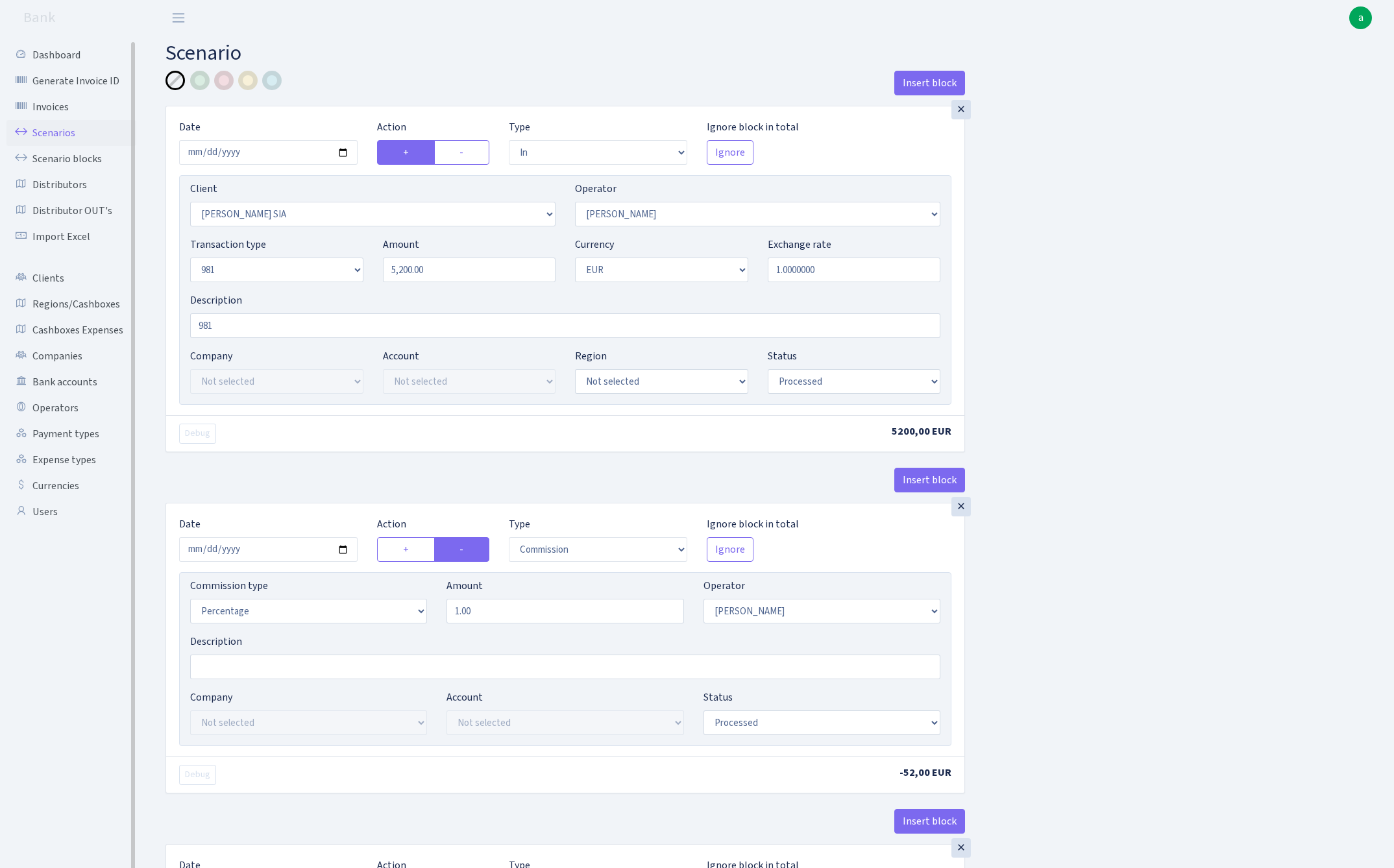
click at [40, 136] on link "Scenarios" at bounding box center [71, 133] width 129 height 26
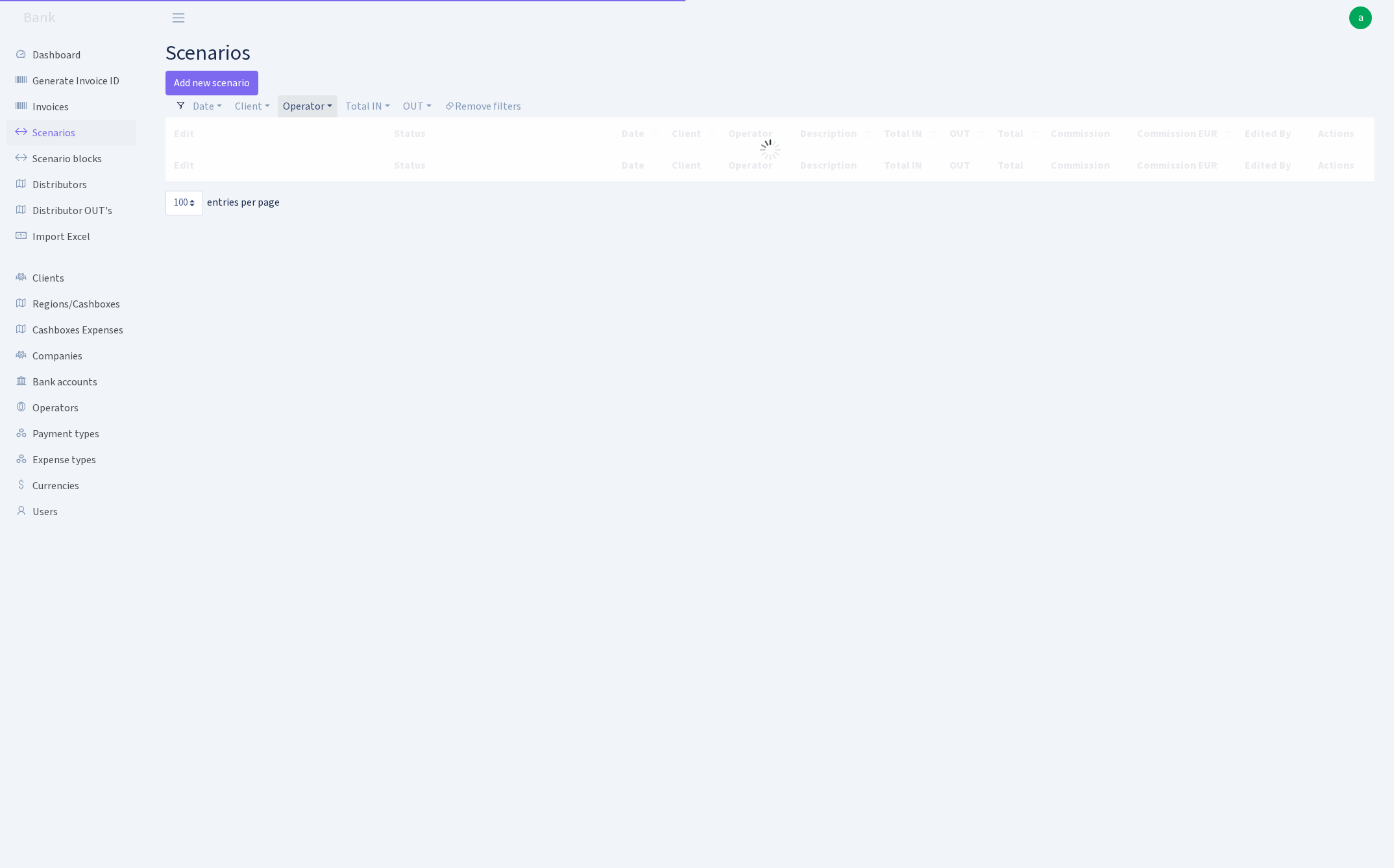
select select "100"
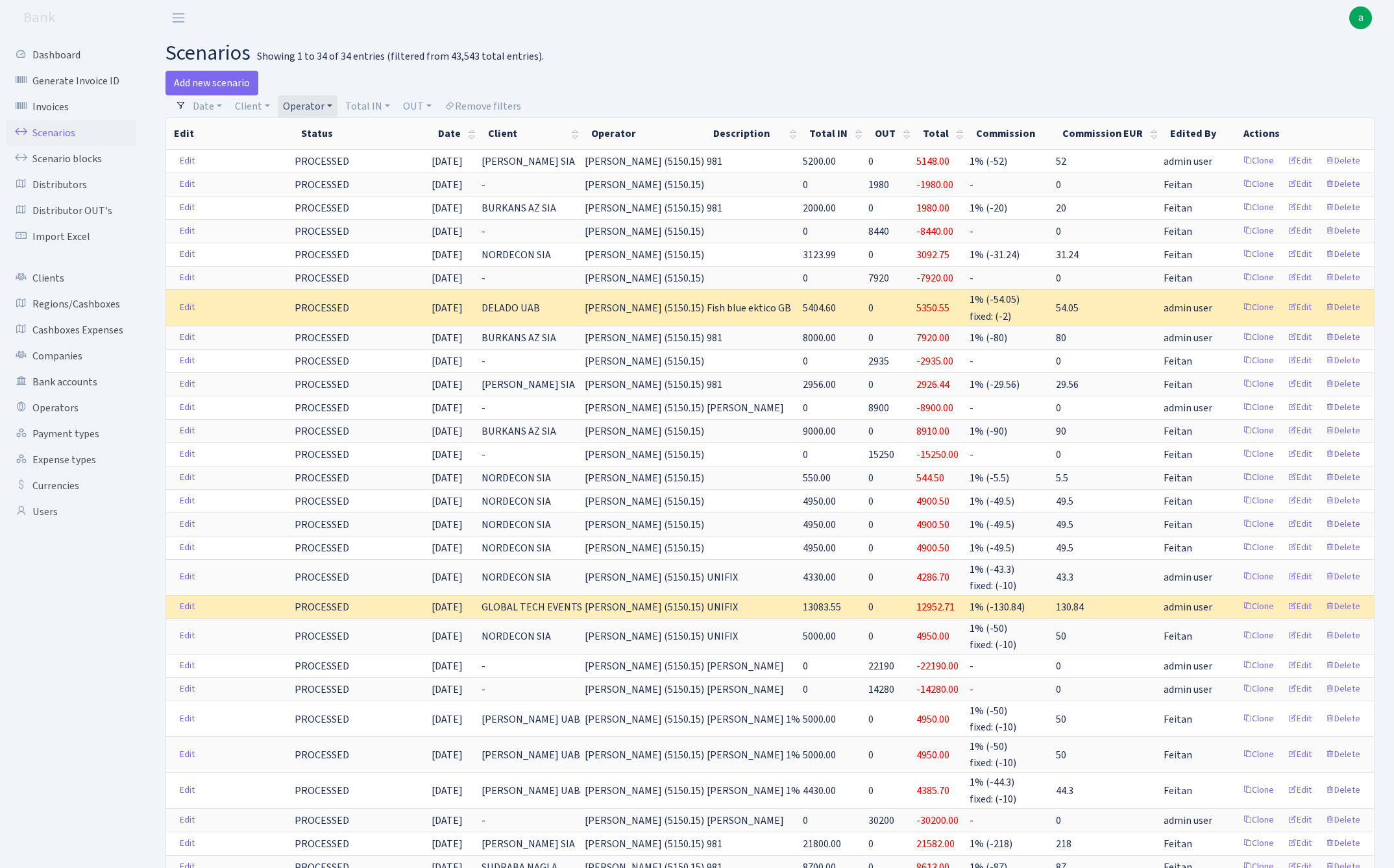
click at [313, 104] on link "Operator" at bounding box center [307, 106] width 60 height 22
click at [311, 106] on link "Operator" at bounding box center [307, 106] width 60 height 22
click at [321, 153] on input "search" at bounding box center [329, 152] width 96 height 20
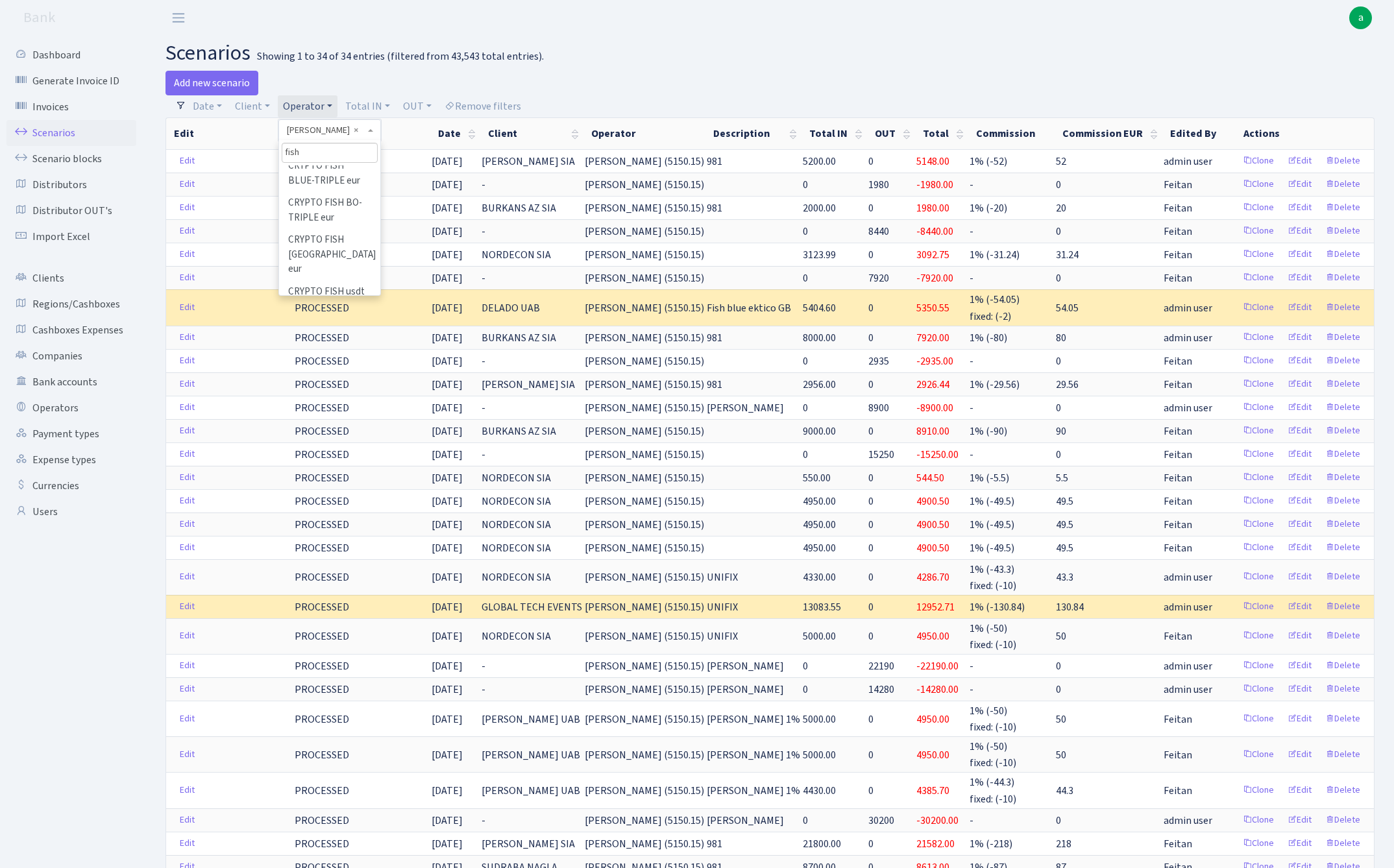
scroll to position [0, 0]
type input "f"
type input "FISH"
select select "44"
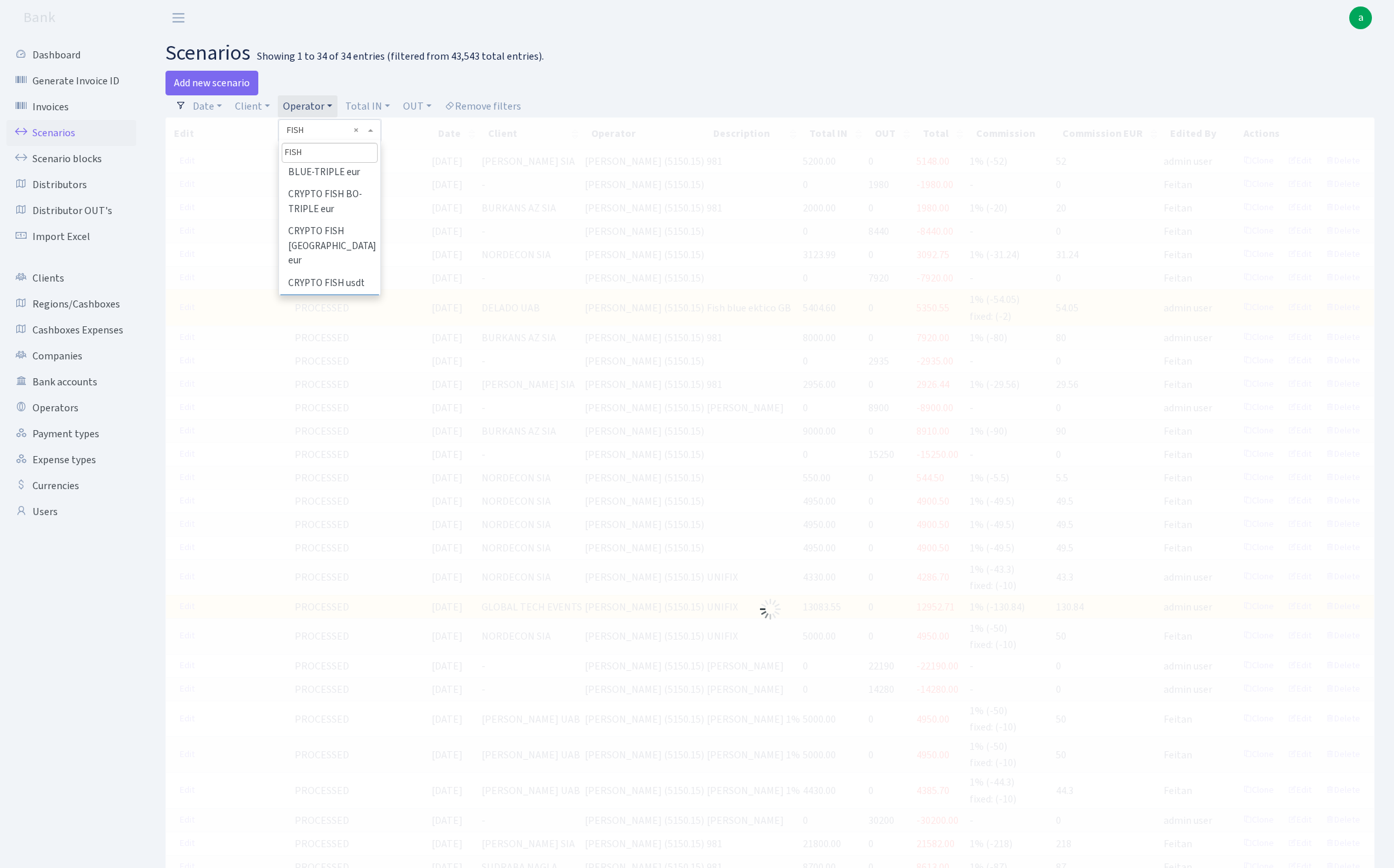
type input "FISH"
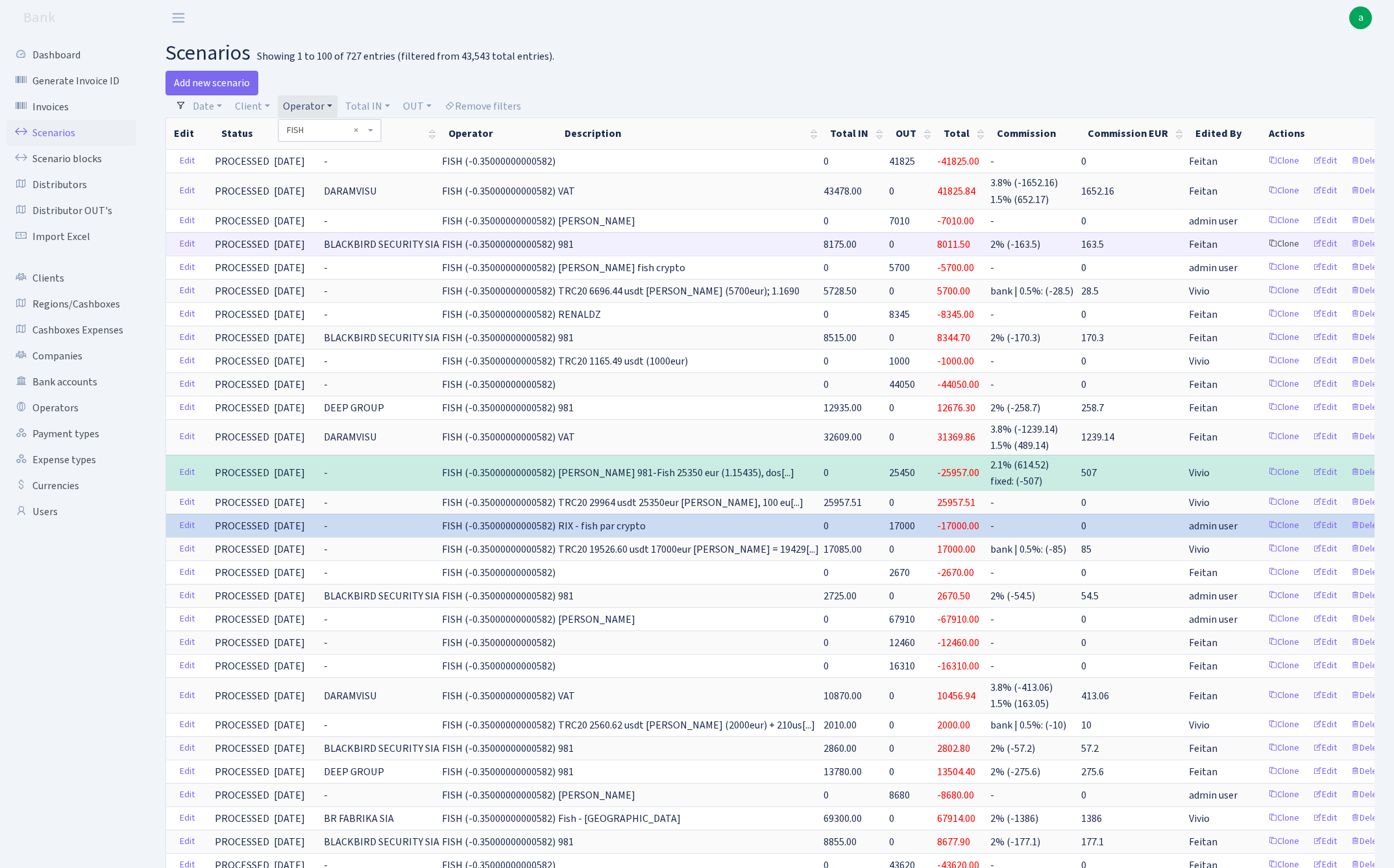
click at [1262, 244] on link "Clone" at bounding box center [1283, 245] width 43 height 20
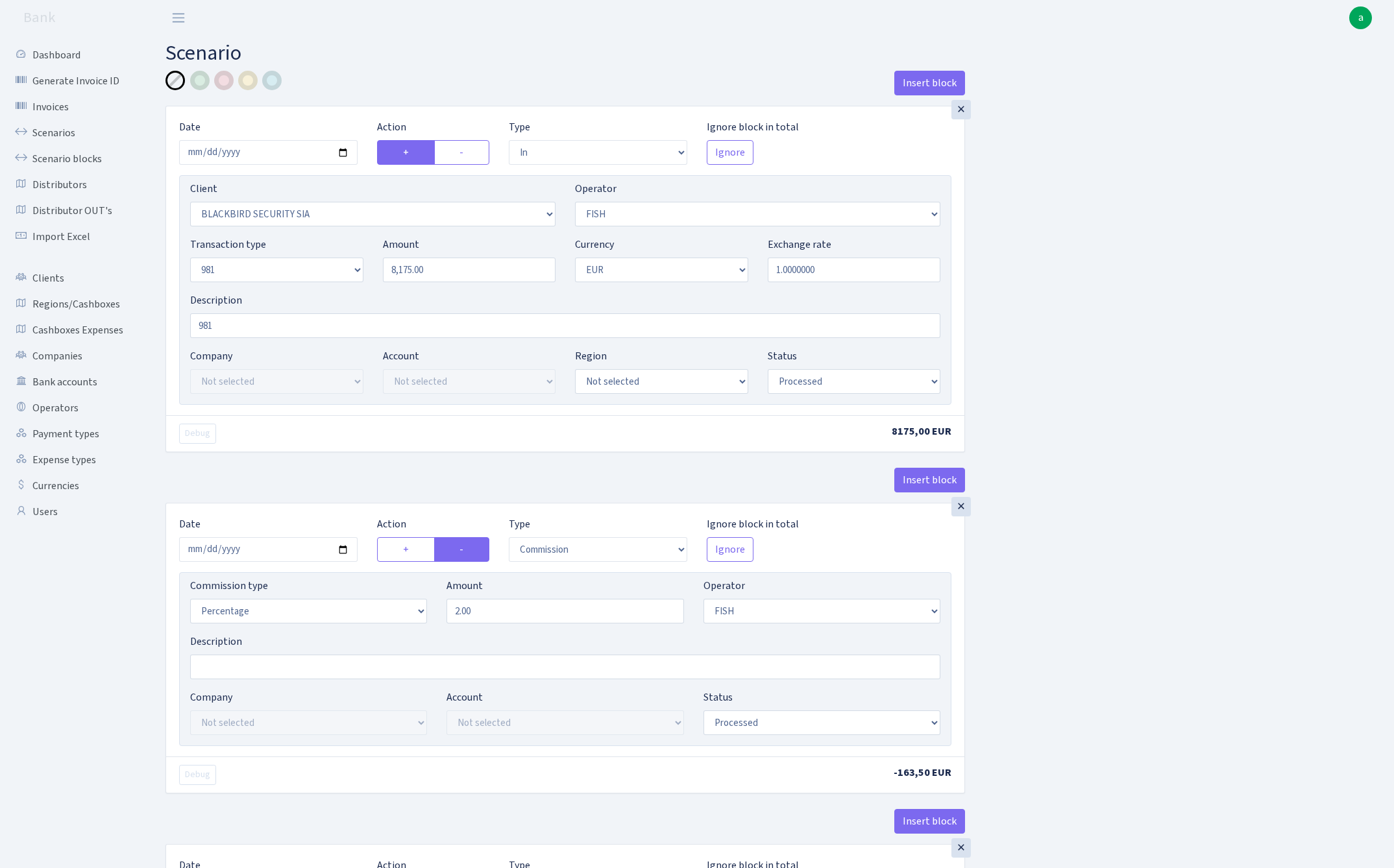
select select "in"
select select "81"
select select "44"
select select "8"
select select "1"
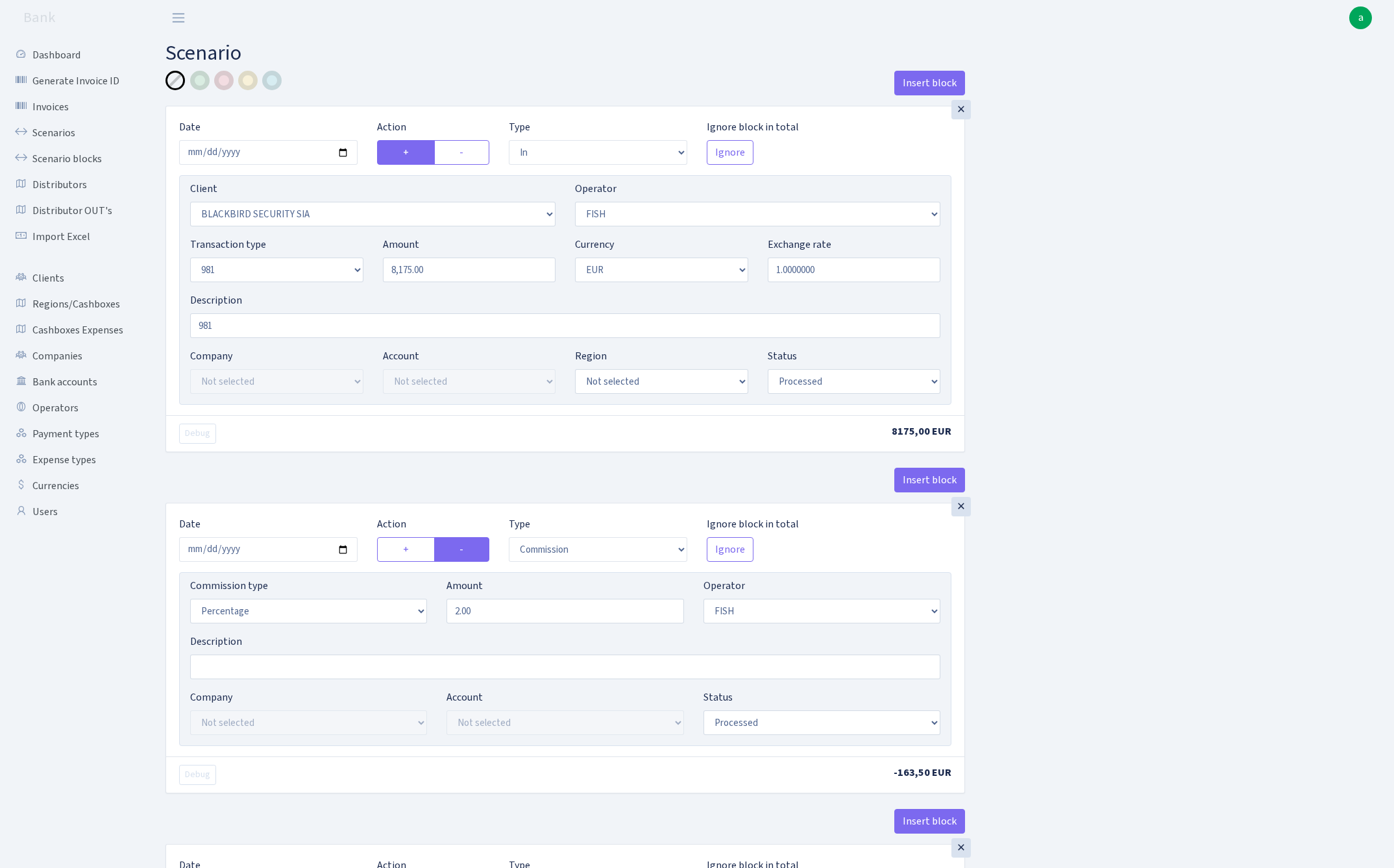
select select "processed"
select select "commission"
select select "44"
select select "processed"
select select "out"
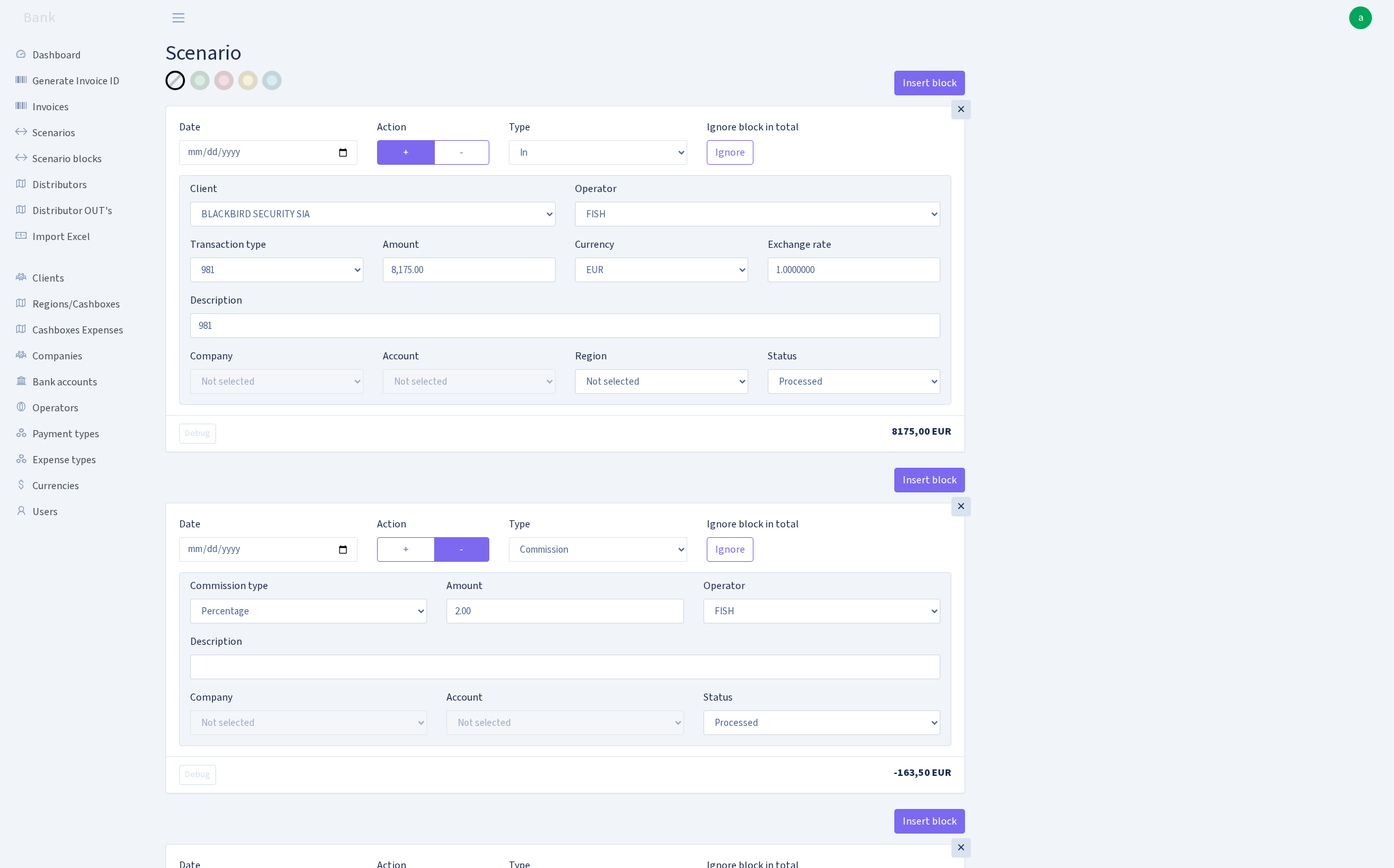
select select "341"
select select "61"
select select "8"
select select "1"
select select "processed"
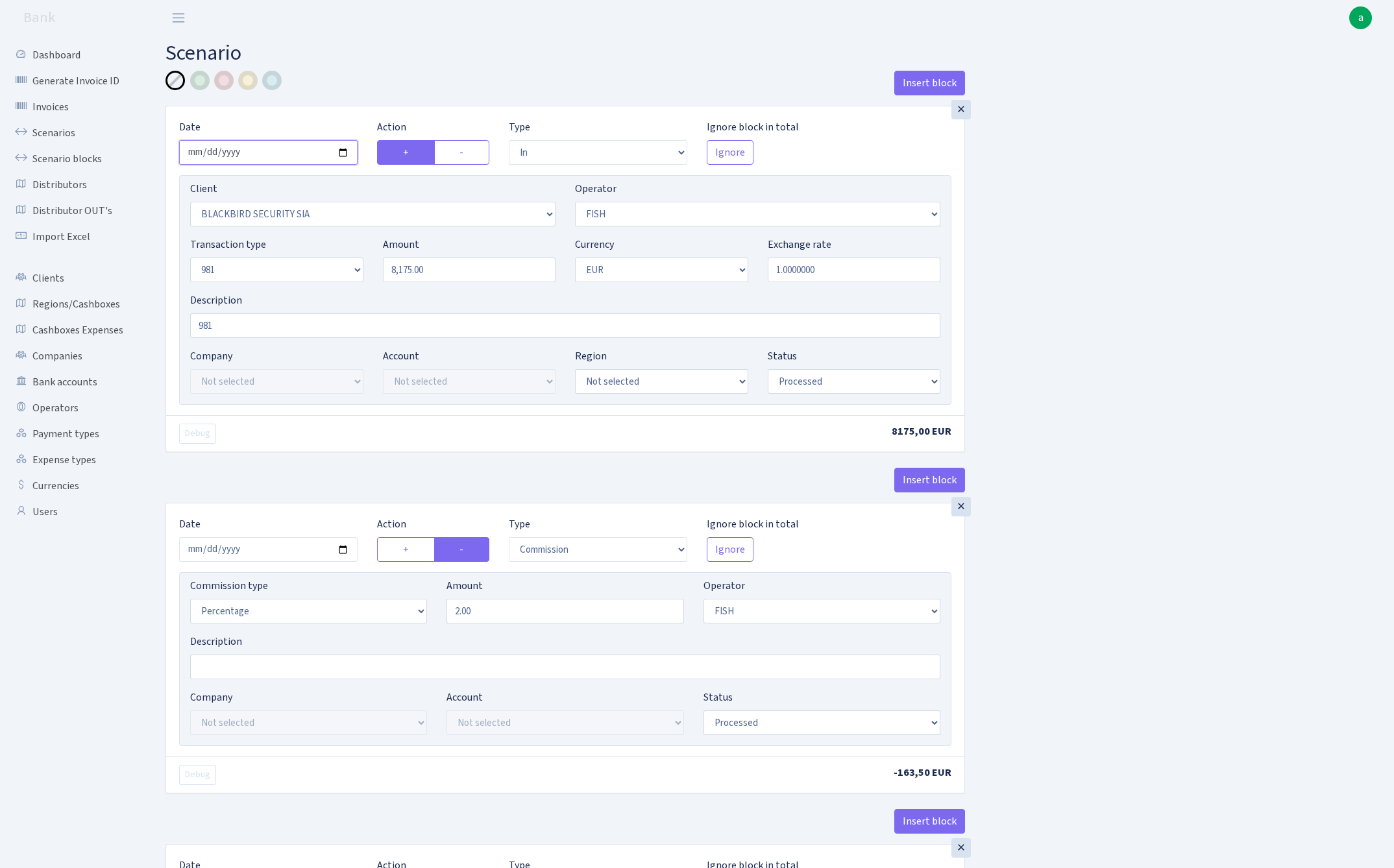
click at [265, 148] on input "2025-08-21" at bounding box center [268, 152] width 178 height 24
type input "[DATE]"
click at [354, 123] on div "Date 2025-08-28" at bounding box center [268, 142] width 198 height 45
click at [447, 270] on input "8175.00" at bounding box center [469, 270] width 173 height 24
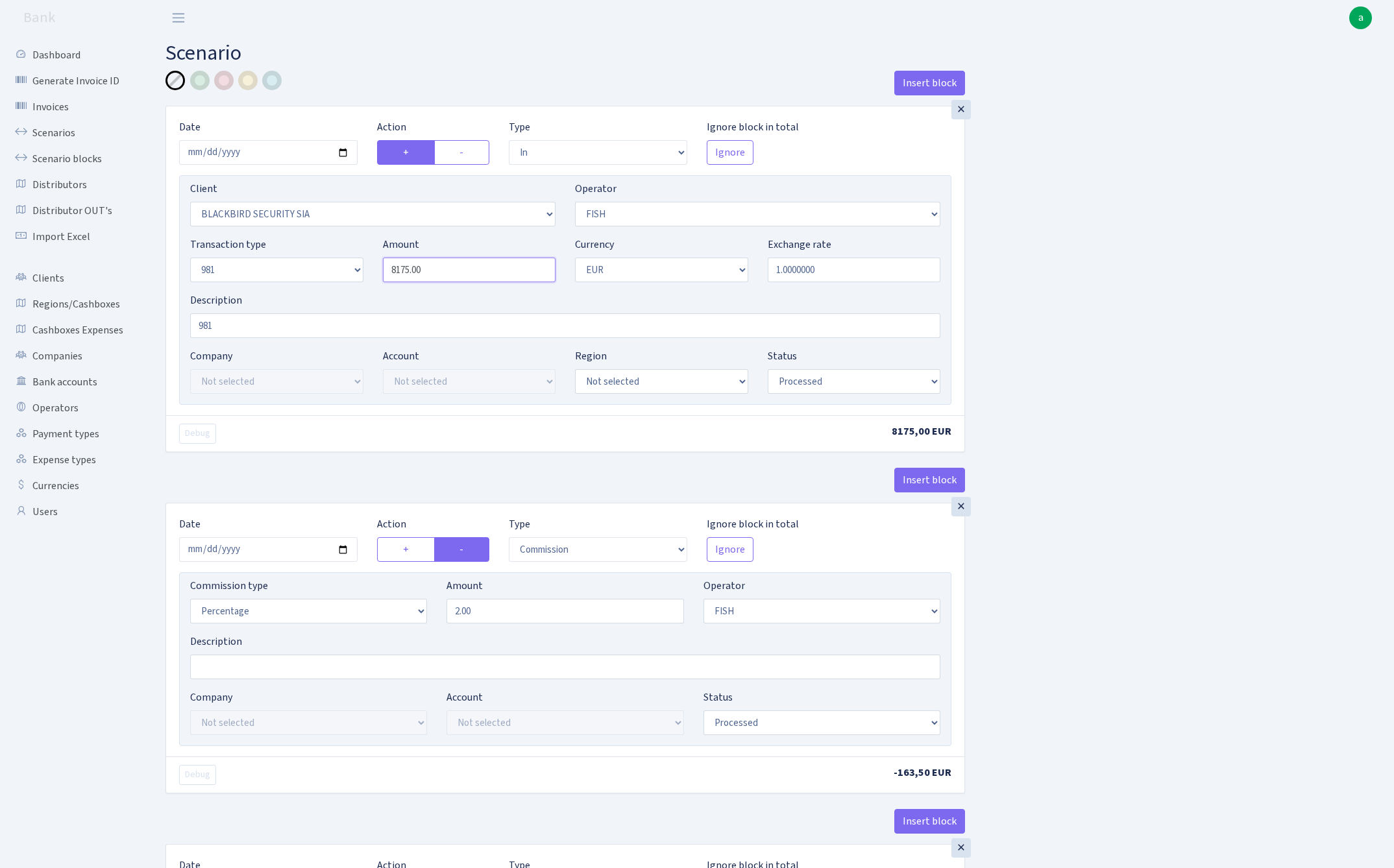
paste input "3745"
type input "3,745.00"
click at [1209, 273] on div "Insert block × Date 2025-08-28 Action + - Type --- In Out Commission Field requ…" at bounding box center [770, 685] width 1229 height 1228
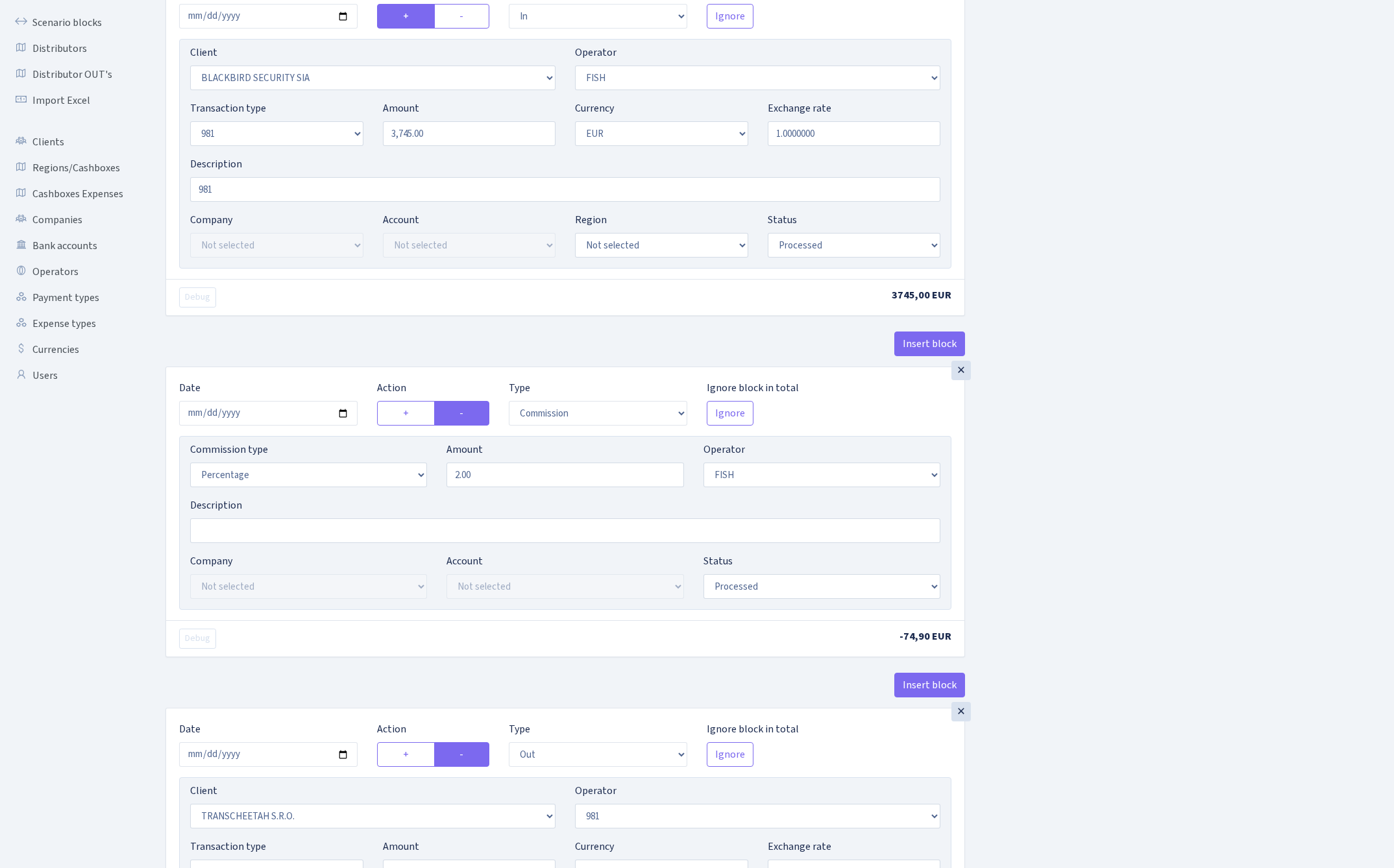
scroll to position [190, 0]
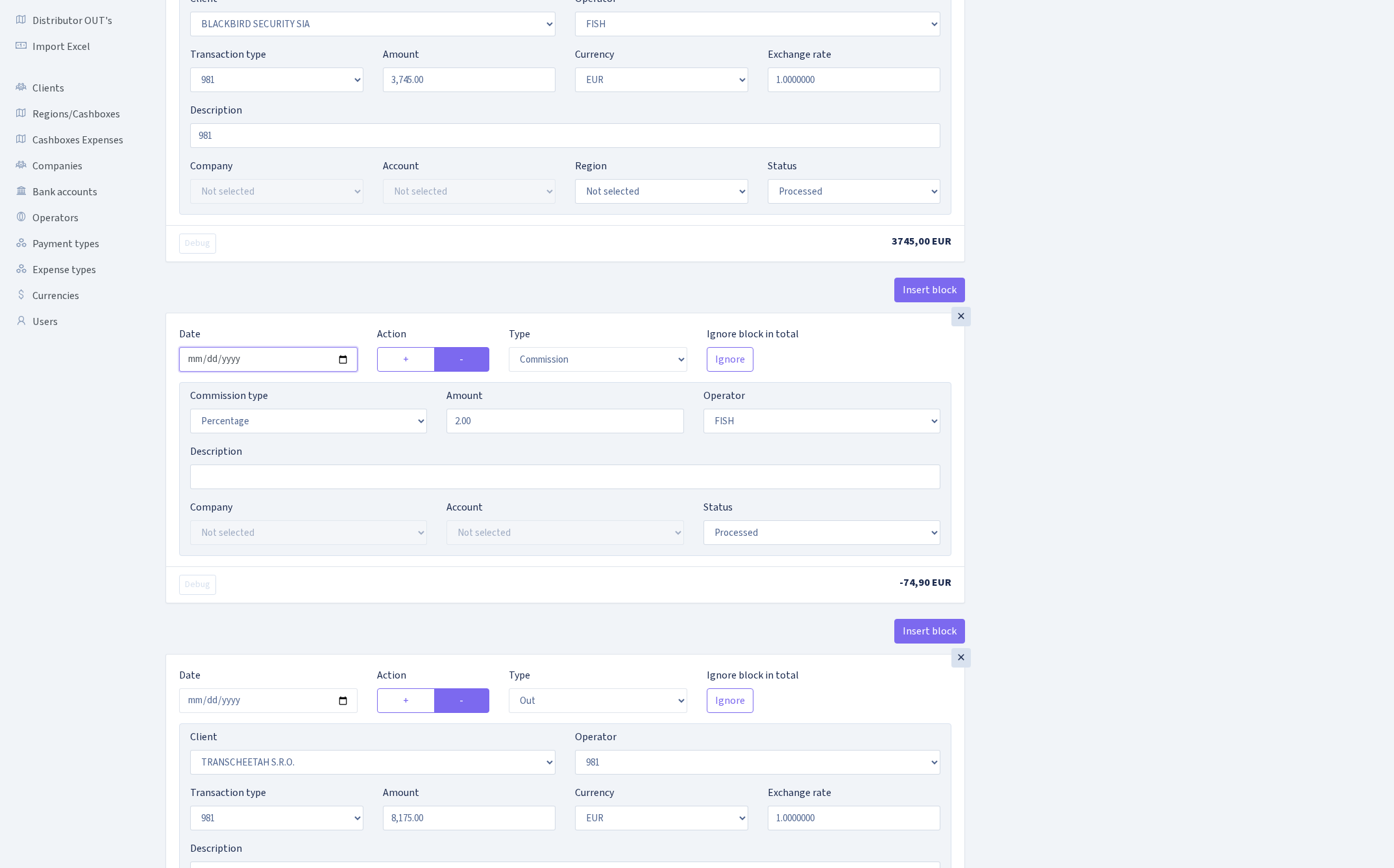
click at [252, 365] on input "2025-08-21" at bounding box center [268, 360] width 178 height 24
type input "2025-08-28"
click at [321, 287] on div "Insert block" at bounding box center [565, 295] width 799 height 35
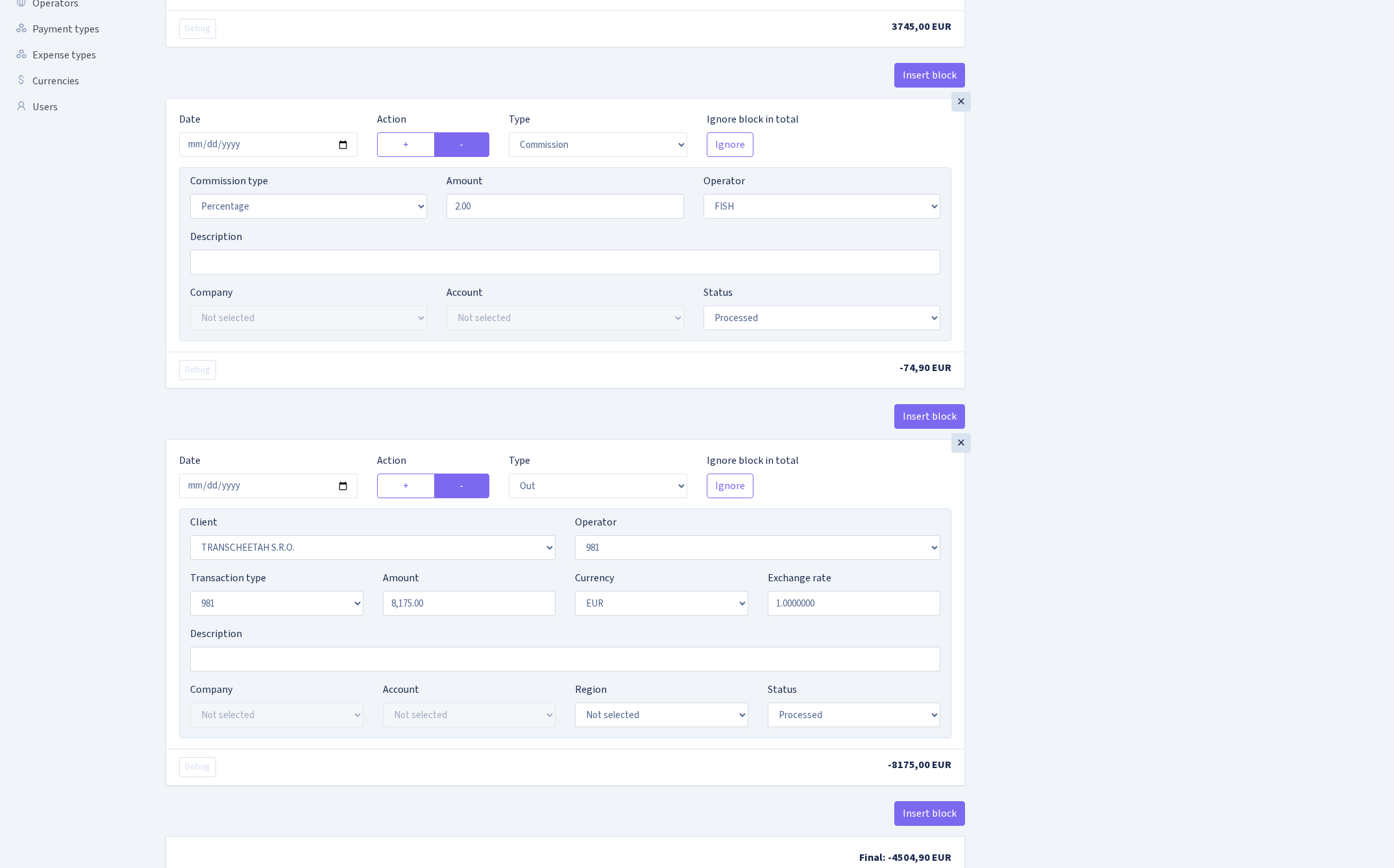
scroll to position [408, 0]
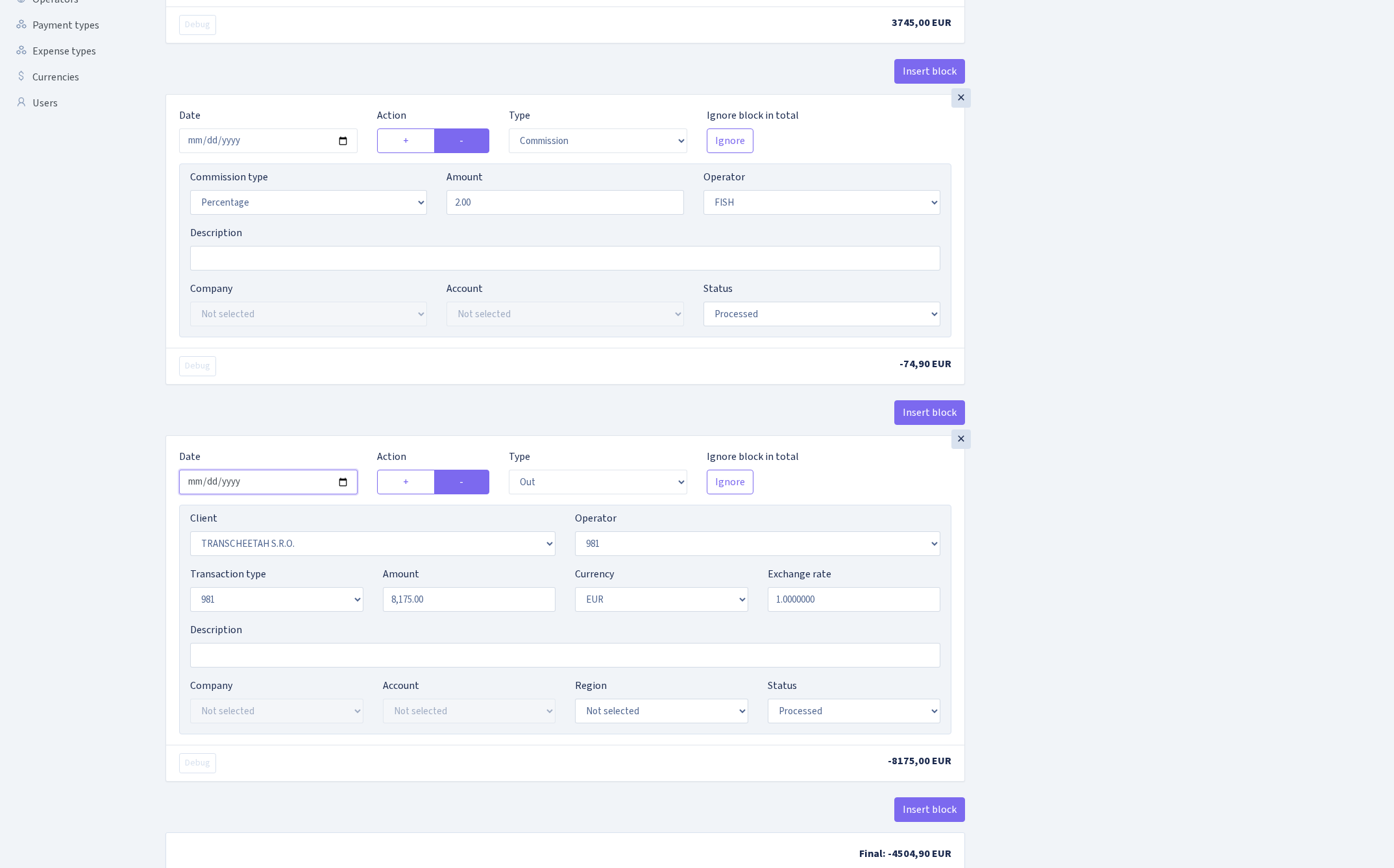
click at [271, 481] on input "2025-08-21" at bounding box center [268, 482] width 178 height 24
type input "2025-08-28"
click at [305, 422] on div "Insert block" at bounding box center [565, 418] width 799 height 35
click at [463, 606] on input "8175.00" at bounding box center [469, 599] width 173 height 24
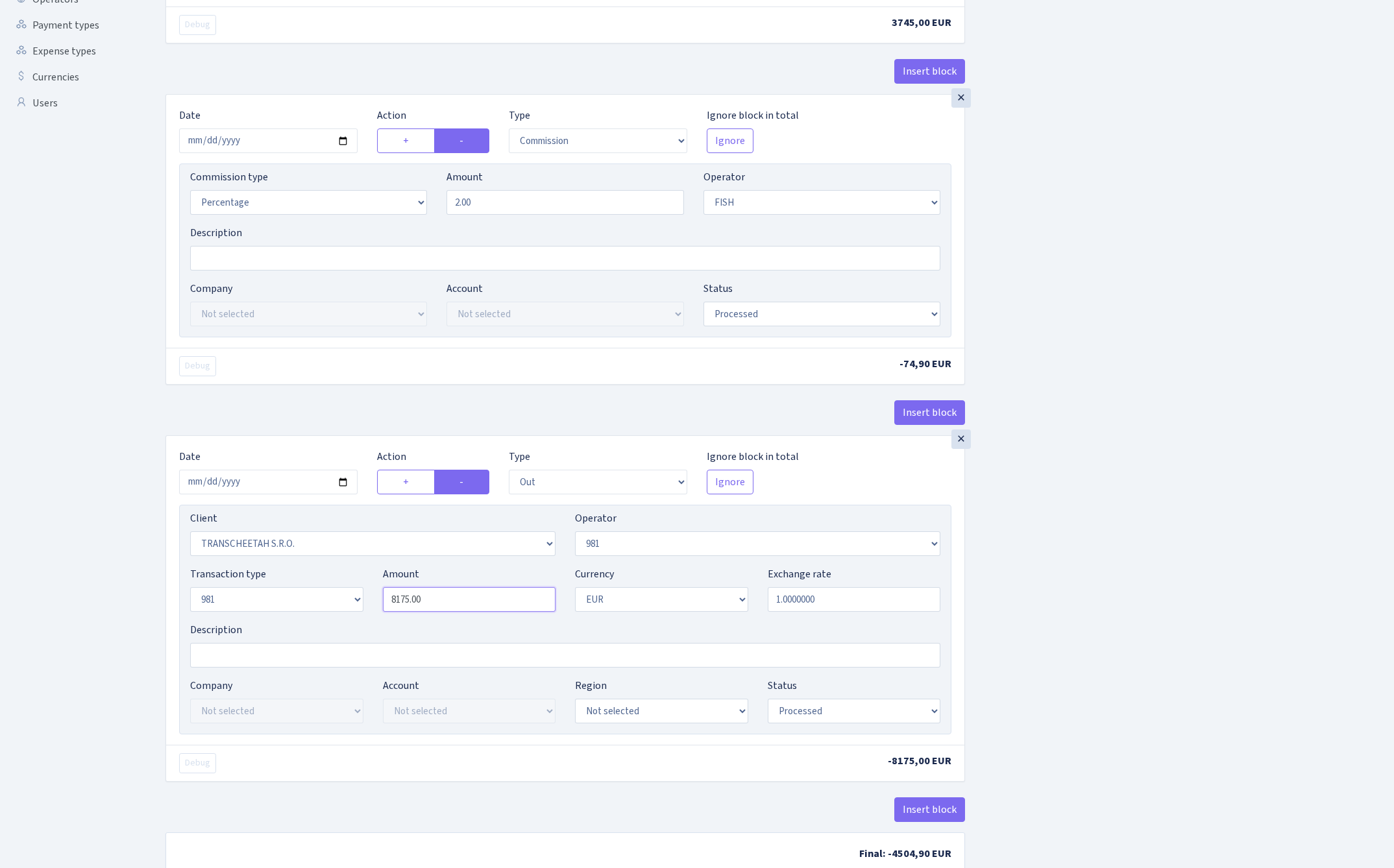
paste input "3745"
type input "3,745.00"
click at [1191, 544] on div "Insert block × Date 2025-08-28 Action + - Type --- In Out Commission Field requ…" at bounding box center [770, 276] width 1229 height 1228
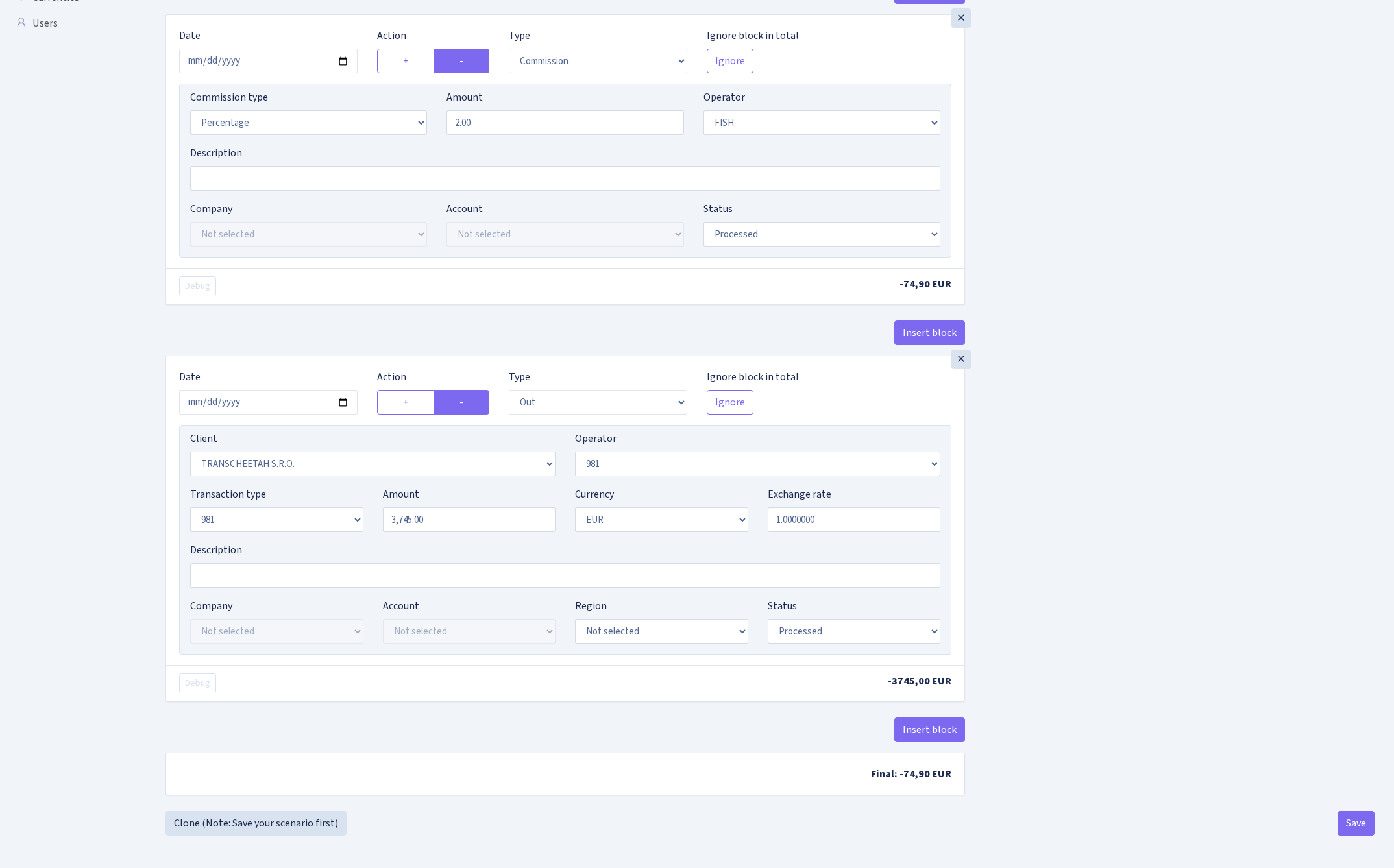
scroll to position [493, 0]
click at [1356, 830] on button "Save" at bounding box center [1355, 823] width 37 height 24
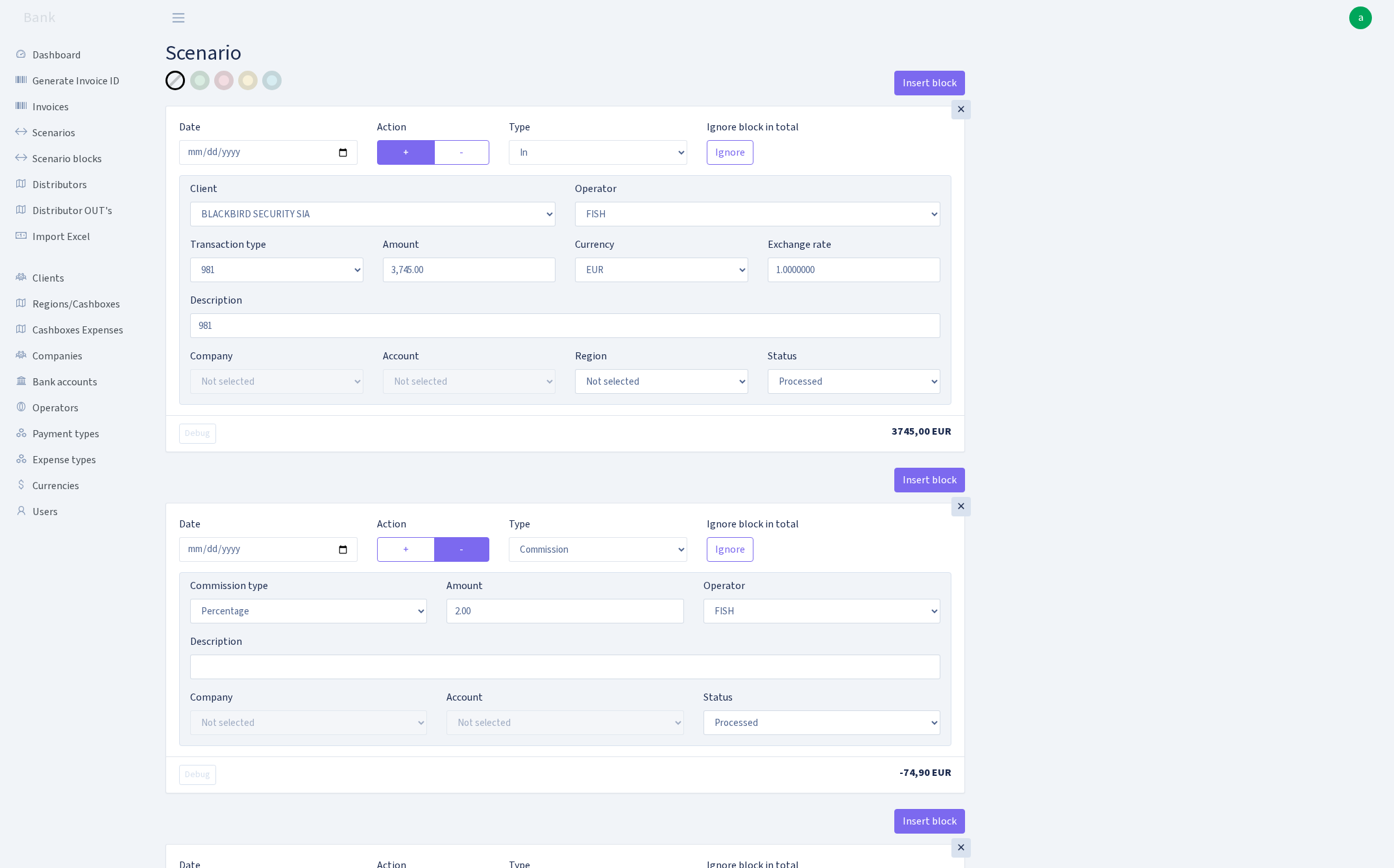
select select "in"
select select "81"
select select "44"
select select "8"
select select "1"
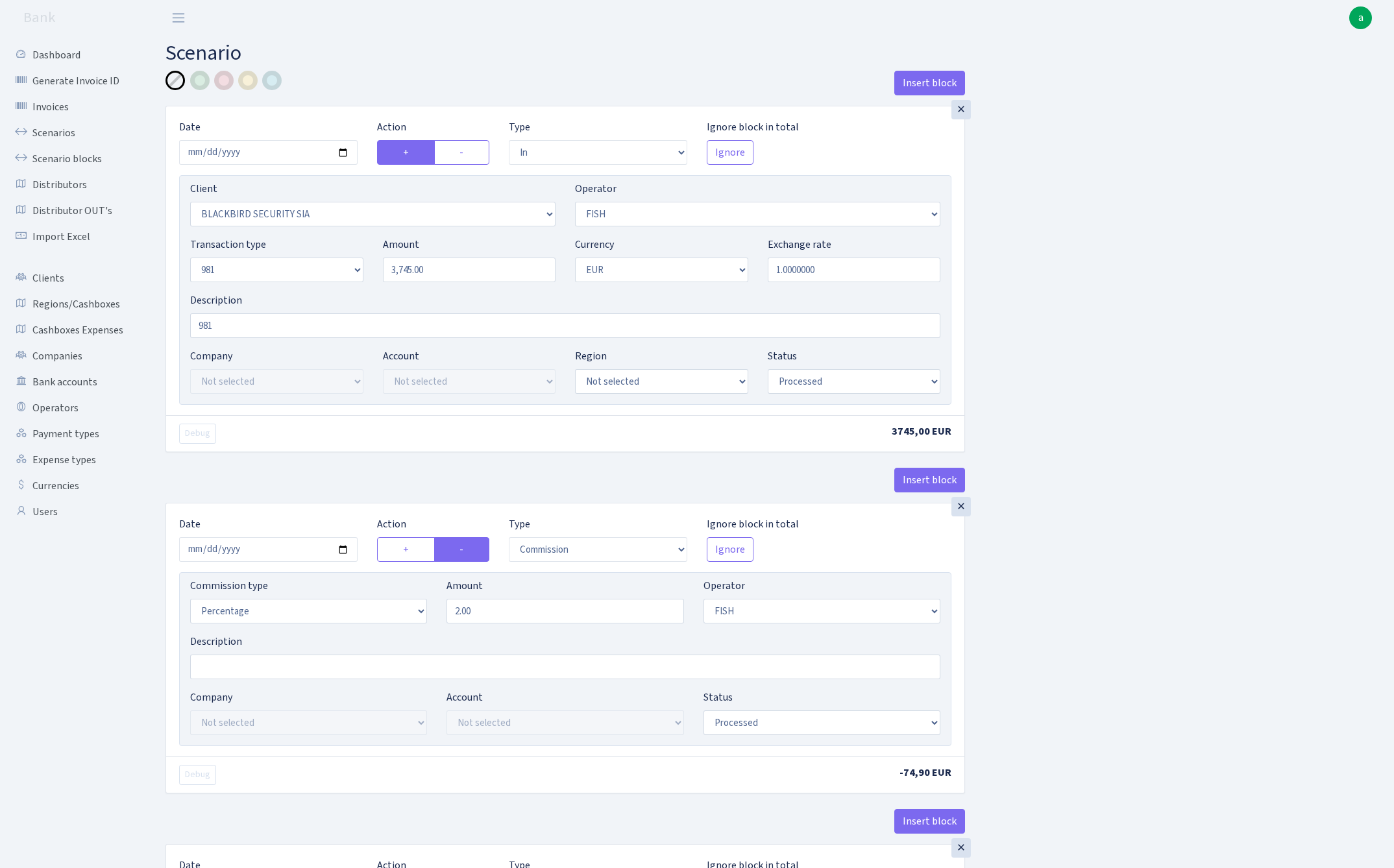
select select "processed"
select select "commission"
select select "44"
select select "processed"
select select "out"
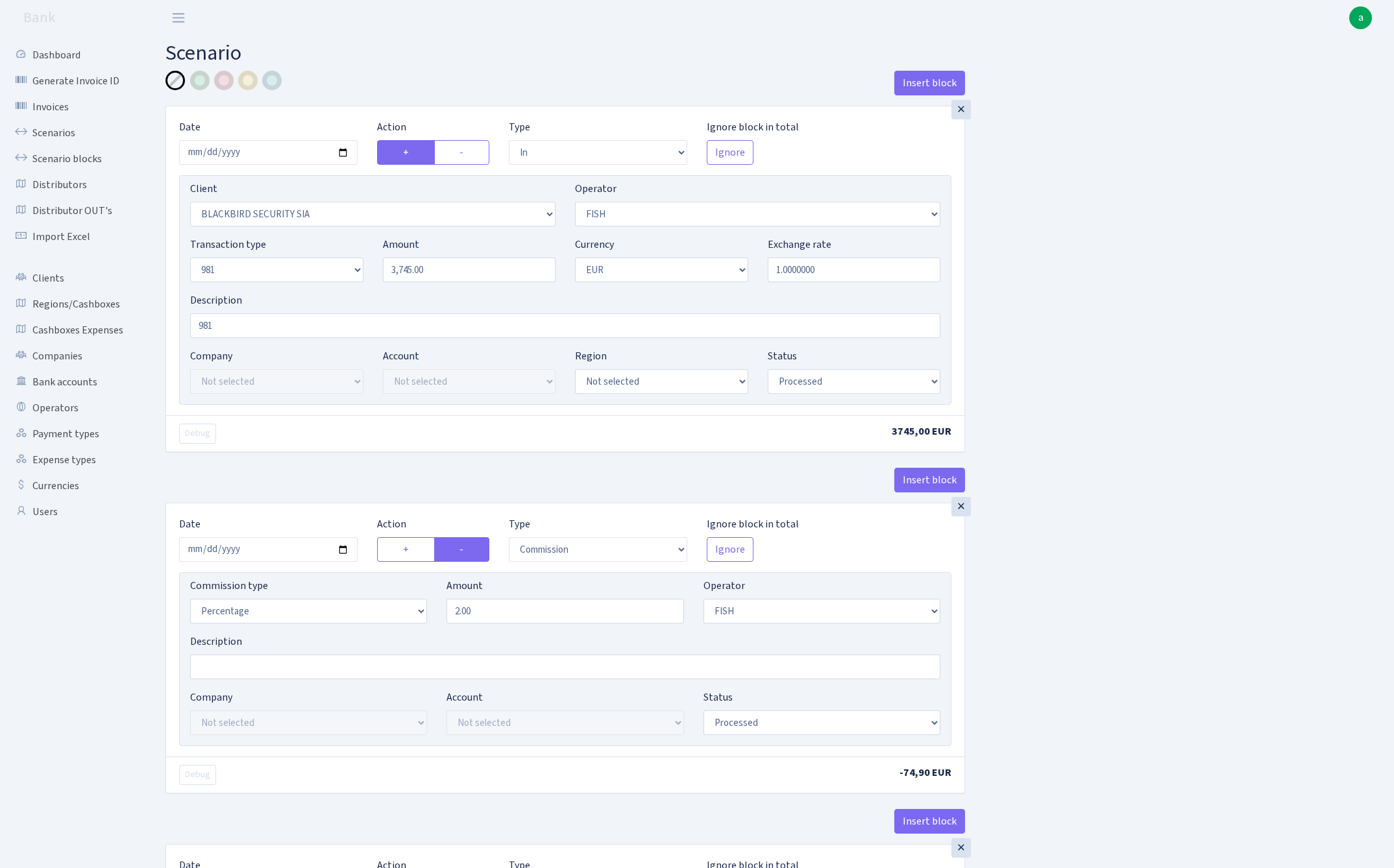
select select "341"
select select "61"
select select "8"
select select "1"
select select "processed"
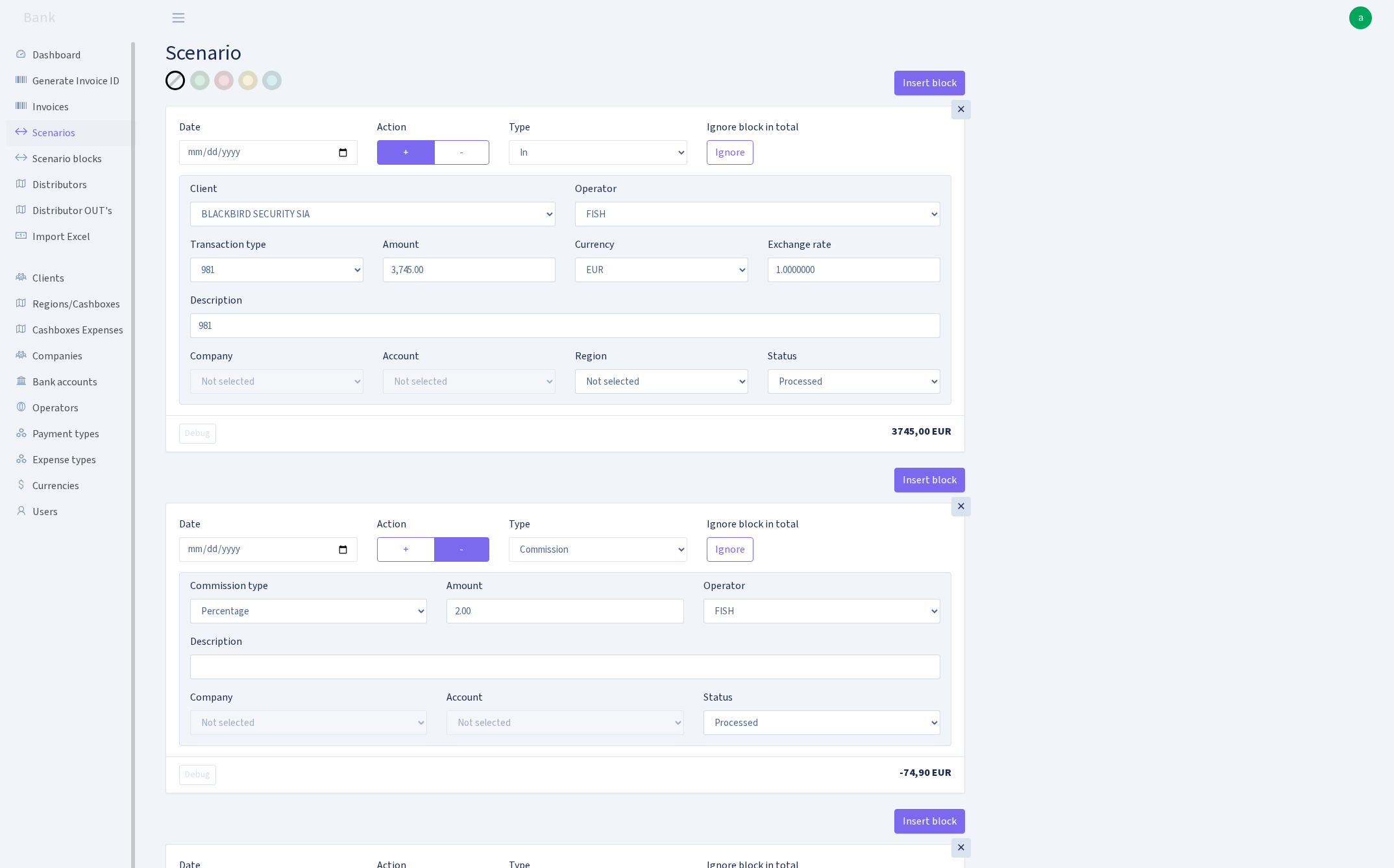
click at [56, 123] on link "Scenarios" at bounding box center [71, 133] width 129 height 26
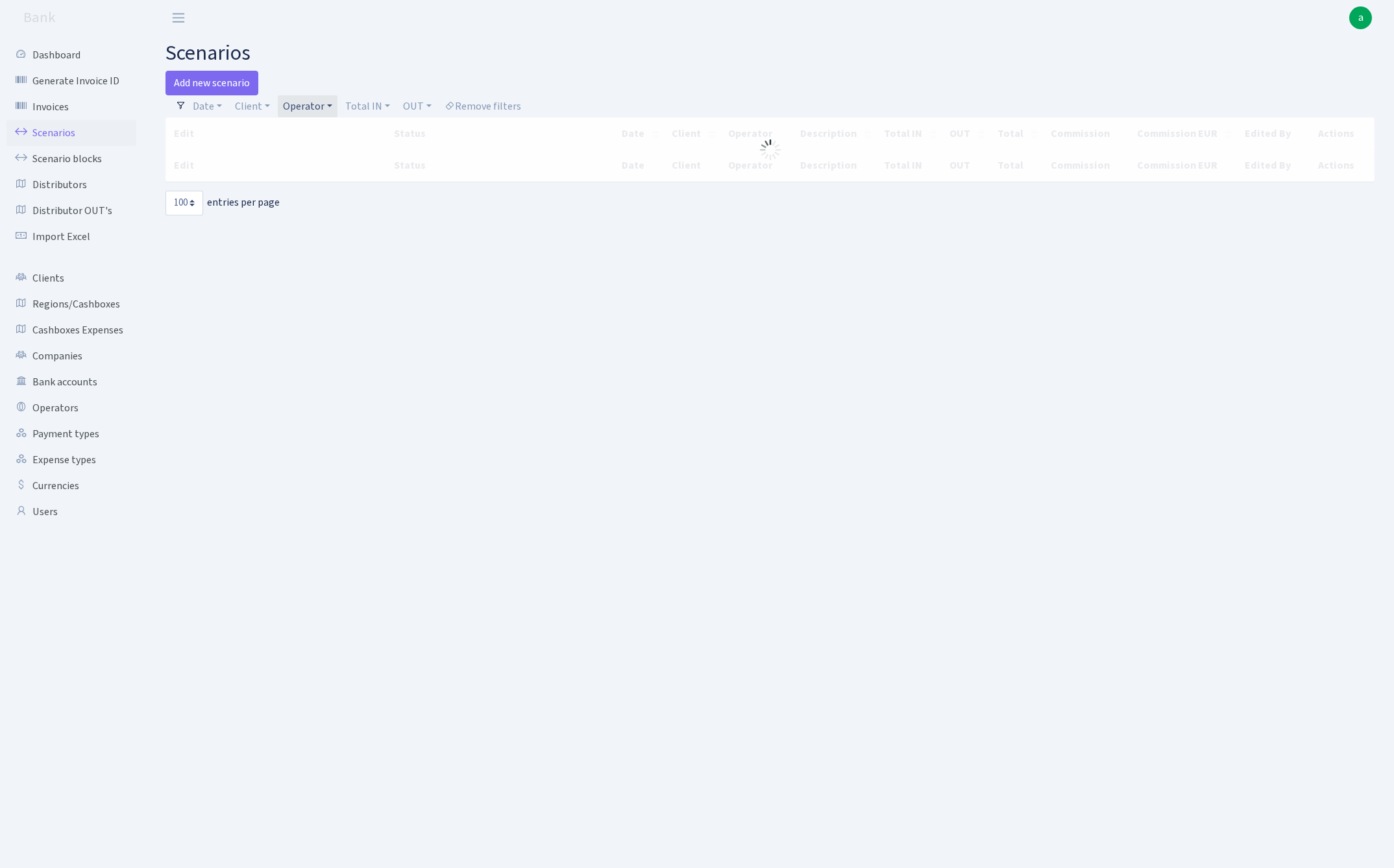
select select "100"
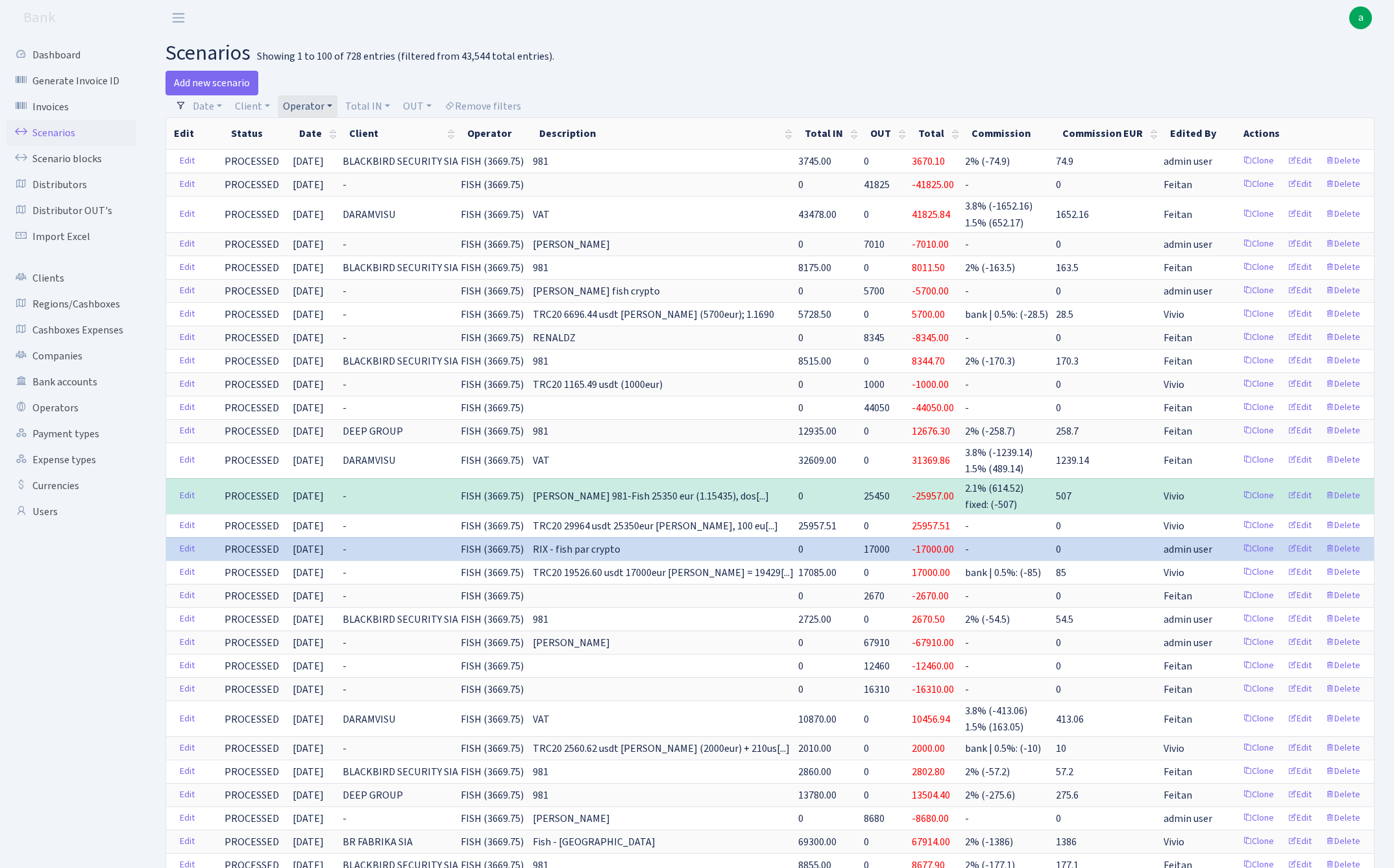
click at [299, 108] on link "Operator" at bounding box center [307, 106] width 60 height 22
click at [311, 158] on input "search" at bounding box center [329, 152] width 96 height 20
type input "sven"
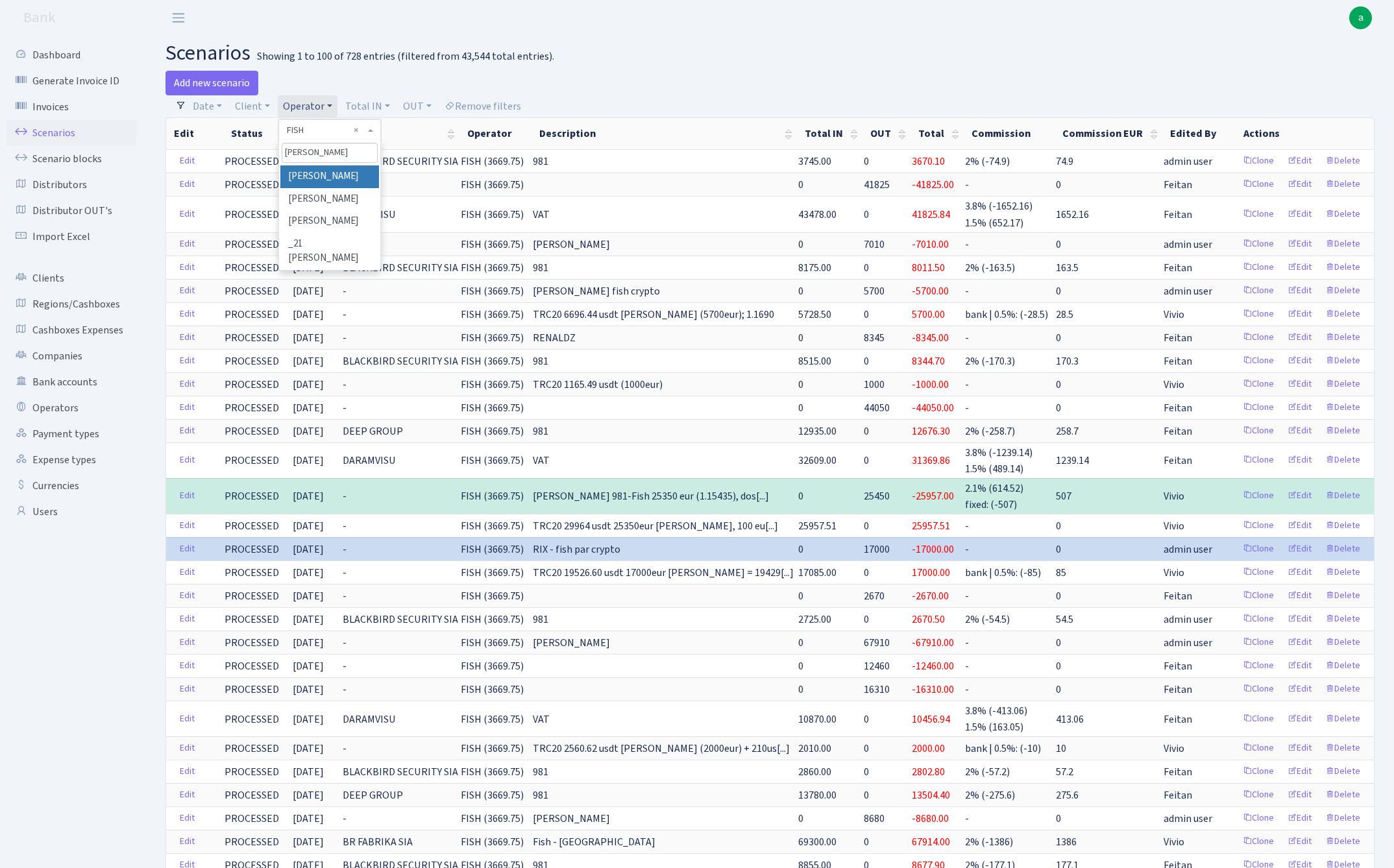
click at [320, 170] on li "[PERSON_NAME]" at bounding box center [329, 177] width 98 height 23
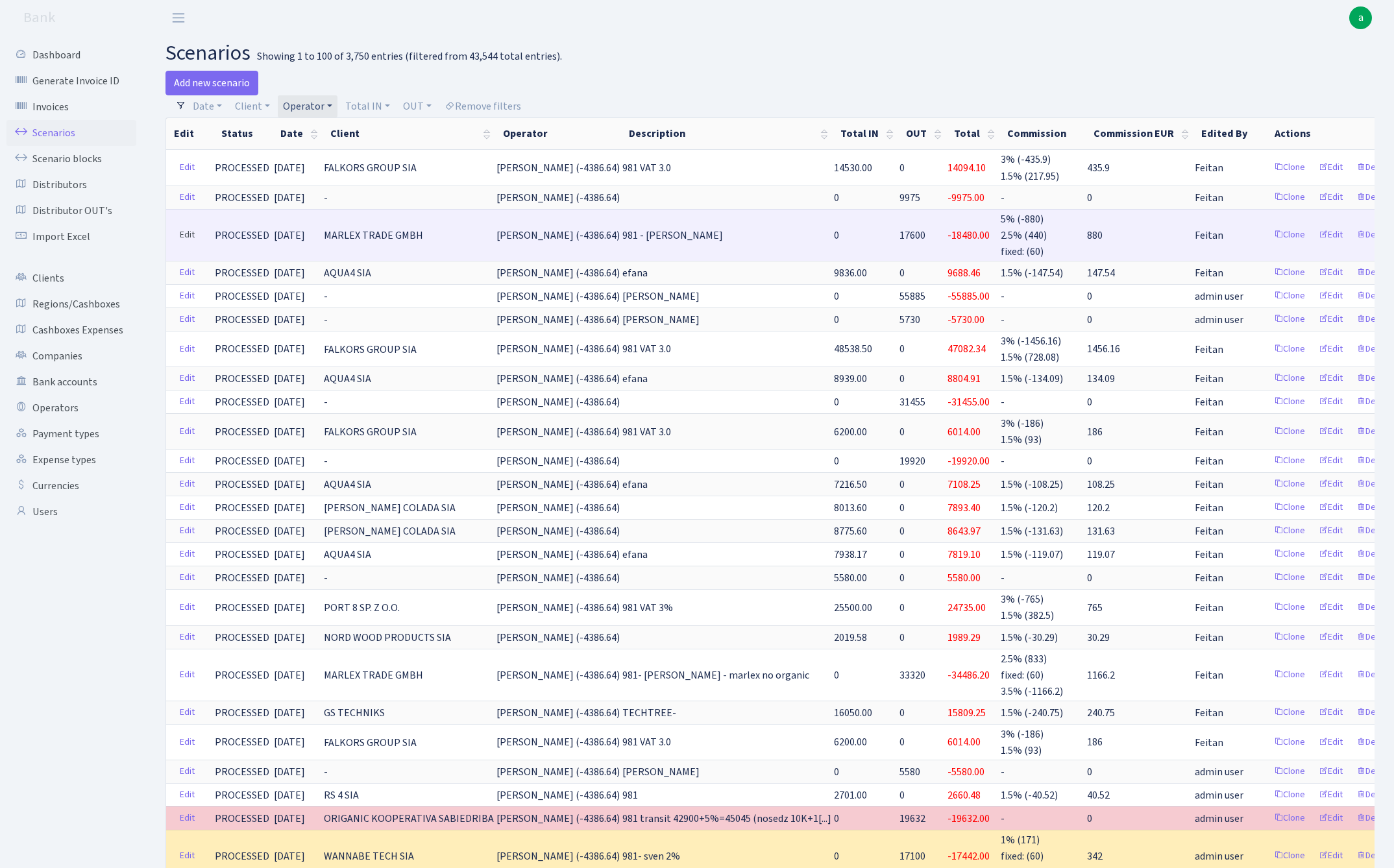
click at [188, 227] on link "Edit" at bounding box center [187, 235] width 27 height 20
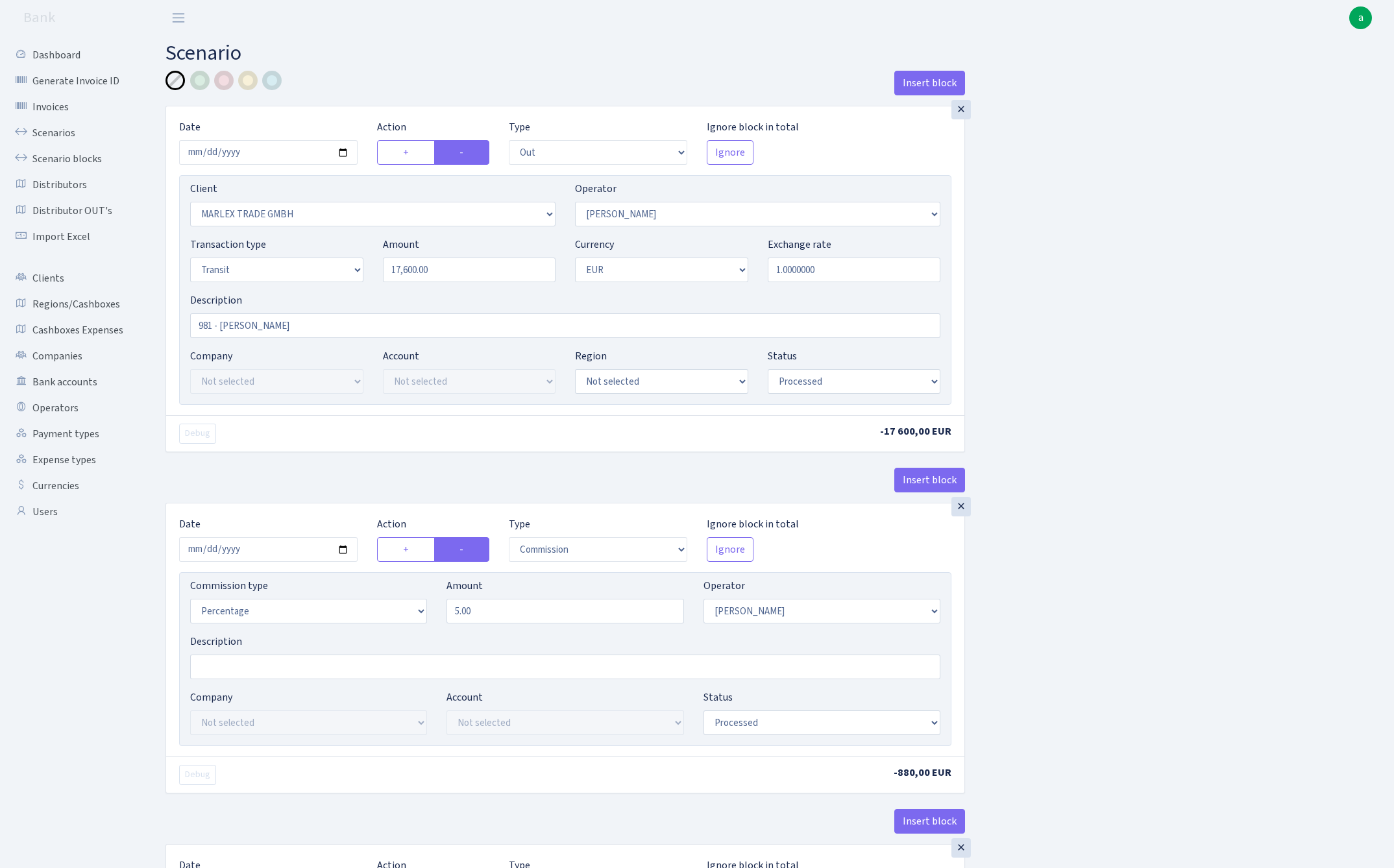
select select "out"
select select "3027"
select select "2"
select select "5"
select select "1"
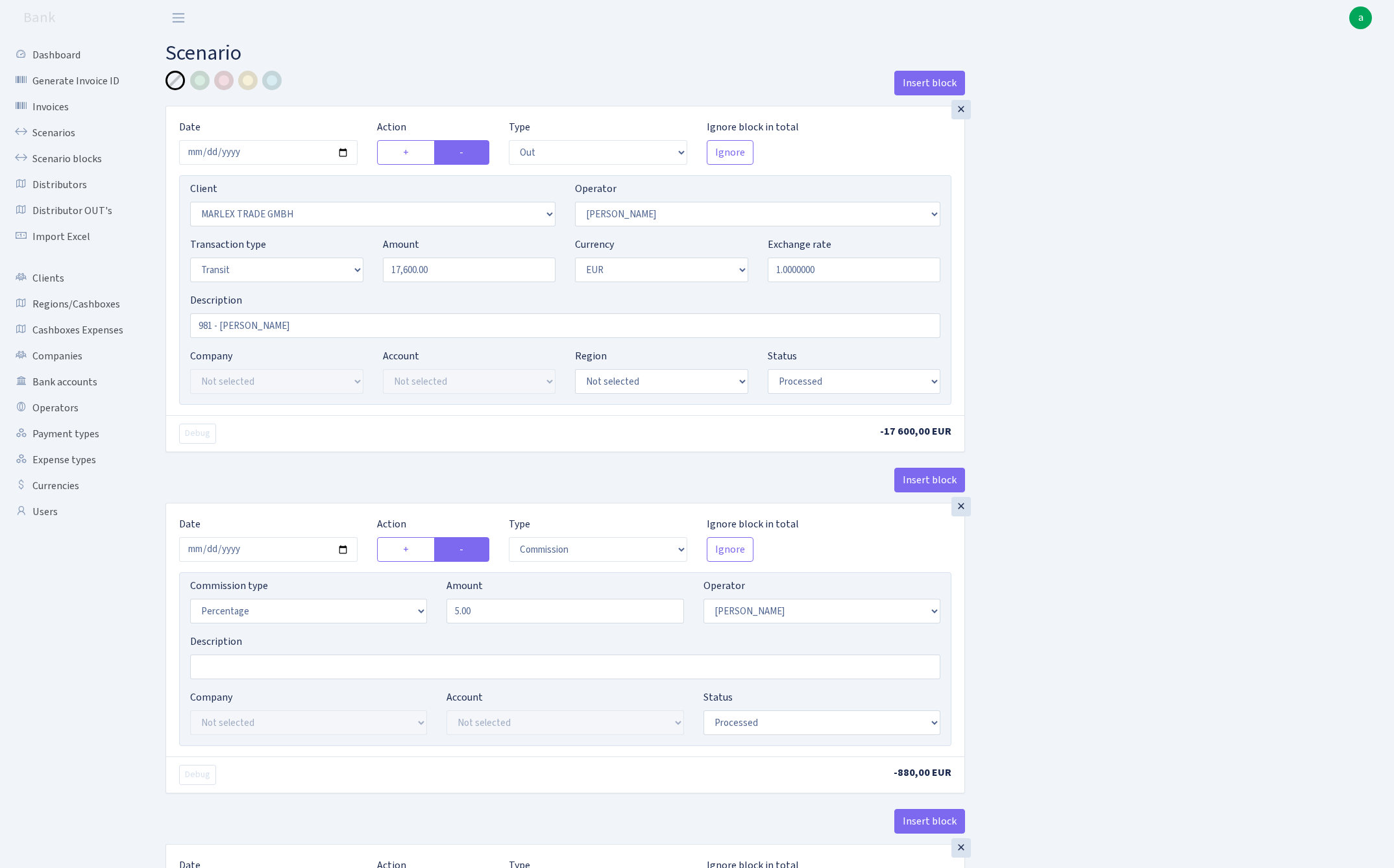
select select "processed"
select select "commission"
select select "2"
select select "processed"
select select "in"
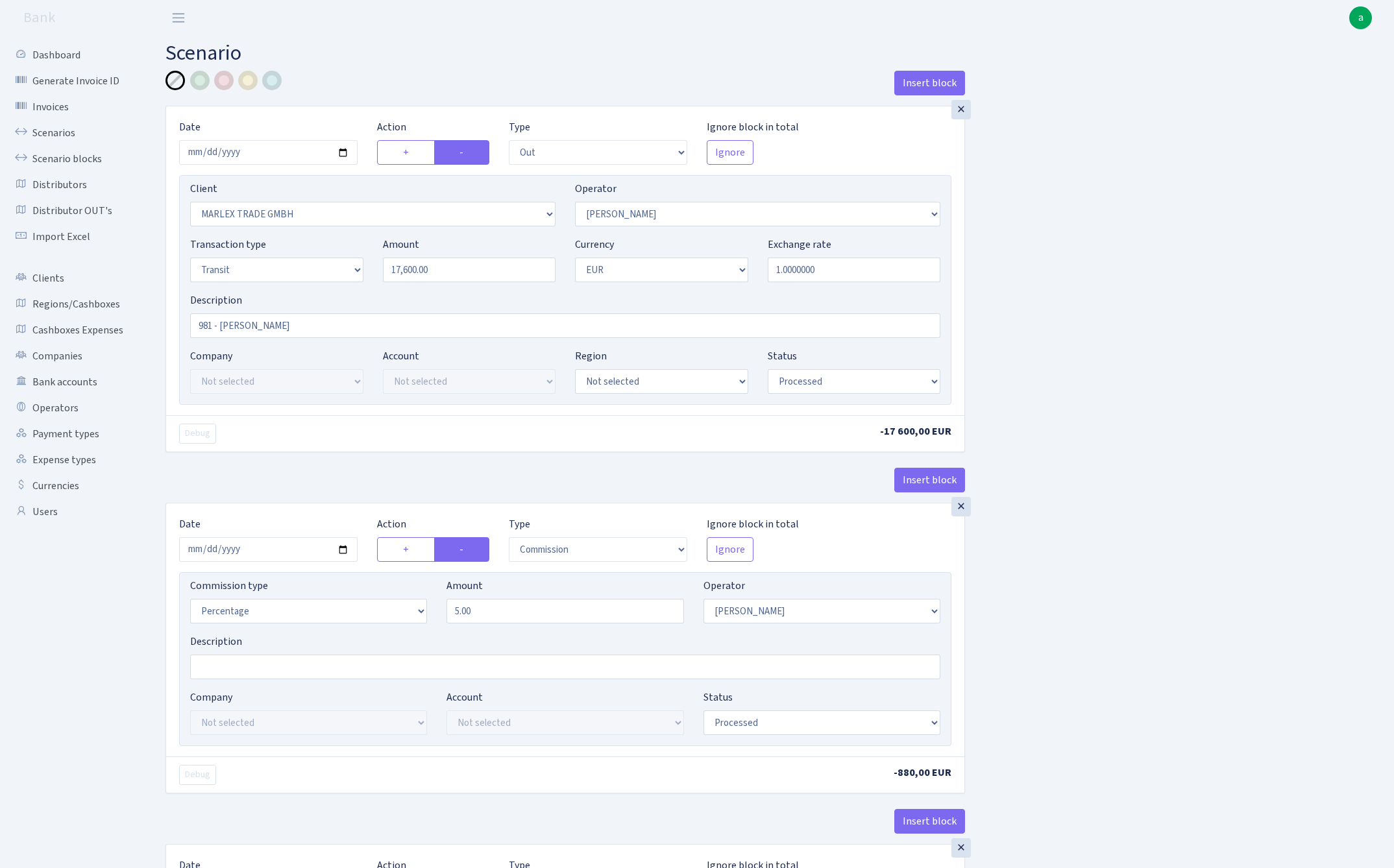
select select "2448"
select select "61"
select select "5"
select select "1"
select select "processed"
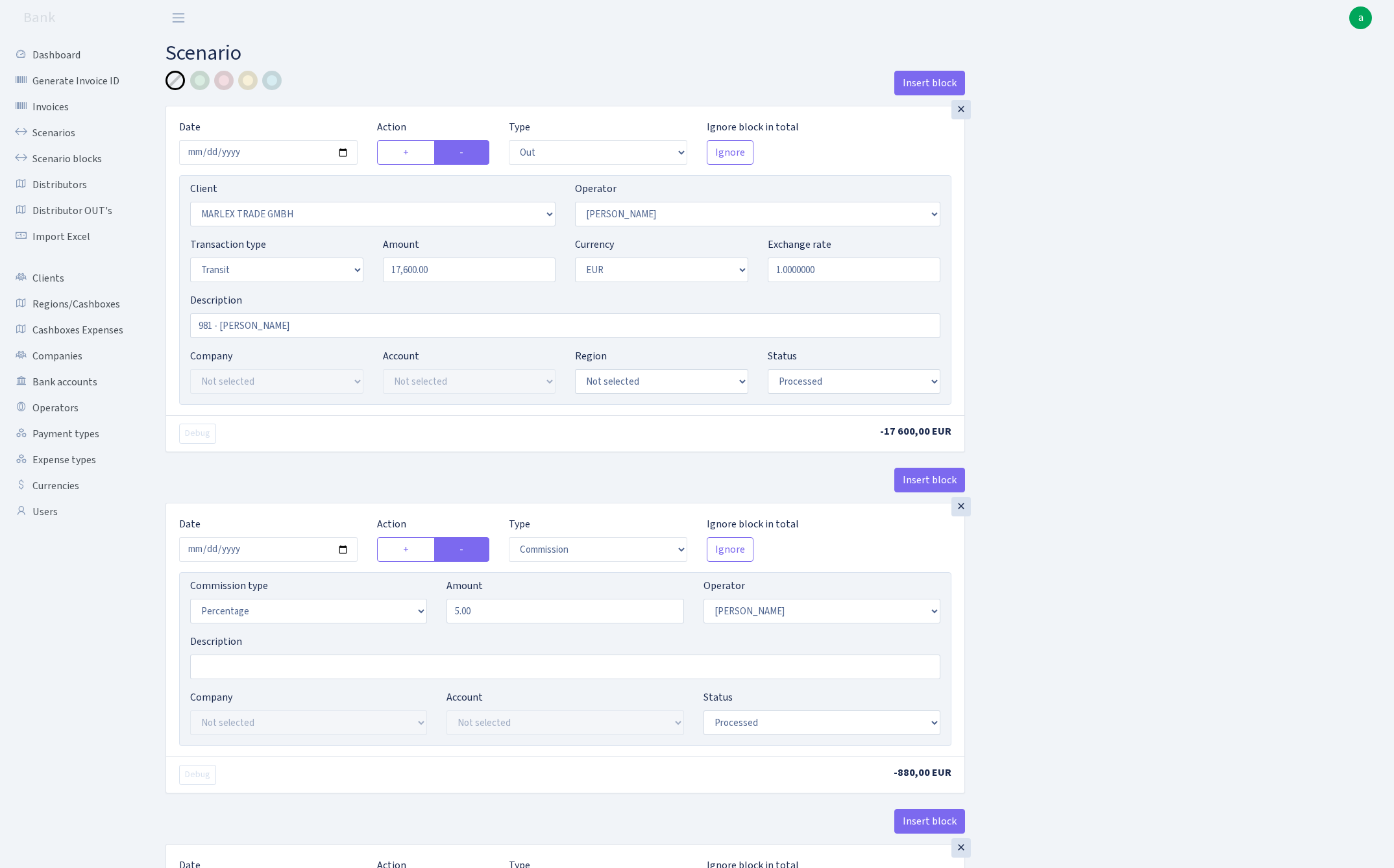
select select "commission"
select select "61"
select select "processed"
select select "commission"
select select "fixed"
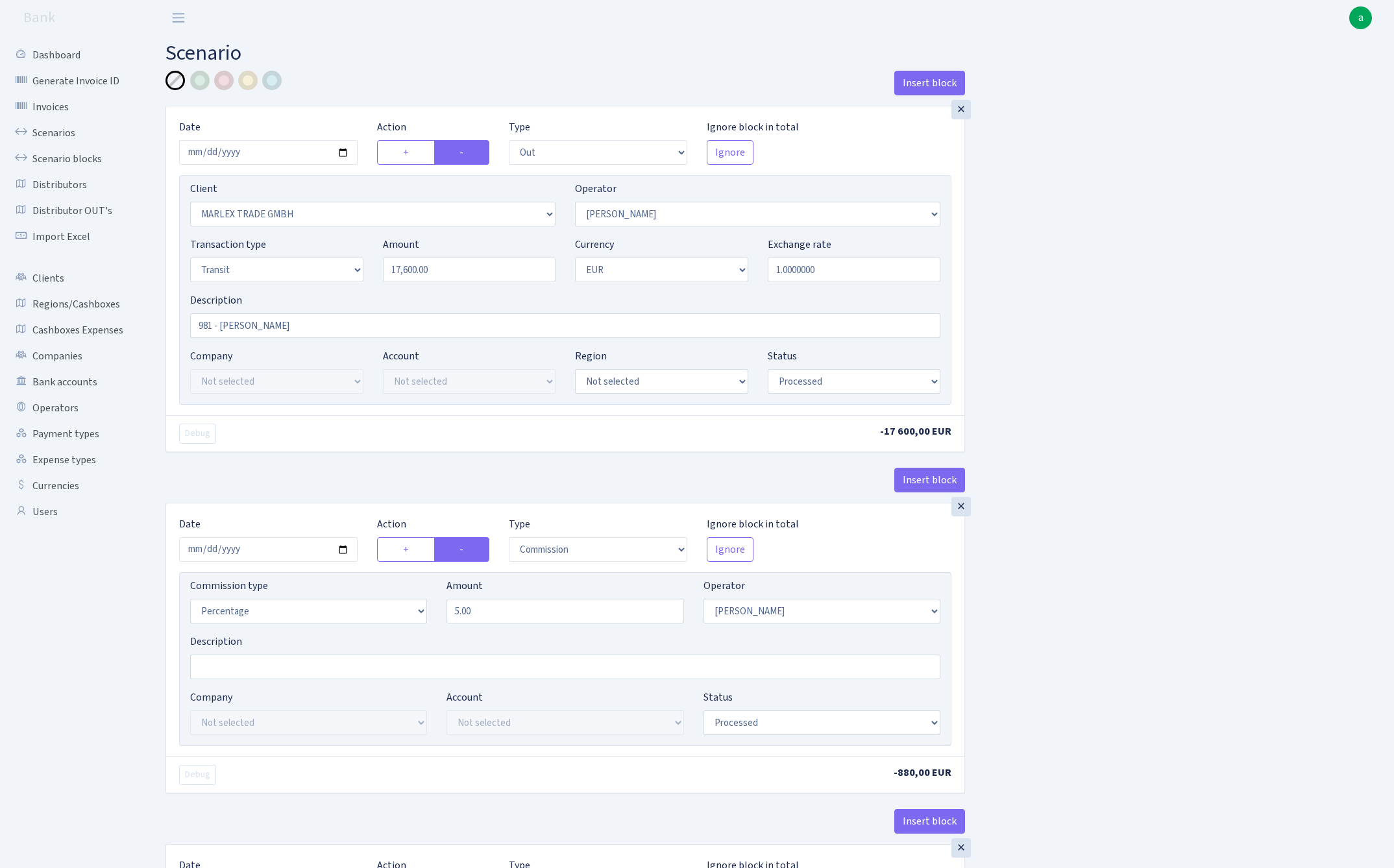
select select "61"
select select "processed"
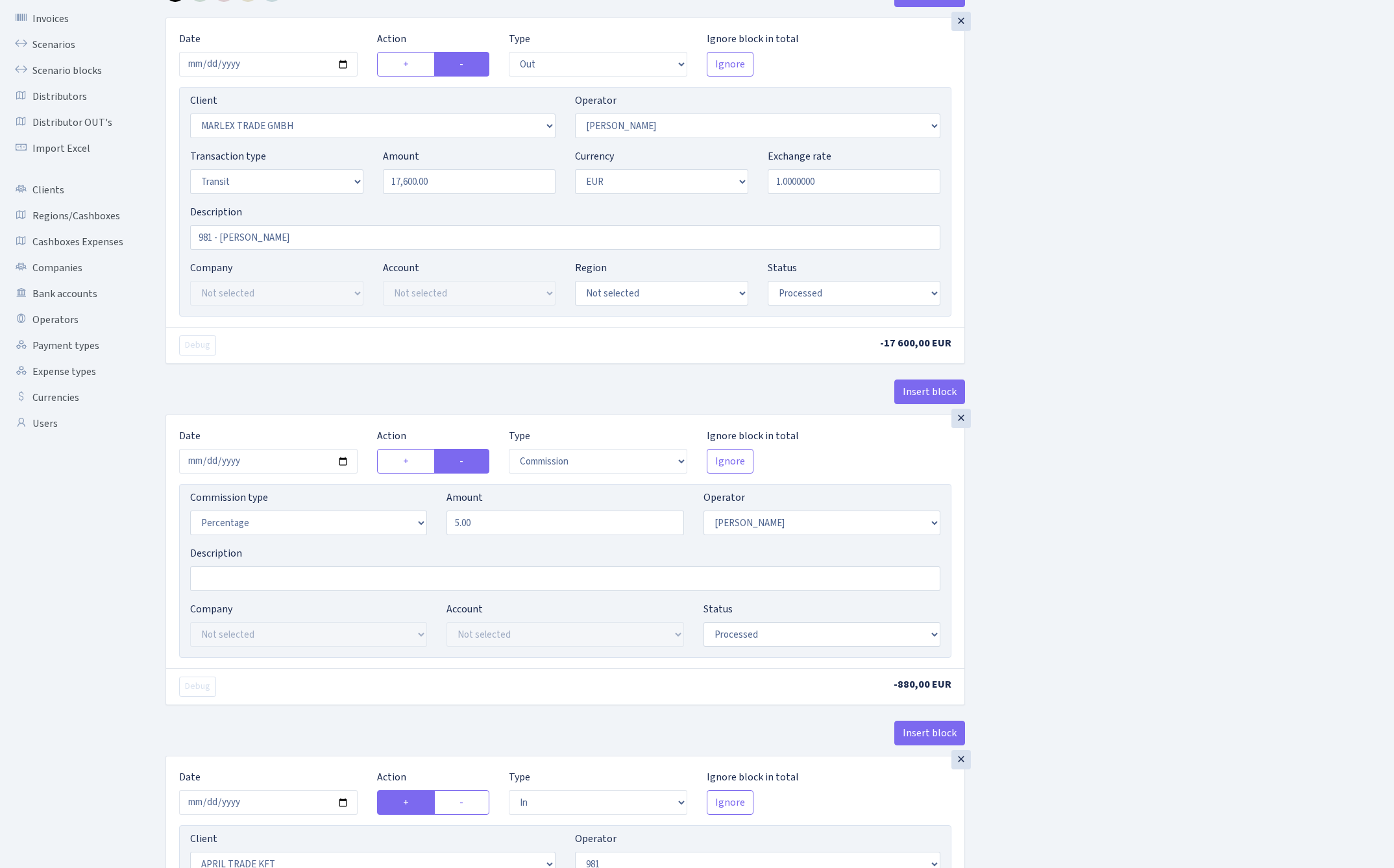
scroll to position [89, 0]
click at [504, 526] on input "5.00" at bounding box center [565, 521] width 237 height 24
type input "3.50"
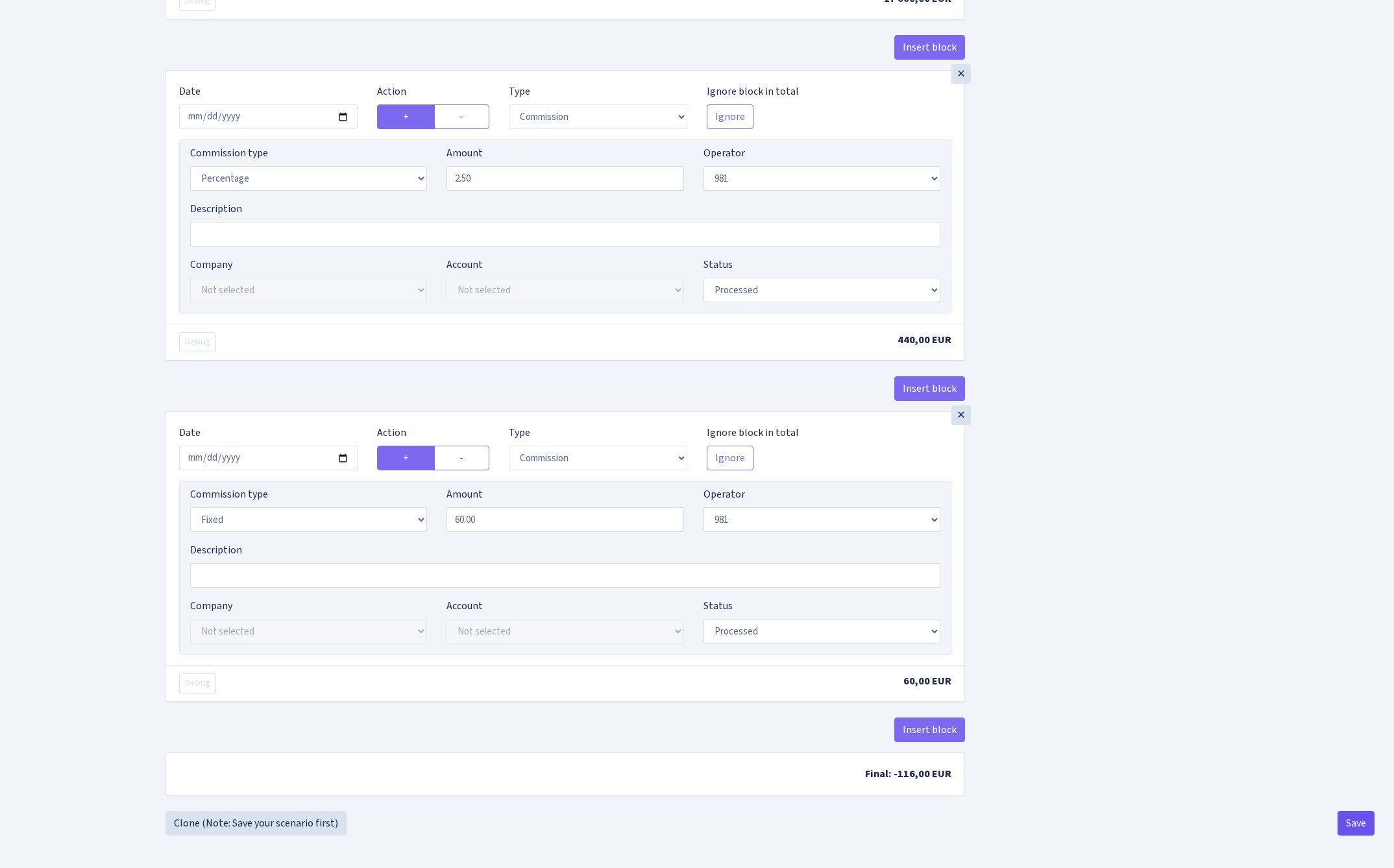
scroll to position [1179, 0]
click at [1356, 819] on button "Save" at bounding box center [1355, 823] width 37 height 24
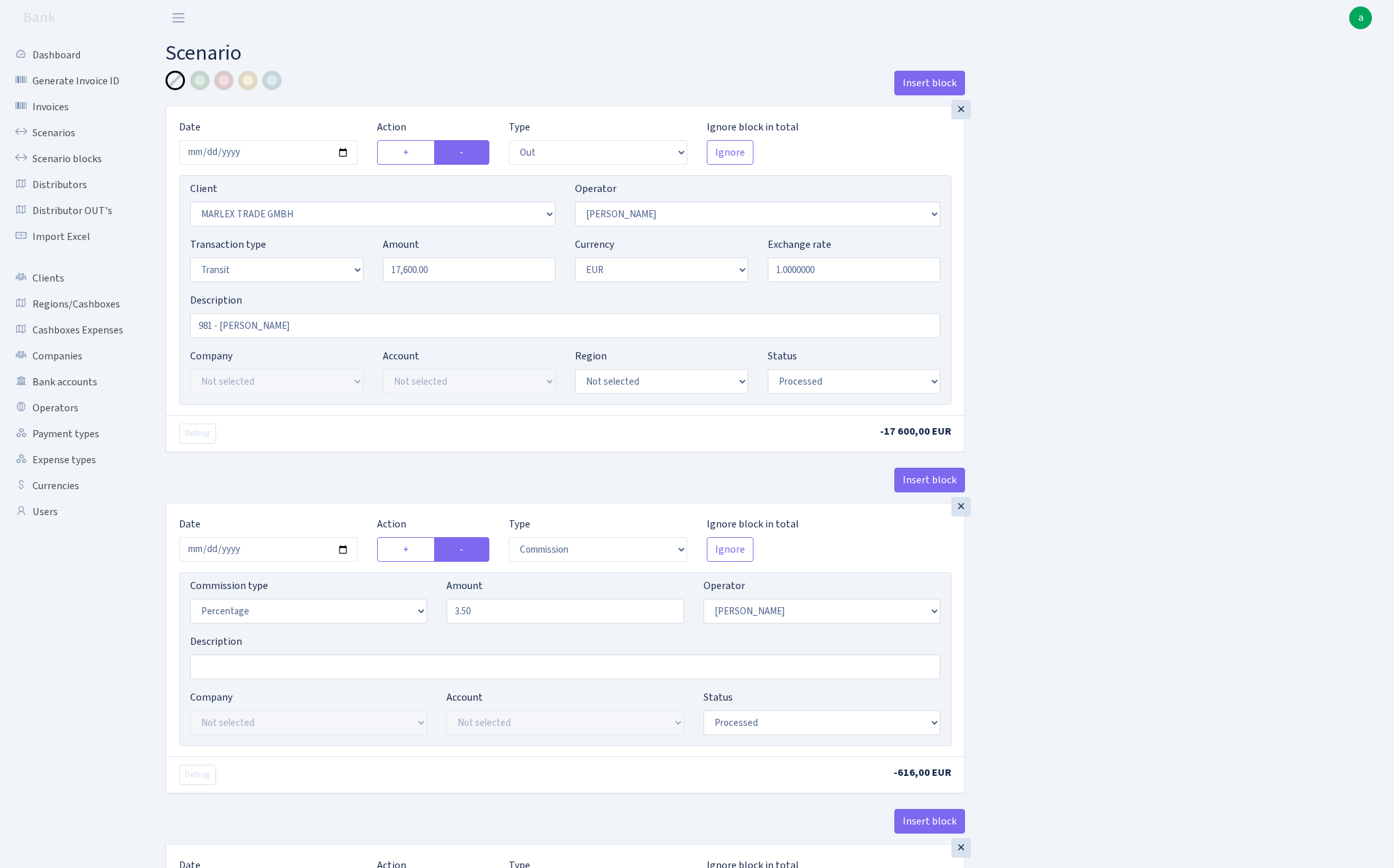
select select "out"
select select "3027"
select select "2"
select select "5"
select select "1"
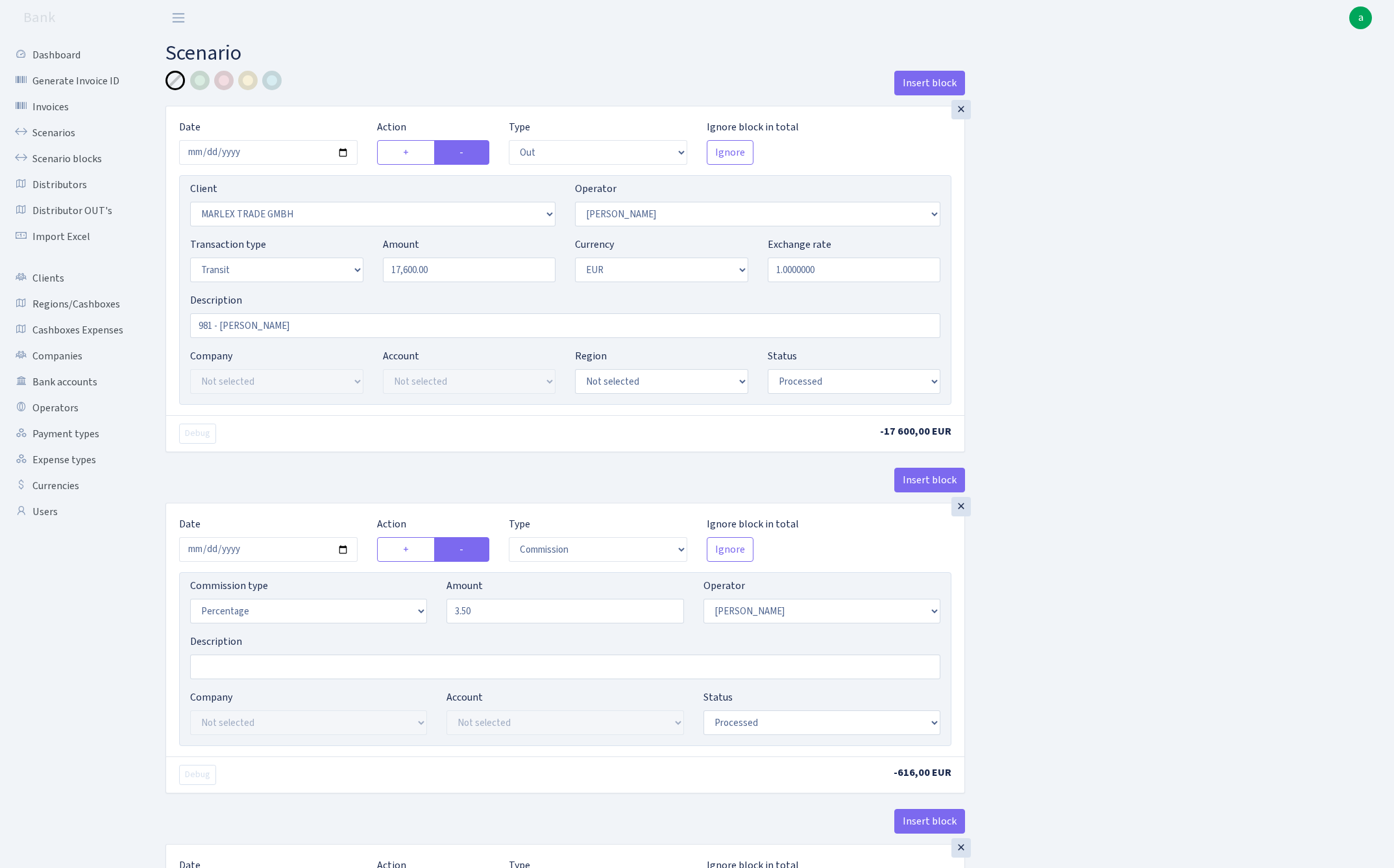
select select "processed"
select select "commission"
select select "2"
select select "processed"
select select "in"
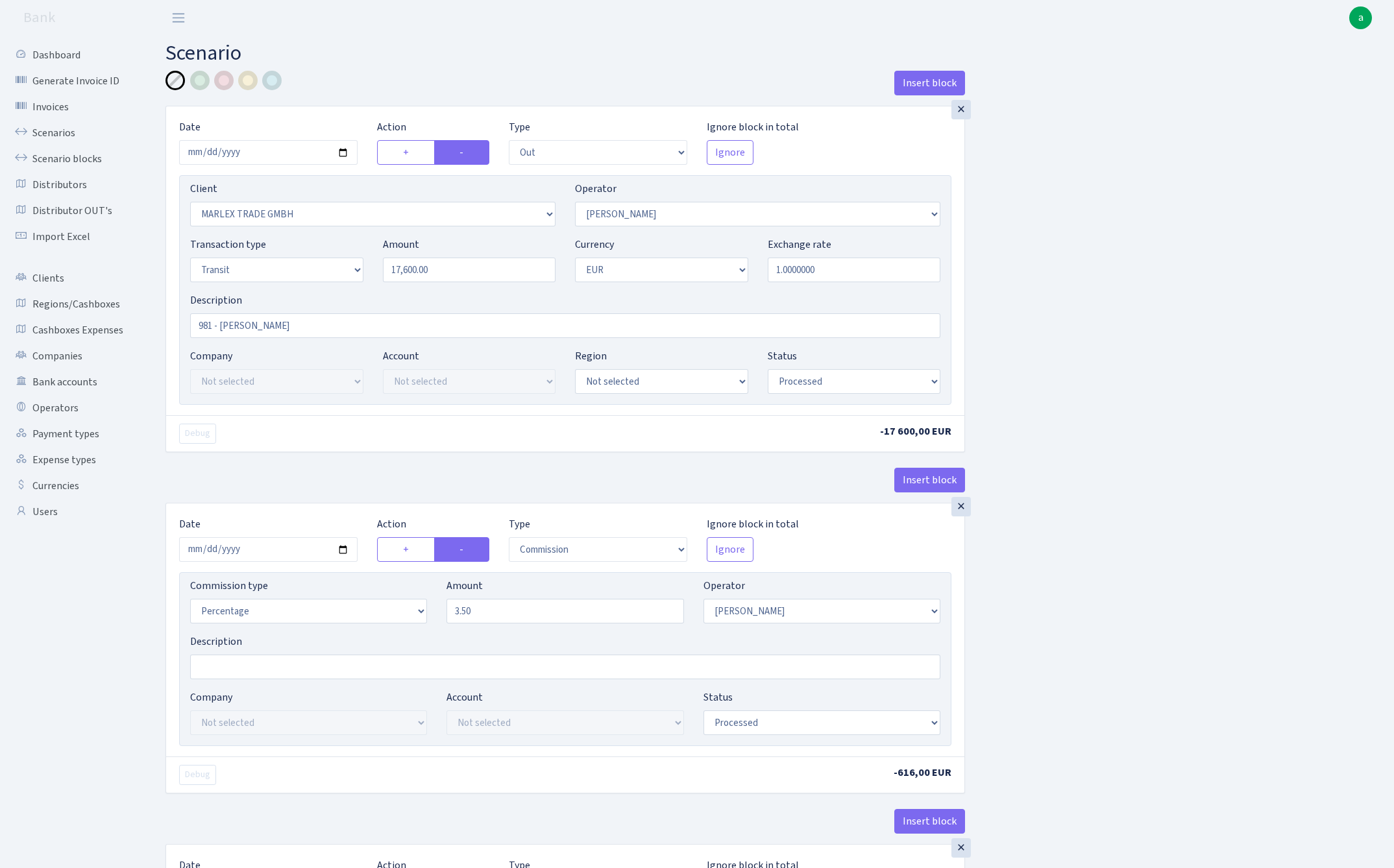
select select "2448"
select select "61"
select select "5"
select select "1"
select select "processed"
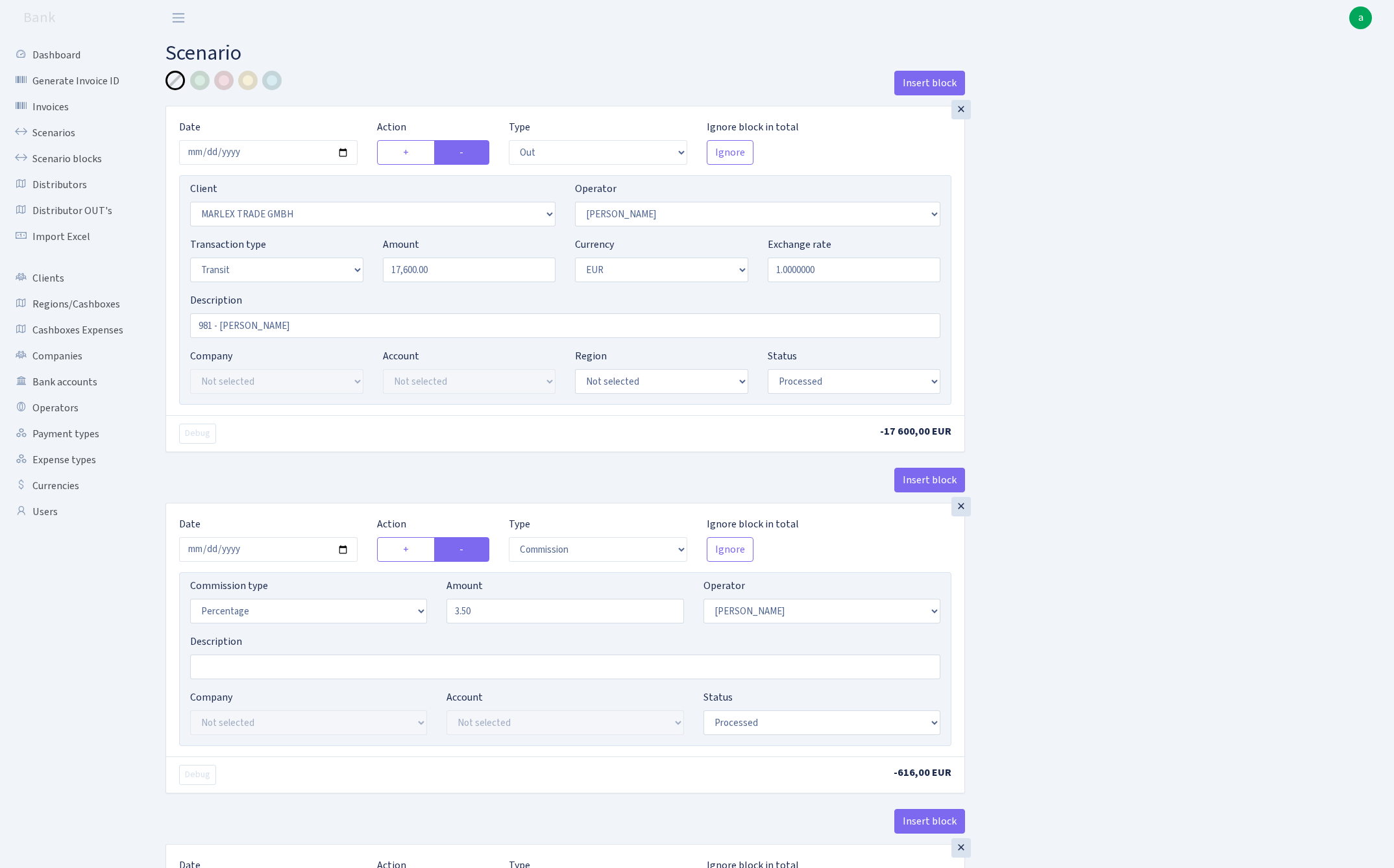
select select "commission"
select select "61"
select select "processed"
select select "commission"
select select "fixed"
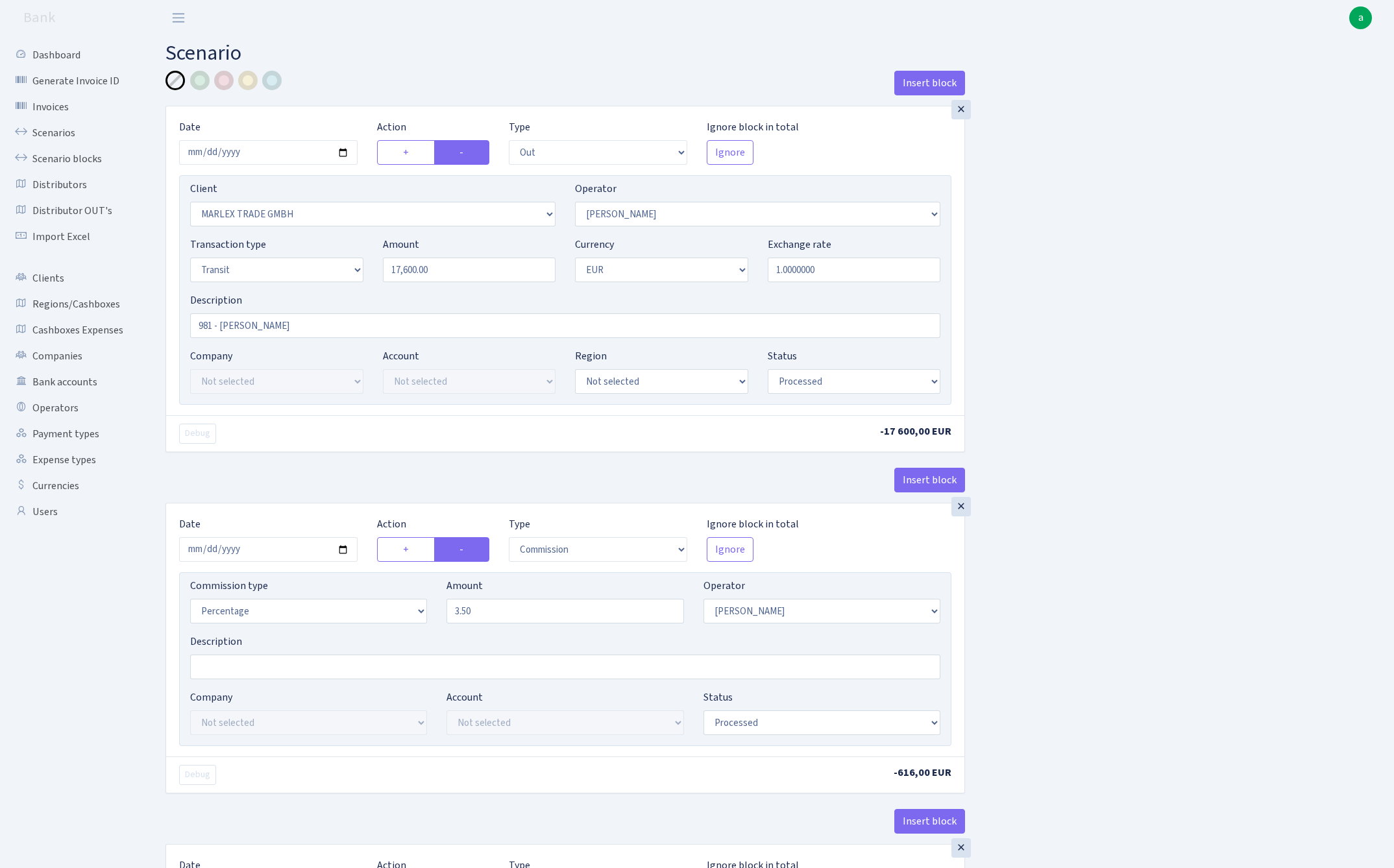
select select "61"
select select "processed"
click at [48, 131] on link "Scenarios" at bounding box center [71, 133] width 129 height 26
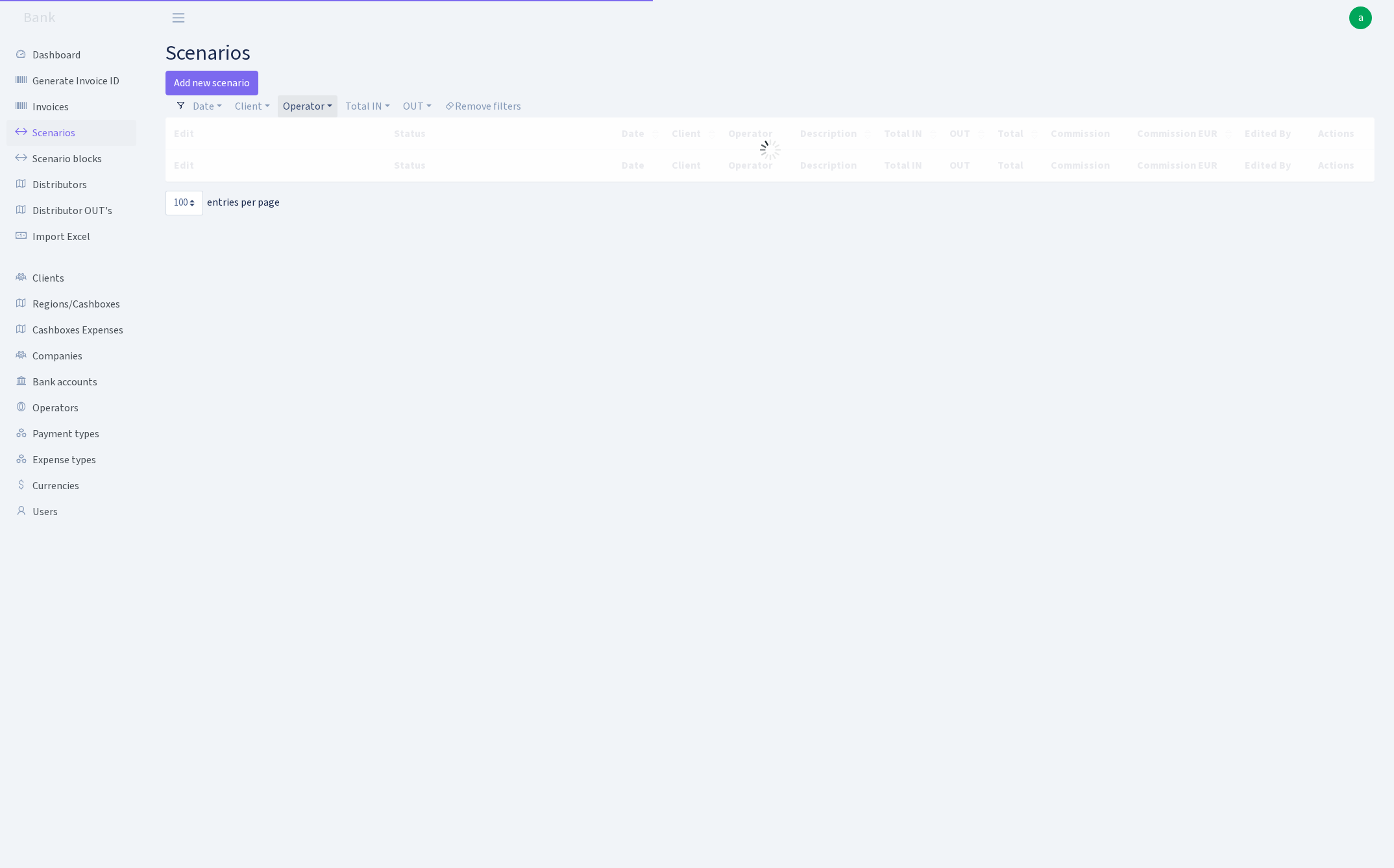
select select "100"
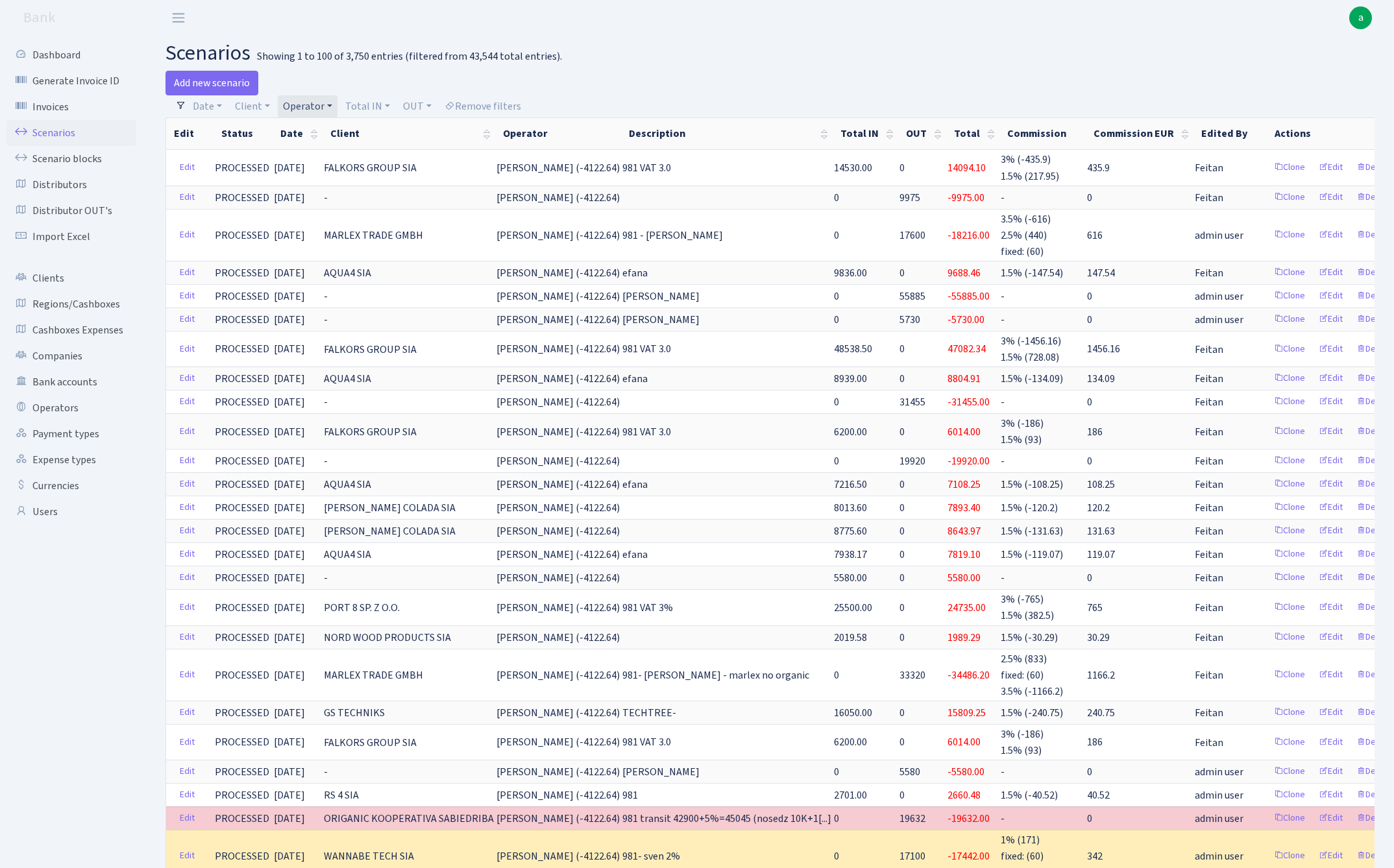
click at [301, 104] on link "Operator" at bounding box center [307, 106] width 60 height 22
click at [296, 104] on link "Operator" at bounding box center [307, 106] width 60 height 22
click at [312, 149] on input "search" at bounding box center [329, 152] width 96 height 20
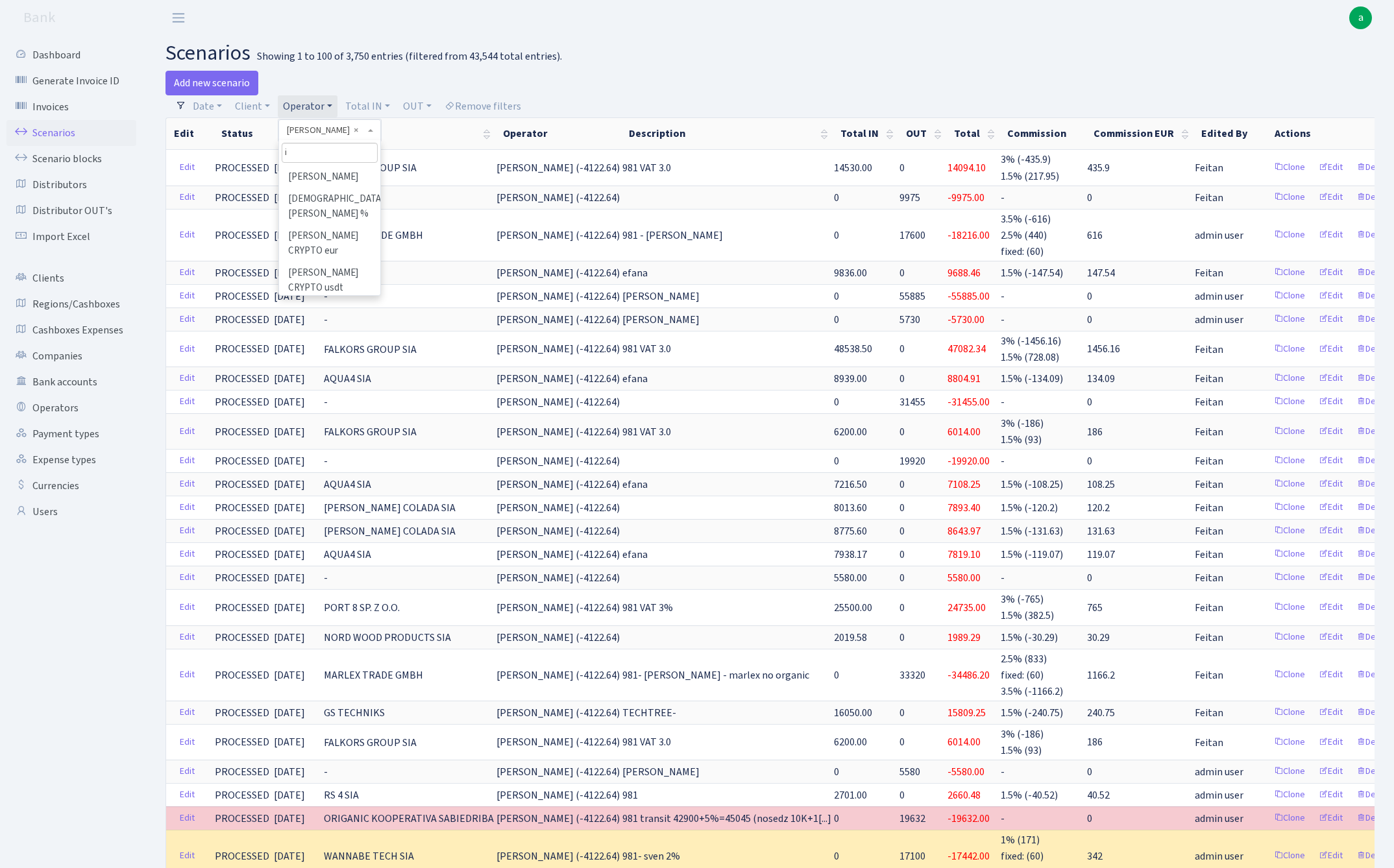
scroll to position [0, 0]
type input "ivo"
click at [334, 174] on li "[PERSON_NAME]" at bounding box center [329, 177] width 98 height 23
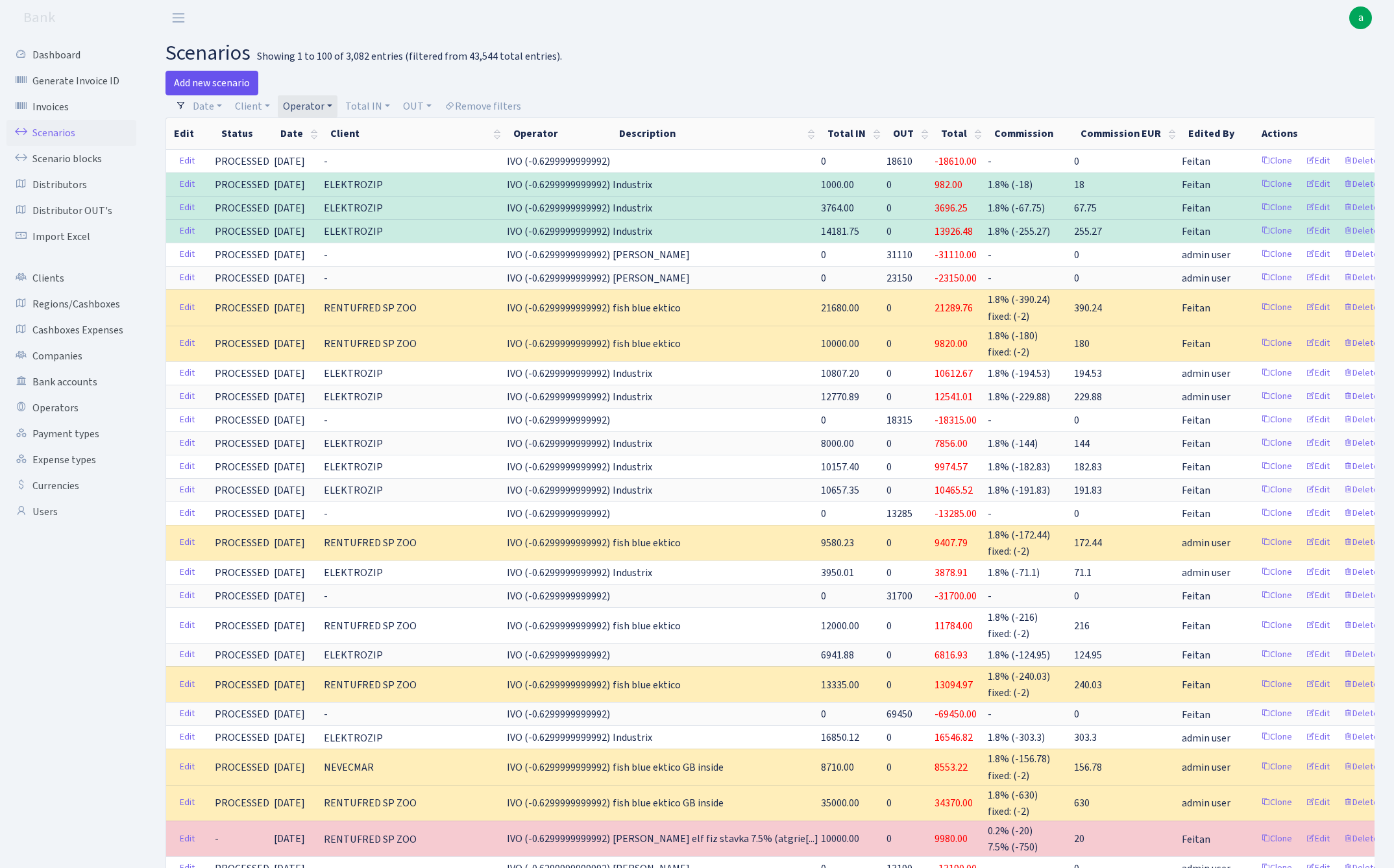
click at [217, 79] on link "Add new scenario" at bounding box center [211, 83] width 93 height 24
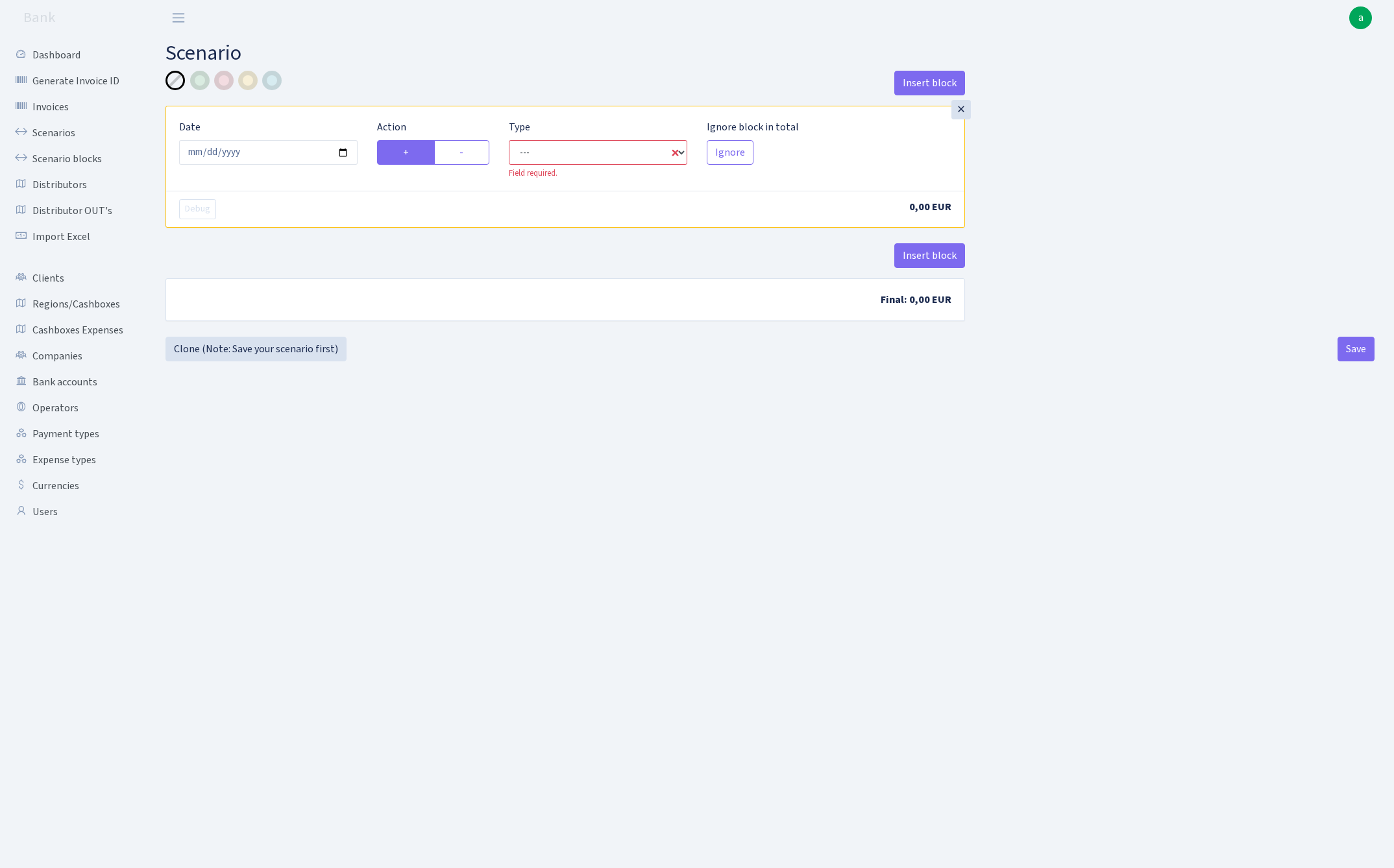
select select "in"
select select "1"
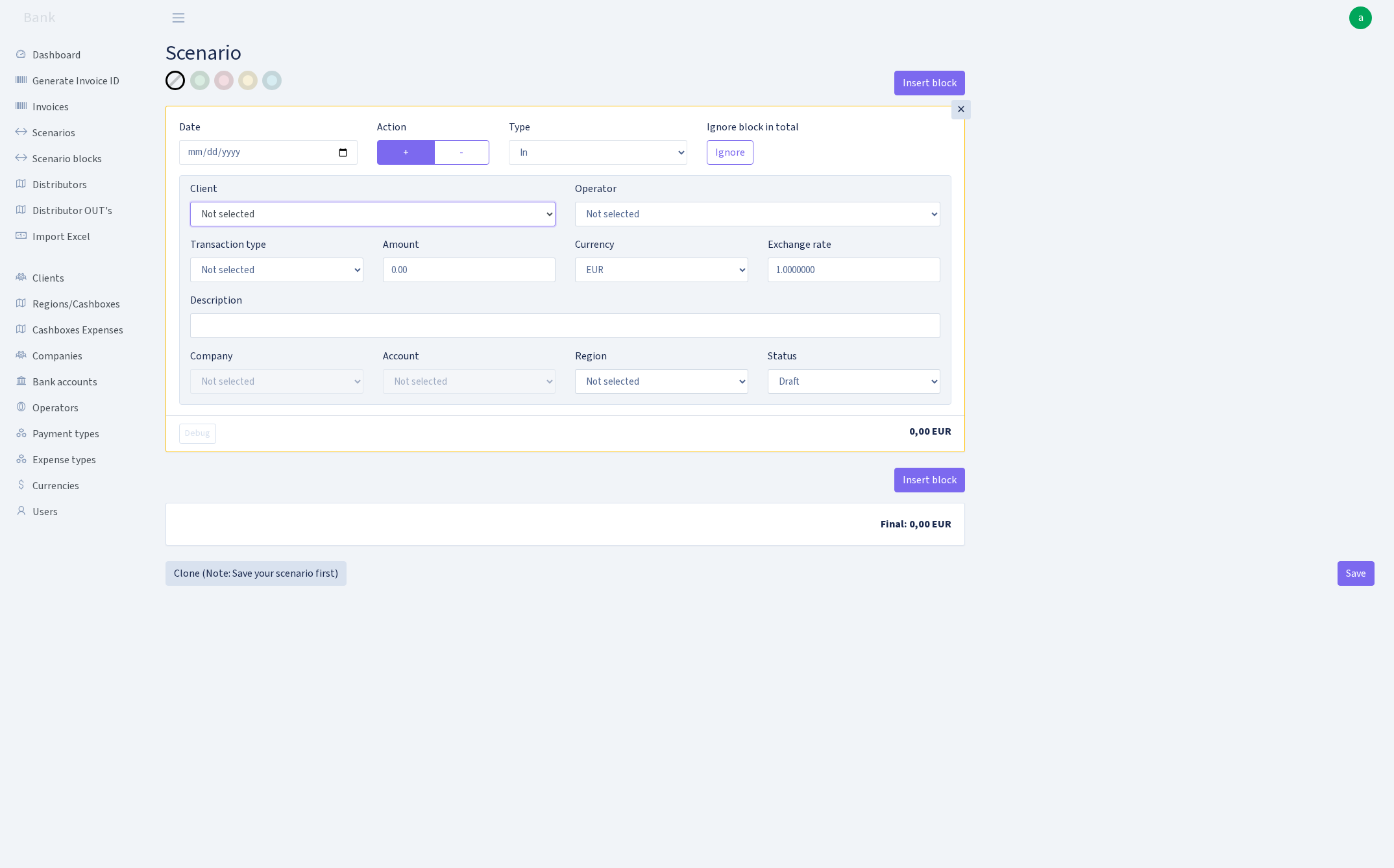
select select "3043"
select select "10"
select select "2"
click at [428, 266] on input "0.00" at bounding box center [469, 270] width 173 height 24
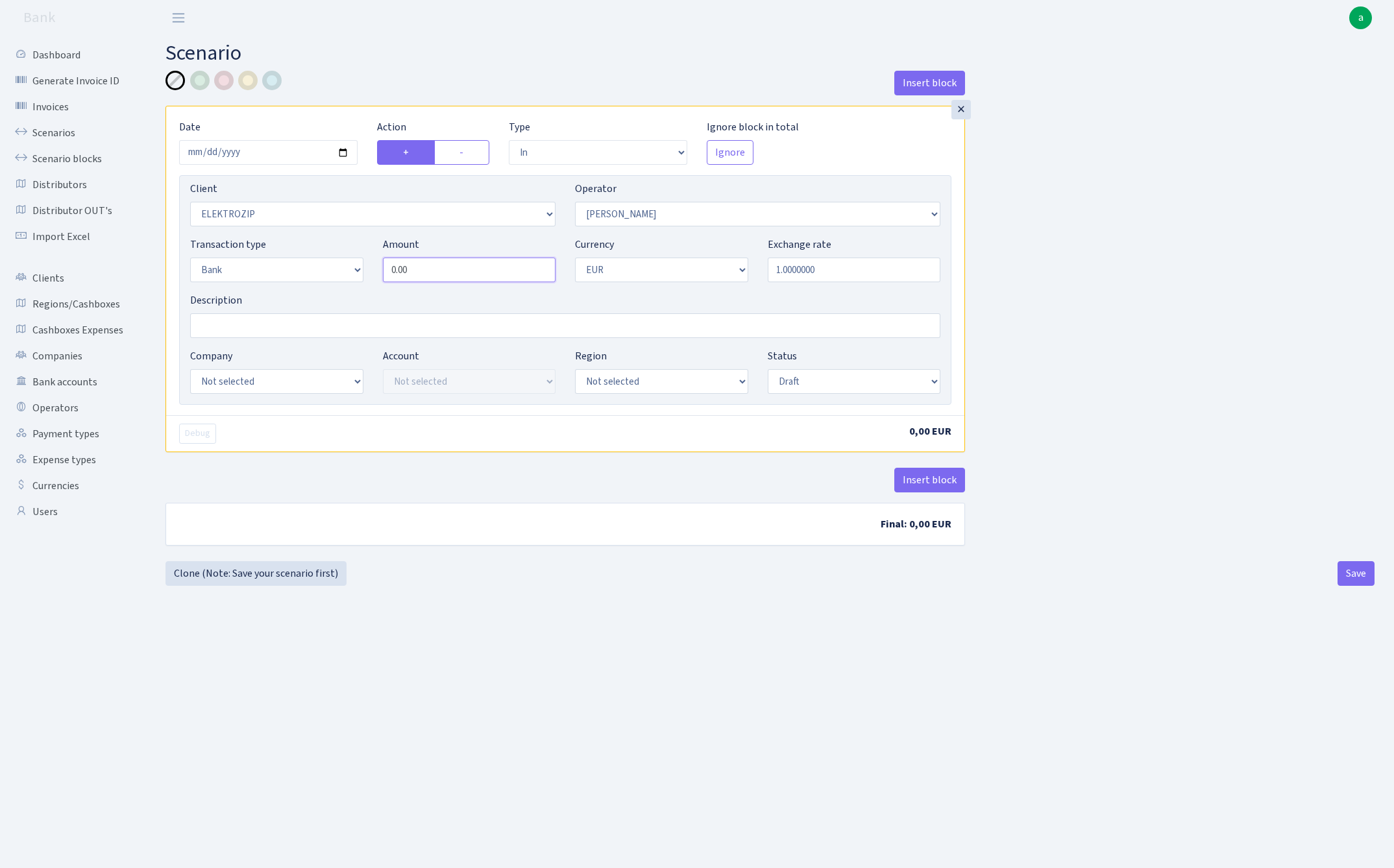
paste input "125"
type input "12,500.00"
click at [229, 330] on input "Description" at bounding box center [565, 326] width 750 height 24
type input "fish blue ektico"
select select "23"
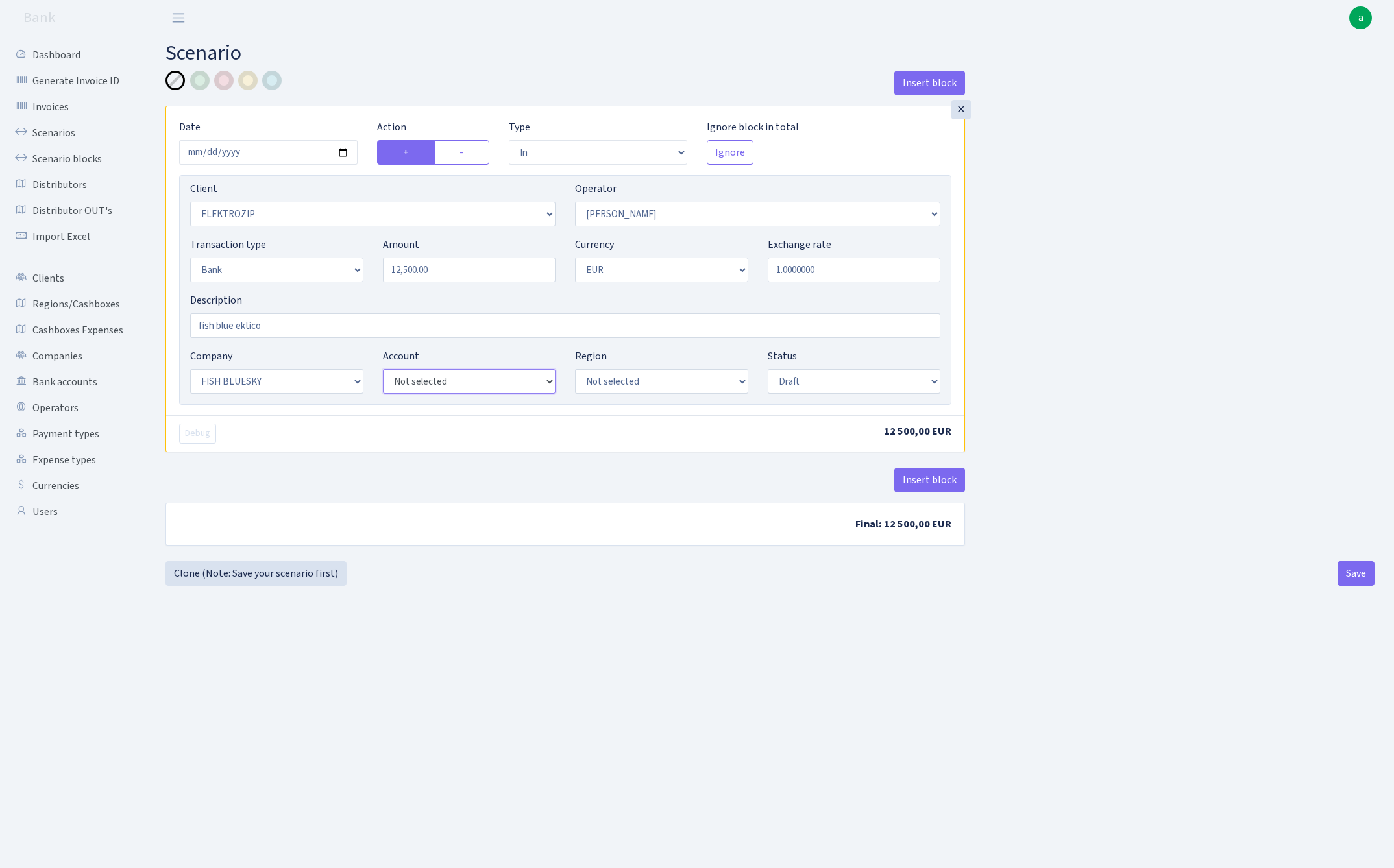
select select "67"
select select "processed"
click at [919, 480] on button "Insert block" at bounding box center [929, 480] width 70 height 24
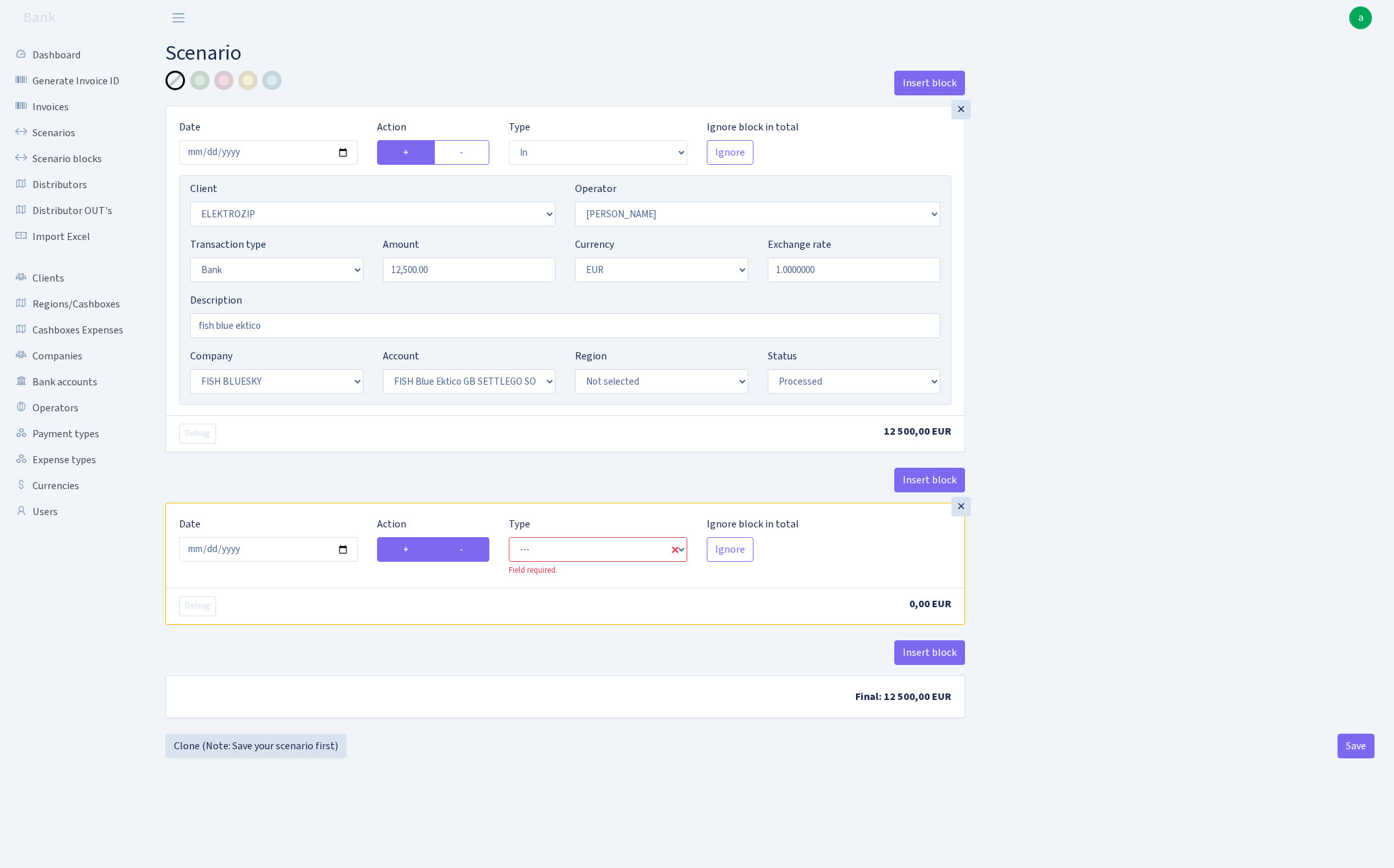
click at [486, 551] on label "-" at bounding box center [462, 549] width 56 height 24
click at [468, 550] on input "-" at bounding box center [464, 546] width 9 height 9
radio input "true"
radio input "false"
select select "commission"
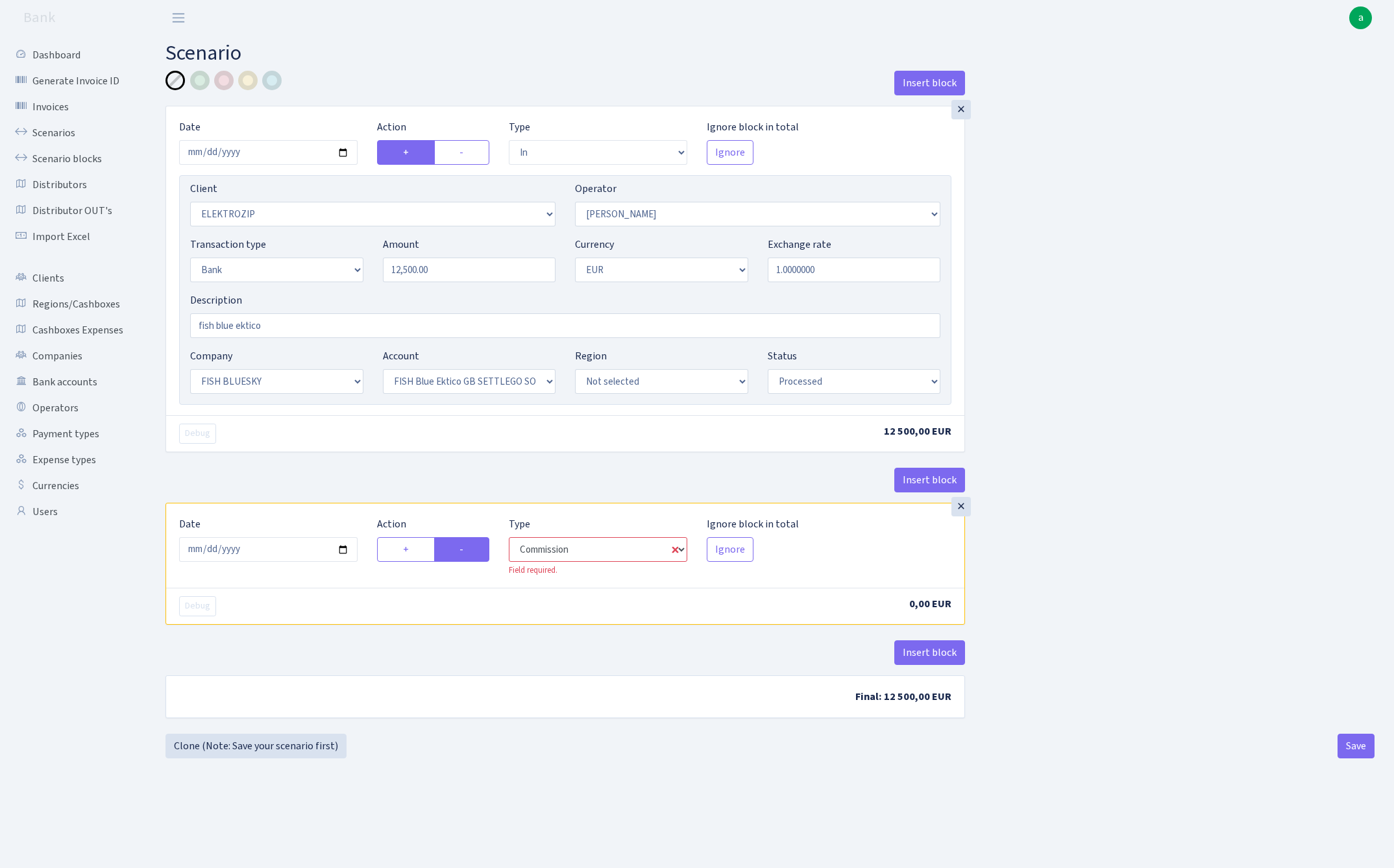
select select "10"
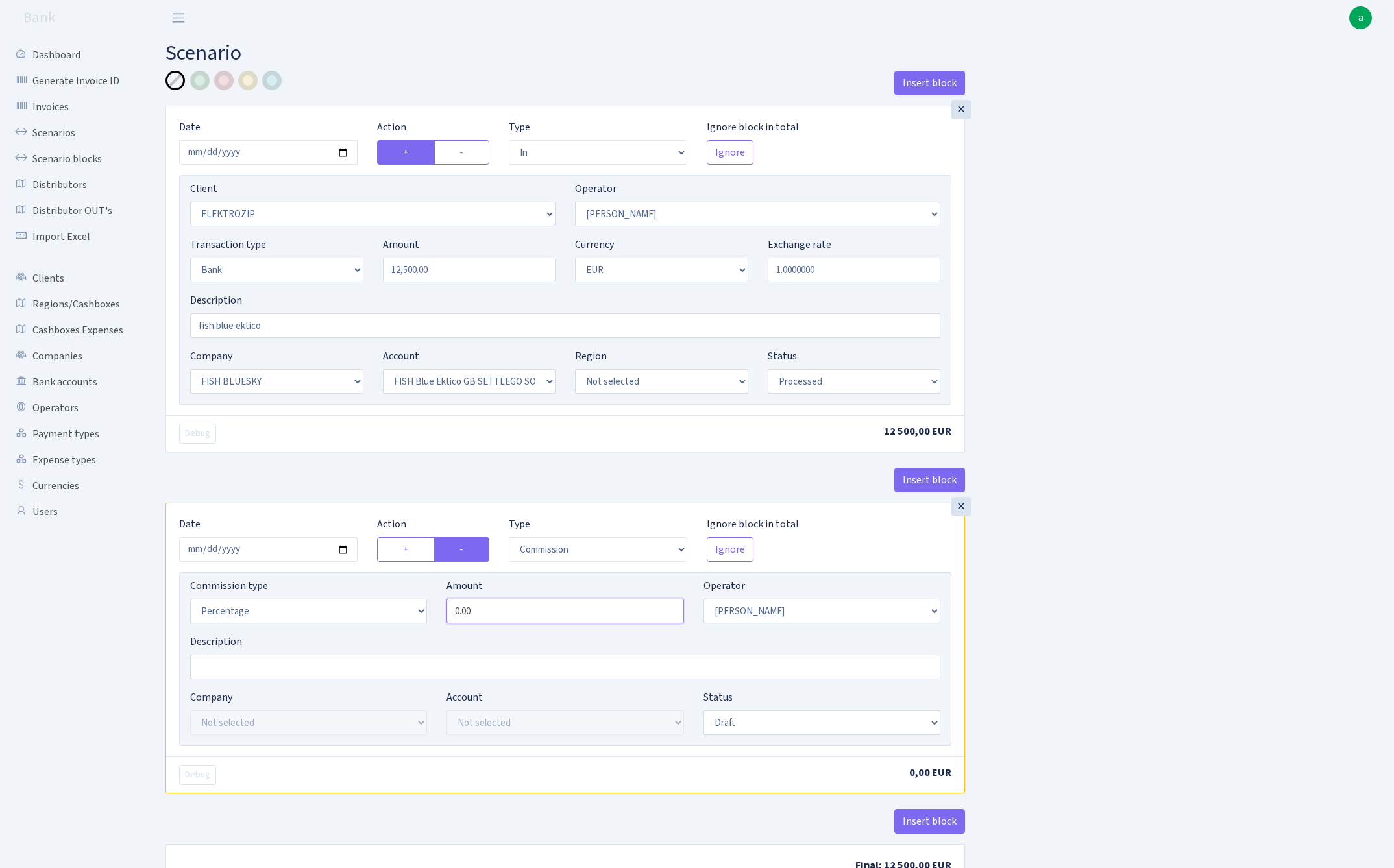
click at [539, 613] on input "0.00" at bounding box center [565, 611] width 237 height 24
type input "1.80"
click at [1073, 586] on div "Insert block × Date 2025-08-28 Action + - Type --- In Out Commission Field requ…" at bounding box center [770, 486] width 1229 height 831
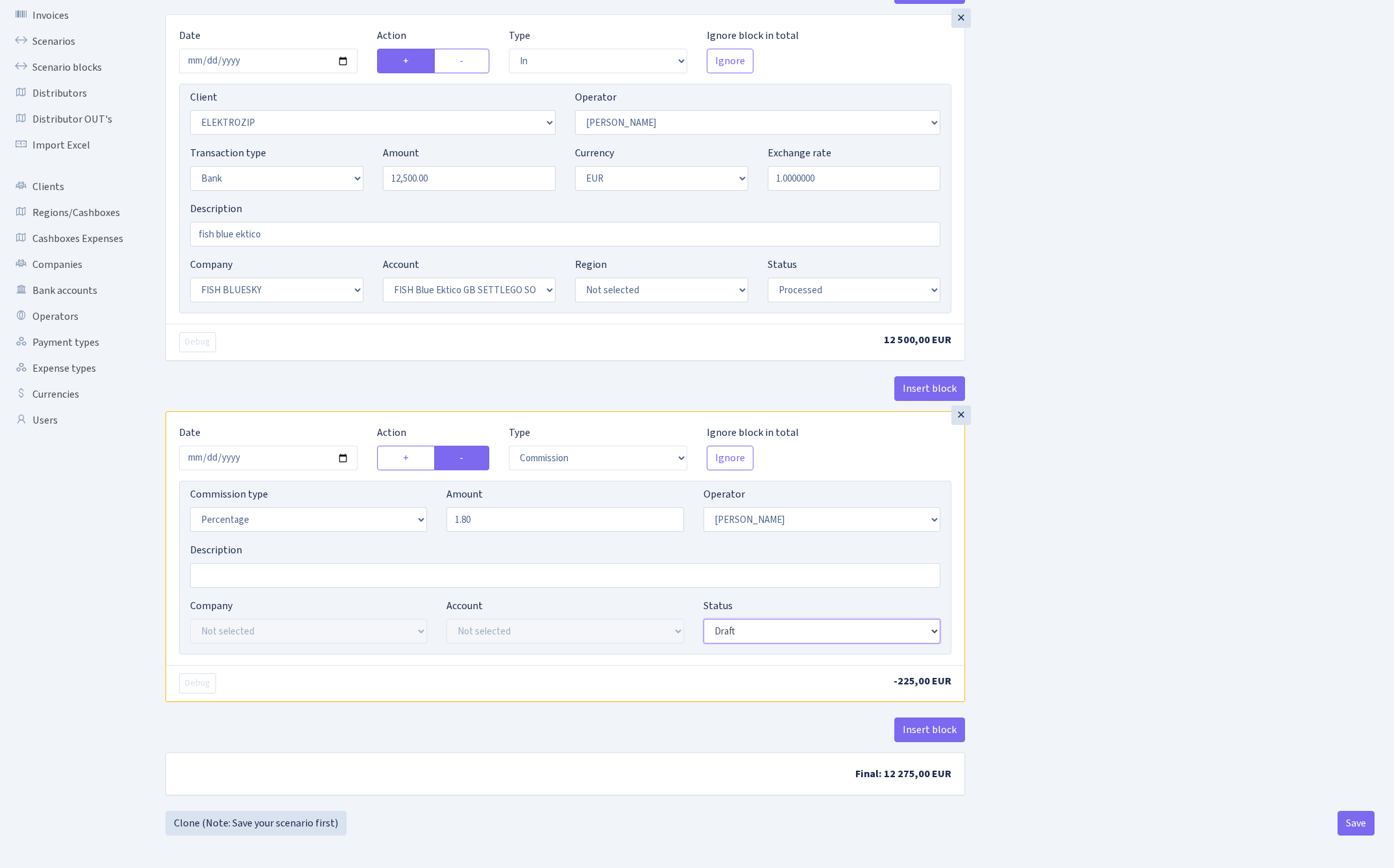
scroll to position [95, 0]
select select "processed"
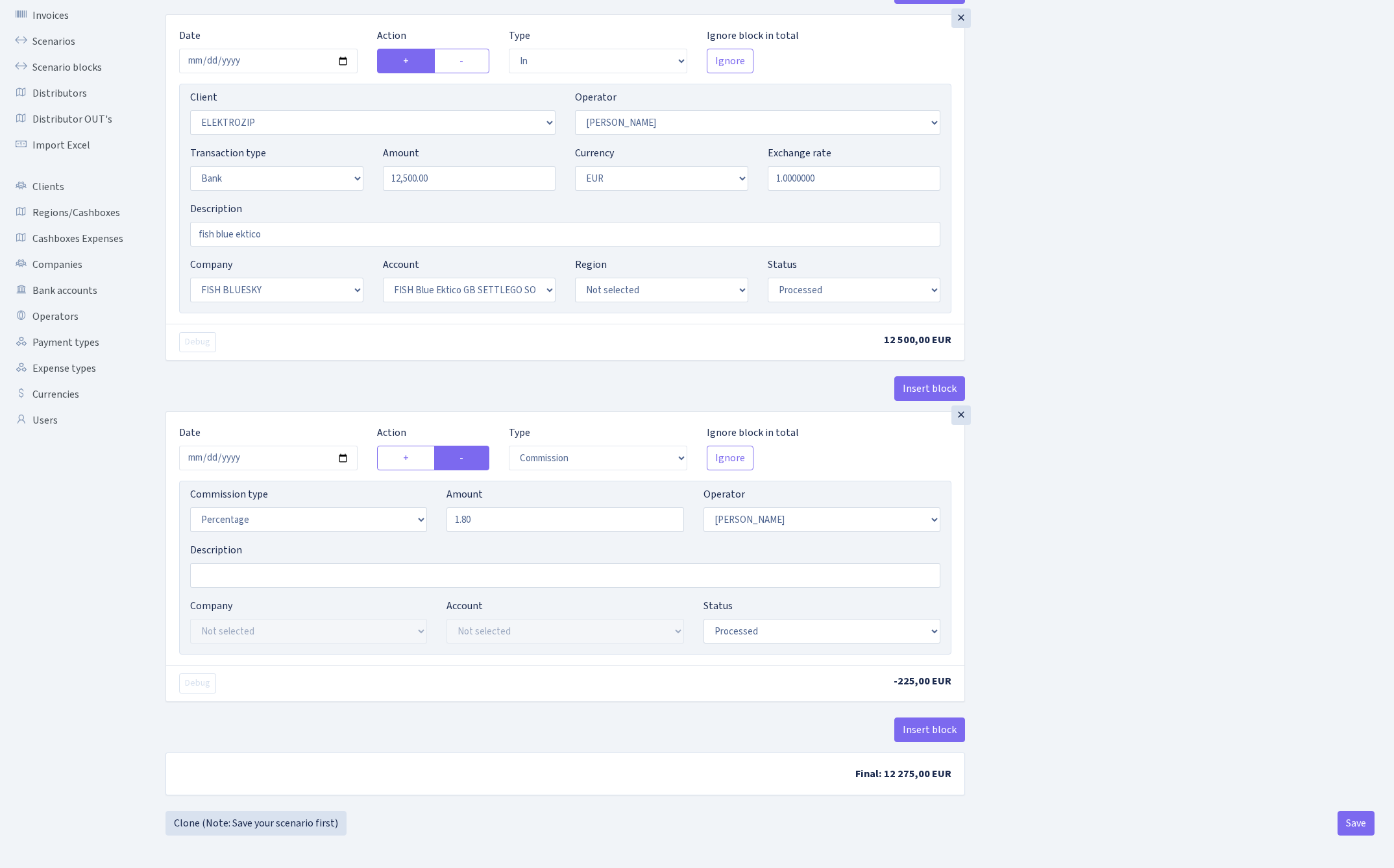
click at [1108, 616] on div "Insert block × Date 2025-08-28 Action + - Type --- In Out Commission Field requ…" at bounding box center [770, 395] width 1229 height 831
click at [1355, 818] on button "Save" at bounding box center [1355, 823] width 37 height 24
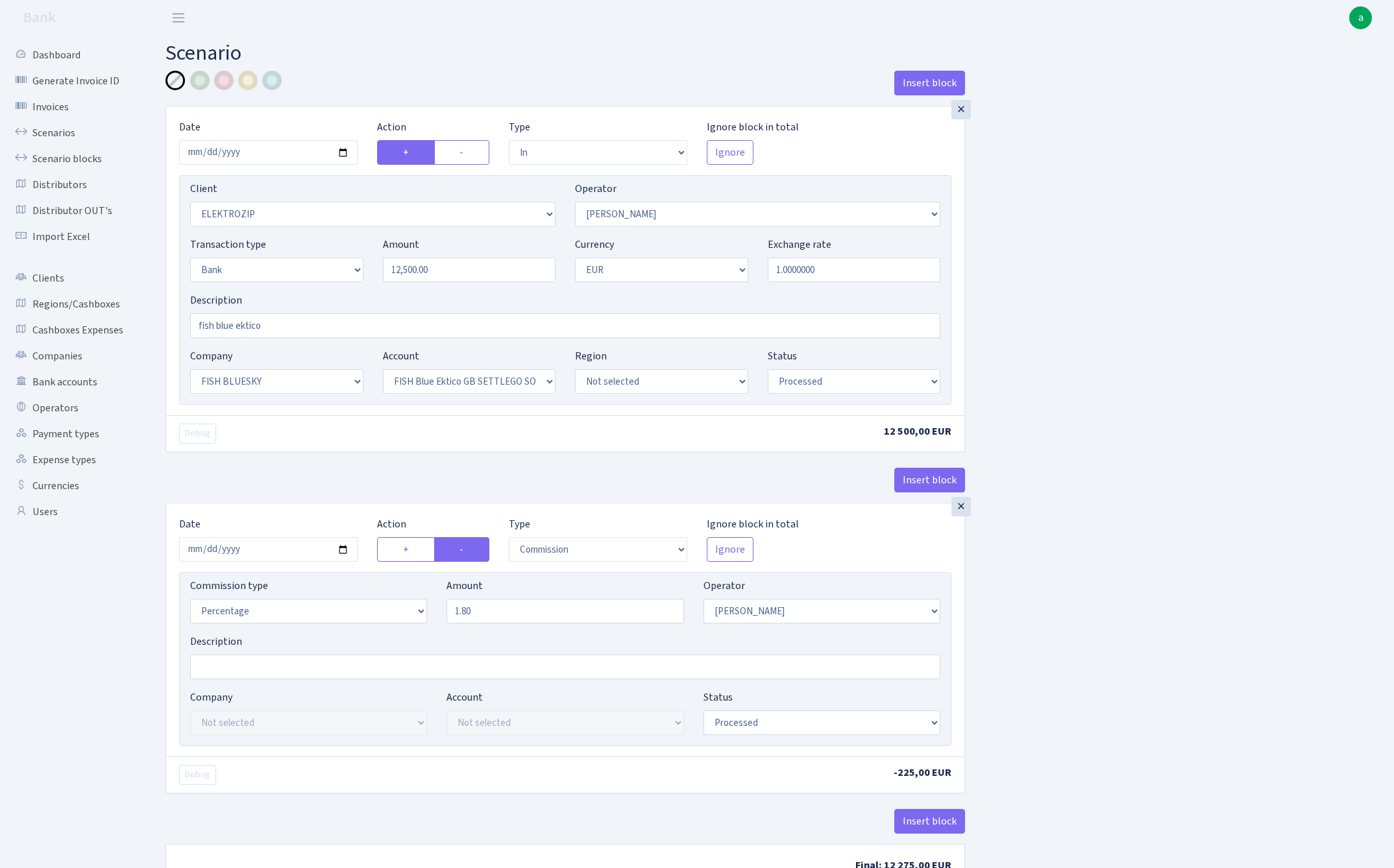
select select "in"
select select "3043"
select select "10"
select select "2"
select select "1"
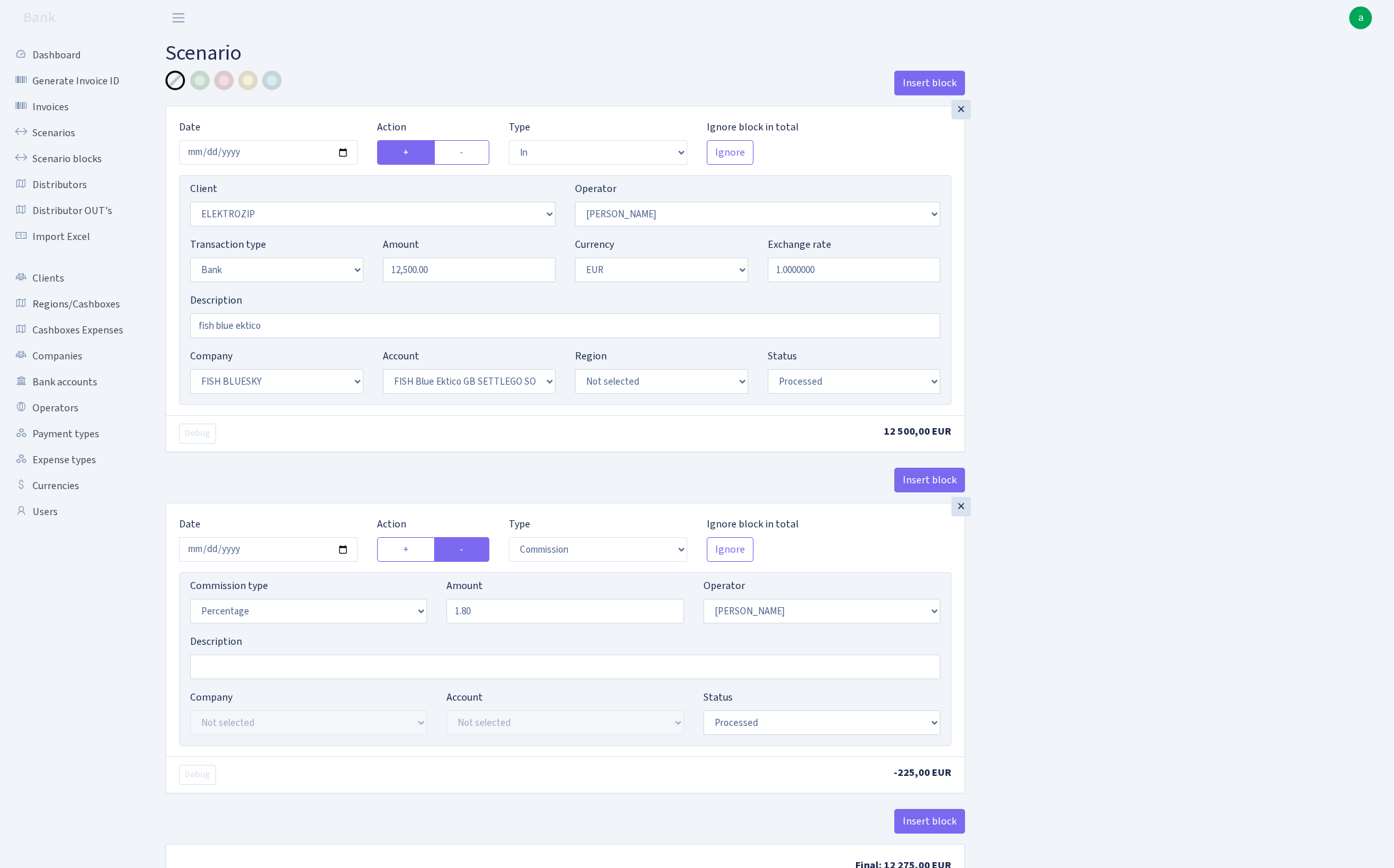
select select "23"
select select "67"
select select "processed"
select select "commission"
select select "10"
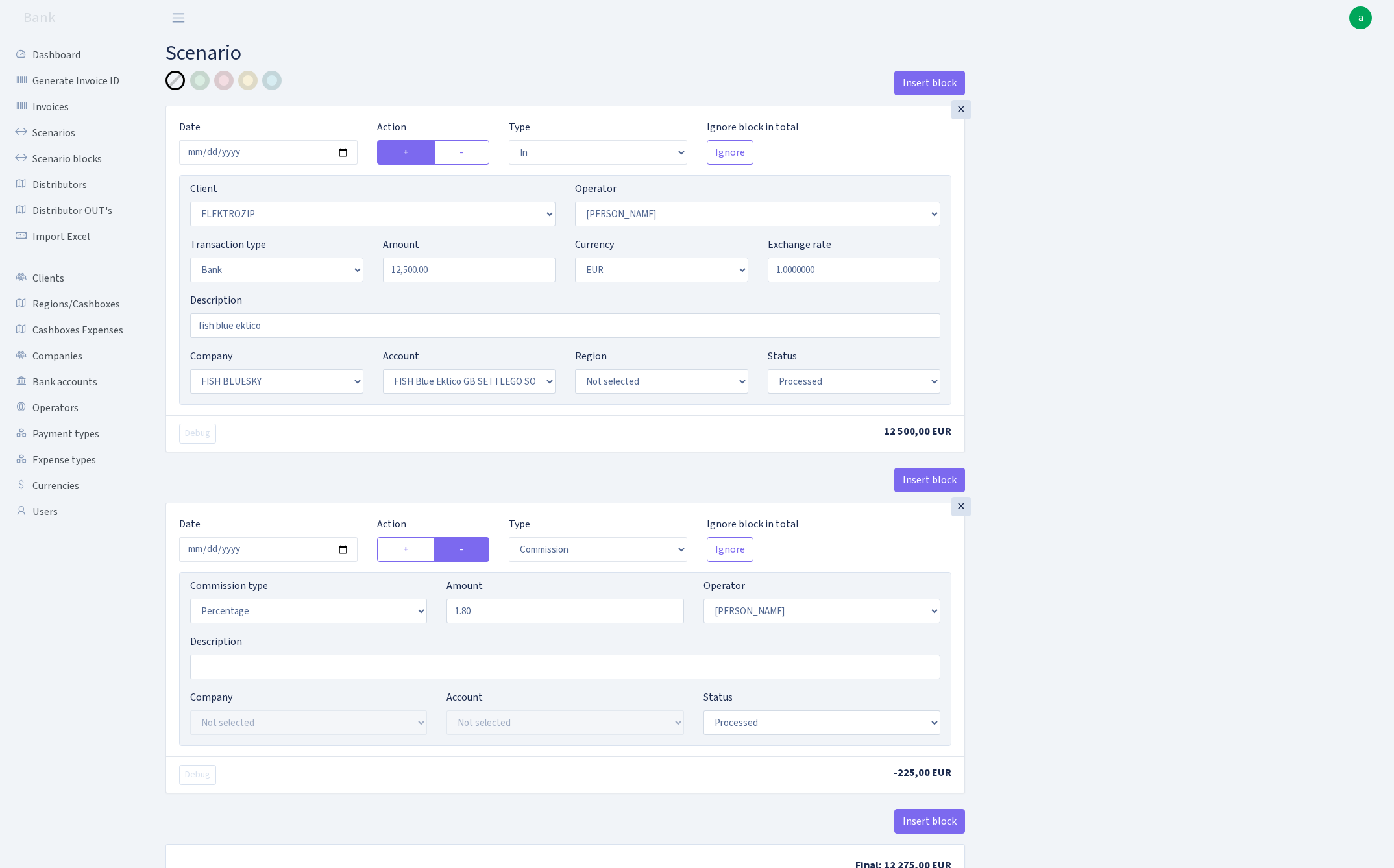
select select "processed"
click at [50, 129] on link "Scenarios" at bounding box center [71, 133] width 129 height 26
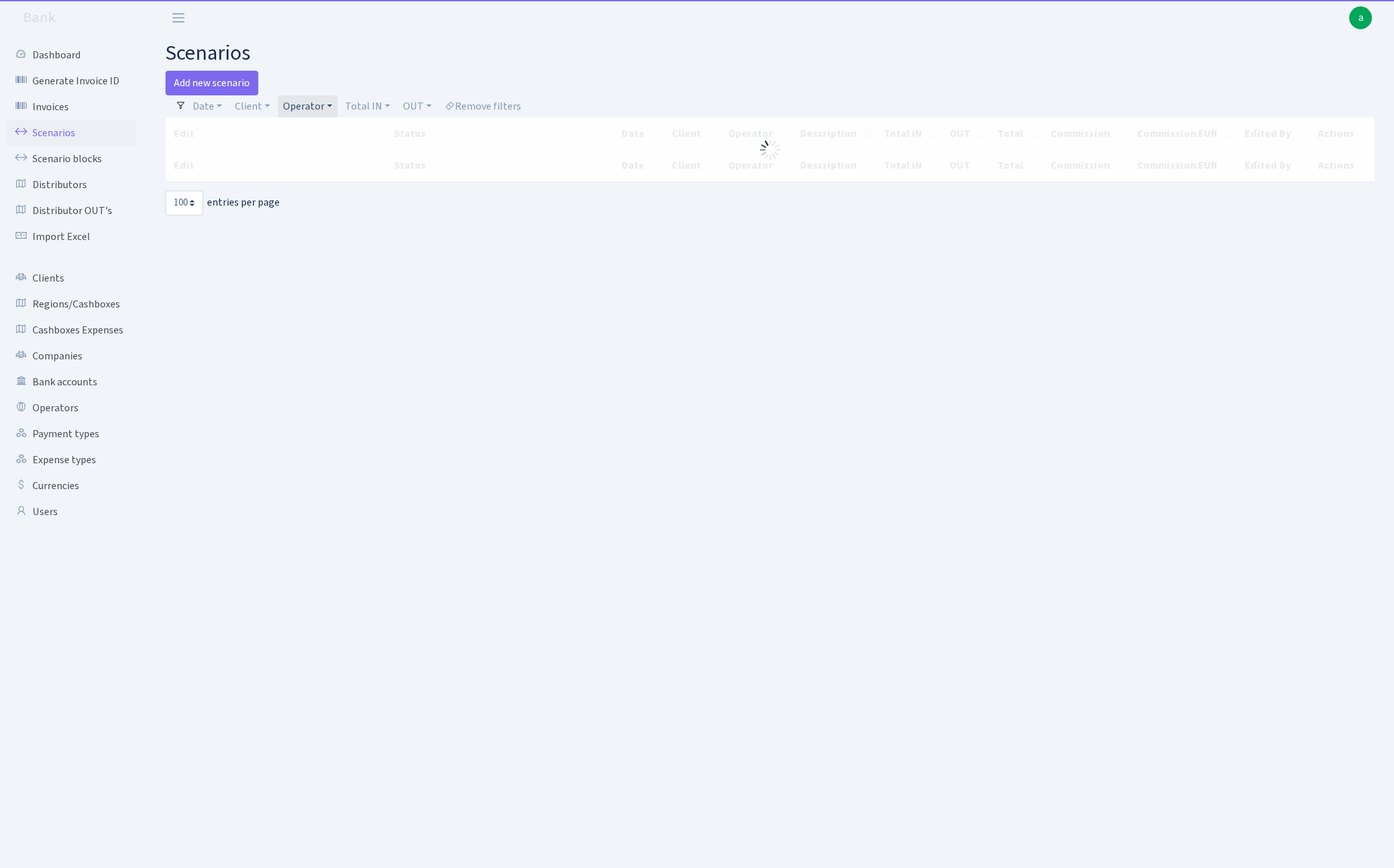
select select "100"
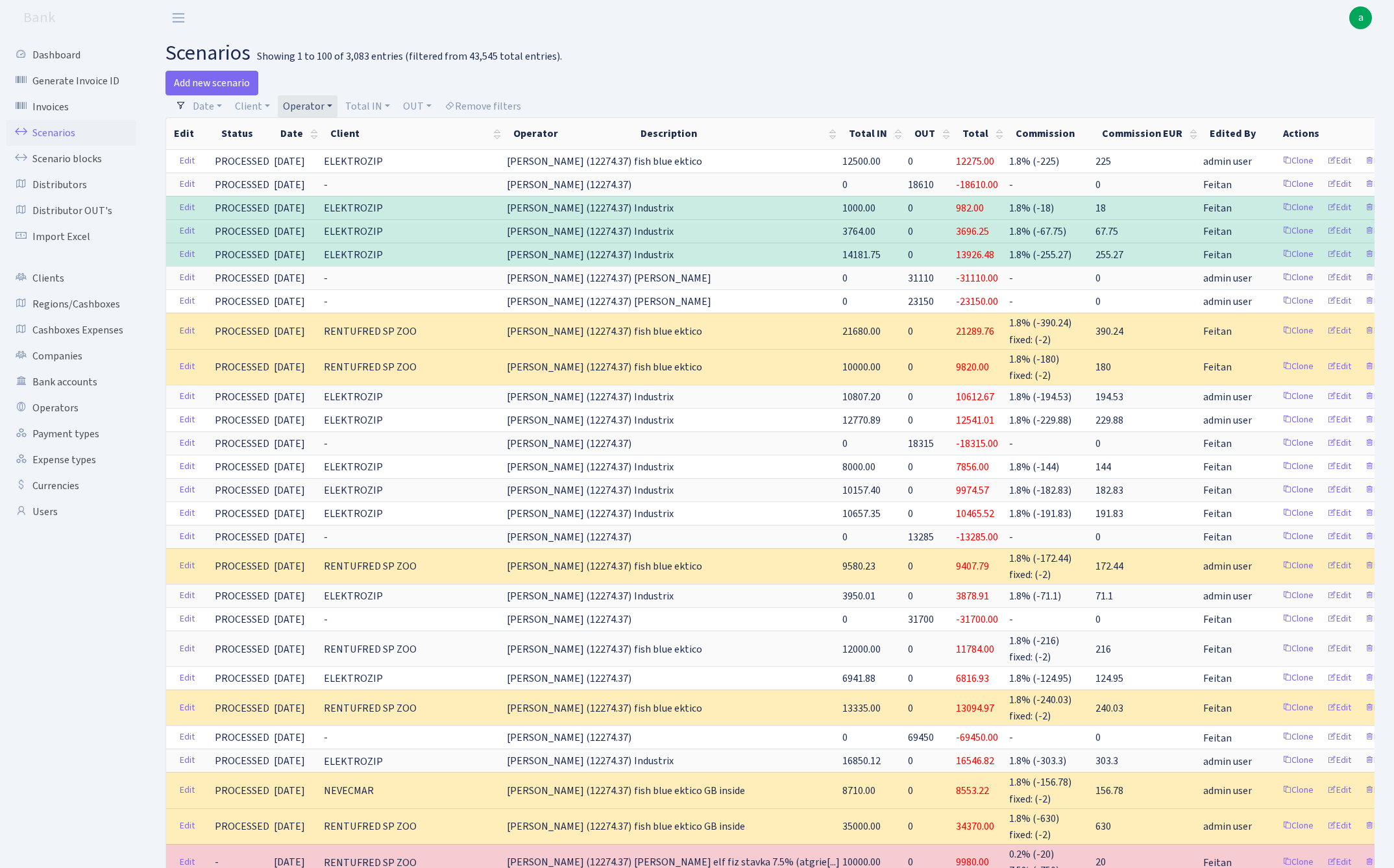
click at [318, 99] on link "Operator" at bounding box center [307, 106] width 60 height 22
click at [331, 151] on input "search" at bounding box center [329, 152] width 96 height 20
type input "kost"
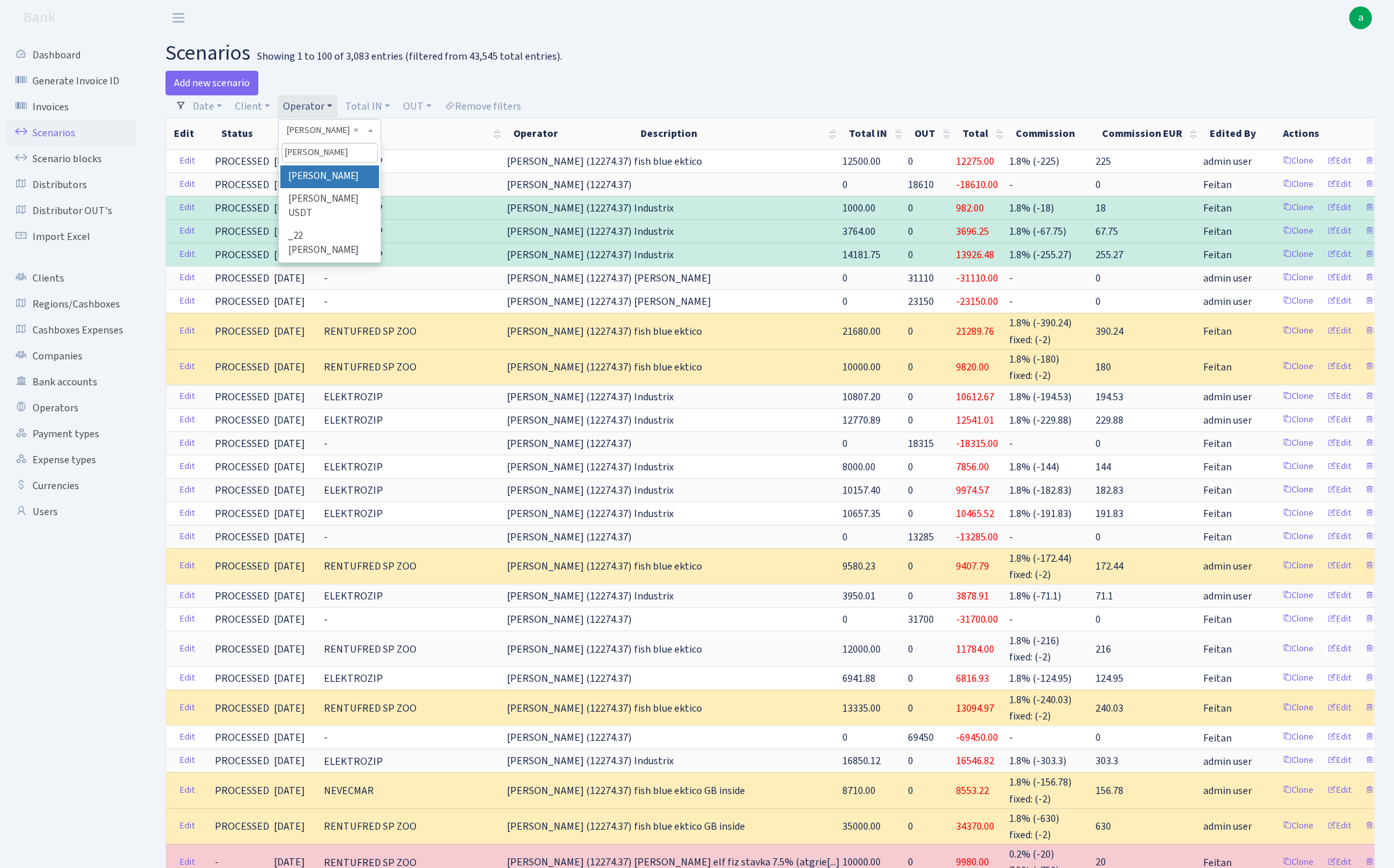
click at [338, 182] on li "[PERSON_NAME]" at bounding box center [329, 177] width 98 height 23
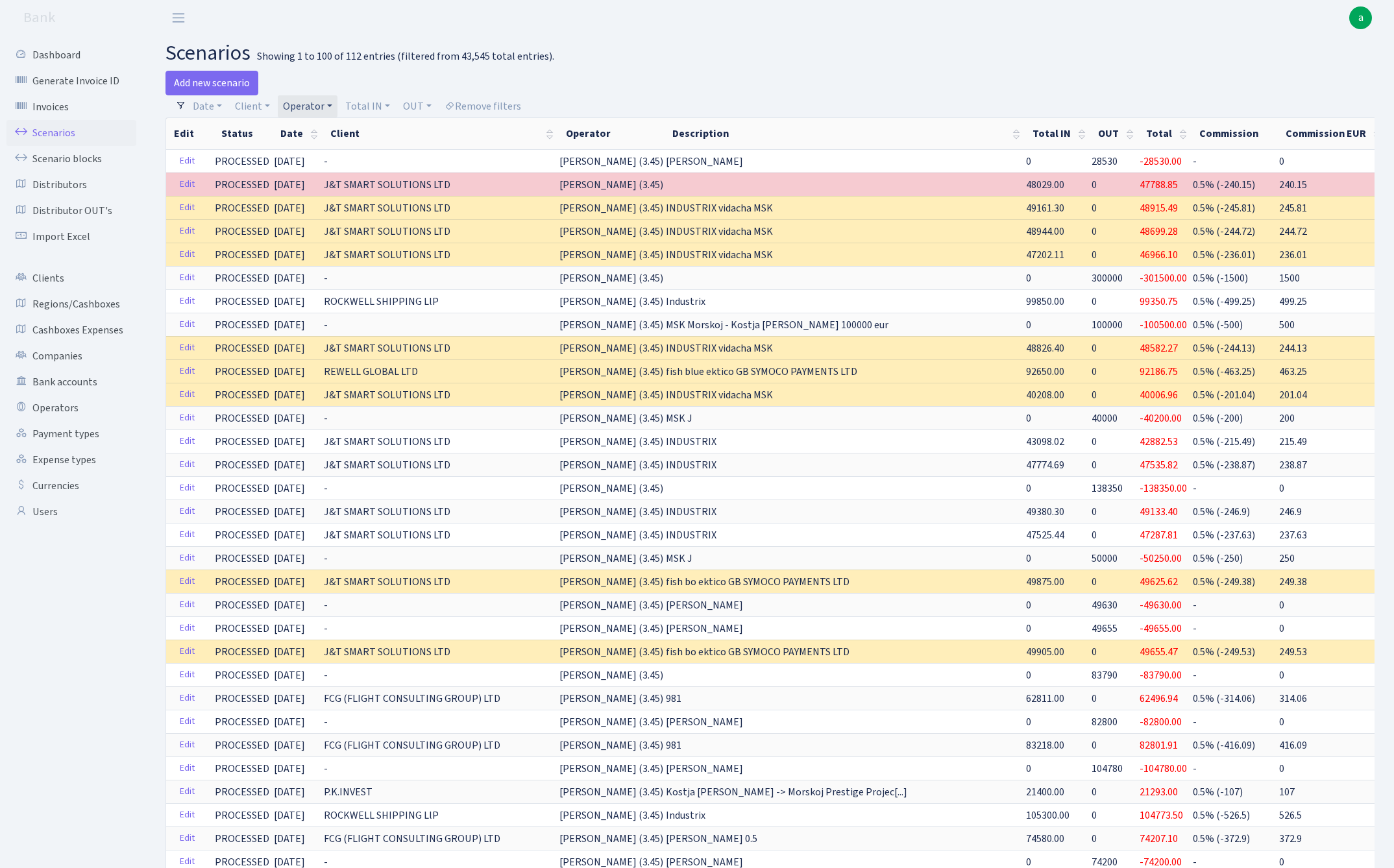
click at [307, 105] on link "Operator" at bounding box center [307, 106] width 60 height 22
click at [337, 154] on input "search" at bounding box center [329, 152] width 96 height 20
type input "mare"
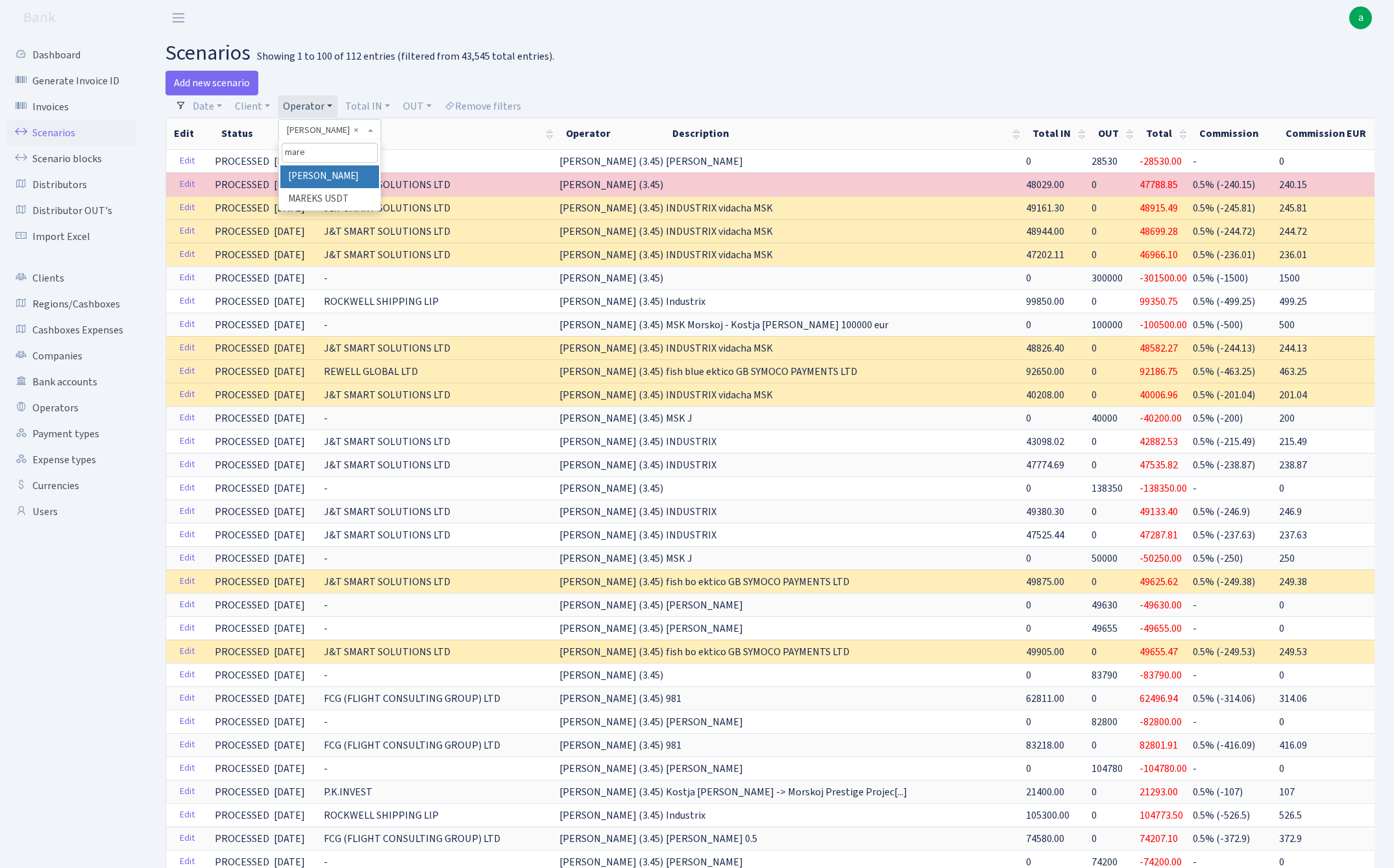
click at [344, 177] on li "[PERSON_NAME]" at bounding box center [329, 177] width 98 height 23
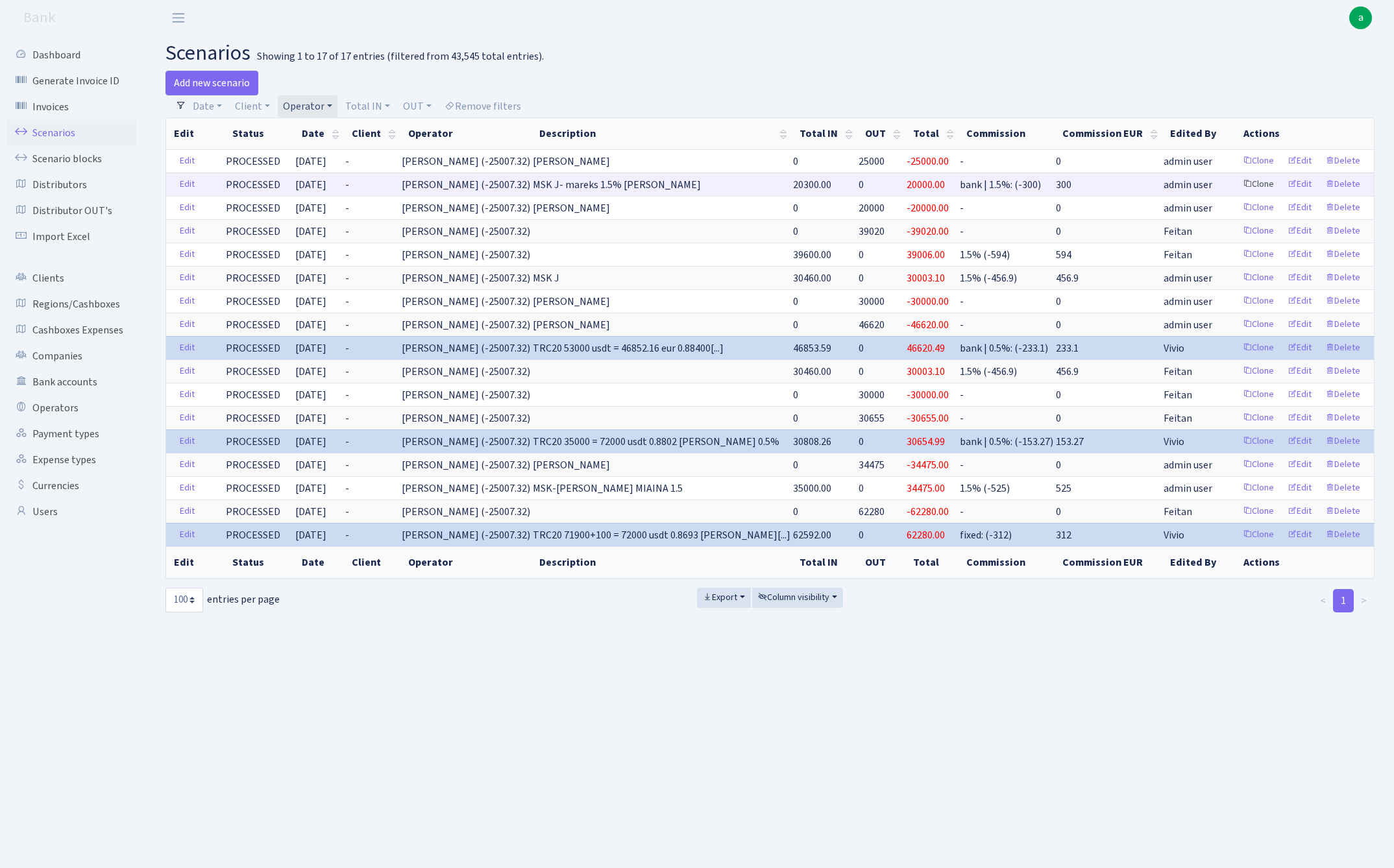
click at [1257, 183] on link "Clone" at bounding box center [1258, 185] width 43 height 20
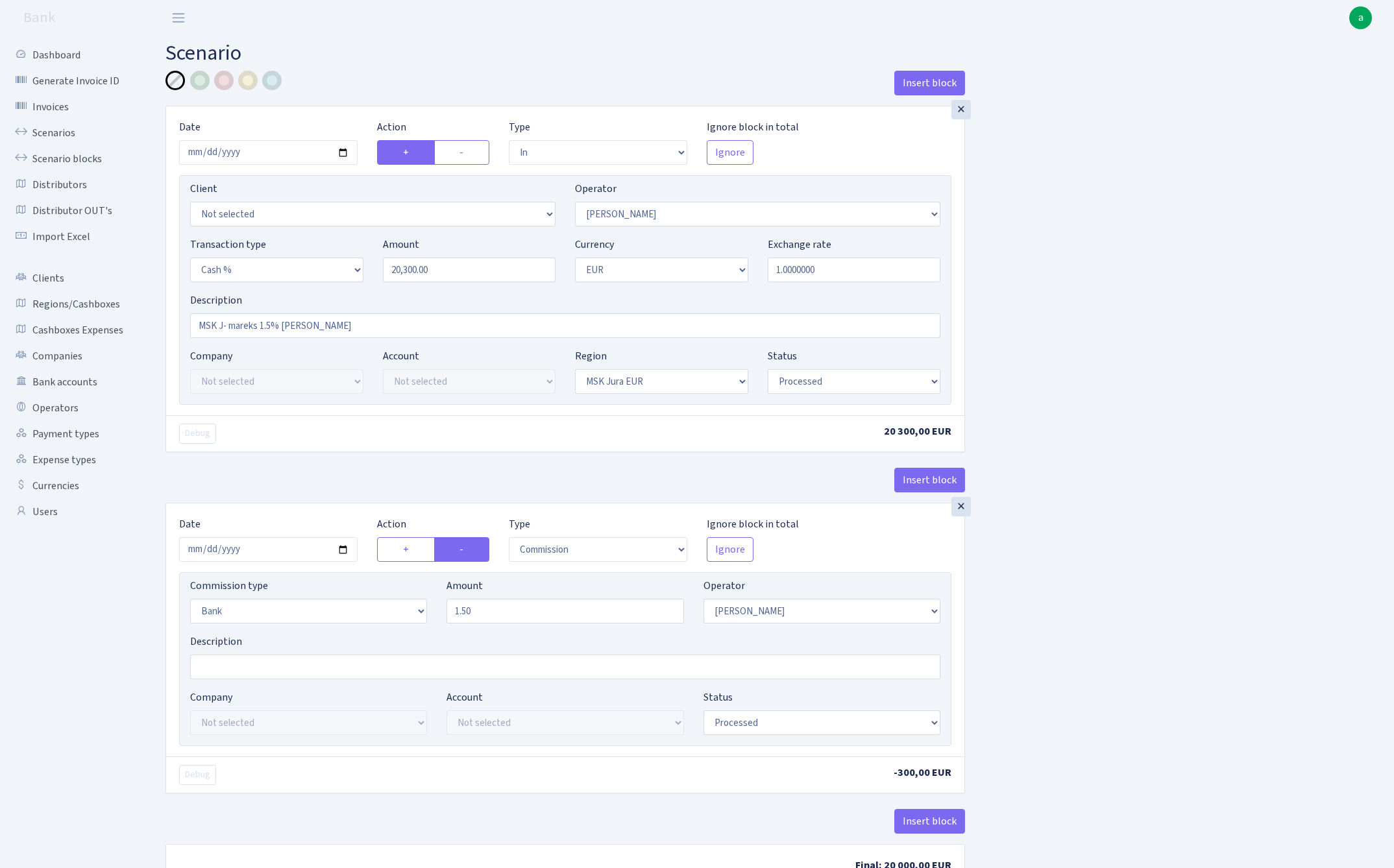
select select "in"
select select "475"
select select "6"
select select "1"
select select "16"
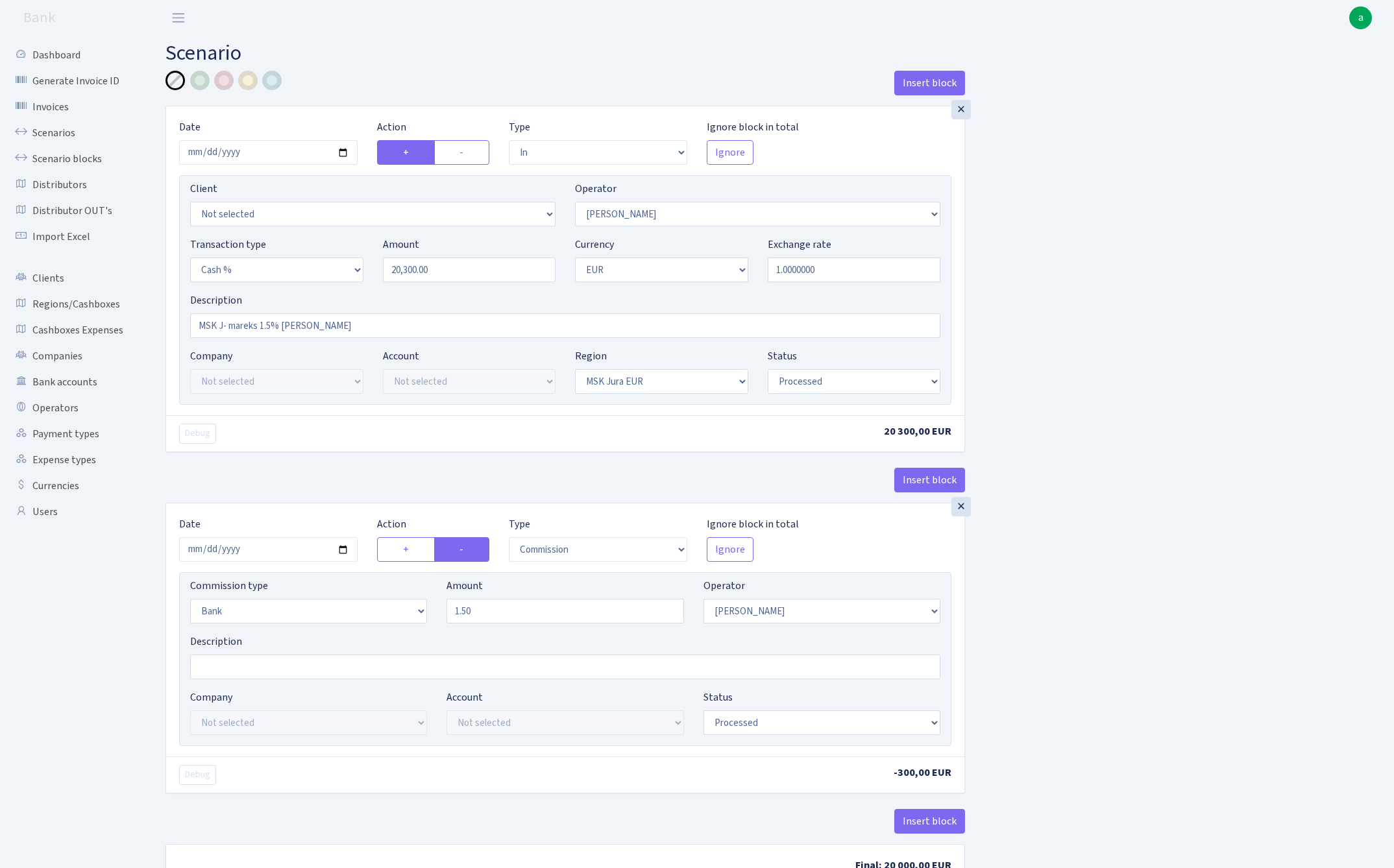
select select "processed"
select select "commission"
select select "bank"
select select "475"
select select "processed"
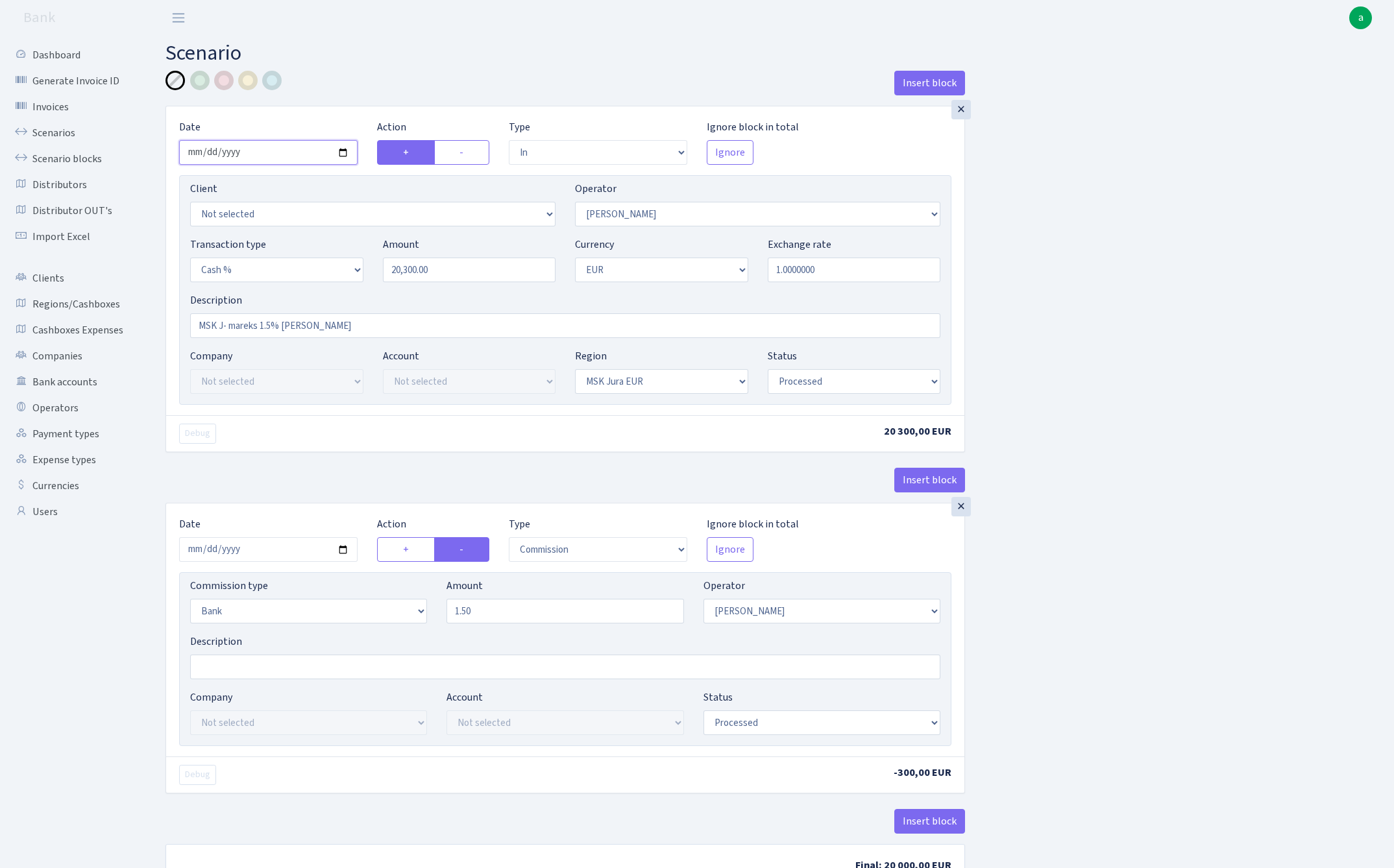
click at [261, 149] on input "2025-08-06" at bounding box center [268, 152] width 178 height 24
type input "2025-08-28"
click at [392, 70] on div "Insert block" at bounding box center [565, 88] width 799 height 35
click at [457, 281] on input "20300.00" at bounding box center [469, 270] width 173 height 24
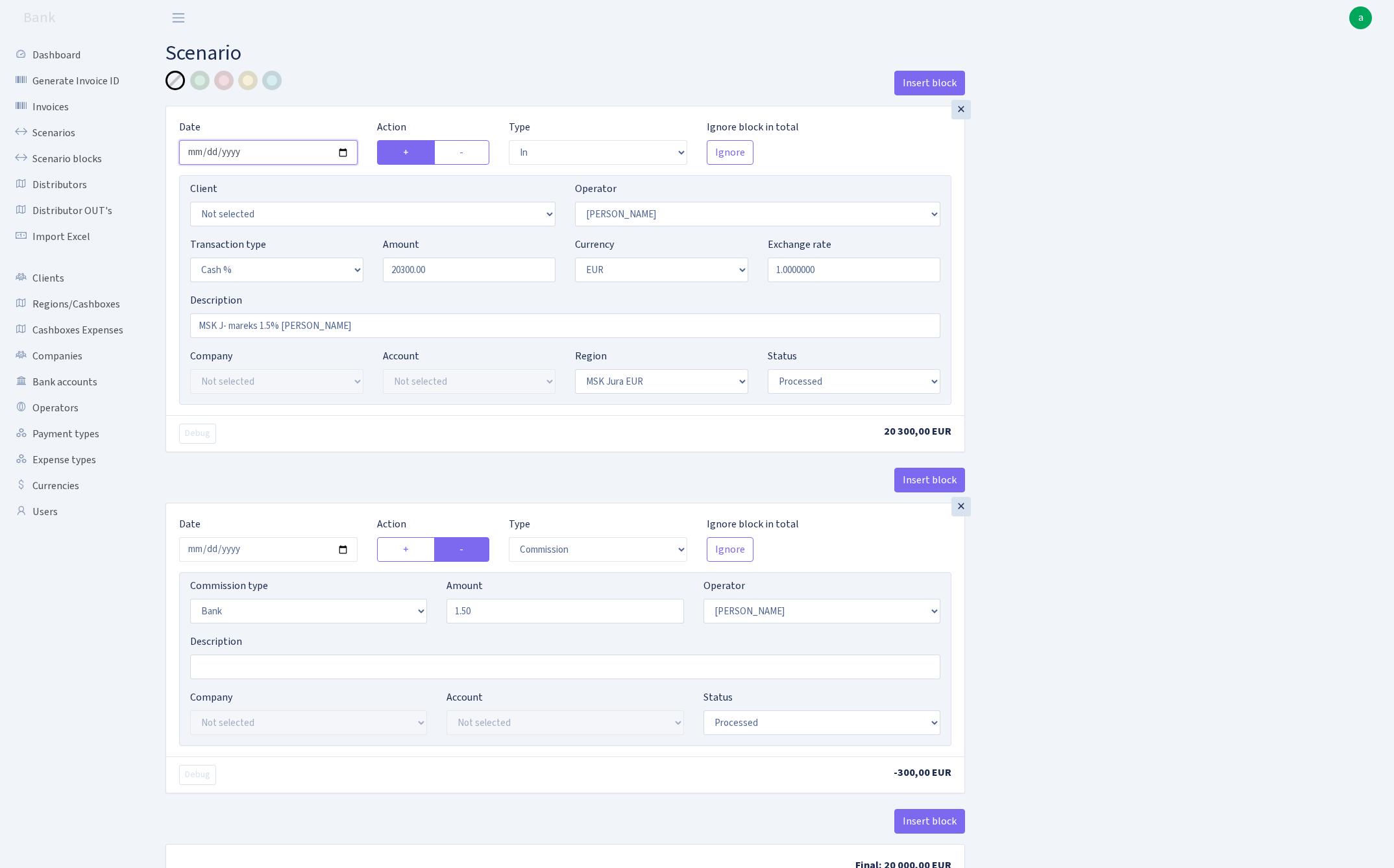
type input "20,300.00"
click at [258, 144] on input "2025-08-28" at bounding box center [268, 152] width 178 height 24
type input "2025-08-27"
click at [371, 101] on div "Insert block" at bounding box center [565, 88] width 799 height 35
click at [457, 270] on input "20300.00" at bounding box center [469, 270] width 173 height 24
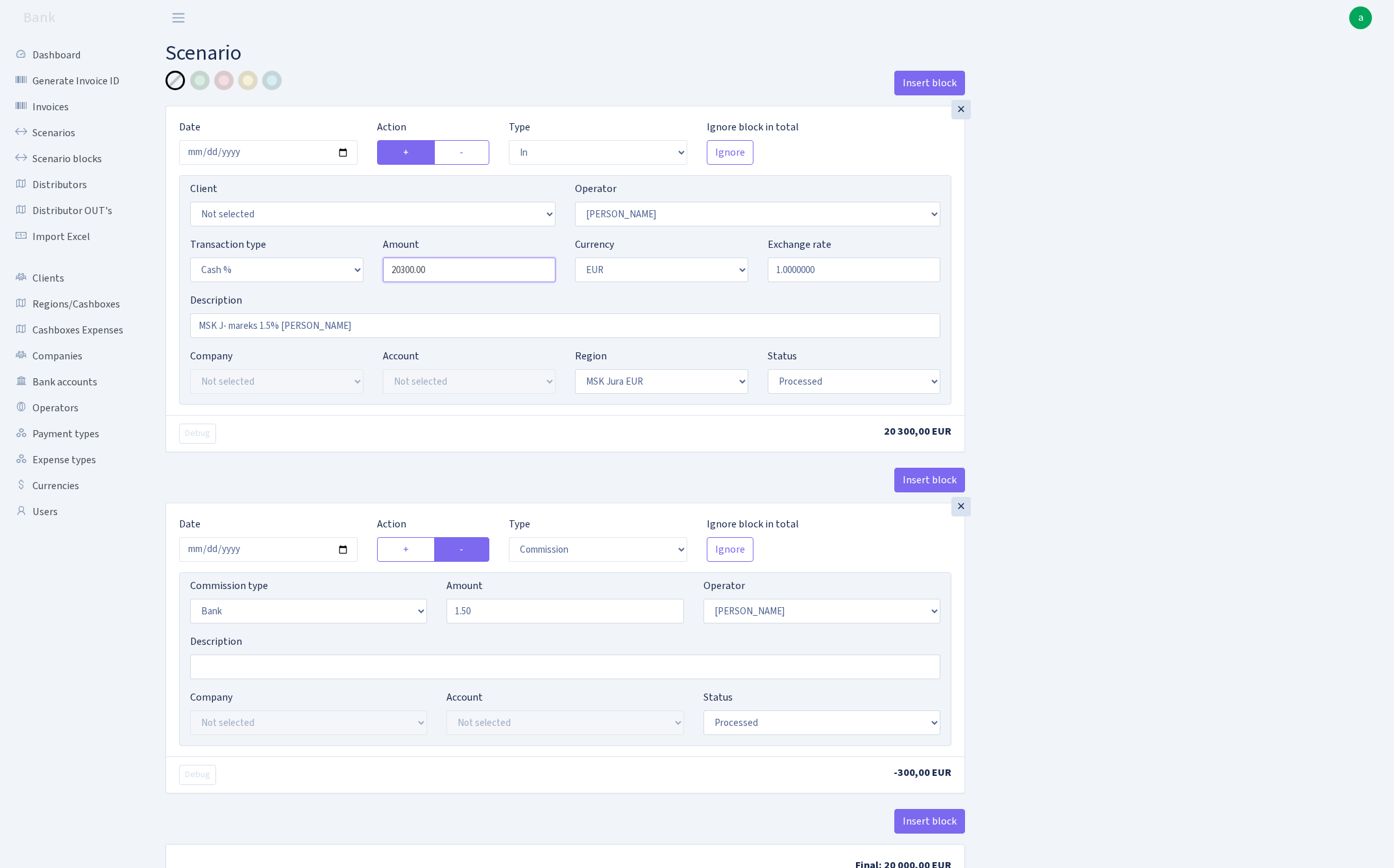
click at [457, 270] on input "20300.00" at bounding box center [469, 270] width 173 height 24
type input "25,380.00"
click at [1117, 307] on div "Insert block × Date 2025-08-27 Action + - Type --- In Out Commission Field requ…" at bounding box center [770, 483] width 1229 height 826
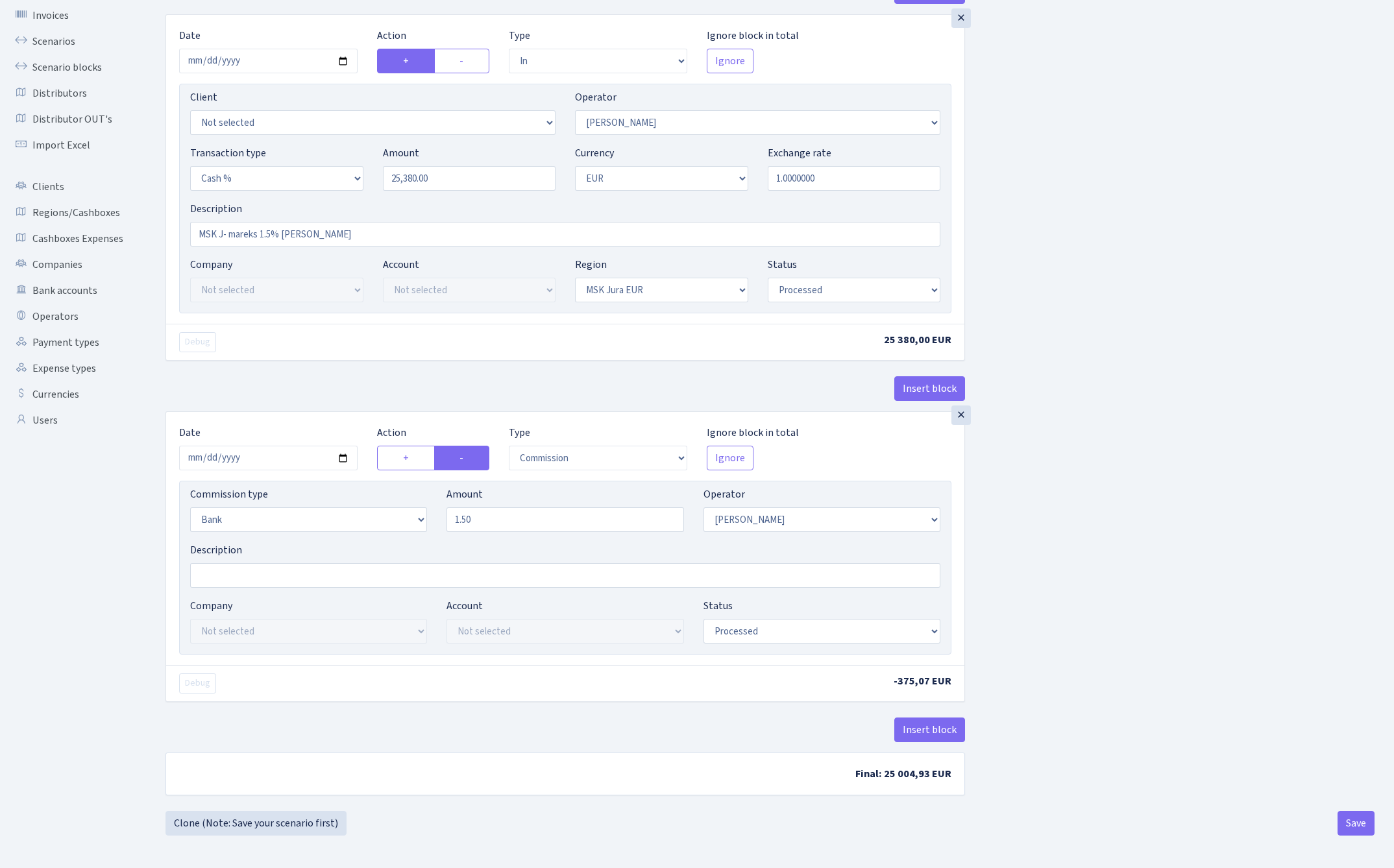
scroll to position [95, 0]
click at [271, 449] on input "2025-08-06" at bounding box center [268, 458] width 178 height 24
type input "2025-08-28"
click at [309, 395] on div "Insert block" at bounding box center [565, 393] width 799 height 35
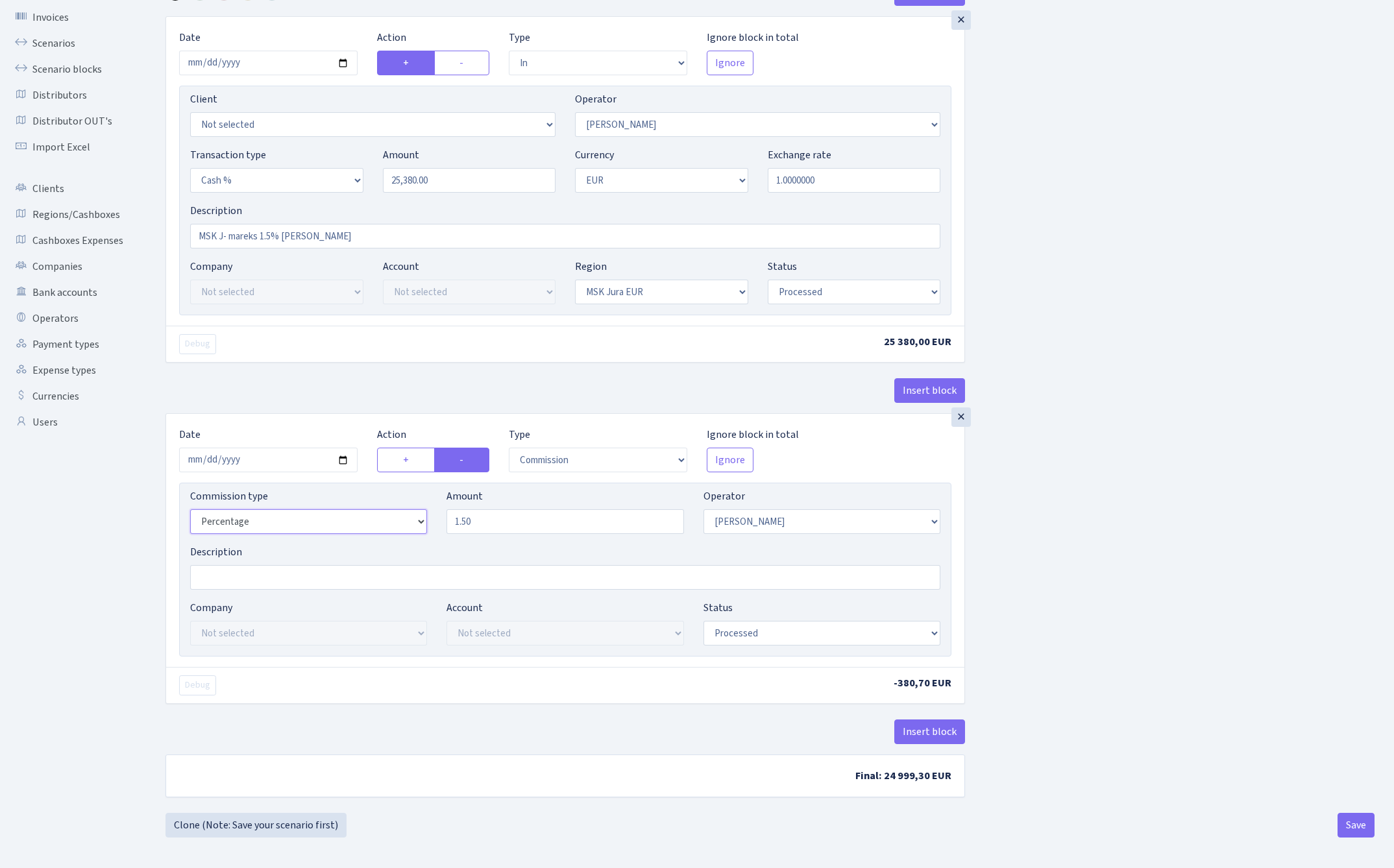
select select "bank"
click at [268, 455] on input "2025-08-28" at bounding box center [268, 458] width 178 height 24
type input "2025-08-27"
click at [313, 376] on div "Insert block" at bounding box center [565, 393] width 799 height 35
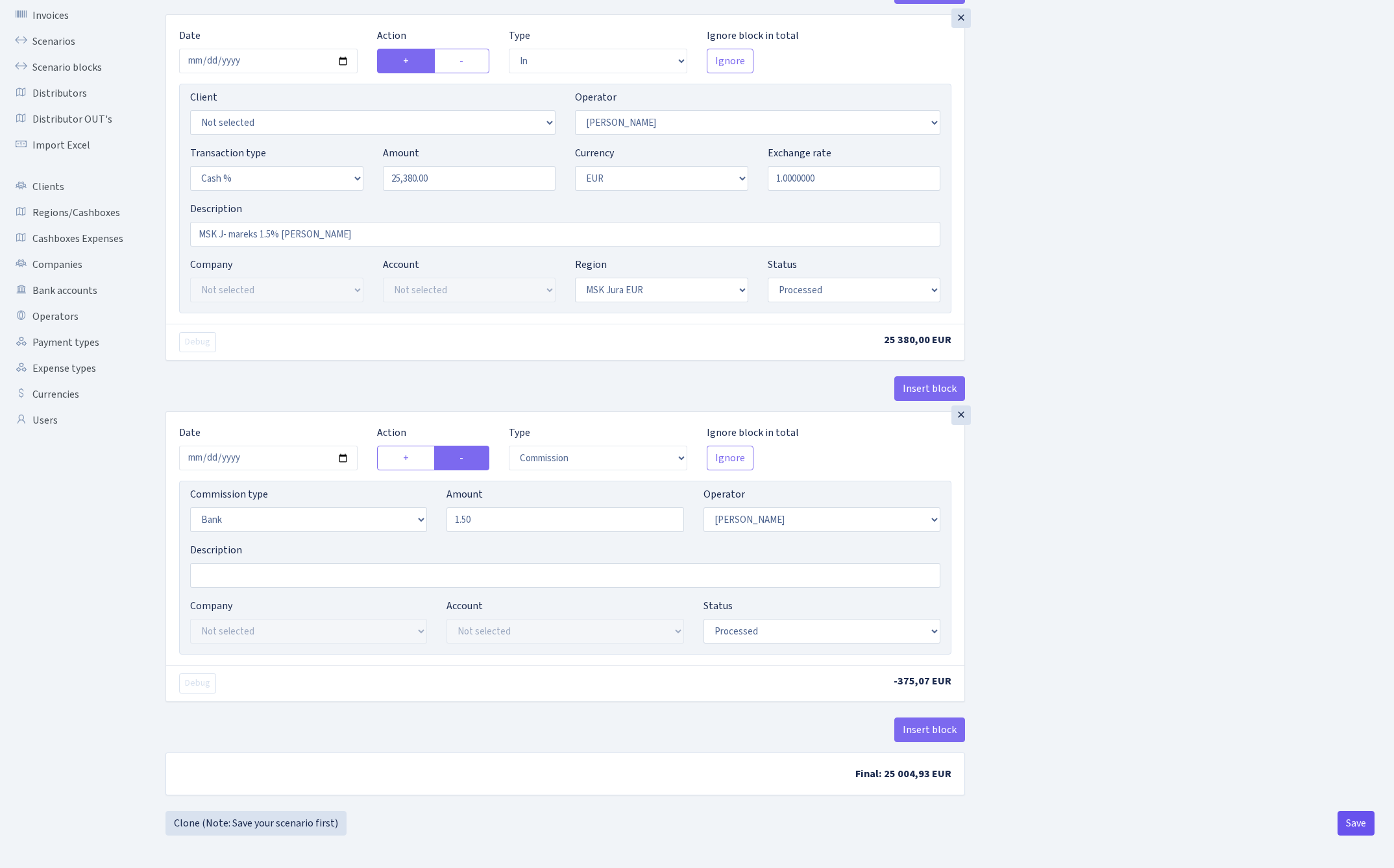
click at [1366, 826] on button "Save" at bounding box center [1355, 823] width 37 height 24
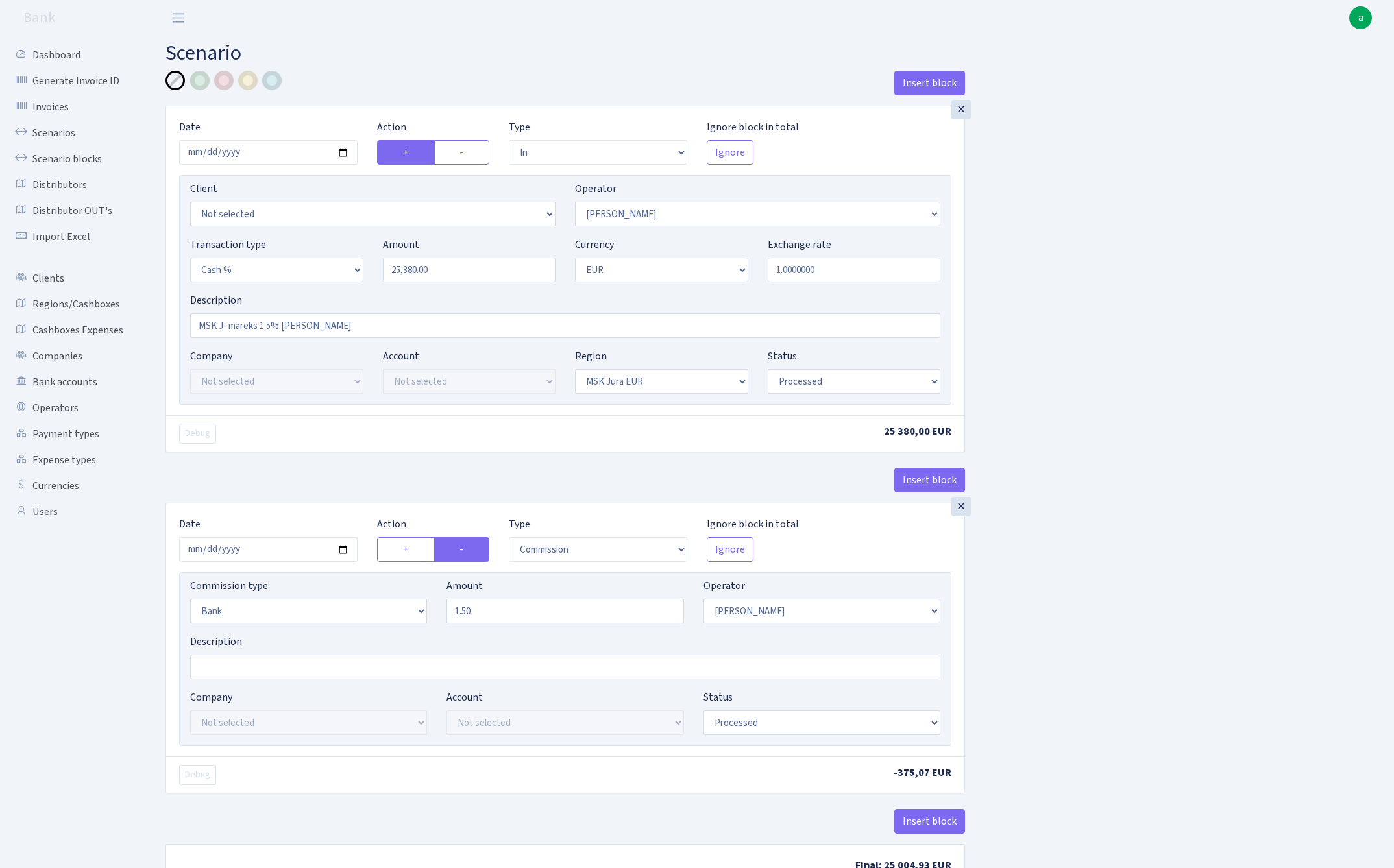
select select "in"
select select "475"
select select "6"
select select "1"
select select "16"
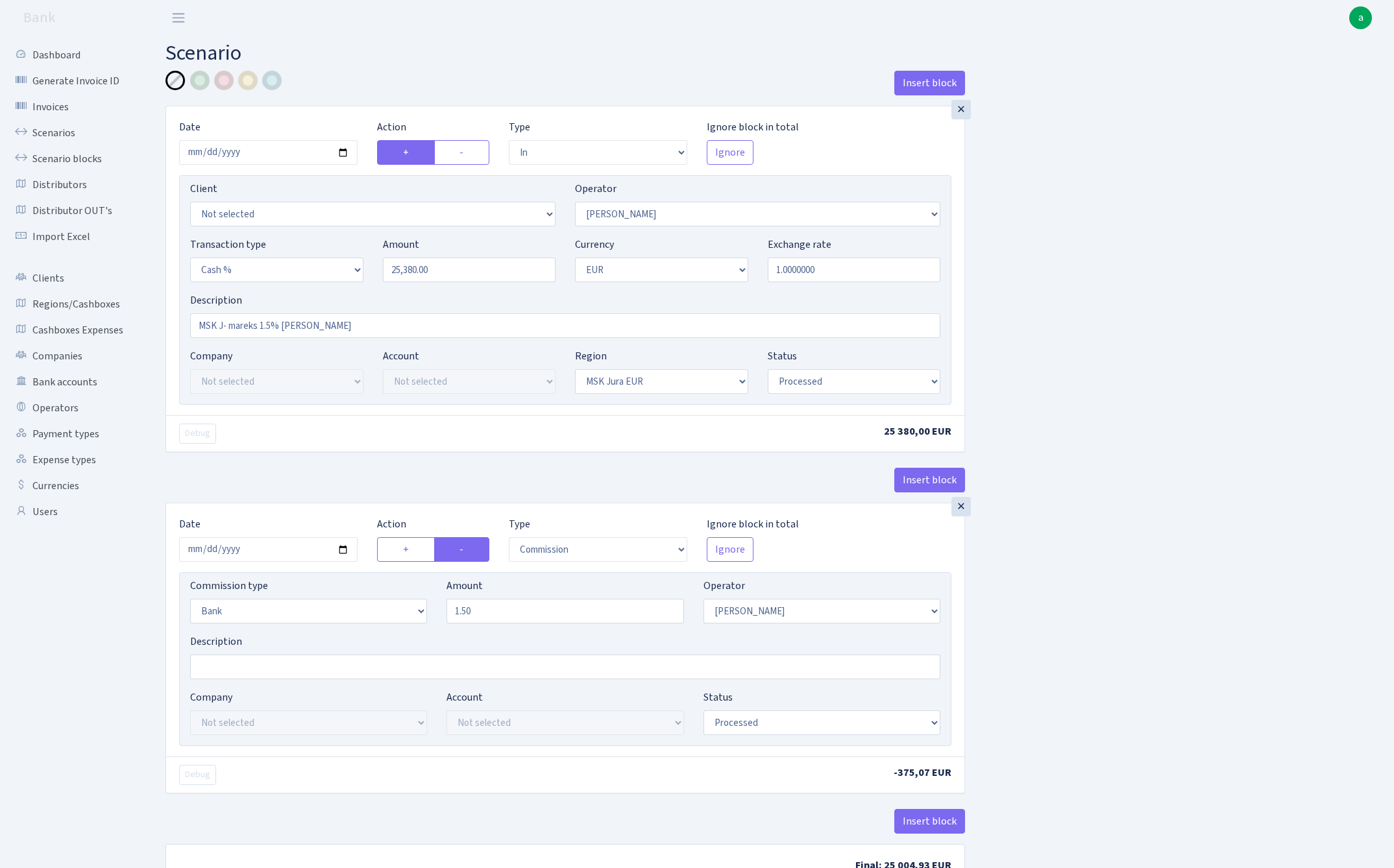
select select "processed"
select select "commission"
select select "bank"
select select "475"
select select "processed"
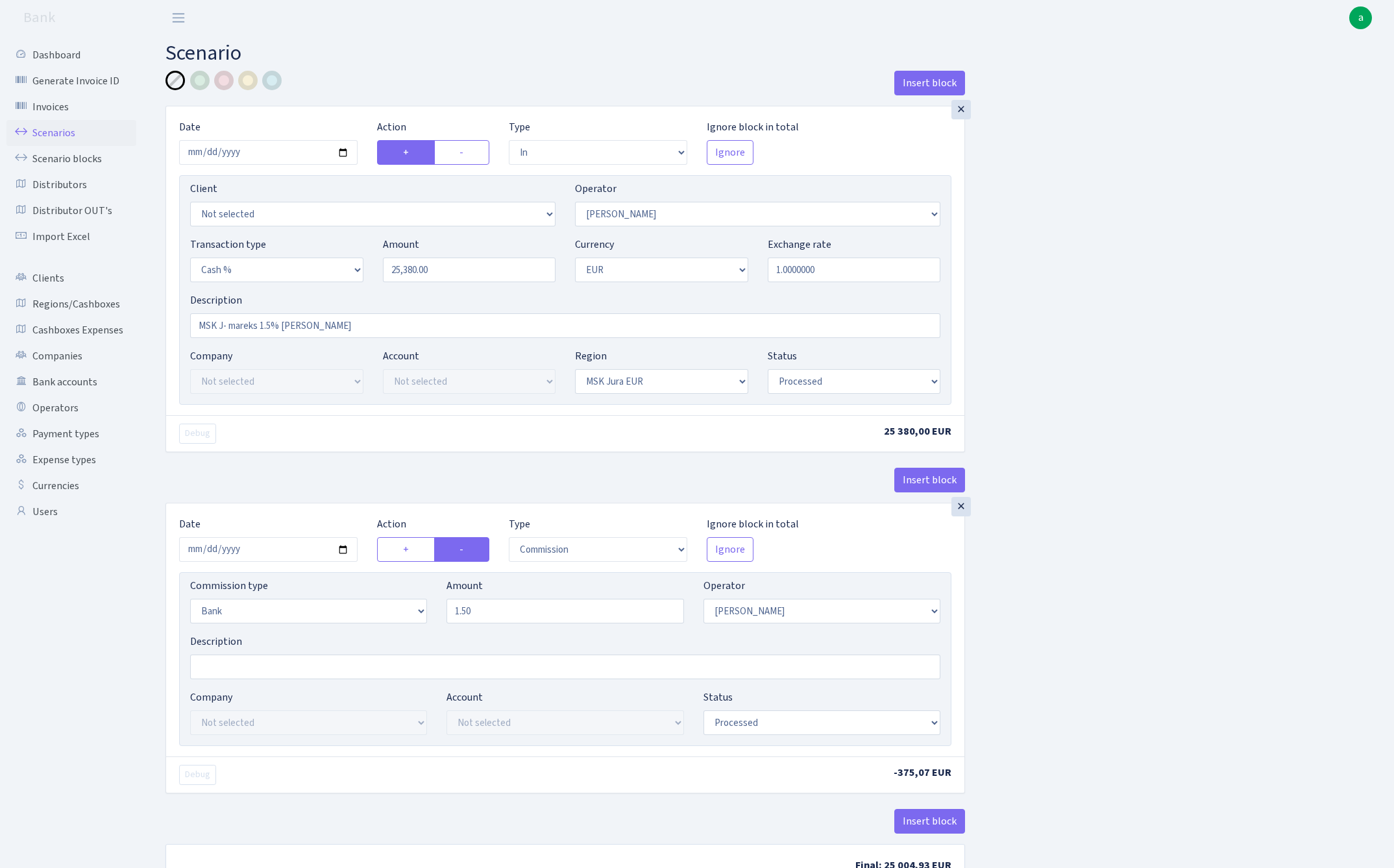
click at [50, 131] on link "Scenarios" at bounding box center [71, 133] width 129 height 26
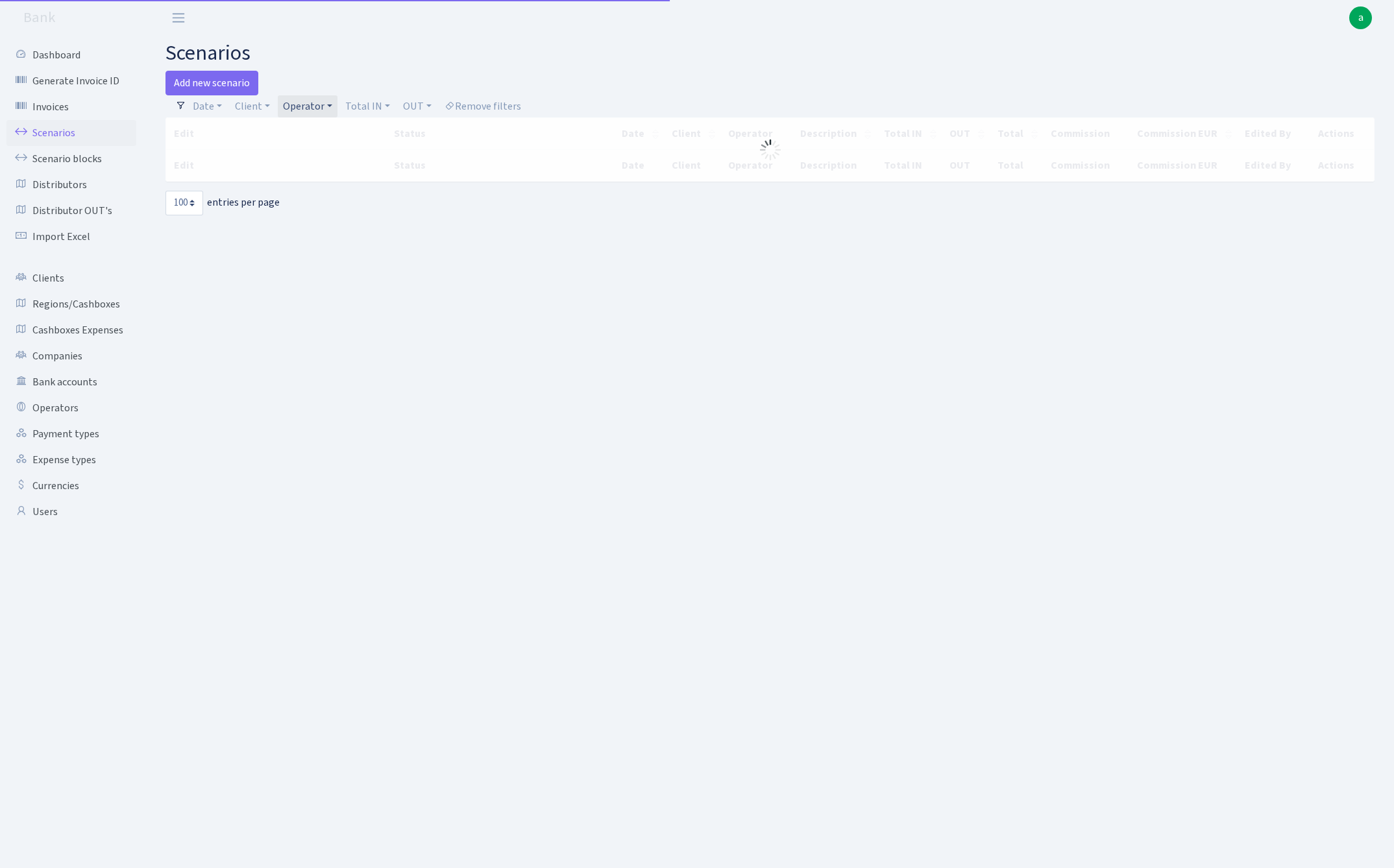
select select "100"
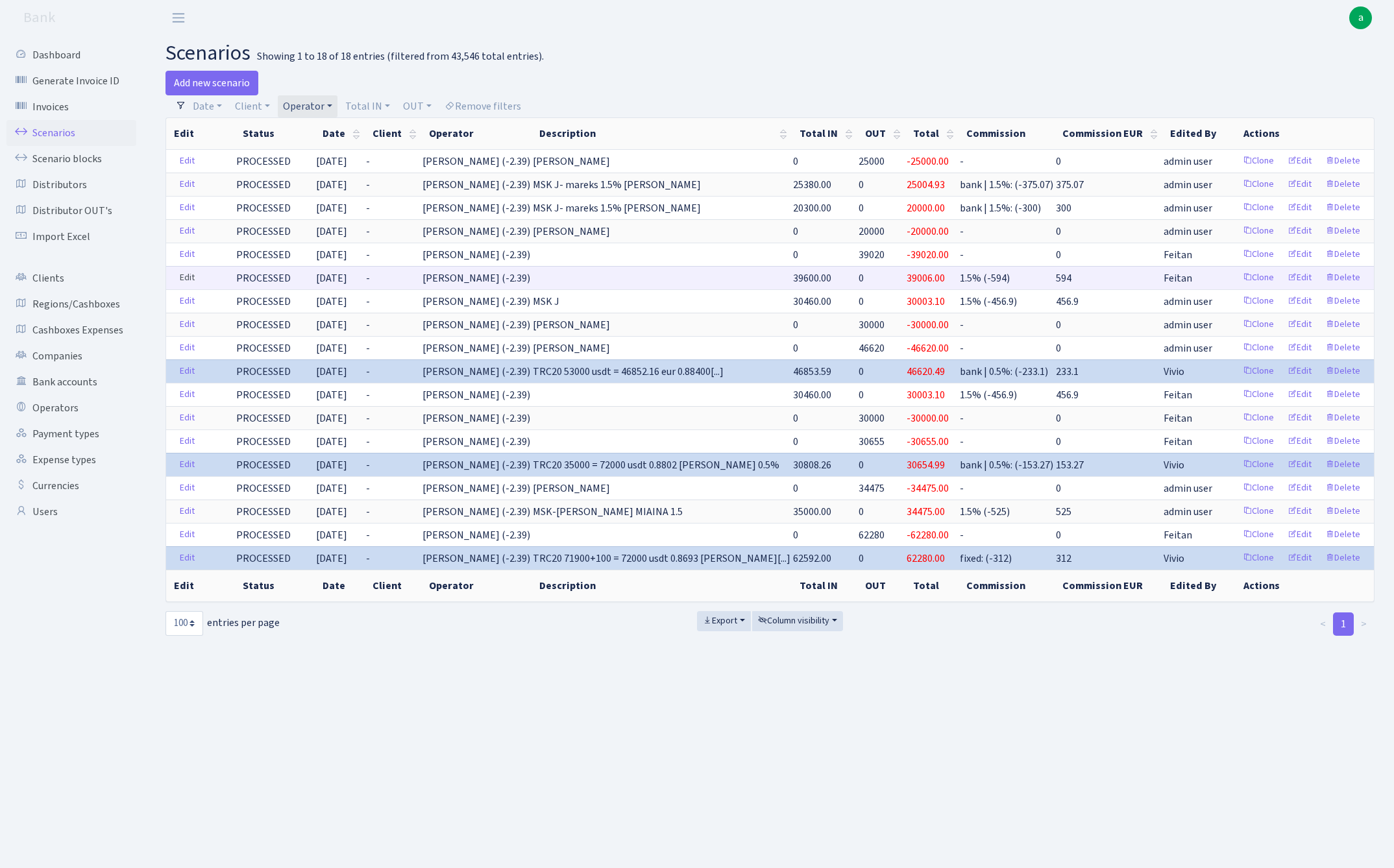
click at [179, 275] on link "Edit" at bounding box center [187, 278] width 27 height 20
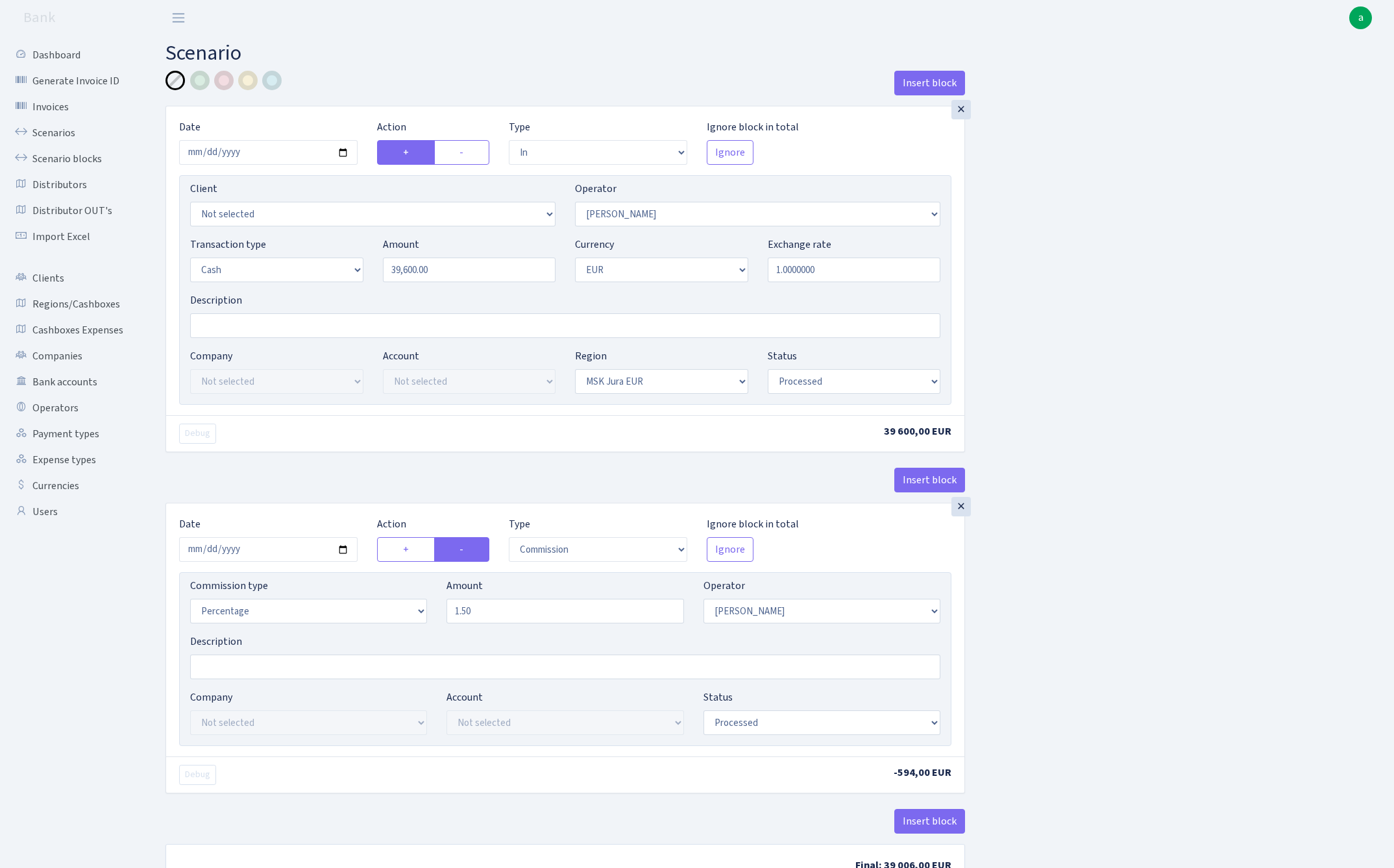
select select "in"
select select "475"
select select "1"
select select "16"
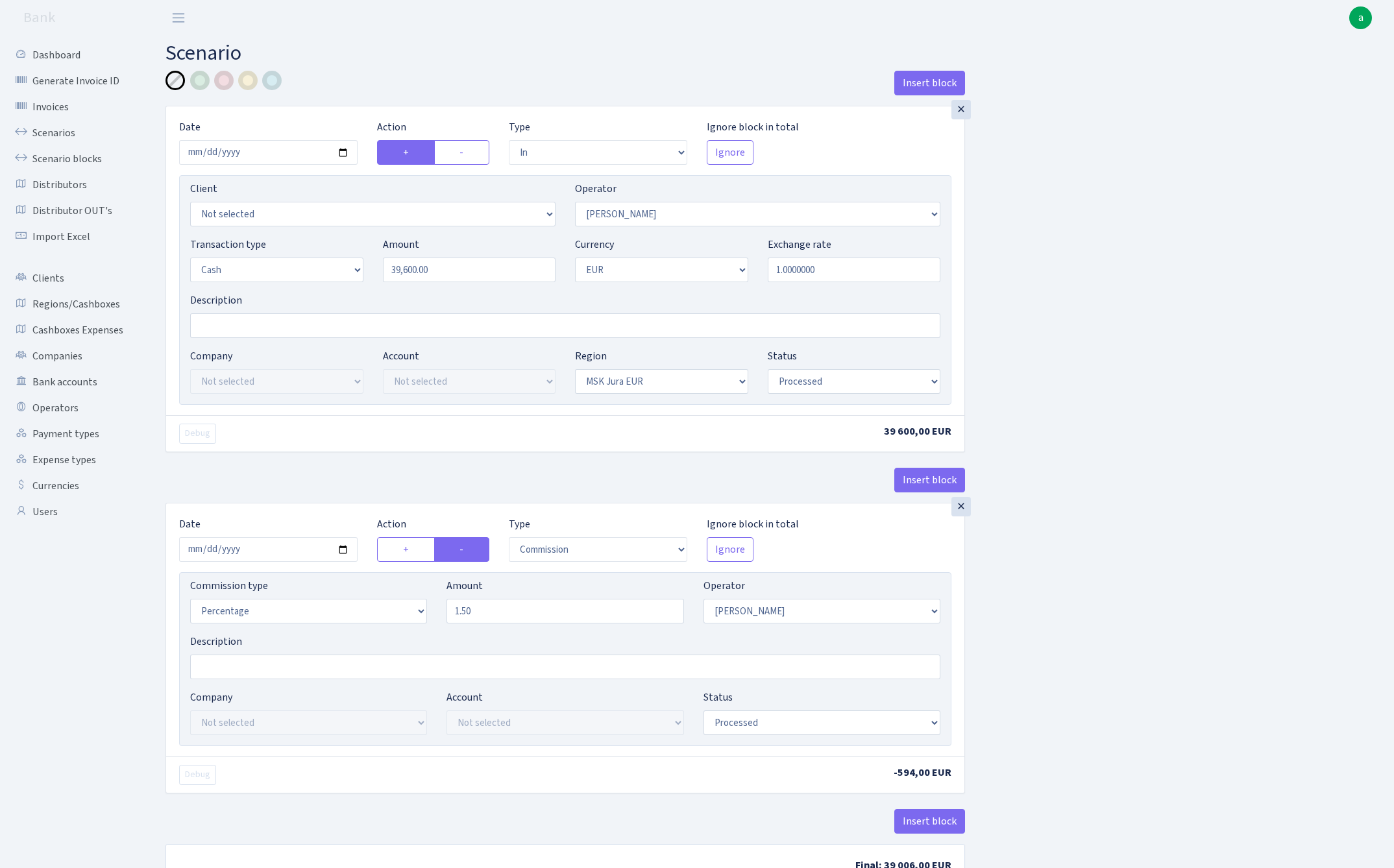
select select "processed"
select select "commission"
select select "475"
select select "processed"
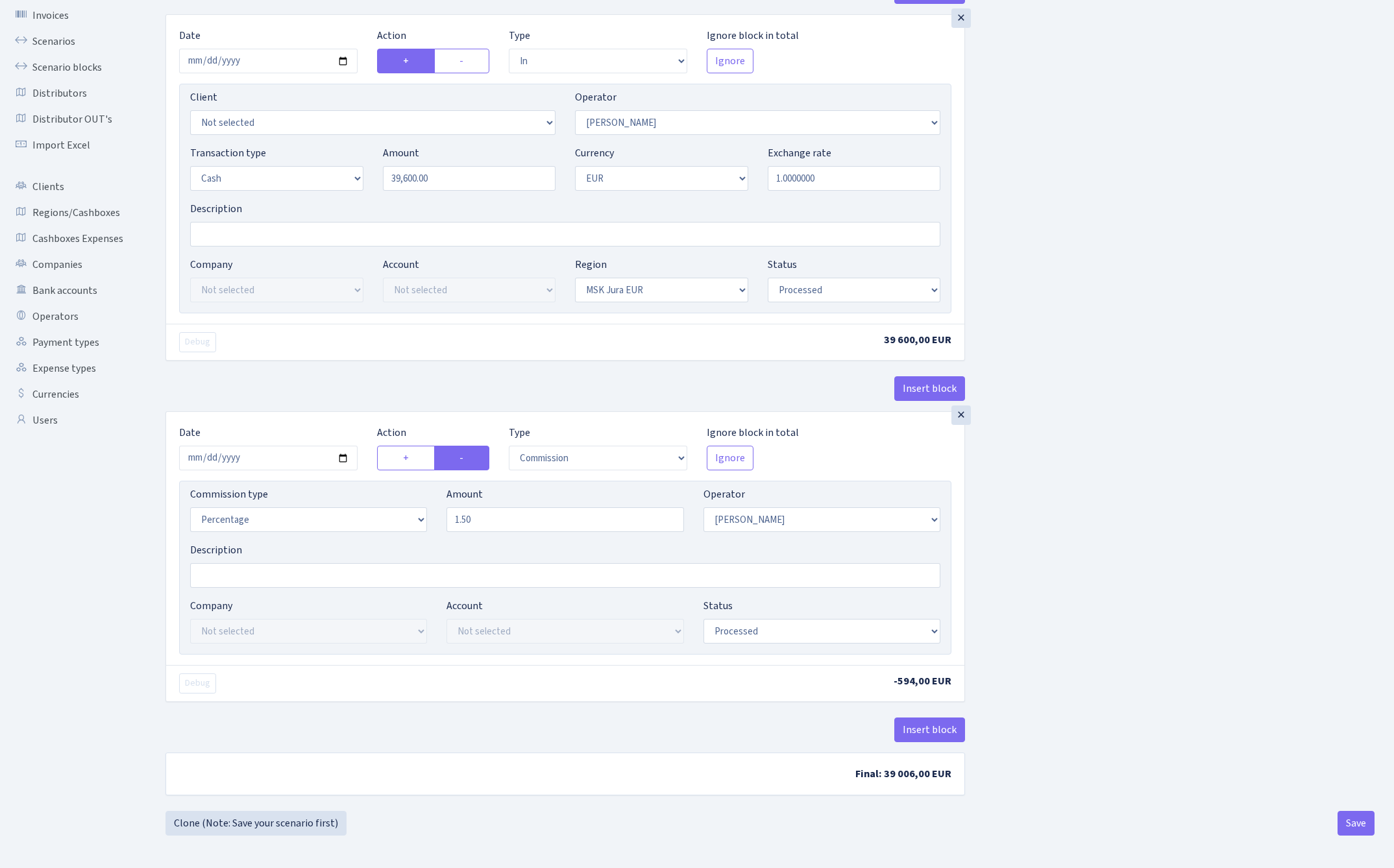
scroll to position [95, 0]
select select "bank"
click at [1357, 836] on button "Save" at bounding box center [1355, 825] width 37 height 24
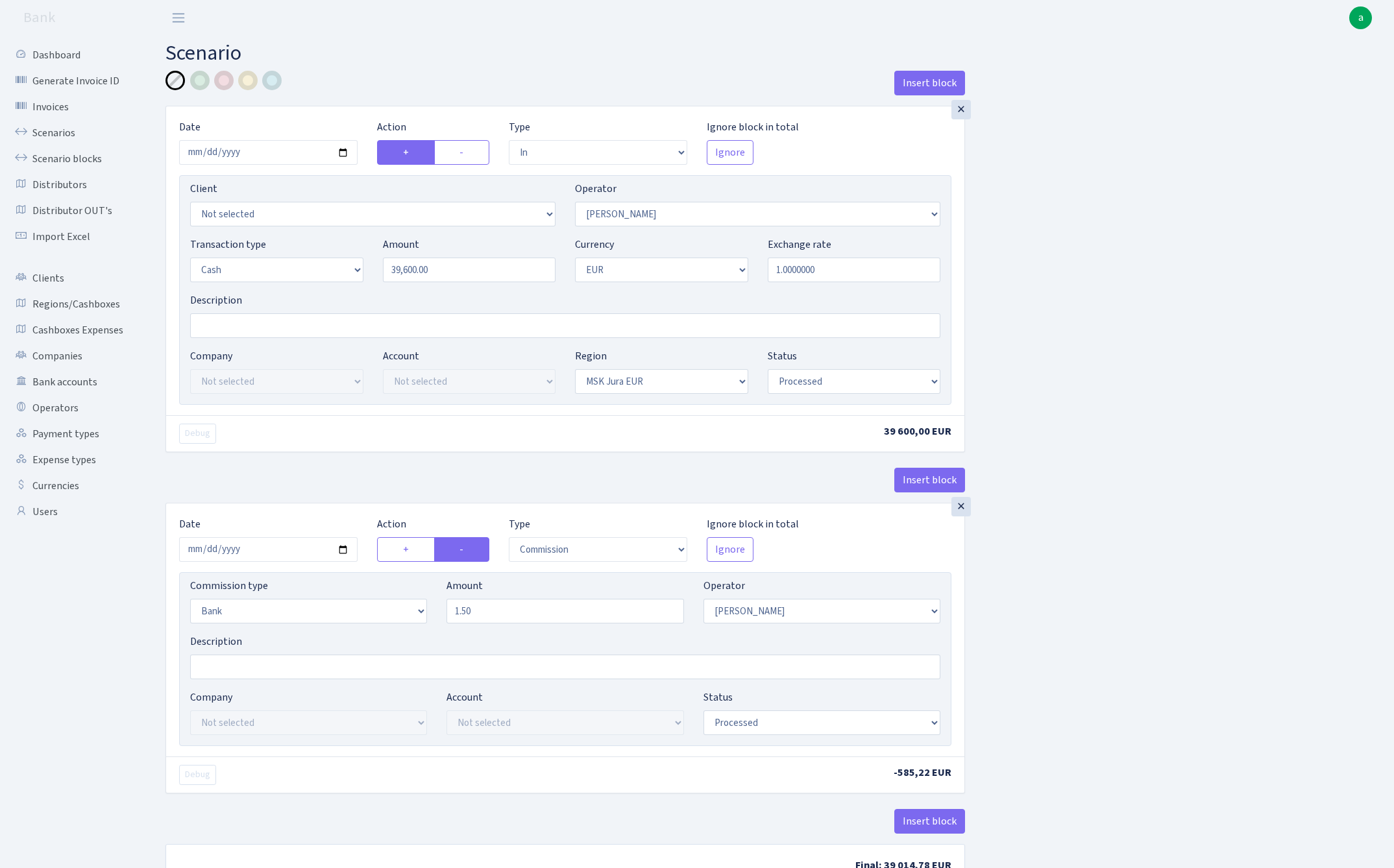
select select "in"
select select "475"
select select "1"
select select "16"
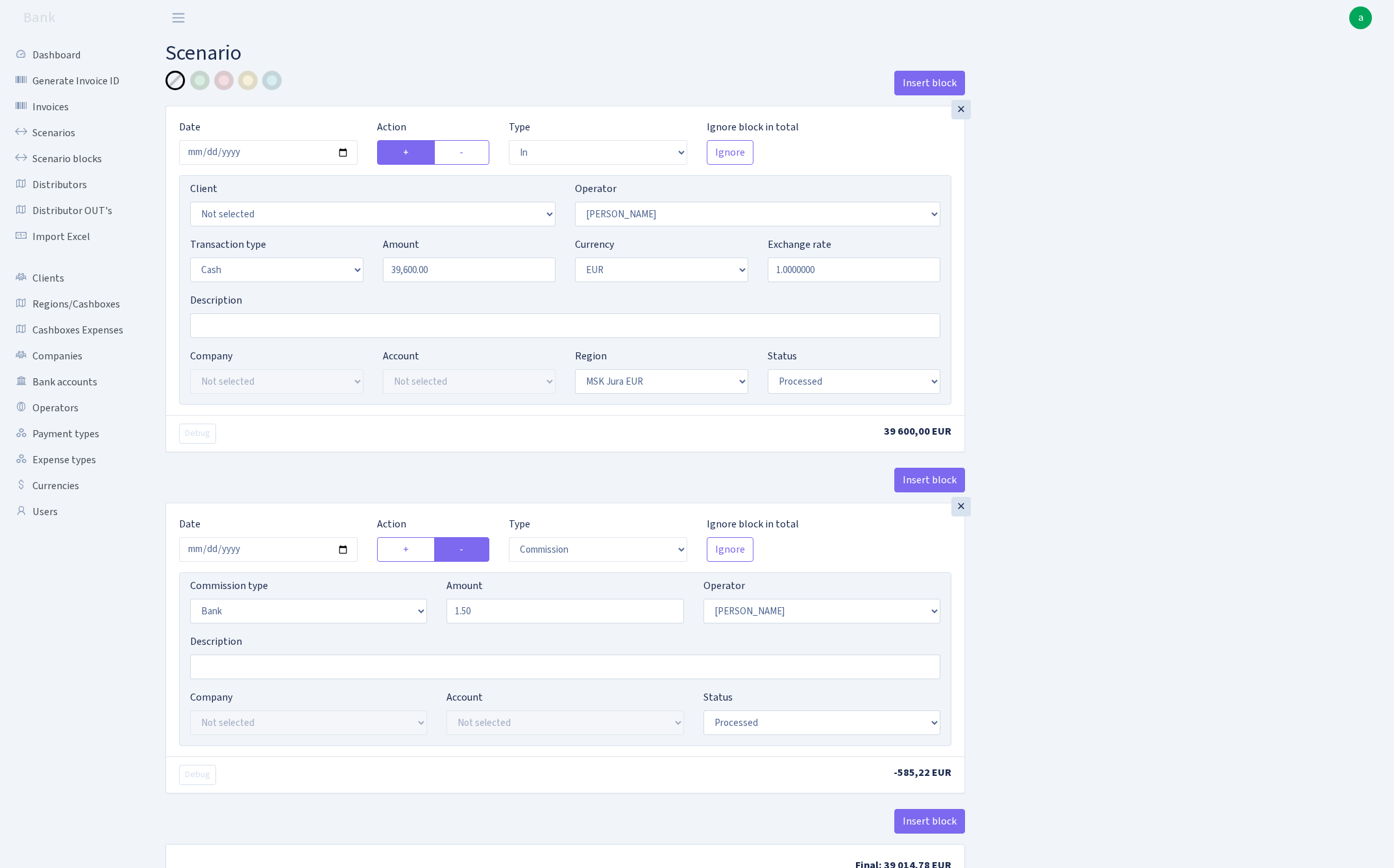
select select "processed"
select select "commission"
select select "bank"
select select "475"
select select "processed"
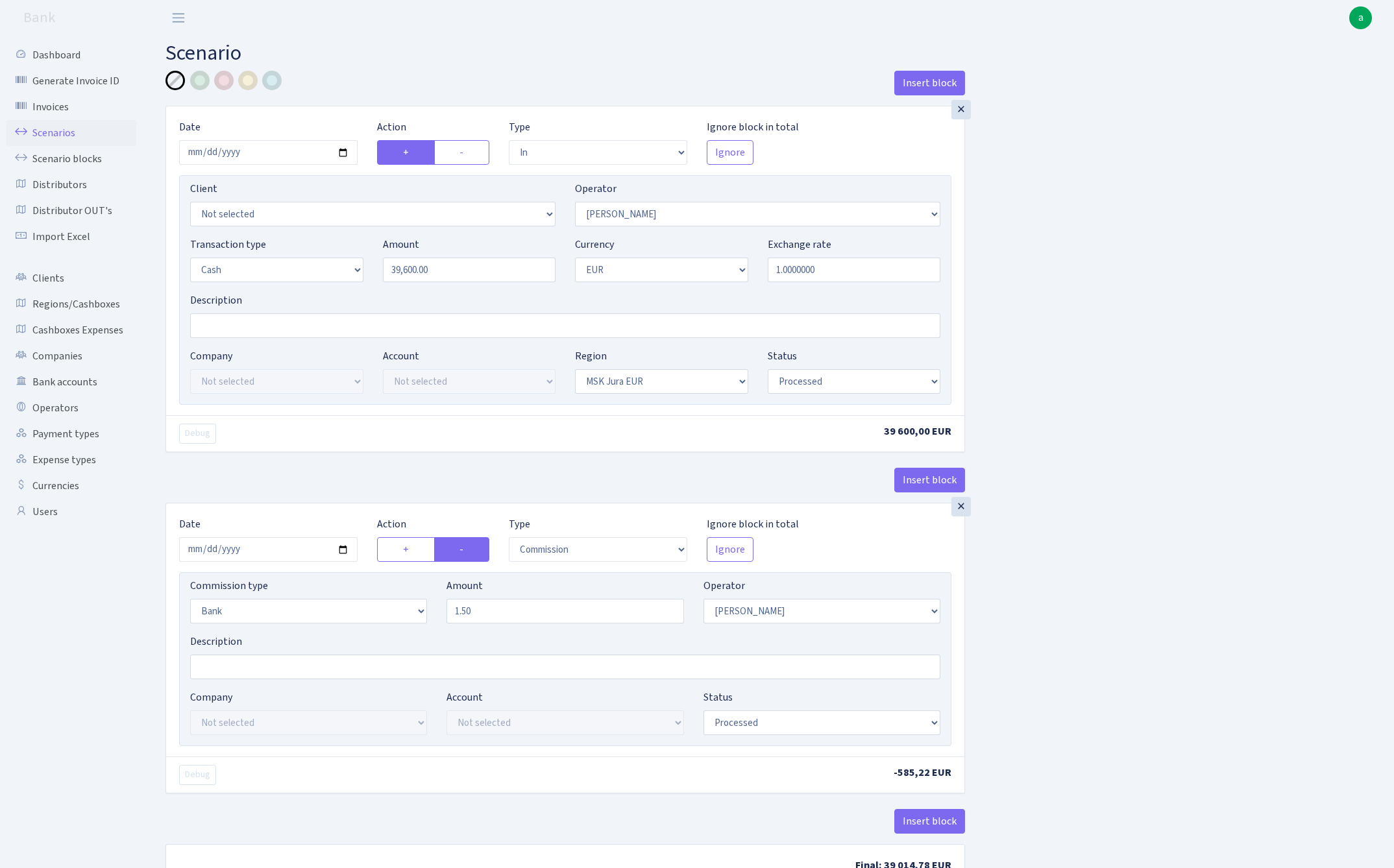
click at [55, 132] on link "Scenarios" at bounding box center [71, 133] width 129 height 26
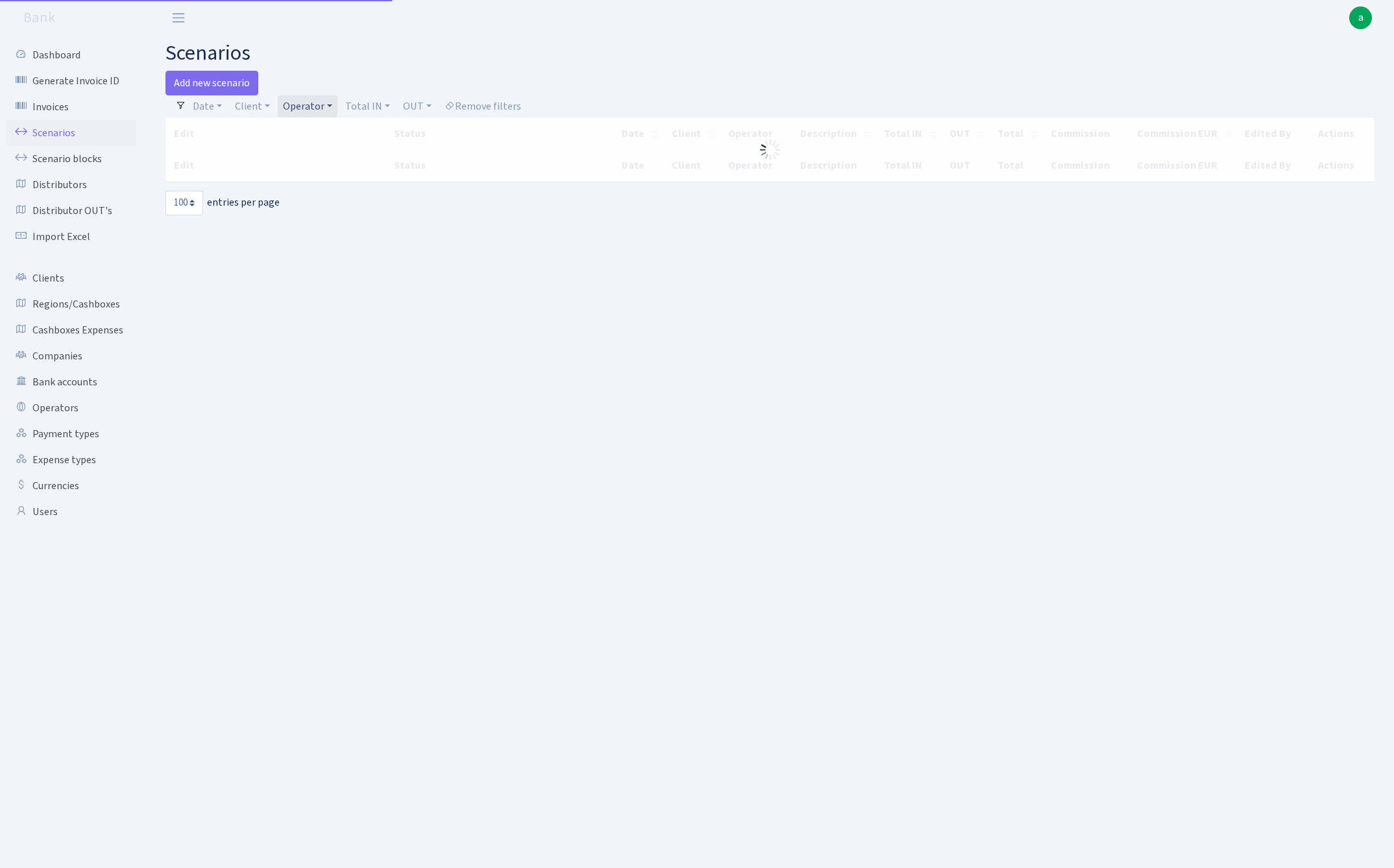
select select "100"
